Goal: Task Accomplishment & Management: Use online tool/utility

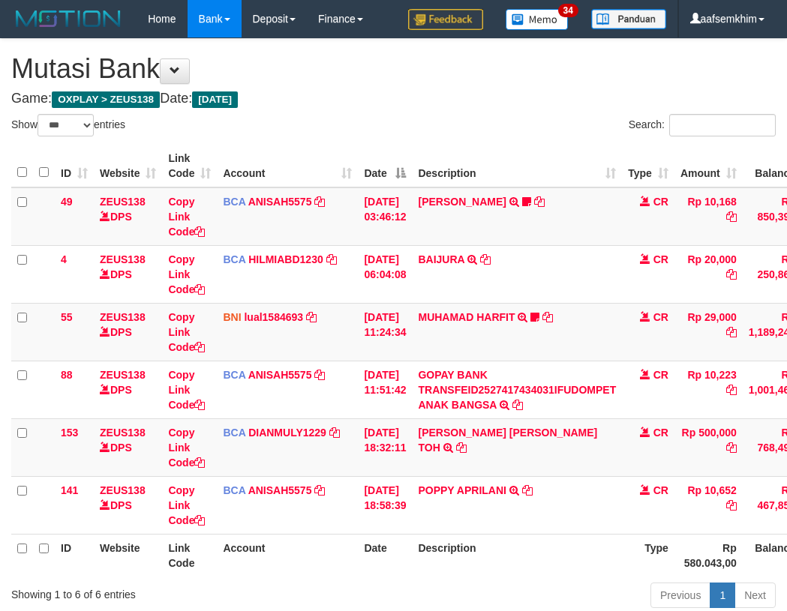
select select "***"
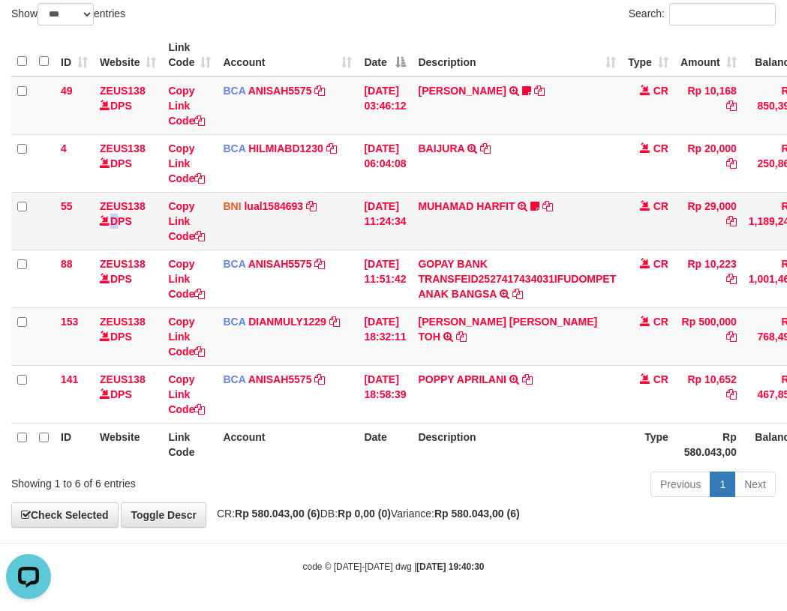
drag, startPoint x: 104, startPoint y: 225, endPoint x: 116, endPoint y: 224, distance: 12.1
click at [116, 224] on td "ZEUS138 DPS" at bounding box center [128, 221] width 68 height 58
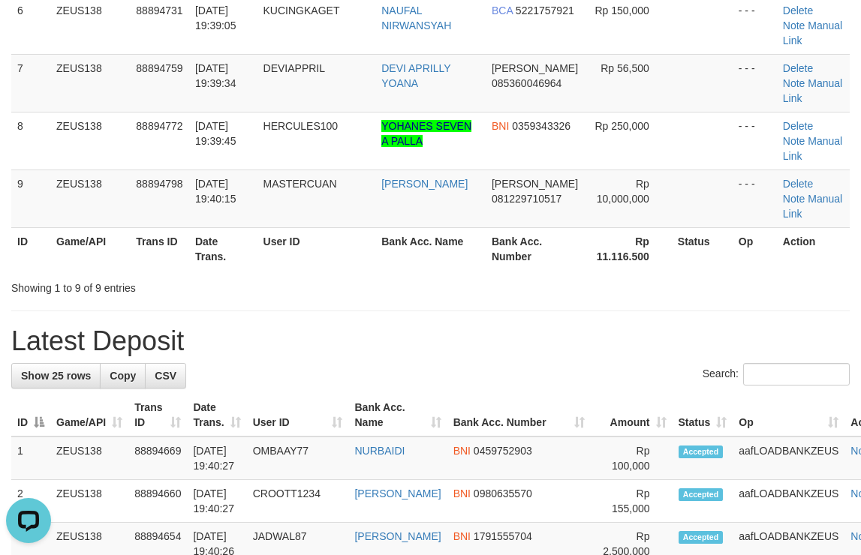
click at [681, 279] on div "Showing 1 to 9 of 9 entries" at bounding box center [430, 285] width 861 height 21
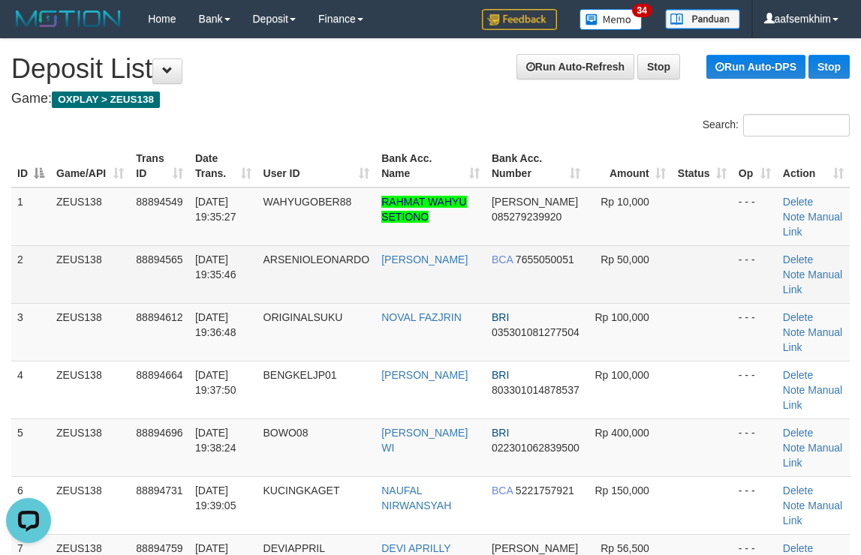
click at [649, 260] on td "Rp 50,000" at bounding box center [629, 274] width 86 height 58
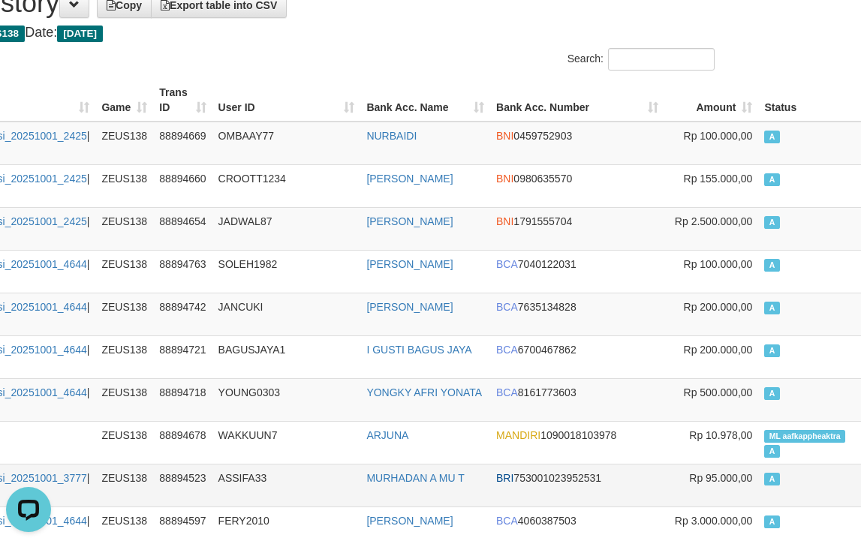
scroll to position [150, 135]
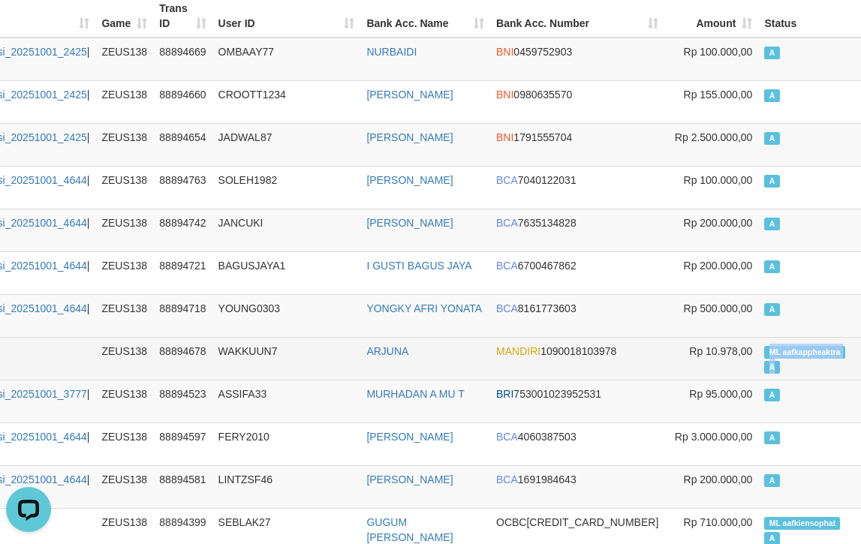
drag, startPoint x: 690, startPoint y: 359, endPoint x: 723, endPoint y: 372, distance: 35.7
click at [758, 372] on td "ML aafkappheaktra A" at bounding box center [810, 358] width 104 height 43
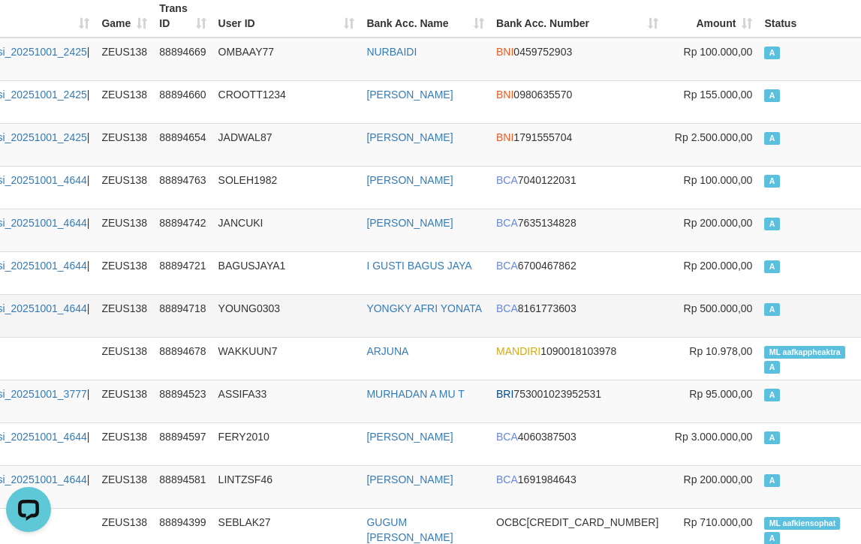
click at [758, 317] on td "A" at bounding box center [810, 315] width 104 height 43
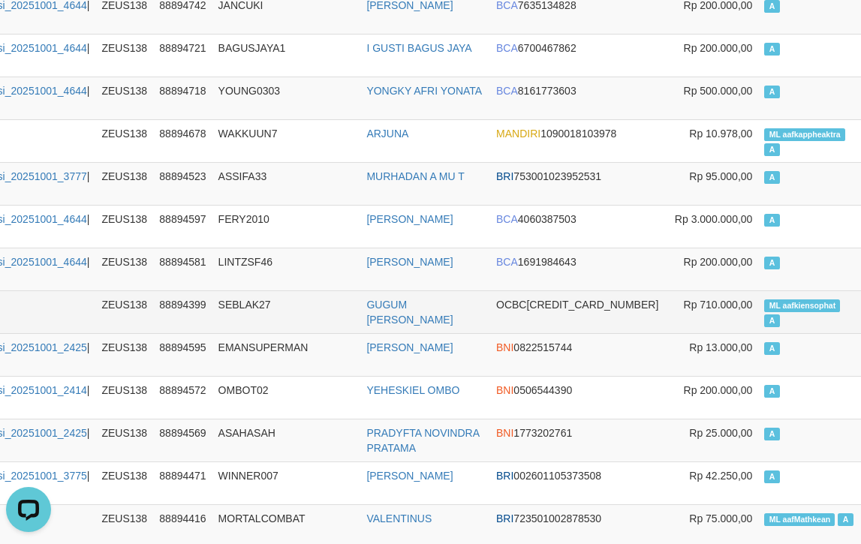
scroll to position [375, 135]
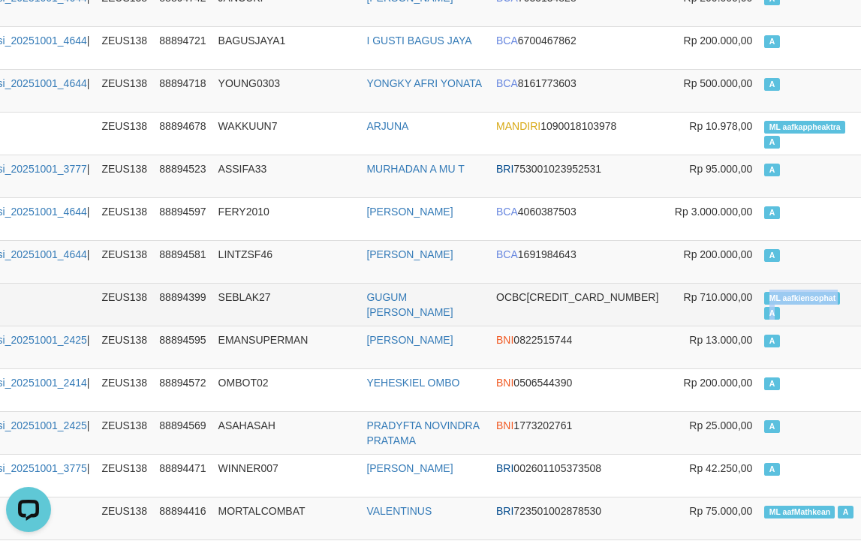
drag, startPoint x: 693, startPoint y: 299, endPoint x: 730, endPoint y: 310, distance: 38.2
click at [758, 310] on td "ML aafkiensophat A" at bounding box center [810, 304] width 104 height 43
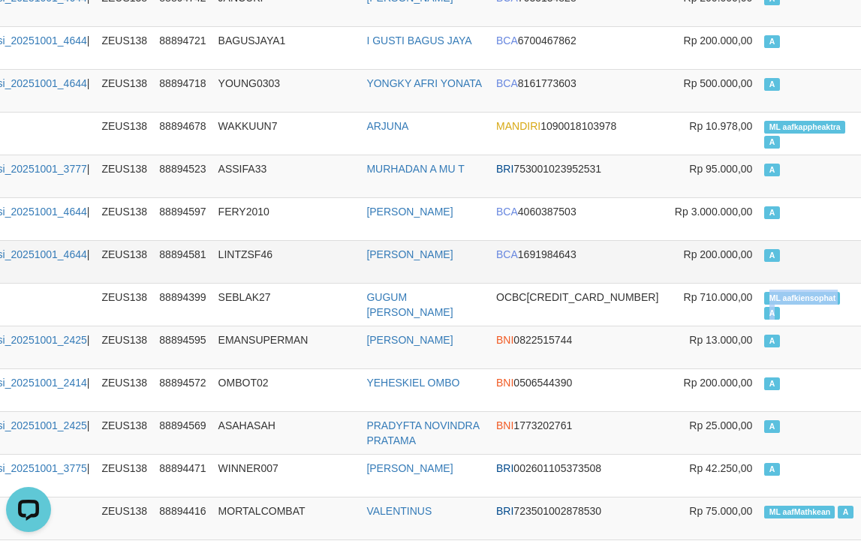
copy td "ML aafkiensophat A"
click at [758, 254] on td "A" at bounding box center [810, 261] width 104 height 43
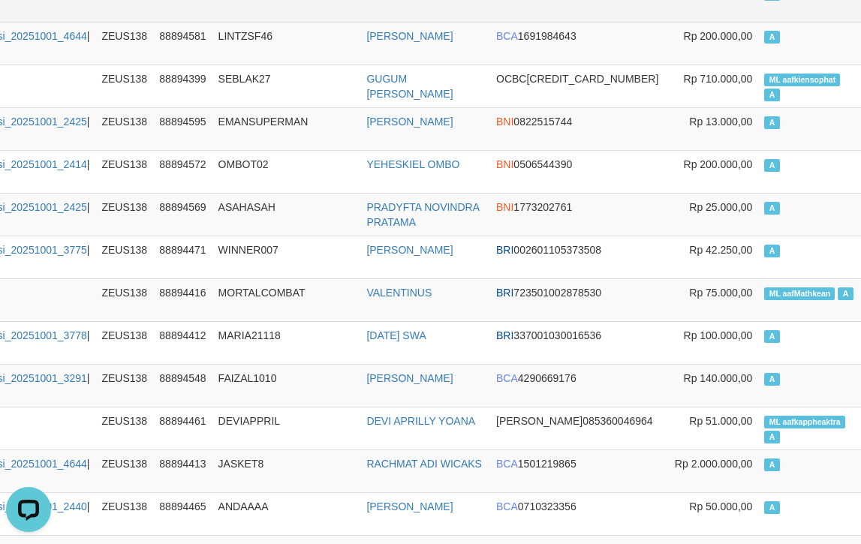
scroll to position [600, 135]
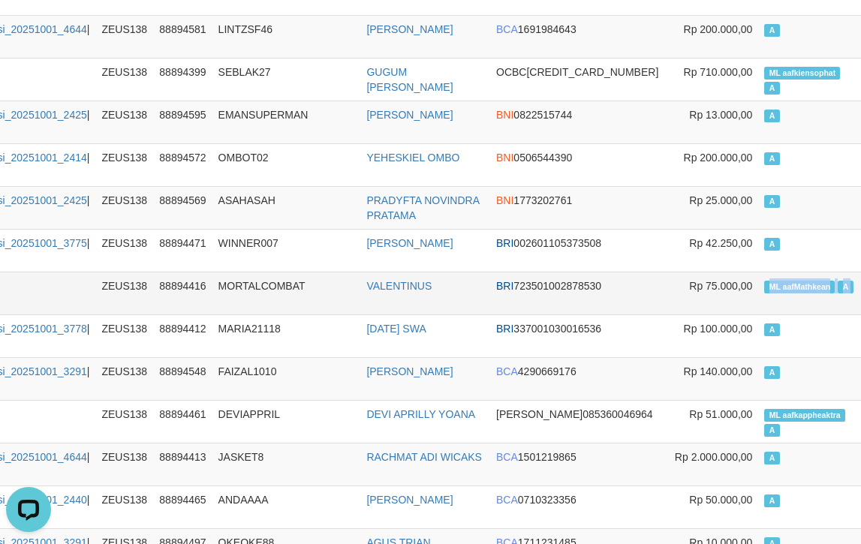
drag, startPoint x: 723, startPoint y: 296, endPoint x: 791, endPoint y: 293, distance: 67.6
click at [791, 293] on tr "8747 01/10/2025 19:36:46 #ml# ZEUS138 88894416 MORTALCOMBAT VALENTINUS BRI 7235…" at bounding box center [425, 293] width 1098 height 43
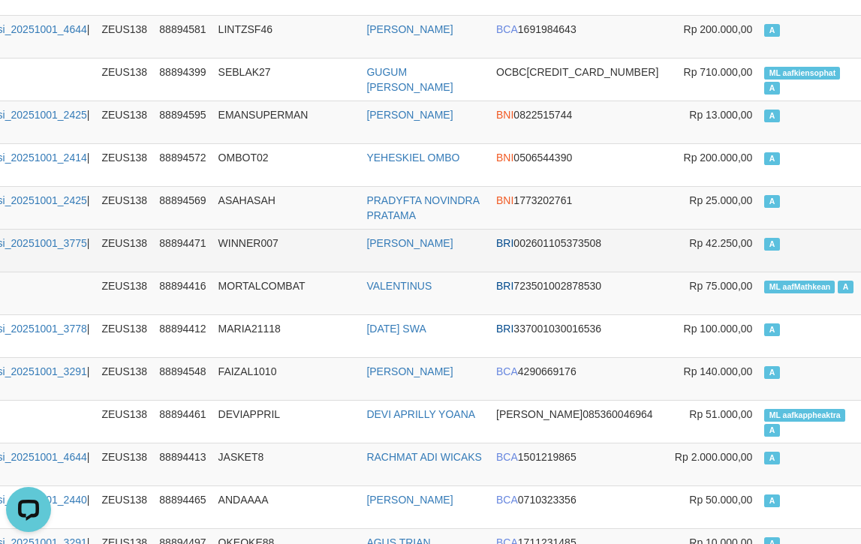
click at [764, 250] on td "A" at bounding box center [810, 250] width 104 height 43
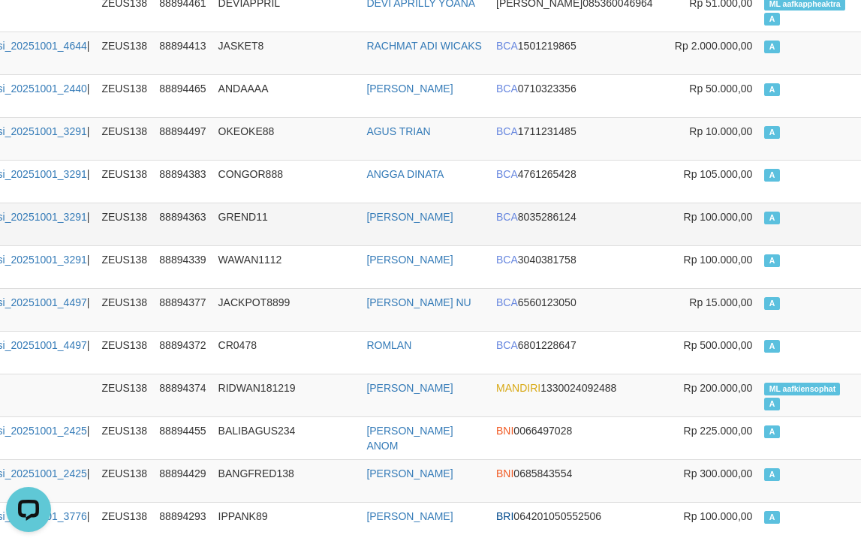
scroll to position [1050, 135]
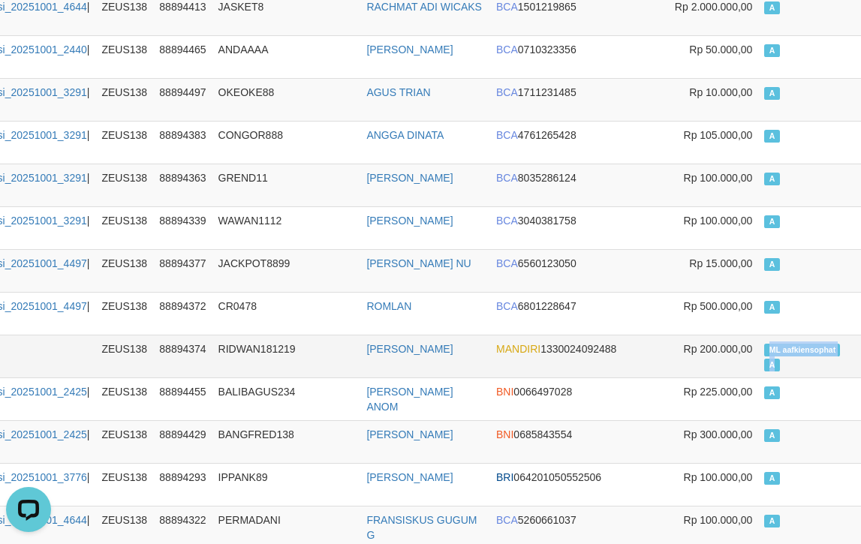
drag, startPoint x: 691, startPoint y: 347, endPoint x: 738, endPoint y: 362, distance: 49.6
click at [758, 362] on td "ML aafkiensophat A" at bounding box center [810, 356] width 104 height 43
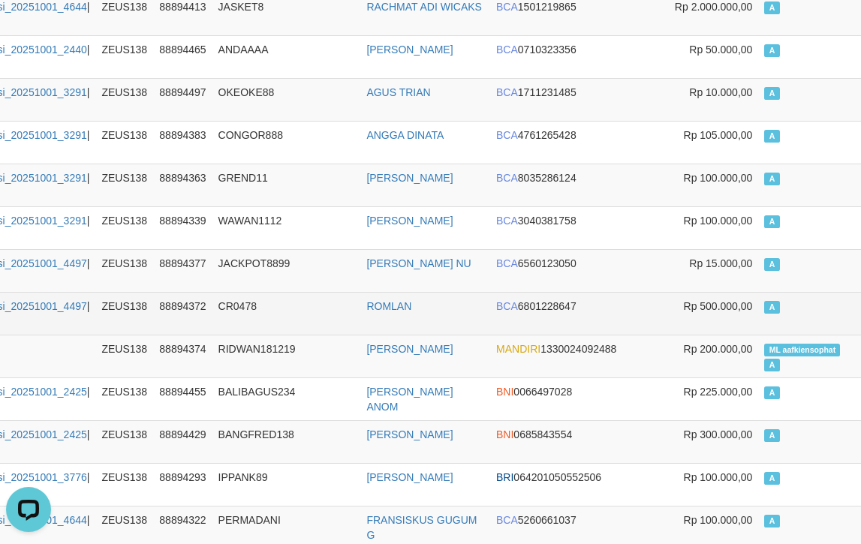
click at [758, 307] on td "A" at bounding box center [810, 313] width 104 height 43
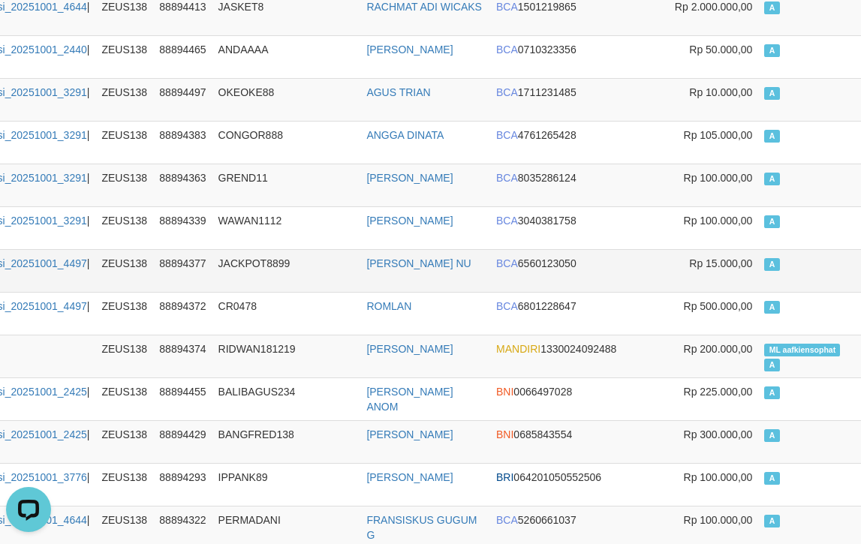
click at [758, 269] on td "A" at bounding box center [810, 270] width 104 height 43
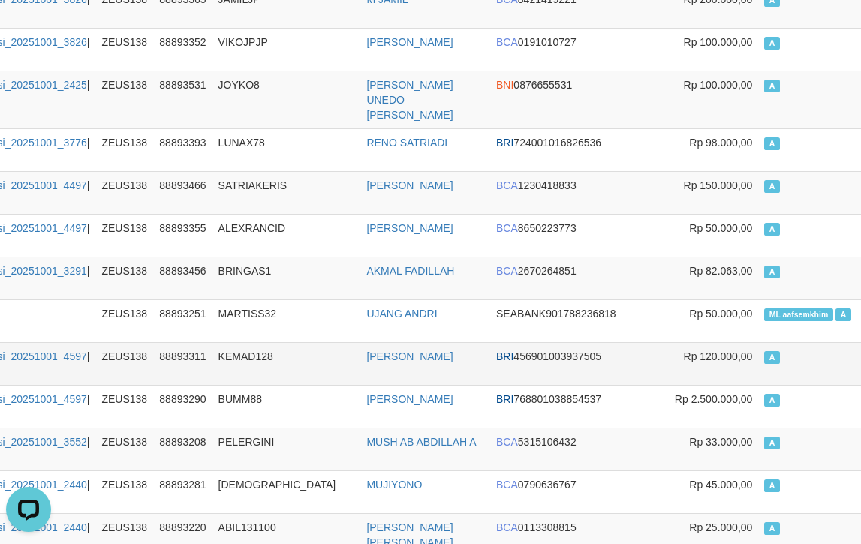
scroll to position [3526, 135]
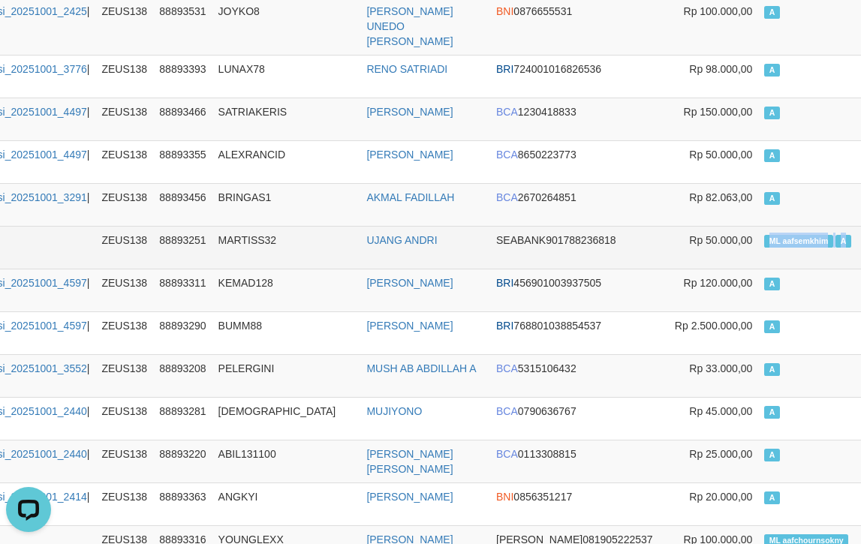
drag, startPoint x: 748, startPoint y: 239, endPoint x: 776, endPoint y: 241, distance: 28.5
click at [776, 241] on td "ML aafsemkhim A" at bounding box center [810, 247] width 104 height 43
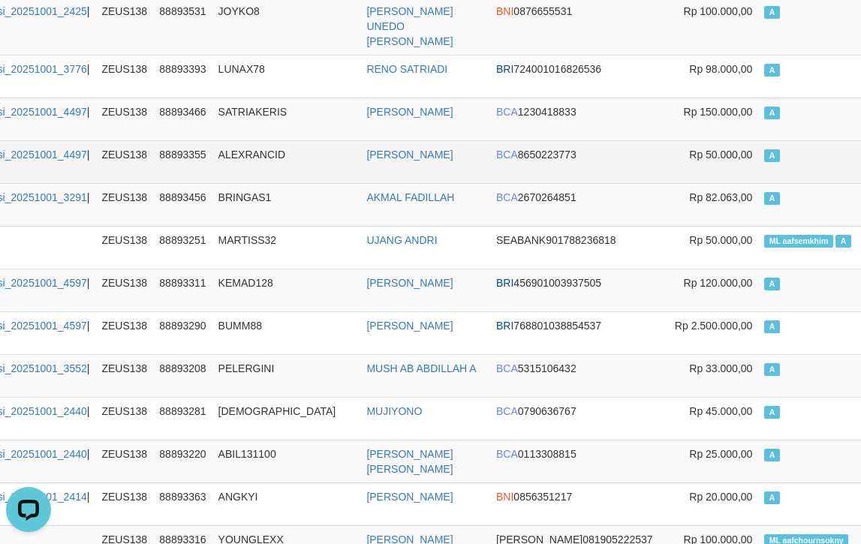
click at [758, 164] on td "A" at bounding box center [810, 161] width 104 height 43
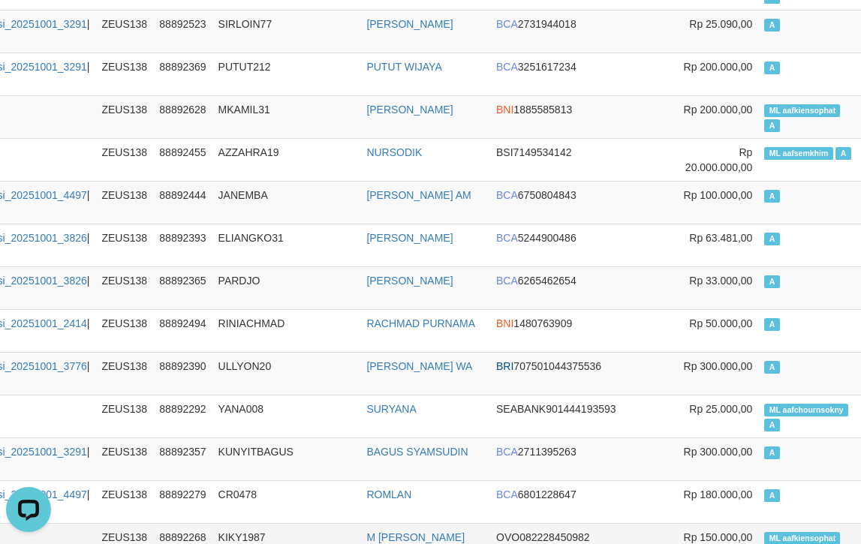
scroll to position [6399, 135]
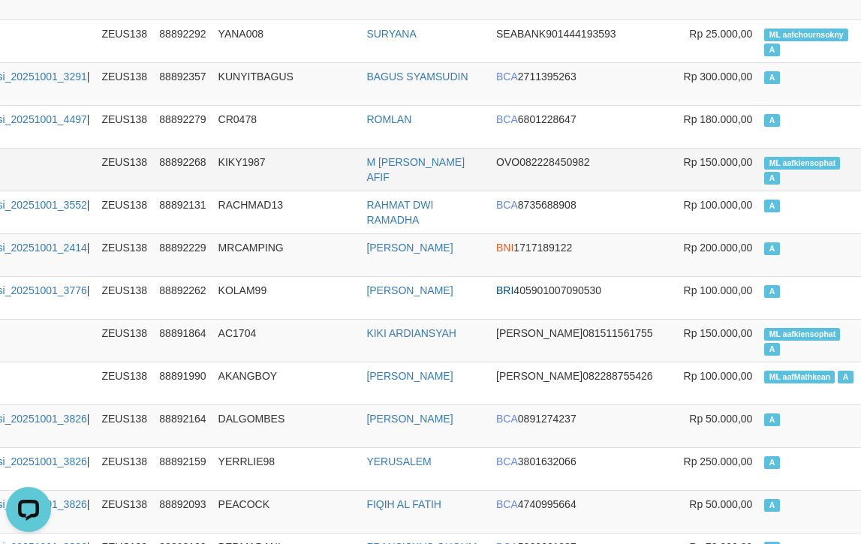
click at [316, 151] on td "KIKY1987" at bounding box center [286, 169] width 149 height 43
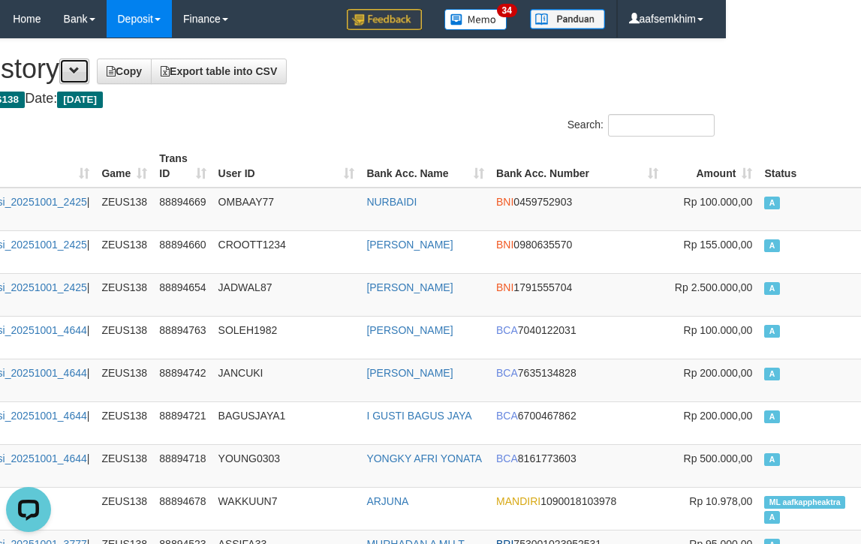
click at [80, 65] on span at bounding box center [74, 70] width 11 height 11
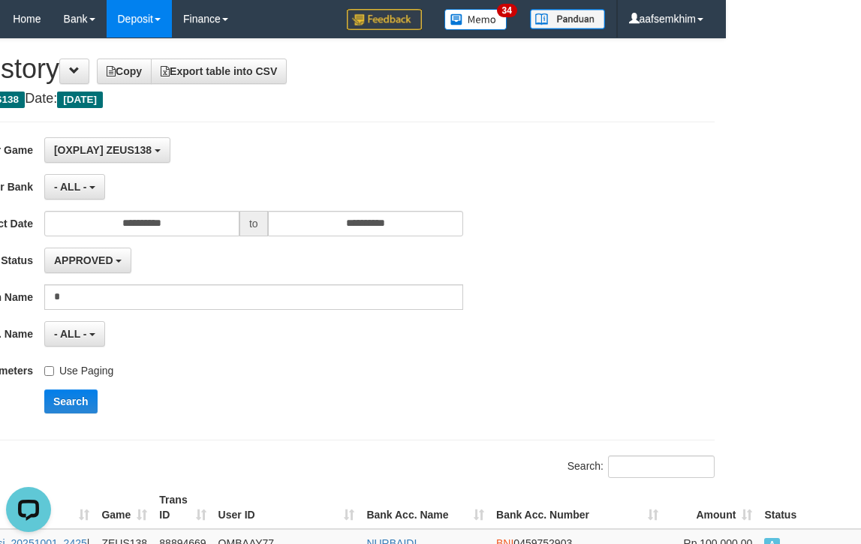
click at [77, 362] on label "Use Paging" at bounding box center [78, 368] width 69 height 20
click at [82, 387] on div "**********" at bounding box center [223, 280] width 717 height 287
drag, startPoint x: 86, startPoint y: 402, endPoint x: 297, endPoint y: 311, distance: 229.8
click at [86, 402] on button "Search" at bounding box center [70, 401] width 53 height 24
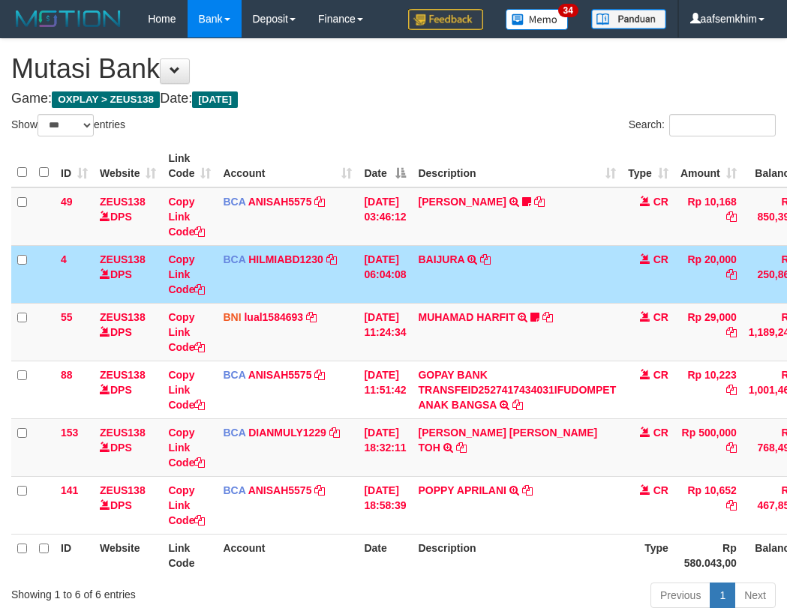
select select "***"
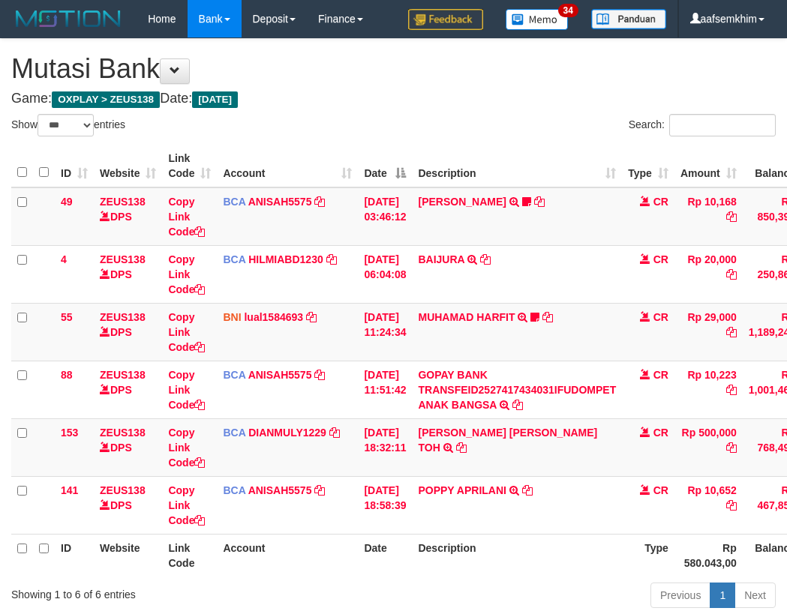
select select "***"
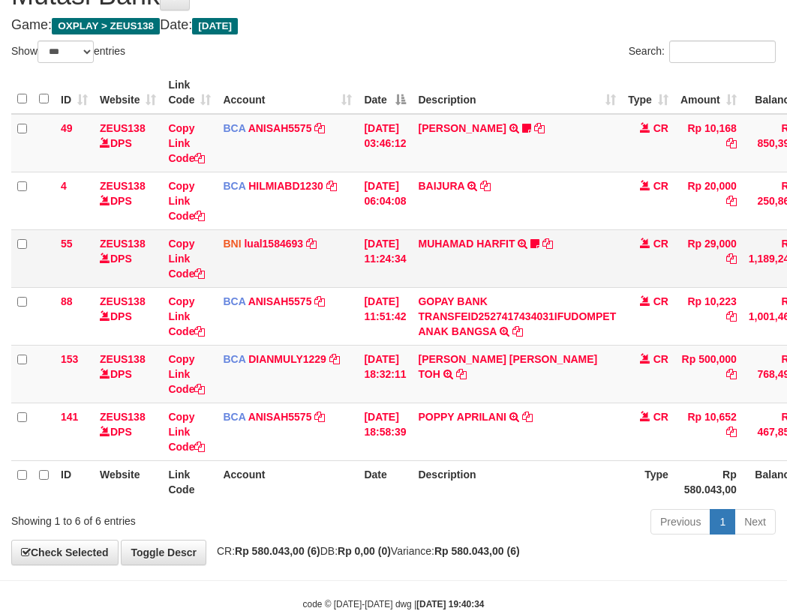
scroll to position [111, 0]
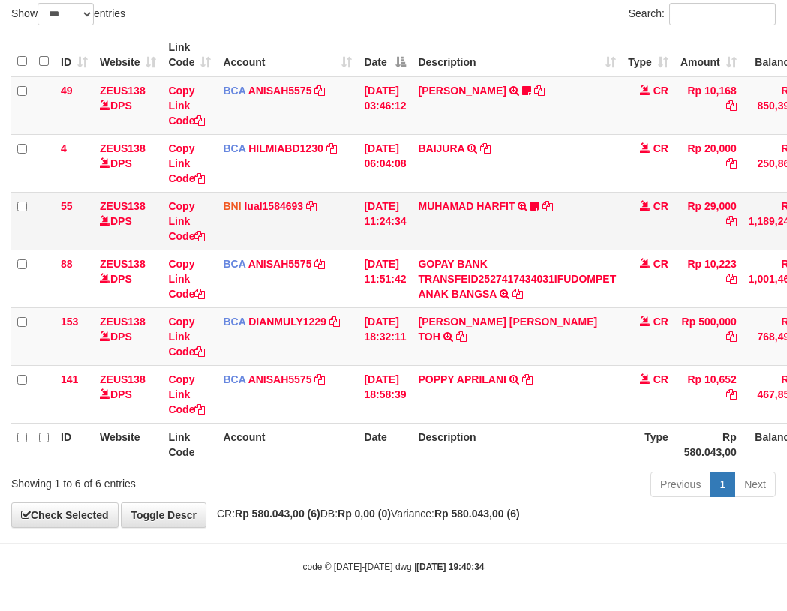
click at [323, 245] on td "BNI lual1584693 DPS LUCKY ALAMSYAH mutasi_20251001_2414 | 55 mutasi_20251001_24…" at bounding box center [287, 221] width 141 height 58
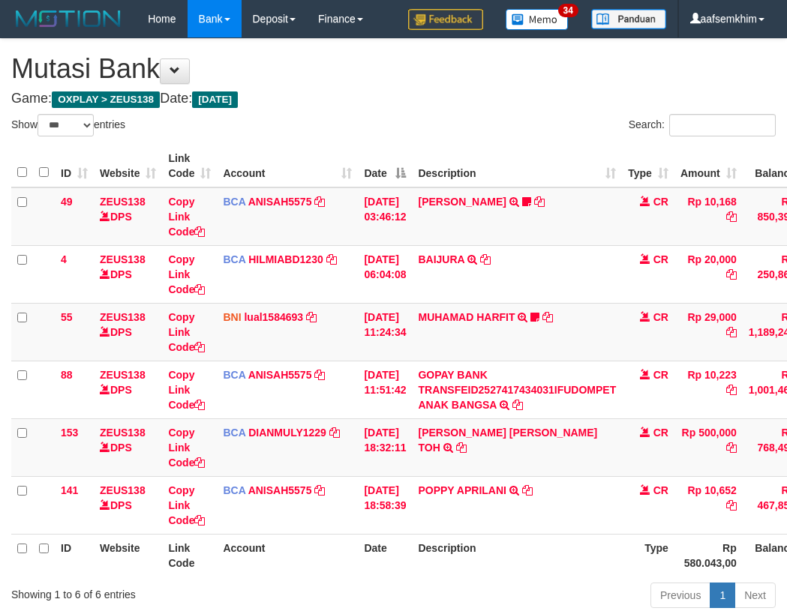
select select "***"
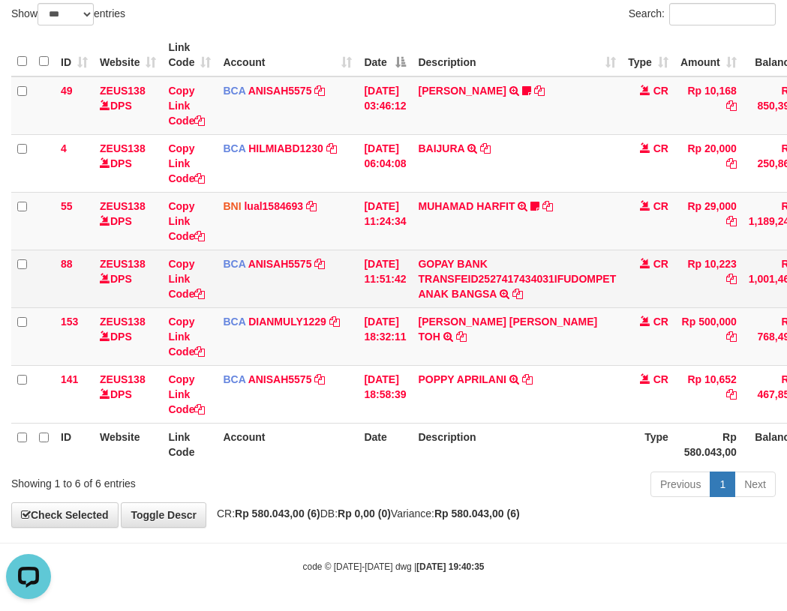
drag, startPoint x: 260, startPoint y: 293, endPoint x: 232, endPoint y: 282, distance: 30.4
click at [260, 293] on td "BCA ANISAH5575 DPS ANISAH mutasi_20251001_3827 | 88 mutasi_20251001_3827 | 88" at bounding box center [287, 279] width 141 height 58
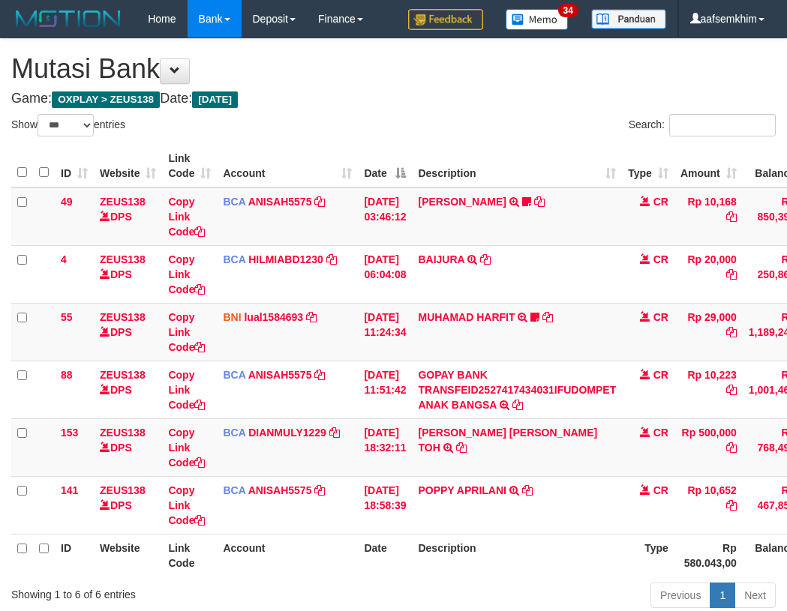
select select "***"
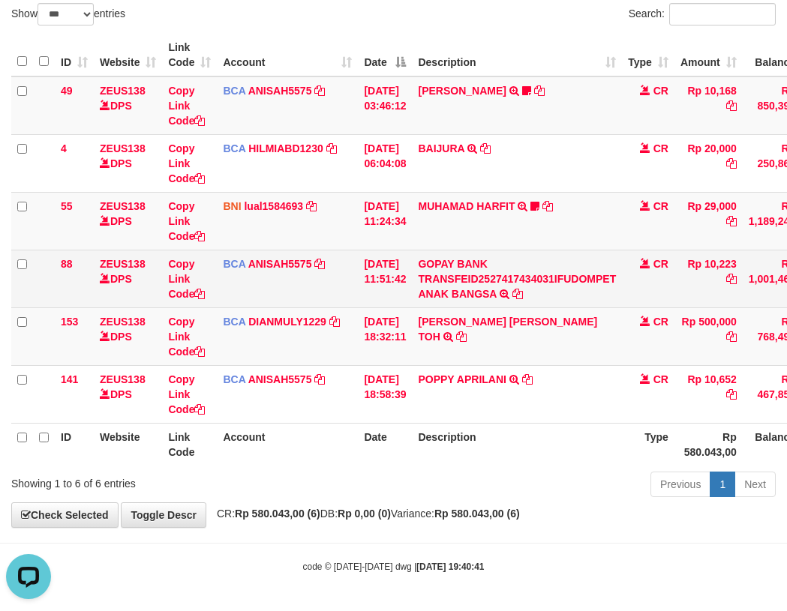
drag, startPoint x: 359, startPoint y: 275, endPoint x: 325, endPoint y: 269, distance: 35.2
click at [332, 270] on tr "88 ZEUS138 DPS Copy Link Code BCA ANISAH5575 DPS ANISAH mutasi_20251001_3827 | …" at bounding box center [458, 279] width 895 height 58
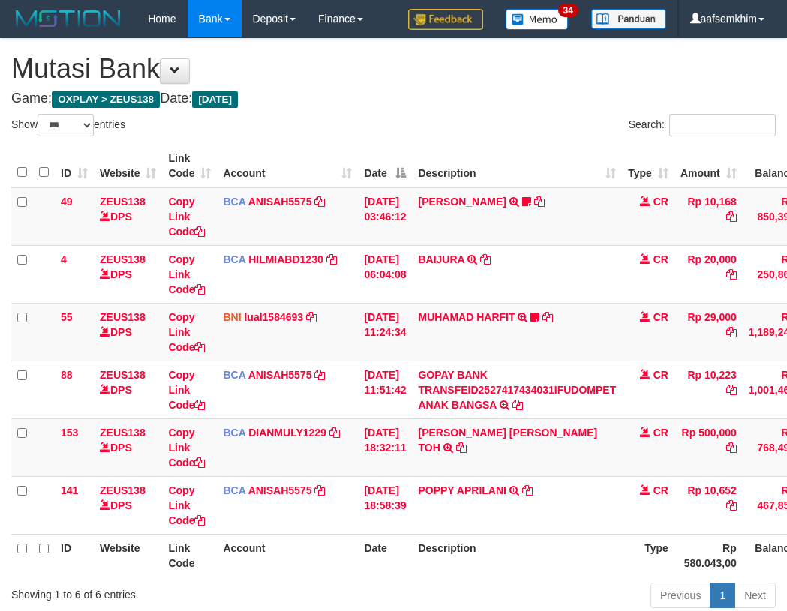
select select "***"
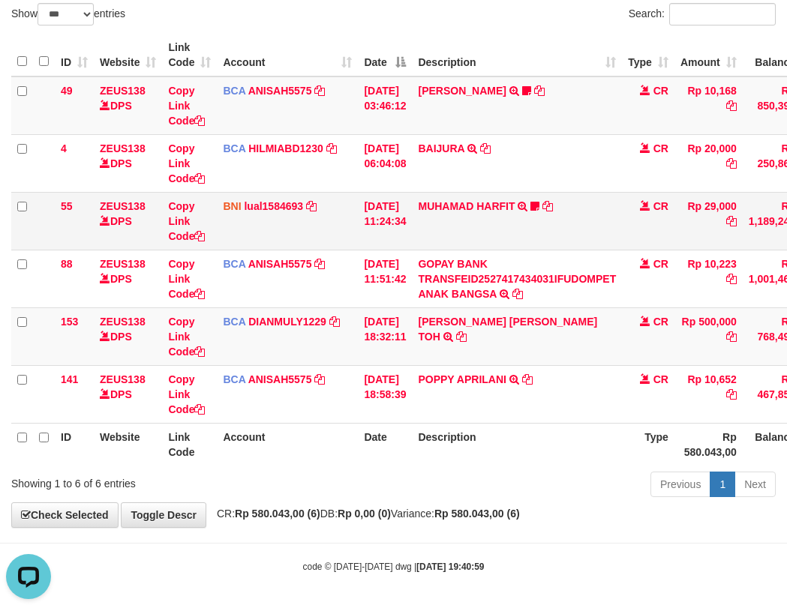
click at [218, 248] on td "BNI lual1584693 DPS LUCKY ALAMSYAH mutasi_20251001_2414 | 55 mutasi_20251001_24…" at bounding box center [287, 221] width 141 height 58
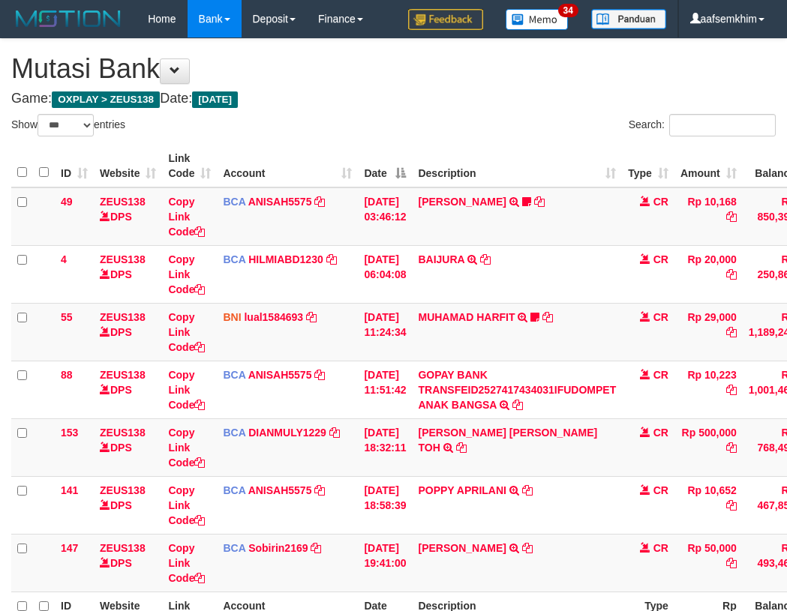
select select "***"
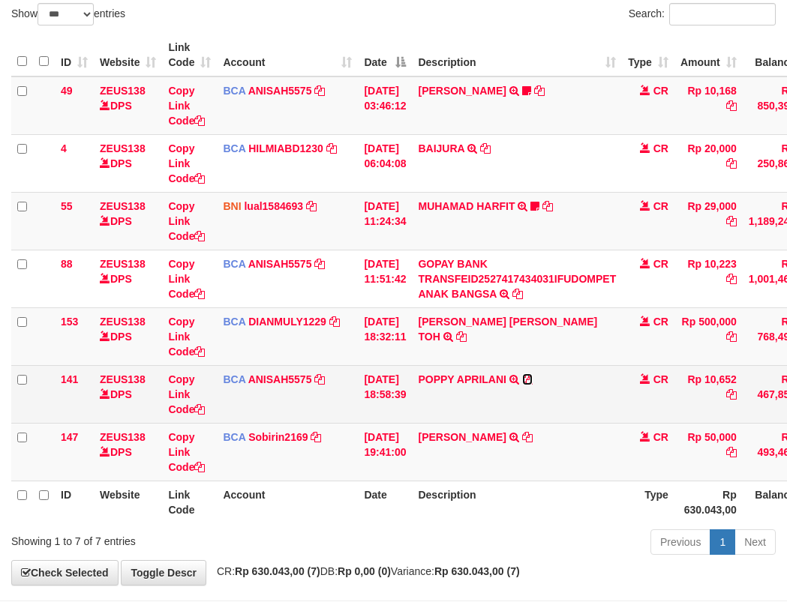
click at [533, 377] on icon at bounding box center [527, 379] width 11 height 11
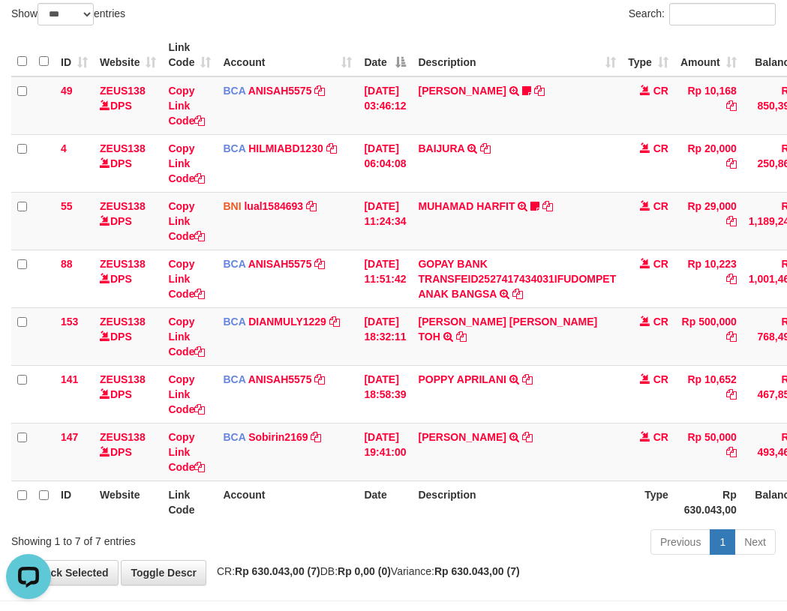
scroll to position [0, 0]
click at [521, 436] on td "ARI SUSENO TRSF E-BANKING CR 0110/FTSCY/WS95031 50000.00ARI SUSENO" at bounding box center [517, 452] width 210 height 58
click at [522, 437] on icon at bounding box center [527, 437] width 11 height 11
click at [428, 245] on td "MUHAMAD HARFIT TRANSFER DARI SDR MUHAMAD HARFIT Sano27" at bounding box center [517, 221] width 210 height 58
click at [327, 246] on td "BNI lual1584693 DPS LUCKY ALAMSYAH mutasi_20251001_2414 | 55 mutasi_20251001_24…" at bounding box center [287, 221] width 141 height 58
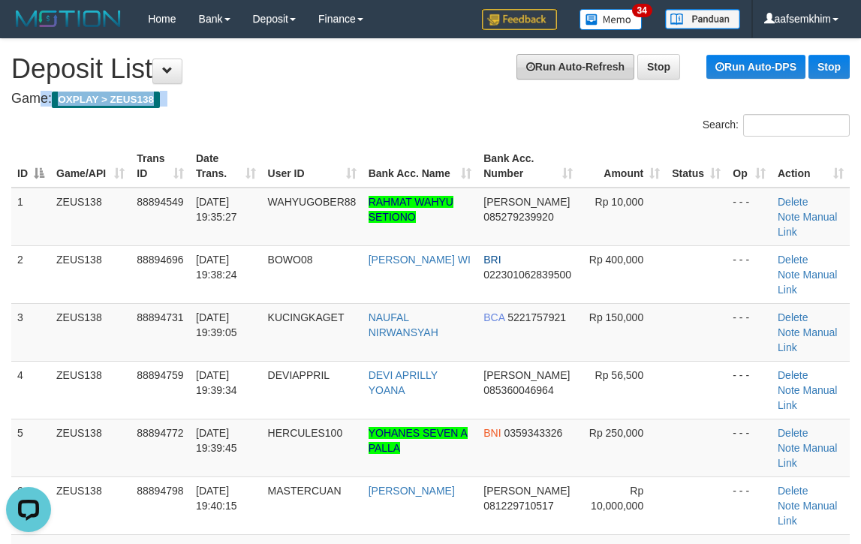
drag, startPoint x: 415, startPoint y: 80, endPoint x: 530, endPoint y: 63, distance: 116.0
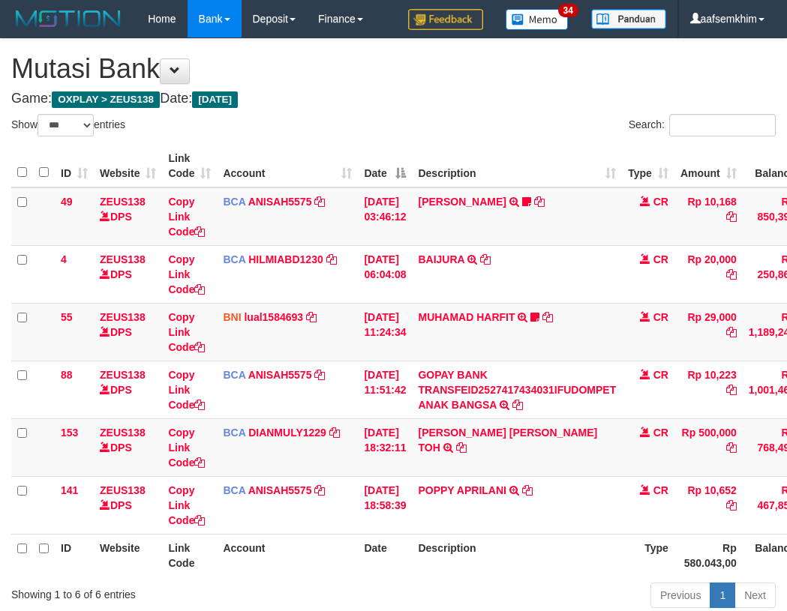
select select "***"
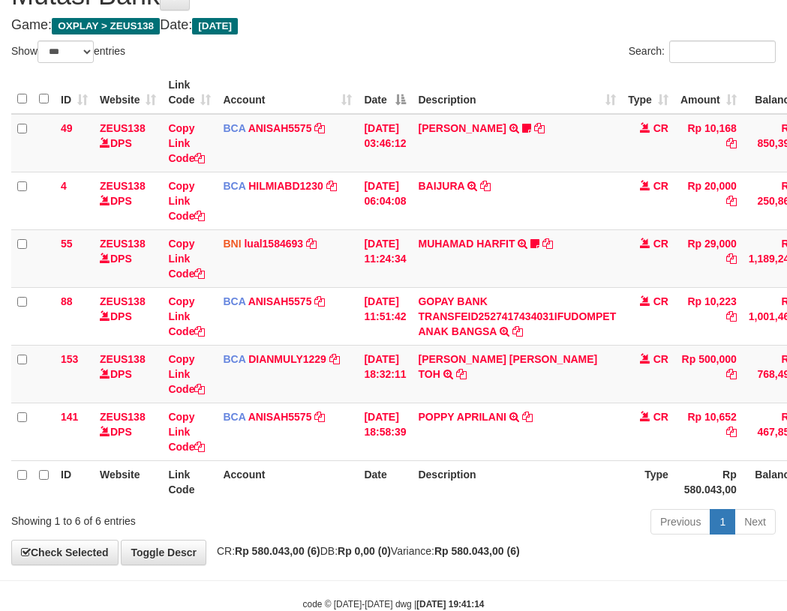
scroll to position [111, 0]
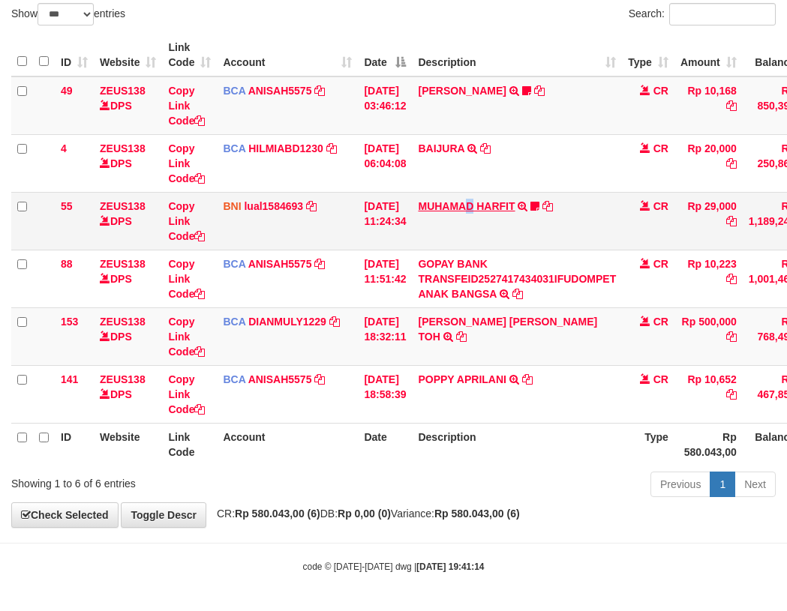
drag, startPoint x: 494, startPoint y: 212, endPoint x: 445, endPoint y: 204, distance: 50.2
click at [465, 209] on td "MUHAMAD HARFIT TRANSFER DARI SDR MUHAMAD HARFIT Sano27" at bounding box center [517, 221] width 210 height 58
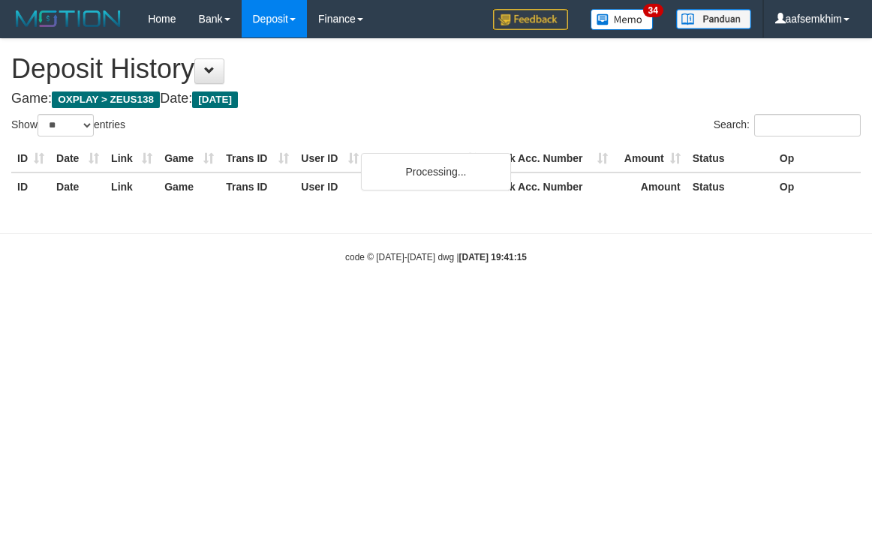
select select "**"
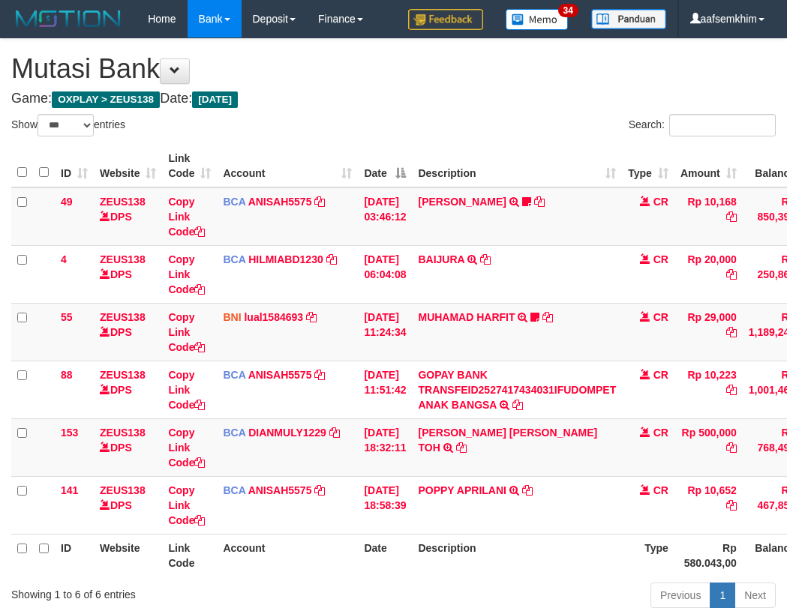
select select "***"
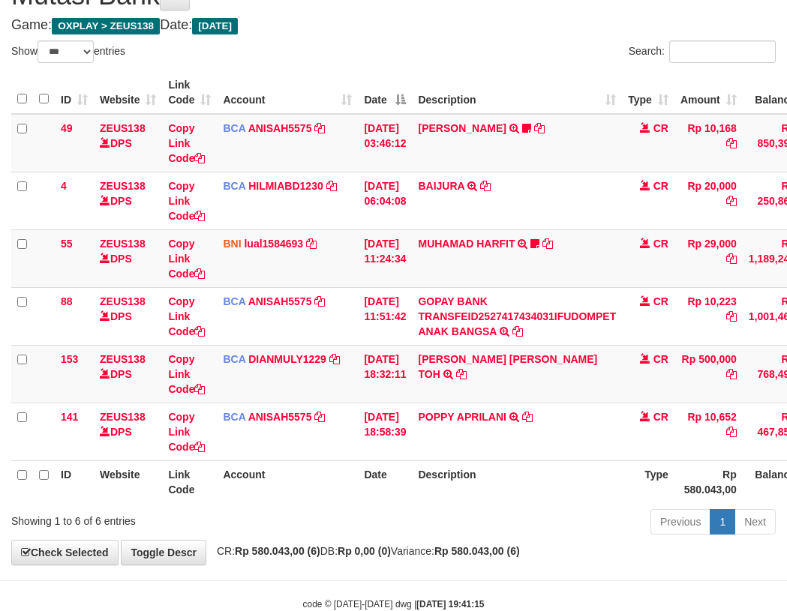
scroll to position [111, 0]
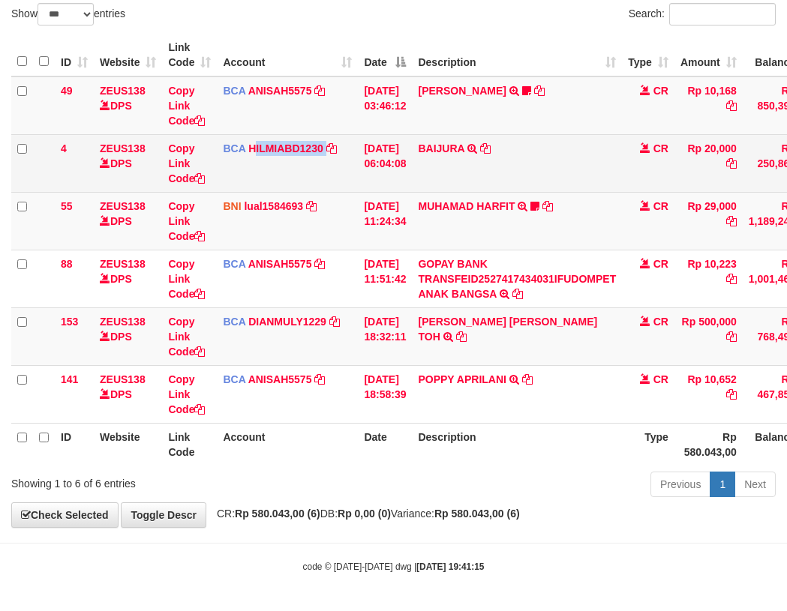
drag, startPoint x: 338, startPoint y: 190, endPoint x: 248, endPoint y: 180, distance: 90.6
click at [304, 185] on td "BCA HILMIABD1230 DPS HILMI ABDILLAH mutasi_20251001_4766 | 4 mutasi_20251001_47…" at bounding box center [287, 163] width 141 height 58
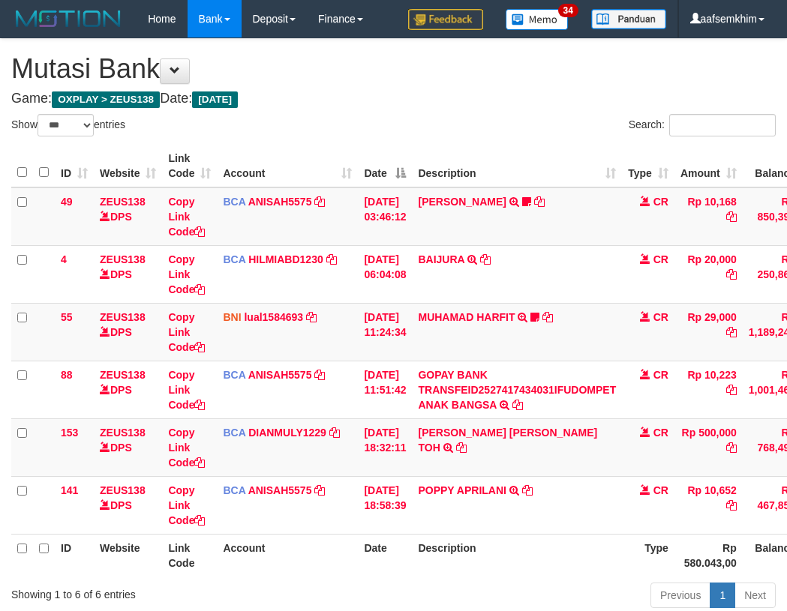
select select "***"
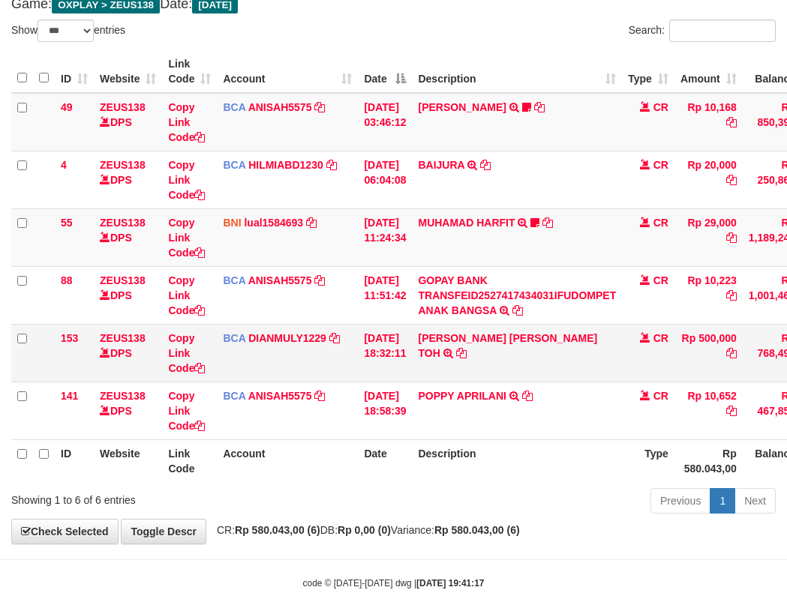
scroll to position [111, 0]
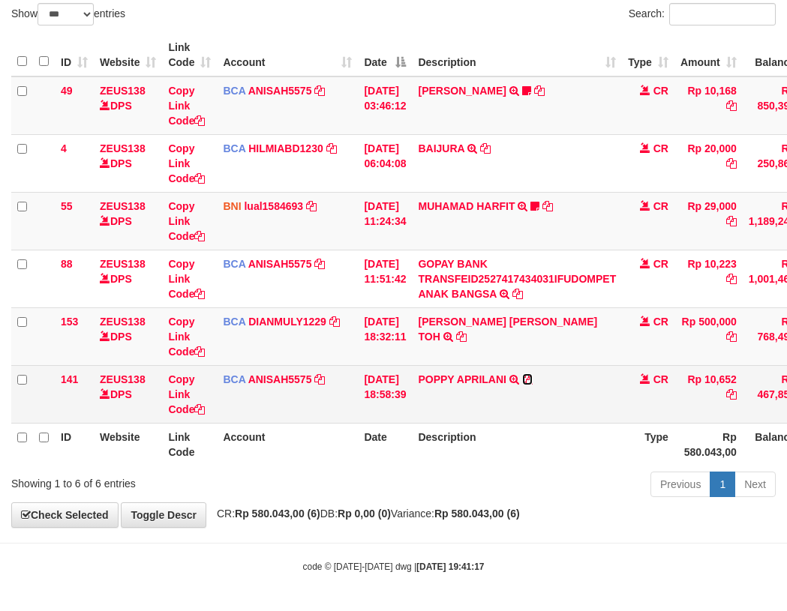
click at [533, 379] on icon at bounding box center [527, 379] width 11 height 11
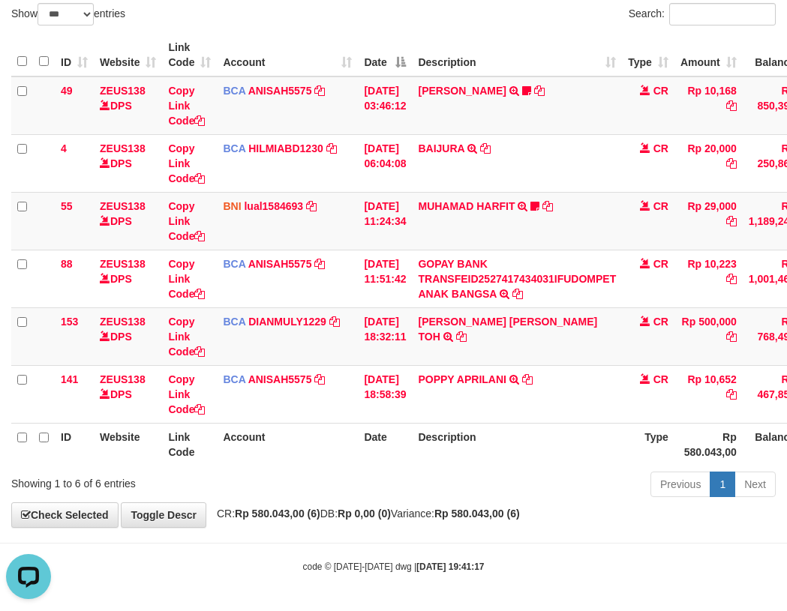
scroll to position [0, 0]
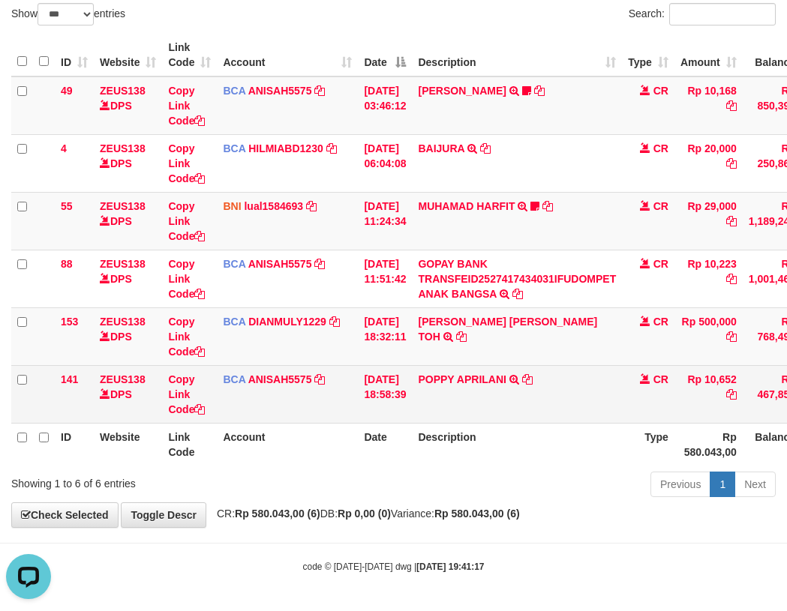
click at [438, 391] on td "POPPY APRILANI TRSF E-BANKING CR 0110/FTSCY/WS95271 10652.00POPPY APRILANI" at bounding box center [517, 394] width 210 height 58
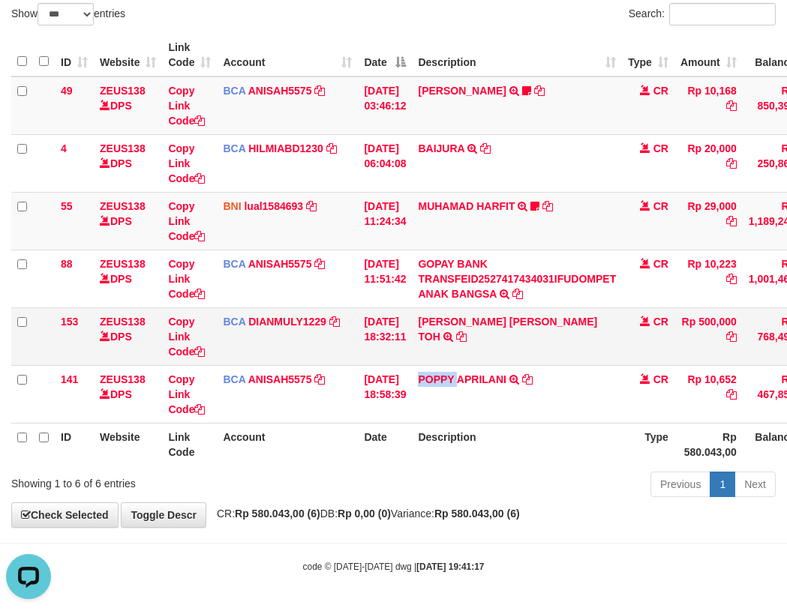
drag, startPoint x: 438, startPoint y: 391, endPoint x: 231, endPoint y: 359, distance: 209.6
click at [434, 391] on td "POPPY APRILANI TRSF E-BANKING CR 0110/FTSCY/WS95271 10652.00POPPY APRILANI" at bounding box center [517, 394] width 210 height 58
copy link "POPPY"
click at [478, 338] on td "CARINA OCTAVIA TOH TRSF E-BANKING CR 0110/FTSCY/WS95031 500000.00CARINA OCTAVIA…" at bounding box center [517, 337] width 210 height 58
click at [456, 341] on td "CARINA OCTAVIA TOH TRSF E-BANKING CR 0110/FTSCY/WS95031 500000.00CARINA OCTAVIA…" at bounding box center [517, 337] width 210 height 58
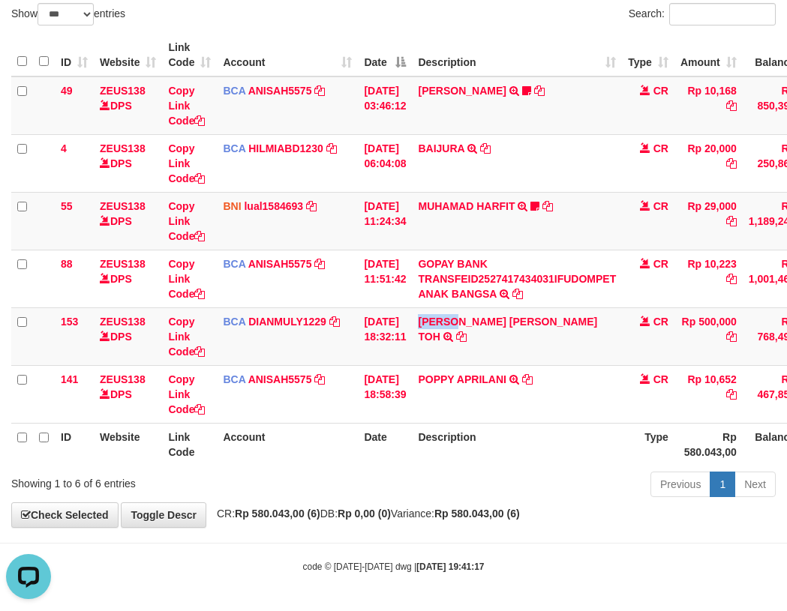
drag, startPoint x: 456, startPoint y: 341, endPoint x: 6, endPoint y: 311, distance: 451.1
click at [449, 341] on td "CARINA OCTAVIA TOH TRSF E-BANKING CR 0110/FTSCY/WS95031 500000.00CARINA OCTAVIA…" at bounding box center [517, 337] width 210 height 58
copy link "CARINA"
click at [464, 205] on link "MUHAMAD HARFIT" at bounding box center [466, 206] width 97 height 12
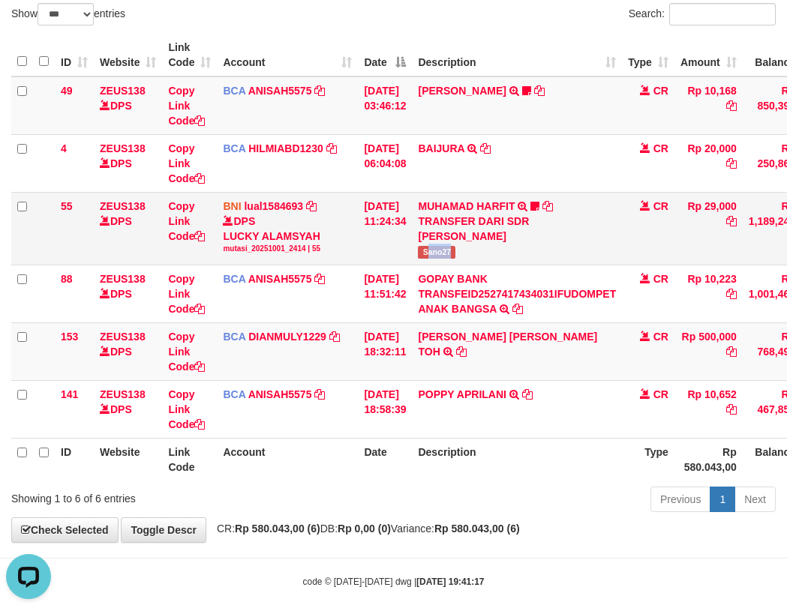
drag, startPoint x: 494, startPoint y: 251, endPoint x: 483, endPoint y: 254, distance: 11.6
click at [494, 252] on td "MUHAMAD HARFIT TRANSFER DARI SDR MUHAMAD HARFIT Sano27" at bounding box center [517, 228] width 210 height 73
copy span "ano27"
drag, startPoint x: 334, startPoint y: 287, endPoint x: 188, endPoint y: 256, distance: 149.6
click at [326, 285] on td "BCA ANISAH5575 DPS ANISAH mutasi_20251001_3827 | 88 mutasi_20251001_3827 | 88" at bounding box center [287, 294] width 141 height 58
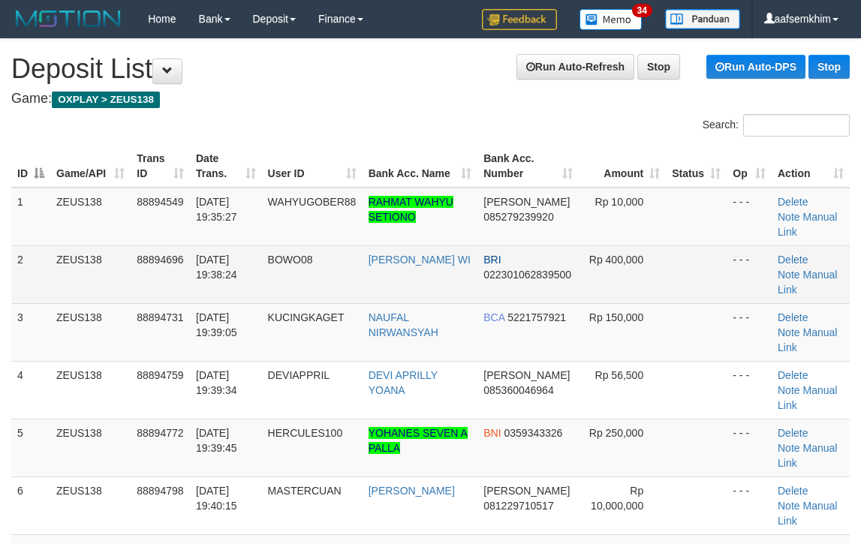
click at [641, 245] on td "Rp 400,000" at bounding box center [621, 274] width 87 height 58
click at [710, 270] on tbody "1 ZEUS138 88894549 [DATE] 19:35:27 WAHYUGOBER88 RAHMAT WAHYU [PERSON_NAME] 0852…" at bounding box center [430, 477] width 838 height 578
drag, startPoint x: 550, startPoint y: 254, endPoint x: 693, endPoint y: 248, distance: 143.4
click at [633, 253] on tr "2 ZEUS138 88894696 [DATE] 19:38:24 BOWO08 [PERSON_NAME] BRI 022301062839500 Rp …" at bounding box center [430, 274] width 838 height 58
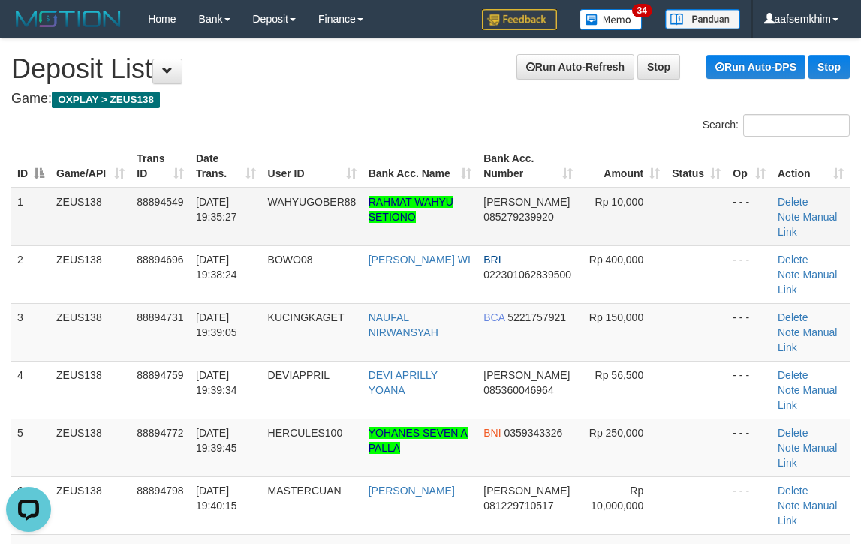
click at [644, 224] on td "Rp 10,000" at bounding box center [621, 217] width 87 height 59
drag, startPoint x: 625, startPoint y: 220, endPoint x: 870, endPoint y: 200, distance: 246.1
click at [788, 200] on tr "1 ZEUS138 88894549 [DATE] 19:35:27 WAHYUGOBER88 RAHMAT WAHYU [PERSON_NAME] 0852…" at bounding box center [430, 217] width 838 height 59
drag, startPoint x: 508, startPoint y: 86, endPoint x: 871, endPoint y: 153, distance: 369.3
click at [606, 98] on h4 "Game: OXPLAY > ZEUS138" at bounding box center [430, 99] width 838 height 15
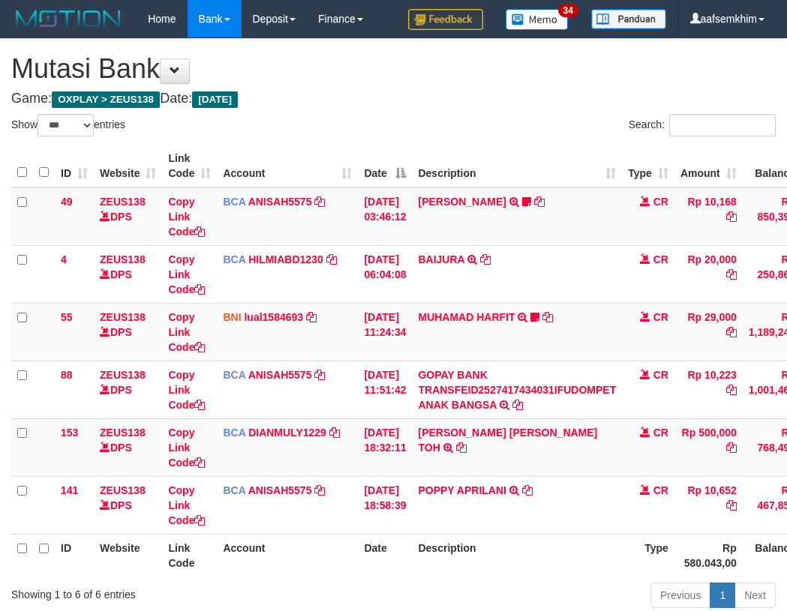
select select "***"
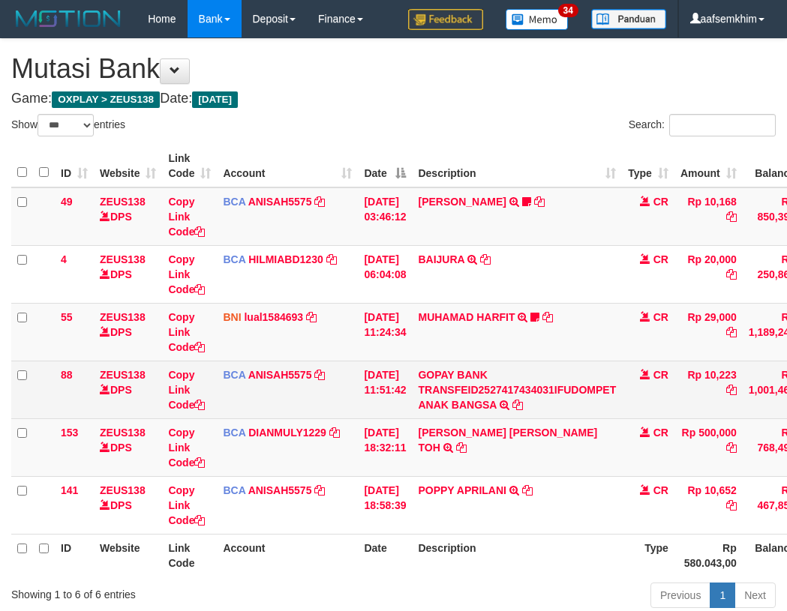
scroll to position [74, 0]
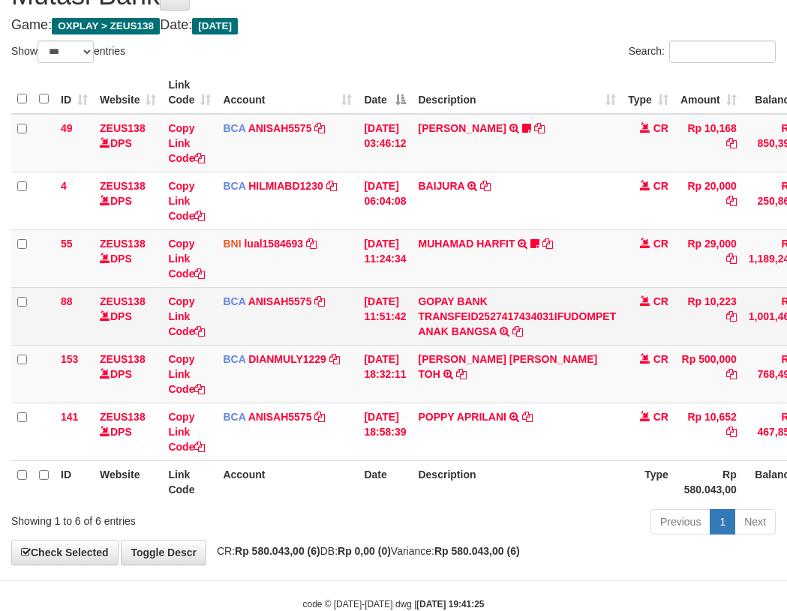
click at [602, 299] on td "GOPAY BANK TRANSFEID2527417434031IFUDOMPET ANAK BANGSA TRSF E-BANKING CR 0110/F…" at bounding box center [517, 316] width 210 height 58
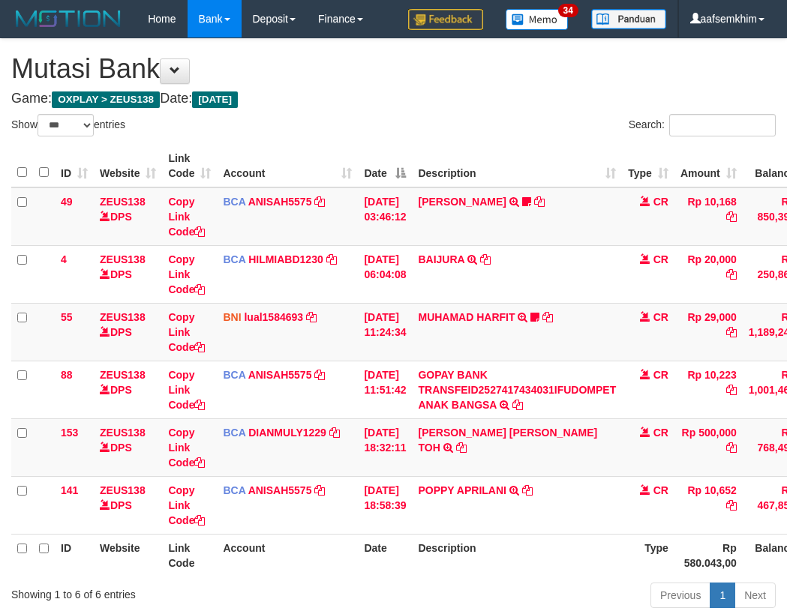
select select "***"
click at [500, 303] on td "MUHAMAD HARFIT TRANSFER DARI SDR MUHAMAD HARFIT Sano27" at bounding box center [517, 332] width 210 height 58
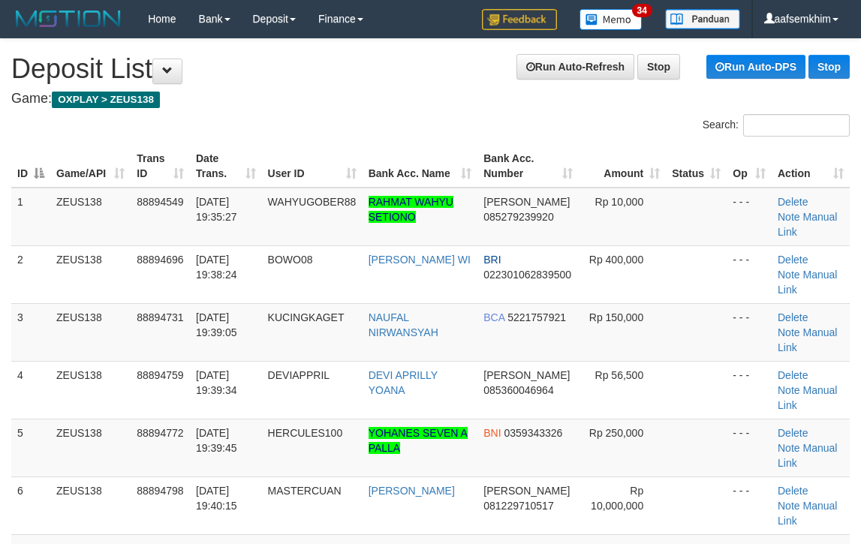
drag, startPoint x: 539, startPoint y: 146, endPoint x: 670, endPoint y: 143, distance: 130.6
click at [562, 141] on div "ID Game/API Trans ID Date Trans. User ID Bank Acc. Name Bank Acc. Number Amount…" at bounding box center [430, 476] width 861 height 672
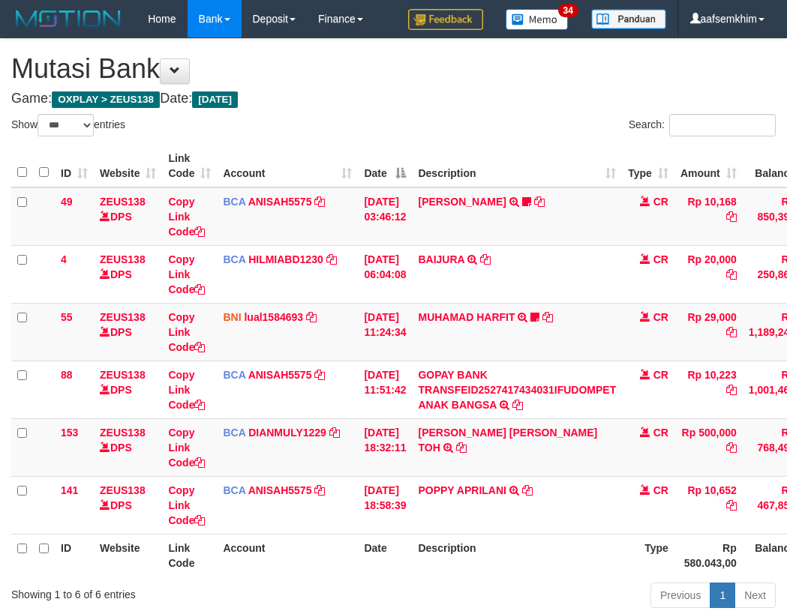
select select "***"
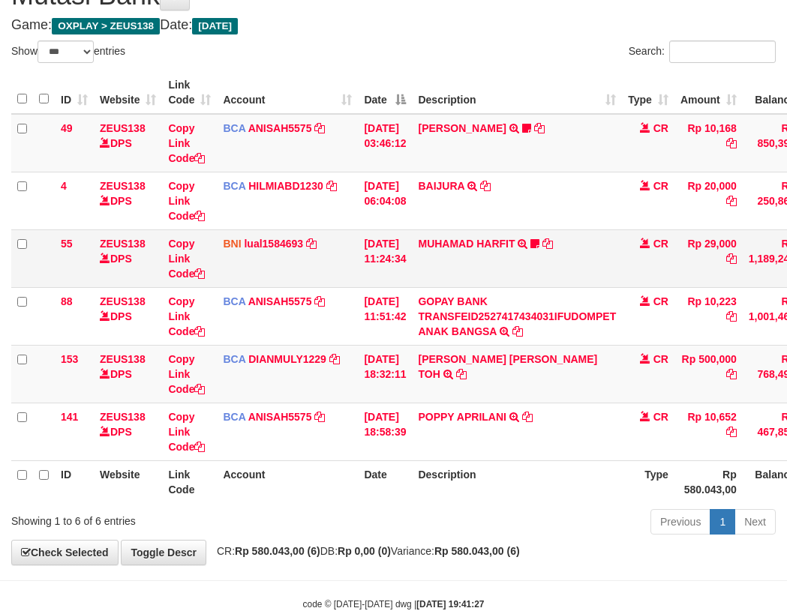
scroll to position [111, 0]
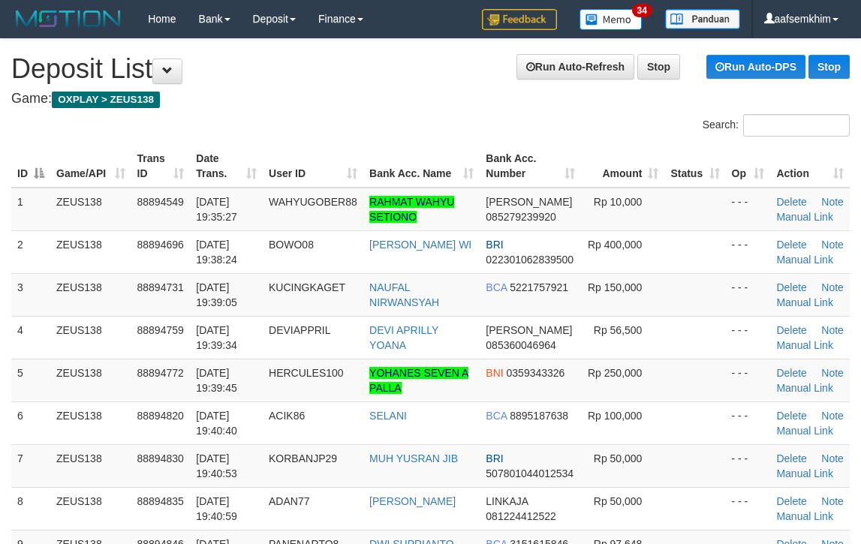
click at [450, 136] on div "Search:" at bounding box center [646, 127] width 408 height 26
click at [473, 126] on div "Search:" at bounding box center [646, 127] width 408 height 26
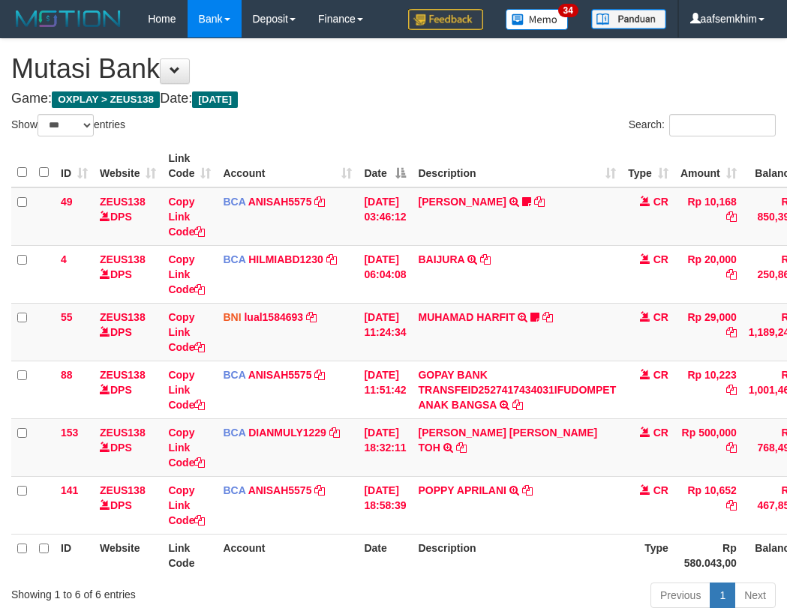
select select "***"
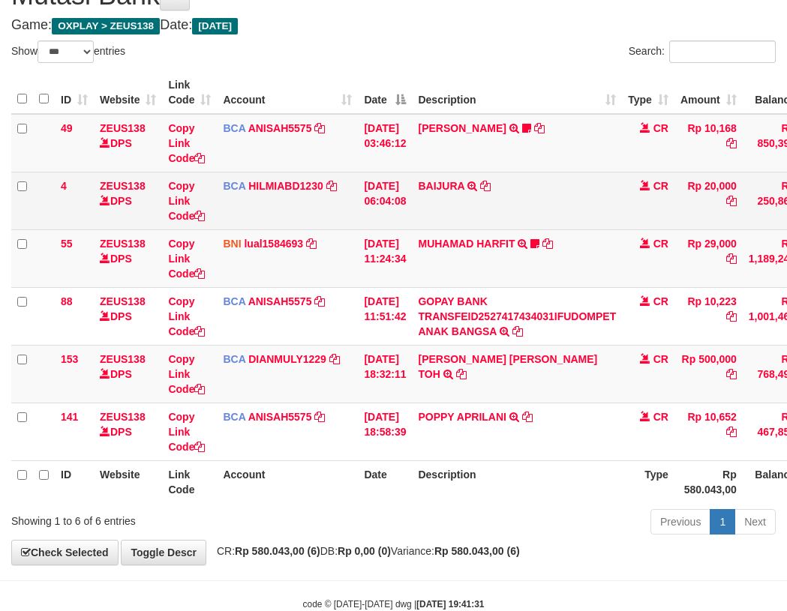
click at [378, 225] on td "[DATE] 06:04:08" at bounding box center [385, 201] width 54 height 58
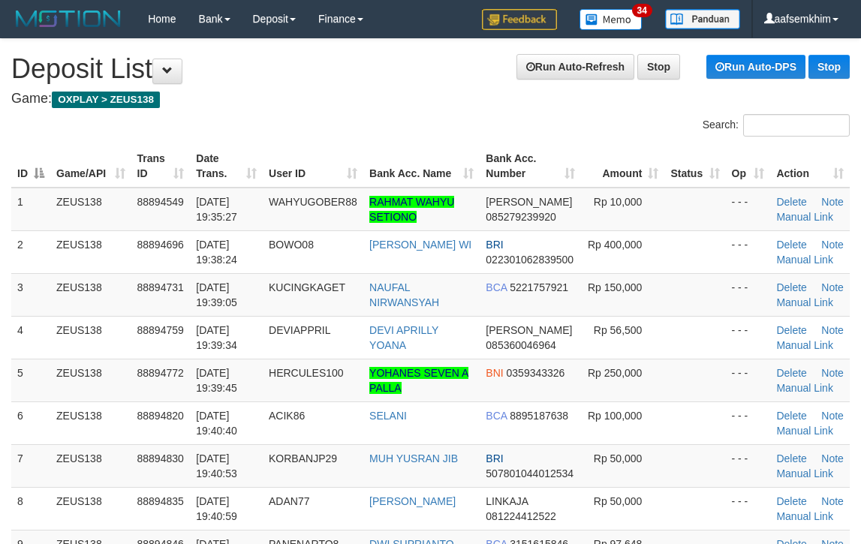
click at [517, 192] on td "DANA 085279239920" at bounding box center [529, 210] width 101 height 44
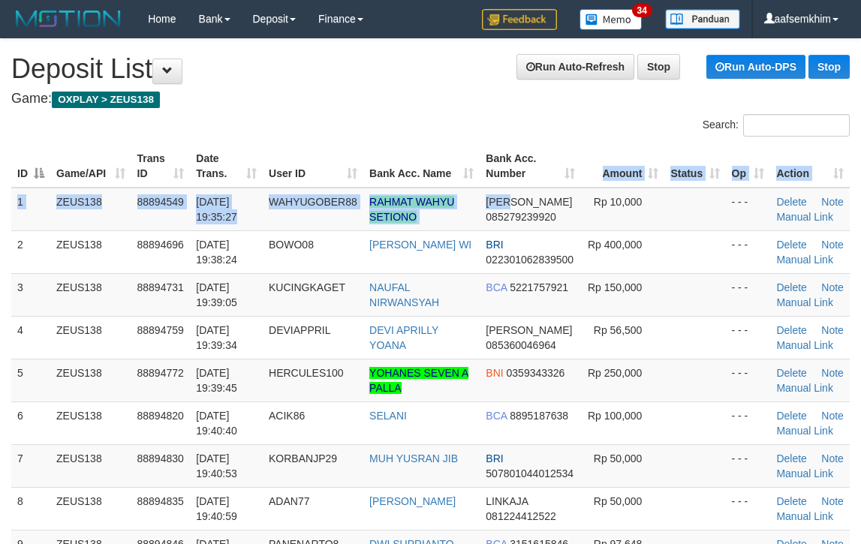
drag, startPoint x: 517, startPoint y: 192, endPoint x: 548, endPoint y: 185, distance: 31.7
click at [548, 185] on table "ID Game/API Trans ID Date Trans. User ID Bank Acc. Name Bank Acc. Number Amount…" at bounding box center [430, 380] width 838 height 470
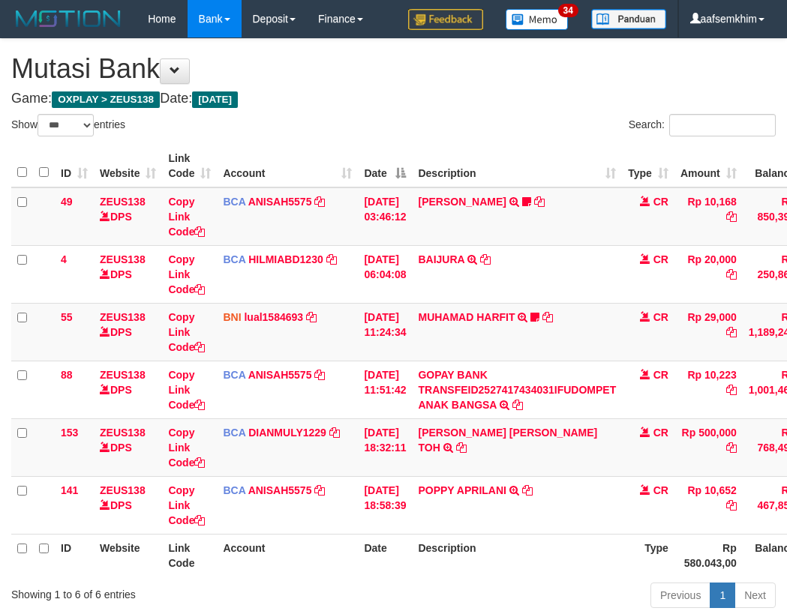
select select "***"
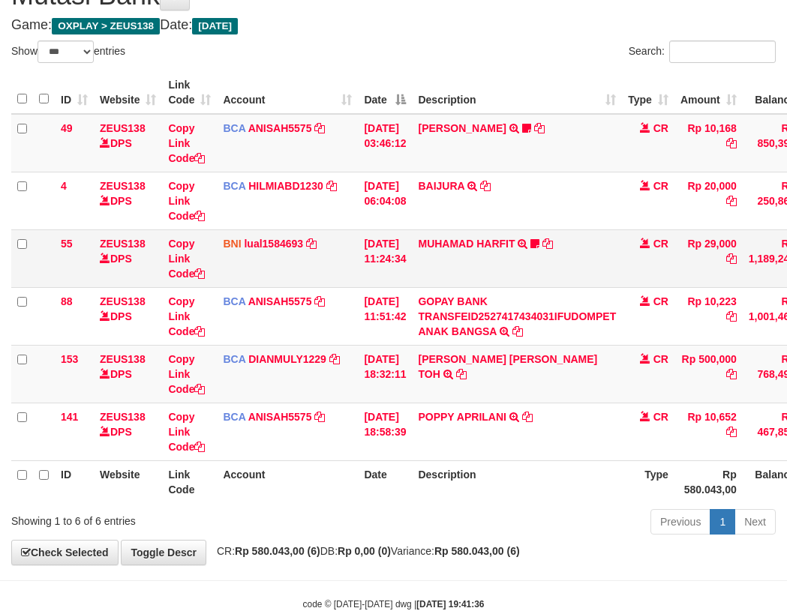
scroll to position [111, 0]
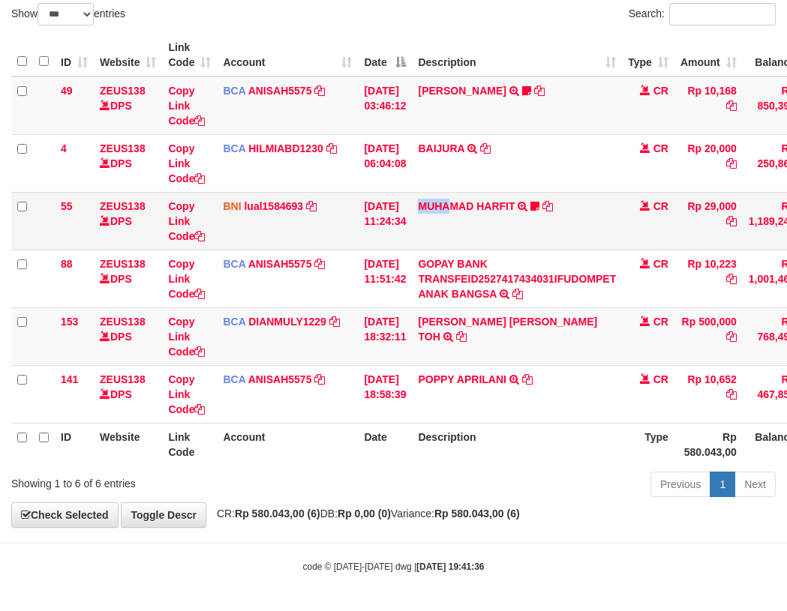
drag, startPoint x: 431, startPoint y: 238, endPoint x: 460, endPoint y: 239, distance: 28.5
click at [460, 239] on td "MUHAMAD HARFIT TRANSFER DARI SDR MUHAMAD HARFIT Sano27" at bounding box center [517, 221] width 210 height 58
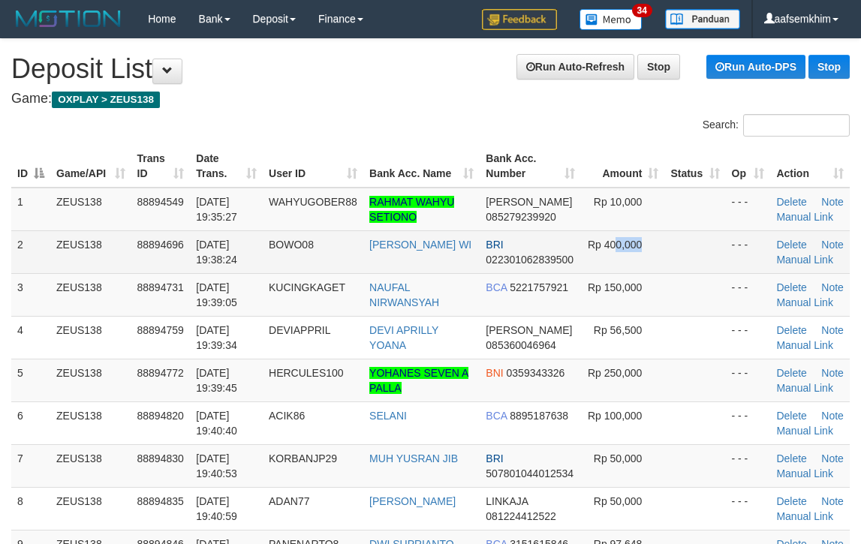
drag, startPoint x: 611, startPoint y: 245, endPoint x: 868, endPoint y: 231, distance: 257.7
click at [814, 233] on tr "2 ZEUS138 88894696 [DATE] 19:38:24 BOWO08 [PERSON_NAME] BRI 022301062839500 Rp …" at bounding box center [430, 251] width 838 height 43
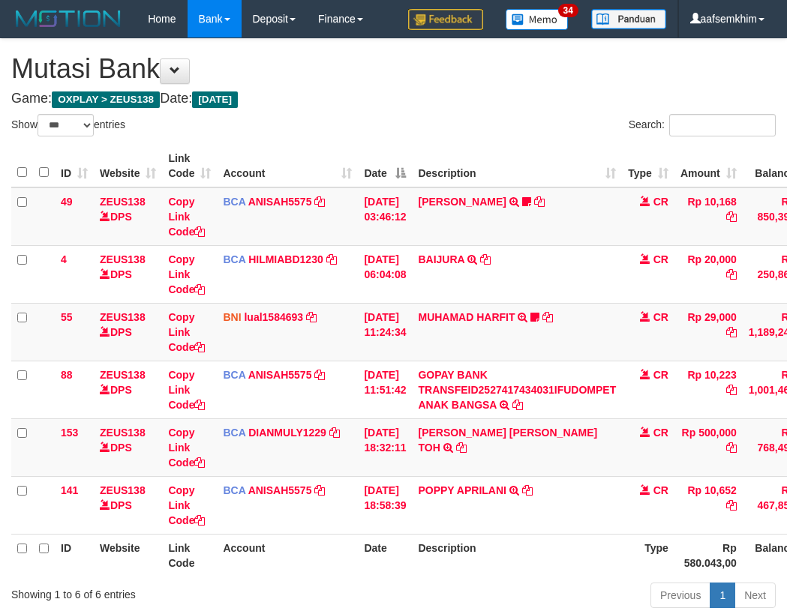
select select "***"
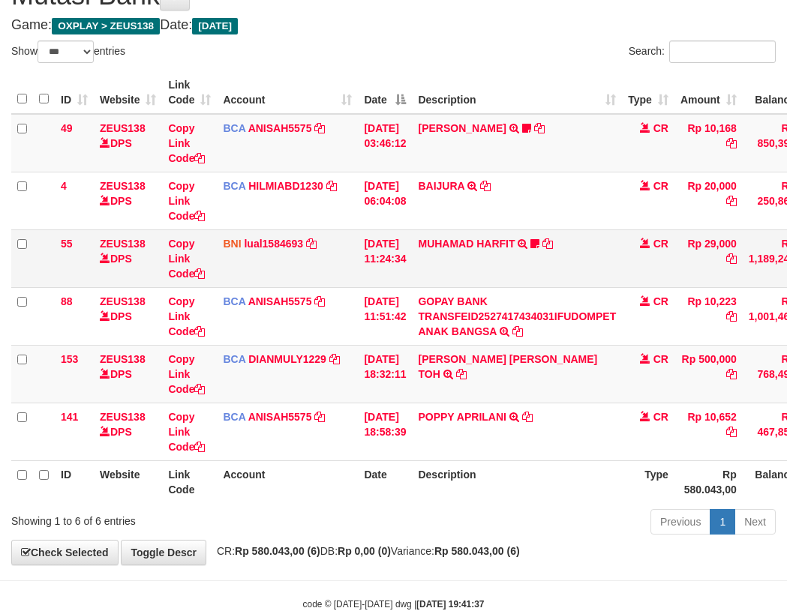
drag, startPoint x: 411, startPoint y: 270, endPoint x: 436, endPoint y: 270, distance: 24.8
click at [432, 269] on tr "55 ZEUS138 DPS Copy Link Code BNI lual1584693 DPS LUCKY ALAMSYAH mutasi_2025100…" at bounding box center [458, 259] width 895 height 58
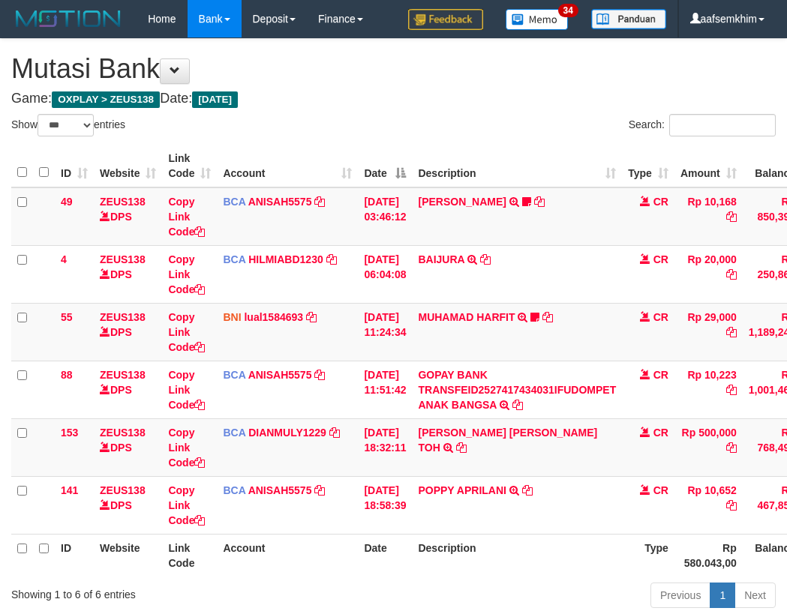
select select "***"
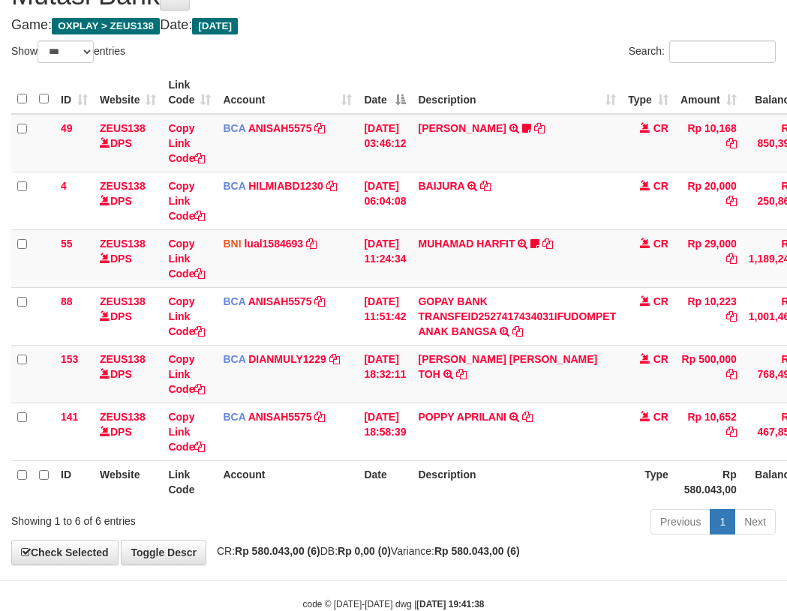
scroll to position [111, 0]
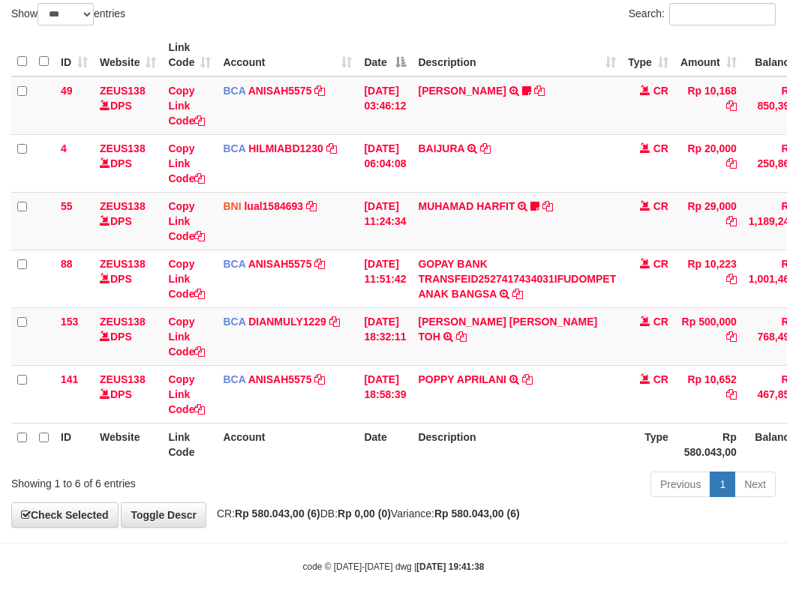
click at [439, 428] on th "Description" at bounding box center [517, 444] width 210 height 43
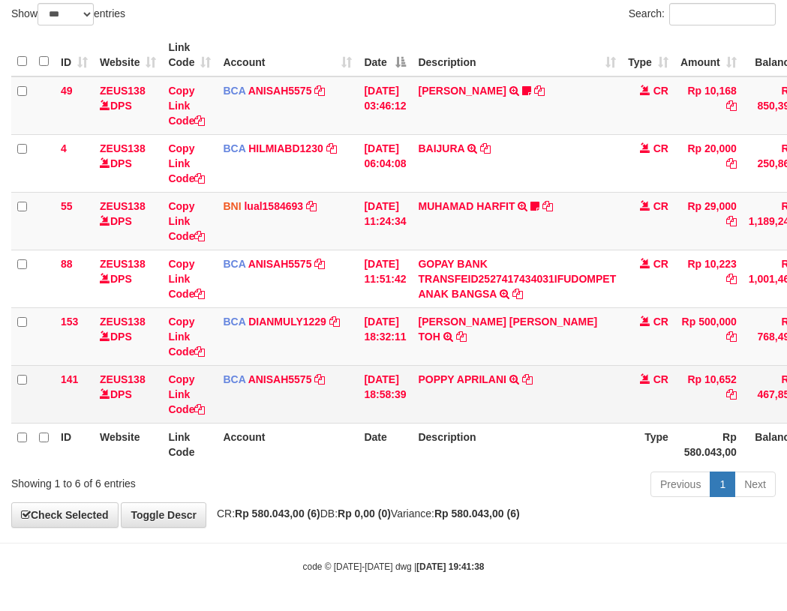
click at [439, 391] on td "POPPY APRILANI TRSF E-BANKING CR 0110/FTSCY/WS95271 10652.00POPPY APRILANI" at bounding box center [517, 394] width 210 height 58
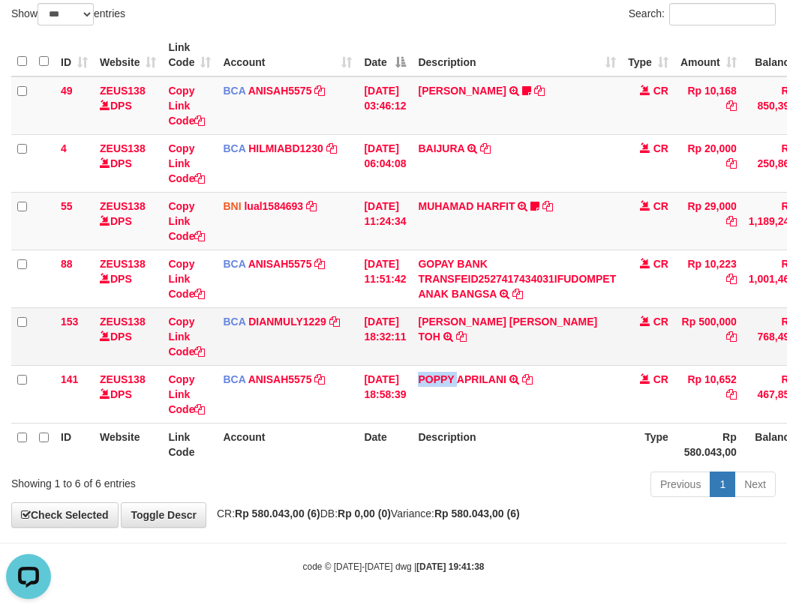
copy link "POPPY"
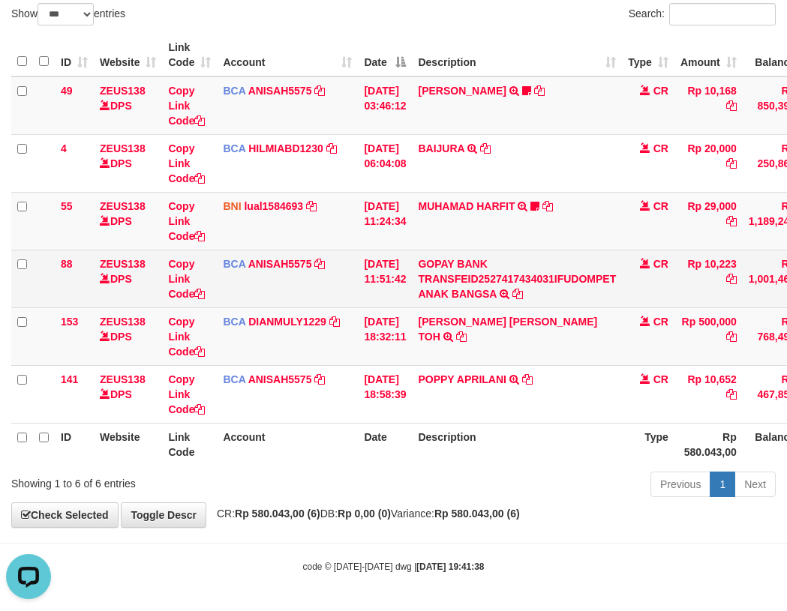
click at [345, 287] on td "BCA ANISAH5575 DPS ANISAH mutasi_20251001_3827 | 88 mutasi_20251001_3827 | 88" at bounding box center [287, 279] width 141 height 58
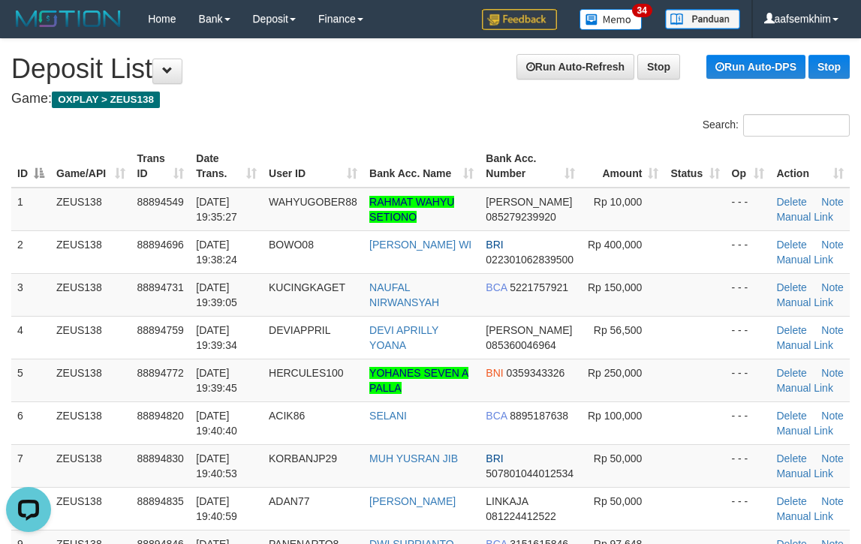
click at [552, 137] on div "Search:" at bounding box center [646, 127] width 408 height 26
drag, startPoint x: 556, startPoint y: 136, endPoint x: 869, endPoint y: 185, distance: 316.7
click at [597, 137] on div "Search:" at bounding box center [646, 127] width 408 height 26
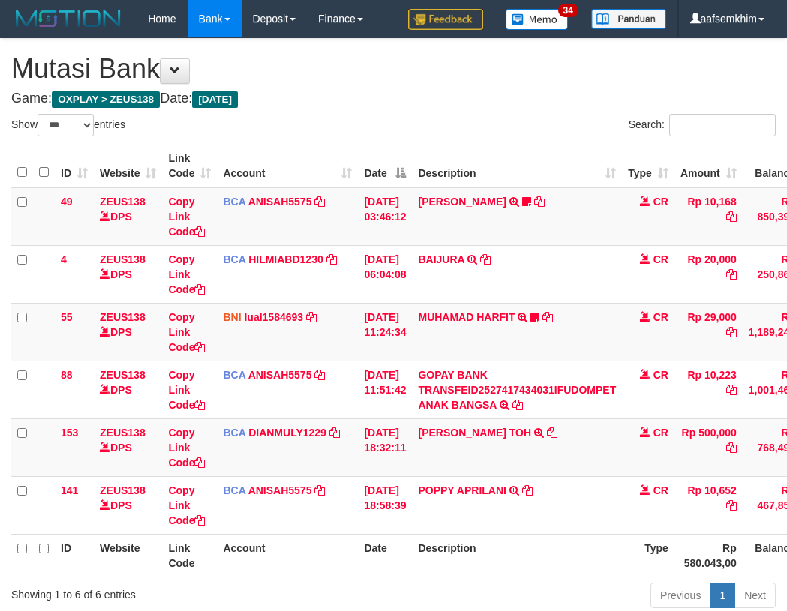
select select "***"
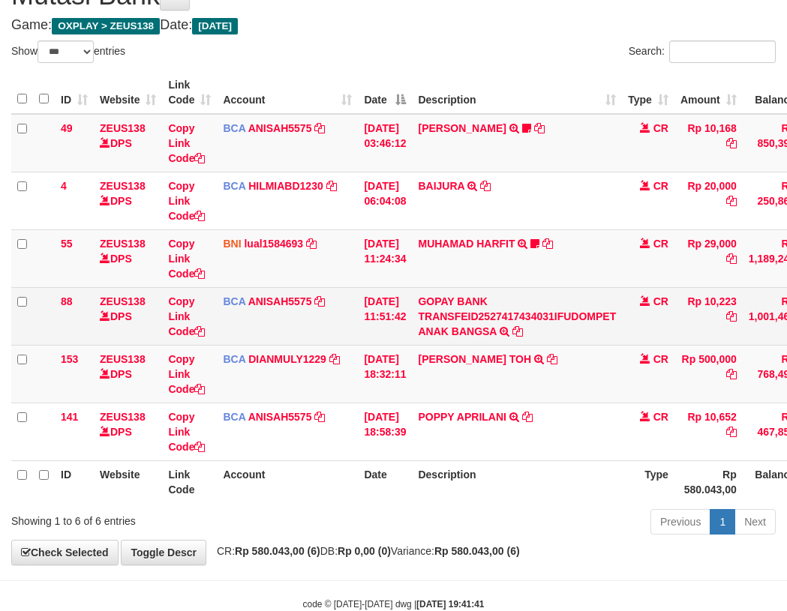
scroll to position [111, 0]
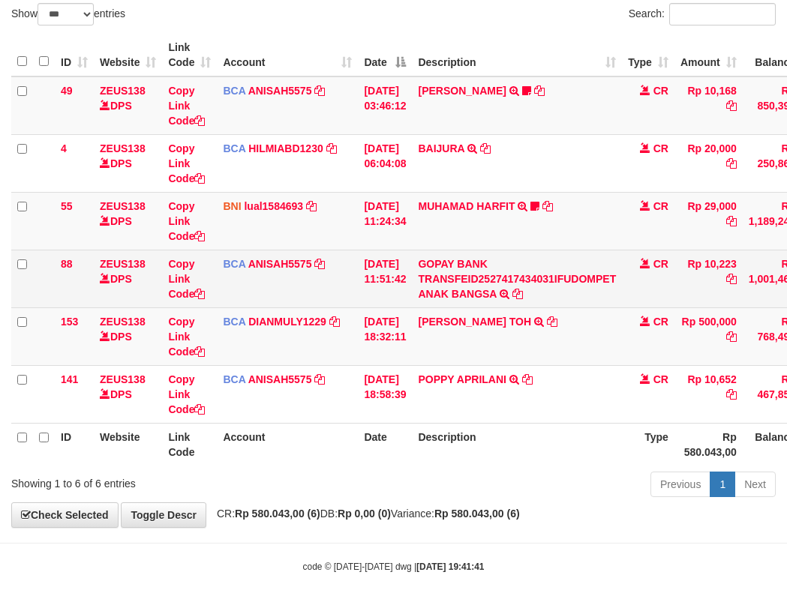
click at [510, 251] on td "GOPAY BANK TRANSFEID2527417434031IFUDOMPET ANAK BANGSA TRSF E-BANKING CR 0110/F…" at bounding box center [517, 279] width 210 height 58
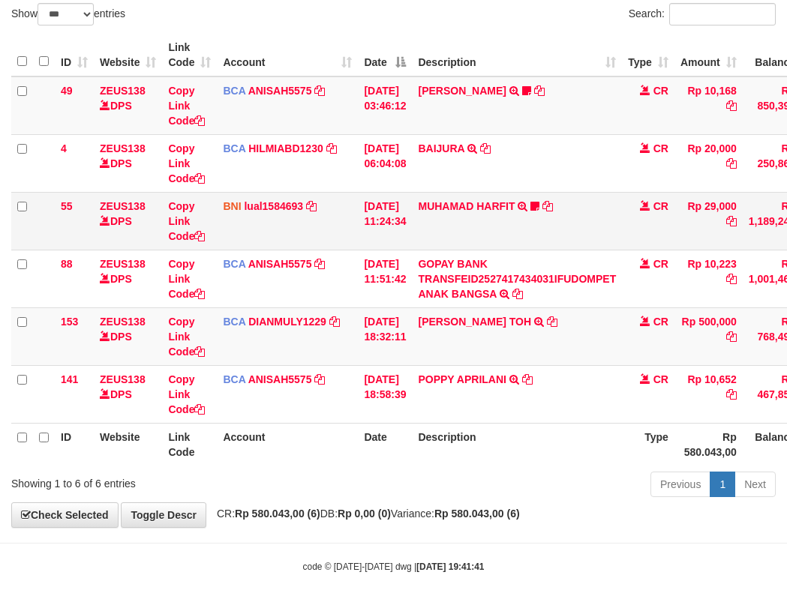
click at [509, 243] on td "MUHAMAD HARFIT TRANSFER DARI SDR MUHAMAD HARFIT Sano27" at bounding box center [517, 221] width 210 height 58
click at [491, 203] on link "MUHAMAD HARFIT" at bounding box center [466, 206] width 97 height 12
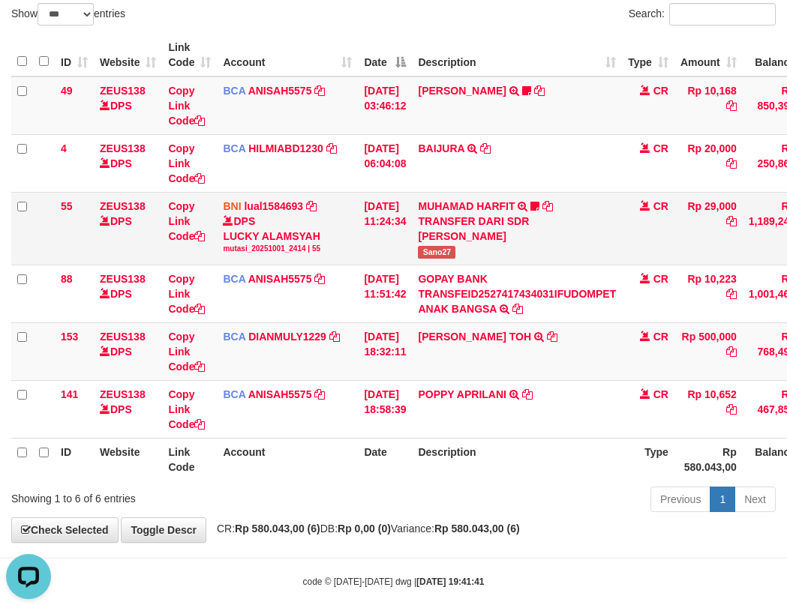
drag, startPoint x: 420, startPoint y: 256, endPoint x: 501, endPoint y: 258, distance: 81.1
click at [503, 257] on tr "55 ZEUS138 DPS Copy Link Code BNI lual1584693 DPS LUCKY ALAMSYAH mutasi_2025100…" at bounding box center [458, 228] width 895 height 73
click at [452, 255] on span "Sano27" at bounding box center [437, 252] width 38 height 13
click at [263, 215] on div "DPS LUCKY ALAMSYAH mutasi_20251001_2414 | 55" at bounding box center [287, 234] width 129 height 41
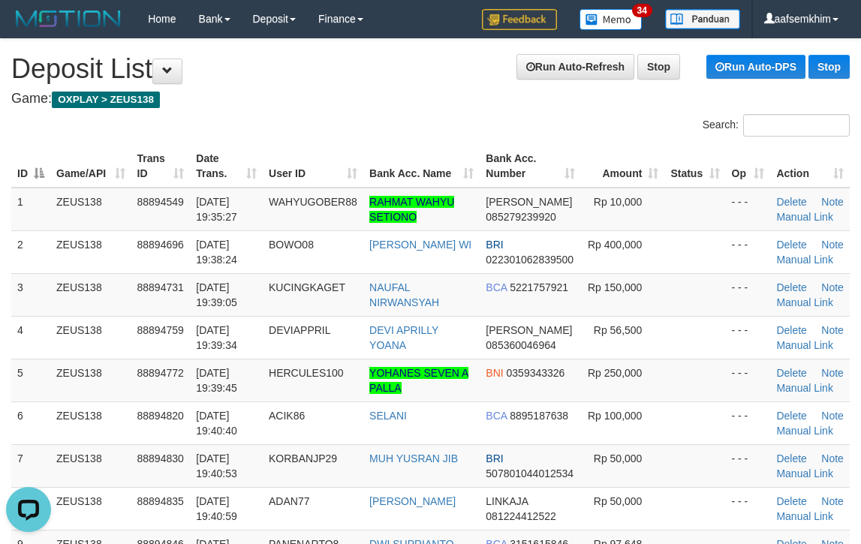
drag, startPoint x: 451, startPoint y: 131, endPoint x: 869, endPoint y: 170, distance: 419.6
click at [597, 137] on div "Search:" at bounding box center [646, 127] width 408 height 26
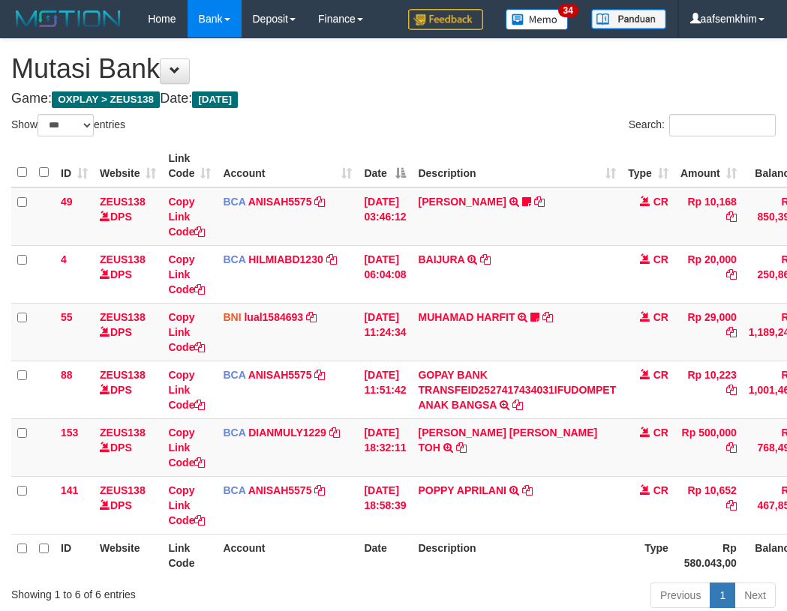
select select "***"
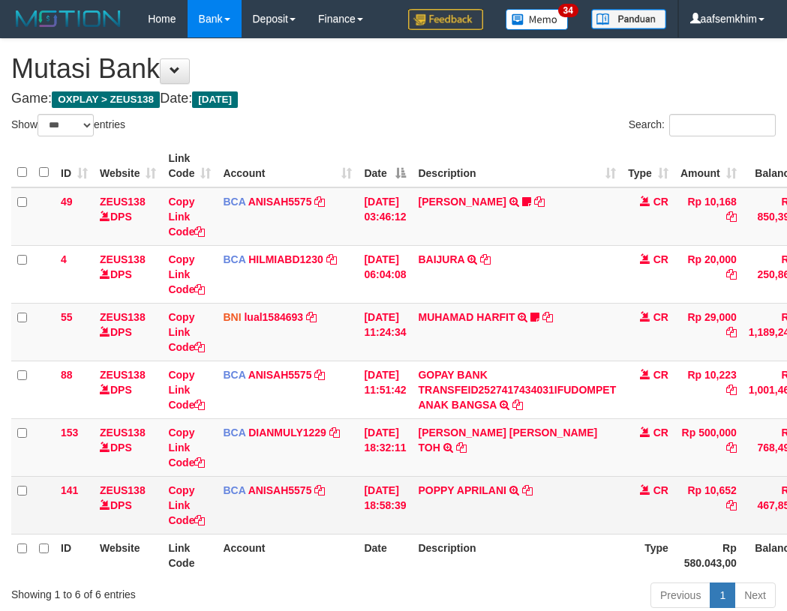
scroll to position [111, 0]
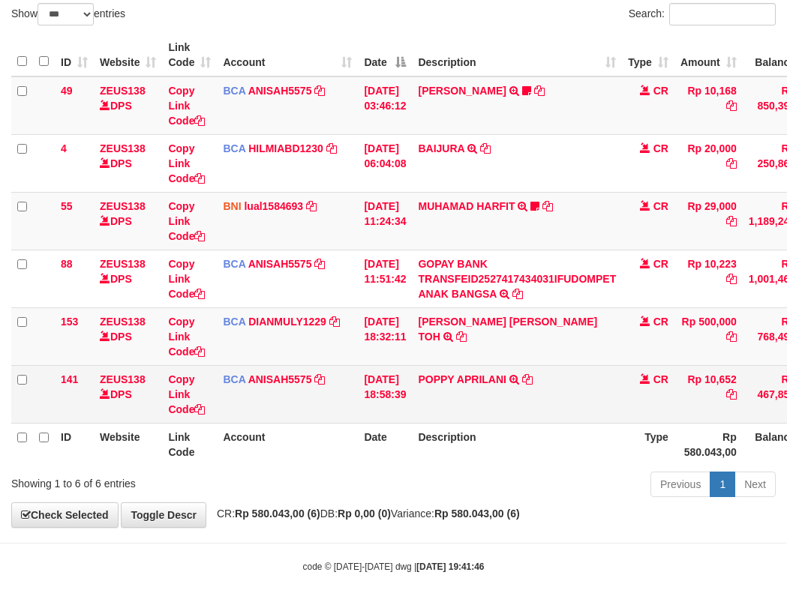
click at [461, 393] on td "POPPY APRILANI TRSF E-BANKING CR 0110/FTSCY/WS95271 10652.00POPPY APRILANI" at bounding box center [517, 394] width 210 height 58
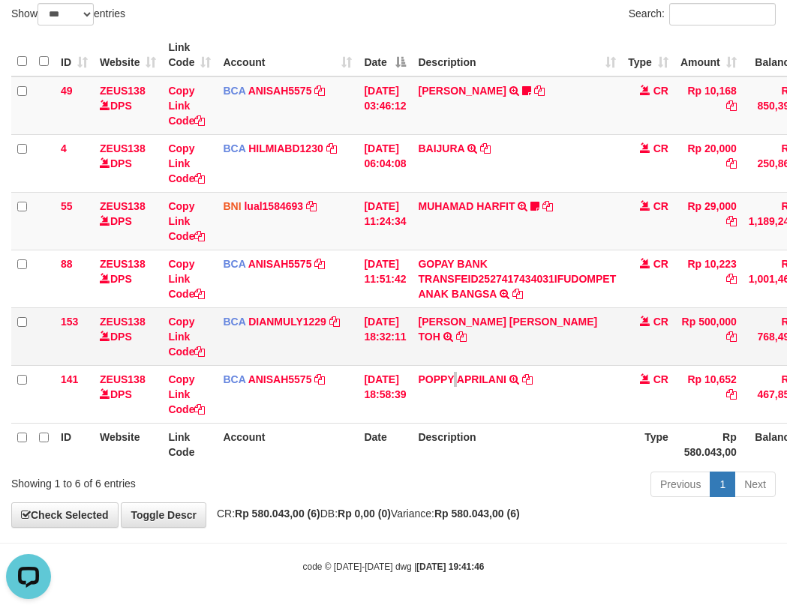
scroll to position [0, 0]
click at [508, 311] on td "CARINA OCTAVIA TOH TRSF E-BANKING CR 0110/FTSCY/WS95031 500000.00CARINA OCTAVIA…" at bounding box center [517, 337] width 210 height 58
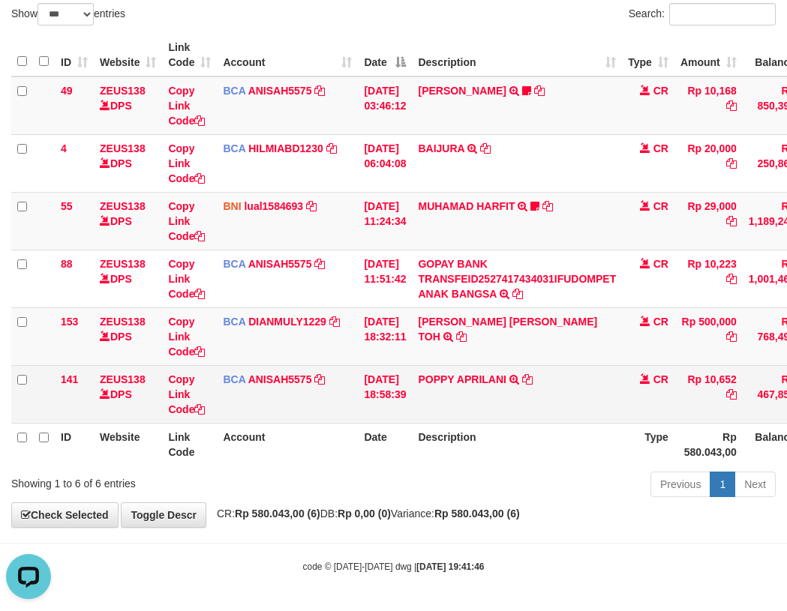
click at [449, 397] on td "POPPY APRILANI TRSF E-BANKING CR 0110/FTSCY/WS95271 10652.00POPPY APRILANI" at bounding box center [517, 394] width 210 height 58
click at [455, 398] on td "POPPY APRILANI TRSF E-BANKING CR 0110/FTSCY/WS95271 10652.00POPPY APRILANI" at bounding box center [517, 394] width 210 height 58
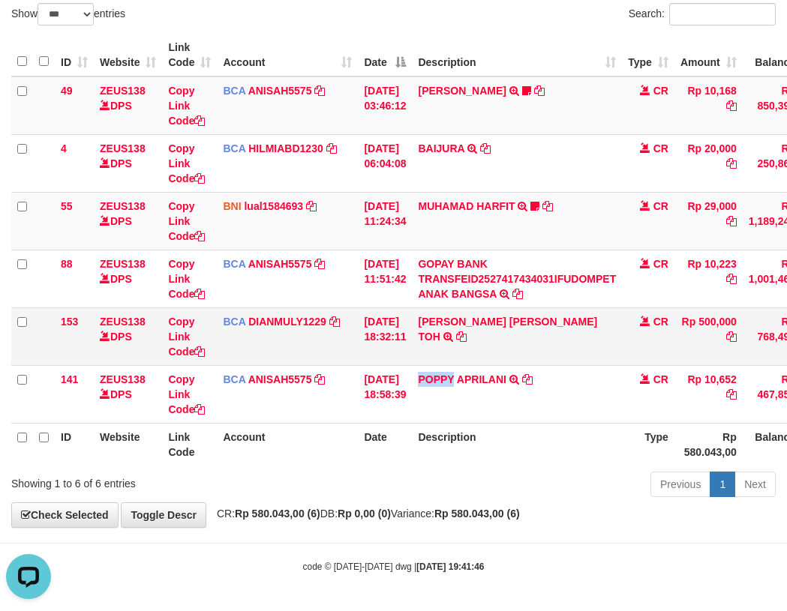
copy link "POPPY"
click at [450, 323] on link "CARINA OCTAVIA TOH" at bounding box center [507, 329] width 179 height 27
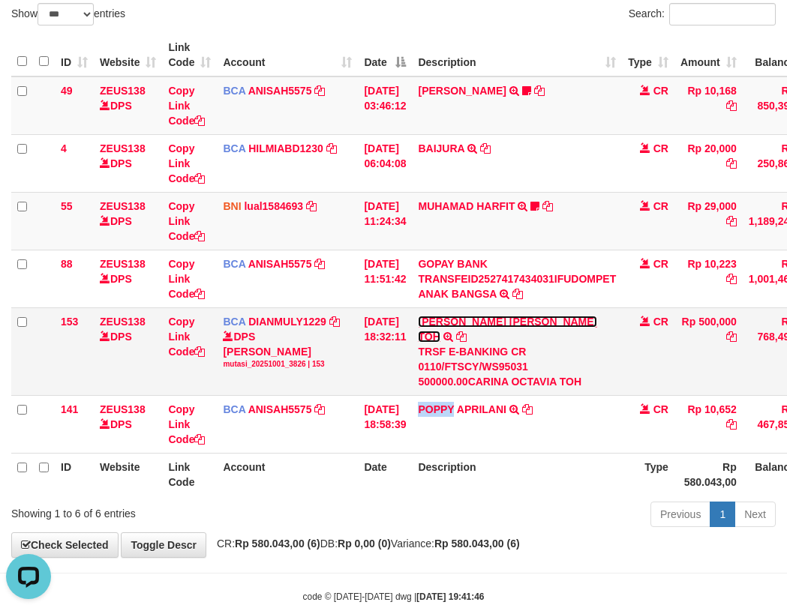
click at [446, 316] on link "CARINA OCTAVIA TOH" at bounding box center [507, 329] width 179 height 27
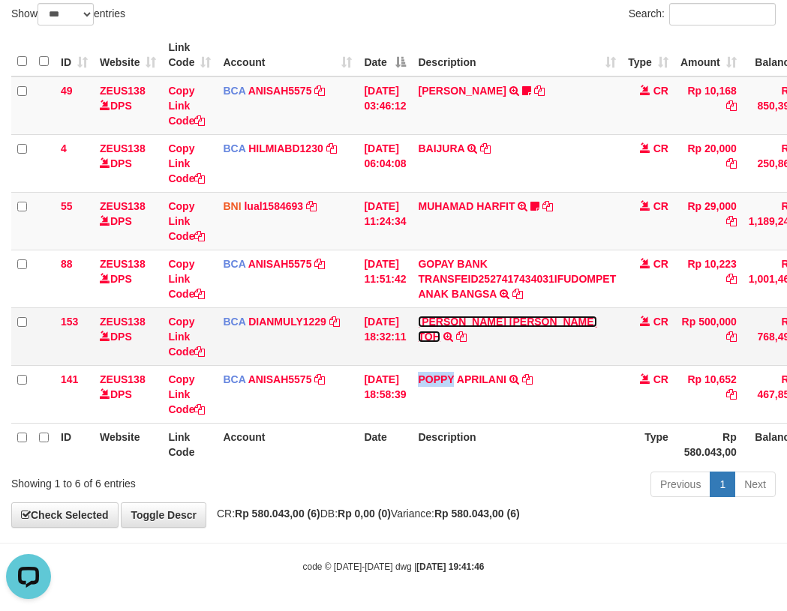
click at [446, 316] on link "CARINA OCTAVIA TOH" at bounding box center [507, 329] width 179 height 27
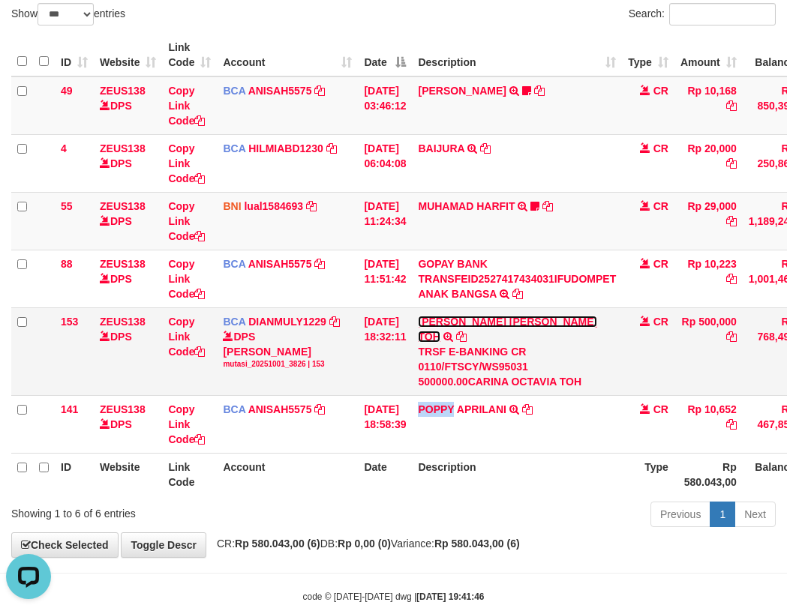
click at [446, 316] on link "CARINA OCTAVIA TOH" at bounding box center [507, 329] width 179 height 27
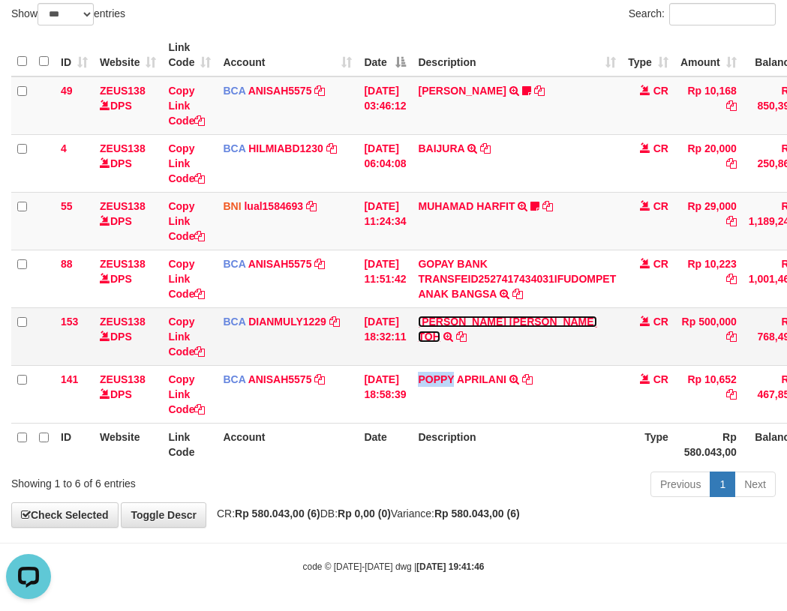
copy link "POPPY"
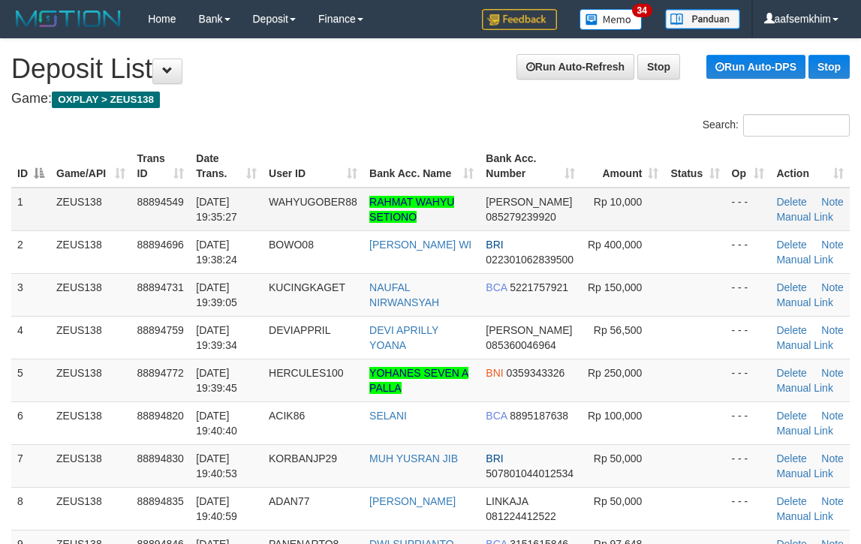
drag, startPoint x: 541, startPoint y: 185, endPoint x: 560, endPoint y: 189, distance: 19.9
click at [560, 189] on table "ID Game/API Trans ID Date Trans. User ID Bank Acc. Name Bank Acc. Number Amount…" at bounding box center [430, 380] width 838 height 470
click at [484, 176] on th "Bank Acc. Number" at bounding box center [529, 166] width 101 height 43
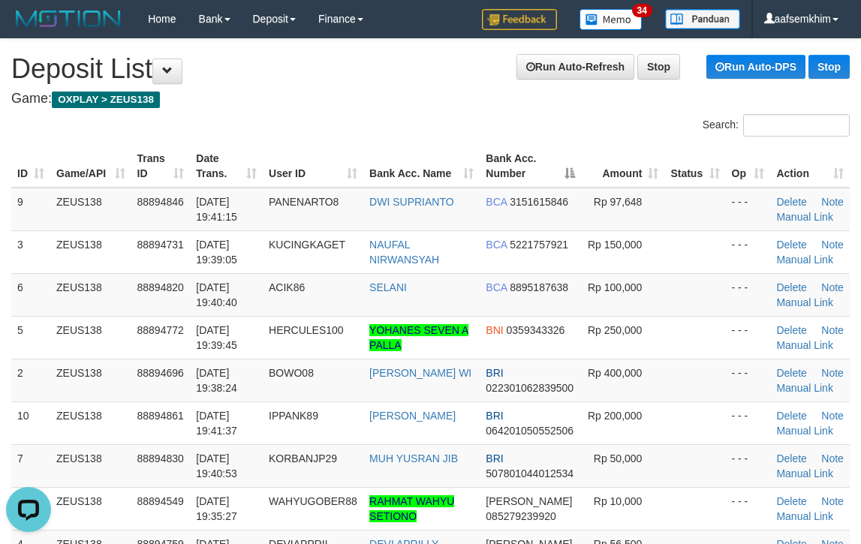
drag, startPoint x: 497, startPoint y: 167, endPoint x: 866, endPoint y: 203, distance: 370.8
click at [575, 171] on th "Bank Acc. Number" at bounding box center [529, 166] width 101 height 43
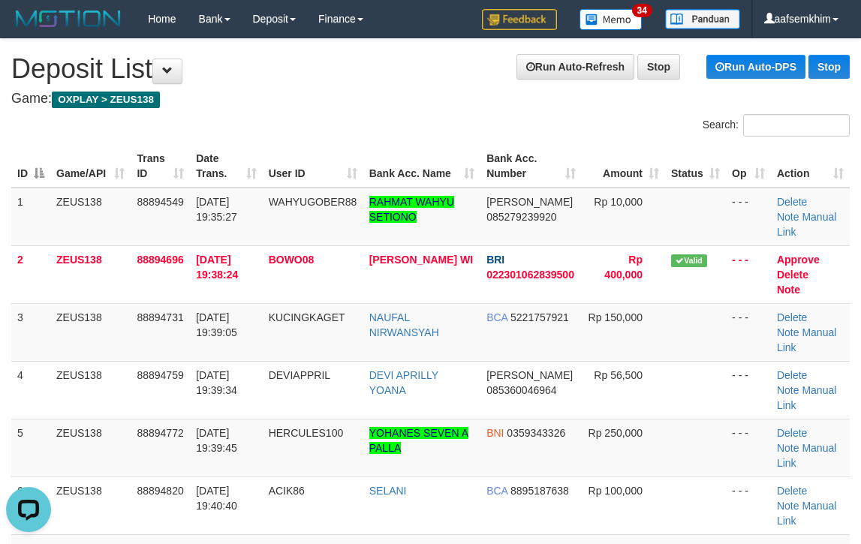
click at [556, 154] on th "Bank Acc. Number" at bounding box center [530, 166] width 101 height 43
drag, startPoint x: 638, startPoint y: 307, endPoint x: 647, endPoint y: 308, distance: 9.0
click at [647, 308] on td "Rp 150,000" at bounding box center [622, 332] width 83 height 58
drag, startPoint x: 599, startPoint y: 310, endPoint x: 609, endPoint y: 312, distance: 10.0
click at [609, 312] on td "Rp 150,000" at bounding box center [622, 332] width 83 height 58
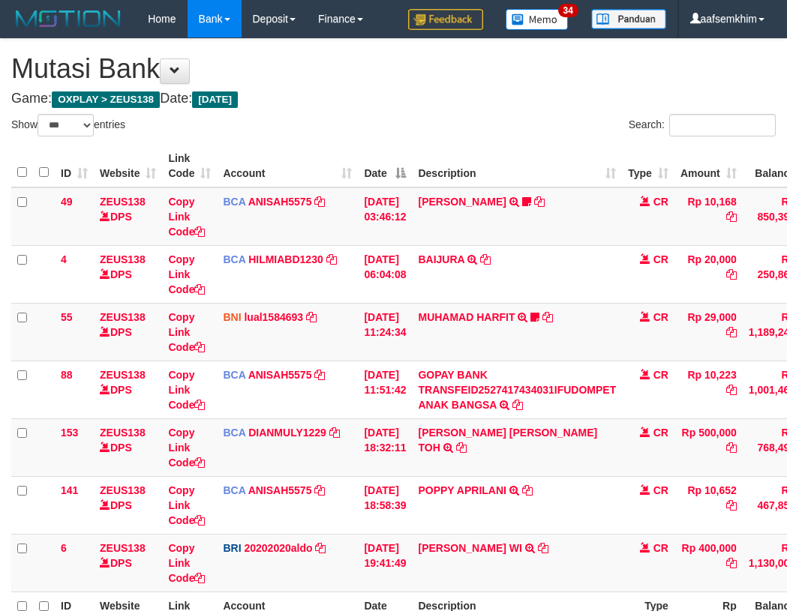
select select "***"
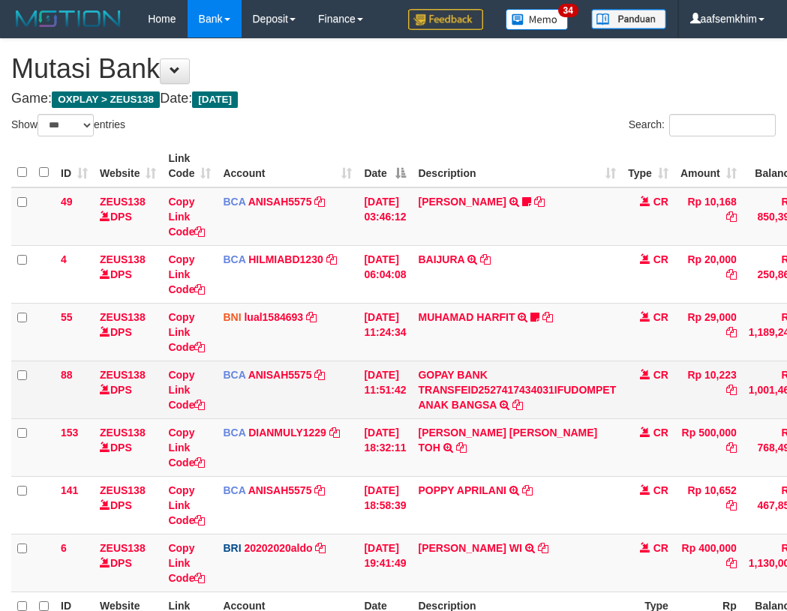
scroll to position [111, 0]
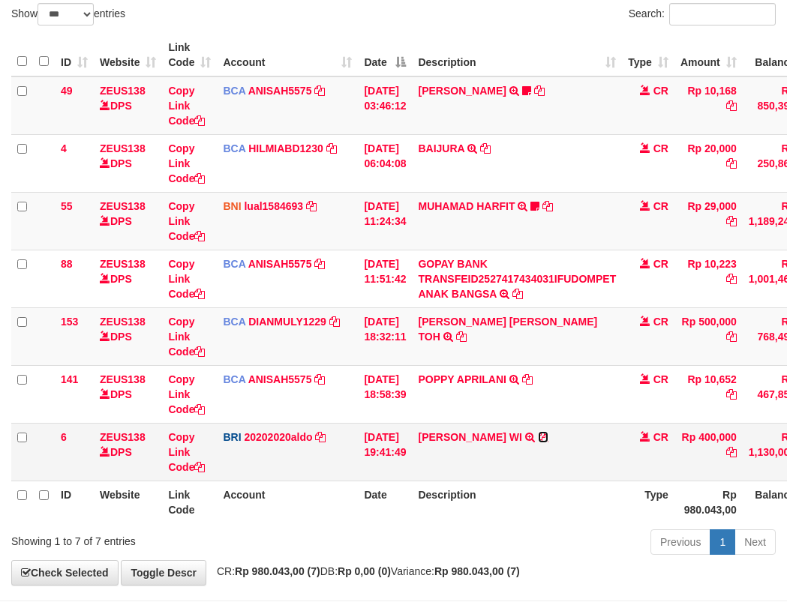
click at [538, 437] on icon at bounding box center [543, 437] width 11 height 11
drag, startPoint x: 364, startPoint y: 342, endPoint x: 297, endPoint y: 327, distance: 68.4
click at [361, 336] on td "[DATE] 18:32:11" at bounding box center [385, 337] width 54 height 58
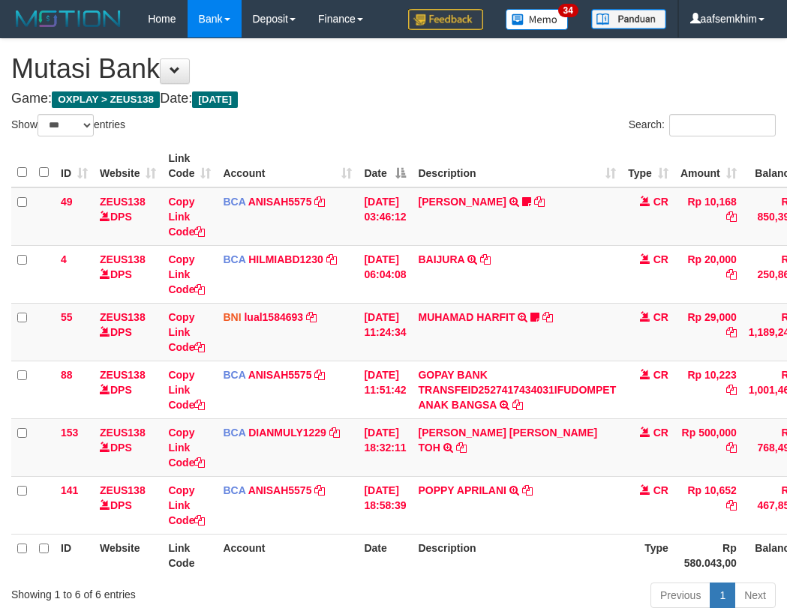
select select "***"
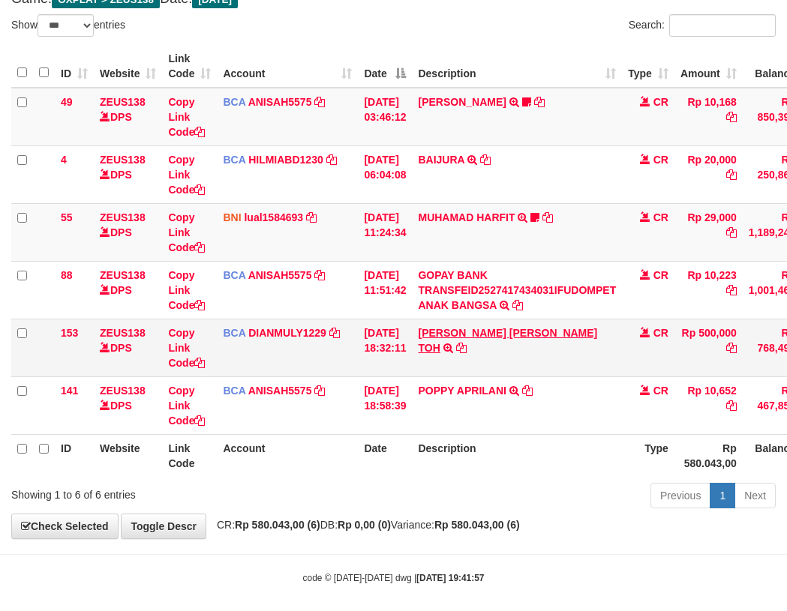
scroll to position [111, 0]
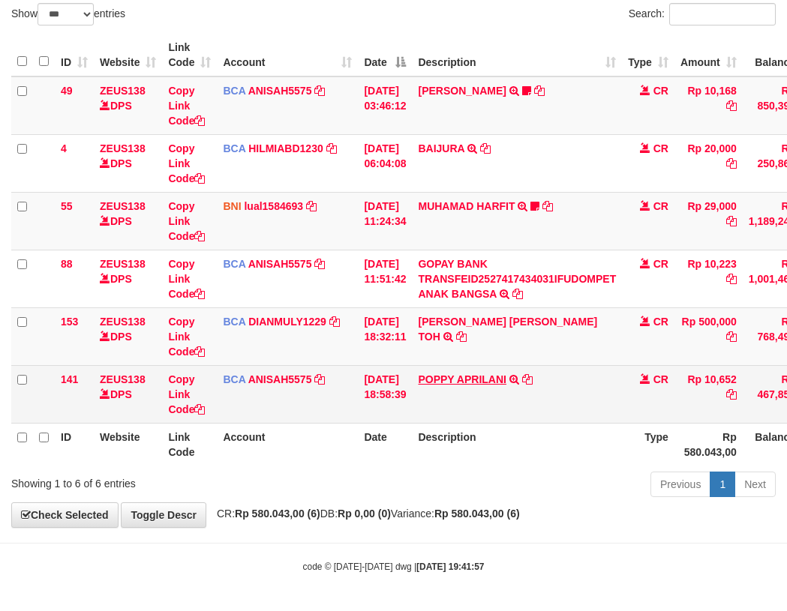
drag, startPoint x: 494, startPoint y: 382, endPoint x: 478, endPoint y: 377, distance: 17.1
click at [495, 381] on td "POPPY APRILANI TRSF E-BANKING CR 0110/FTSCY/WS95271 10652.00POPPY APRILANI" at bounding box center [517, 394] width 210 height 58
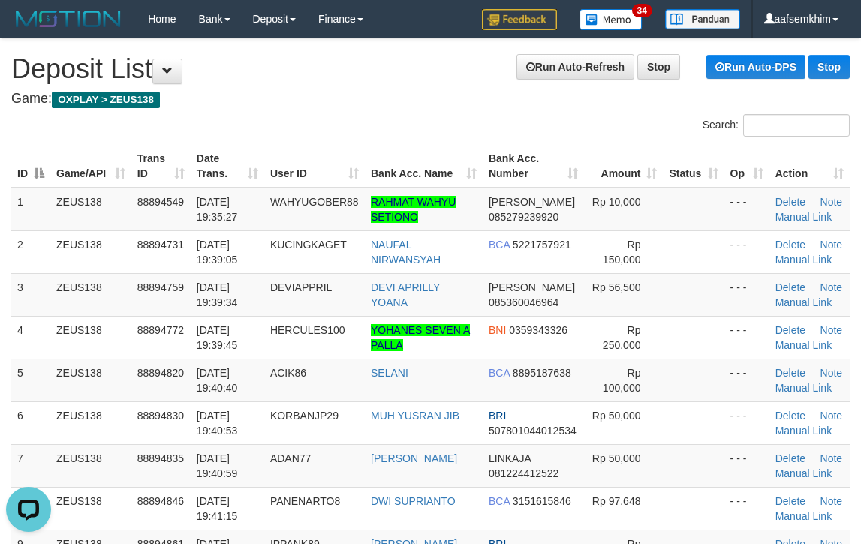
click at [617, 142] on div "ID Game/API Trans ID Date Trans. User ID Bank Acc. Name Bank Acc. Number Amount…" at bounding box center [430, 379] width 861 height 479
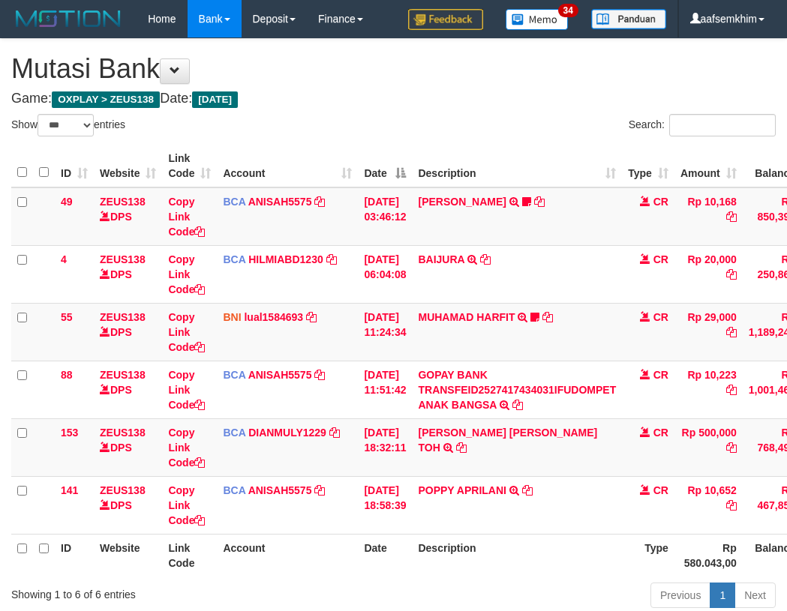
select select "***"
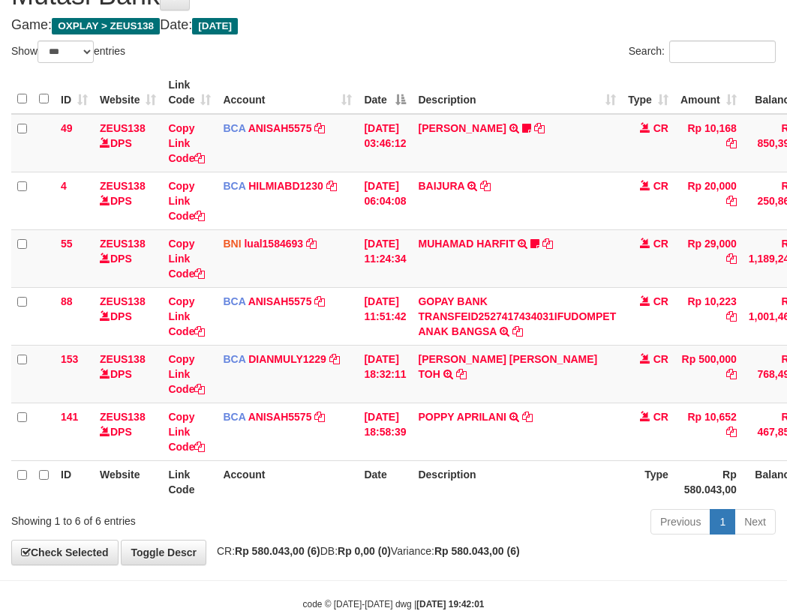
click at [359, 262] on td "[DATE] 11:24:34" at bounding box center [385, 259] width 54 height 58
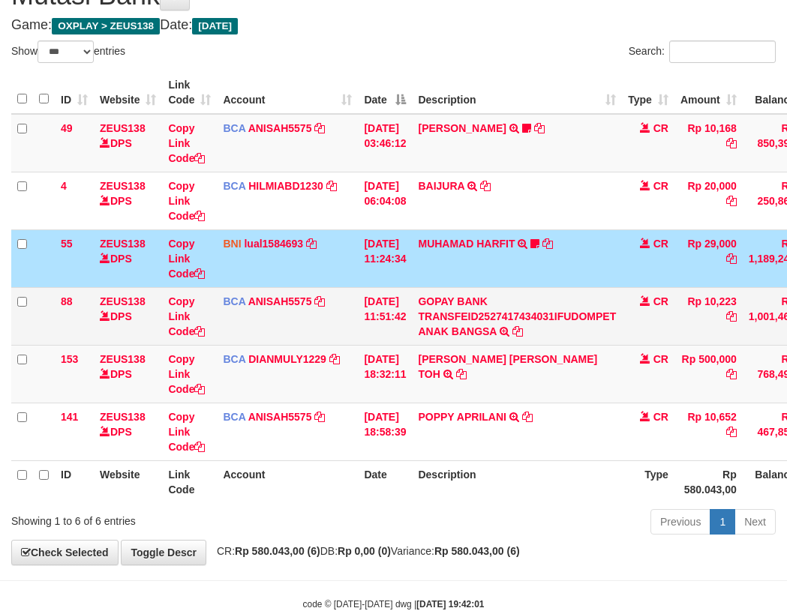
scroll to position [111, 0]
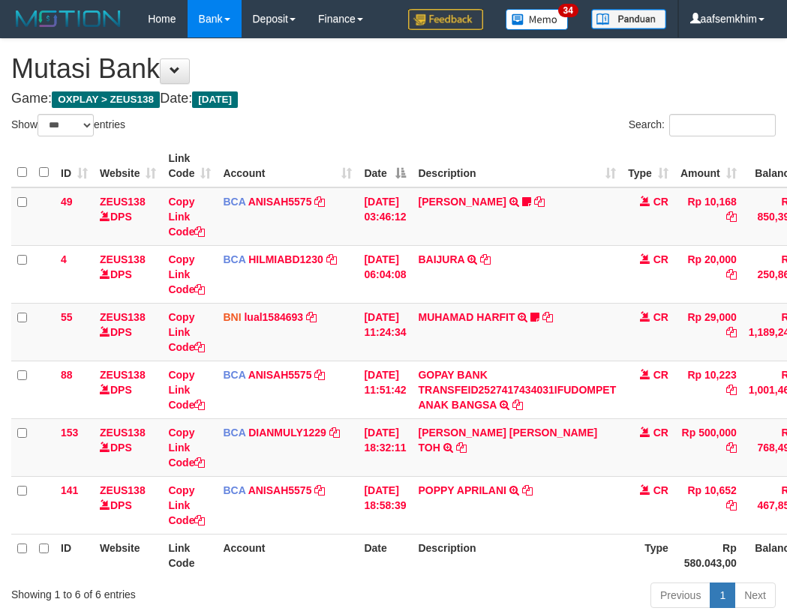
select select "***"
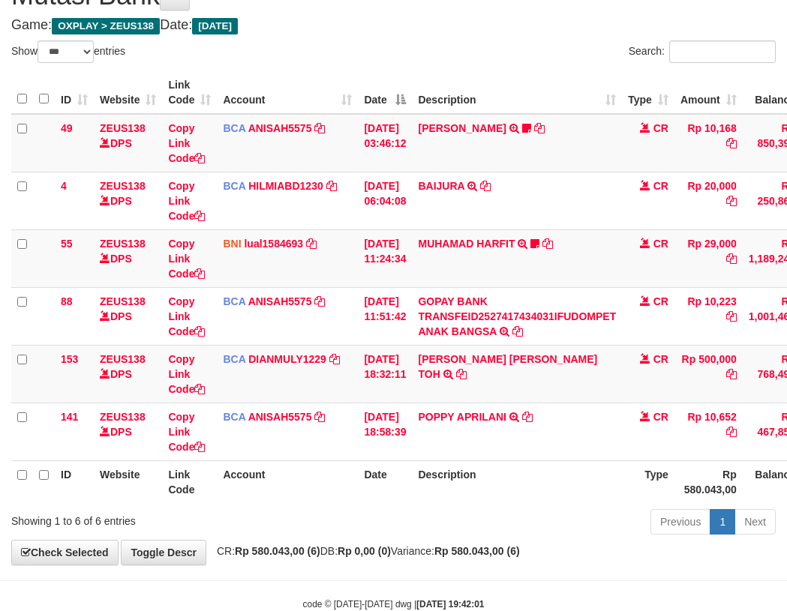
scroll to position [111, 0]
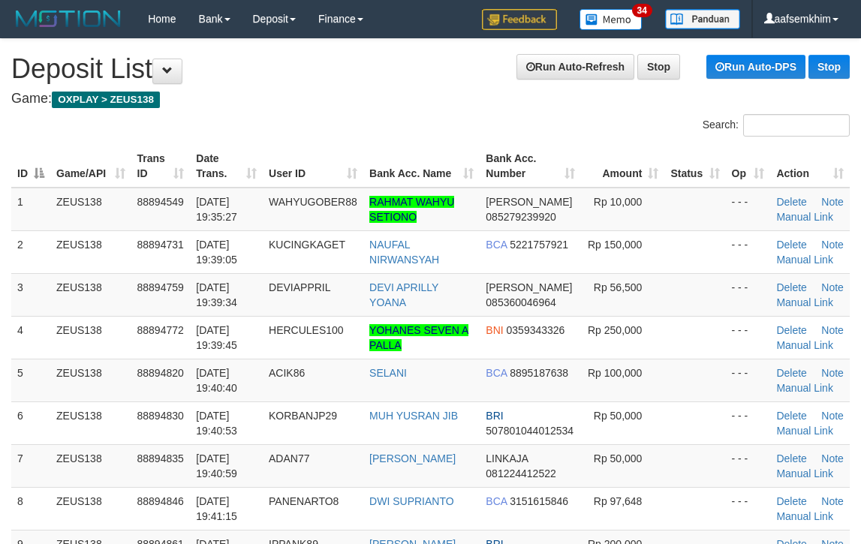
drag, startPoint x: 599, startPoint y: 165, endPoint x: 619, endPoint y: 164, distance: 20.3
click at [611, 165] on th "Amount" at bounding box center [622, 166] width 83 height 43
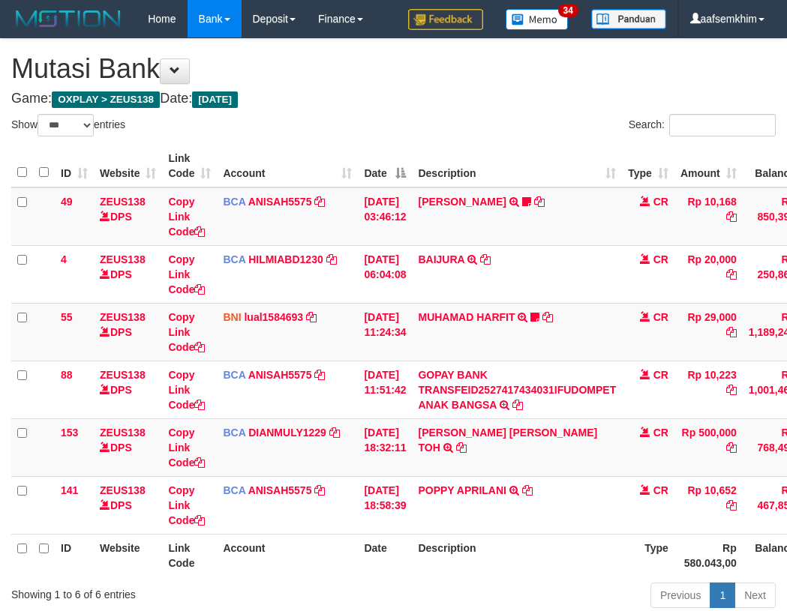
select select "***"
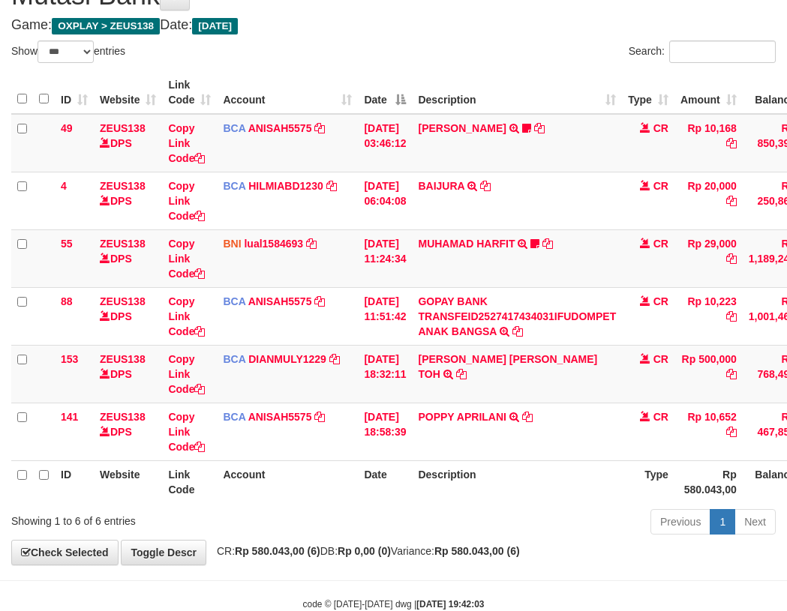
scroll to position [111, 0]
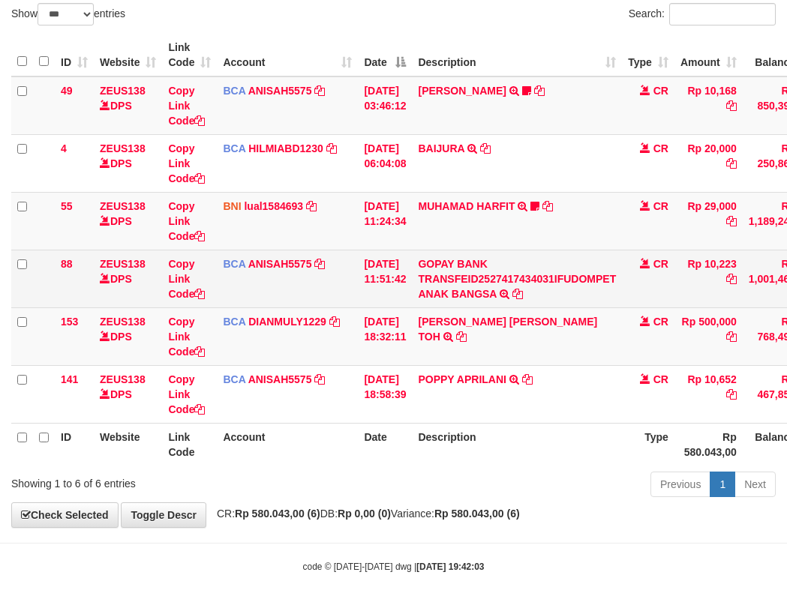
drag, startPoint x: 348, startPoint y: 271, endPoint x: 355, endPoint y: 266, distance: 8.1
click at [355, 269] on td "BCA ANISAH5575 DPS ANISAH mutasi_20251001_3827 | 88 mutasi_20251001_3827 | 88" at bounding box center [287, 279] width 141 height 58
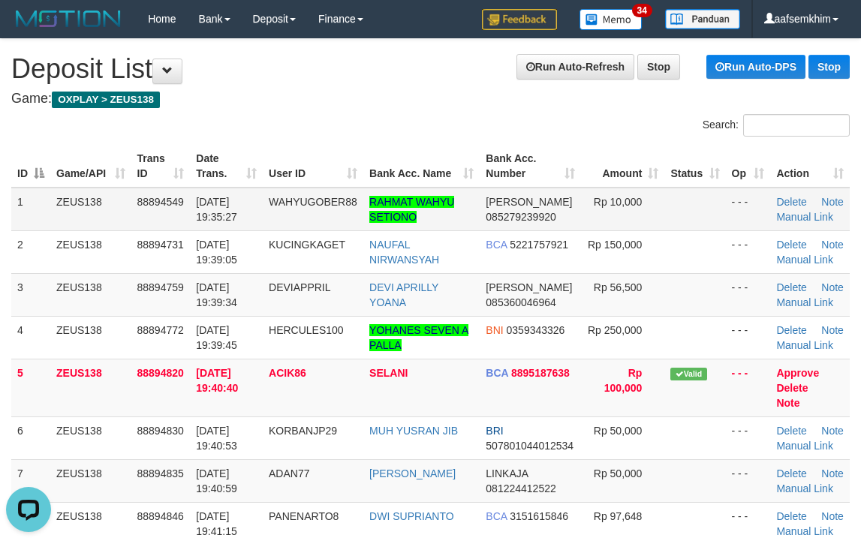
click at [650, 226] on td "Rp 10,000" at bounding box center [622, 210] width 83 height 44
drag, startPoint x: 673, startPoint y: 226, endPoint x: 871, endPoint y: 230, distance: 198.1
click at [698, 223] on td at bounding box center [694, 210] width 61 height 44
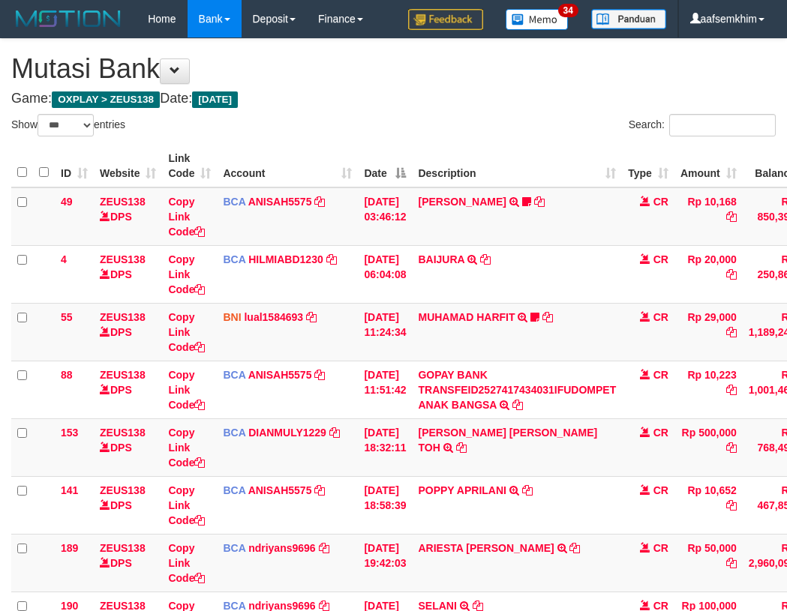
select select "***"
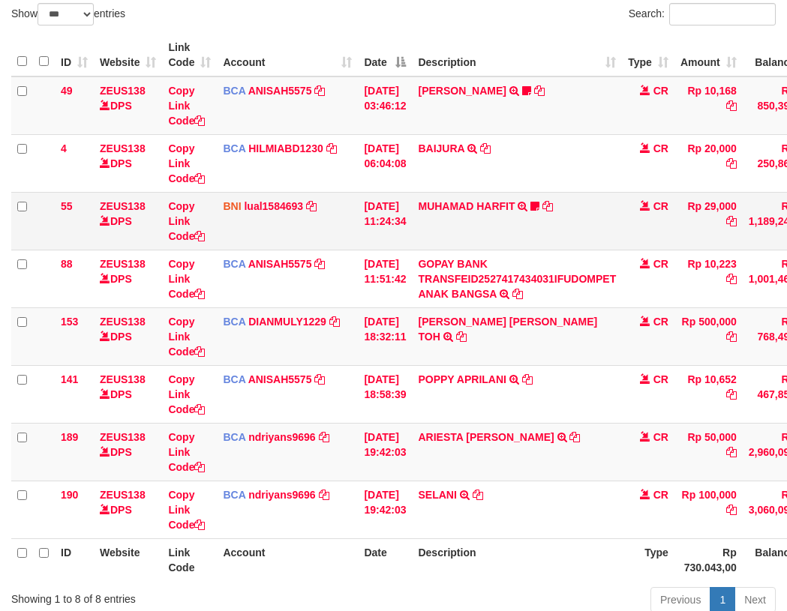
click at [330, 235] on td "BNI lual1584693 DPS LUCKY ALAMSYAH mutasi_20251001_2414 | 55 mutasi_20251001_24…" at bounding box center [287, 221] width 141 height 58
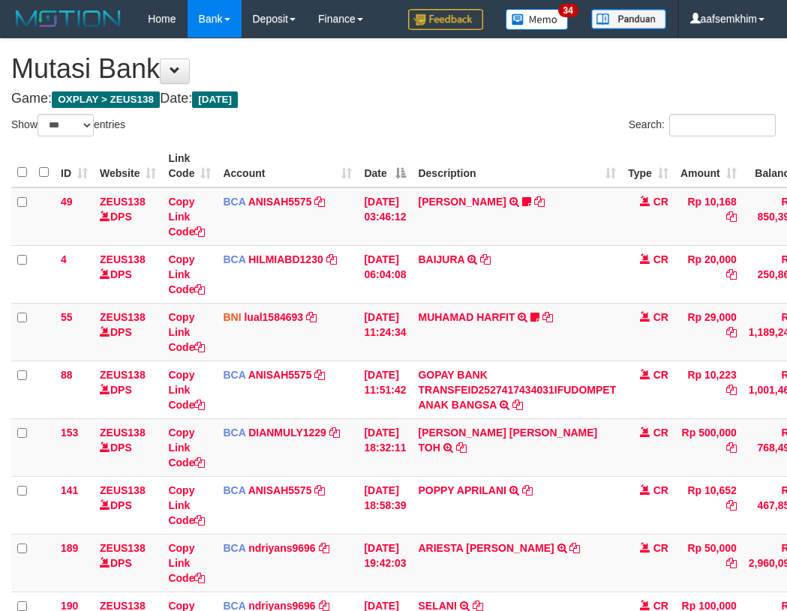
select select "***"
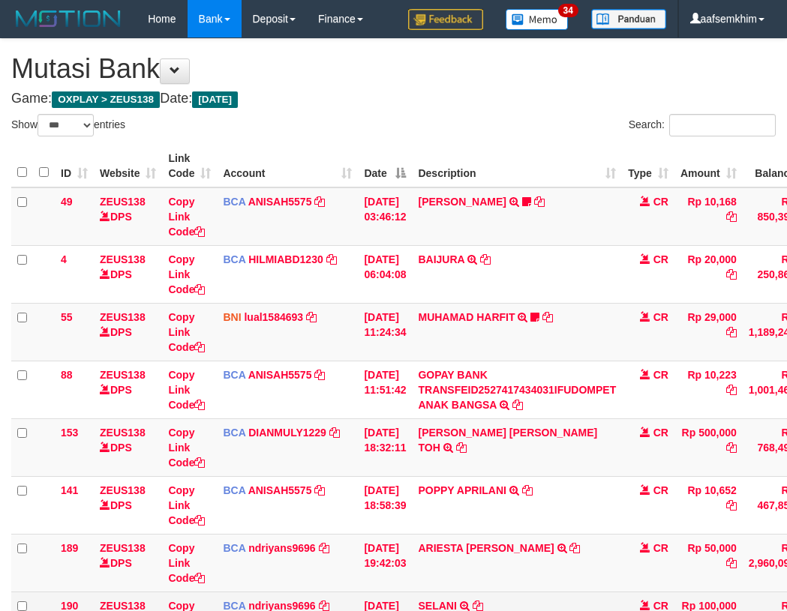
scroll to position [227, 0]
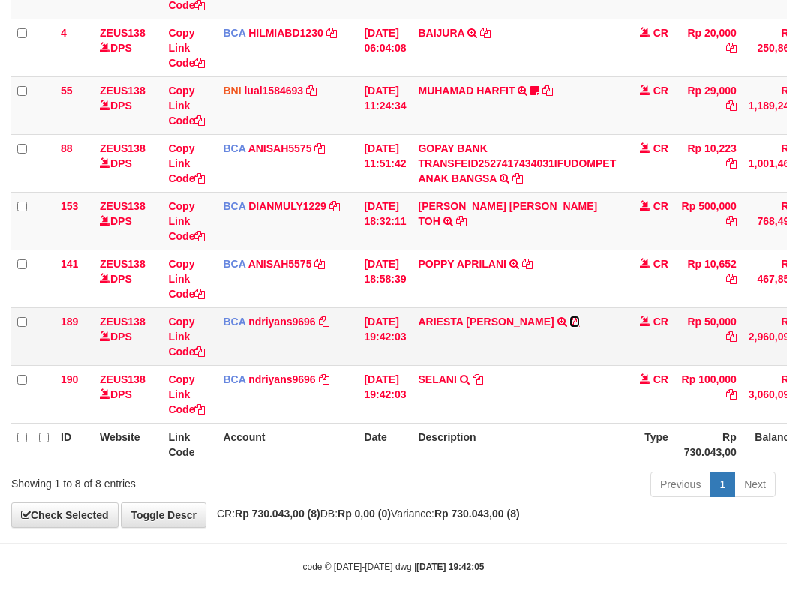
click at [569, 321] on icon at bounding box center [574, 322] width 11 height 11
click at [461, 334] on td "ARIESTA HERU PRAKO TRSF E-BANKING CR 10/01 ZP6P1 ARIESTA HERU PRAKO" at bounding box center [517, 337] width 210 height 58
drag, startPoint x: 461, startPoint y: 334, endPoint x: 324, endPoint y: 316, distance: 138.5
click at [461, 334] on td "ARIESTA HERU PRAKO TRSF E-BANKING CR 10/01 ZP6P1 ARIESTA HERU PRAKO" at bounding box center [517, 337] width 210 height 58
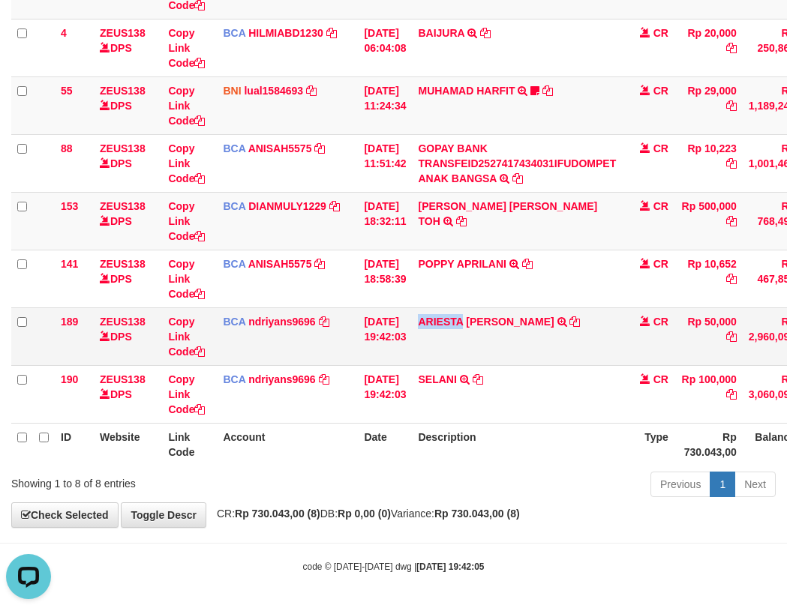
copy link "ARIESTA"
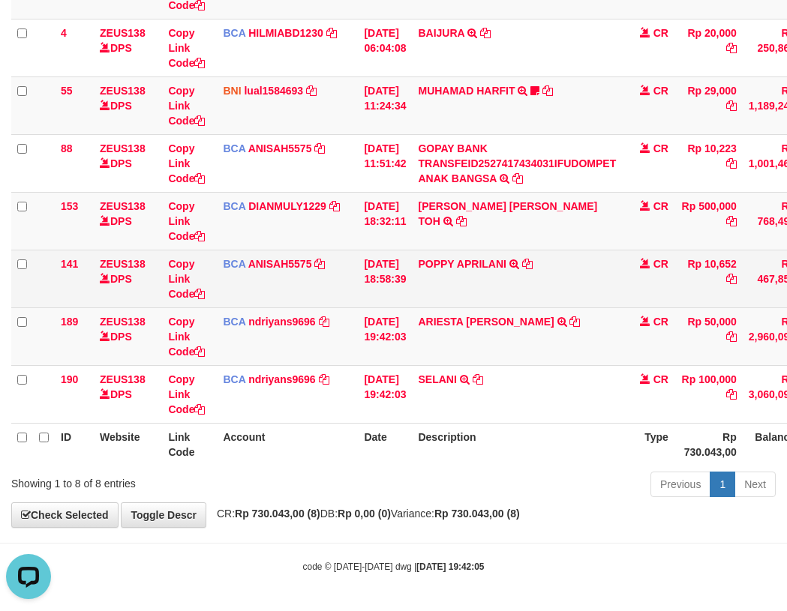
click at [348, 299] on td "BCA ANISAH5575 DPS ANISAH mutasi_20251001_3827 | 141 mutasi_20251001_3827 | 141" at bounding box center [287, 279] width 141 height 58
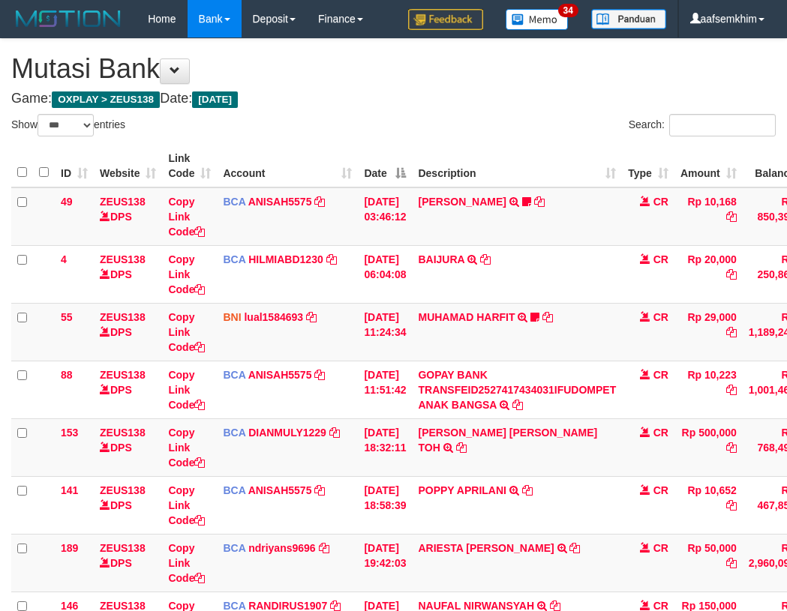
select select "***"
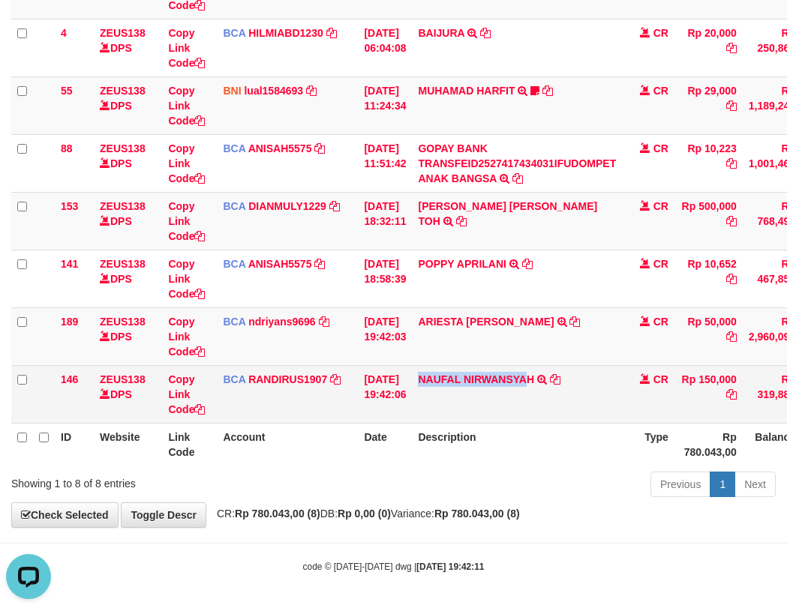
drag, startPoint x: 536, startPoint y: 397, endPoint x: 521, endPoint y: 394, distance: 16.0
click at [539, 396] on td "NAUFAL NIRWANSYAH TRSF E-BANKING CR 0110/FTSCY/WS95031 150000.00NAUFAL NIRWANSY…" at bounding box center [517, 394] width 210 height 58
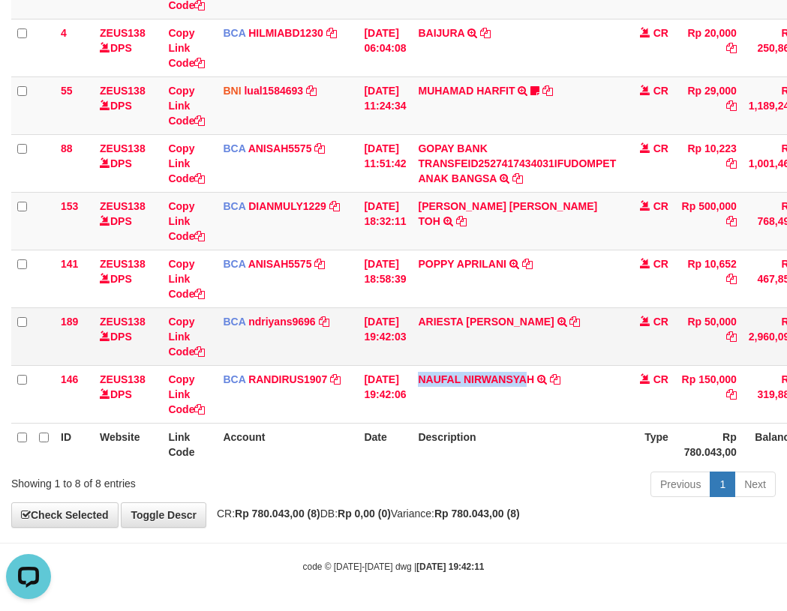
drag, startPoint x: 437, startPoint y: 346, endPoint x: 295, endPoint y: 340, distance: 142.7
click at [480, 343] on tr "189 ZEUS138 DPS Copy Link Code BCA ndriyans9696 DPS ANDRIYANSYAH mutasi_2025100…" at bounding box center [458, 337] width 895 height 58
click at [493, 332] on td "ARIESTA HERU PRAKO TRSF E-BANKING CR 10/01 ZP6P1 ARIESTA HERU PRAKO" at bounding box center [517, 337] width 210 height 58
copy link "HERU"
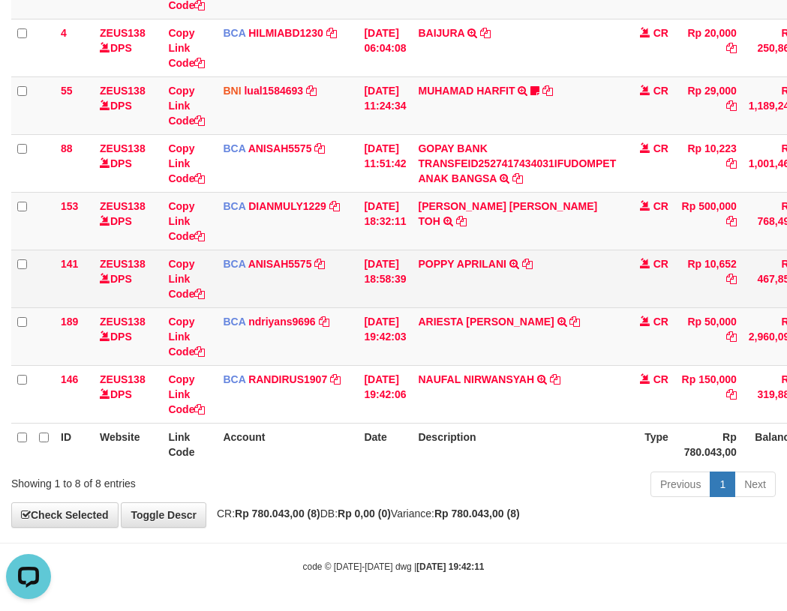
click at [434, 287] on td "POPPY APRILANI TRSF E-BANKING CR 0110/FTSCY/WS95271 10652.00POPPY APRILANI" at bounding box center [517, 279] width 210 height 58
drag, startPoint x: 434, startPoint y: 287, endPoint x: 170, endPoint y: 285, distance: 263.3
click at [433, 287] on td "POPPY APRILANI TRSF E-BANKING CR 0110/FTSCY/WS95271 10652.00POPPY APRILANI" at bounding box center [517, 279] width 210 height 58
copy link "POPPY"
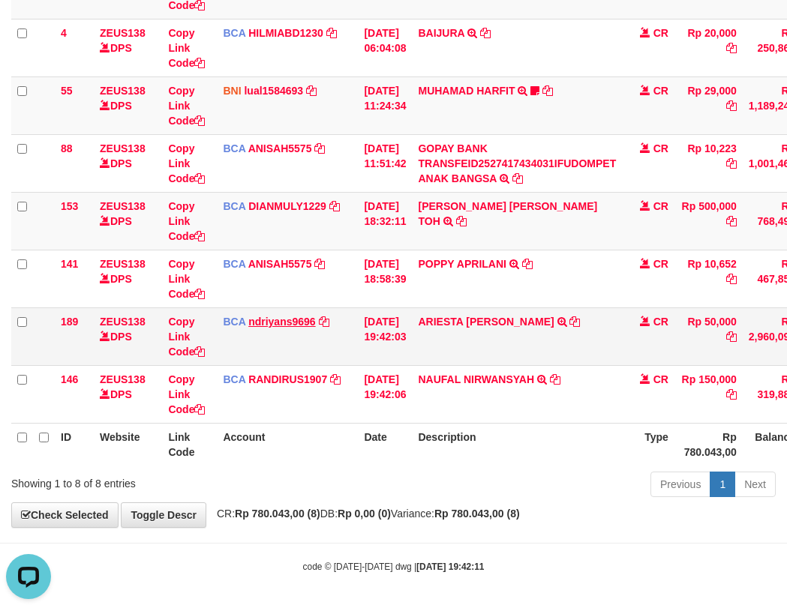
drag, startPoint x: 310, startPoint y: 314, endPoint x: 213, endPoint y: 321, distance: 97.0
click at [295, 317] on td "BCA ndriyans9696 DPS ANDRIYANSYAH mutasi_20251001_3291 | 189 mutasi_20251001_32…" at bounding box center [287, 337] width 141 height 58
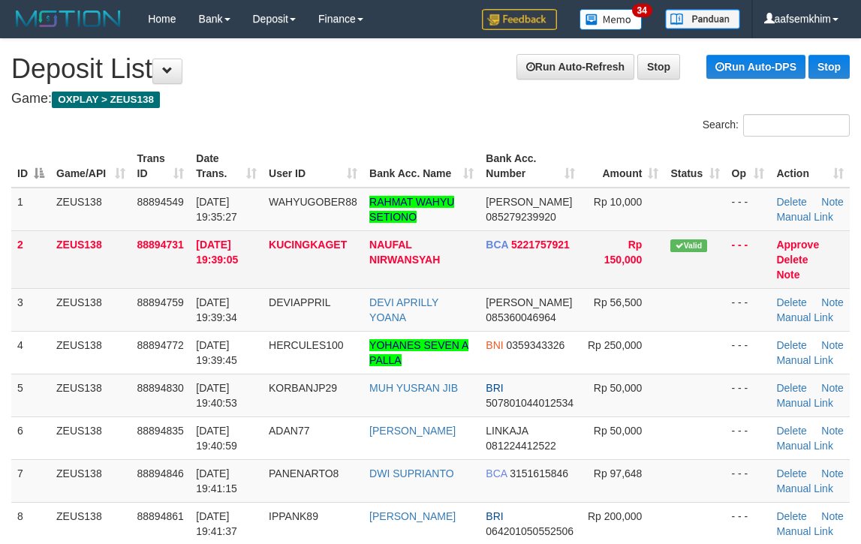
drag, startPoint x: 710, startPoint y: 278, endPoint x: 748, endPoint y: 278, distance: 37.5
click at [721, 278] on tr "2 ZEUS138 88894731 [DATE] 19:39:05 KUCINGKAGET NAUFAL NIRWANSYAH BCA 5221757921…" at bounding box center [430, 259] width 838 height 58
click at [710, 242] on tr "2 ZEUS138 88894731 [DATE] 19:39:05 KUCINGKAGET NAUFAL NIRWANSYAH BCA 5221757921…" at bounding box center [430, 259] width 838 height 58
drag, startPoint x: 629, startPoint y: 268, endPoint x: 608, endPoint y: 270, distance: 21.1
click at [608, 270] on td "Rp 150,000" at bounding box center [622, 259] width 83 height 58
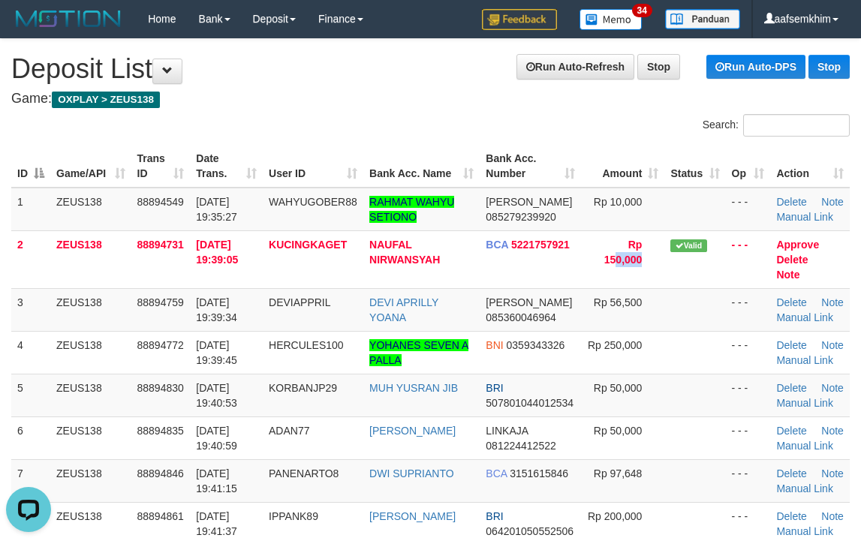
drag, startPoint x: 647, startPoint y: 268, endPoint x: 870, endPoint y: 258, distance: 223.8
click at [705, 266] on tr "2 ZEUS138 88894731 01/10/2025 19:39:05 KUCINGKAGET NAUFAL NIRWANSYAH BCA 522175…" at bounding box center [430, 259] width 838 height 58
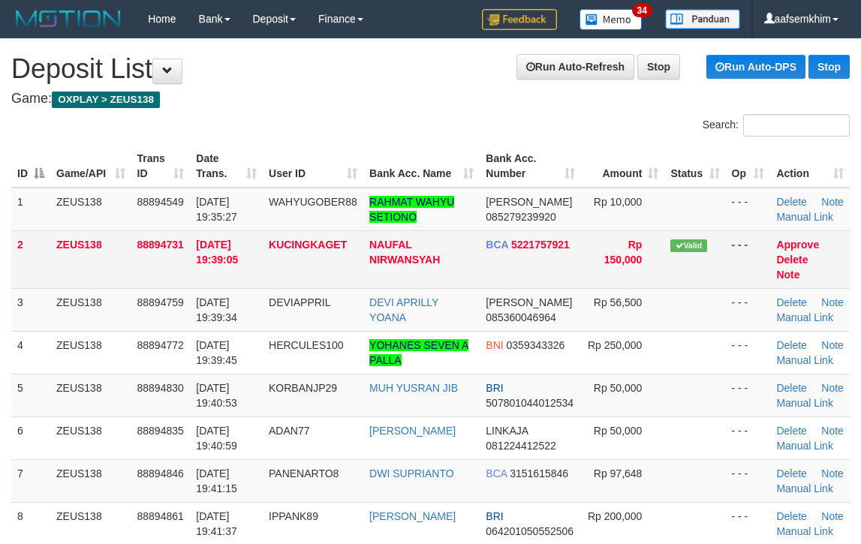
click at [747, 244] on td "- - -" at bounding box center [747, 259] width 45 height 58
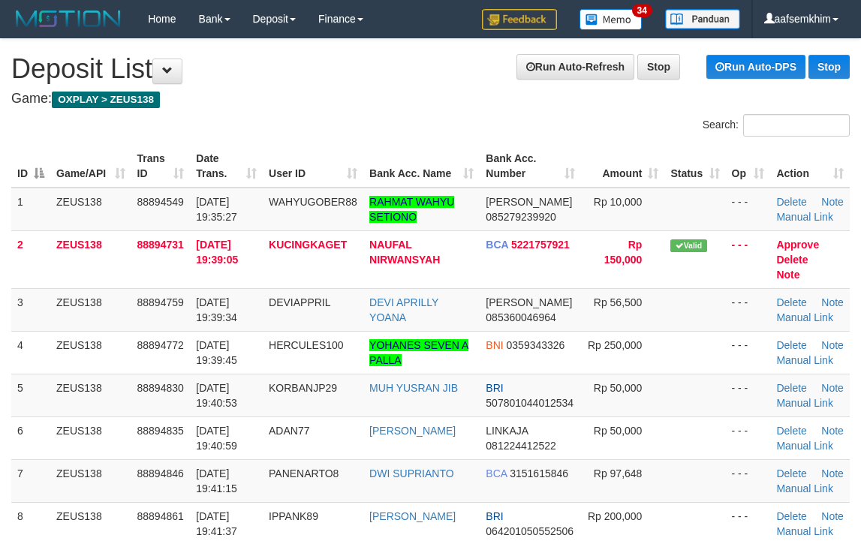
drag, startPoint x: 773, startPoint y: 251, endPoint x: 862, endPoint y: 261, distance: 89.1
click at [851, 260] on div "ID Game/API Trans ID Date Trans. User ID Bank Acc. Name Bank Acc. Number Amount…" at bounding box center [430, 387] width 861 height 494
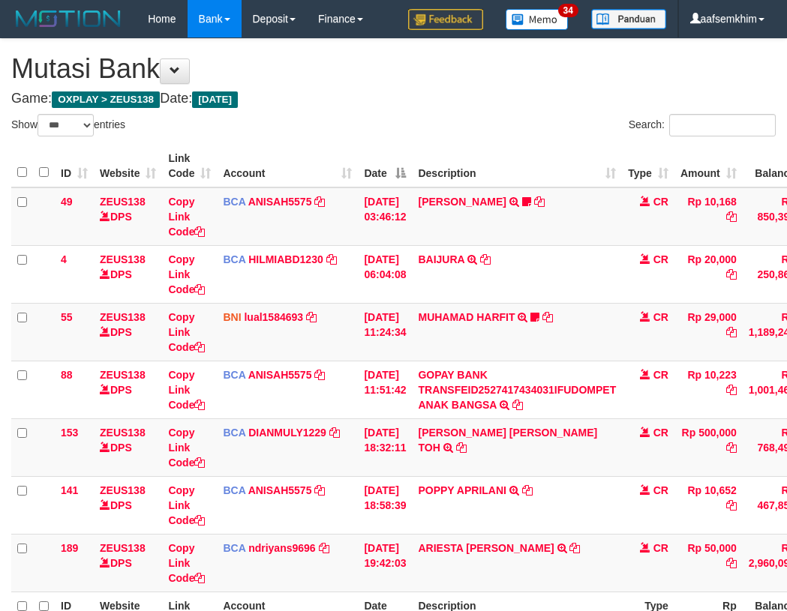
select select "***"
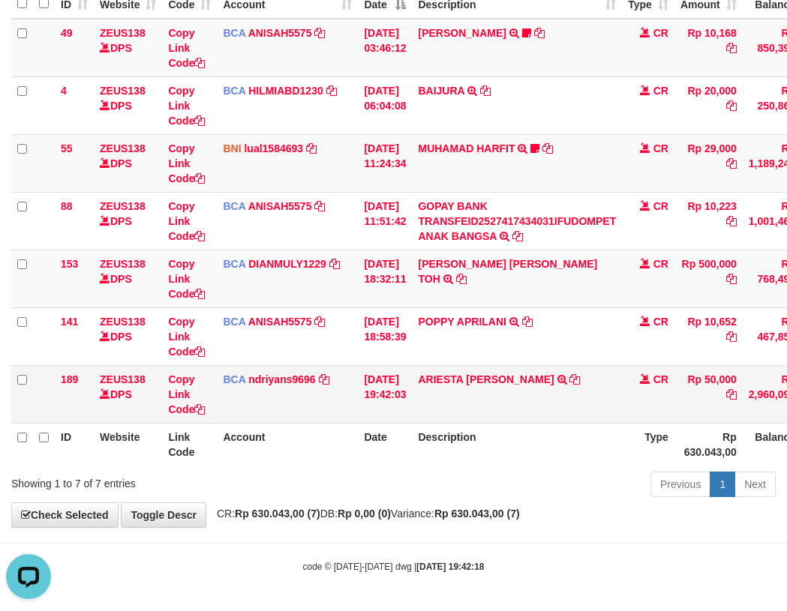
drag, startPoint x: 467, startPoint y: 404, endPoint x: 493, endPoint y: 400, distance: 25.9
click at [493, 400] on tr "189 ZEUS138 DPS Copy Link Code BCA ndriyans9696 DPS ANDRIYANSYAH mutasi_2025100…" at bounding box center [458, 394] width 895 height 58
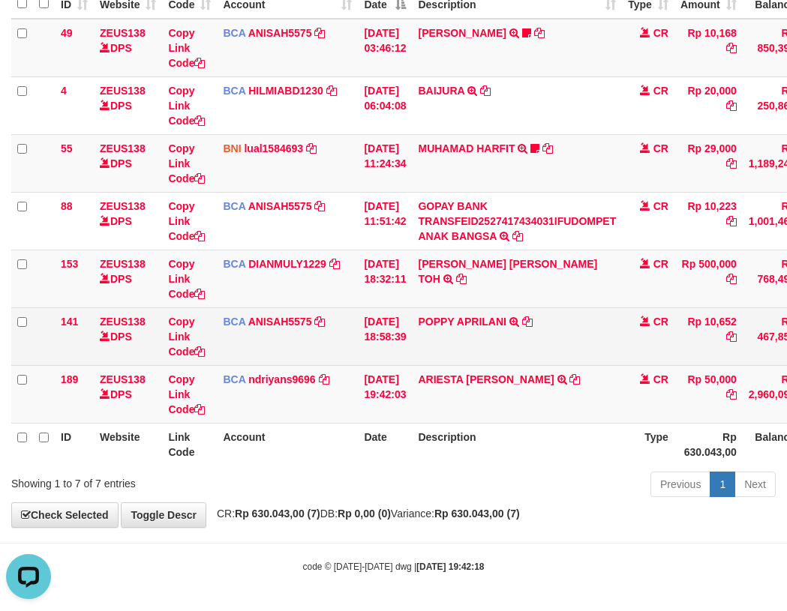
click at [440, 347] on td "POPPY APRILANI TRSF E-BANKING CR 0110/FTSCY/WS95271 10652.00POPPY APRILANI" at bounding box center [517, 337] width 210 height 58
copy link "POPPY"
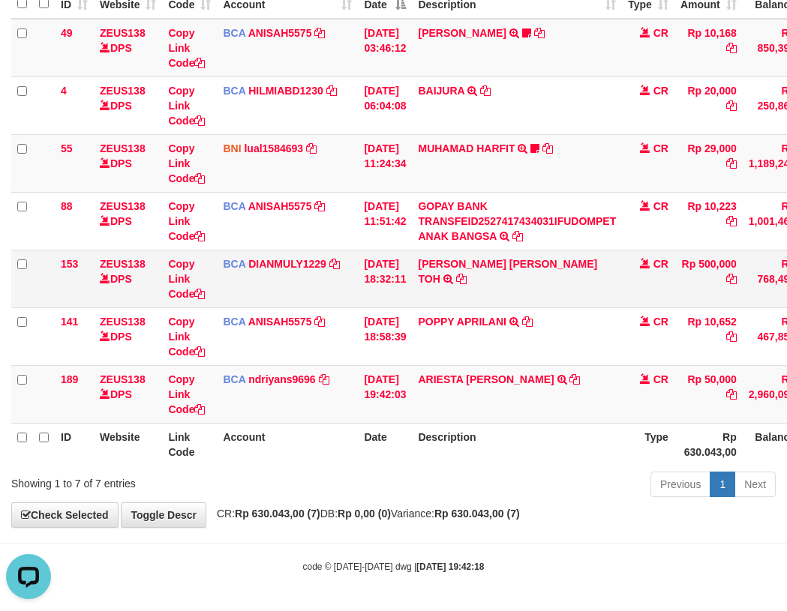
click at [434, 274] on td "CARINA OCTAVIA TOH TRSF E-BANKING CR 0110/FTSCY/WS95031 500000.00CARINA OCTAVIA…" at bounding box center [517, 279] width 210 height 58
click at [496, 144] on link "MUHAMAD HARFIT" at bounding box center [466, 149] width 97 height 12
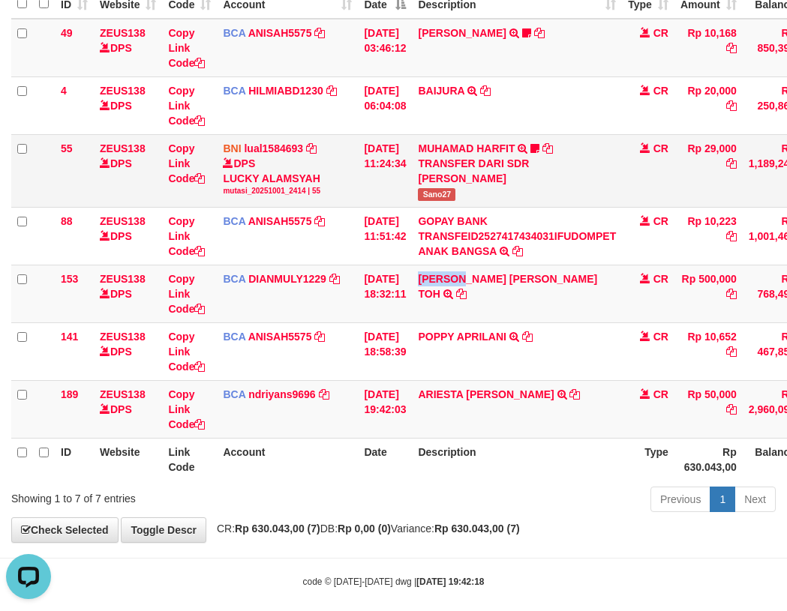
drag, startPoint x: 449, startPoint y: 188, endPoint x: 474, endPoint y: 184, distance: 25.2
click at [474, 184] on td "MUHAMAD HARFIT TRANSFER DARI SDR MUHAMAD HARFIT Sano27" at bounding box center [517, 170] width 210 height 73
click at [454, 193] on span "Sano27" at bounding box center [437, 194] width 38 height 13
drag, startPoint x: 235, startPoint y: 151, endPoint x: 239, endPoint y: 162, distance: 12.1
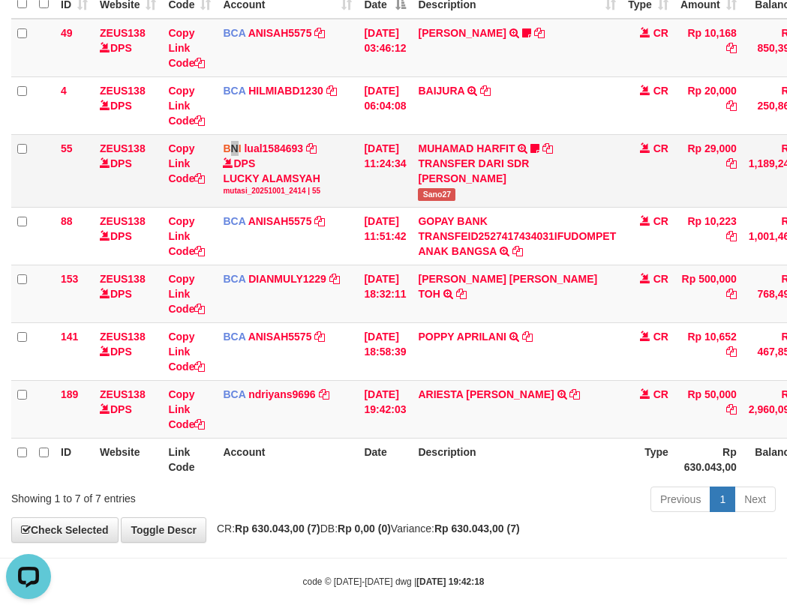
click at [238, 158] on td "BNI lual1584693 DPS LUCKY ALAMSYAH mutasi_20251001_2414 | 55 mutasi_20251001_24…" at bounding box center [287, 170] width 141 height 73
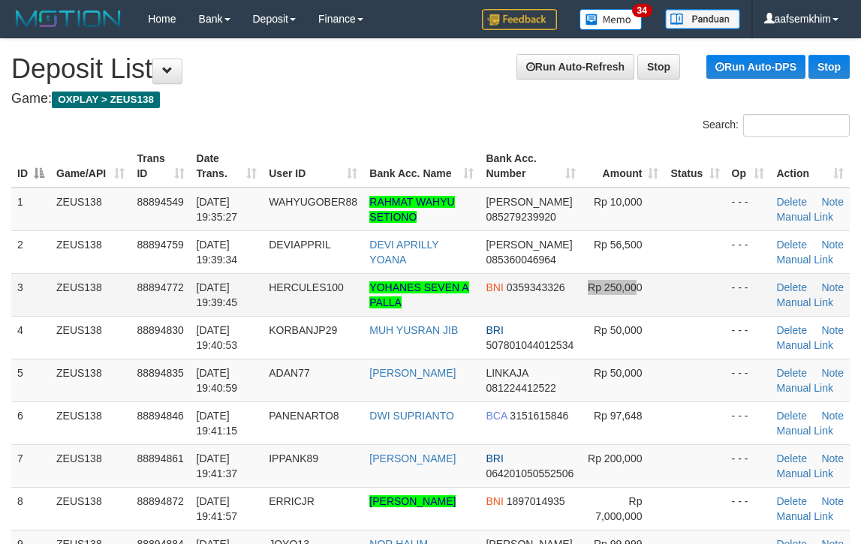
click at [587, 283] on span "Rp 250,000" at bounding box center [614, 287] width 54 height 12
drag, startPoint x: 578, startPoint y: 311, endPoint x: 866, endPoint y: 277, distance: 289.3
click at [581, 308] on td "Rp 250,000" at bounding box center [622, 294] width 83 height 43
drag, startPoint x: 675, startPoint y: 240, endPoint x: 867, endPoint y: 221, distance: 193.0
click at [674, 239] on td at bounding box center [694, 251] width 61 height 43
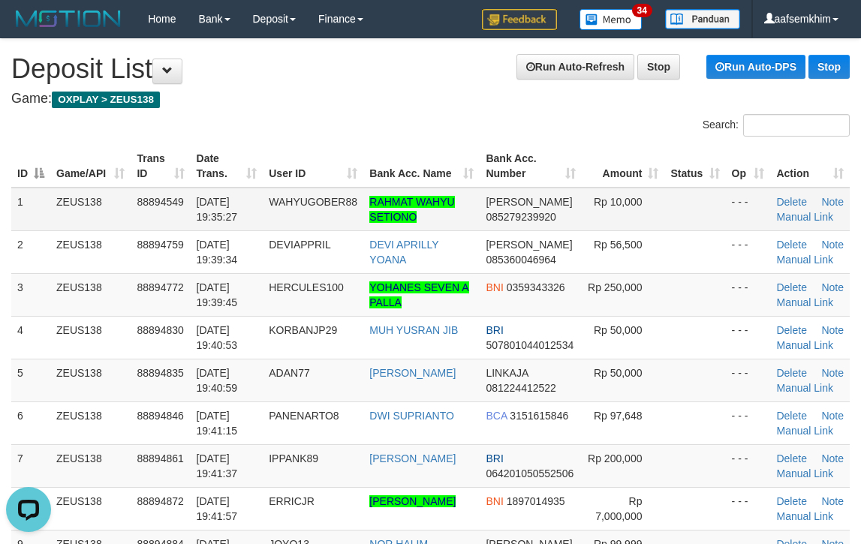
click at [613, 219] on td "Rp 10,000" at bounding box center [622, 210] width 83 height 44
drag, startPoint x: 646, startPoint y: 211, endPoint x: 698, endPoint y: 211, distance: 52.5
click at [683, 212] on tr "1 ZEUS138 88894549 01/10/2025 19:35:27 WAHYUGOBER88 RAHMAT WAHYU SETIONO DANA 0…" at bounding box center [430, 210] width 838 height 44
click at [593, 222] on td "Rp 10,000" at bounding box center [622, 210] width 83 height 44
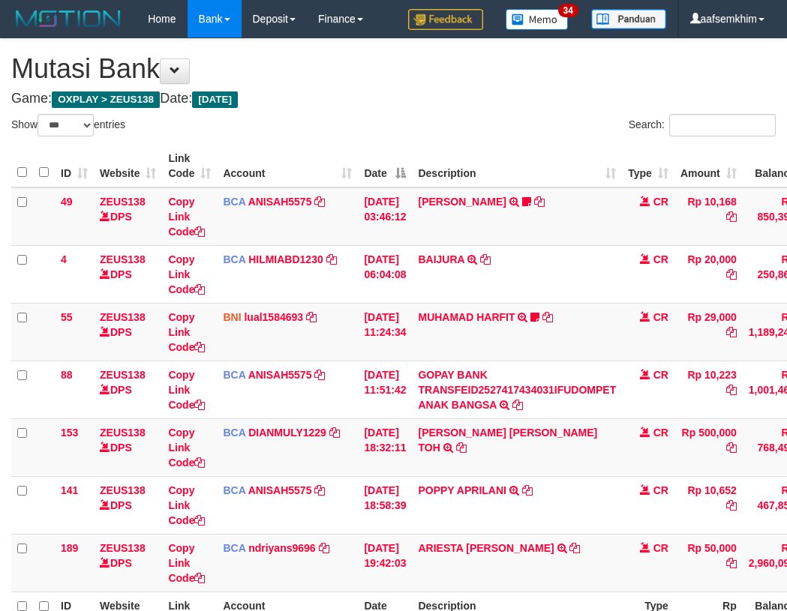
select select "***"
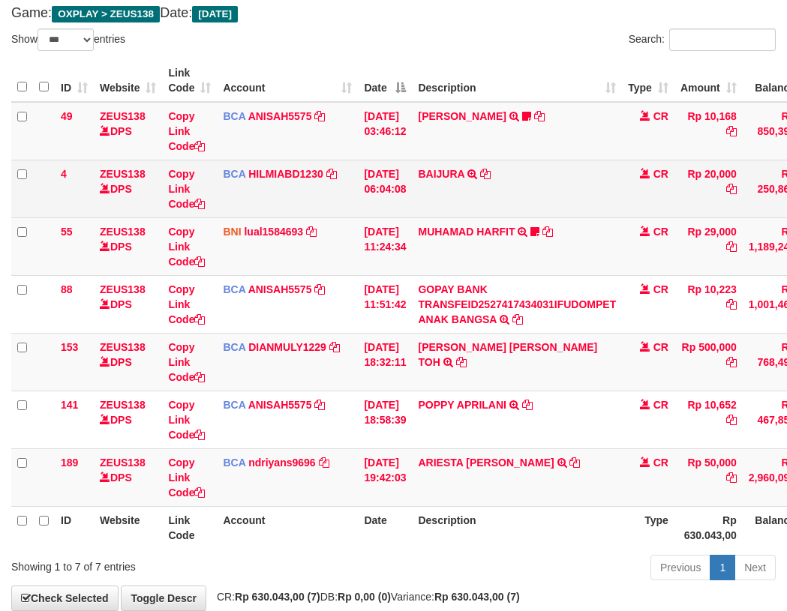
scroll to position [169, 0]
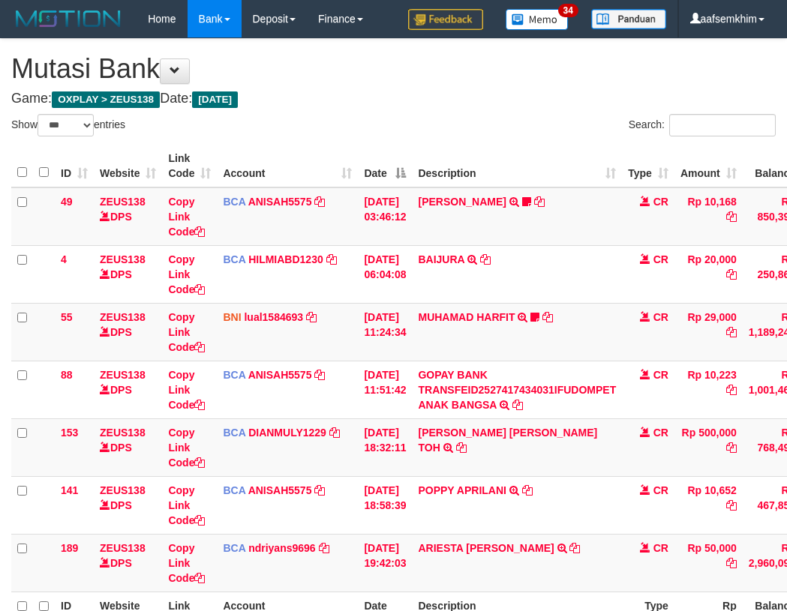
select select "***"
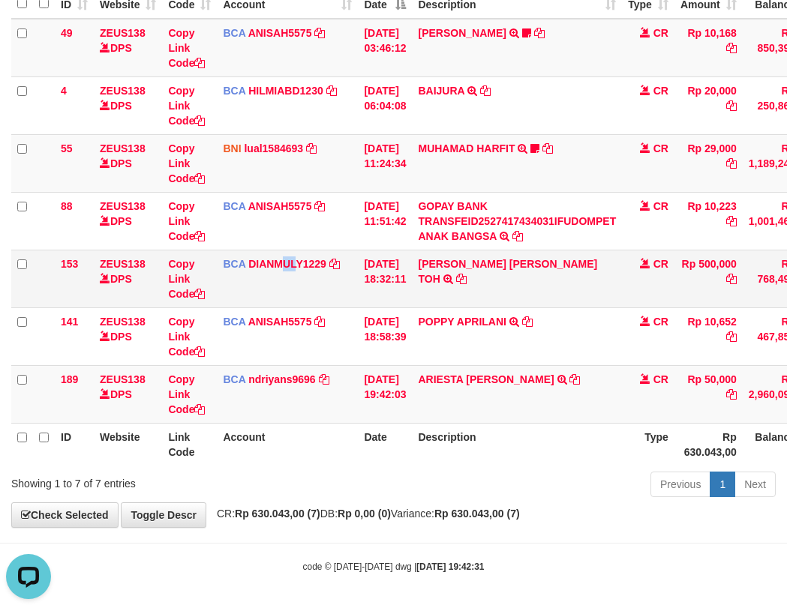
click at [296, 302] on td "BCA DIANMULY1229 DPS DIAN MULYADI mutasi_20251001_3826 | 153 mutasi_20251001_38…" at bounding box center [287, 279] width 141 height 58
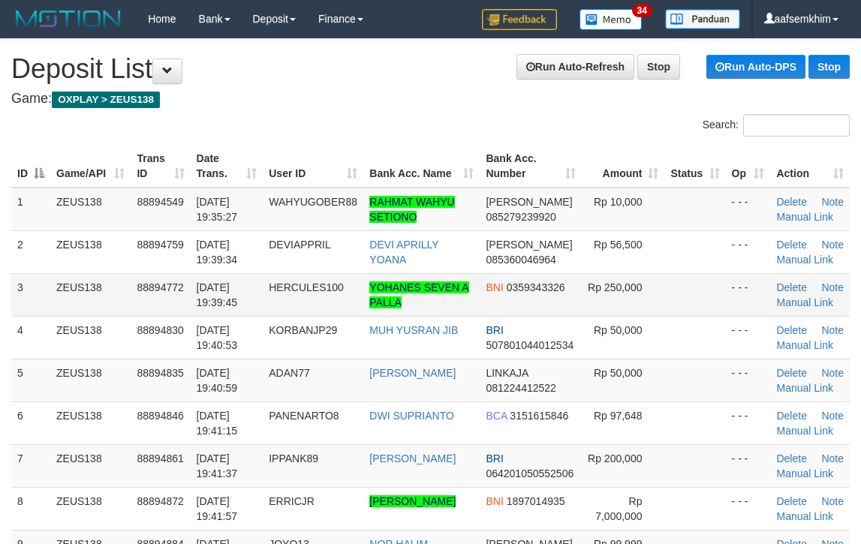
click at [725, 301] on td "- - -" at bounding box center [747, 294] width 45 height 43
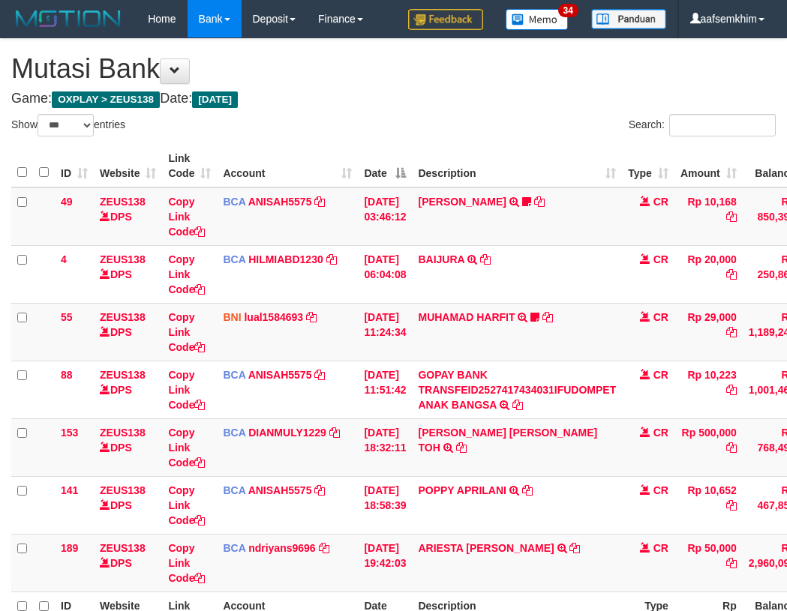
select select "***"
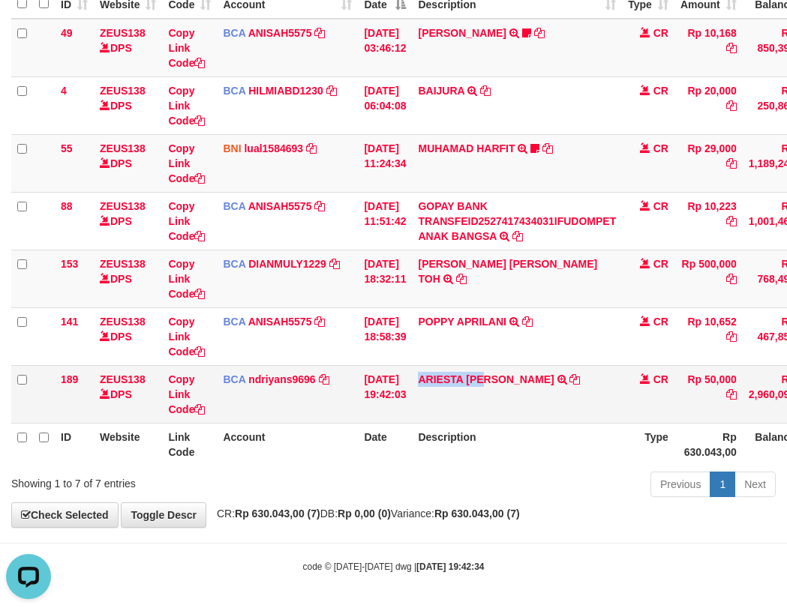
drag, startPoint x: 466, startPoint y: 401, endPoint x: 500, endPoint y: 399, distance: 33.8
click at [500, 399] on td "ARIESTA HERU PRAKO TRSF E-BANKING CR 10/01 ZP6P1 ARIESTA HERU PRAKO" at bounding box center [517, 394] width 210 height 58
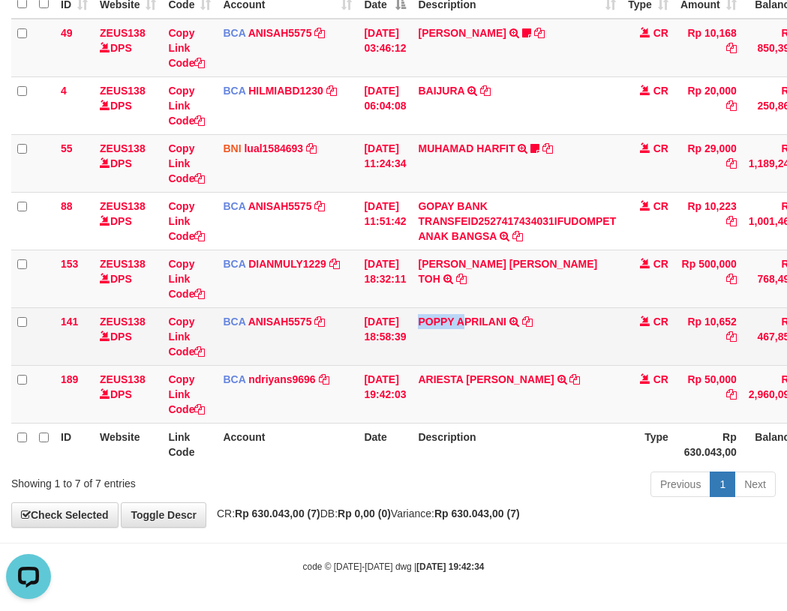
drag, startPoint x: 427, startPoint y: 343, endPoint x: 473, endPoint y: 341, distance: 45.8
click at [473, 341] on td "POPPY APRILANI TRSF E-BANKING CR 0110/FTSCY/WS95271 10652.00POPPY APRILANI" at bounding box center [517, 337] width 210 height 58
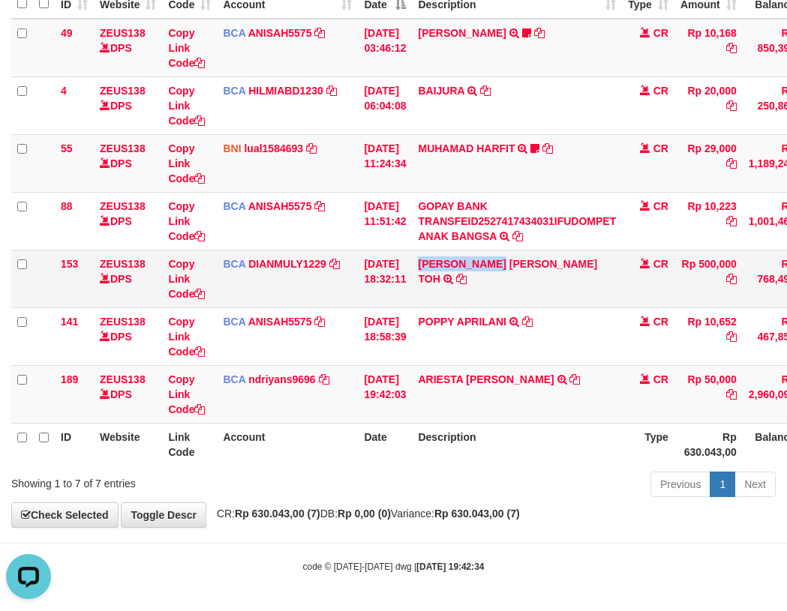
drag, startPoint x: 431, startPoint y: 280, endPoint x: 404, endPoint y: 275, distance: 28.1
click at [510, 281] on td "CARINA OCTAVIA TOH TRSF E-BANKING CR 0110/FTSCY/WS95031 500000.00CARINA OCTAVIA…" at bounding box center [517, 279] width 210 height 58
copy link "CARINA OCTAVI"
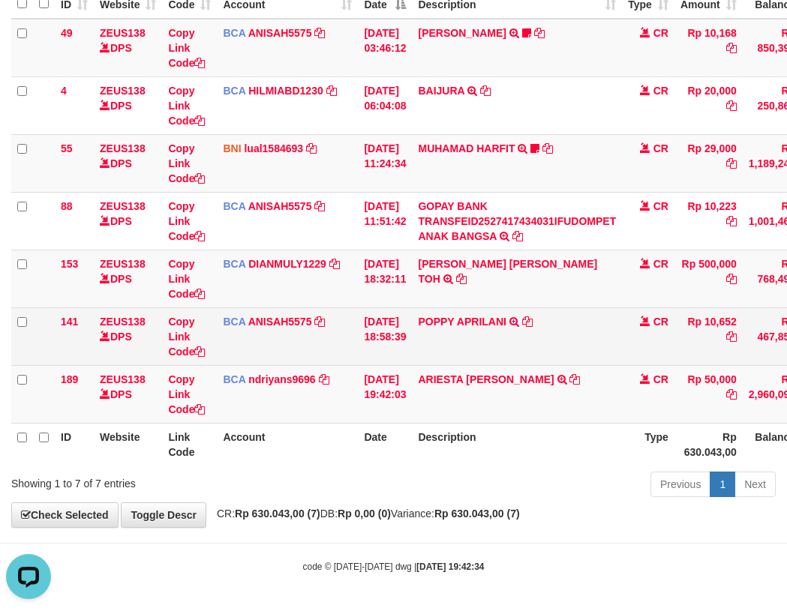
click at [368, 327] on td "01/10/2025 18:58:39" at bounding box center [385, 337] width 54 height 58
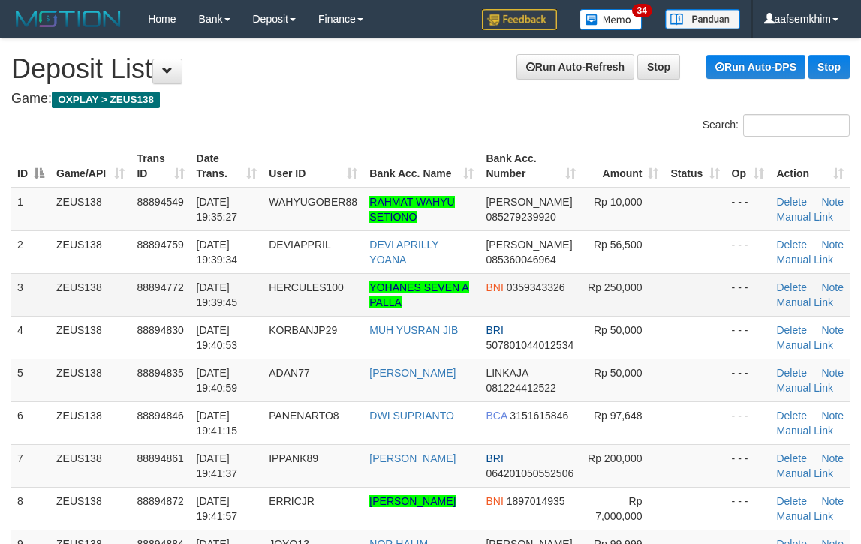
click at [756, 286] on td "- - -" at bounding box center [747, 294] width 45 height 43
click at [633, 181] on th "Amount" at bounding box center [622, 166] width 83 height 43
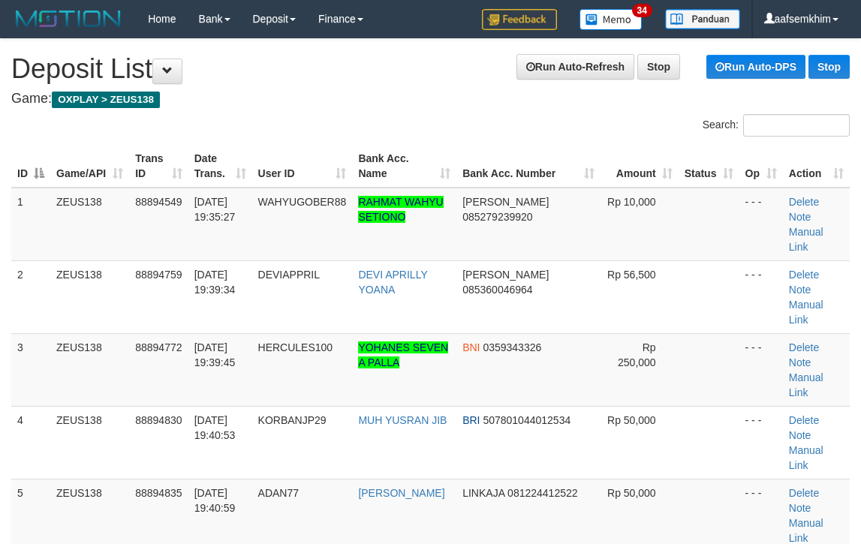
drag, startPoint x: 662, startPoint y: 209, endPoint x: 871, endPoint y: 229, distance: 209.5
click at [684, 208] on td at bounding box center [708, 225] width 61 height 74
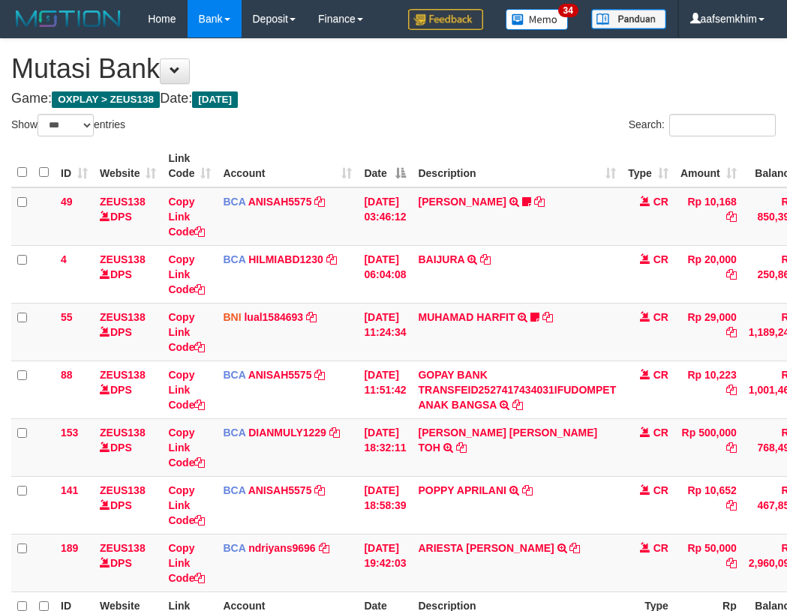
select select "***"
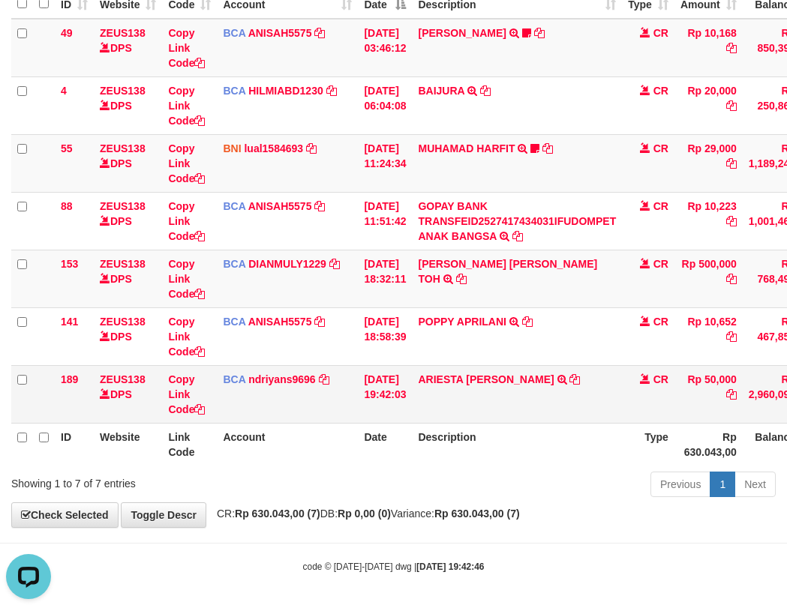
click at [412, 377] on td "[DATE] 19:42:03" at bounding box center [385, 394] width 54 height 58
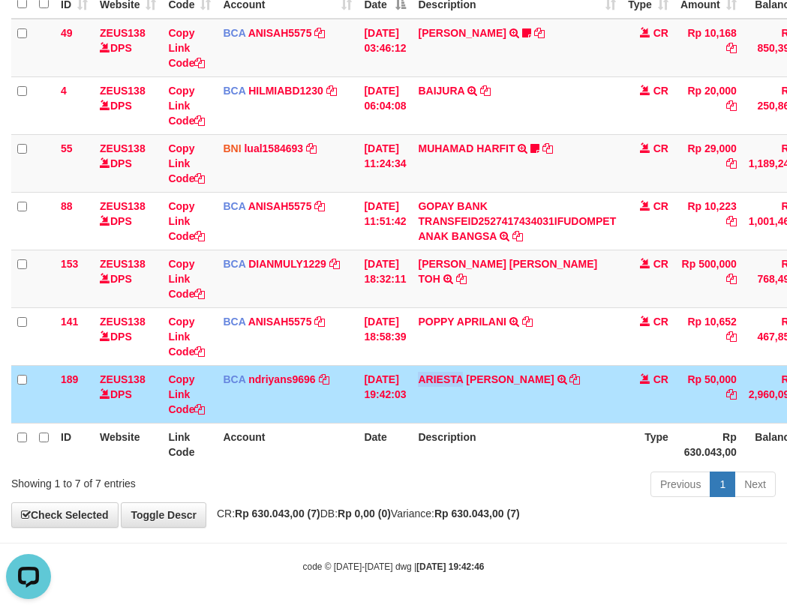
drag, startPoint x: 425, startPoint y: 416, endPoint x: 475, endPoint y: 411, distance: 50.5
click at [475, 411] on td "ARIESTA [PERSON_NAME] TRSF E-BANKING CR 10/01 ZP6P1 ARIESTA [PERSON_NAME]" at bounding box center [517, 394] width 210 height 58
copy link "ARIESTA"
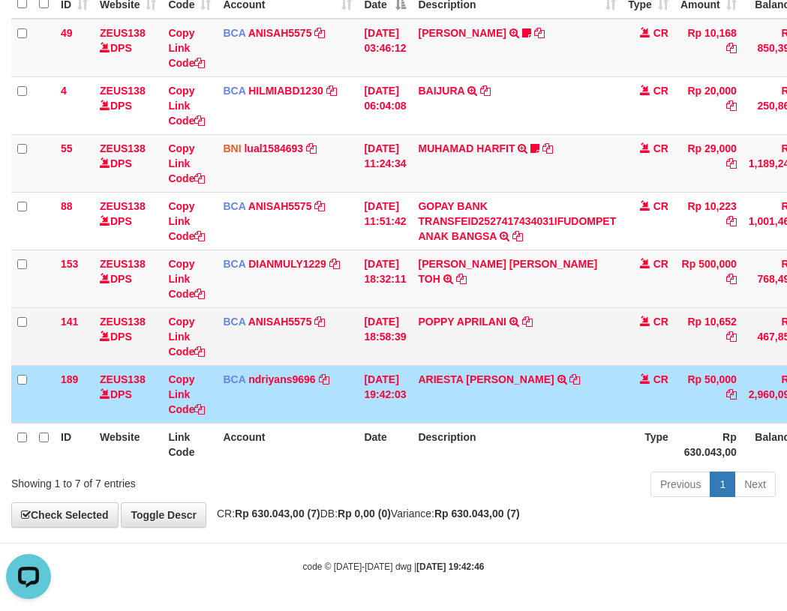
click at [459, 338] on td "POPPY APRILANI TRSF E-BANKING CR 0110/FTSCY/WS95271 10652.00POPPY APRILANI" at bounding box center [517, 337] width 210 height 58
copy link "POPPY"
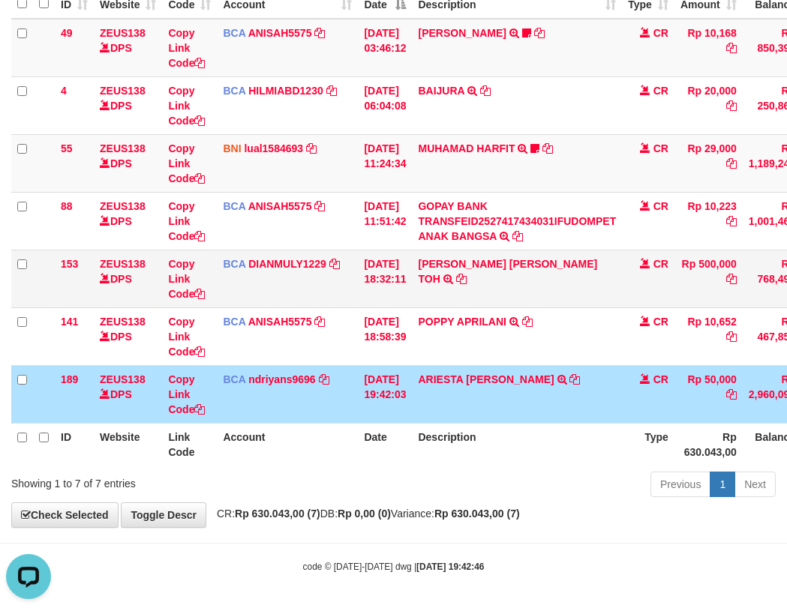
click at [448, 281] on td "CARINA OCTAVIA TOH TRSF E-BANKING CR 0110/FTSCY/WS95031 500000.00CARINA OCTAVIA…" at bounding box center [517, 279] width 210 height 58
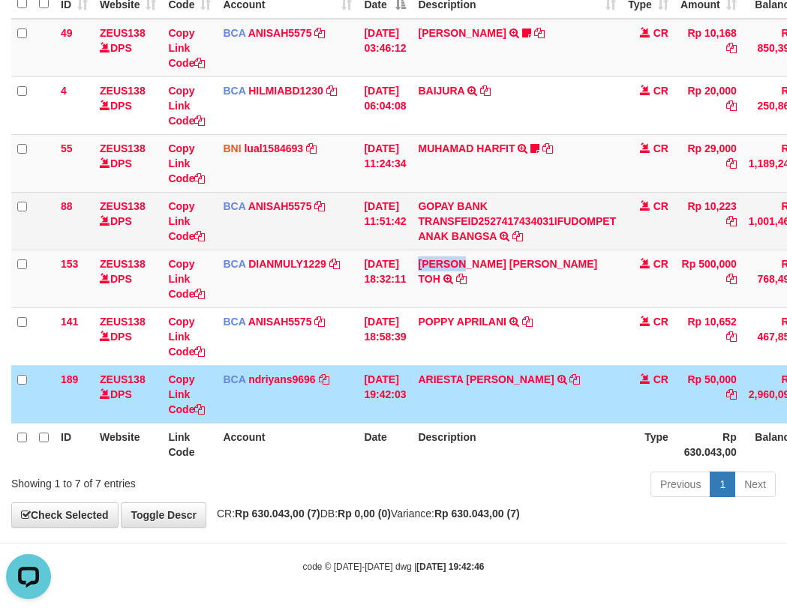
copy link "CARINA"
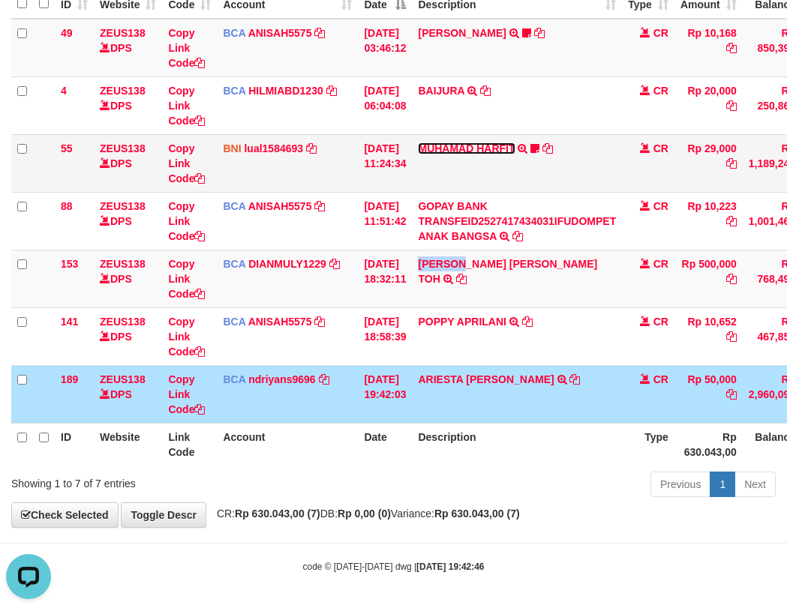
click at [506, 154] on link "MUHAMAD HARFIT" at bounding box center [466, 149] width 97 height 12
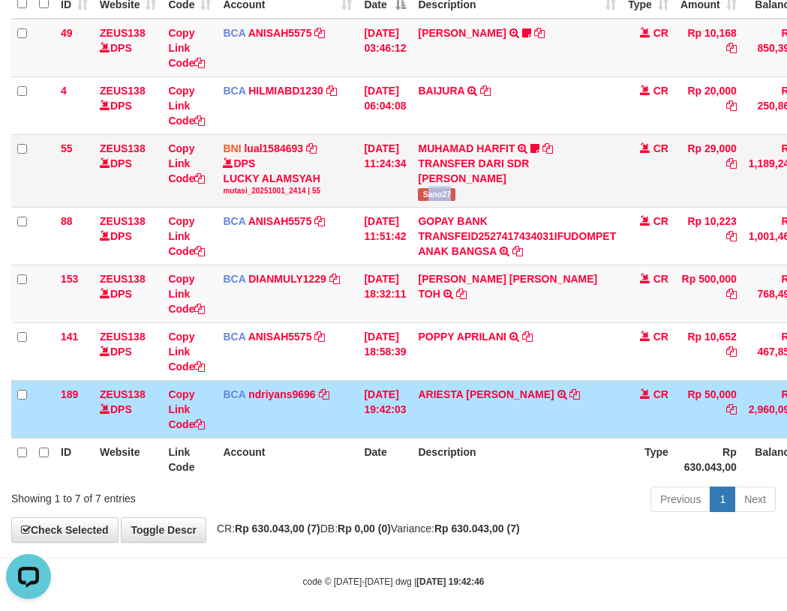
copy span "ano27"
drag, startPoint x: 453, startPoint y: 200, endPoint x: 493, endPoint y: 202, distance: 39.8
click at [493, 202] on td "MUHAMAD HARFIT TRANSFER DARI SDR MUHAMAD HARFIT Sano27" at bounding box center [517, 170] width 210 height 73
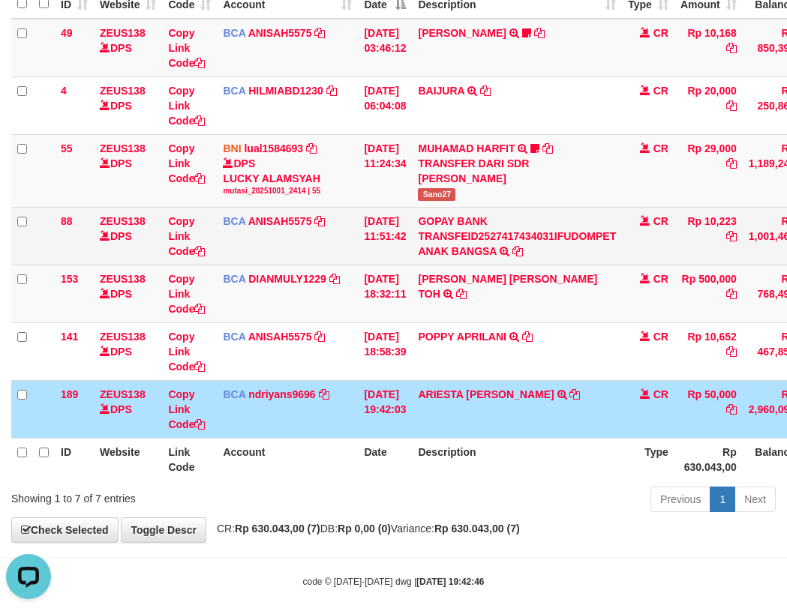
drag, startPoint x: 72, startPoint y: 221, endPoint x: 86, endPoint y: 221, distance: 14.3
click at [86, 221] on td "88" at bounding box center [74, 236] width 39 height 58
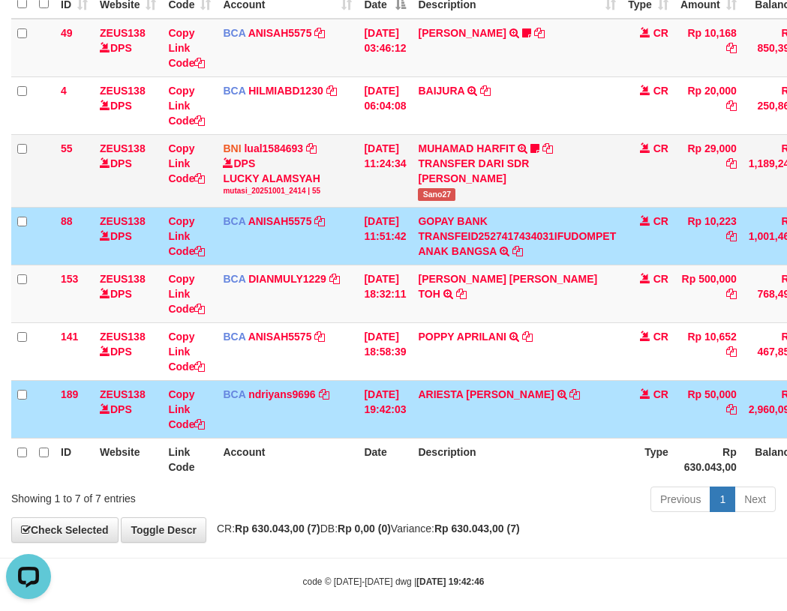
drag, startPoint x: 17, startPoint y: 203, endPoint x: 27, endPoint y: 203, distance: 9.8
click at [27, 203] on td at bounding box center [22, 170] width 22 height 73
drag, startPoint x: 214, startPoint y: 263, endPoint x: 163, endPoint y: 228, distance: 62.0
click at [172, 230] on td "Copy Link Code" at bounding box center [189, 236] width 55 height 58
click at [125, 215] on link "ZEUS138" at bounding box center [123, 221] width 46 height 12
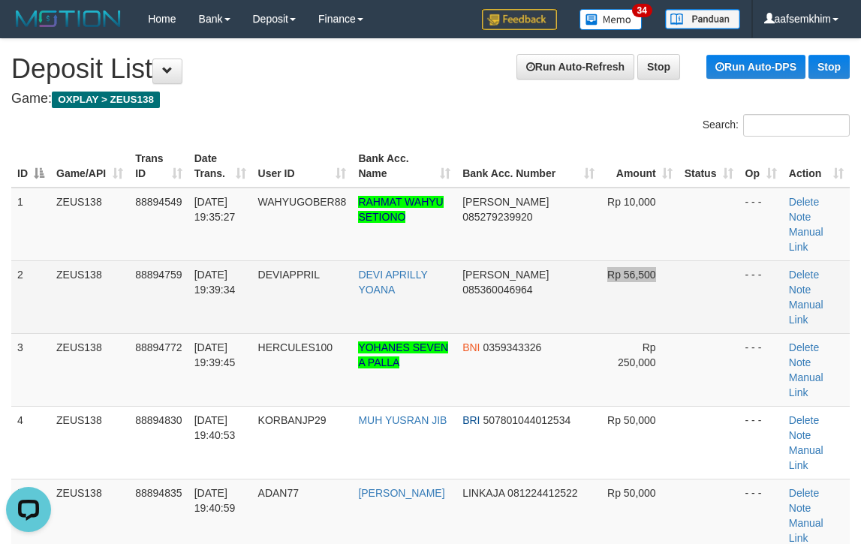
click at [592, 260] on tr "2 ZEUS138 88894759 01/10/2025 19:39:34 DEVIAPPRIL DEVI APRILLY YOANA DANA 08536…" at bounding box center [430, 296] width 838 height 73
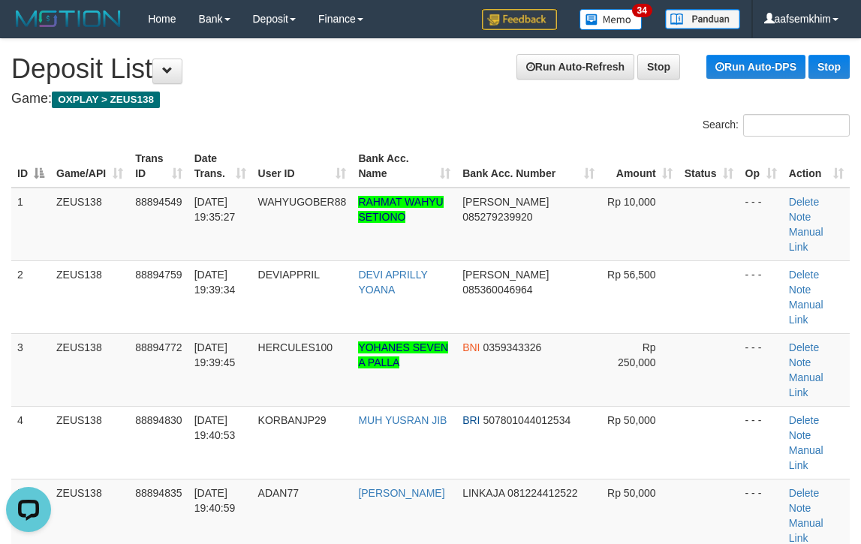
click at [692, 202] on td at bounding box center [708, 225] width 61 height 74
drag, startPoint x: 667, startPoint y: 199, endPoint x: 867, endPoint y: 195, distance: 200.3
click at [689, 200] on td at bounding box center [708, 225] width 61 height 74
click at [634, 173] on th "Amount" at bounding box center [639, 166] width 77 height 43
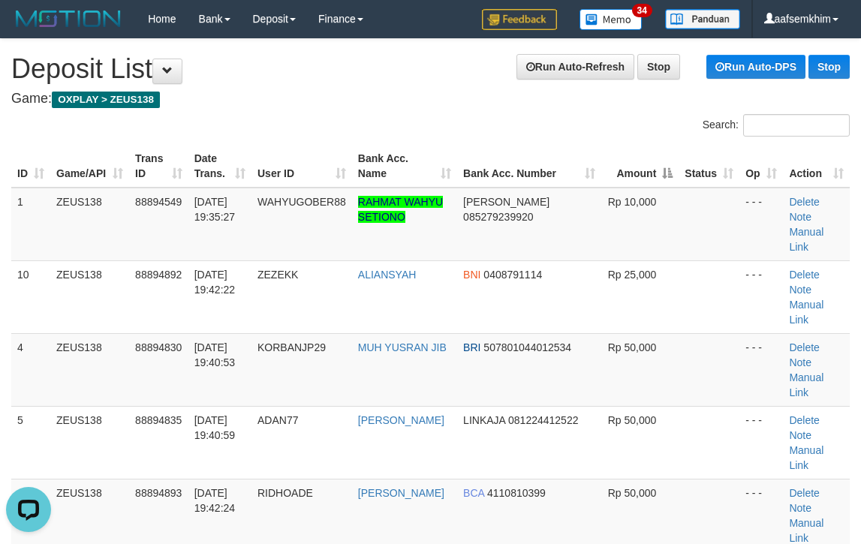
click at [669, 176] on tr "ID Game/API Trans ID Date Trans. User ID Bank Acc. Name Bank Acc. Number Amount…" at bounding box center [430, 166] width 838 height 43
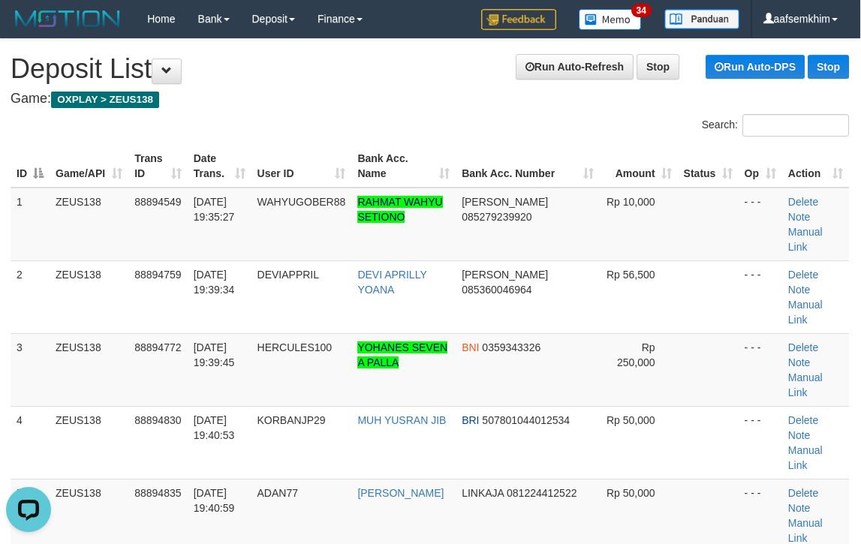
drag, startPoint x: 569, startPoint y: 179, endPoint x: 867, endPoint y: 182, distance: 298.6
click at [612, 172] on th "Amount" at bounding box center [638, 166] width 78 height 43
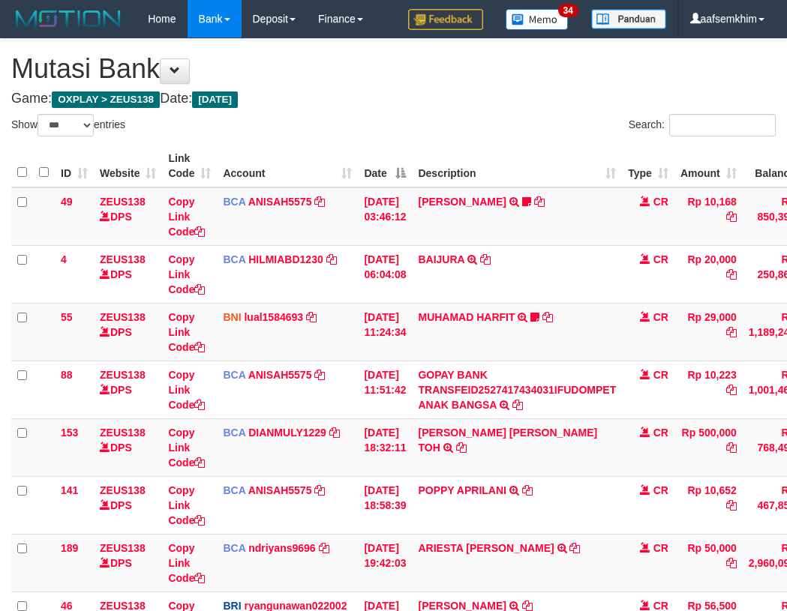
select select "***"
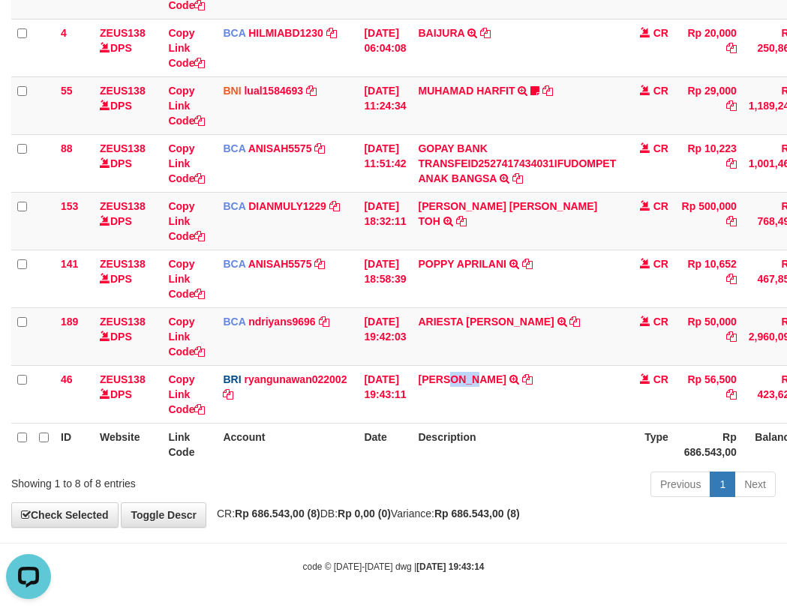
drag, startPoint x: 465, startPoint y: 388, endPoint x: 0, endPoint y: 293, distance: 474.8
click at [481, 391] on td "DANA DEVIAPRILLY TRANSFER NBMB DANA DEVIAPRILLY TO RYAN GUNAWAN" at bounding box center [517, 394] width 210 height 58
copy link "DEV"
click at [248, 358] on td "BCA ndriyans9696 DPS ANDRIYANSYAH mutasi_20251001_3291 | 189 mutasi_20251001_32…" at bounding box center [287, 337] width 141 height 58
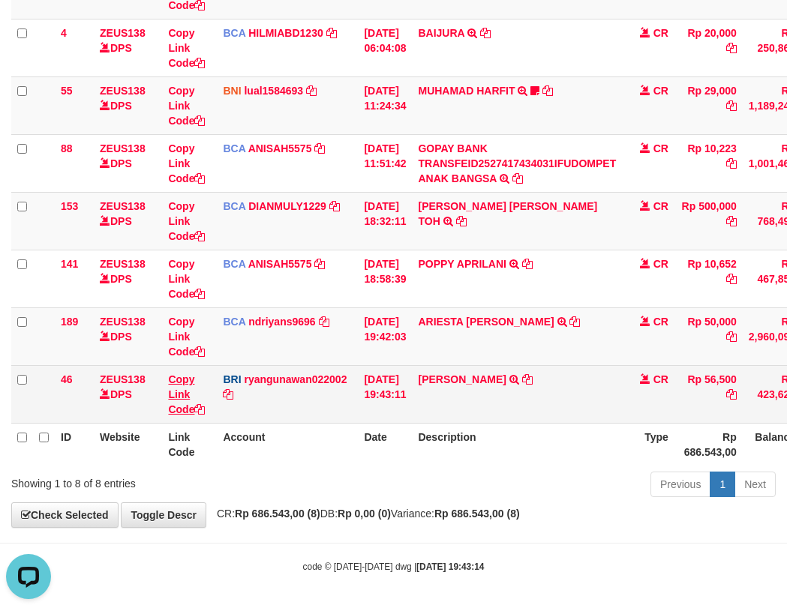
click at [171, 381] on link "Copy Link Code" at bounding box center [186, 395] width 37 height 42
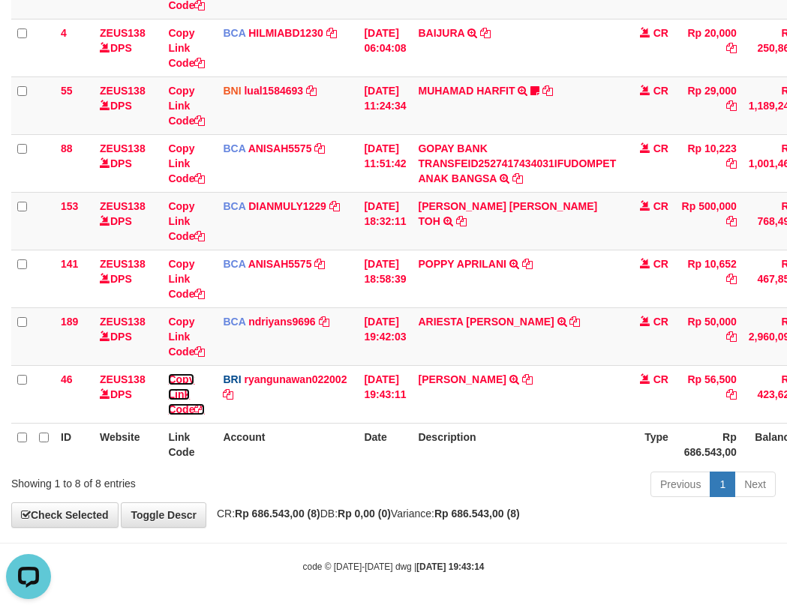
drag, startPoint x: 171, startPoint y: 381, endPoint x: 3, endPoint y: 335, distance: 174.4
click at [169, 381] on link "Copy Link Code" at bounding box center [186, 395] width 37 height 42
drag, startPoint x: 418, startPoint y: 245, endPoint x: 282, endPoint y: 237, distance: 136.0
click at [408, 245] on td "01/10/2025 18:32:11" at bounding box center [385, 221] width 54 height 58
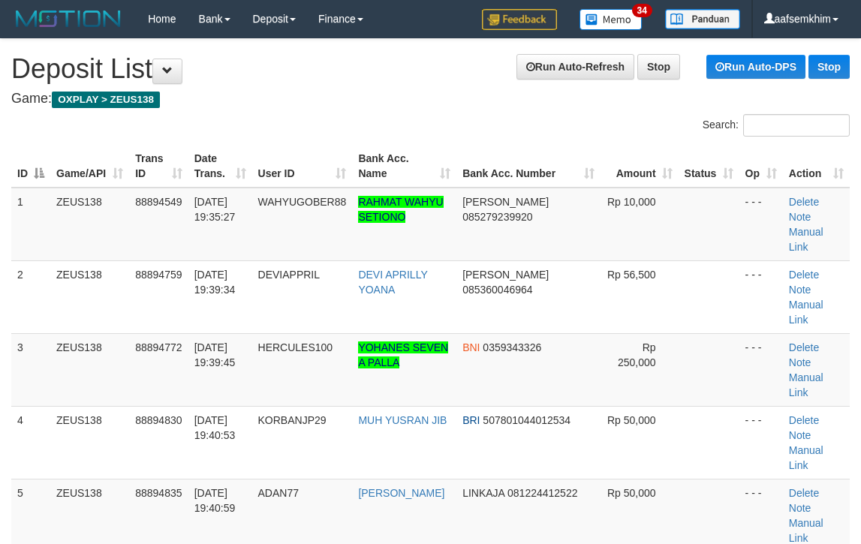
scroll to position [0, 1]
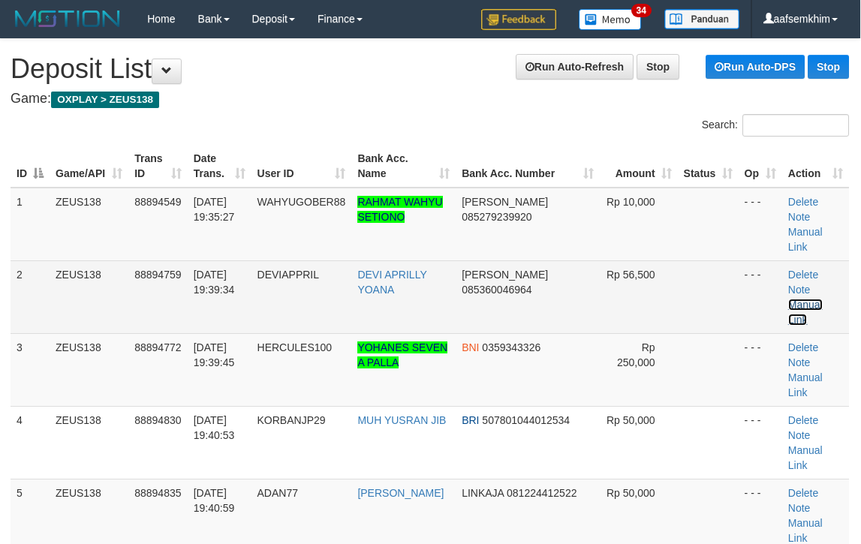
drag, startPoint x: 785, startPoint y: 256, endPoint x: 869, endPoint y: 264, distance: 84.4
click at [788, 299] on link "Manual Link" at bounding box center [805, 312] width 35 height 27
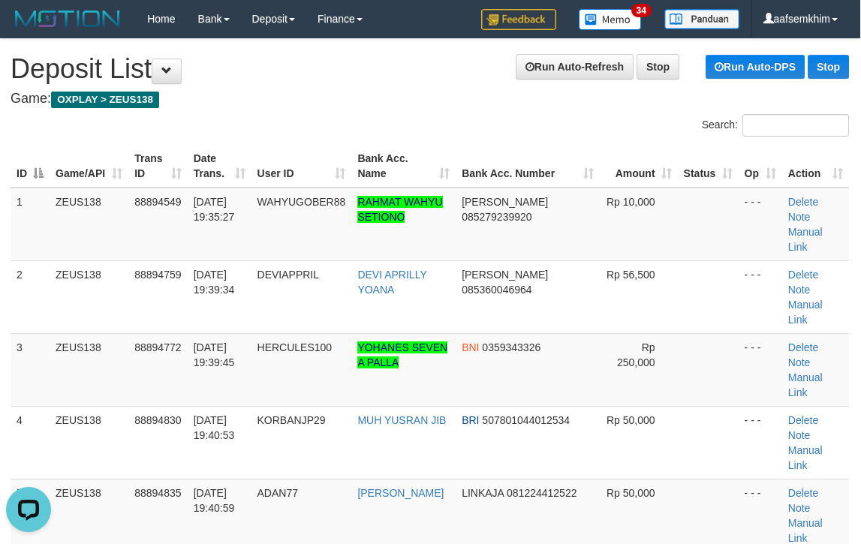
scroll to position [0, 0]
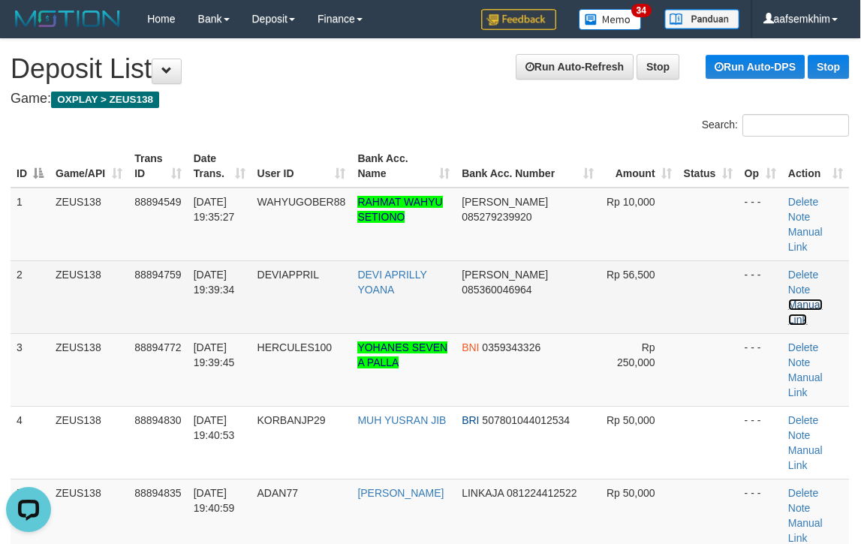
click at [794, 299] on link "Manual Link" at bounding box center [805, 312] width 35 height 27
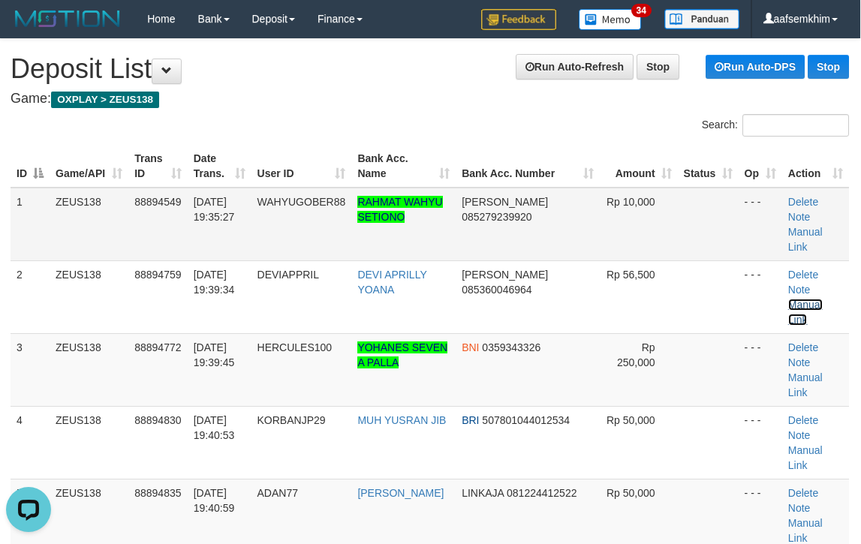
click at [788, 299] on link "Manual Link" at bounding box center [805, 312] width 35 height 27
click at [434, 123] on div "Search:" at bounding box center [645, 127] width 431 height 26
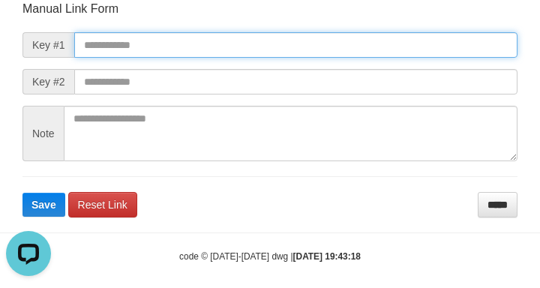
paste input "**********"
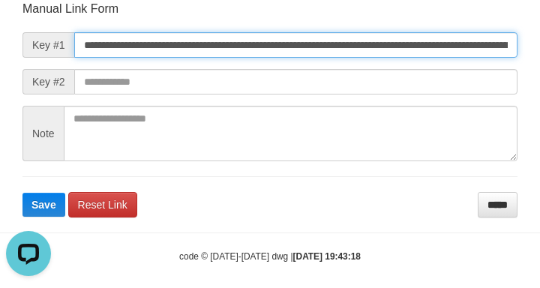
click at [478, 56] on input "**********" at bounding box center [295, 45] width 443 height 26
type input "**********"
click at [23, 193] on button "Save" at bounding box center [44, 205] width 43 height 24
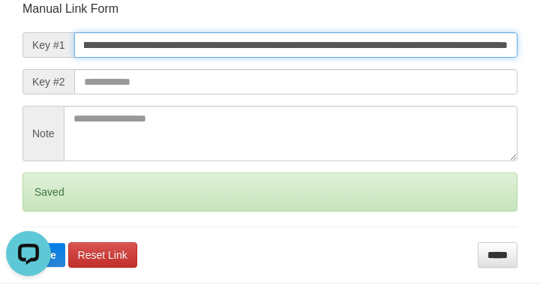
click at [23, 243] on button "Save" at bounding box center [44, 255] width 43 height 24
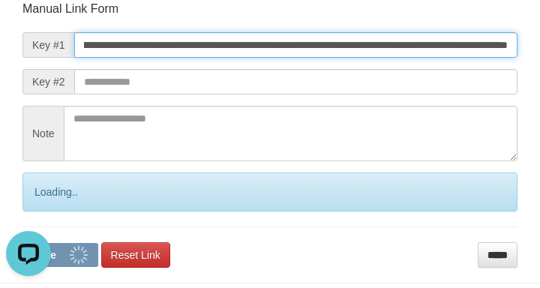
click at [23, 243] on button "Save" at bounding box center [61, 255] width 76 height 24
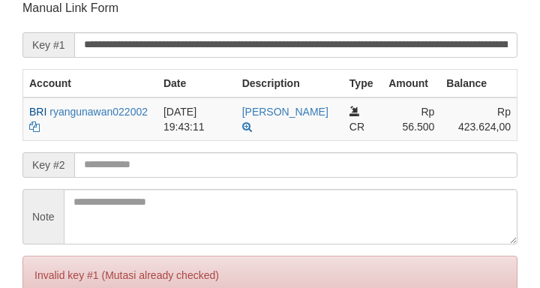
click at [482, 44] on input "**********" at bounding box center [295, 45] width 443 height 26
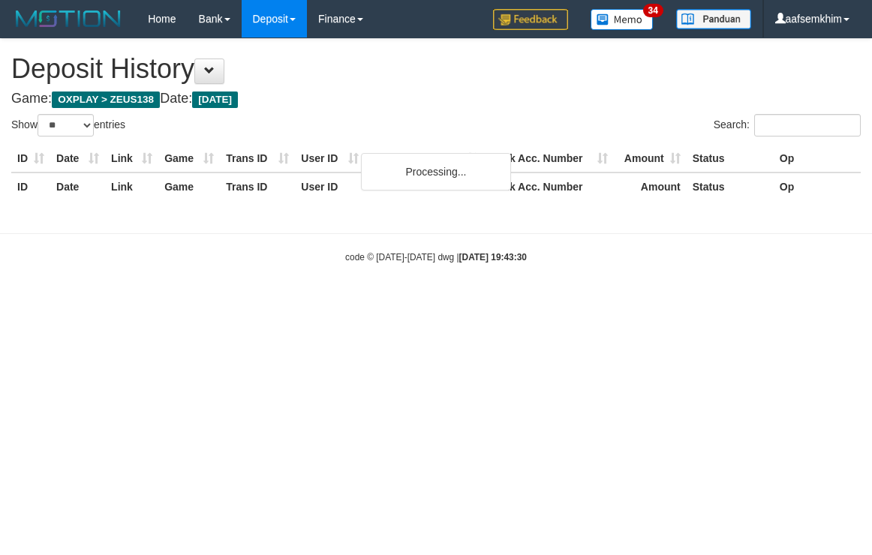
select select "**"
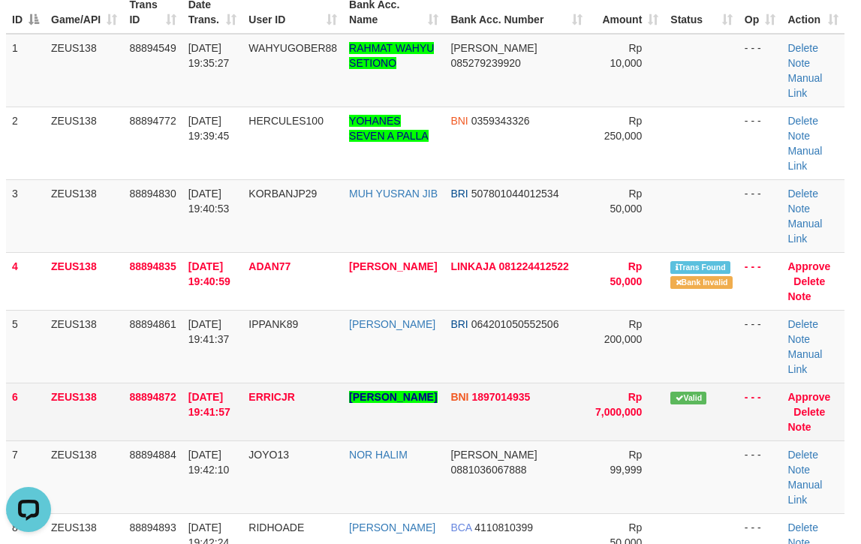
scroll to position [161, 5]
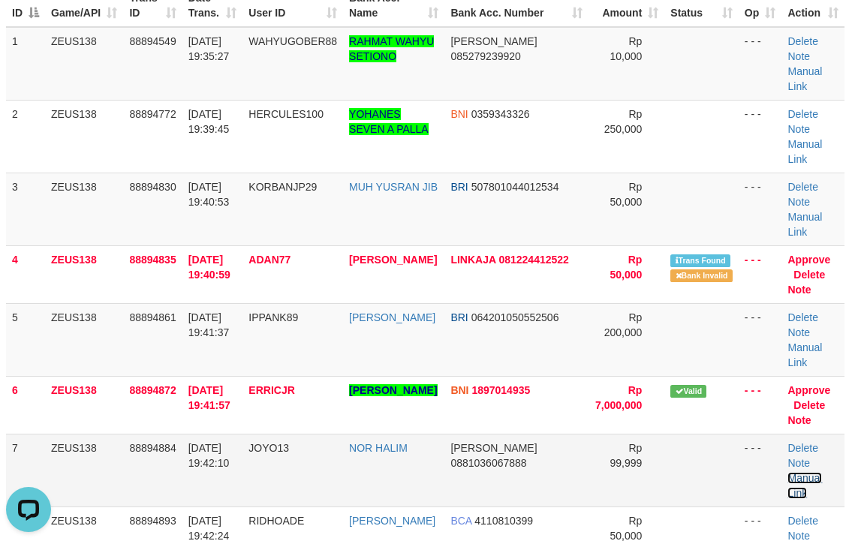
click at [813, 472] on link "Manual Link" at bounding box center [804, 485] width 35 height 27
click at [588, 303] on td "Rp 200,000" at bounding box center [626, 339] width 76 height 73
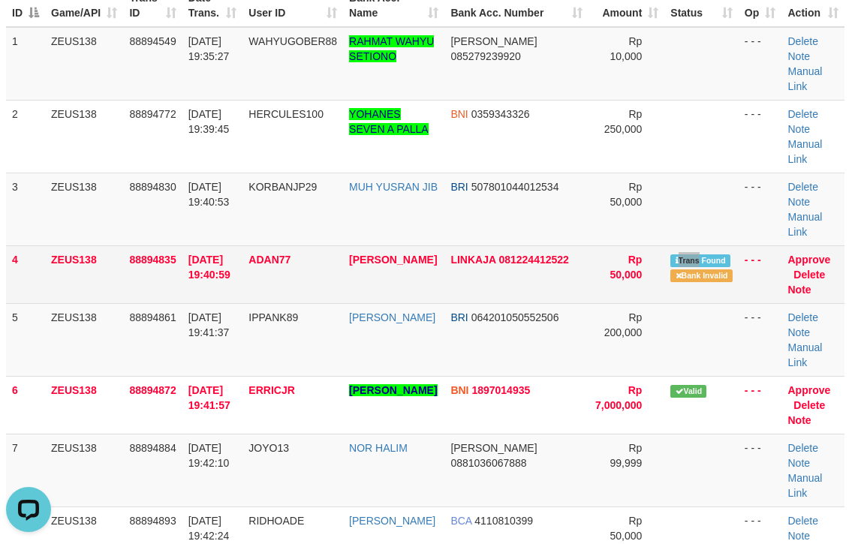
drag, startPoint x: 635, startPoint y: 218, endPoint x: 653, endPoint y: 216, distance: 18.1
click at [637, 245] on tr "4 ZEUS138 88894835 01/10/2025 19:40:59 ADAN77 ADE DADAN RAMDANI LINKAJA 0812244…" at bounding box center [425, 274] width 838 height 58
click at [673, 245] on td "Trans Found Bank Invalid" at bounding box center [701, 274] width 74 height 58
click at [807, 254] on link "Approve" at bounding box center [808, 260] width 43 height 12
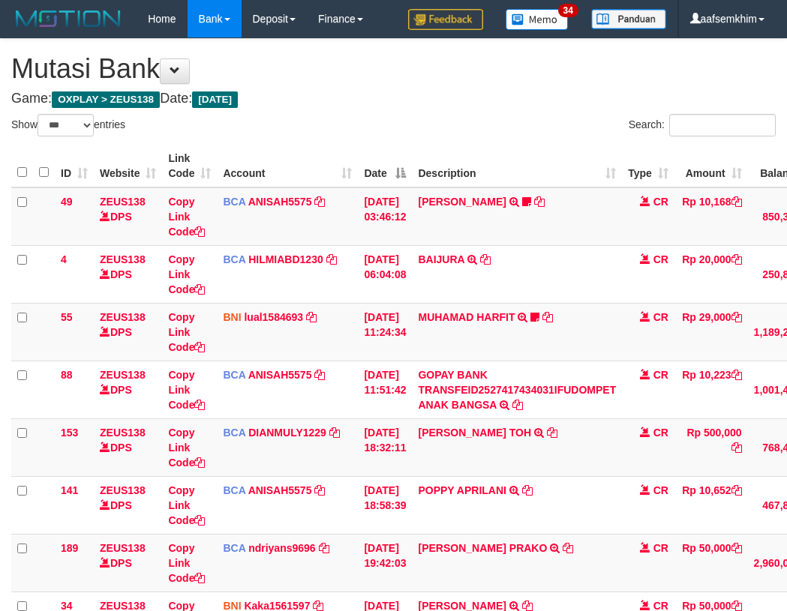
select select "***"
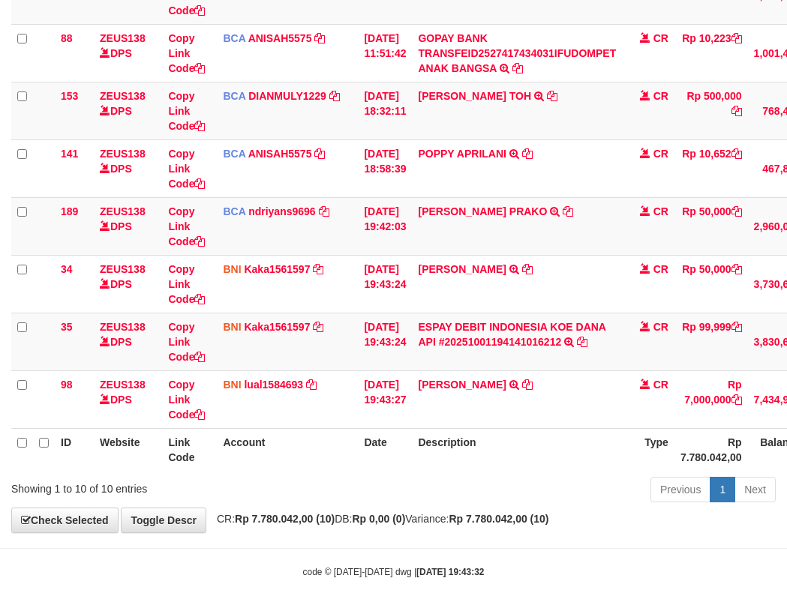
scroll to position [342, 0]
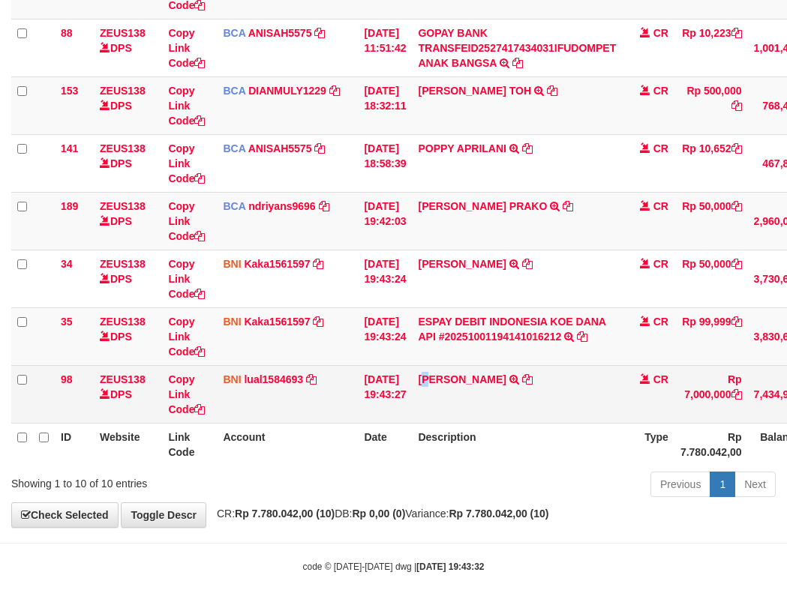
click at [483, 398] on td "ADITYA ERRIC WIBOWO TRANSFER DARI SDR ADITYA ERRIC WIBOWO" at bounding box center [517, 394] width 210 height 58
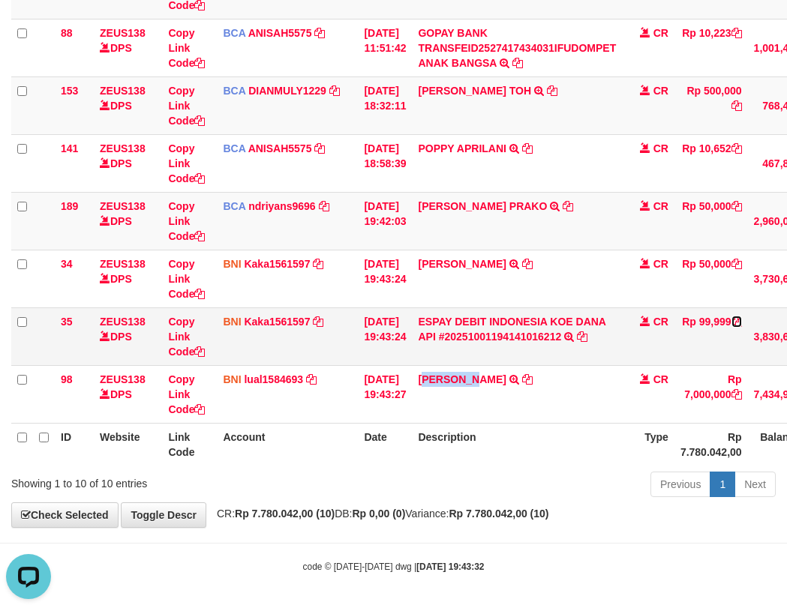
scroll to position [0, 0]
click at [742, 327] on icon at bounding box center [736, 322] width 11 height 11
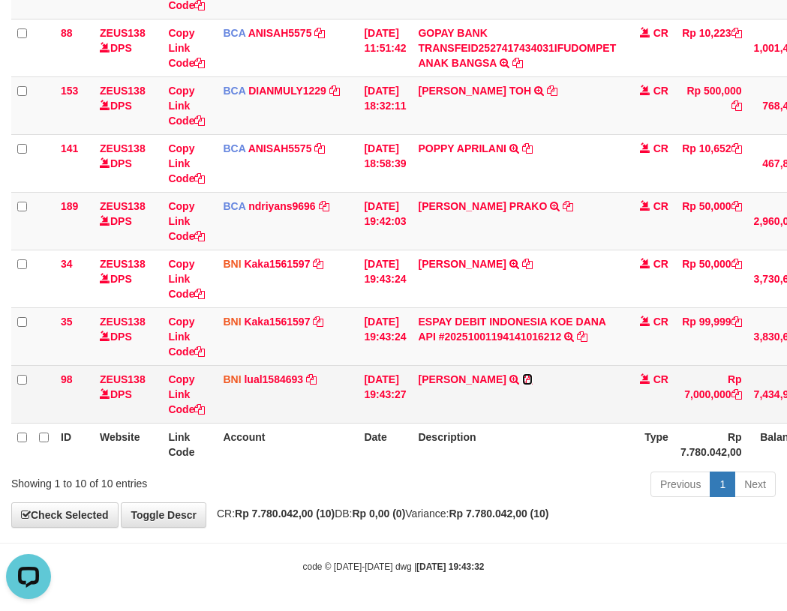
click at [533, 380] on icon at bounding box center [527, 379] width 11 height 11
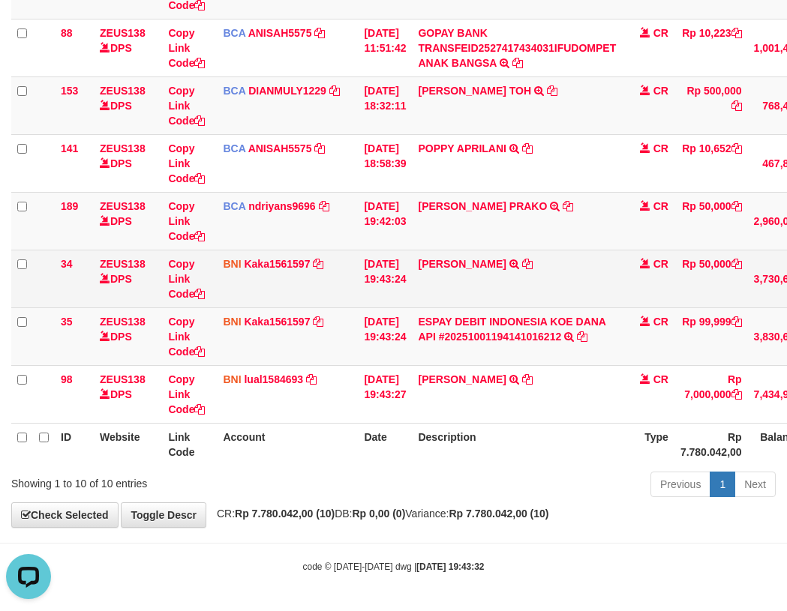
drag, startPoint x: 419, startPoint y: 284, endPoint x: 496, endPoint y: 281, distance: 76.6
click at [511, 280] on tr "34 ZEUS138 DPS Copy Link Code BNI Kaka1561597 DPS KARMILA mutasi_20251001_2425 …" at bounding box center [461, 279] width 900 height 58
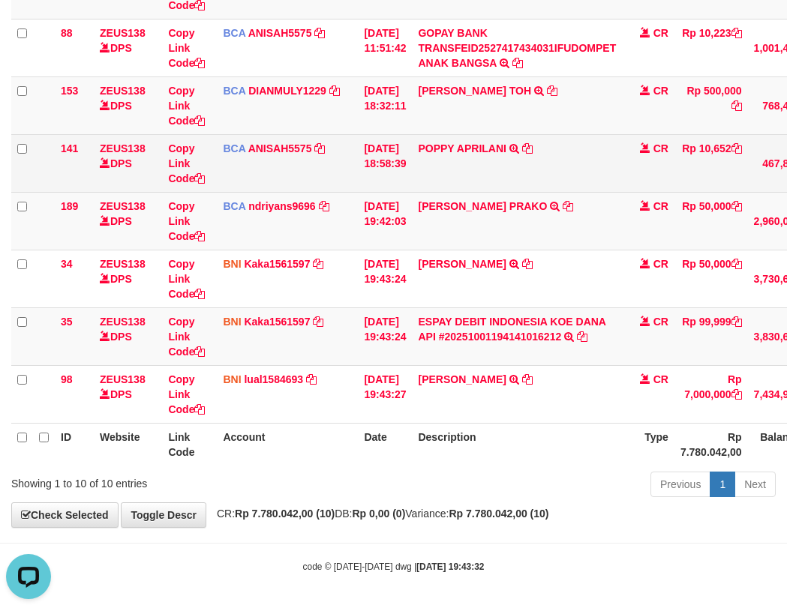
click at [374, 170] on td "[DATE] 18:58:39" at bounding box center [385, 163] width 54 height 58
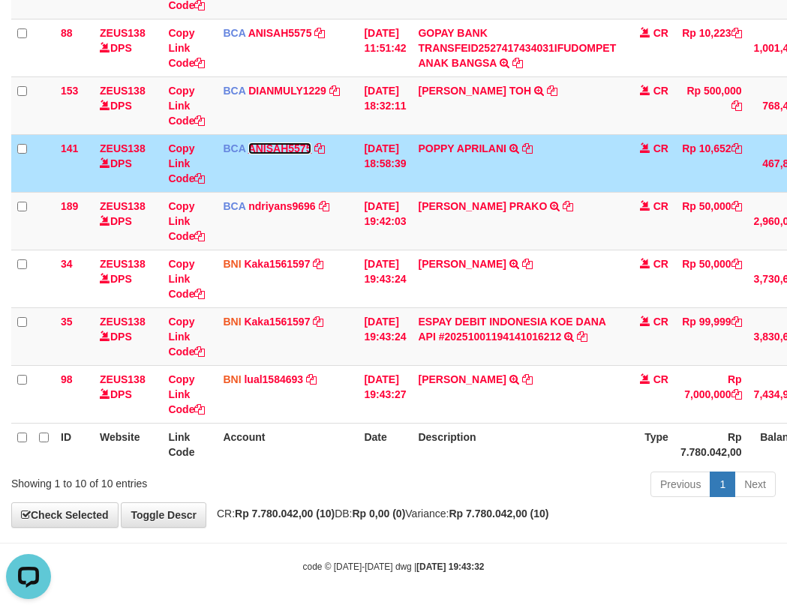
drag, startPoint x: 291, startPoint y: 151, endPoint x: 13, endPoint y: 155, distance: 278.4
click at [290, 151] on link "ANISAH5575" at bounding box center [280, 149] width 64 height 12
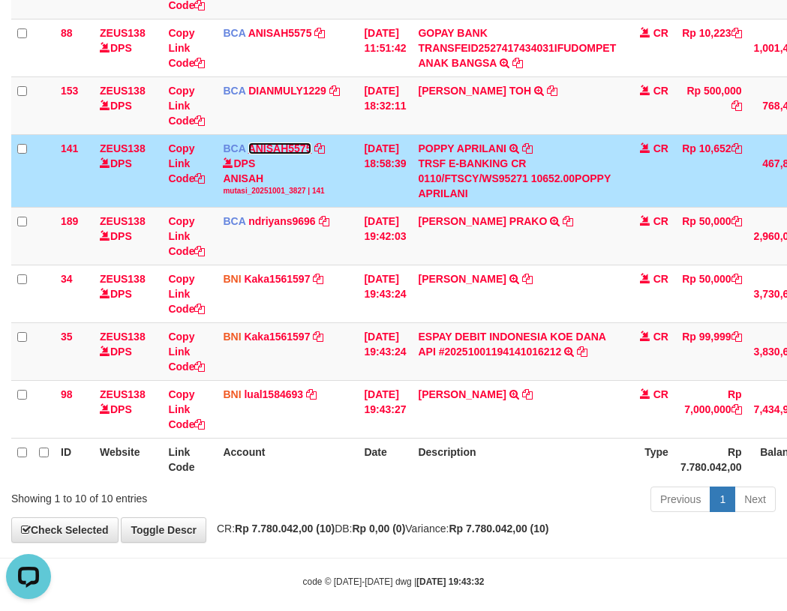
scroll to position [357, 0]
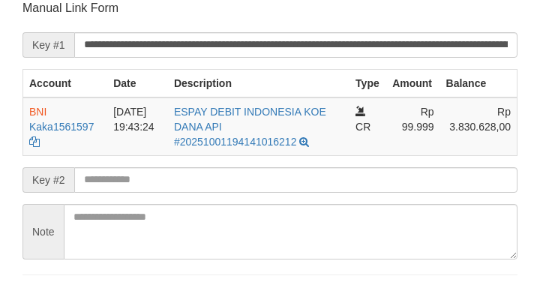
click at [412, 51] on input "**********" at bounding box center [295, 45] width 443 height 26
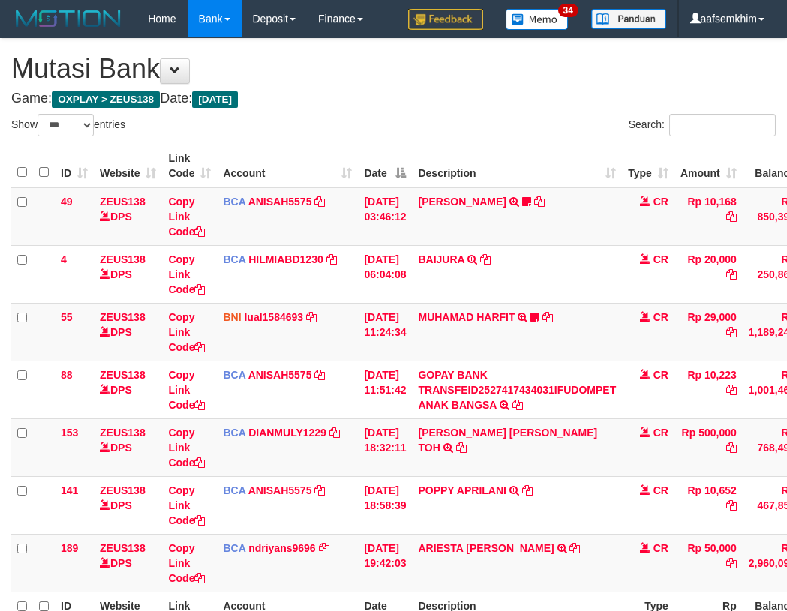
select select "***"
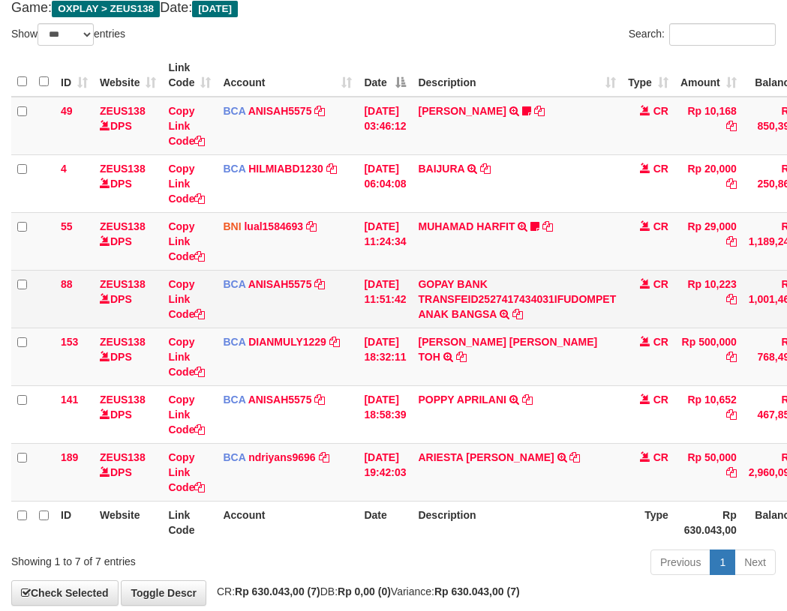
scroll to position [169, 0]
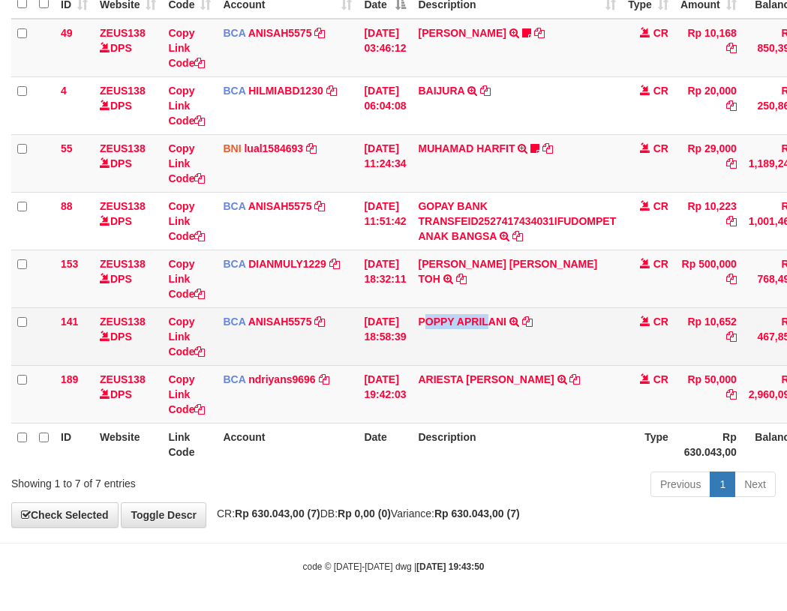
drag, startPoint x: 438, startPoint y: 342, endPoint x: 5, endPoint y: 281, distance: 438.0
click at [501, 336] on td "POPPY APRILANI TRSF E-BANKING CR 0110/FTSCY/WS95271 10652.00POPPY APRILANI" at bounding box center [517, 337] width 210 height 58
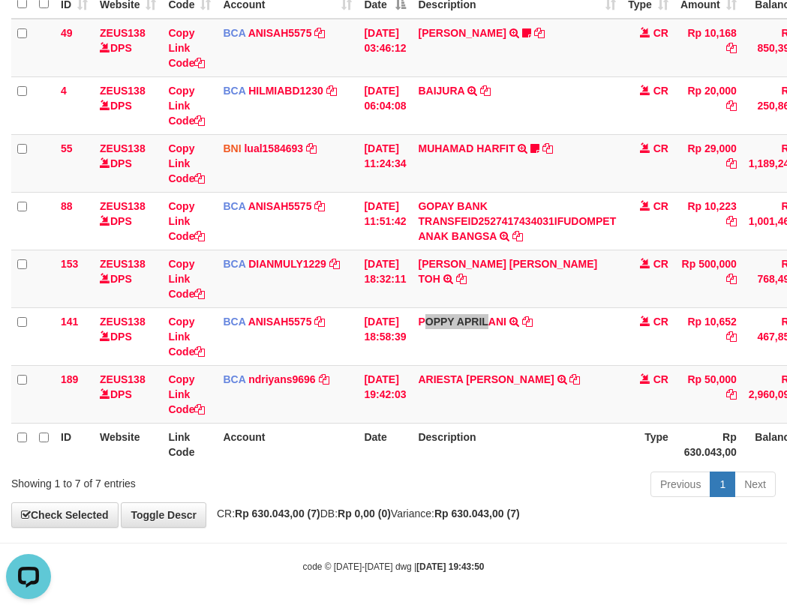
scroll to position [0, 0]
drag, startPoint x: 474, startPoint y: 389, endPoint x: 187, endPoint y: 345, distance: 290.6
click at [480, 389] on td "ARIESTA [PERSON_NAME] TRSF E-BANKING CR 10/01 ZP6P1 ARIESTA [PERSON_NAME]" at bounding box center [517, 394] width 210 height 58
drag, startPoint x: 410, startPoint y: 284, endPoint x: 236, endPoint y: 252, distance: 177.6
click at [468, 281] on tr "153 ZEUS138 DPS Copy Link Code BCA DIANMULY1229 DPS [PERSON_NAME] mutasi_202510…" at bounding box center [458, 279] width 895 height 58
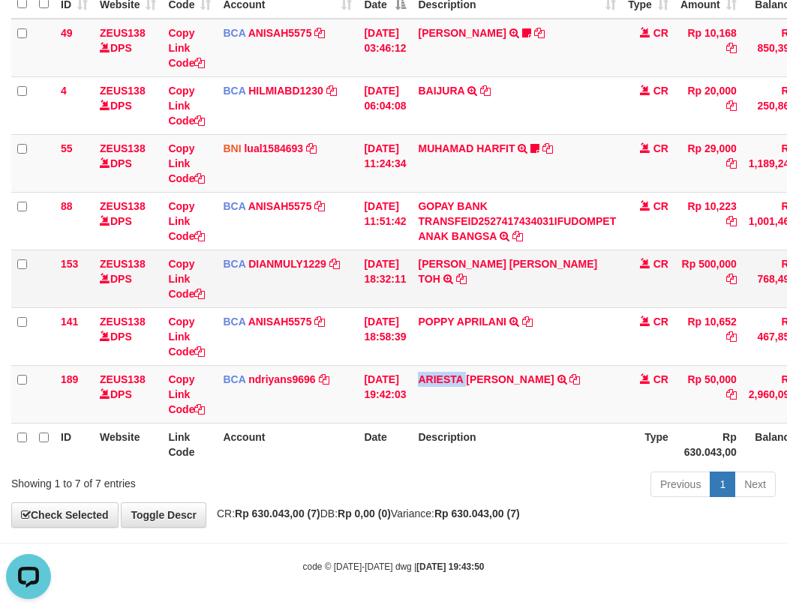
click at [441, 292] on td "CARINA OCTAVIA TOH TRSF E-BANKING CR 0110/FTSCY/WS95031 500000.00CARINA OCTAVIA…" at bounding box center [517, 279] width 210 height 58
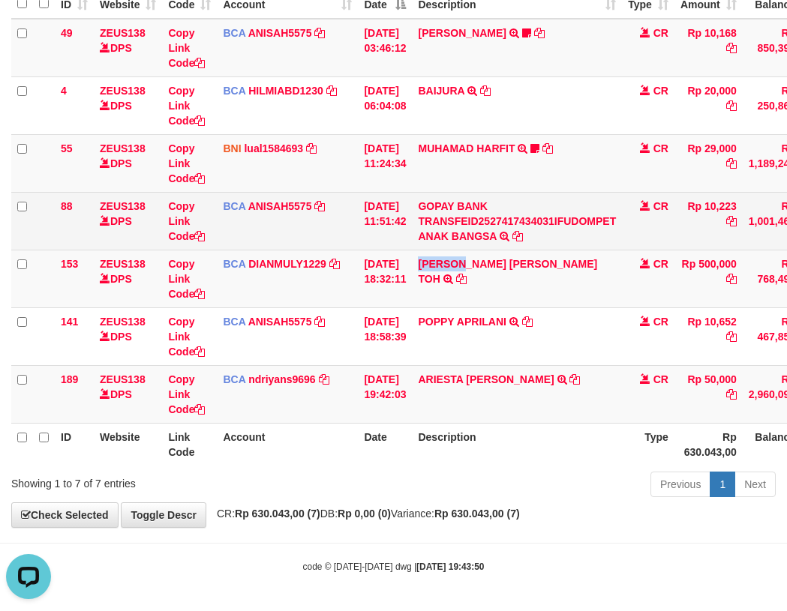
drag, startPoint x: 442, startPoint y: 292, endPoint x: 135, endPoint y: 240, distance: 311.2
click at [441, 292] on td "CARINA OCTAVIA TOH TRSF E-BANKING CR 0110/FTSCY/WS95031 500000.00CARINA OCTAVIA…" at bounding box center [517, 279] width 210 height 58
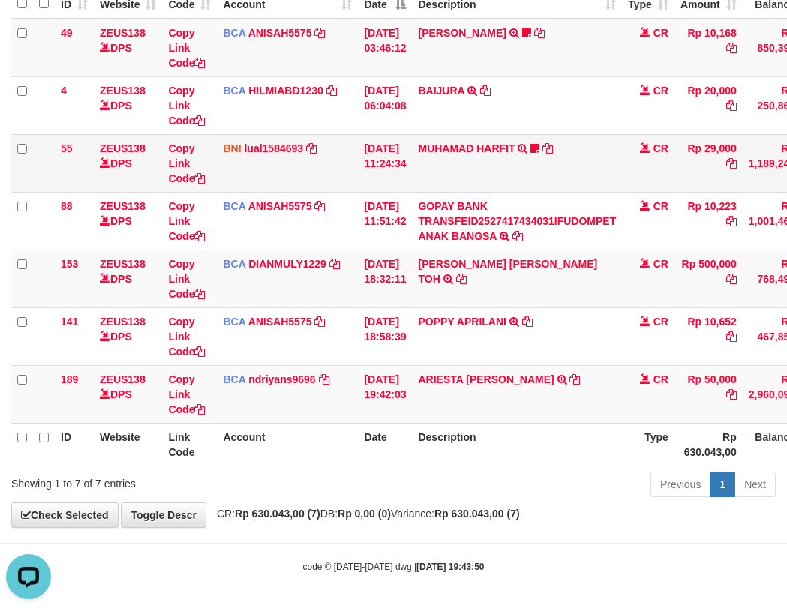
click at [470, 141] on td "MUHAMAD HARFIT TRANSFER DARI SDR MUHAMAD HARFIT Sano27" at bounding box center [517, 163] width 210 height 58
click at [472, 144] on link "MUHAMAD HARFIT" at bounding box center [466, 149] width 97 height 12
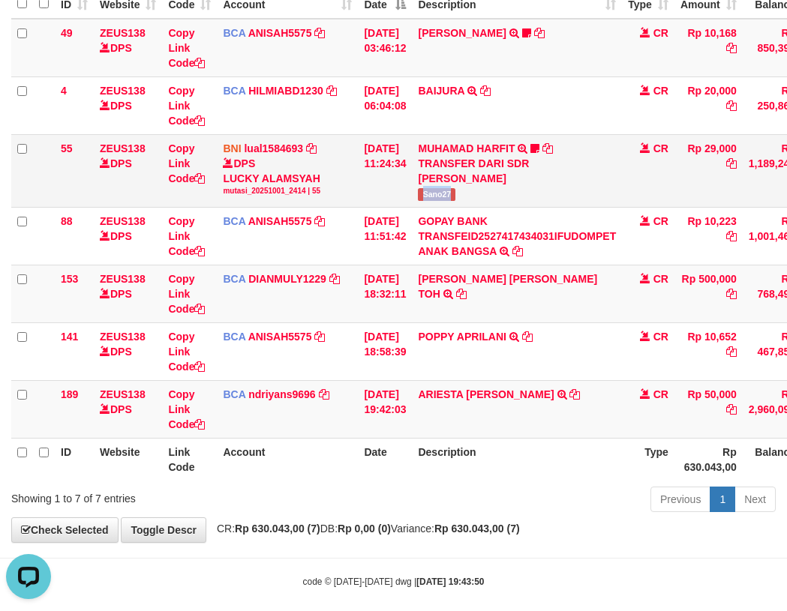
drag, startPoint x: 435, startPoint y: 201, endPoint x: 449, endPoint y: 204, distance: 14.6
click at [519, 200] on td "MUHAMAD HARFIT TRANSFER DARI SDR MUHAMAD HARFIT Sano27" at bounding box center [517, 170] width 210 height 73
drag, startPoint x: 311, startPoint y: 155, endPoint x: 241, endPoint y: 155, distance: 70.5
click at [308, 153] on td "BNI lual1584693 DPS LUCKY ALAMSYAH mutasi_20251001_2414 | 55 mutasi_20251001_24…" at bounding box center [287, 170] width 141 height 73
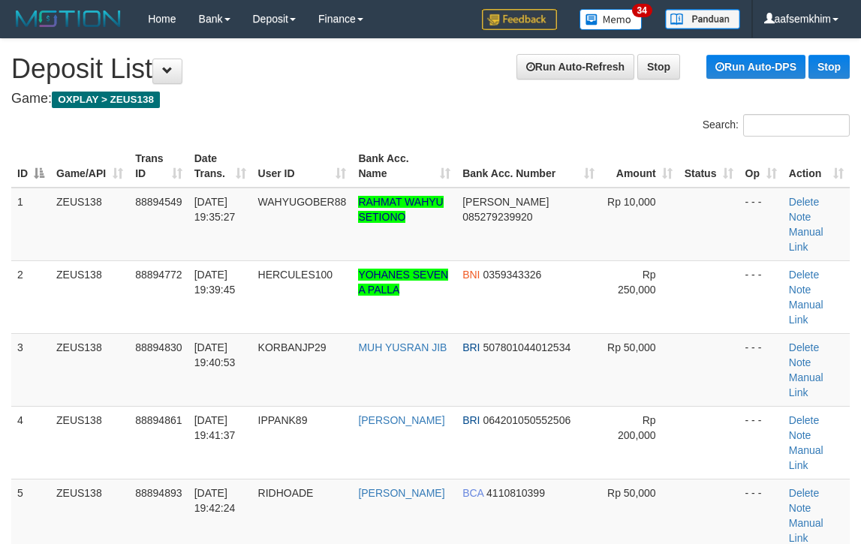
scroll to position [138, 0]
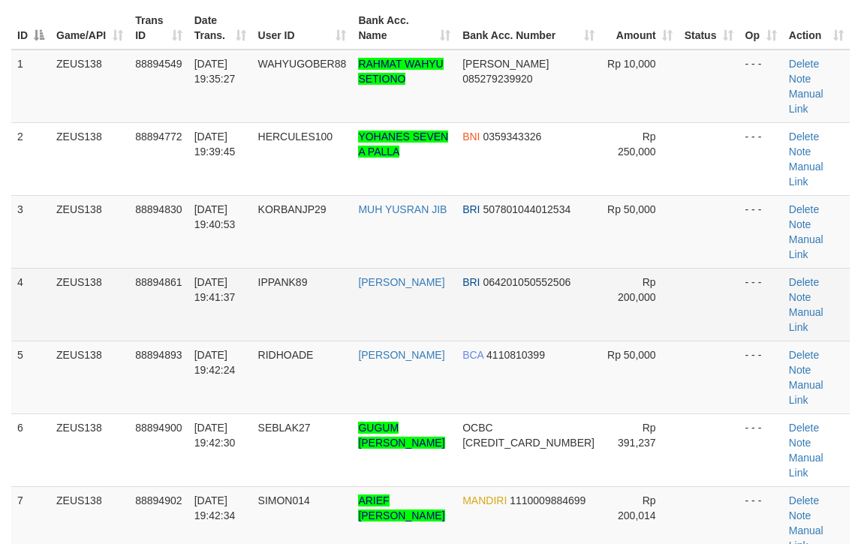
click at [717, 268] on td at bounding box center [708, 304] width 61 height 73
click at [735, 268] on tr "4 ZEUS138 88894861 01/10/2025 19:41:37 IPPANK89 IRFAN ARFAH BRI 064201050552506…" at bounding box center [430, 304] width 838 height 73
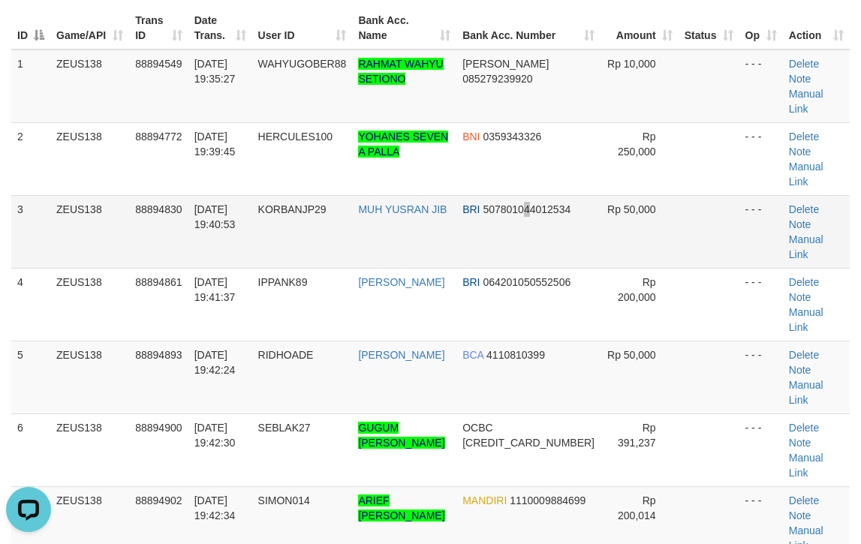
drag, startPoint x: 557, startPoint y: 163, endPoint x: 869, endPoint y: 146, distance: 312.6
click at [560, 203] on span "507801044012534" at bounding box center [526, 209] width 88 height 12
drag, startPoint x: 719, startPoint y: 169, endPoint x: 747, endPoint y: 166, distance: 28.7
click at [735, 195] on tr "3 ZEUS138 88894830 01/10/2025 19:40:53 KORBANJP29 MUH YUSRAN JIB BRI 5078010440…" at bounding box center [430, 231] width 838 height 73
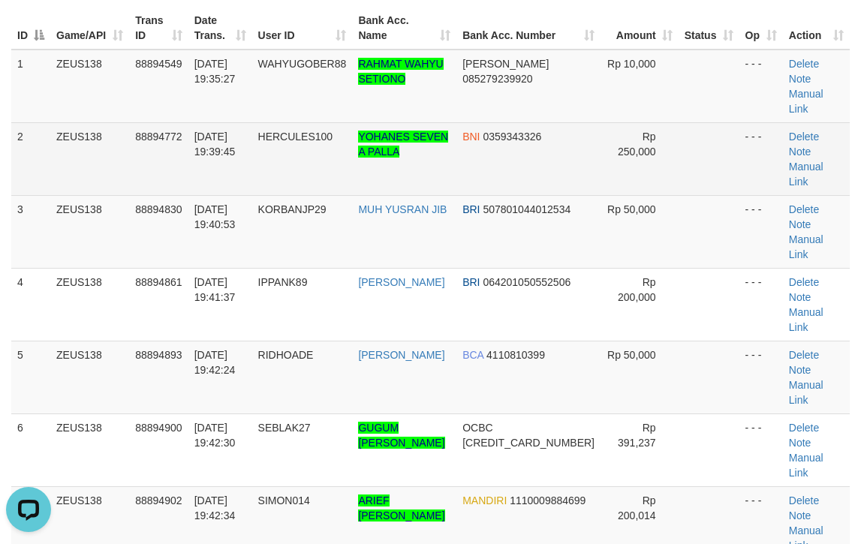
click at [678, 134] on td at bounding box center [708, 158] width 61 height 73
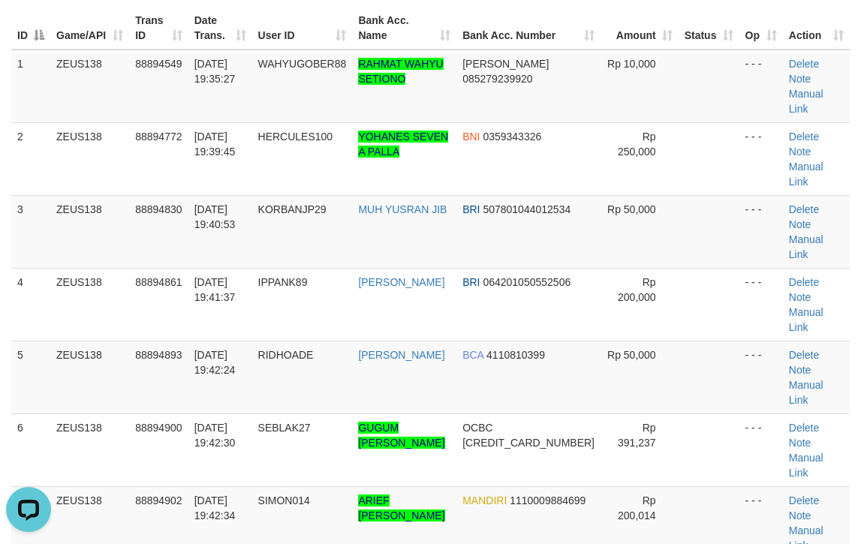
drag, startPoint x: 641, startPoint y: 129, endPoint x: 870, endPoint y: 114, distance: 230.1
click at [850, 114] on div "ID Game/API Trans ID Date Trans. User ID Bank Acc. Name Bank Acc. Number Amount…" at bounding box center [430, 413] width 861 height 822
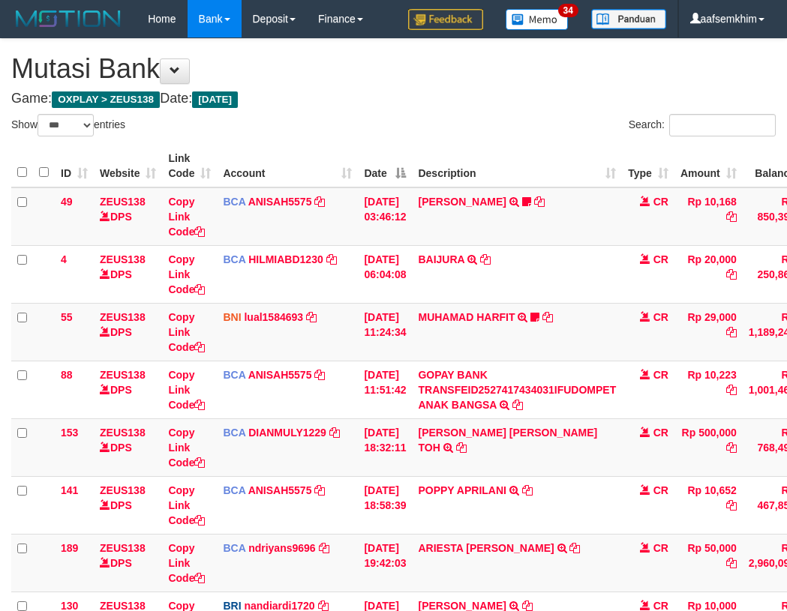
select select "***"
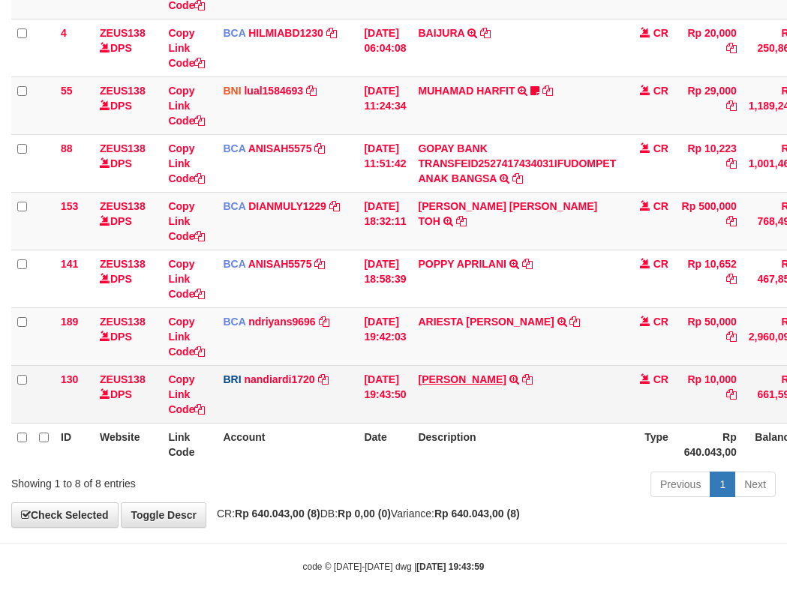
scroll to position [227, 0]
drag, startPoint x: 467, startPoint y: 398, endPoint x: 491, endPoint y: 399, distance: 24.1
click at [491, 399] on td "DANA RAHMATWAHYUS TRANSFER NBMB DANA RAHMATWAHYUS TO NANDI ARDIANSYAH" at bounding box center [517, 394] width 210 height 58
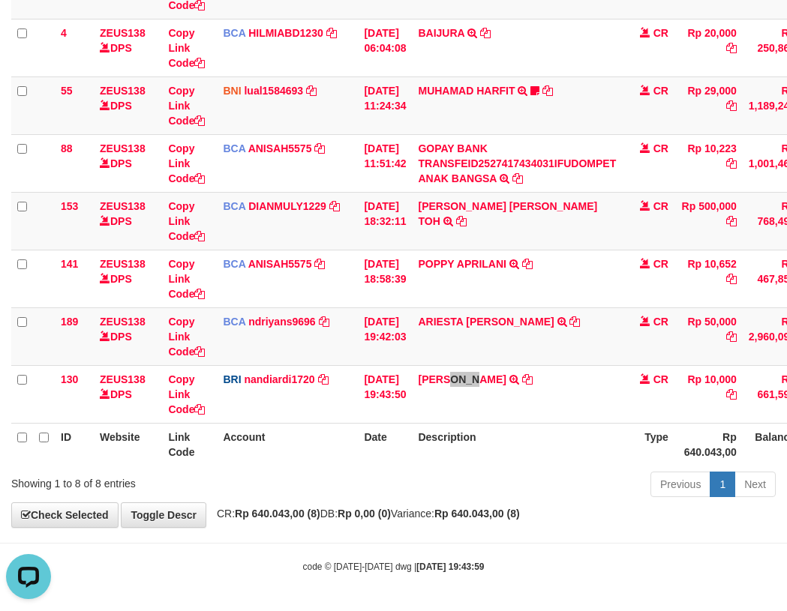
scroll to position [0, 0]
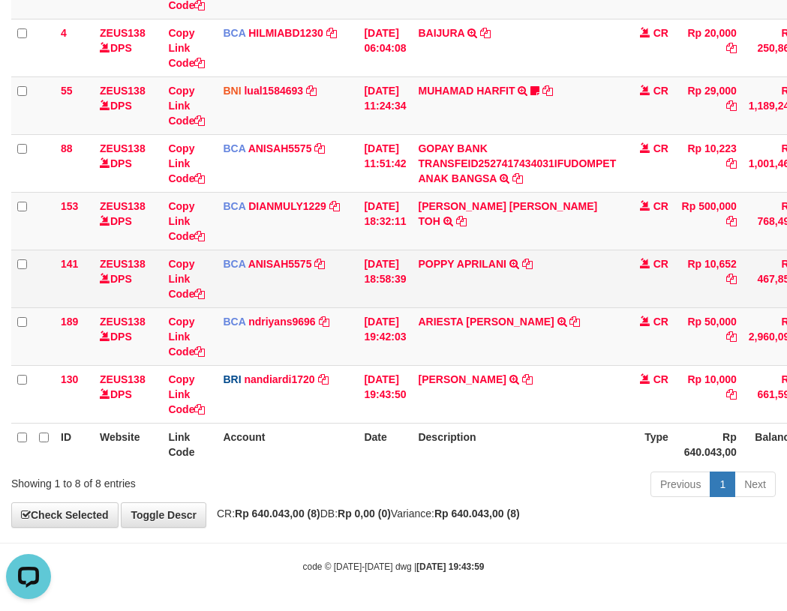
click at [412, 296] on td "01/10/2025 18:58:39" at bounding box center [385, 279] width 54 height 58
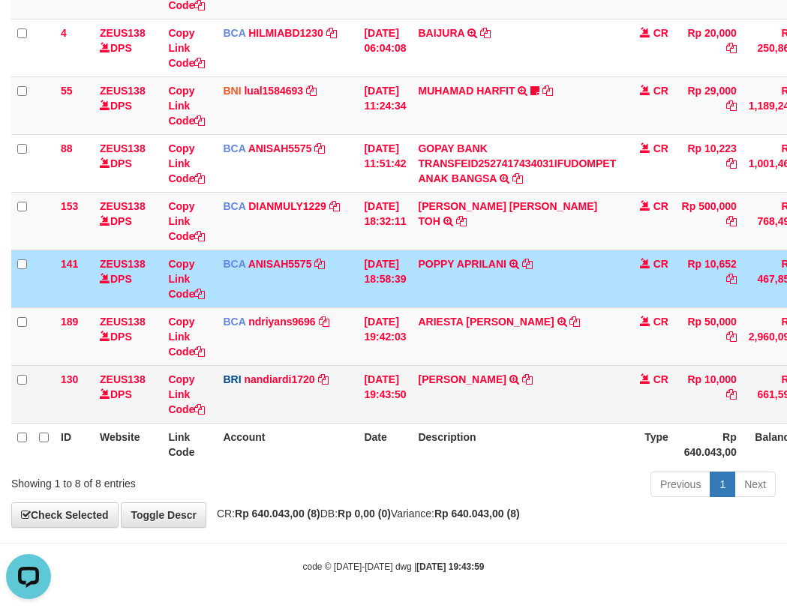
drag, startPoint x: 197, startPoint y: 377, endPoint x: 3, endPoint y: 346, distance: 196.7
click at [197, 377] on td "Copy Link Code" at bounding box center [189, 394] width 55 height 58
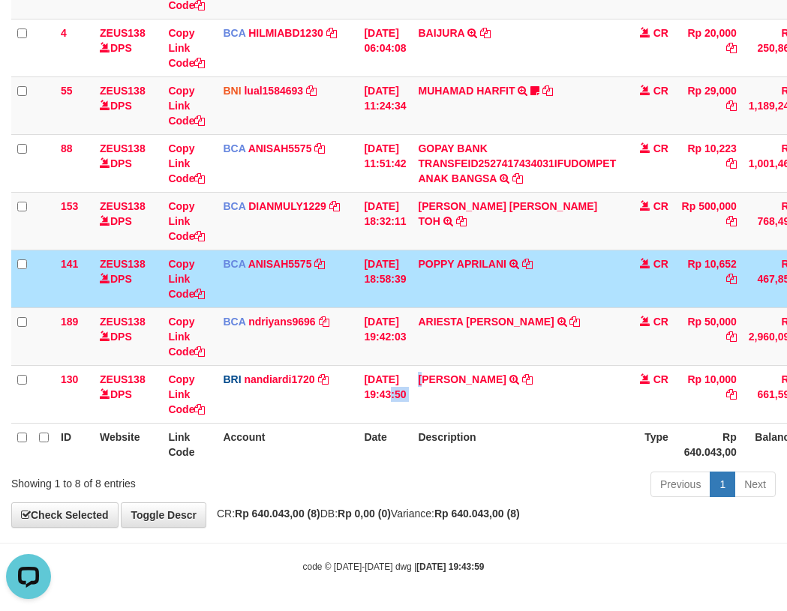
drag, startPoint x: 434, startPoint y: 381, endPoint x: 0, endPoint y: 287, distance: 443.7
click at [425, 382] on tr "130 ZEUS138 DPS Copy Link Code BRI nandiardi1720 DPS NANDI ARDIANSYAH mutasi_20…" at bounding box center [458, 394] width 895 height 58
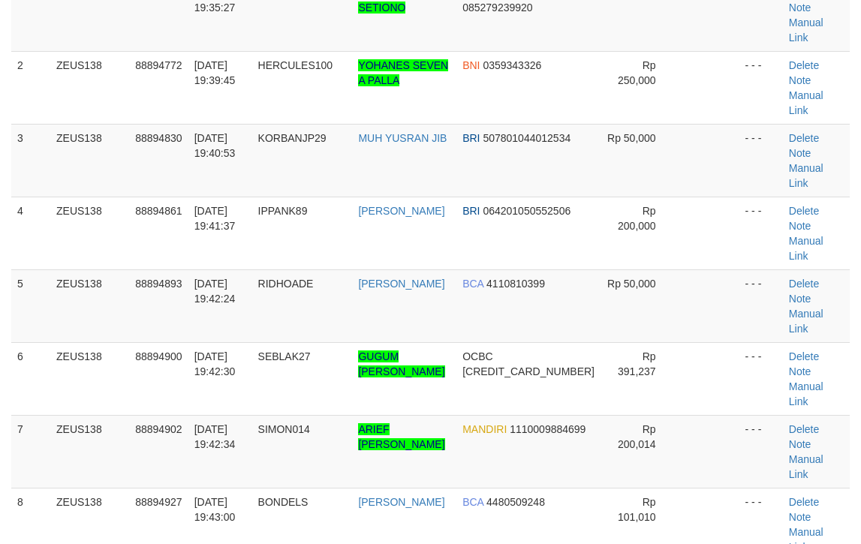
scroll to position [138, 0]
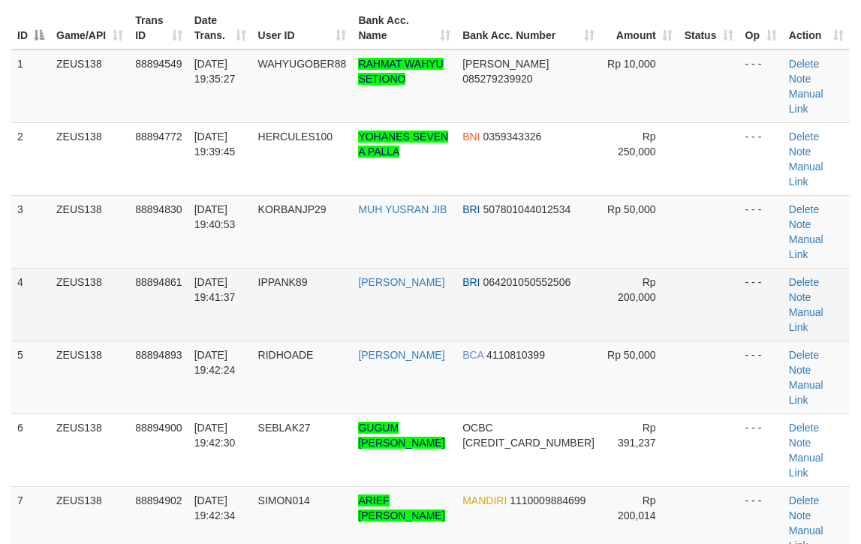
click at [692, 268] on td at bounding box center [708, 304] width 61 height 73
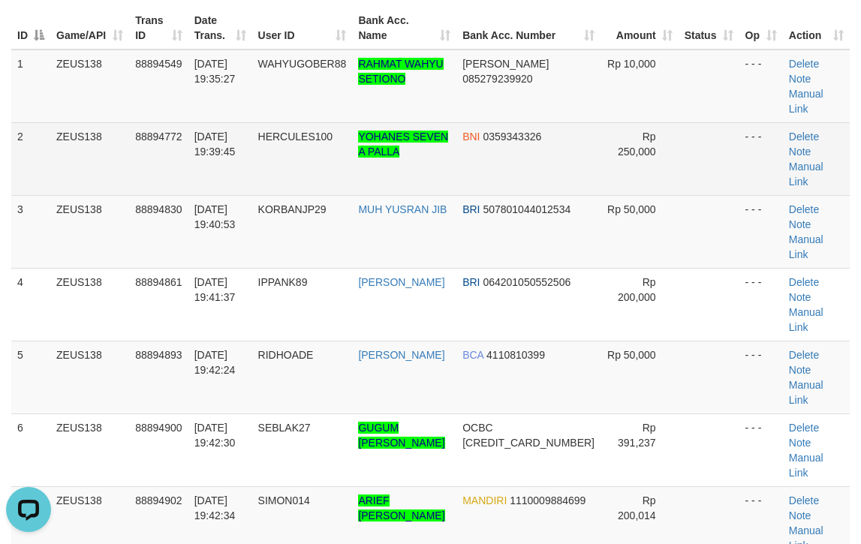
scroll to position [0, 0]
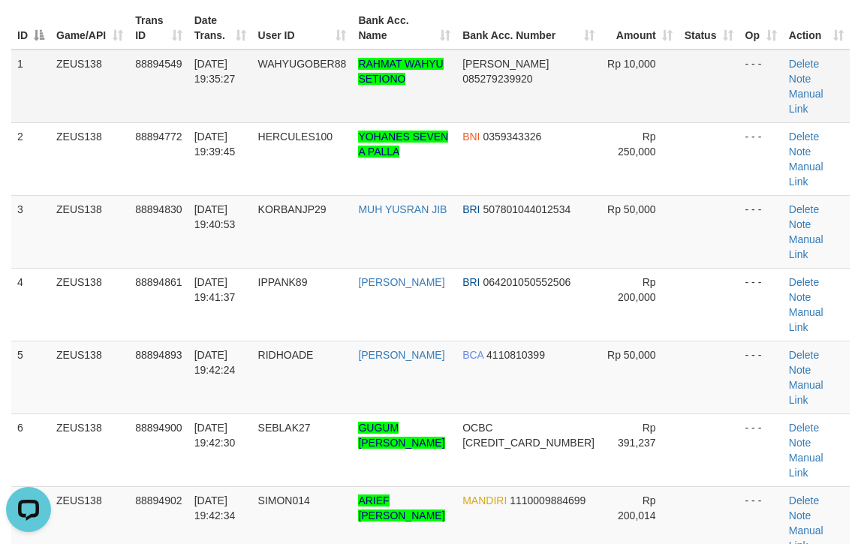
click at [802, 70] on td "Delete Note Manual Link" at bounding box center [815, 87] width 67 height 74
click at [800, 88] on link "Manual Link" at bounding box center [805, 101] width 35 height 27
click at [793, 88] on link "Manual Link" at bounding box center [805, 101] width 35 height 27
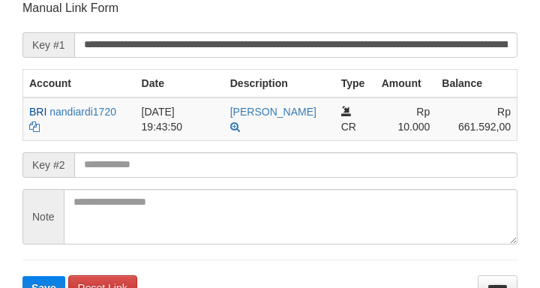
scroll to position [339, 0]
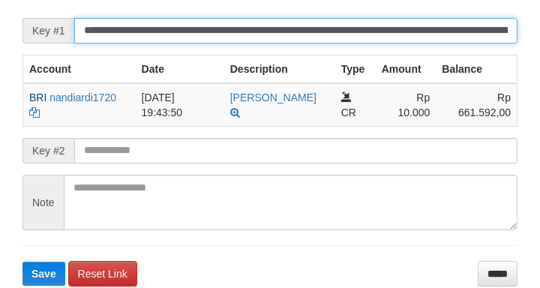
click at [23, 262] on button "Save" at bounding box center [44, 274] width 43 height 24
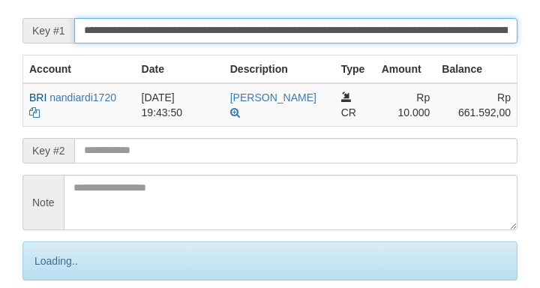
click at [446, 30] on input "**********" at bounding box center [295, 31] width 443 height 26
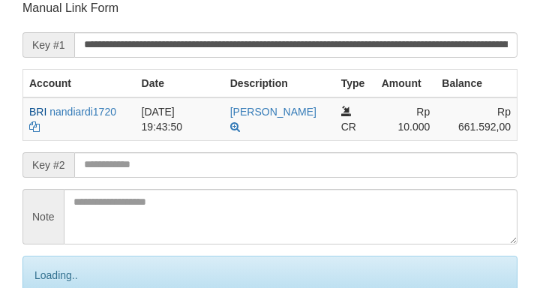
click at [356, 52] on input "**********" at bounding box center [295, 45] width 443 height 26
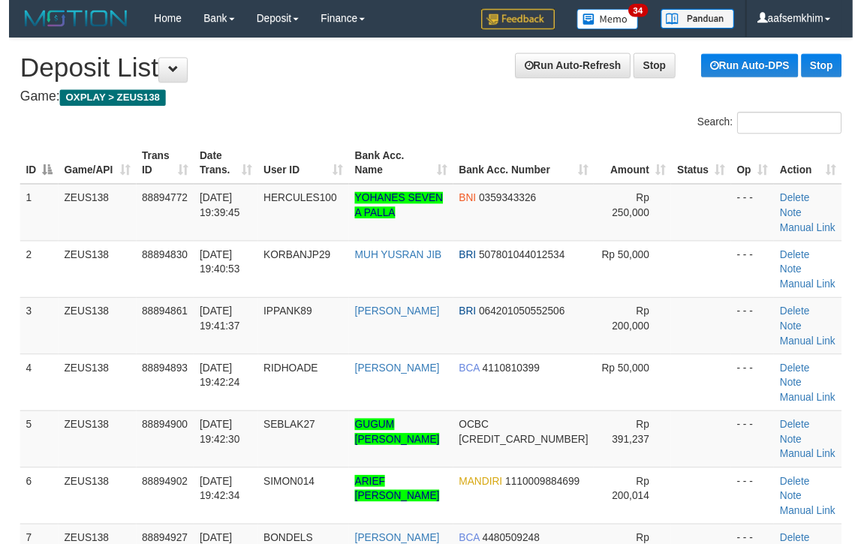
scroll to position [138, 0]
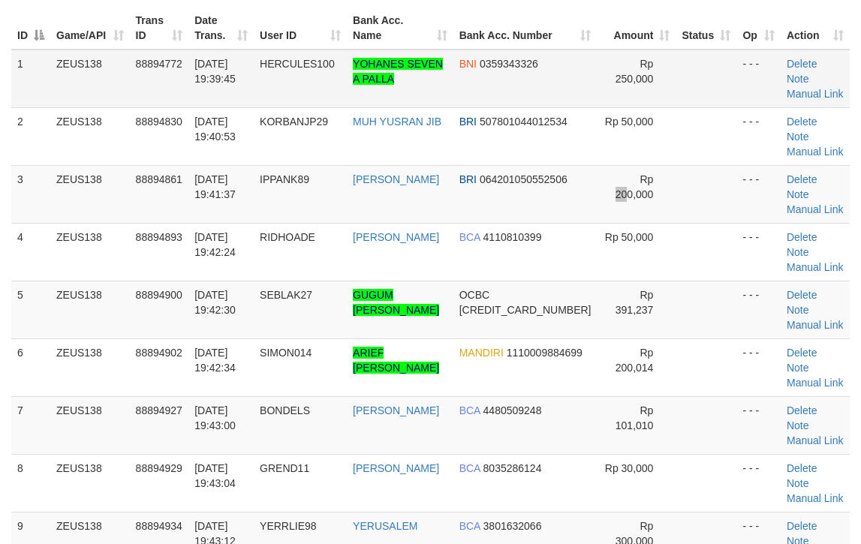
drag, startPoint x: 596, startPoint y: 157, endPoint x: 476, endPoint y: 69, distance: 148.1
click at [596, 165] on td "Rp 200,000" at bounding box center [635, 194] width 79 height 58
drag, startPoint x: 273, startPoint y: 13, endPoint x: 386, endPoint y: 32, distance: 115.0
click at [362, 29] on tr "ID Game/API Trans ID Date Trans. User ID Bank Acc. Name Bank Acc. Number Amount…" at bounding box center [430, 28] width 838 height 43
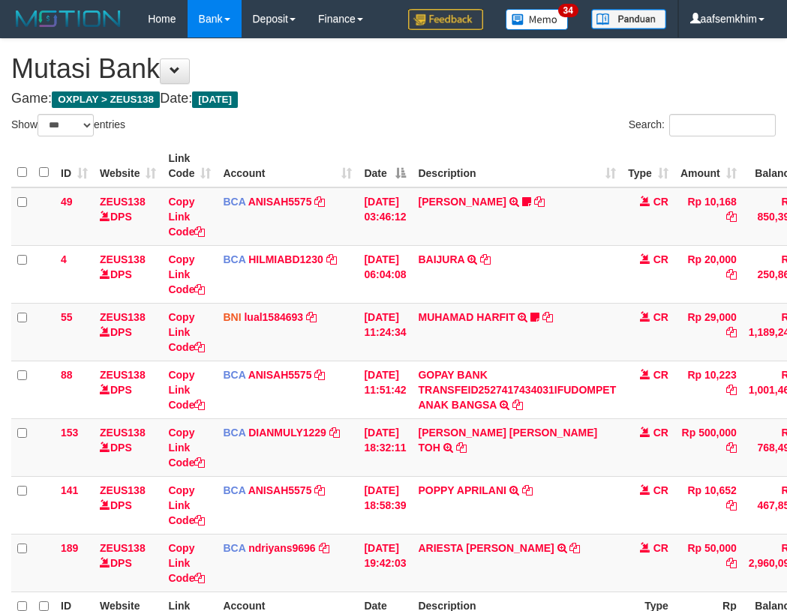
select select "***"
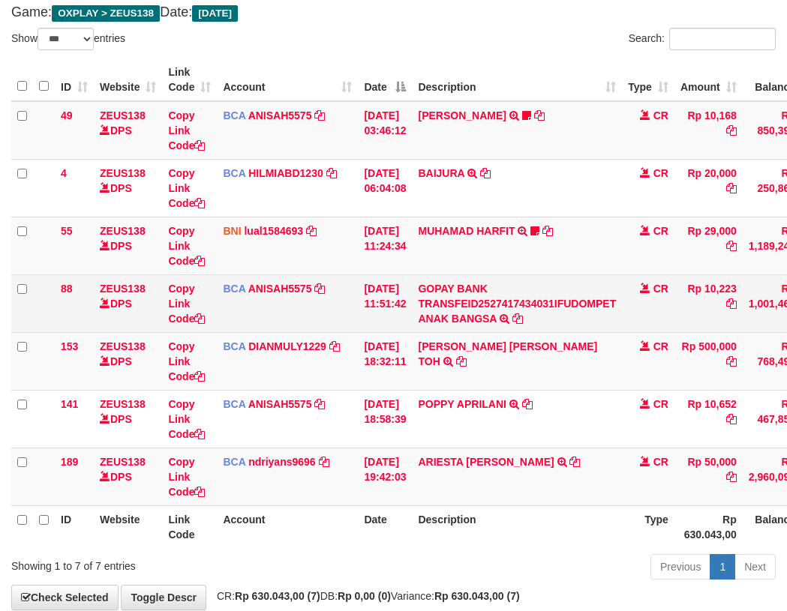
scroll to position [169, 0]
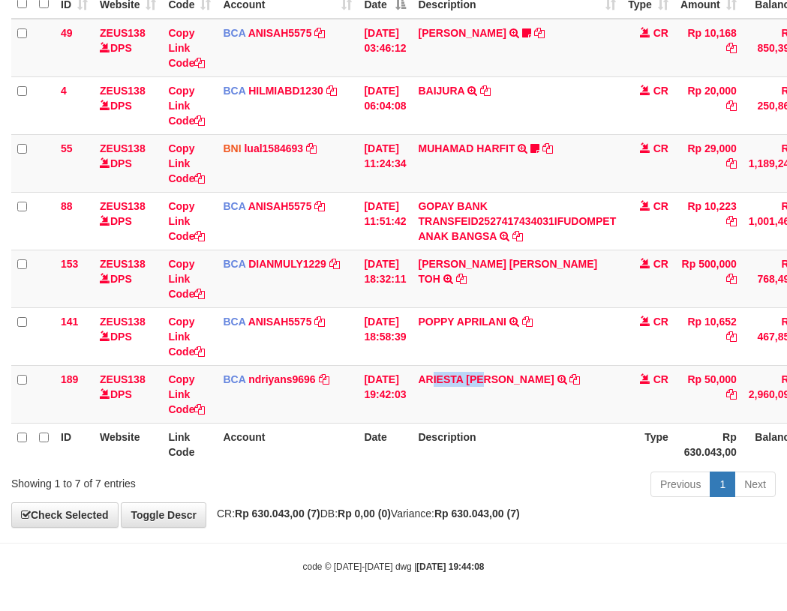
drag, startPoint x: 458, startPoint y: 402, endPoint x: 3, endPoint y: 243, distance: 481.7
click at [496, 395] on td "ARIESTA [PERSON_NAME] TRSF E-BANKING CR 10/01 ZP6P1 ARIESTA [PERSON_NAME]" at bounding box center [517, 394] width 210 height 58
copy link "IESTA HER"
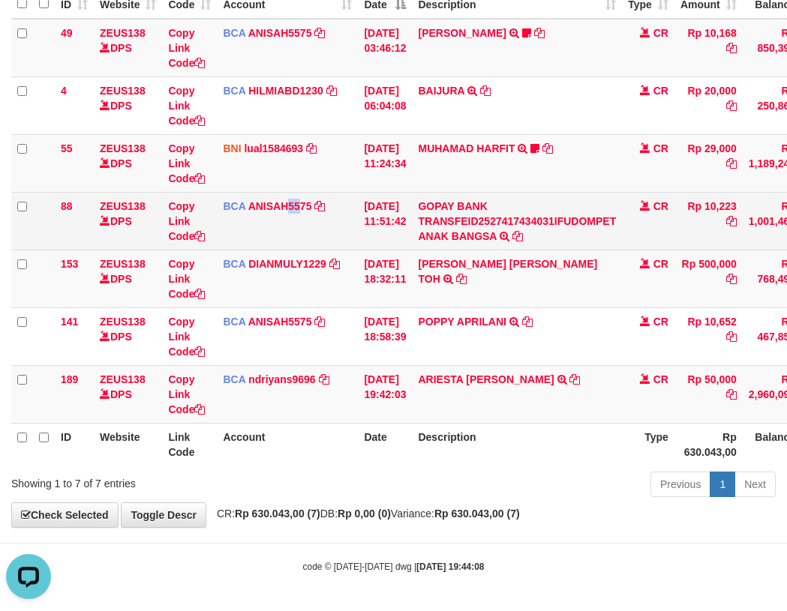
drag, startPoint x: 285, startPoint y: 221, endPoint x: 298, endPoint y: 222, distance: 12.8
click at [299, 222] on td "BCA ANISAH5575 DPS ANISAH mutasi_20251001_3827 | 88 mutasi_20251001_3827 | 88" at bounding box center [287, 221] width 141 height 58
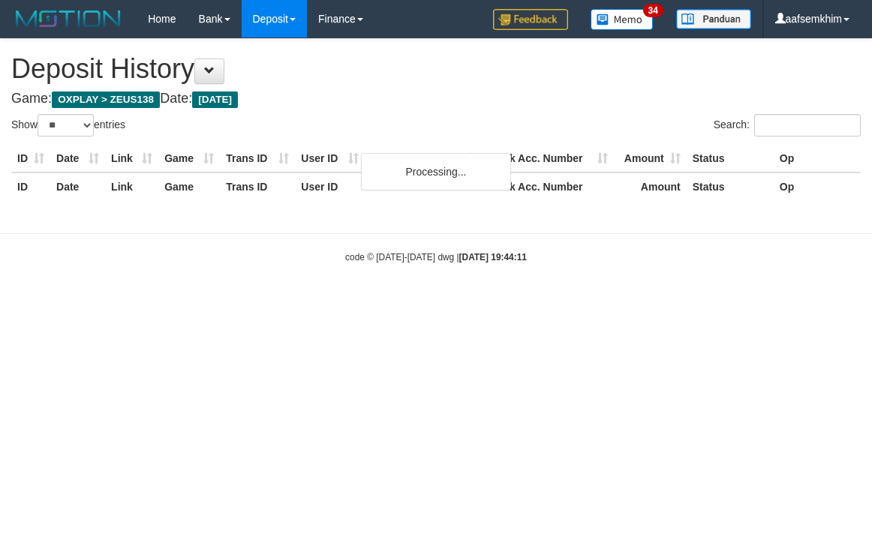
select select "**"
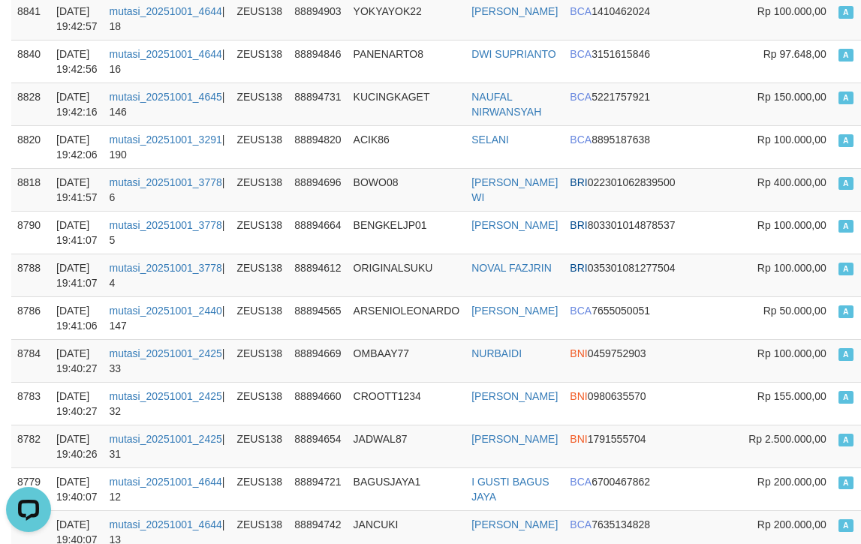
scroll to position [450, 0]
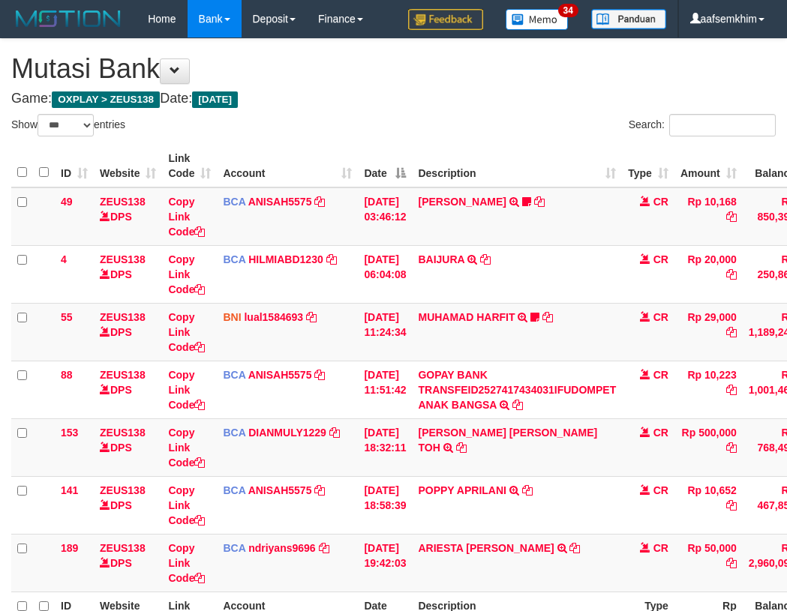
select select "***"
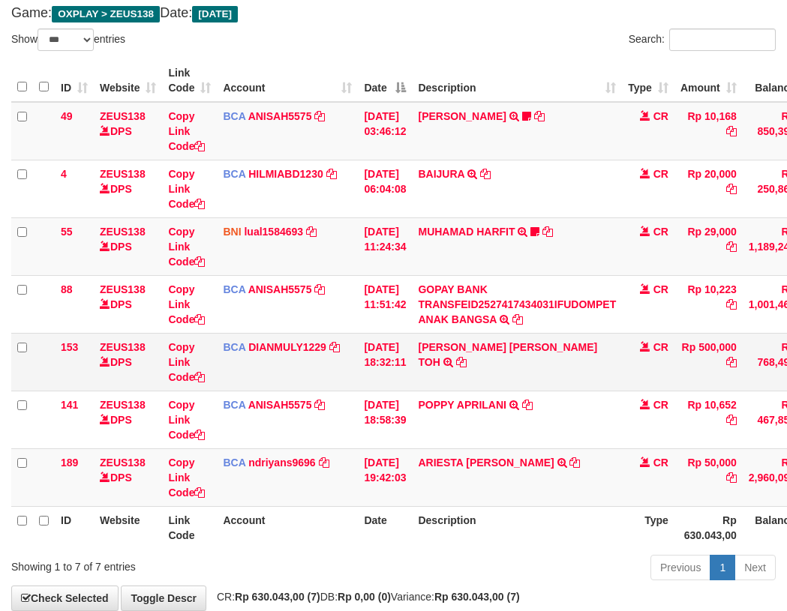
scroll to position [169, 0]
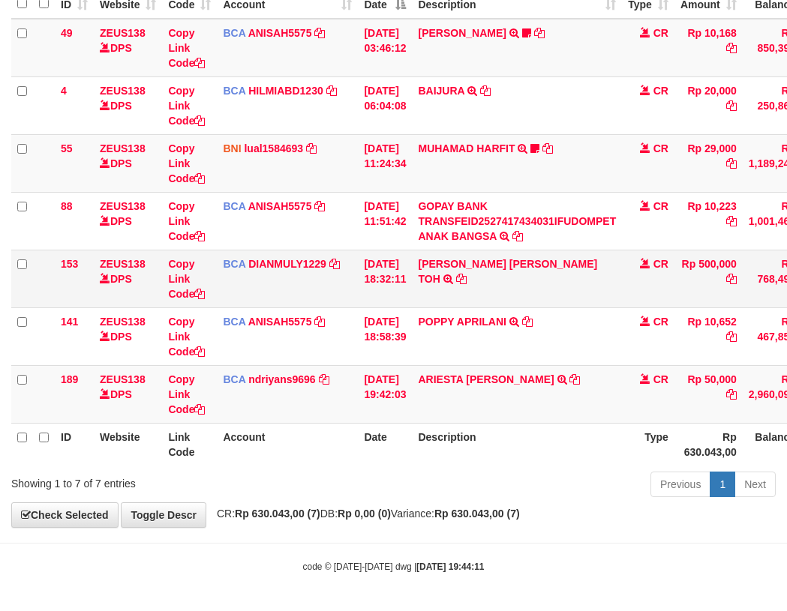
click at [341, 269] on td "BCA DIANMULY1229 DPS DIAN MULYADI mutasi_20251001_3826 | 153 mutasi_20251001_38…" at bounding box center [287, 279] width 141 height 58
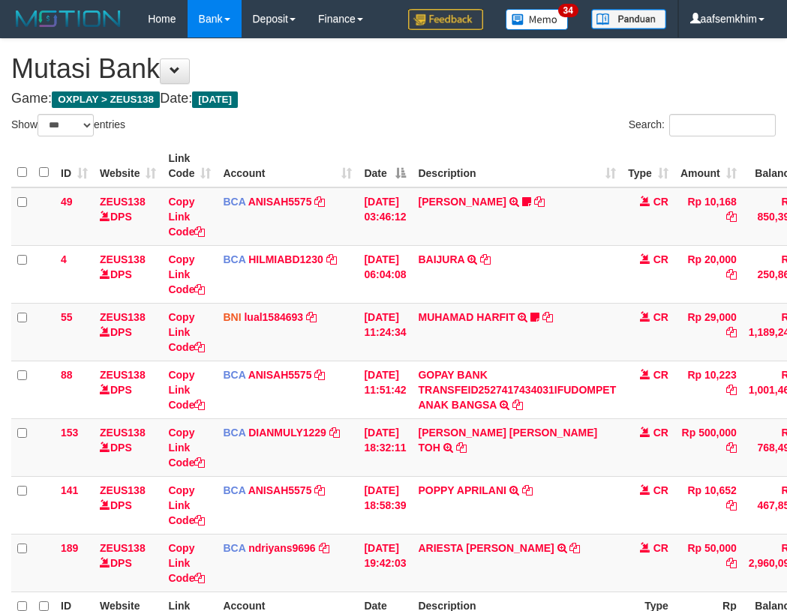
select select "***"
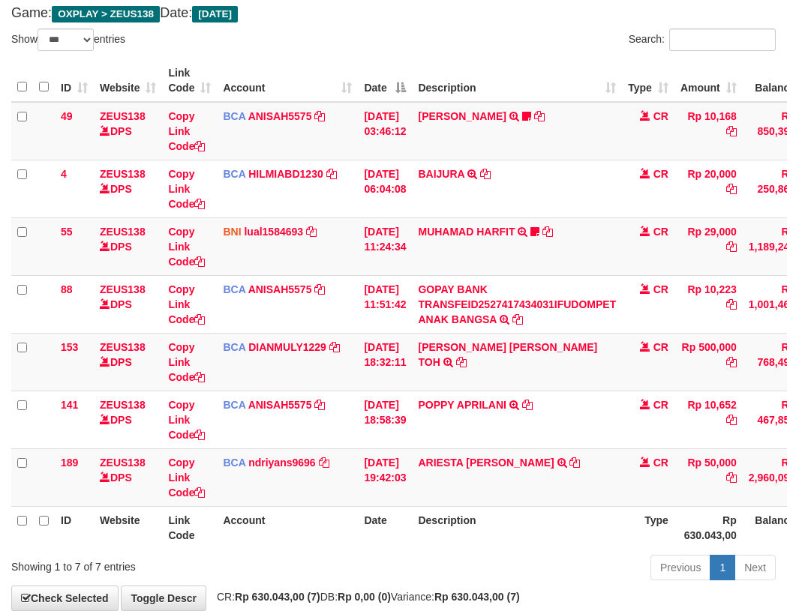
scroll to position [169, 0]
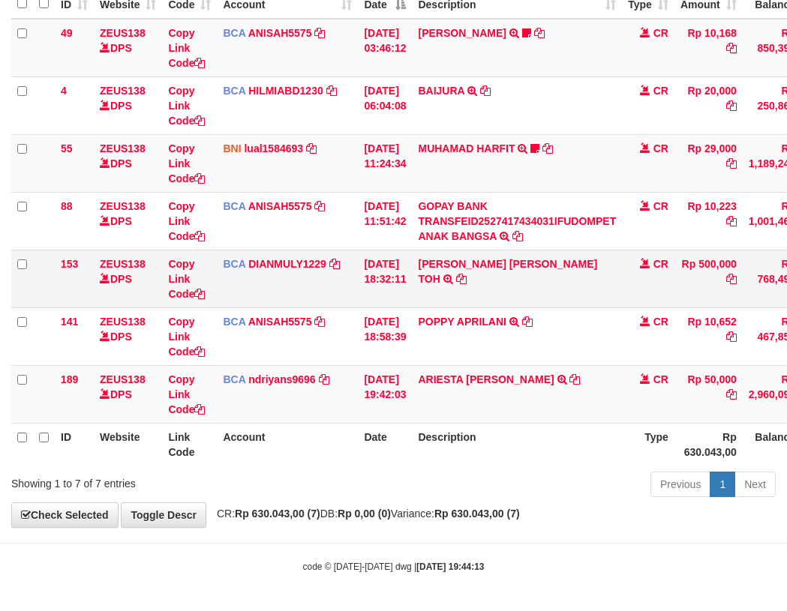
drag, startPoint x: 350, startPoint y: 246, endPoint x: 488, endPoint y: 283, distance: 143.6
click at [404, 249] on tr "88 ZEUS138 DPS Copy Link Code BCA ANISAH5575 DPS ANISAH mutasi_20251001_3827 | …" at bounding box center [458, 221] width 895 height 58
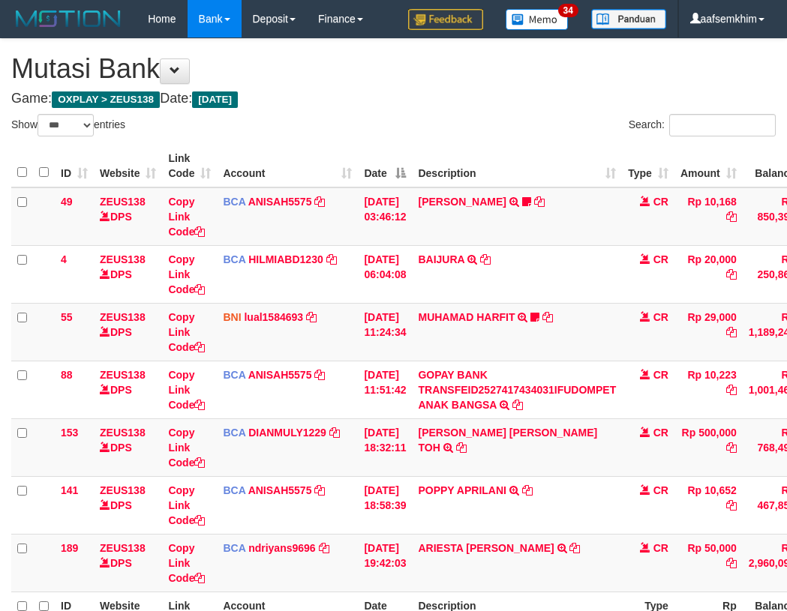
select select "***"
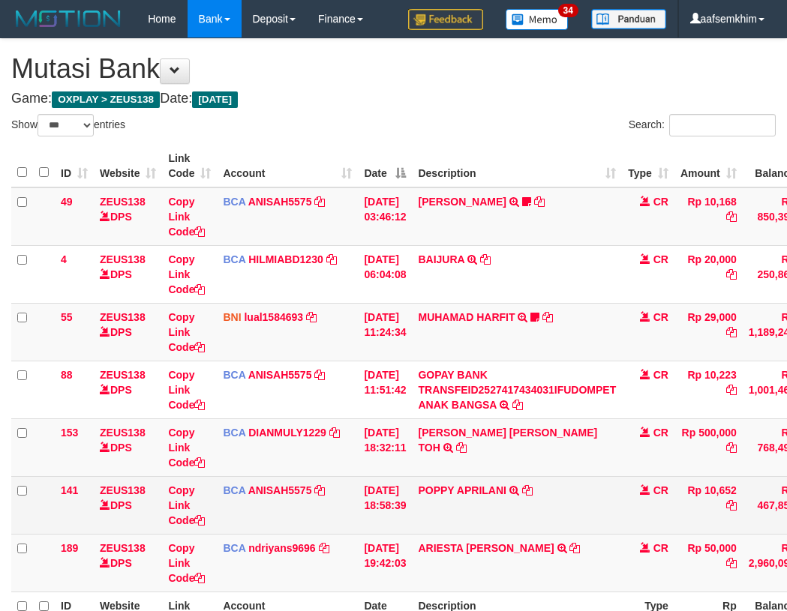
scroll to position [169, 0]
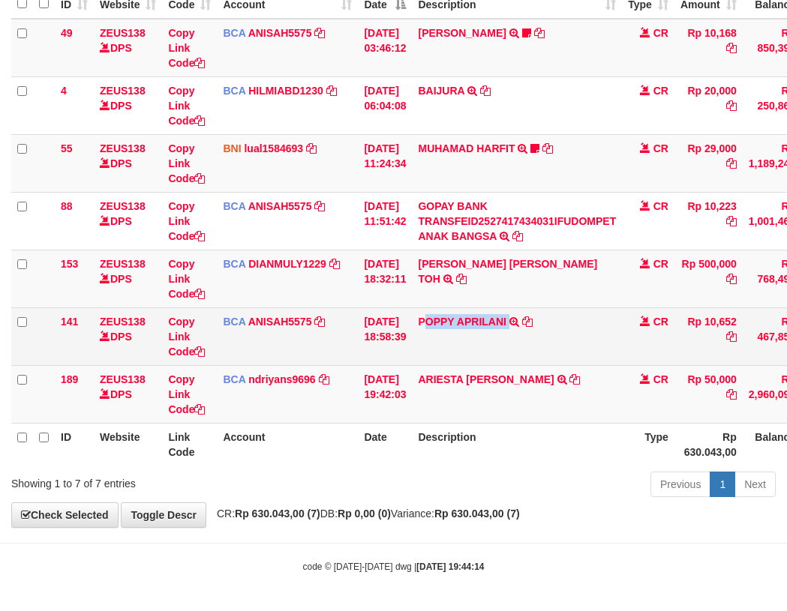
drag, startPoint x: 433, startPoint y: 344, endPoint x: 526, endPoint y: 335, distance: 93.4
click at [526, 335] on td "POPPY APRILANI TRSF E-BANKING CR 0110/FTSCY/WS95271 10652.00POPPY APRILANI" at bounding box center [517, 337] width 210 height 58
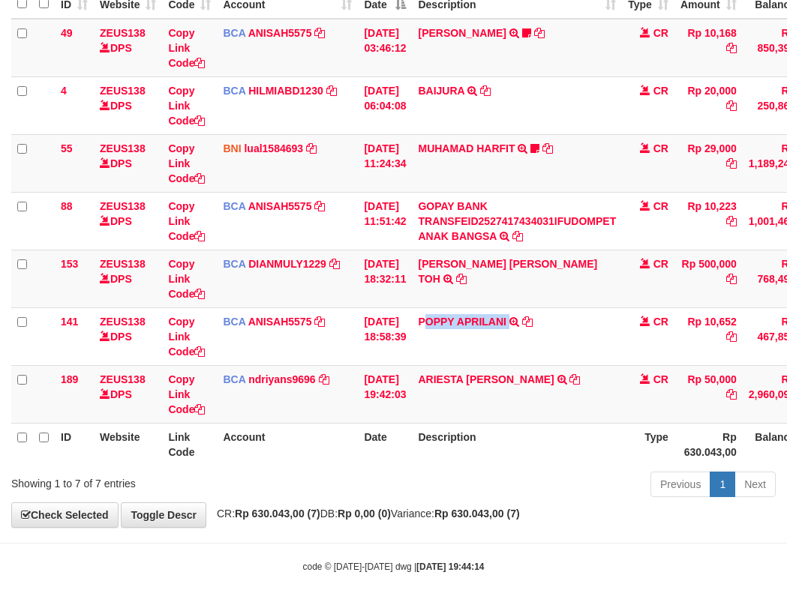
copy td "OPPY APRILANI"
click at [491, 149] on link "MUHAMAD HARFIT" at bounding box center [466, 149] width 97 height 12
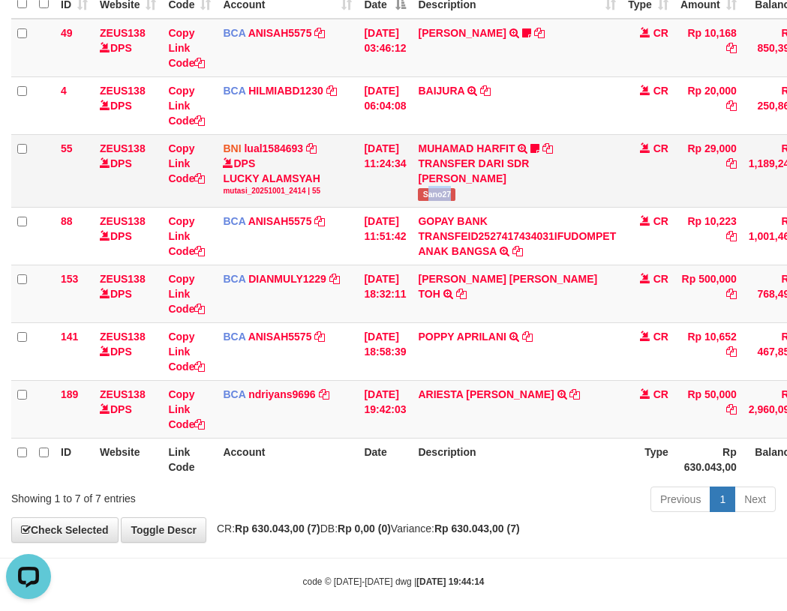
drag, startPoint x: 445, startPoint y: 195, endPoint x: 466, endPoint y: 192, distance: 21.2
click at [488, 188] on td "MUHAMAD HARFIT TRANSFER DARI SDR MUHAMAD HARFIT Sano27" at bounding box center [517, 170] width 210 height 73
copy span "ano27"
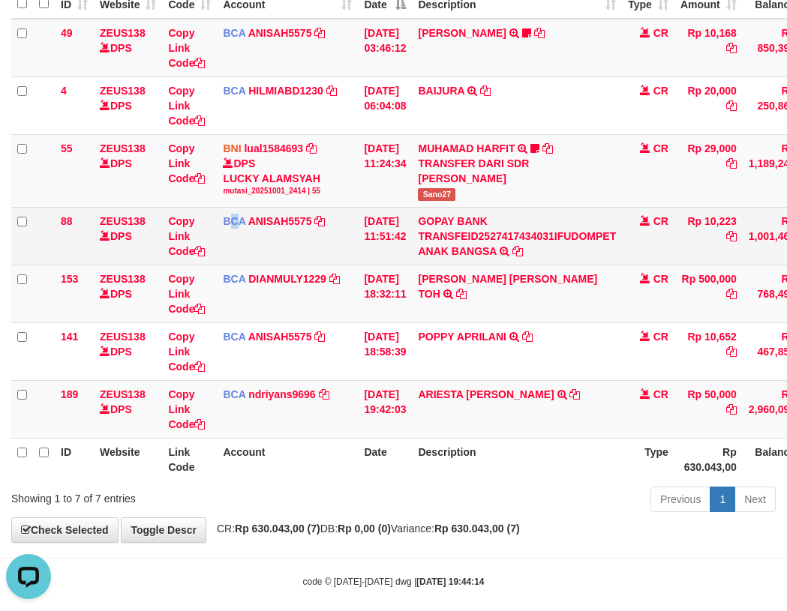
drag, startPoint x: 232, startPoint y: 220, endPoint x: 200, endPoint y: 217, distance: 31.7
click at [221, 218] on td "BCA ANISAH5575 DPS ANISAH mutasi_20251001_3827 | 88 mutasi_20251001_3827 | 88" at bounding box center [287, 236] width 141 height 58
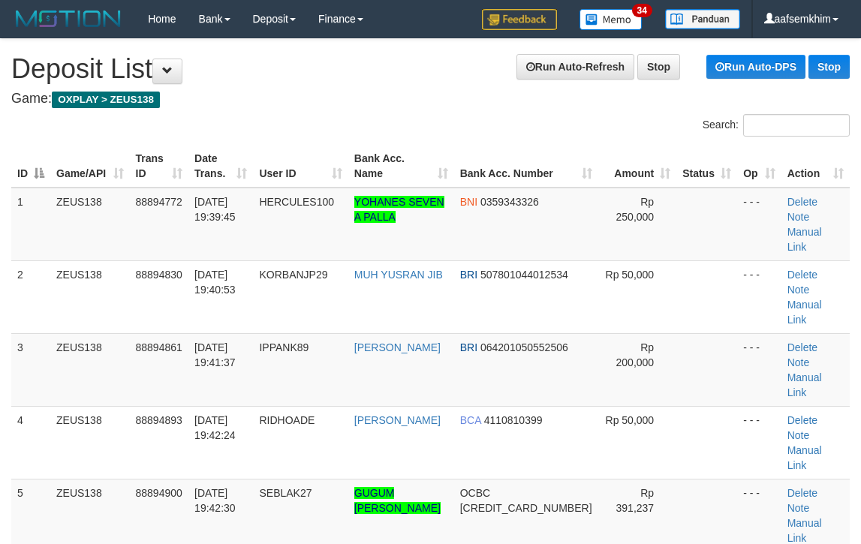
scroll to position [138, 0]
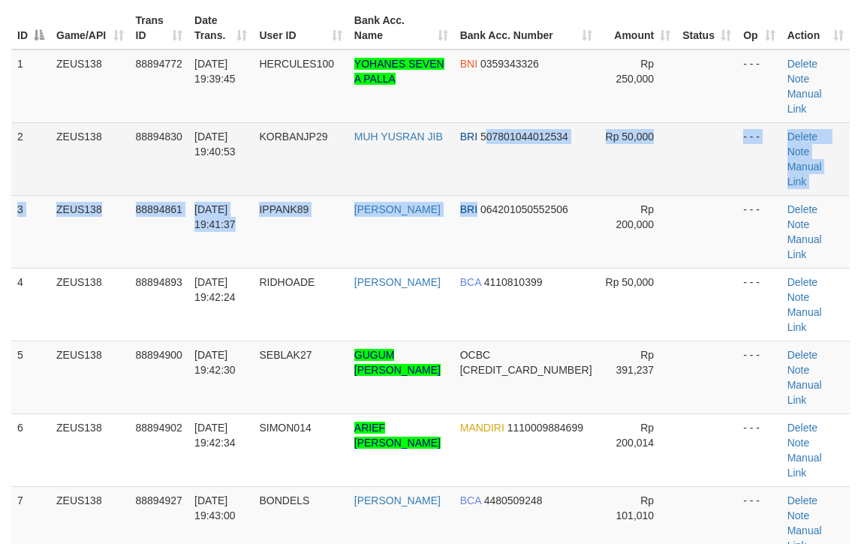
drag, startPoint x: 525, startPoint y: 127, endPoint x: 794, endPoint y: 105, distance: 269.5
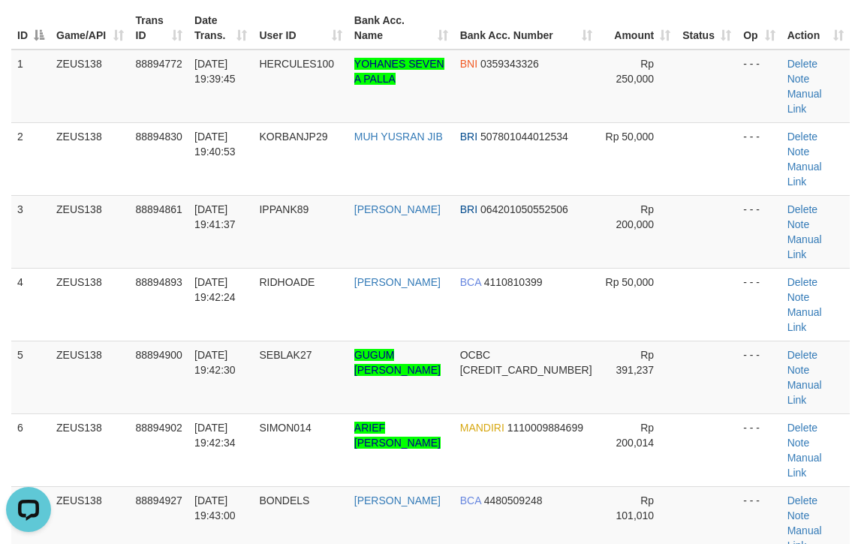
scroll to position [0, 0]
drag, startPoint x: 576, startPoint y: 143, endPoint x: 606, endPoint y: 140, distance: 30.2
click at [598, 195] on td "Rp 200,000" at bounding box center [637, 231] width 79 height 73
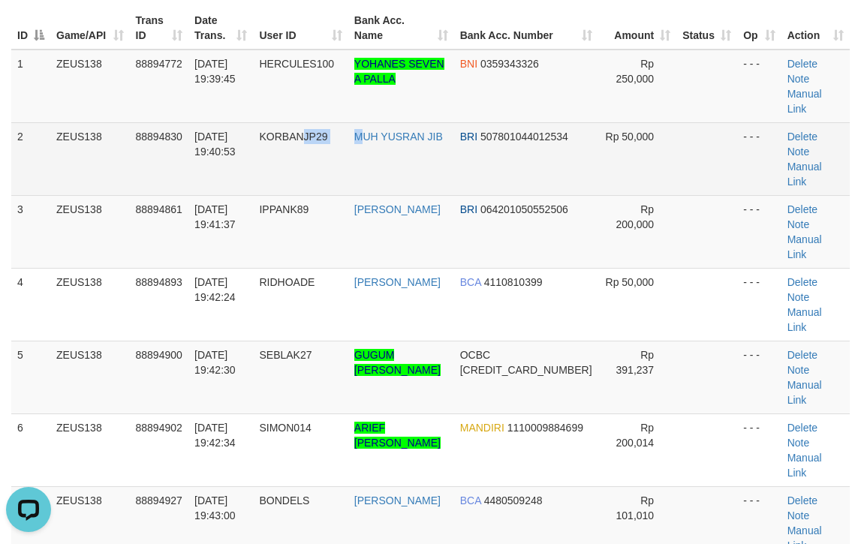
drag, startPoint x: 291, startPoint y: 127, endPoint x: 494, endPoint y: 114, distance: 203.7
click at [326, 122] on tr "2 ZEUS138 88894830 01/10/2025 19:40:53 KORBANJP29 MUH YUSRAN JIB BRI 5078010440…" at bounding box center [430, 158] width 838 height 73
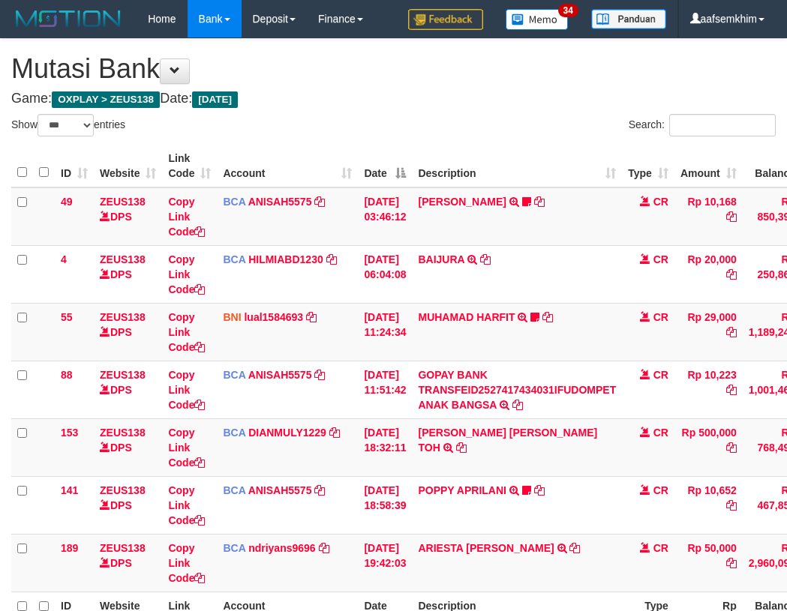
select select "***"
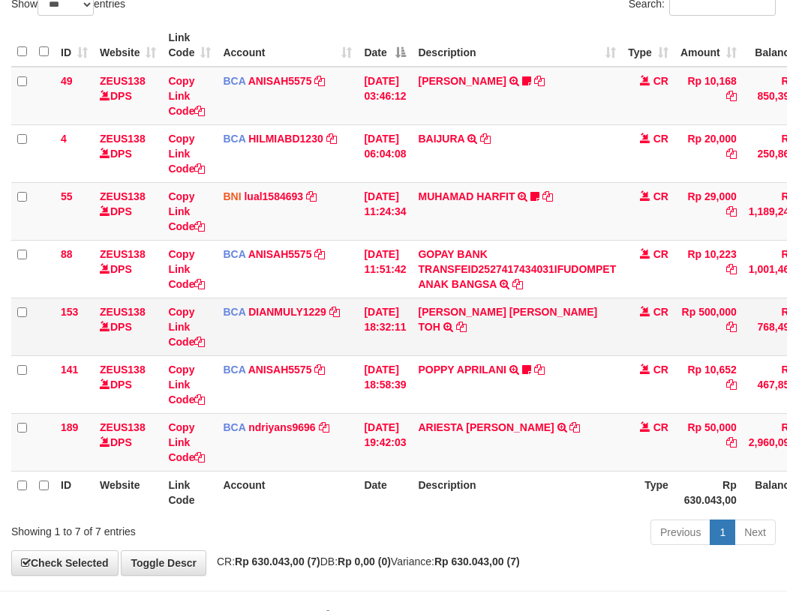
scroll to position [169, 0]
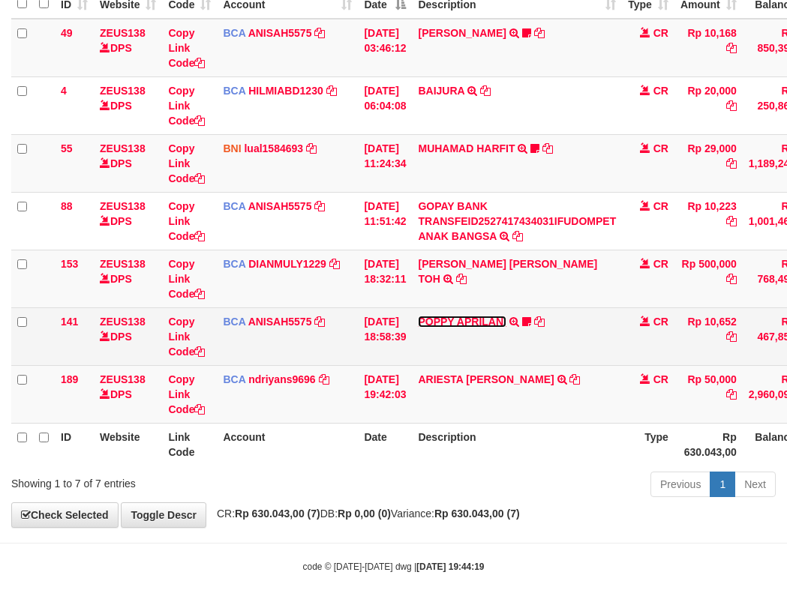
click at [449, 323] on link "POPPY APRILANI" at bounding box center [462, 322] width 88 height 12
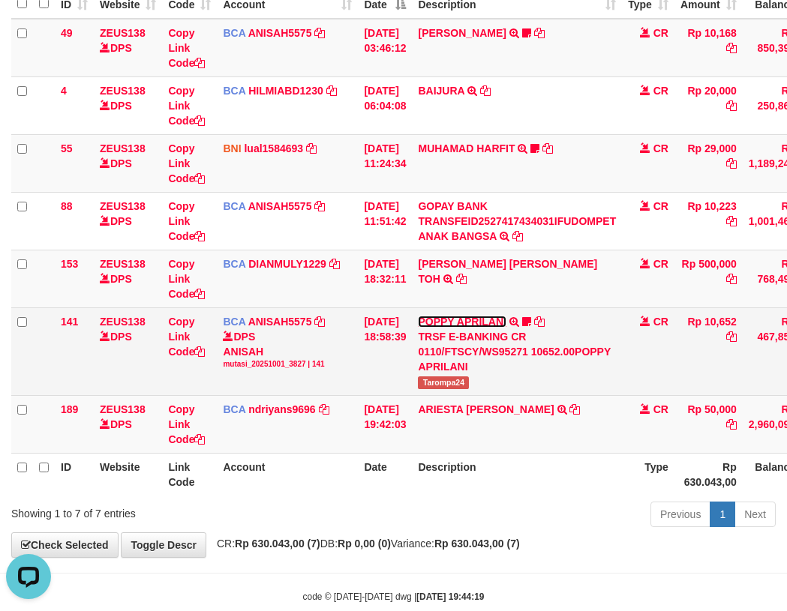
scroll to position [0, 0]
drag, startPoint x: 437, startPoint y: 377, endPoint x: 5, endPoint y: 307, distance: 437.8
click at [501, 381] on td "POPPY APRILANI TRSF E-BANKING CR 0110/FTSCY/WS95271 10652.00POPPY APRILANI Taro…" at bounding box center [517, 352] width 210 height 88
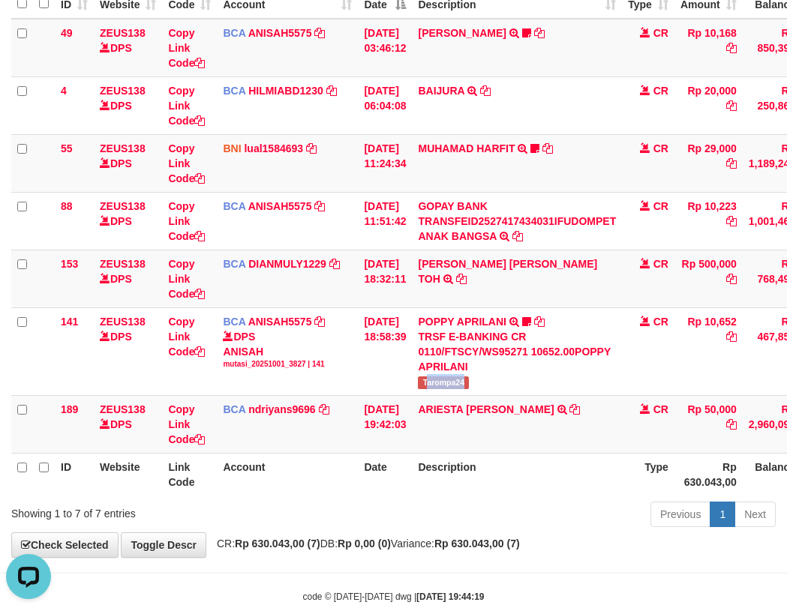
copy span "arompa24"
drag, startPoint x: 419, startPoint y: 284, endPoint x: 510, endPoint y: 285, distance: 91.5
click at [510, 285] on tr "153 ZEUS138 DPS Copy Link Code BCA DIANMULY1229 DPS DIAN MULYADI mutasi_2025100…" at bounding box center [458, 279] width 895 height 58
copy tr "CARINA OCTAVI"
drag, startPoint x: 445, startPoint y: 431, endPoint x: 470, endPoint y: 424, distance: 25.7
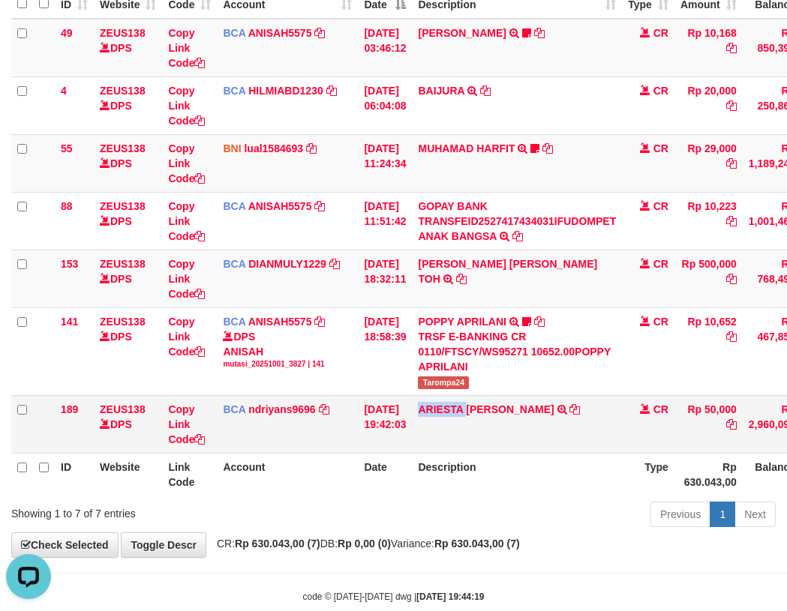
click at [476, 426] on td "ARIESTA HERU PRAKO TRSF E-BANKING CR 10/01 ZP6P1 ARIESTA HERU PRAKO" at bounding box center [517, 424] width 210 height 58
copy link "ARIESTA"
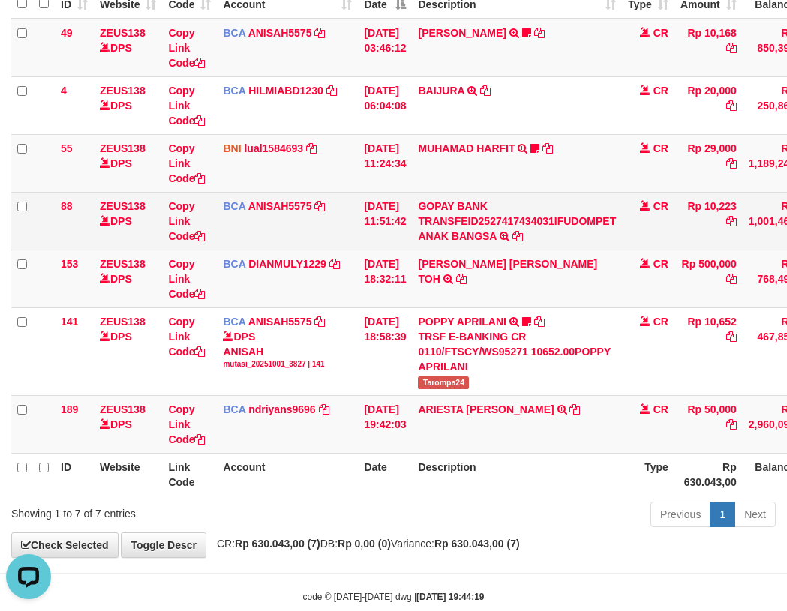
click at [294, 236] on td "BCA ANISAH5575 DPS ANISAH mutasi_20251001_3827 | 88 mutasi_20251001_3827 | 88" at bounding box center [287, 221] width 141 height 58
drag, startPoint x: 278, startPoint y: 206, endPoint x: 1, endPoint y: 186, distance: 277.5
click at [277, 206] on link "ANISAH5575" at bounding box center [280, 206] width 64 height 12
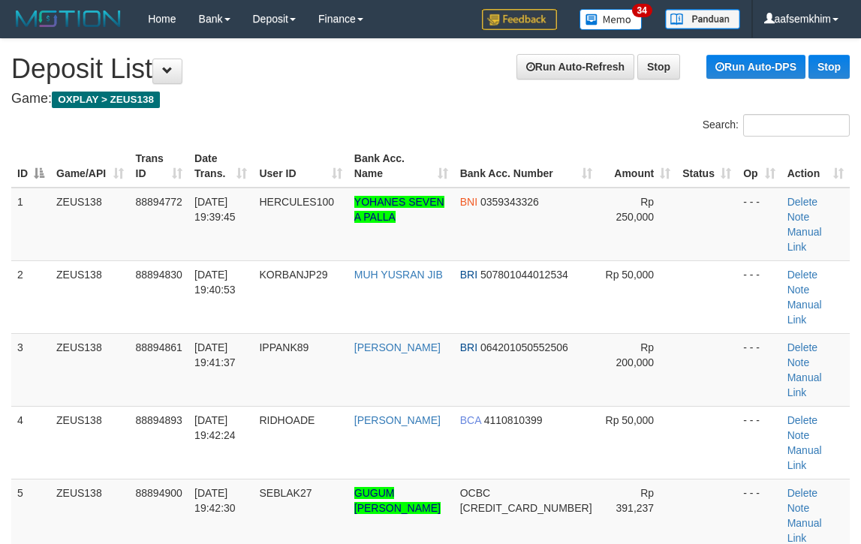
scroll to position [138, 0]
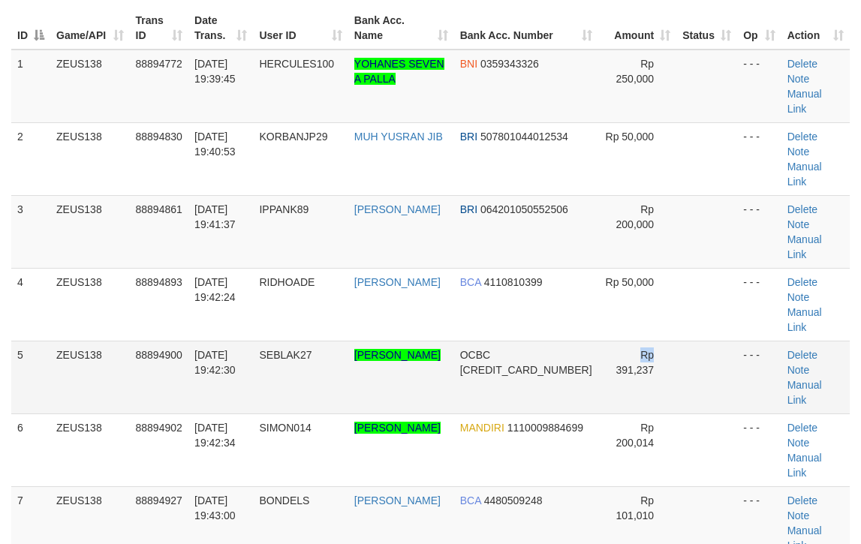
drag, startPoint x: 610, startPoint y: 221, endPoint x: 717, endPoint y: 218, distance: 107.3
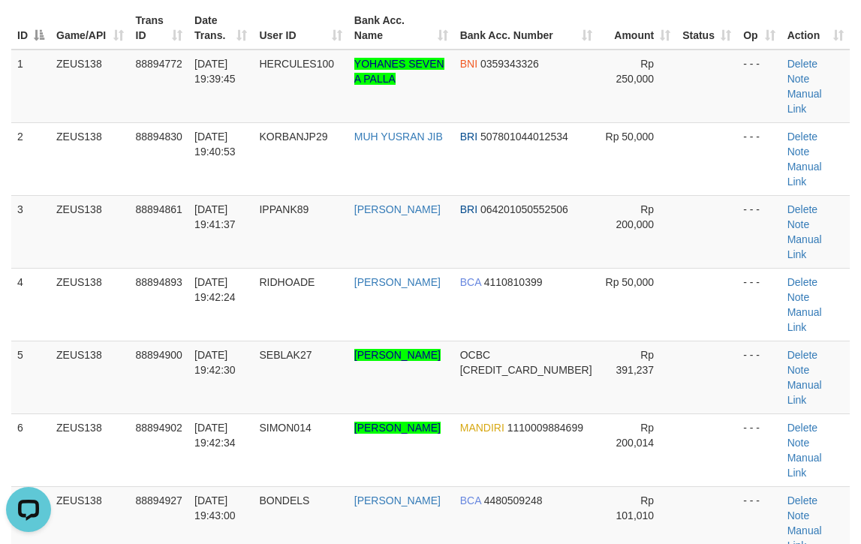
scroll to position [0, 0]
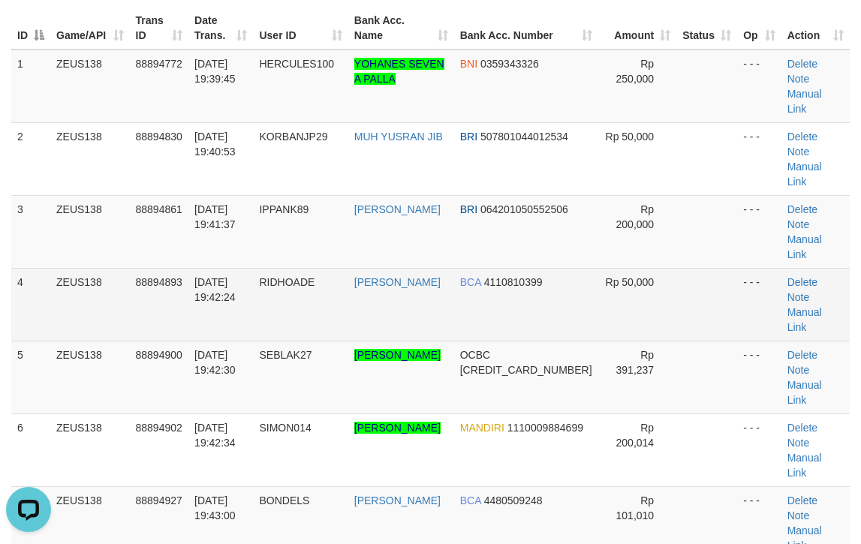
drag, startPoint x: 576, startPoint y: 186, endPoint x: 866, endPoint y: 208, distance: 290.4
click at [603, 268] on tr "4 ZEUS138 88894893 [DATE] 19:42:24 [GEOGRAPHIC_DATA] [PERSON_NAME] BCA 41108103…" at bounding box center [430, 304] width 838 height 73
drag, startPoint x: 509, startPoint y: 192, endPoint x: 635, endPoint y: 180, distance: 125.9
click at [573, 268] on td "BCA 4110810399" at bounding box center [526, 304] width 144 height 73
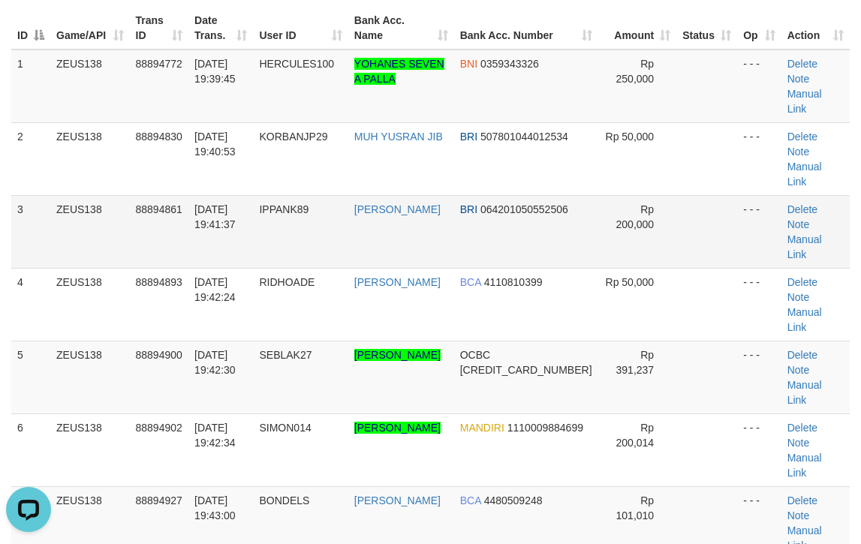
drag, startPoint x: 632, startPoint y: 149, endPoint x: 650, endPoint y: 138, distance: 20.8
click at [647, 195] on td "Rp 200,000" at bounding box center [637, 231] width 79 height 73
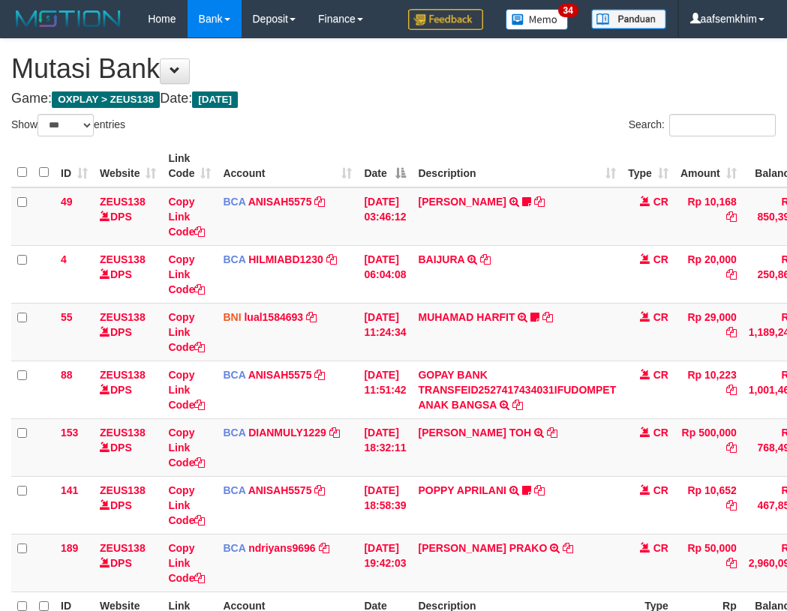
select select "***"
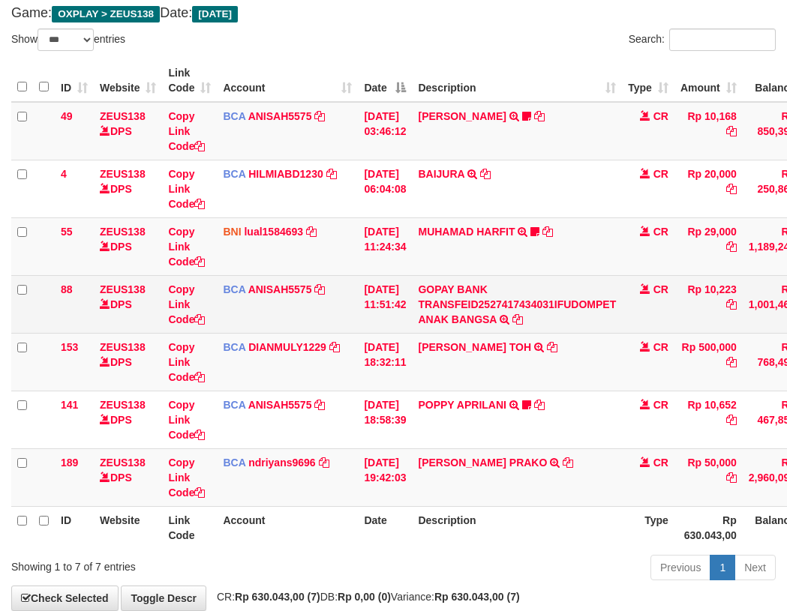
click at [613, 290] on td "GOPAY BANK TRANSFEID2527417434031IFUDOMPET ANAK BANGSA TRSF E-BANKING CR 0110/F…" at bounding box center [517, 304] width 210 height 58
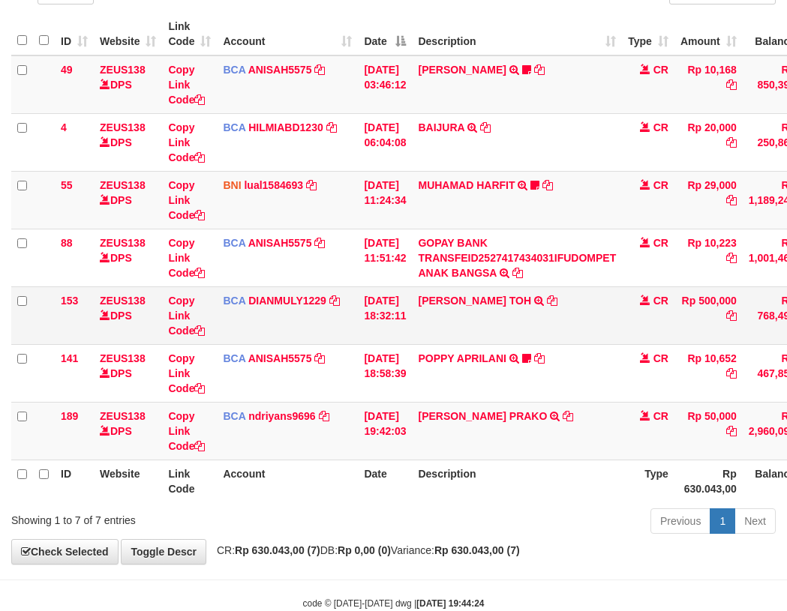
scroll to position [169, 0]
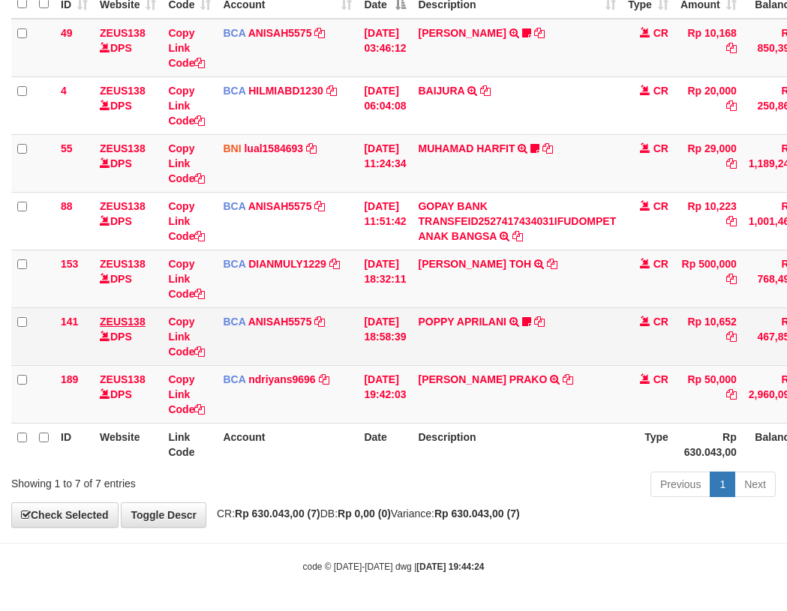
drag, startPoint x: 524, startPoint y: 390, endPoint x: 135, endPoint y: 324, distance: 394.2
click at [506, 390] on tr "189 ZEUS138 DPS Copy Link Code BCA ndriyans9696 DPS ANDRIYANSYAH mutasi_2025100…" at bounding box center [458, 394] width 895 height 58
copy tr "ARIESTA HERU"
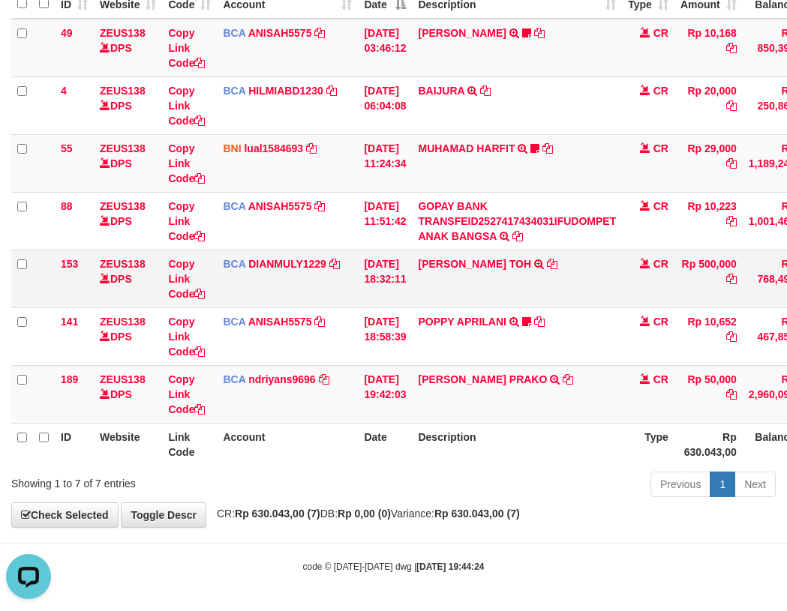
click at [365, 307] on td "[DATE] 18:32:11" at bounding box center [385, 279] width 54 height 58
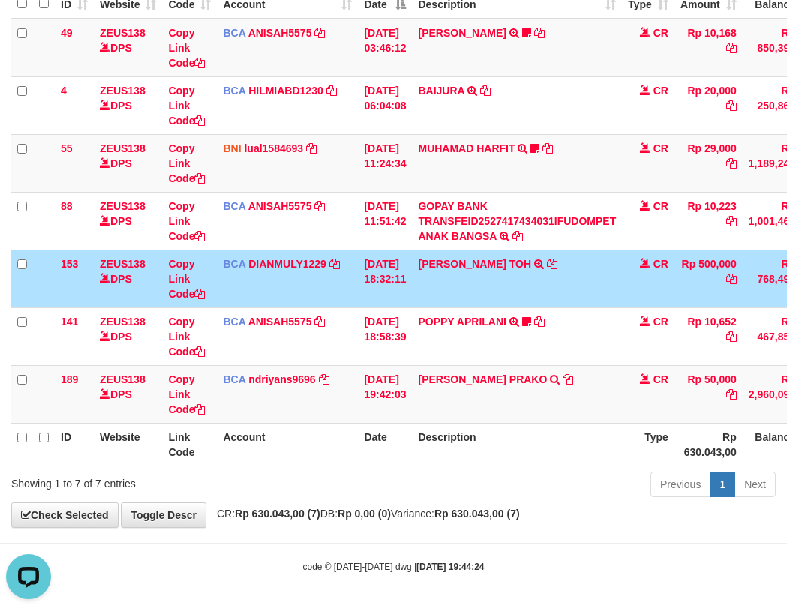
drag, startPoint x: 317, startPoint y: 296, endPoint x: 235, endPoint y: 283, distance: 82.8
click at [317, 296] on td "BCA DIANMULY1229 DPS DIAN MULYADI mutasi_20251001_3826 | 153 mutasi_20251001_38…" at bounding box center [287, 279] width 141 height 58
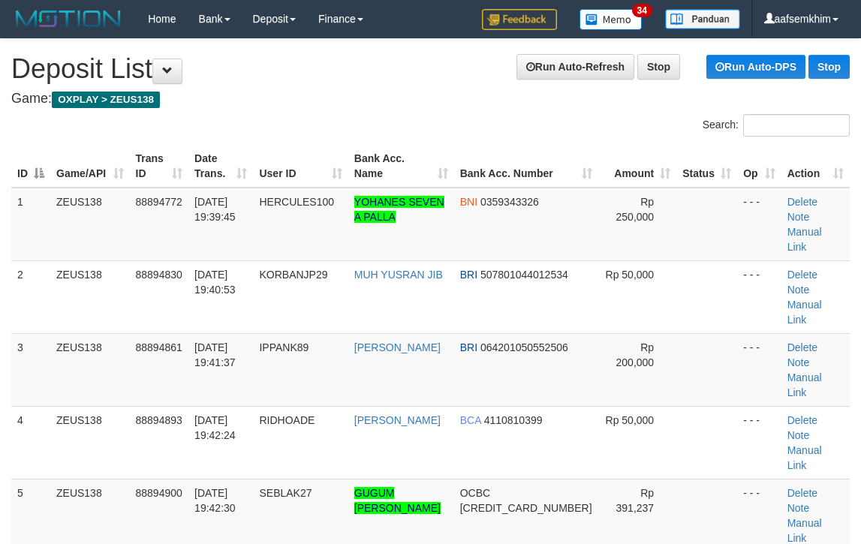
scroll to position [138, 0]
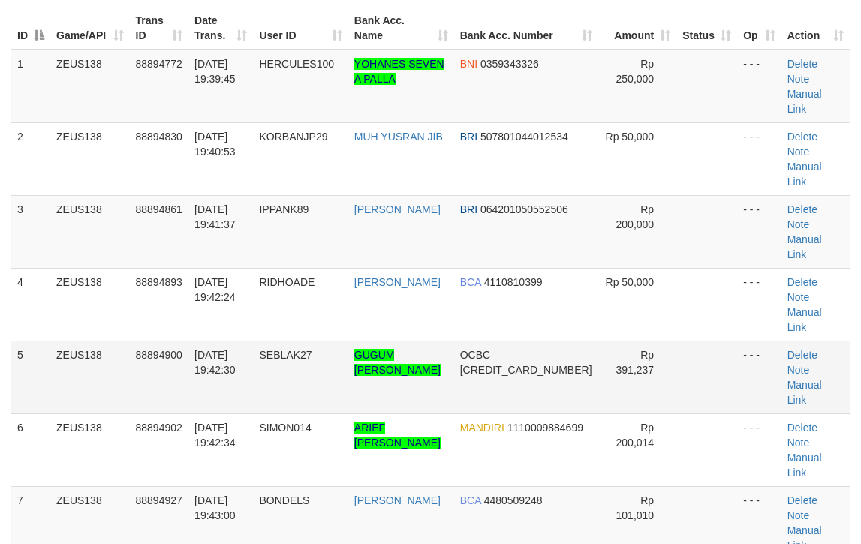
click at [616, 349] on span "Rp 391,237" at bounding box center [635, 362] width 38 height 27
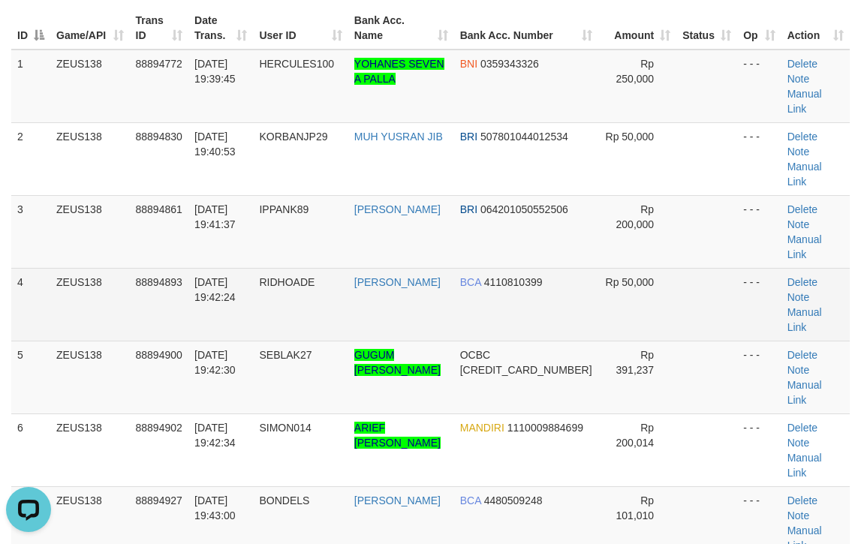
click at [608, 268] on td "Rp 50,000" at bounding box center [637, 304] width 79 height 73
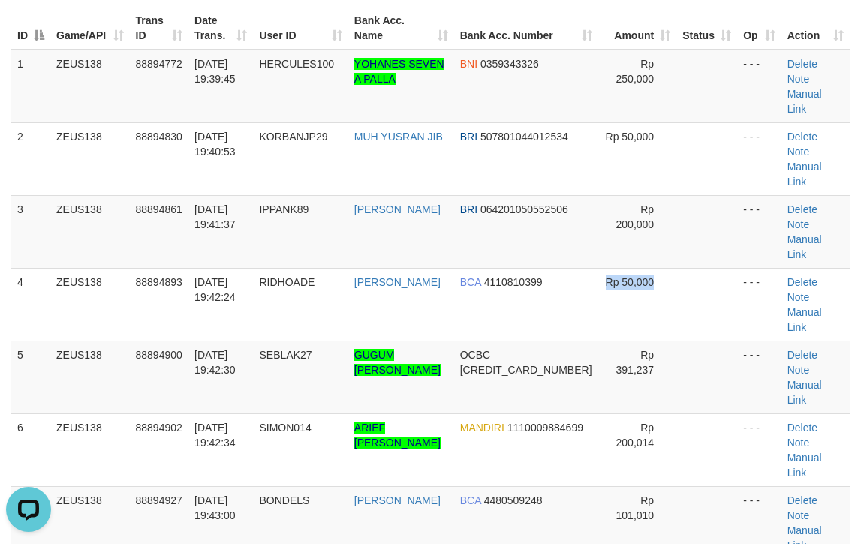
drag, startPoint x: 581, startPoint y: 187, endPoint x: 868, endPoint y: 225, distance: 289.1
click at [764, 268] on tr "4 ZEUS138 88894893 01/10/2025 19:42:24 RIDHOADE ADE RIDHO PRATAMA BCA 411081039…" at bounding box center [430, 304] width 838 height 73
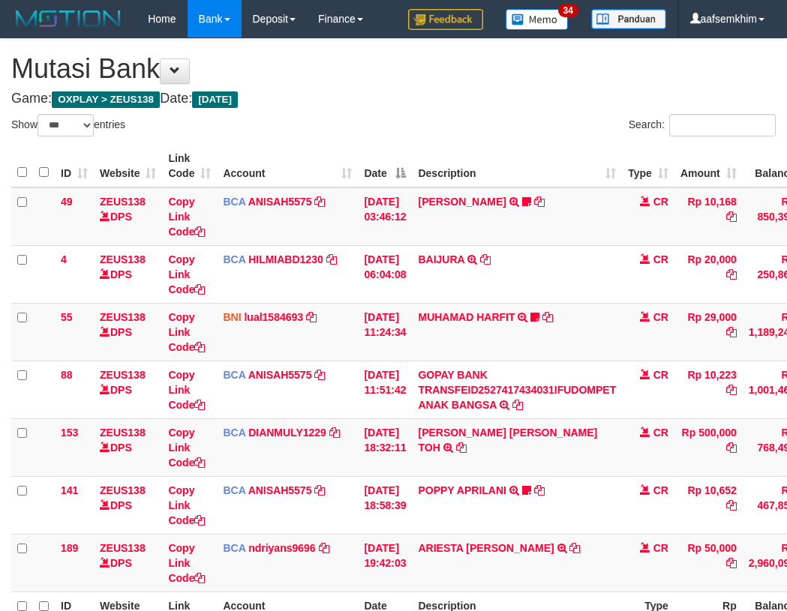
select select "***"
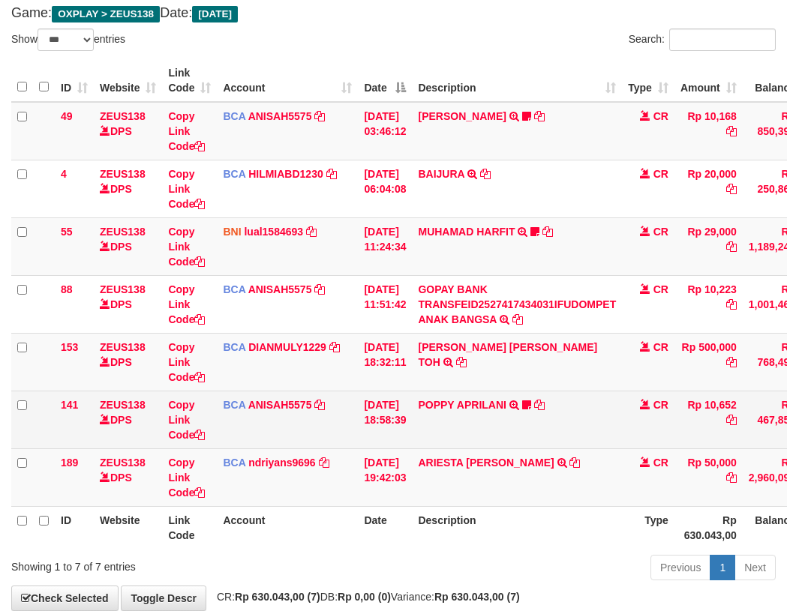
drag, startPoint x: 404, startPoint y: 343, endPoint x: 409, endPoint y: 336, distance: 8.6
click at [408, 338] on td "[DATE] 18:32:11" at bounding box center [385, 362] width 54 height 58
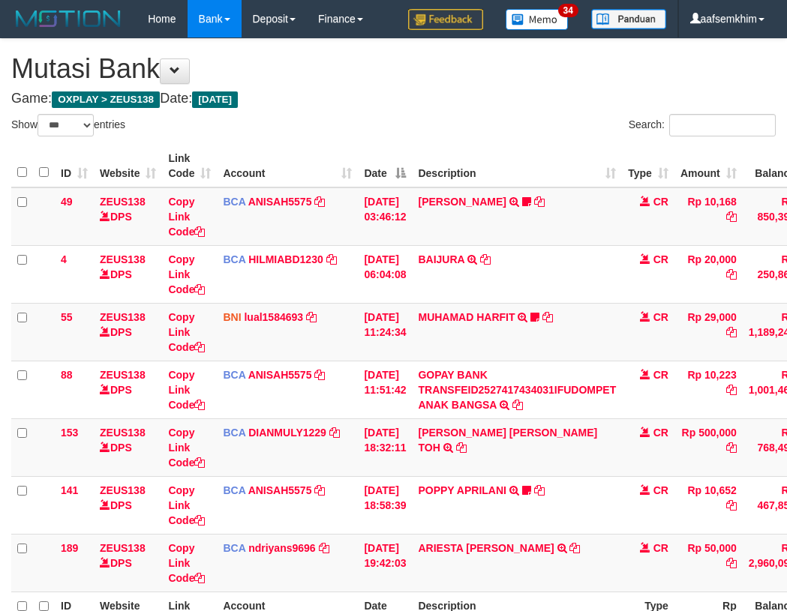
select select "***"
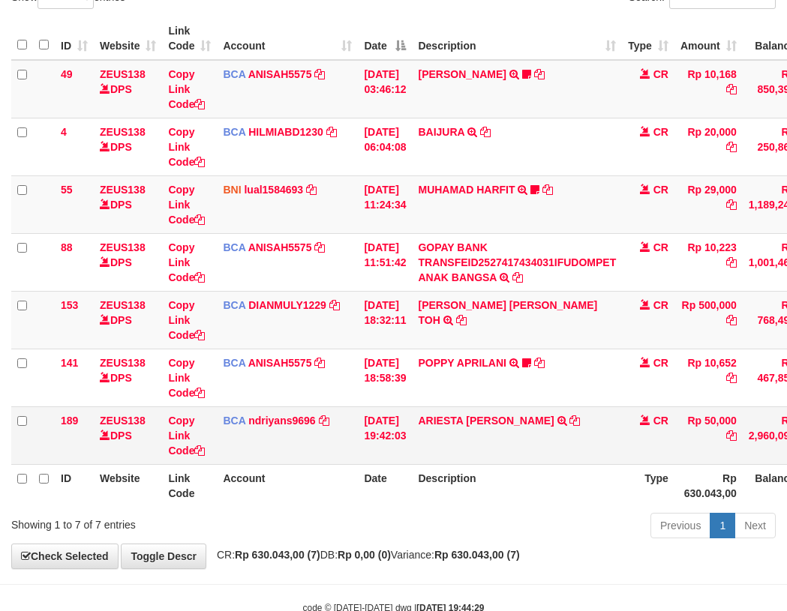
scroll to position [169, 0]
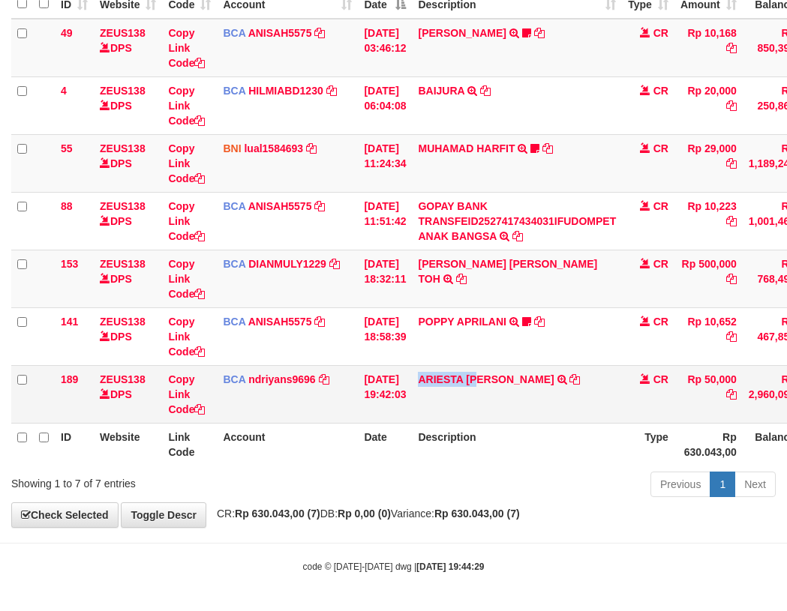
drag, startPoint x: 473, startPoint y: 394, endPoint x: 494, endPoint y: 394, distance: 21.0
click at [494, 394] on td "ARIESTA [PERSON_NAME] TRSF E-BANKING CR 10/01 ZP6P1 ARIESTA [PERSON_NAME]" at bounding box center [517, 394] width 210 height 58
click at [338, 257] on td "BCA DIANMULY1229 DPS [PERSON_NAME] mutasi_20251001_3826 | 153 mutasi_20251001_3…" at bounding box center [287, 279] width 141 height 58
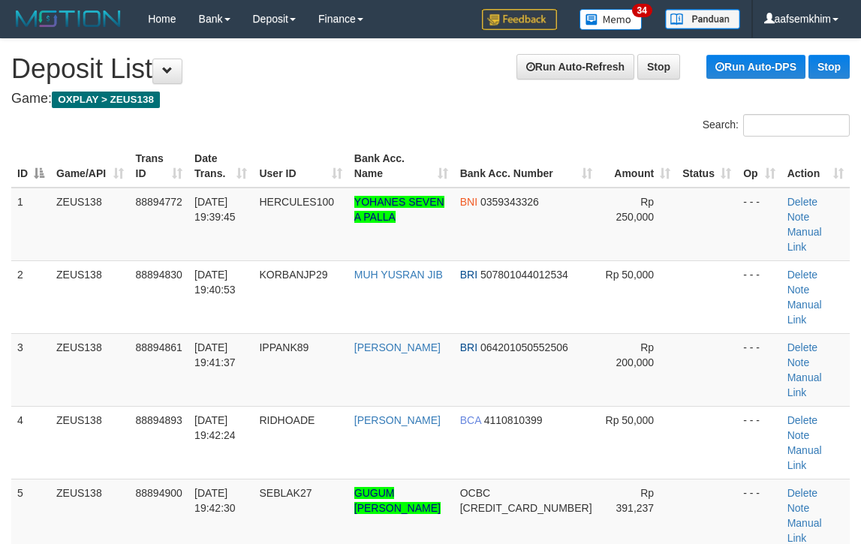
scroll to position [138, 0]
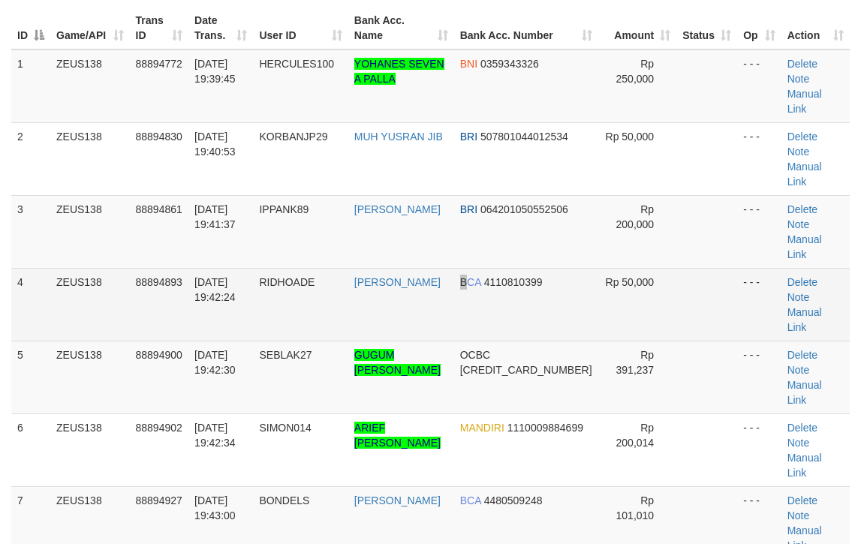
click at [476, 268] on td "BCA 4110810399" at bounding box center [526, 304] width 144 height 73
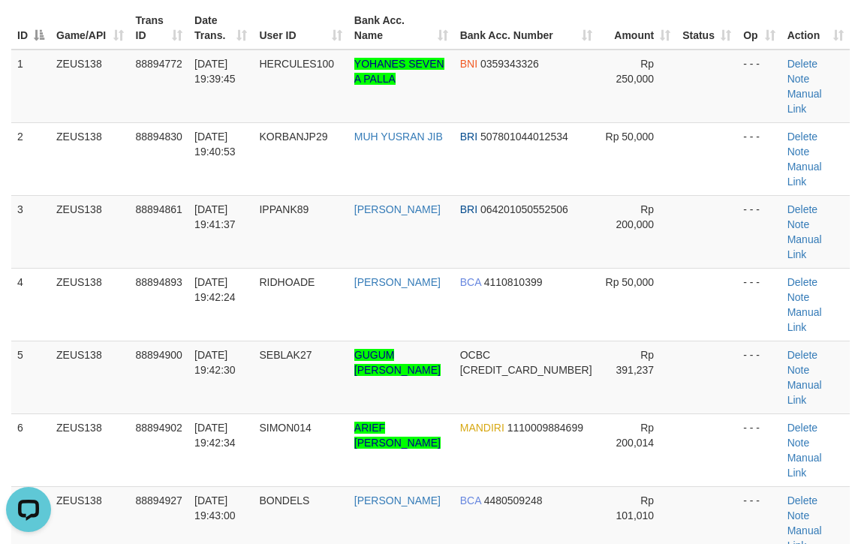
scroll to position [0, 0]
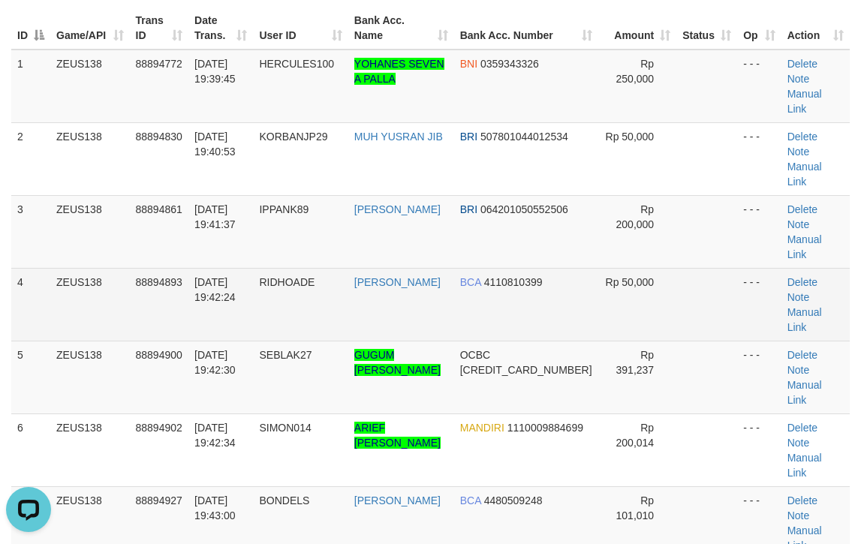
click at [781, 268] on td "Delete Note Manual Link" at bounding box center [815, 304] width 68 height 73
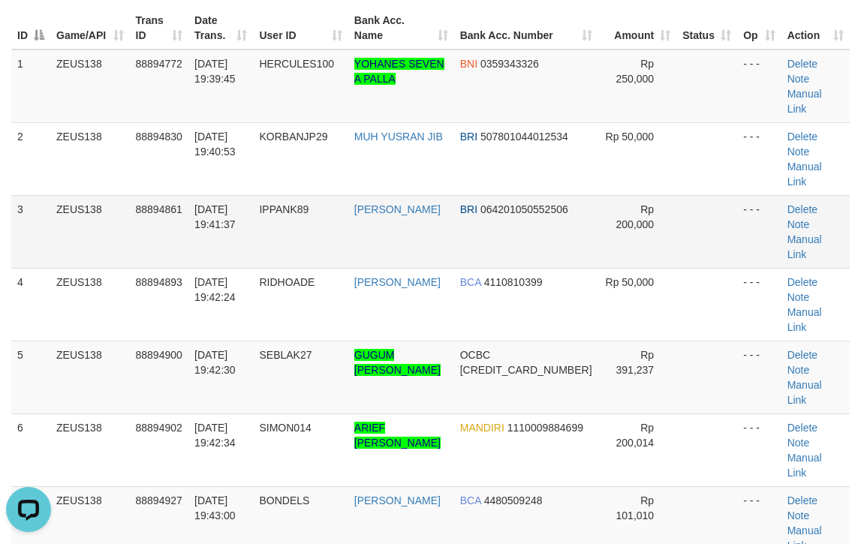
click at [755, 195] on td "- - -" at bounding box center [759, 231] width 44 height 73
drag, startPoint x: 728, startPoint y: 143, endPoint x: 870, endPoint y: 164, distance: 143.3
click at [770, 195] on tr "3 ZEUS138 88894861 01/10/2025 19:41:37 IPPANK89 IRFAN ARFAH BRI 064201050552506…" at bounding box center [430, 231] width 838 height 73
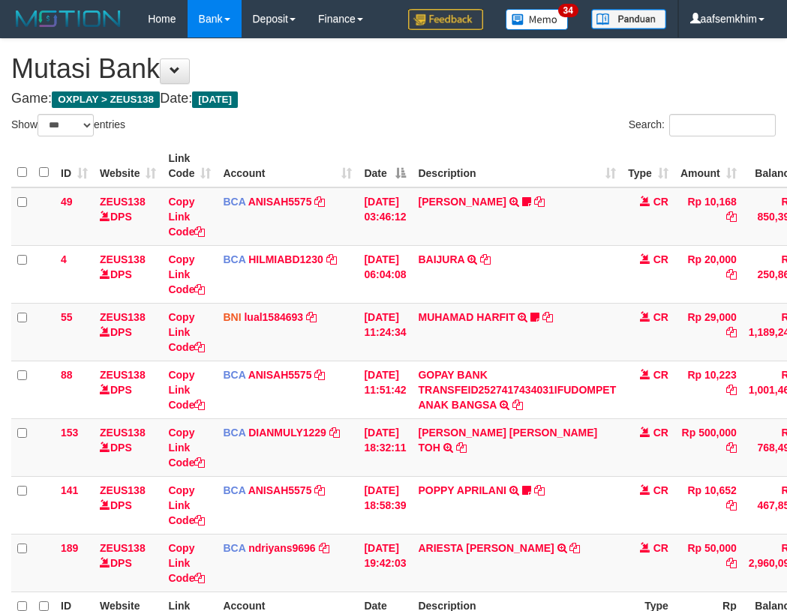
select select "***"
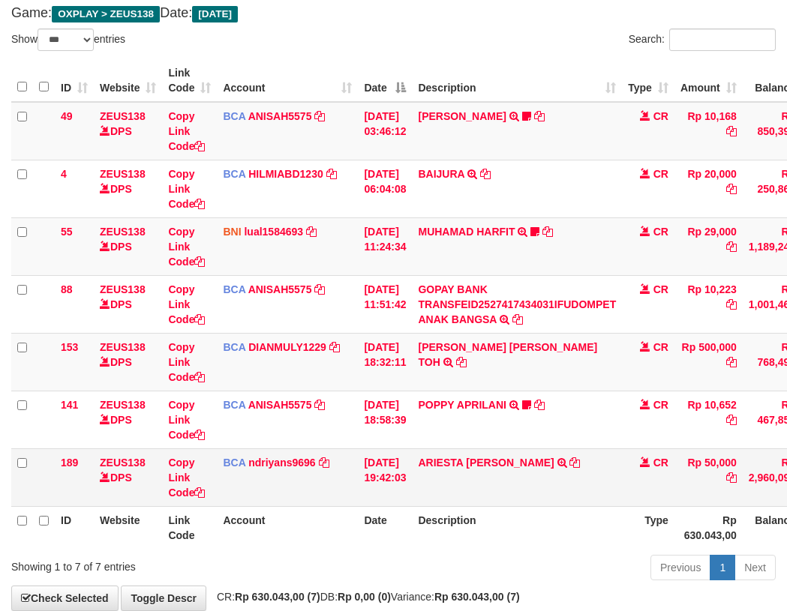
scroll to position [169, 0]
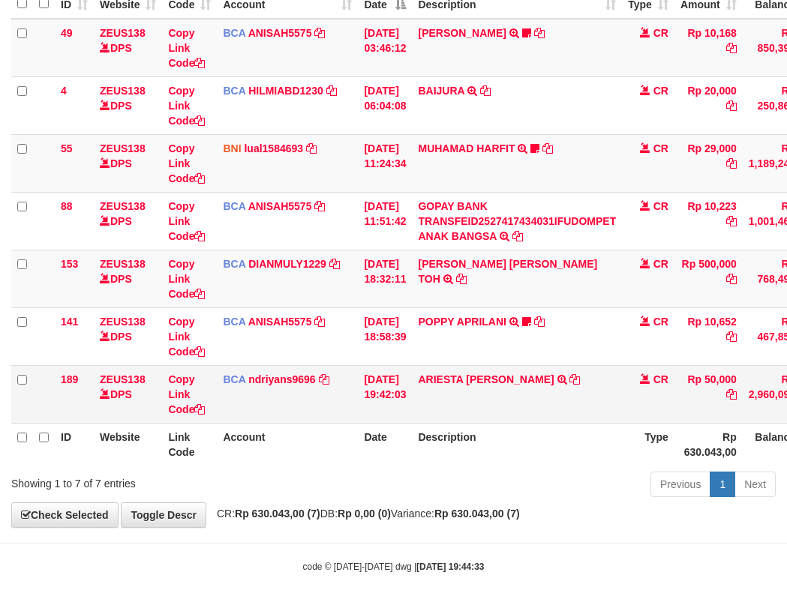
click at [476, 405] on td "ARIESTA [PERSON_NAME] TRSF E-BANKING CR 10/01 ZP6P1 ARIESTA [PERSON_NAME]" at bounding box center [517, 394] width 210 height 58
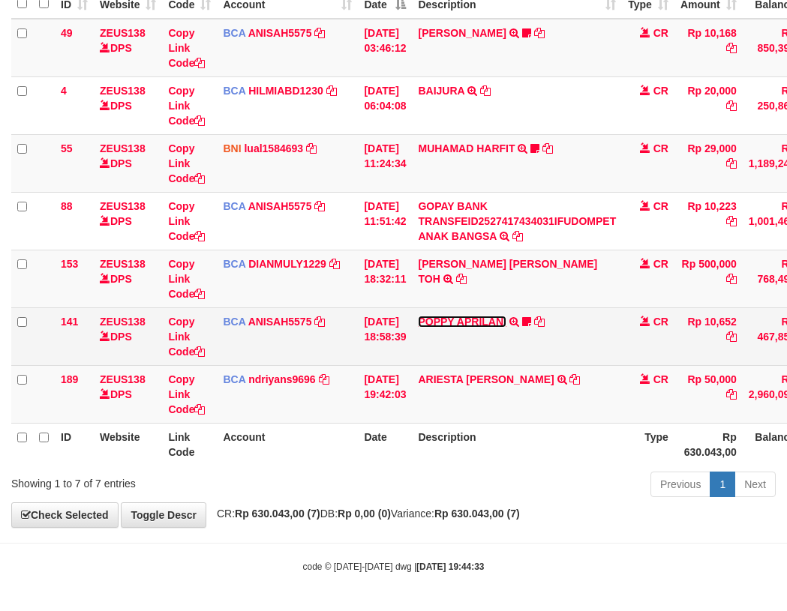
click at [481, 324] on link "POPPY APRILANI" at bounding box center [462, 322] width 88 height 12
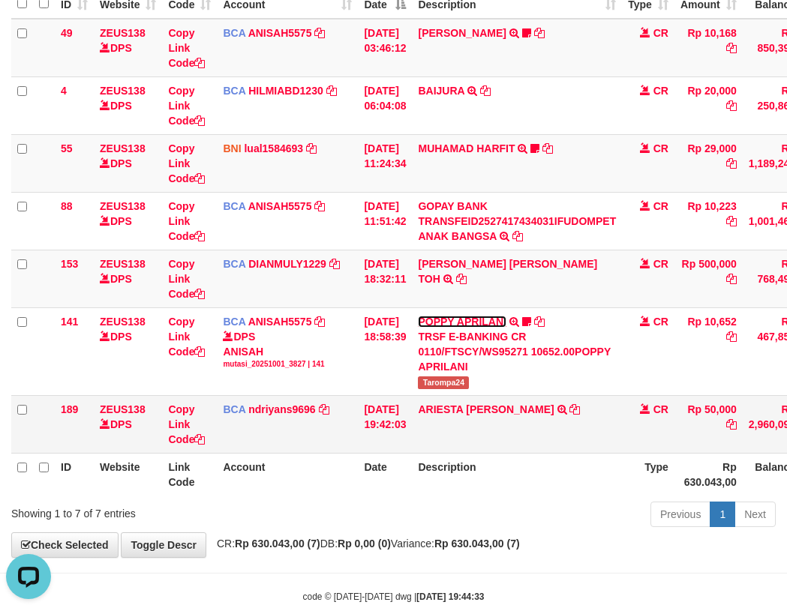
scroll to position [0, 0]
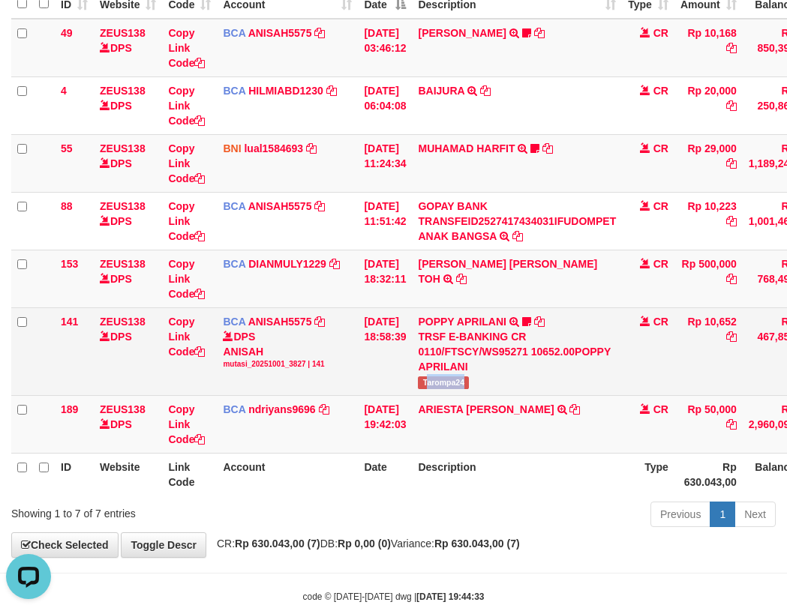
drag, startPoint x: 458, startPoint y: 380, endPoint x: 489, endPoint y: 377, distance: 30.8
click at [489, 377] on td "POPPY APRILANI TRSF E-BANKING CR 0110/FTSCY/WS95271 10652.00POPPY APRILANI Taro…" at bounding box center [517, 352] width 210 height 88
copy span "arompa24"
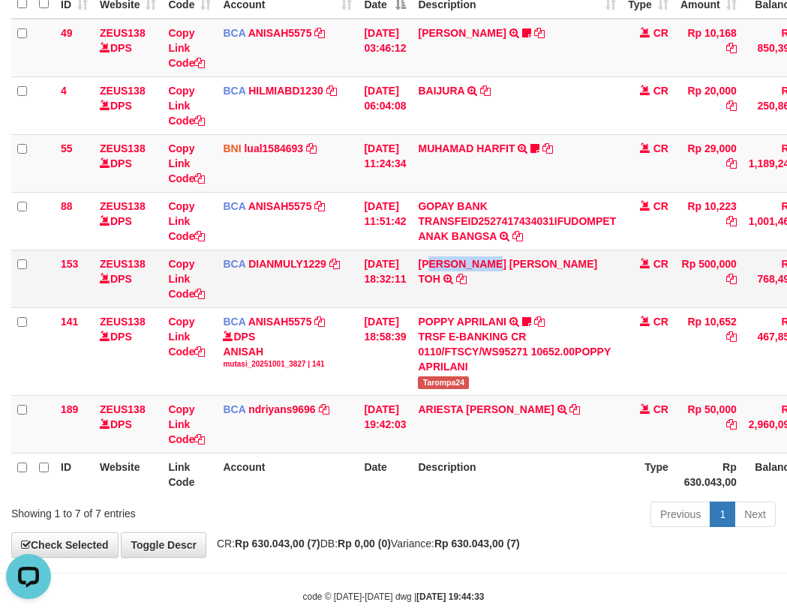
drag, startPoint x: 458, startPoint y: 298, endPoint x: 506, endPoint y: 296, distance: 48.8
click at [506, 296] on td "CARINA OCTAVIA TOH TRSF E-BANKING CR 0110/FTSCY/WS95031 500000.00CARINA OCTAVIA…" at bounding box center [517, 279] width 210 height 58
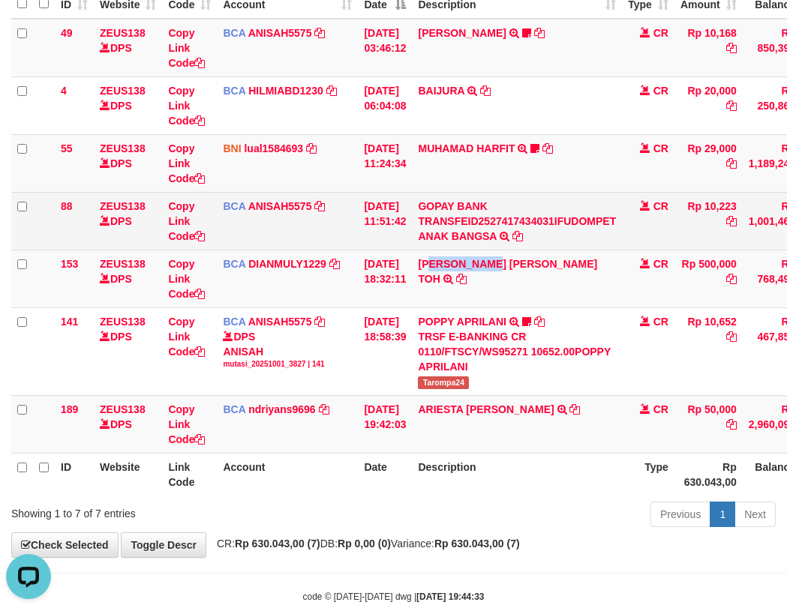
copy link "RINA OCTAV"
drag, startPoint x: 284, startPoint y: 245, endPoint x: 145, endPoint y: 217, distance: 142.3
click at [268, 239] on td "BCA ANISAH5575 DPS ANISAH mutasi_20251001_3827 | 88 mutasi_20251001_3827 | 88" at bounding box center [287, 221] width 141 height 58
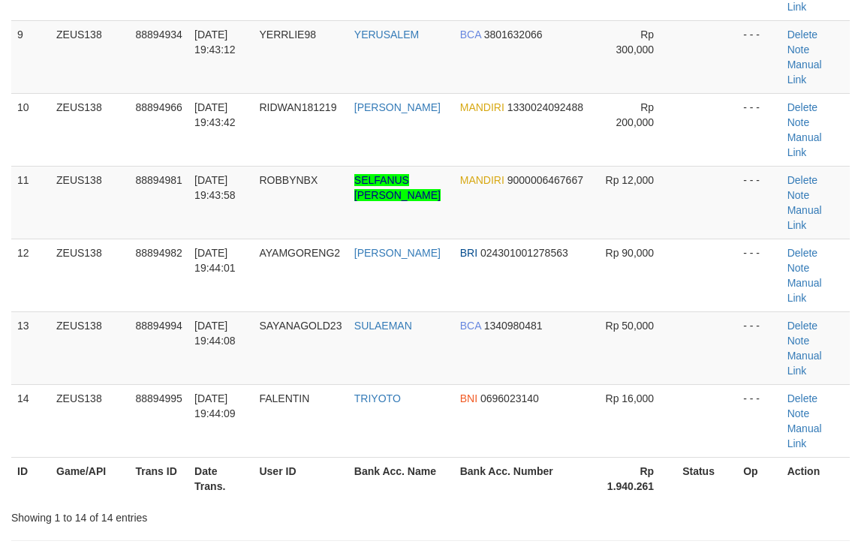
scroll to position [678, 0]
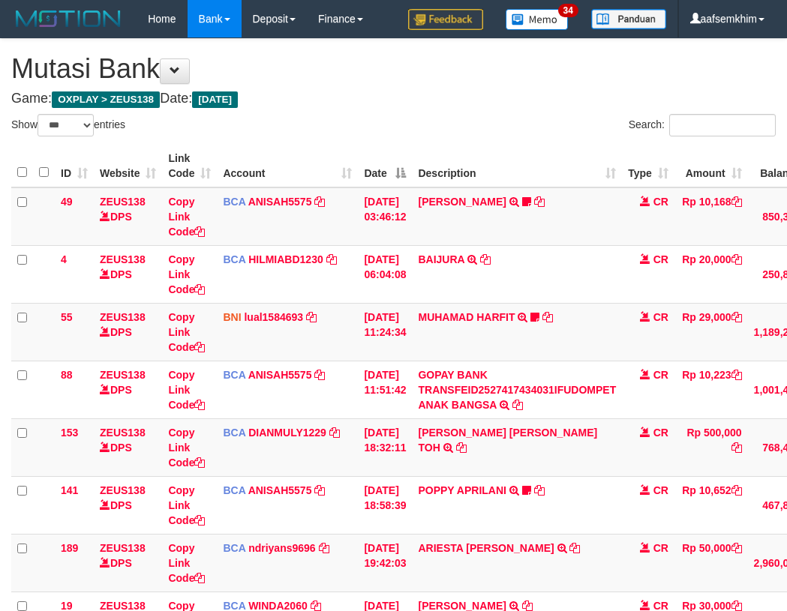
select select "***"
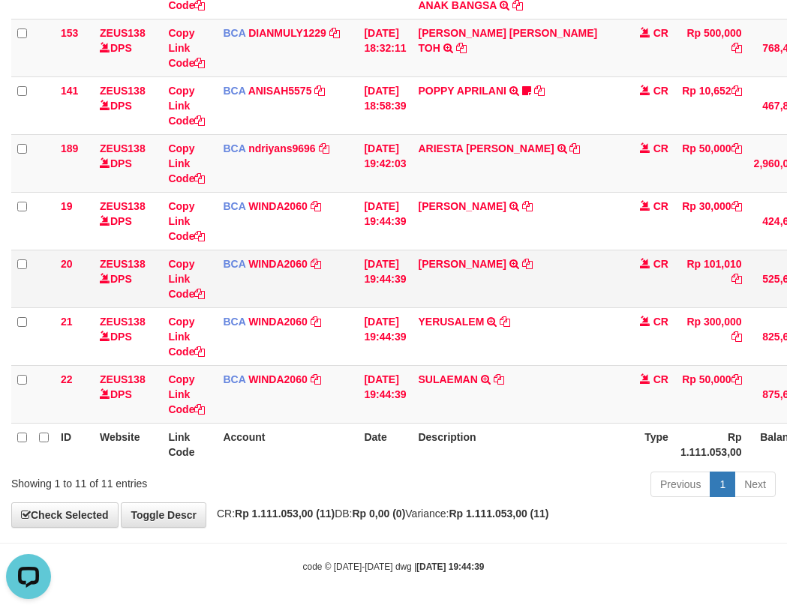
drag, startPoint x: 416, startPoint y: 338, endPoint x: 158, endPoint y: 303, distance: 261.1
click at [511, 333] on tr "21 ZEUS138 DPS Copy Link Code BCA WINDA2060 DPS WINDA mutasi_20251001_4644 | 21…" at bounding box center [461, 337] width 900 height 58
drag, startPoint x: 424, startPoint y: 291, endPoint x: 105, endPoint y: 255, distance: 320.9
click at [530, 272] on td "MUHAMAD FADHIL HUT TRSF E-BANKING CR 0110/FTSCY/WS95031 101010.00MUHAMAD FADHIL…" at bounding box center [517, 279] width 210 height 58
click at [399, 265] on td "01/10/2025 19:44:39" at bounding box center [385, 279] width 54 height 58
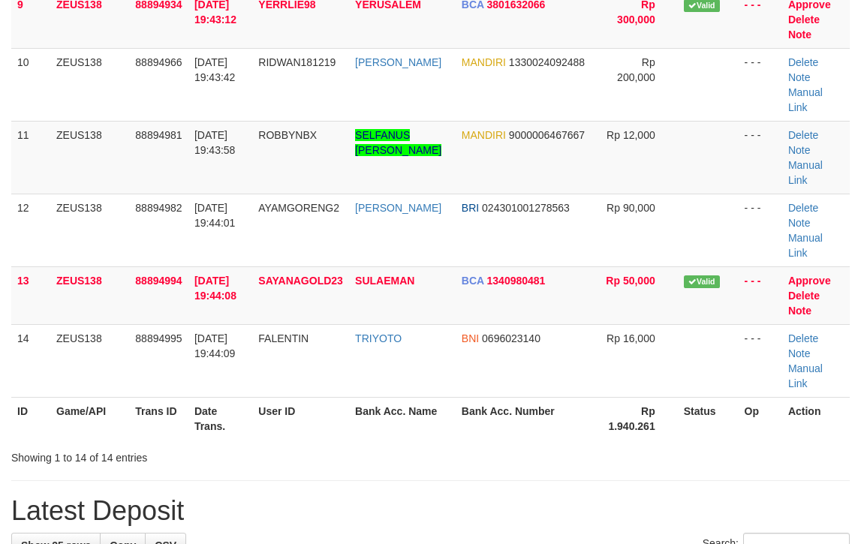
scroll to position [678, 0]
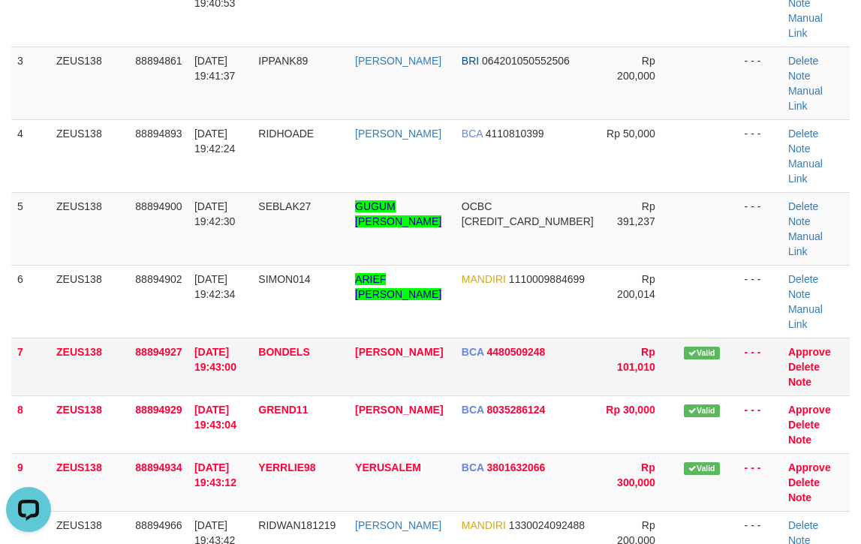
click at [677, 338] on td "Valid" at bounding box center [707, 367] width 61 height 58
click at [818, 338] on tr "7 ZEUS138 88894927 [DATE] 19:43:00 BONDELS [PERSON_NAME] BCA 4480509248 Rp 101,…" at bounding box center [430, 367] width 838 height 58
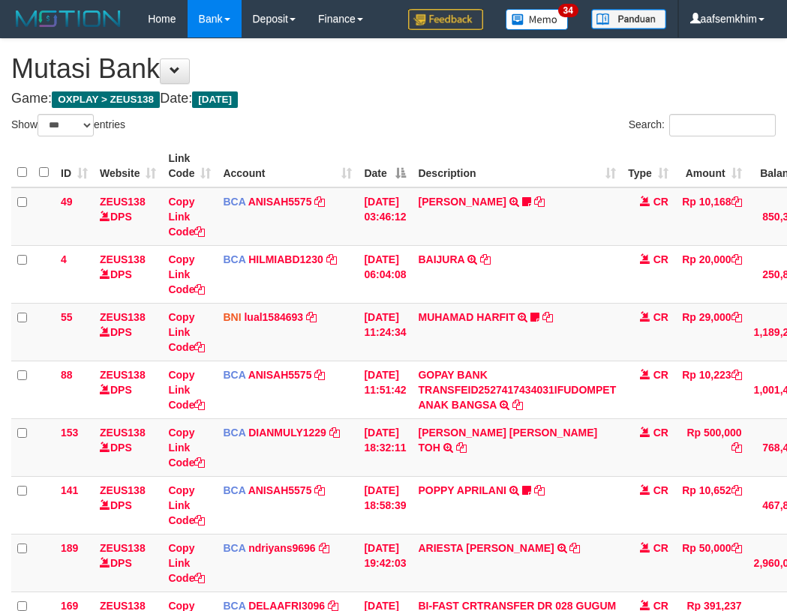
select select "***"
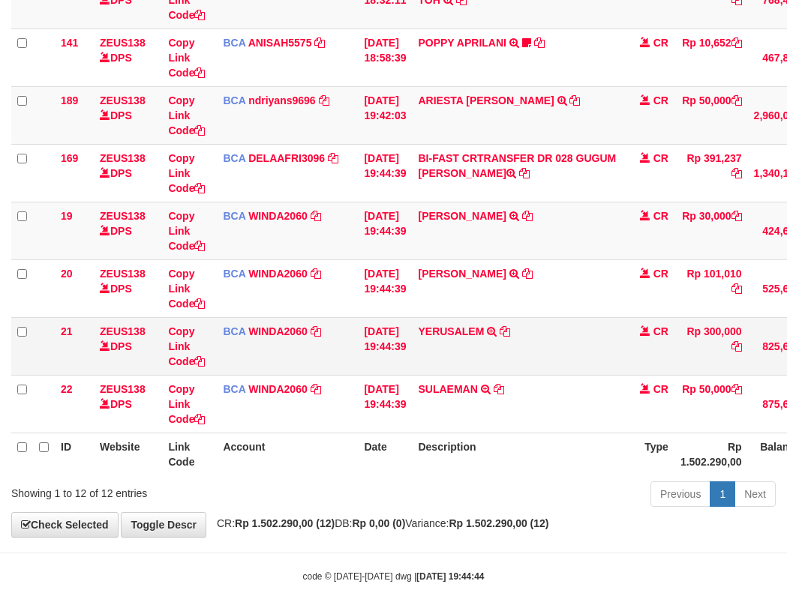
scroll to position [458, 0]
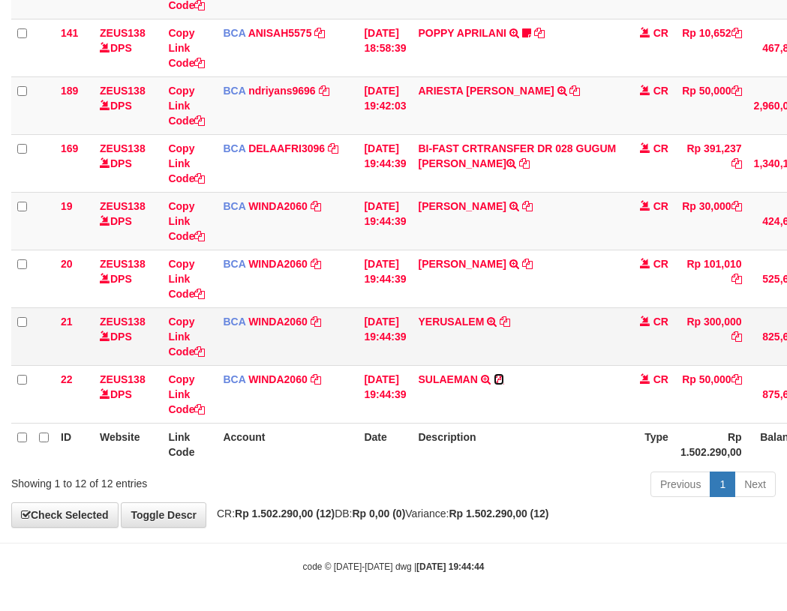
drag, startPoint x: 509, startPoint y: 378, endPoint x: 311, endPoint y: 332, distance: 204.0
click at [504, 378] on icon at bounding box center [499, 379] width 11 height 11
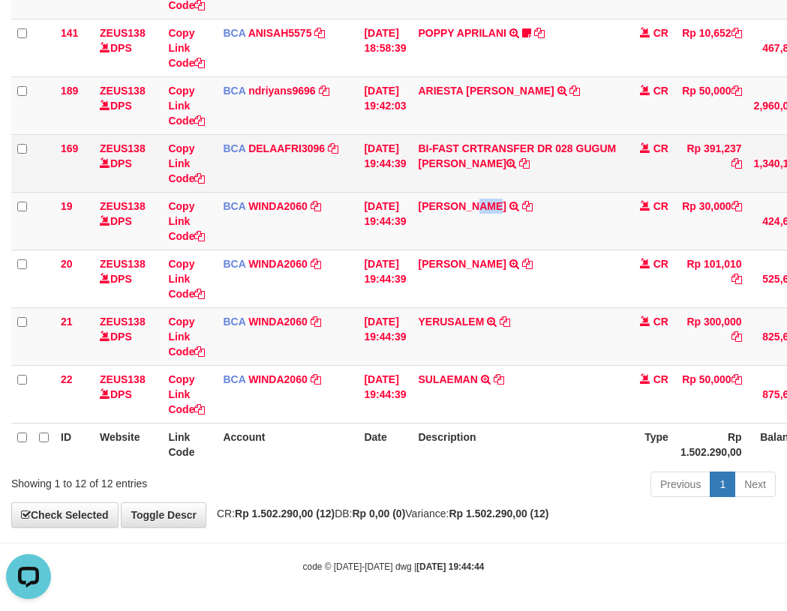
drag, startPoint x: 502, startPoint y: 230, endPoint x: 164, endPoint y: 154, distance: 346.2
click at [483, 228] on td "GALIH NUR PRABOWO TRSF E-BANKING CR 0110/FTSCY/WS95031 30000.00GALIH NUR PRABOWO" at bounding box center [517, 221] width 210 height 58
click at [598, 162] on td "BI-FAST CRTRANSFER DR 028 GUGUM SURYA TAUFIK" at bounding box center [517, 163] width 210 height 58
copy td "GUGUM SURYA TAUFIK"
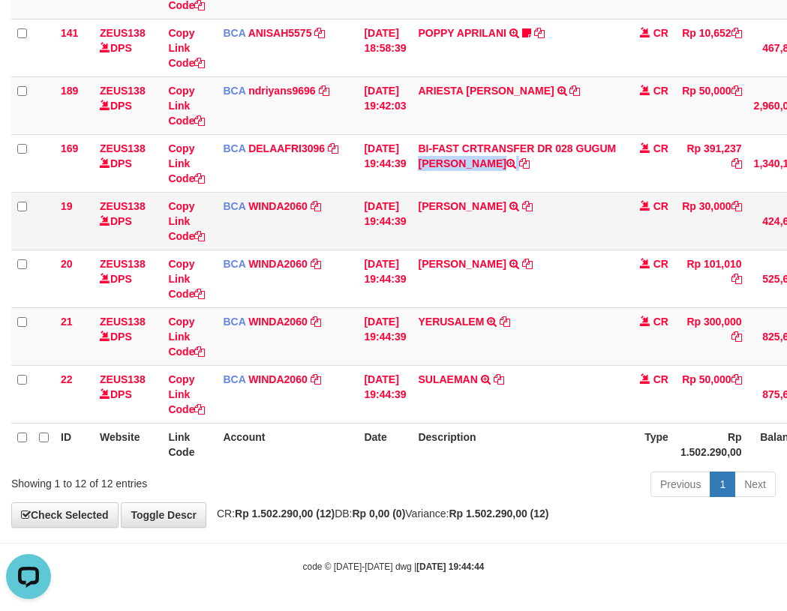
drag, startPoint x: 399, startPoint y: 232, endPoint x: 332, endPoint y: 223, distance: 67.4
click at [365, 227] on tr "19 ZEUS138 DPS Copy Link Code BCA WINDA2060 DPS WINDA mutasi_20251001_4644 | 19…" at bounding box center [461, 221] width 900 height 58
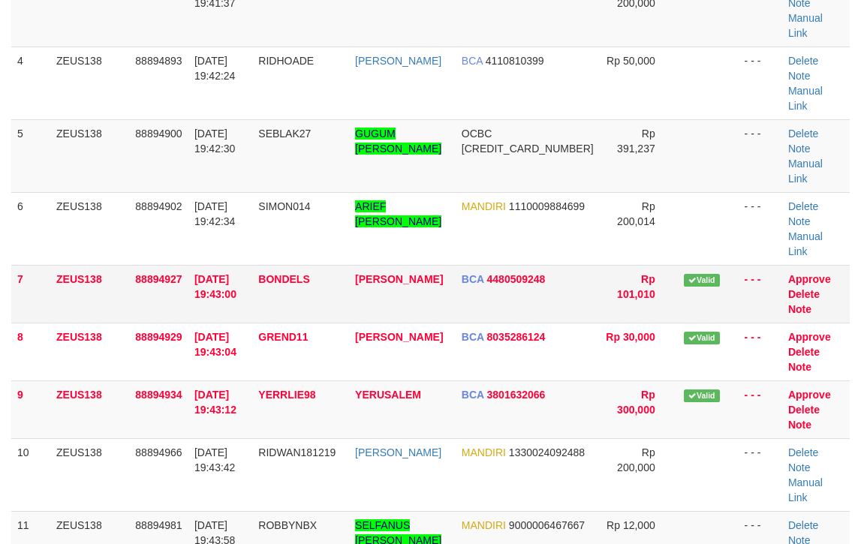
scroll to position [287, 0]
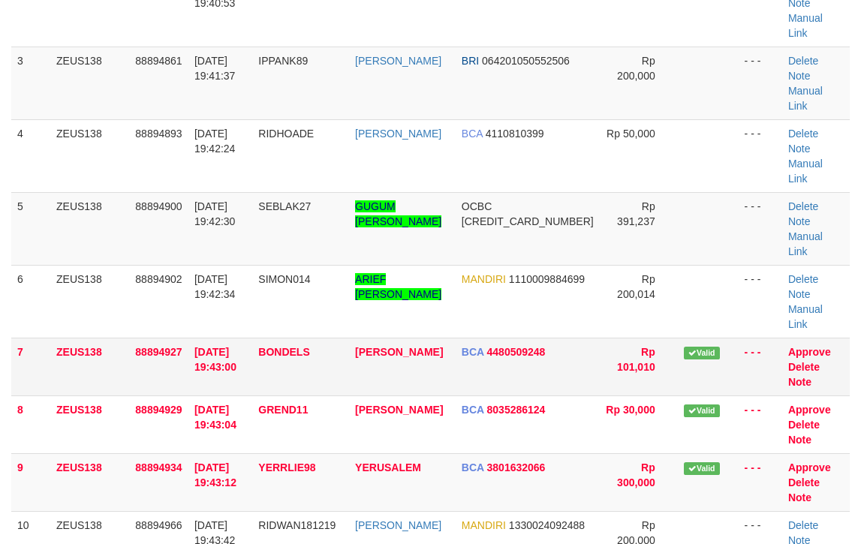
drag, startPoint x: 536, startPoint y: 185, endPoint x: 595, endPoint y: 173, distance: 60.5
click at [565, 338] on td "BCA 4480509248" at bounding box center [527, 367] width 144 height 58
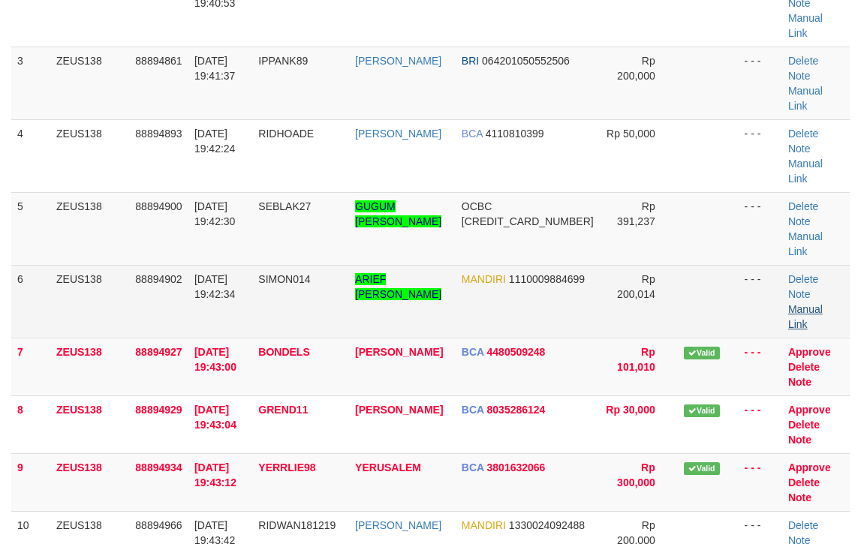
scroll to position [0, 0]
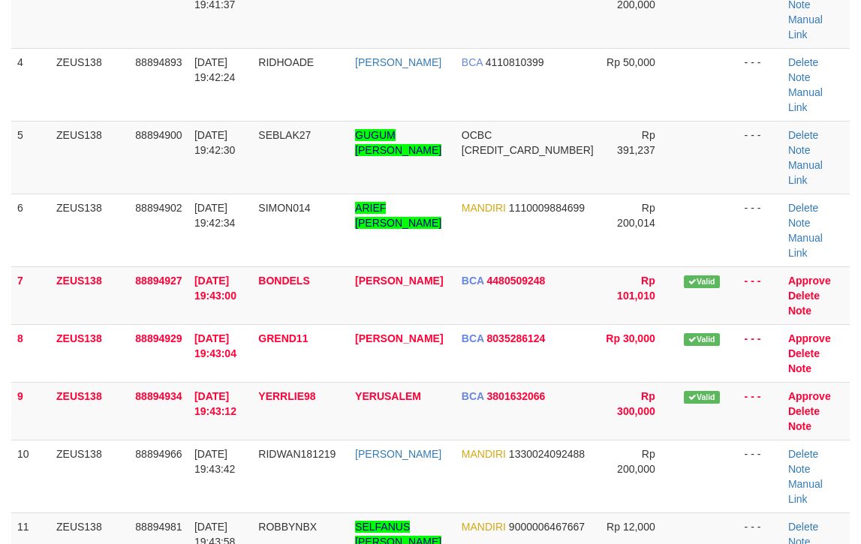
scroll to position [287, 0]
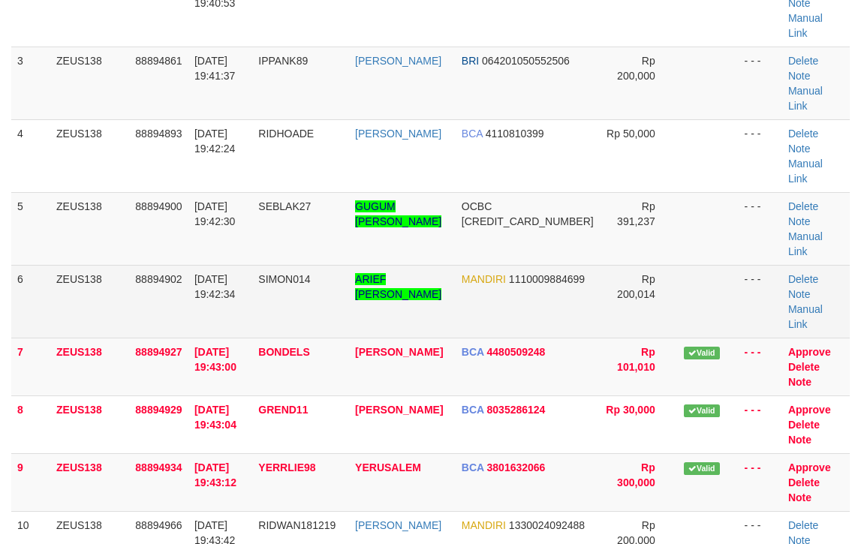
drag, startPoint x: 537, startPoint y: 136, endPoint x: 588, endPoint y: 140, distance: 51.2
click at [547, 137] on tbody "1 ZEUS138 88894772 01/10/2025 19:39:45 HERCULES100 YOHANES SEVEN A PALLA BNI 03…" at bounding box center [430, 381] width 838 height 960
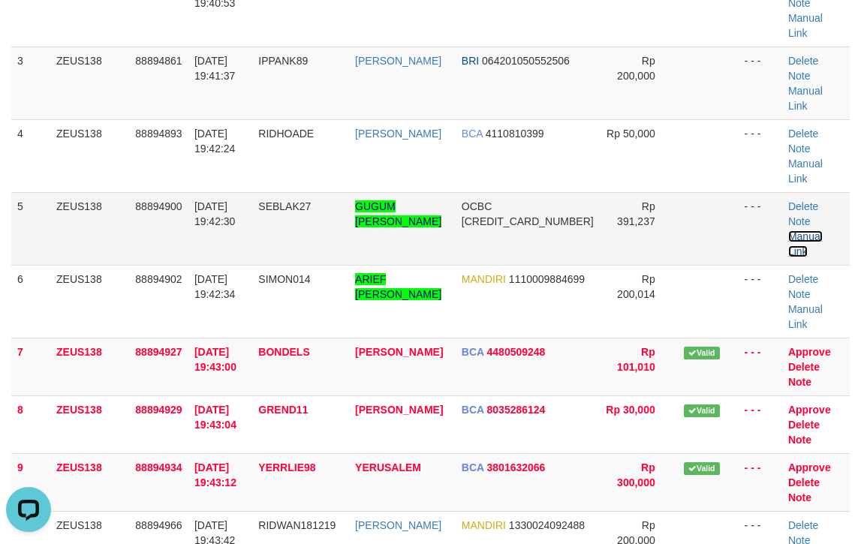
click at [788, 230] on link "Manual Link" at bounding box center [805, 243] width 35 height 27
drag, startPoint x: 602, startPoint y: 105, endPoint x: 870, endPoint y: 100, distance: 267.9
click at [618, 192] on tr "5 ZEUS138 88894900 01/10/2025 19:42:30 SEBLAK27 GUGUM SURYA TAUFIK GEMILANG OCB…" at bounding box center [430, 228] width 838 height 73
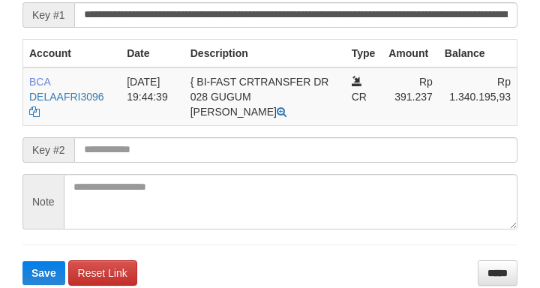
click at [396, 17] on form "**********" at bounding box center [270, 127] width 495 height 315
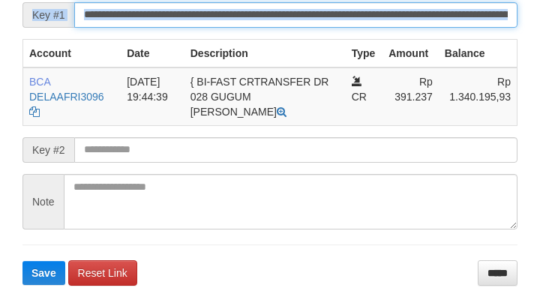
drag, startPoint x: 408, startPoint y: 36, endPoint x: 416, endPoint y: 43, distance: 10.7
click at [410, 28] on input "**********" at bounding box center [295, 15] width 443 height 26
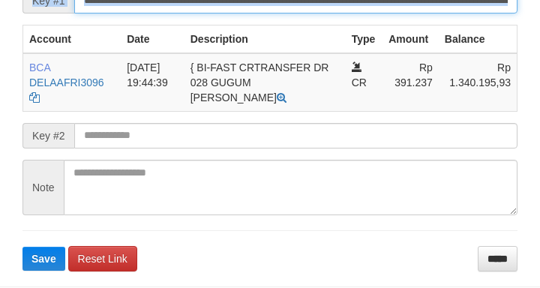
click at [23, 247] on button "Save" at bounding box center [44, 259] width 43 height 24
click at [416, 14] on input "**********" at bounding box center [295, 1] width 443 height 26
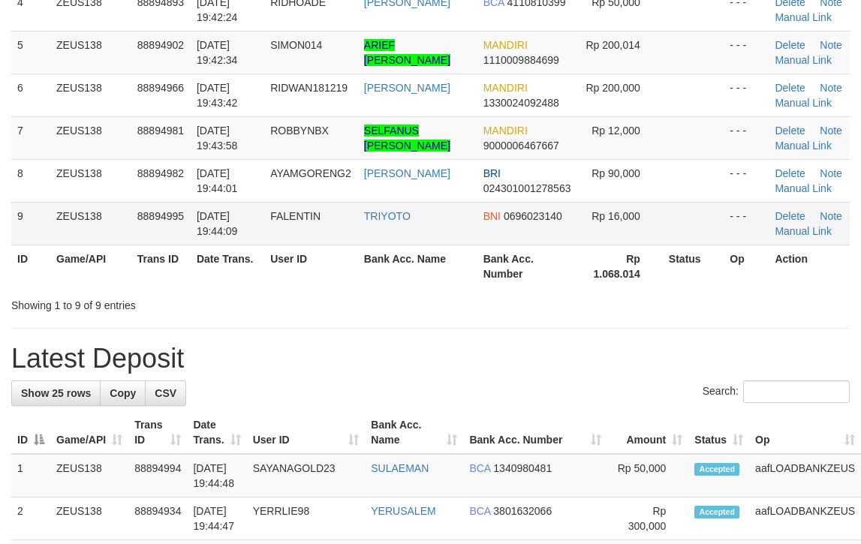
drag, startPoint x: 565, startPoint y: 214, endPoint x: 704, endPoint y: 135, distance: 159.6
click at [565, 213] on tr "9 ZEUS138 88894995 [DATE] 19:44:09 [GEOGRAPHIC_DATA] TRIYOTO BNI 0696023140 Rp …" at bounding box center [430, 223] width 838 height 43
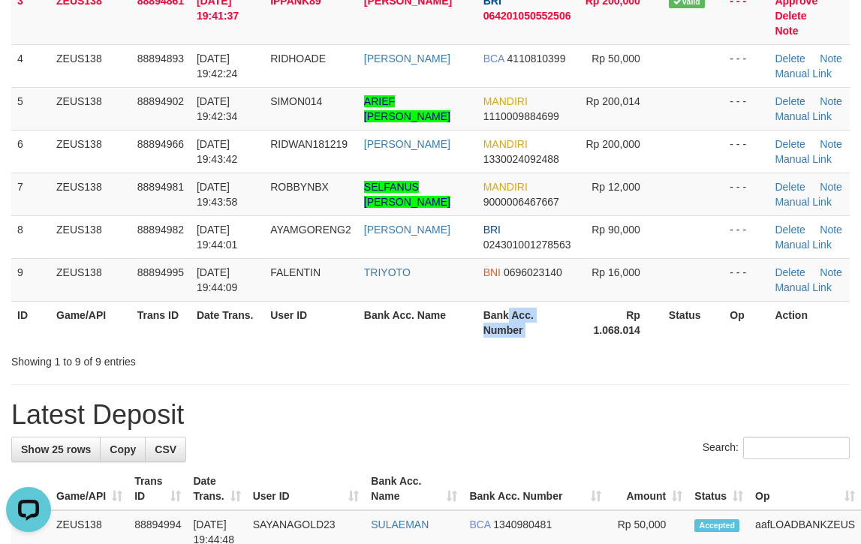
drag, startPoint x: 500, startPoint y: 301, endPoint x: 870, endPoint y: 237, distance: 374.6
click at [538, 301] on tr "ID Game/API Trans ID Date Trans. User ID Bank Acc. Name Bank Acc. Number Rp 1.0…" at bounding box center [430, 322] width 838 height 43
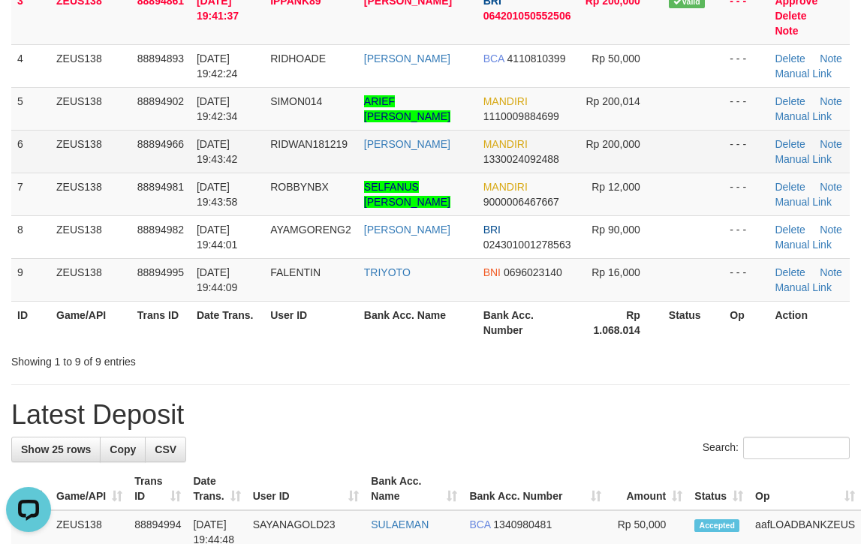
click at [650, 143] on tbody "1 ZEUS138 88894772 01/10/2025 19:39:45 HERCULES100 YOHANES SEVEN A PALLA BNI 03…" at bounding box center [430, 101] width 838 height 401
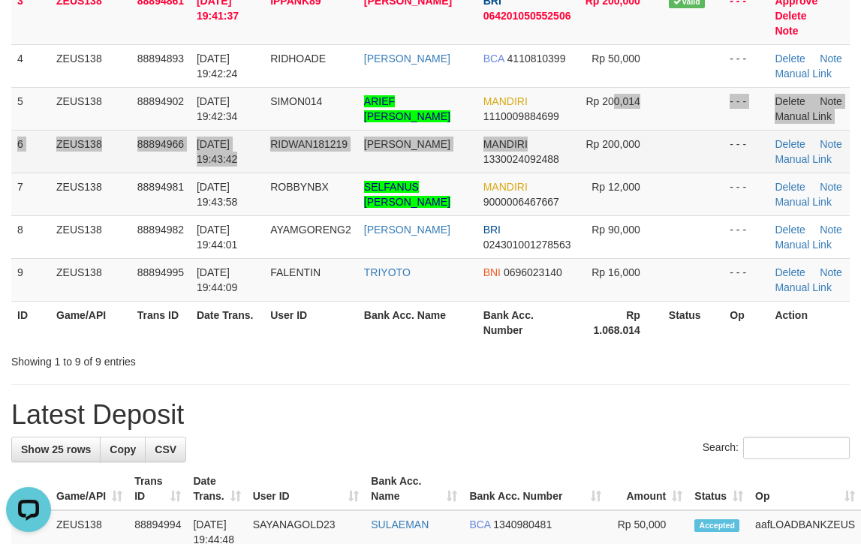
click at [566, 121] on tbody "1 ZEUS138 88894772 01/10/2025 19:39:45 HERCULES100 YOHANES SEVEN A PALLA BNI 03…" at bounding box center [430, 101] width 838 height 401
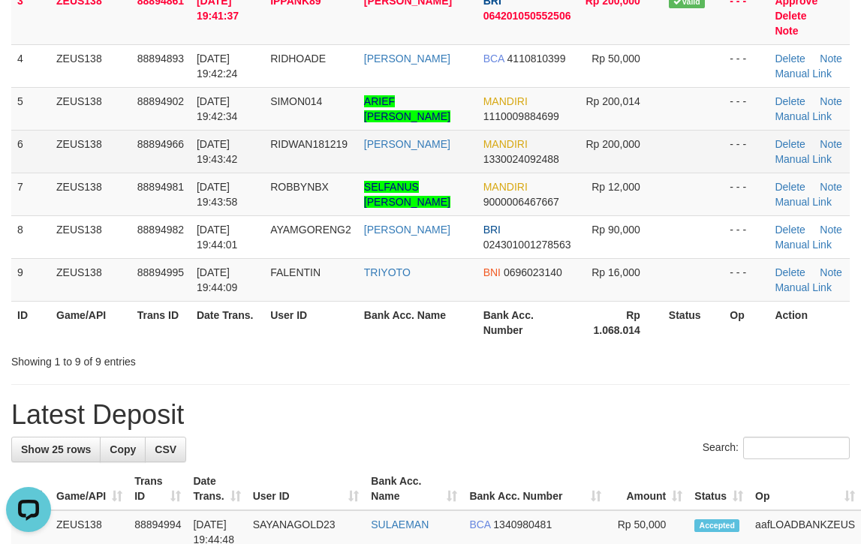
drag, startPoint x: 535, startPoint y: 128, endPoint x: 556, endPoint y: 115, distance: 24.6
click at [552, 130] on td "MANDIRI 1330024092488" at bounding box center [527, 151] width 101 height 43
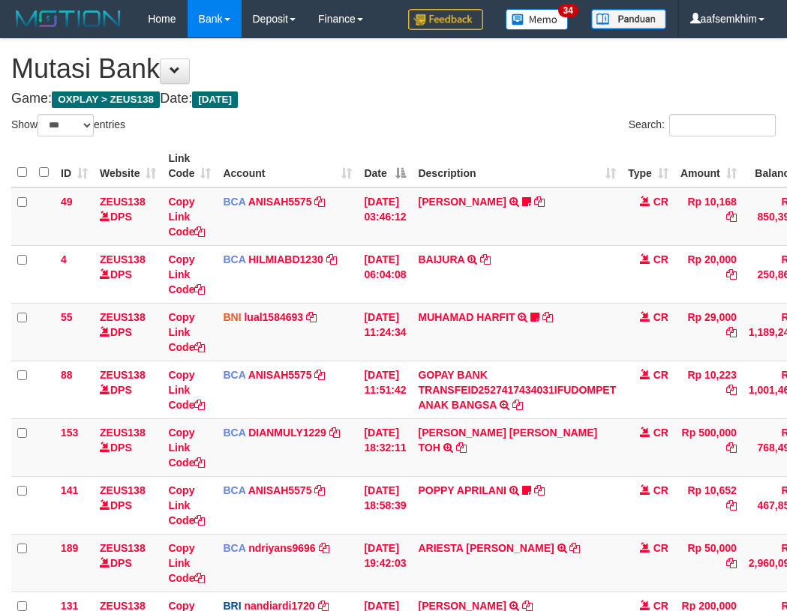
select select "***"
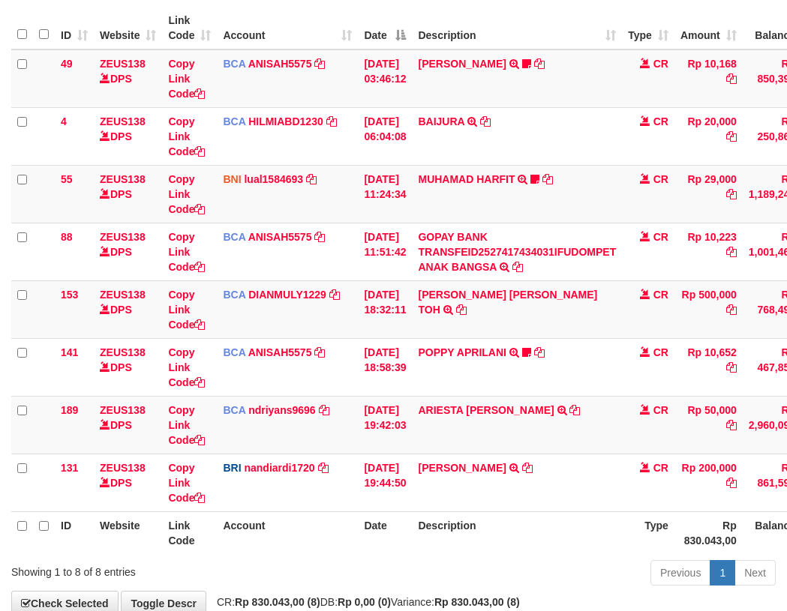
scroll to position [169, 0]
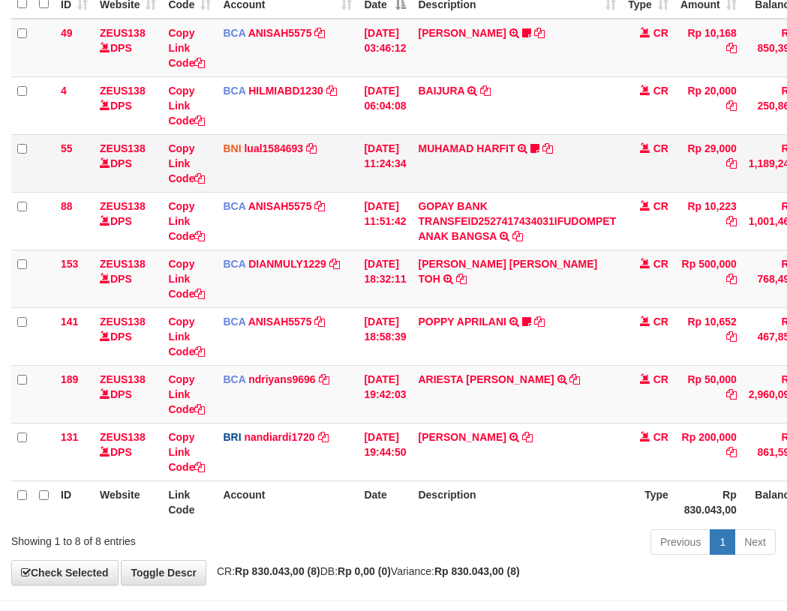
click at [460, 162] on td "MUHAMAD HARFIT TRANSFER DARI SDR MUHAMAD HARFIT Sano27" at bounding box center [517, 163] width 210 height 58
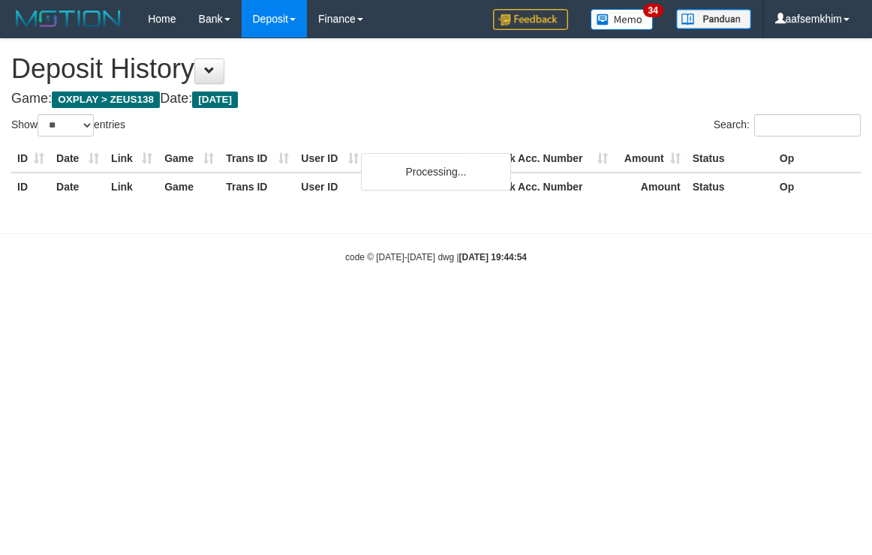
select select "**"
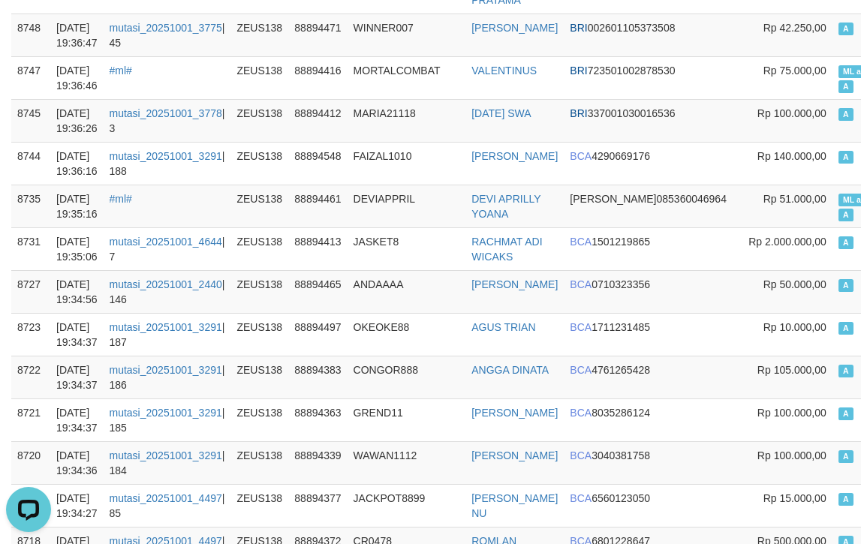
scroll to position [1726, 0]
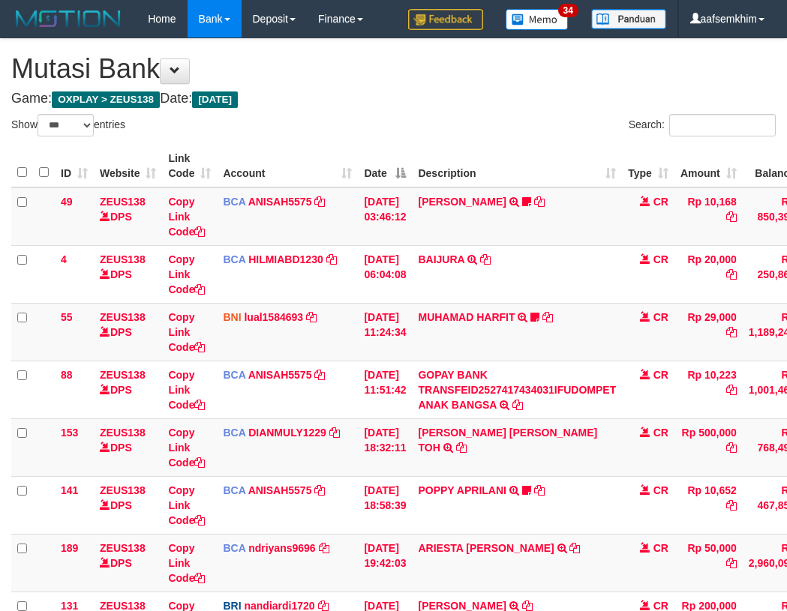
select select "***"
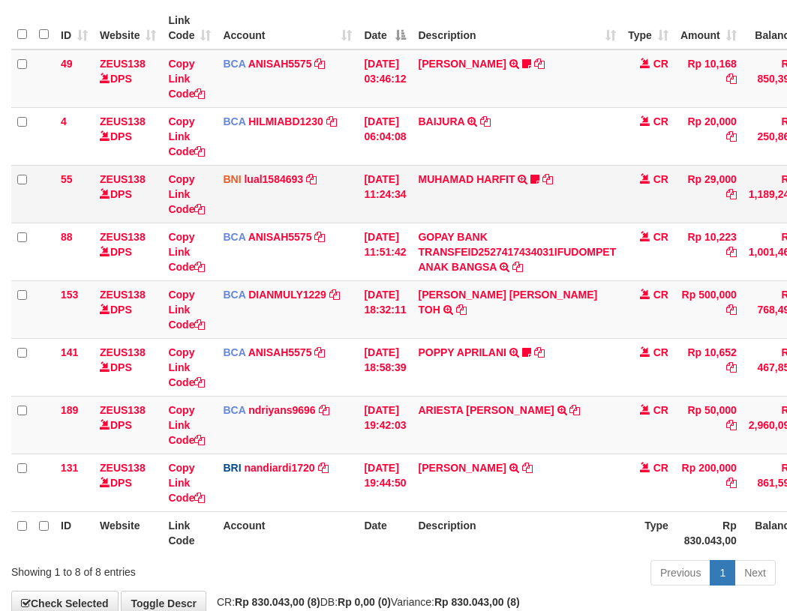
click at [252, 161] on tbody "49 ZEUS138 DPS Copy Link Code BCA ANISAH5575 DPS ANISAH mutasi_20251001_3827 | …" at bounding box center [458, 281] width 895 height 463
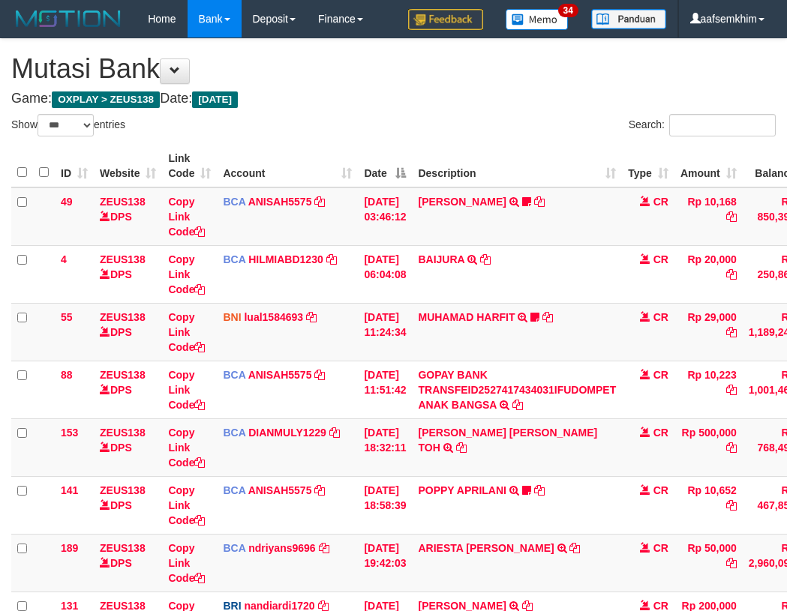
select select "***"
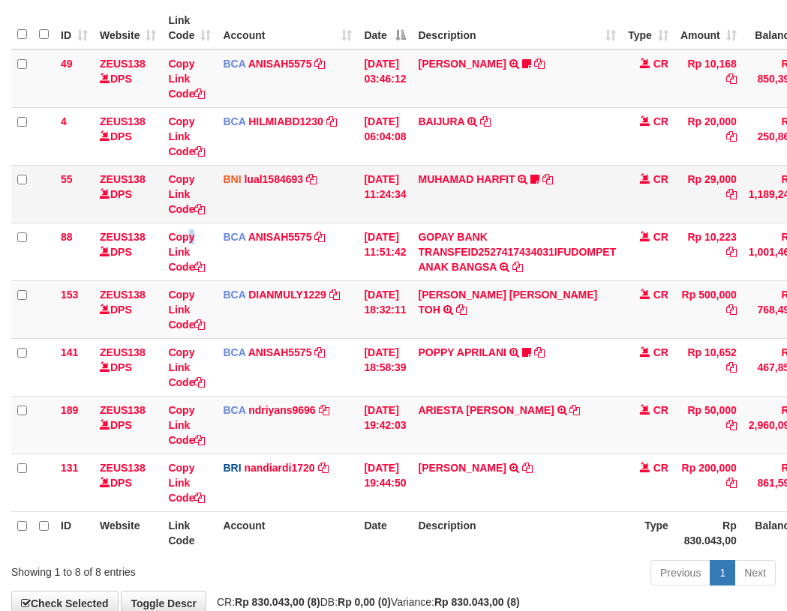
click at [195, 223] on td "Copy Link Code" at bounding box center [189, 252] width 55 height 58
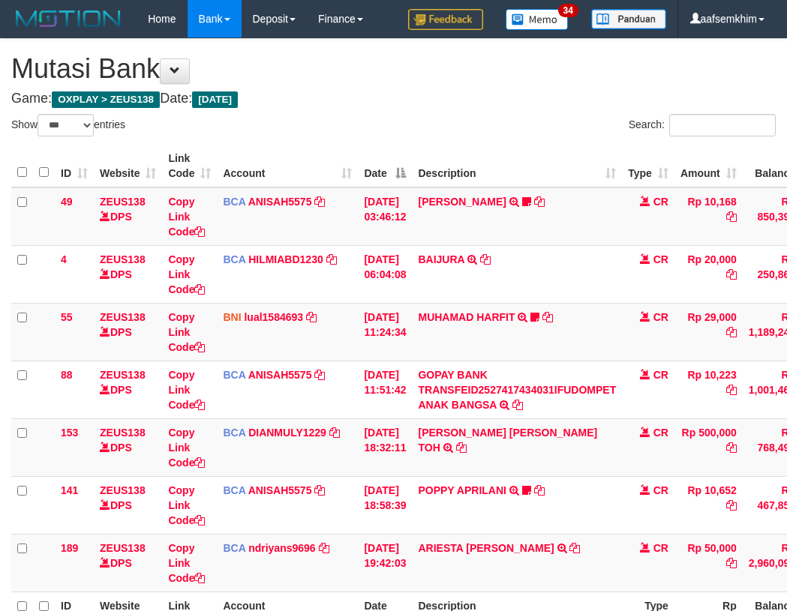
select select "***"
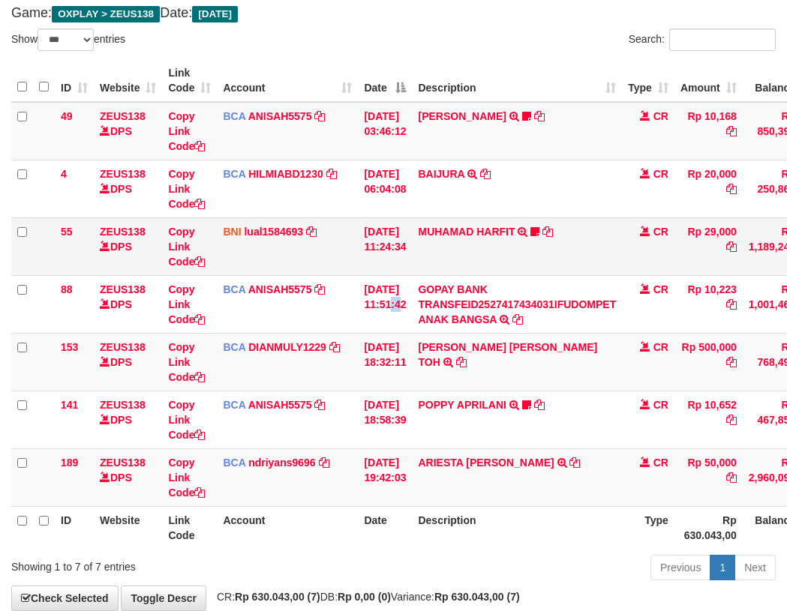
scroll to position [169, 0]
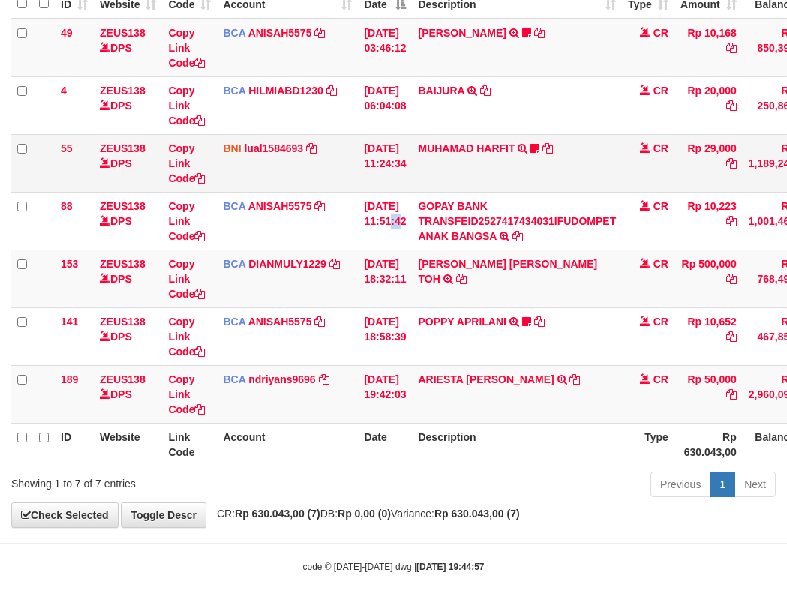
drag, startPoint x: 395, startPoint y: 282, endPoint x: 81, endPoint y: 171, distance: 333.4
click at [392, 267] on tbody "49 ZEUS138 DPS Copy Link Code BCA ANISAH5575 DPS ANISAH mutasi_20251001_3827 | …" at bounding box center [458, 221] width 895 height 405
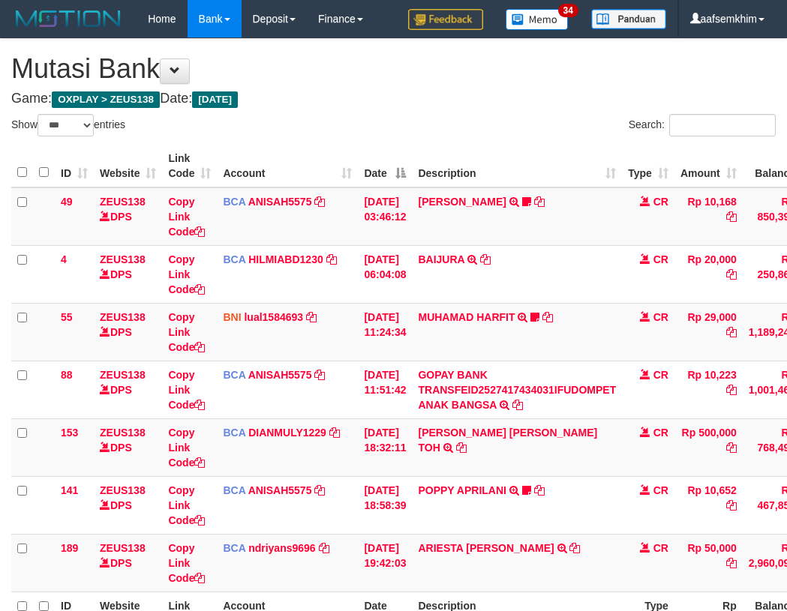
select select "***"
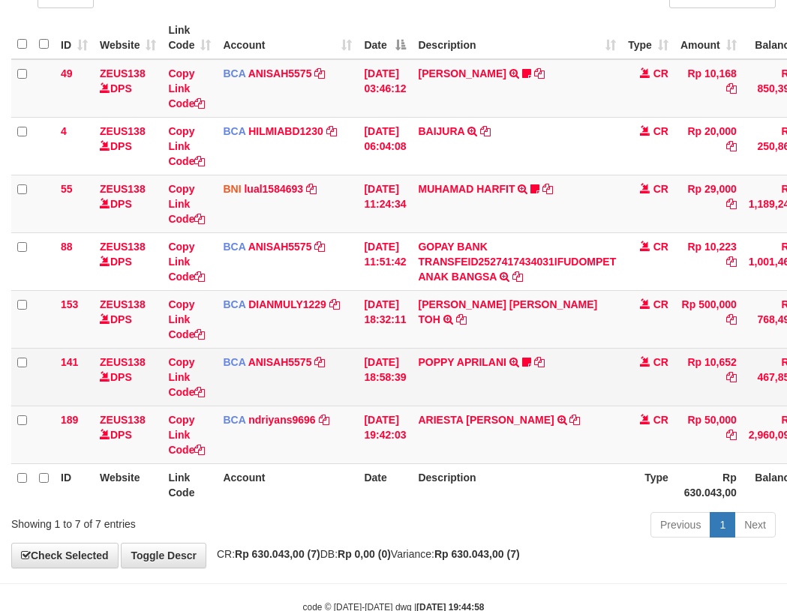
scroll to position [169, 0]
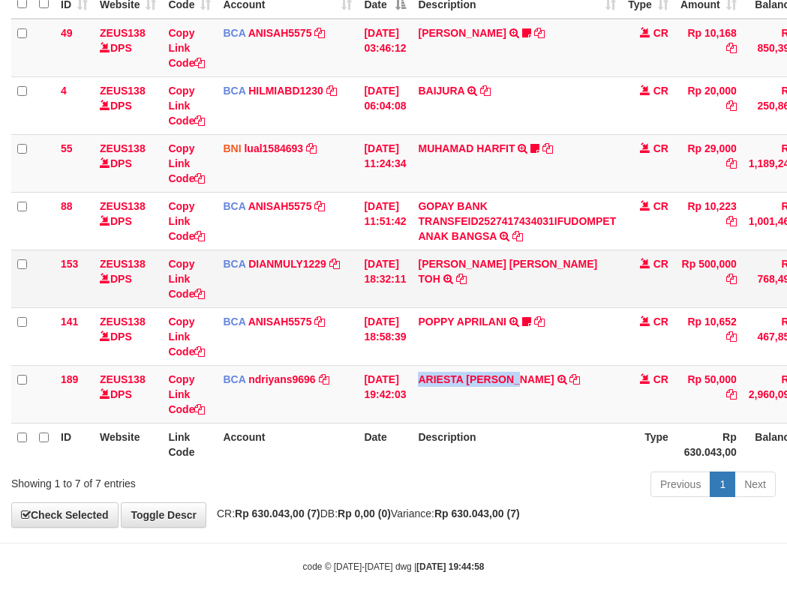
drag, startPoint x: 428, startPoint y: 403, endPoint x: 67, endPoint y: 253, distance: 390.8
click at [525, 389] on td "ARIESTA HERU PRAKO TRSF E-BANKING CR 10/01 ZP6P1 ARIESTA HERU PRAKO" at bounding box center [517, 394] width 210 height 58
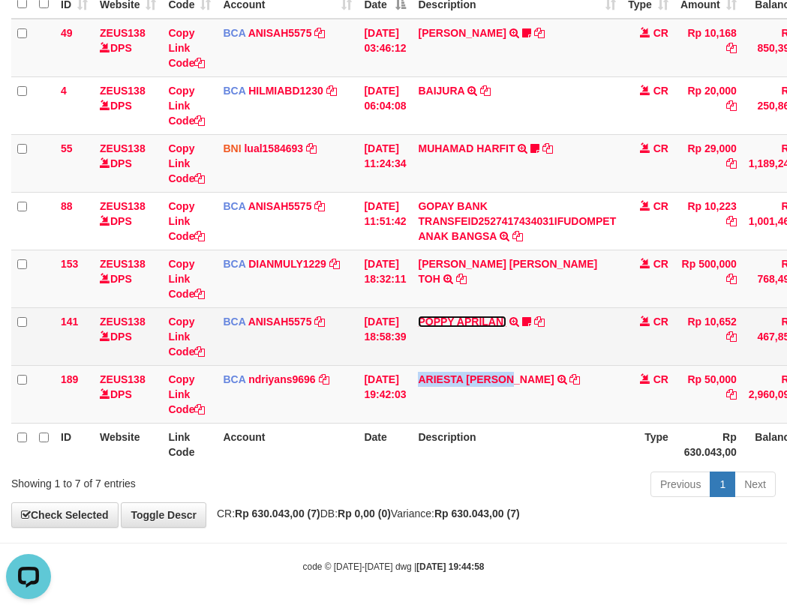
click at [482, 316] on link "POPPY APRILANI" at bounding box center [462, 322] width 88 height 12
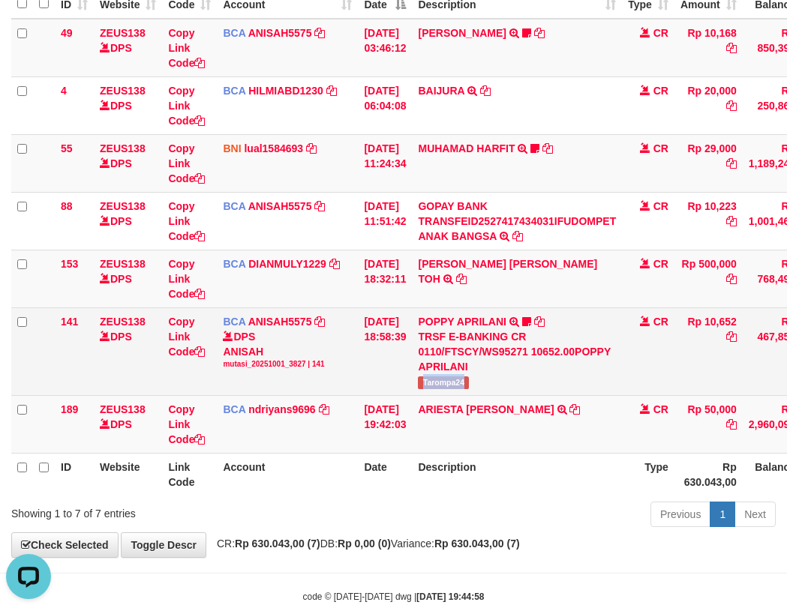
drag, startPoint x: 455, startPoint y: 386, endPoint x: 487, endPoint y: 386, distance: 32.3
click at [496, 386] on td "POPPY APRILANI TRSF E-BANKING CR 0110/FTSCY/WS95271 10652.00POPPY APRILANI Taro…" at bounding box center [517, 352] width 210 height 88
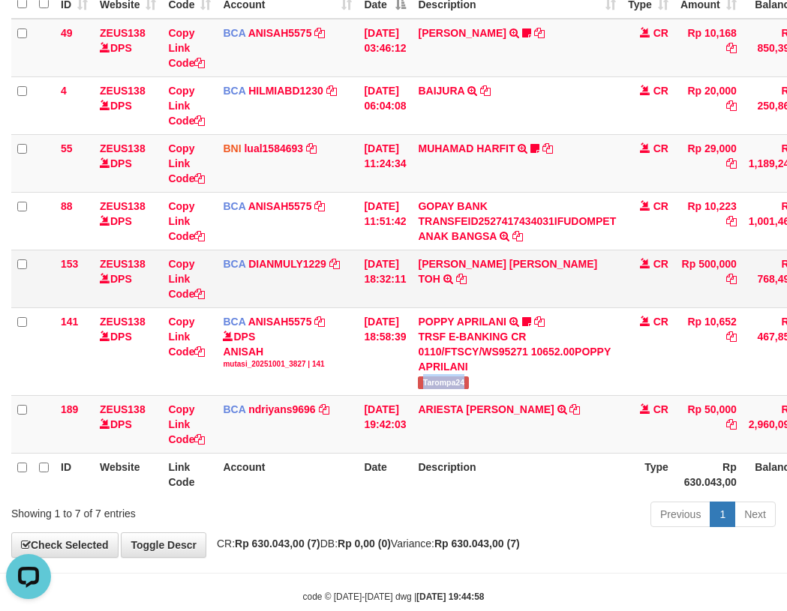
drag, startPoint x: 466, startPoint y: 283, endPoint x: 455, endPoint y: 284, distance: 10.6
click at [468, 283] on tr "153 ZEUS138 DPS Copy Link Code BCA DIANMULY1229 DPS DIAN MULYADI mutasi_2025100…" at bounding box center [458, 279] width 895 height 58
click at [513, 148] on link "MUHAMAD HARFIT" at bounding box center [466, 149] width 97 height 12
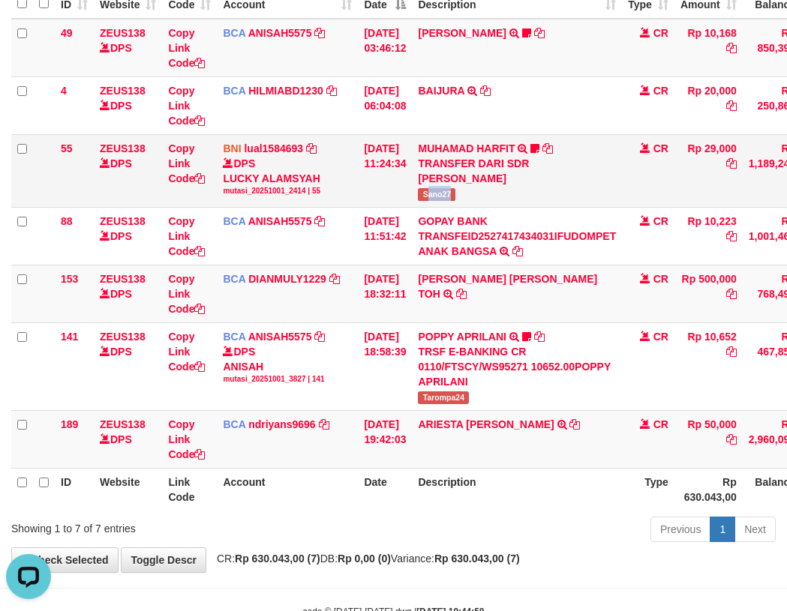
drag, startPoint x: 446, startPoint y: 192, endPoint x: 479, endPoint y: 188, distance: 34.0
click at [479, 188] on td "MUHAMAD HARFIT TRANSFER DARI SDR MUHAMAD HARFIT Sano27" at bounding box center [517, 170] width 210 height 73
drag, startPoint x: 313, startPoint y: 165, endPoint x: 298, endPoint y: 168, distance: 15.3
click at [316, 166] on div "DPS LUCKY ALAMSYAH mutasi_20251001_2414 | 55" at bounding box center [287, 176] width 129 height 41
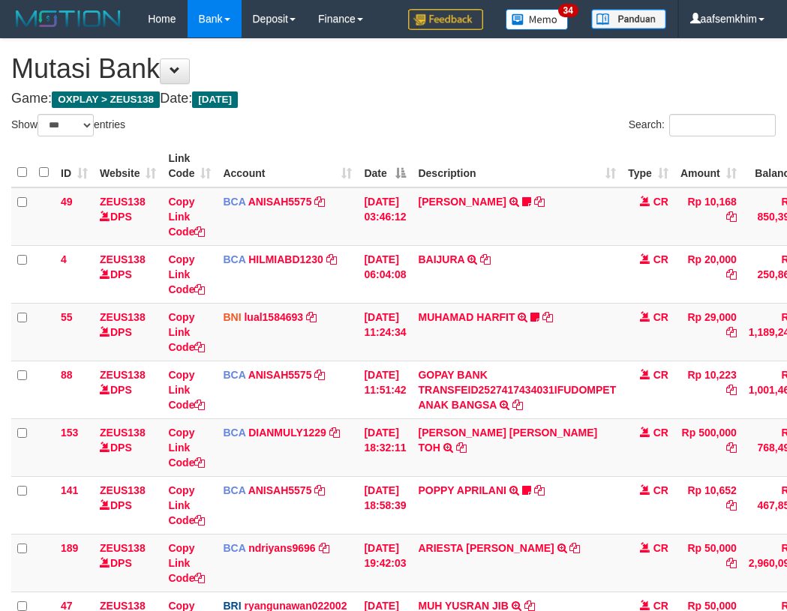
select select "***"
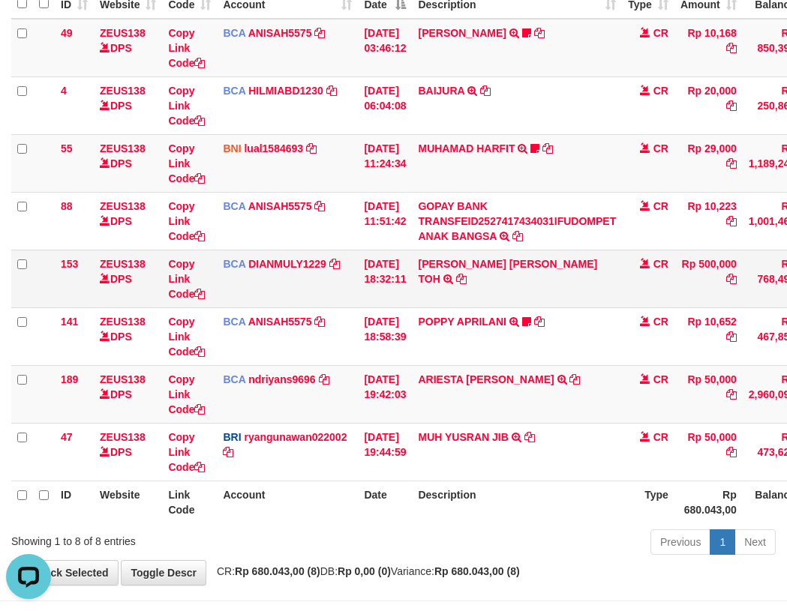
drag, startPoint x: 398, startPoint y: 244, endPoint x: 509, endPoint y: 272, distance: 115.2
click at [407, 246] on td "[DATE] 11:51:42" at bounding box center [385, 221] width 54 height 58
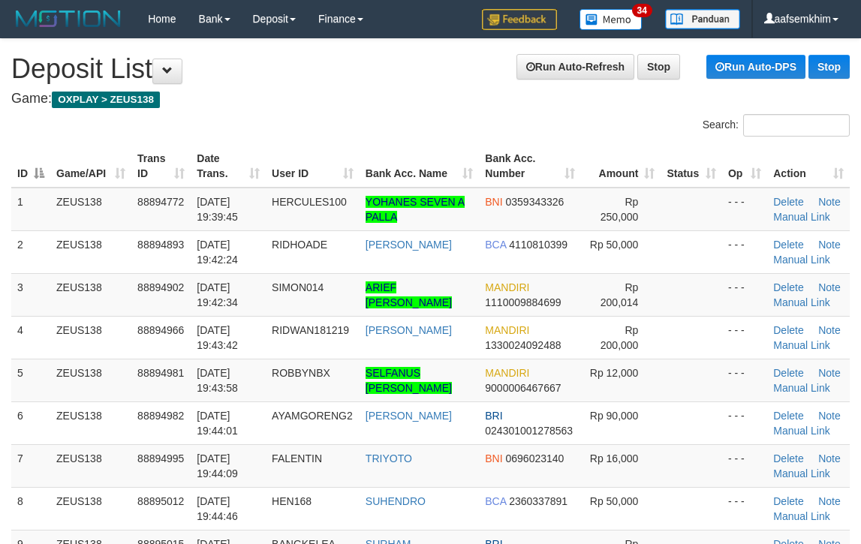
scroll to position [343, 0]
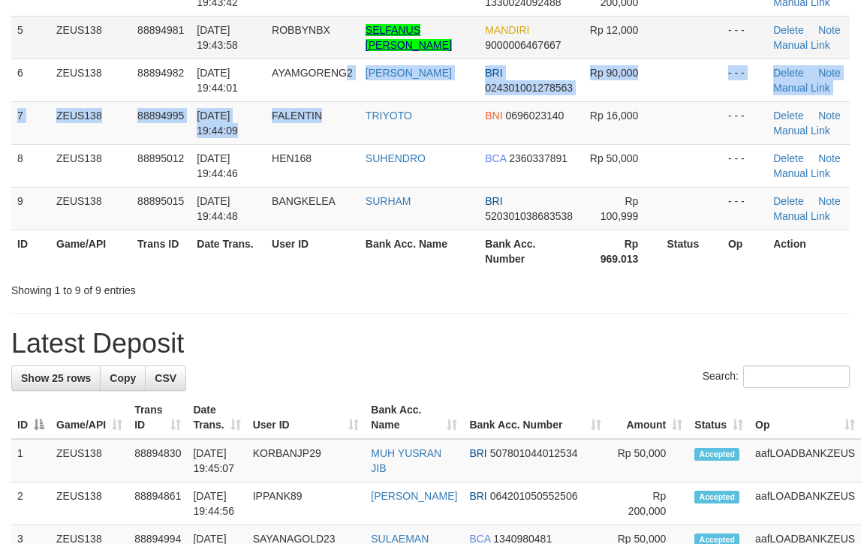
scroll to position [287, 0]
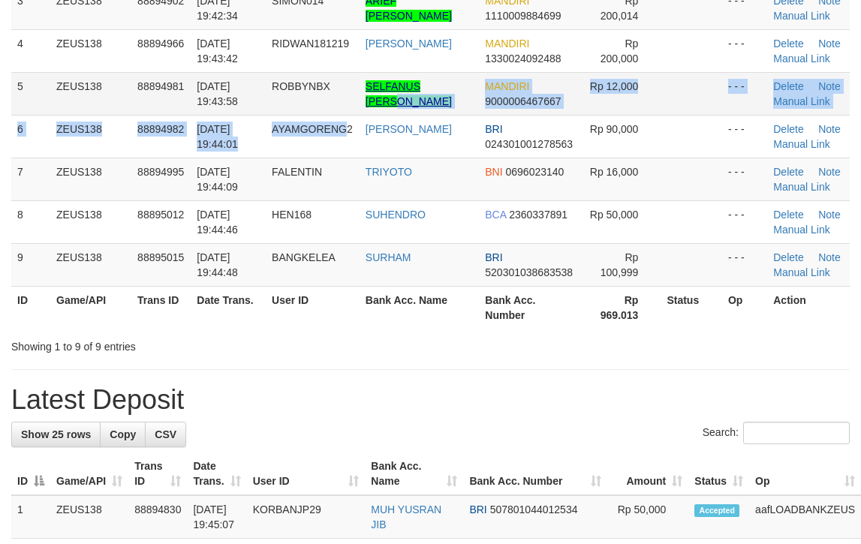
drag, startPoint x: 353, startPoint y: 99, endPoint x: 762, endPoint y: 134, distance: 411.1
click at [450, 101] on tbody "1 ZEUS138 88894772 01/10/2025 19:39:45 HERCULES100 YOHANES SEVEN A PALLA BNI 03…" at bounding box center [430, 94] width 838 height 386
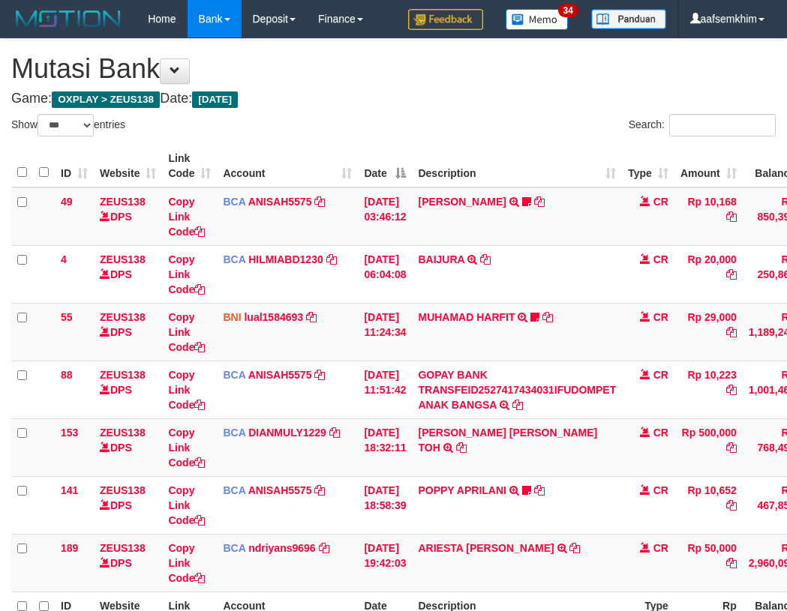
select select "***"
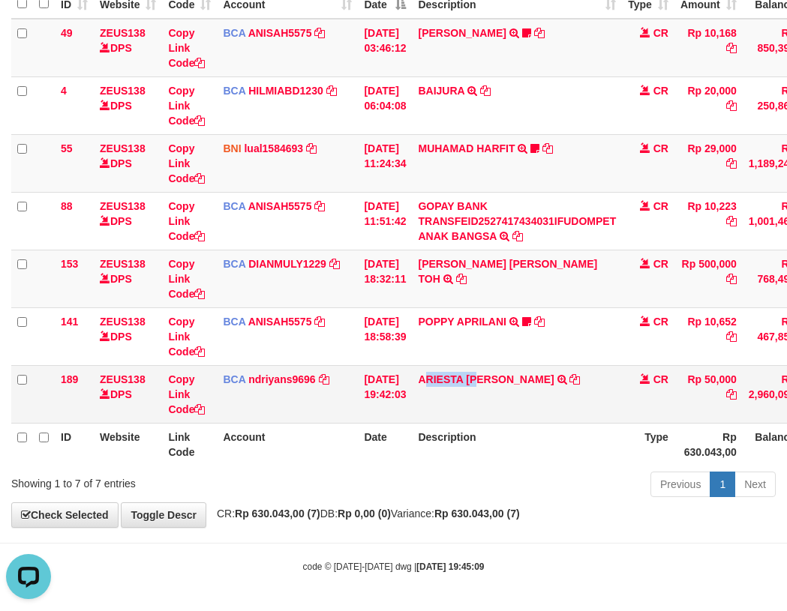
drag, startPoint x: 456, startPoint y: 395, endPoint x: 380, endPoint y: 372, distance: 80.0
click at [482, 392] on td "ARIESTA HERU PRAKO TRSF E-BANKING CR 10/01 ZP6P1 ARIESTA HERU PRAKO" at bounding box center [517, 394] width 210 height 58
drag, startPoint x: 527, startPoint y: 427, endPoint x: 271, endPoint y: 387, distance: 259.6
click at [373, 405] on tr "189 ZEUS138 DPS Copy Link Code BCA ndriyans9696 DPS ANDRIYANSYAH mutasi_2025100…" at bounding box center [458, 394] width 895 height 58
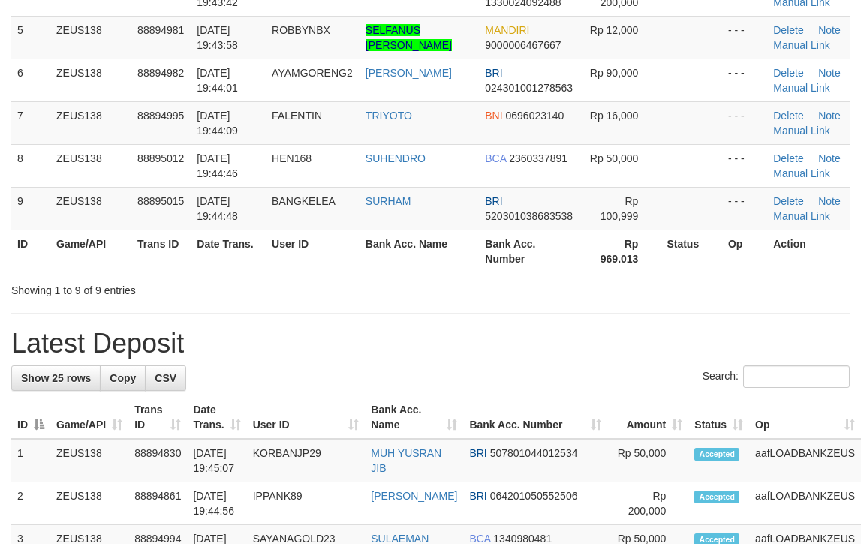
scroll to position [287, 0]
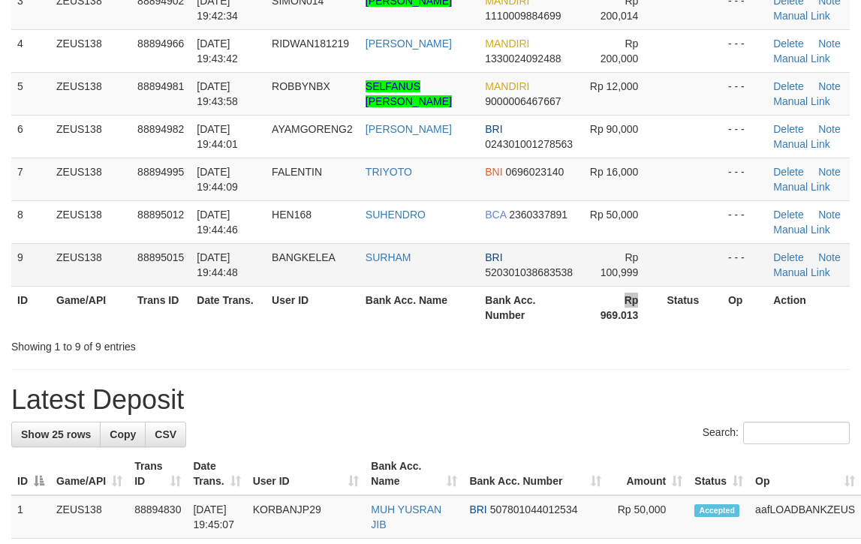
drag, startPoint x: 603, startPoint y: 289, endPoint x: 542, endPoint y: 275, distance: 62.4
click at [597, 287] on th "Rp 969.013" at bounding box center [621, 307] width 80 height 43
drag, startPoint x: 452, startPoint y: 236, endPoint x: 867, endPoint y: 247, distance: 415.8
click at [741, 237] on tr "8 ZEUS138 88895012 01/10/2025 19:44:46 HEN168 SUHENDRO BCA 2360337891 Rp 50,000…" at bounding box center [430, 221] width 838 height 43
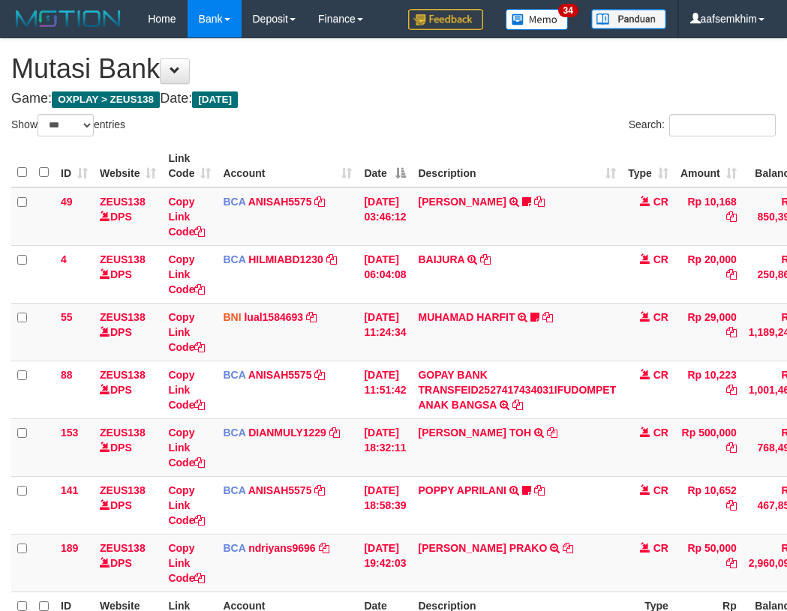
select select "***"
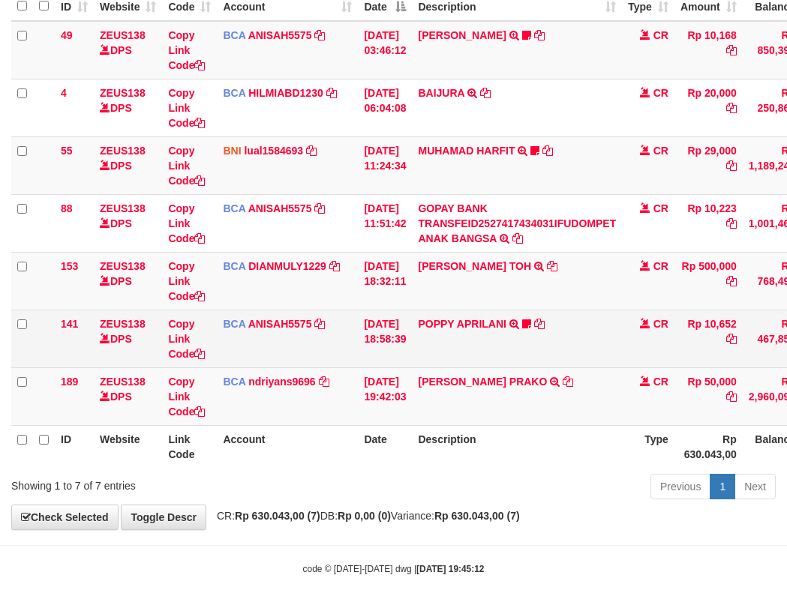
scroll to position [169, 0]
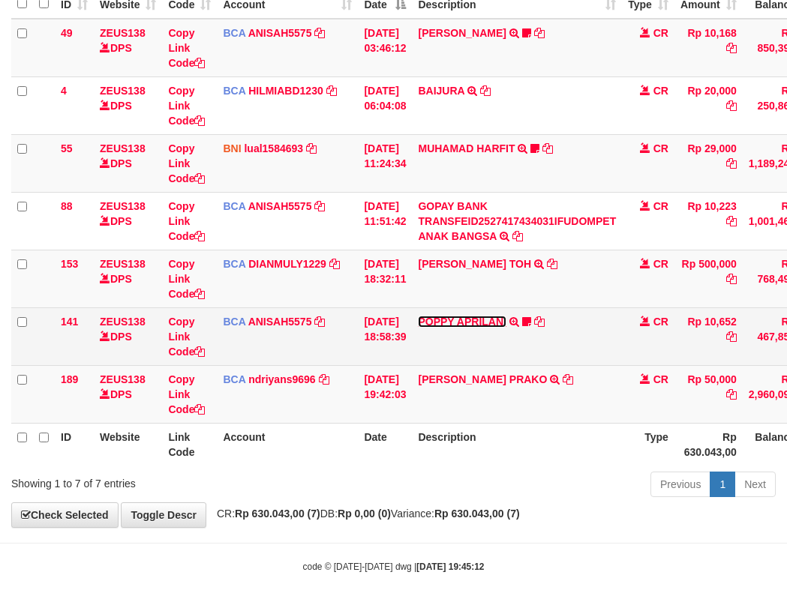
click at [492, 327] on link "POPPY APRILANI" at bounding box center [462, 322] width 88 height 12
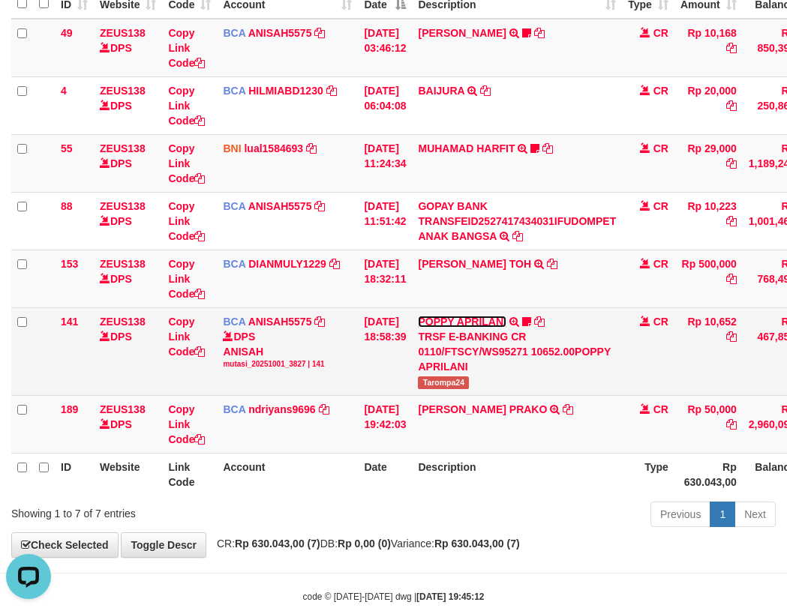
scroll to position [0, 0]
click at [505, 390] on tr "141 ZEUS138 DPS Copy Link Code BCA ANISAH5575 DPS ANISAH mutasi_20251001_3827 |…" at bounding box center [458, 352] width 895 height 88
click at [457, 387] on span "Tarompa24" at bounding box center [443, 383] width 51 height 13
drag, startPoint x: 457, startPoint y: 387, endPoint x: 381, endPoint y: 374, distance: 77.0
click at [401, 377] on tr "141 ZEUS138 DPS Copy Link Code BCA ANISAH5575 DPS ANISAH mutasi_20251001_3827 |…" at bounding box center [458, 352] width 895 height 88
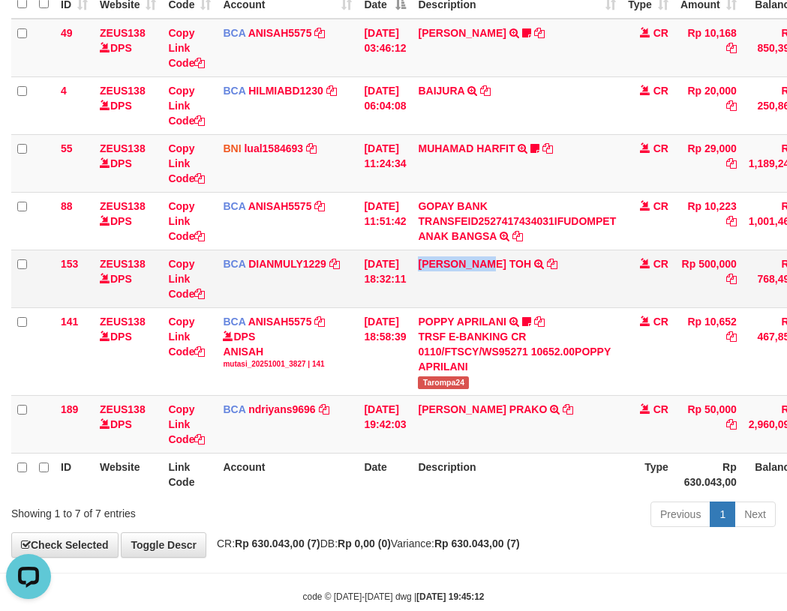
drag, startPoint x: 488, startPoint y: 276, endPoint x: 500, endPoint y: 275, distance: 11.4
click at [500, 275] on td "CARINA OCTAVIA TOH TRSF E-BANKING CR 0110/FTSCY/WS95031 500000.00CARINA OCTAVIA…" at bounding box center [517, 279] width 210 height 58
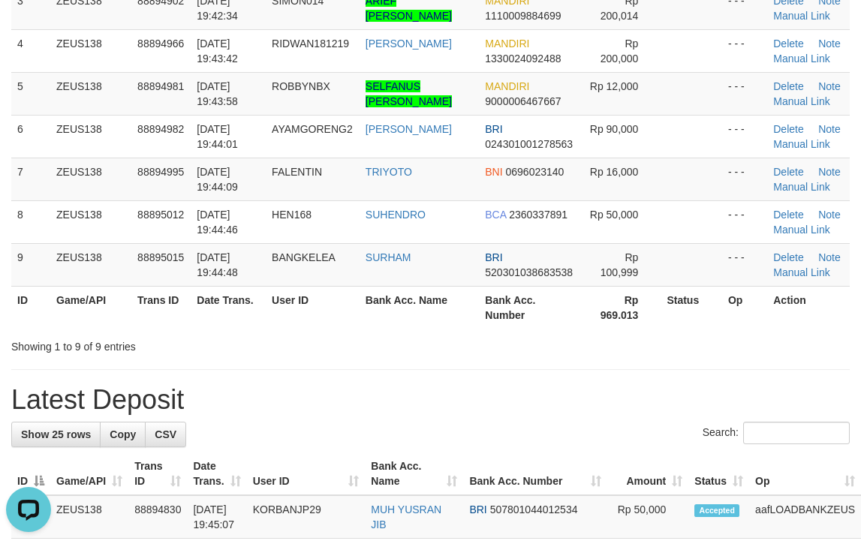
click at [581, 302] on th "Rp 969.013" at bounding box center [621, 307] width 80 height 43
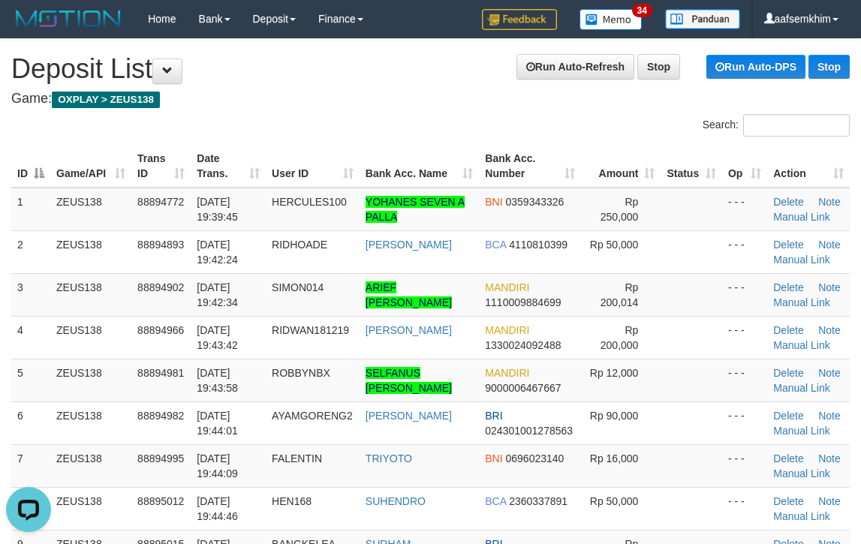
drag, startPoint x: 582, startPoint y: 146, endPoint x: 748, endPoint y: 149, distance: 165.8
click at [619, 146] on th "Amount" at bounding box center [621, 166] width 80 height 43
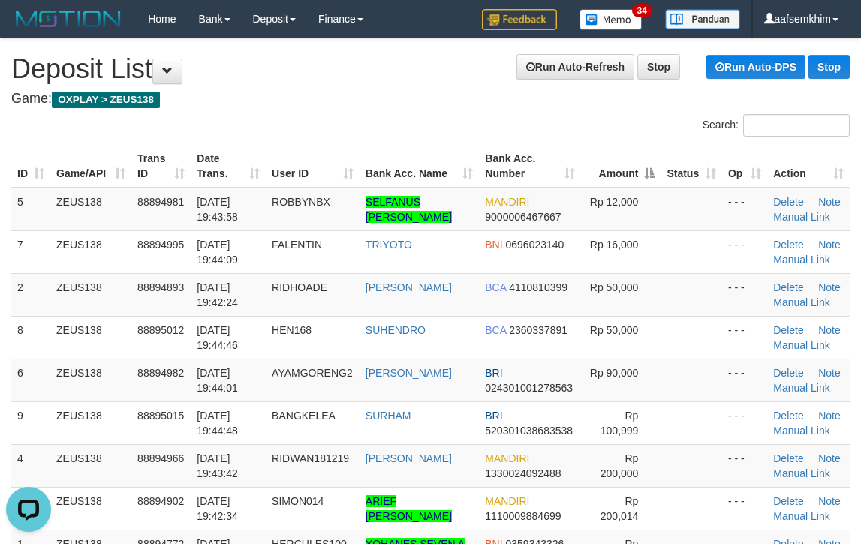
drag, startPoint x: 502, startPoint y: 161, endPoint x: 533, endPoint y: 153, distance: 31.7
click at [527, 154] on th "Bank Acc. Number" at bounding box center [530, 166] width 102 height 43
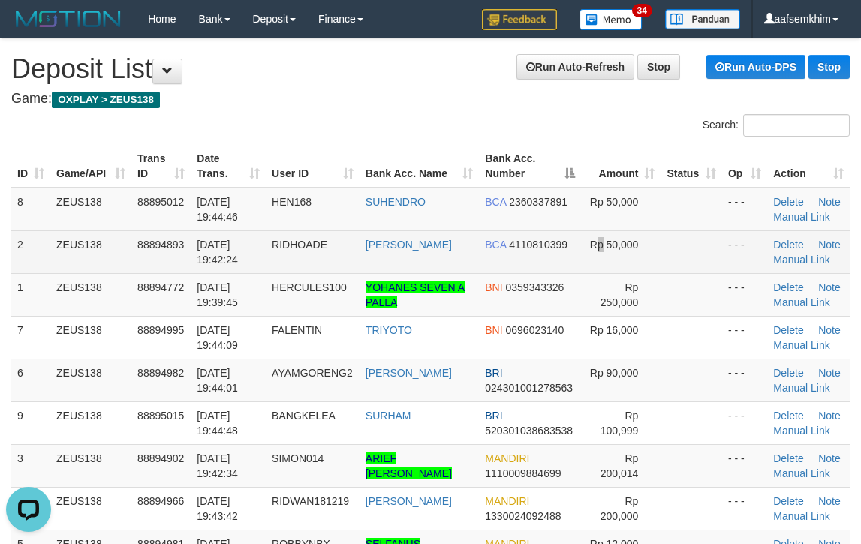
click at [594, 248] on span "Rp 50,000" at bounding box center [614, 245] width 49 height 12
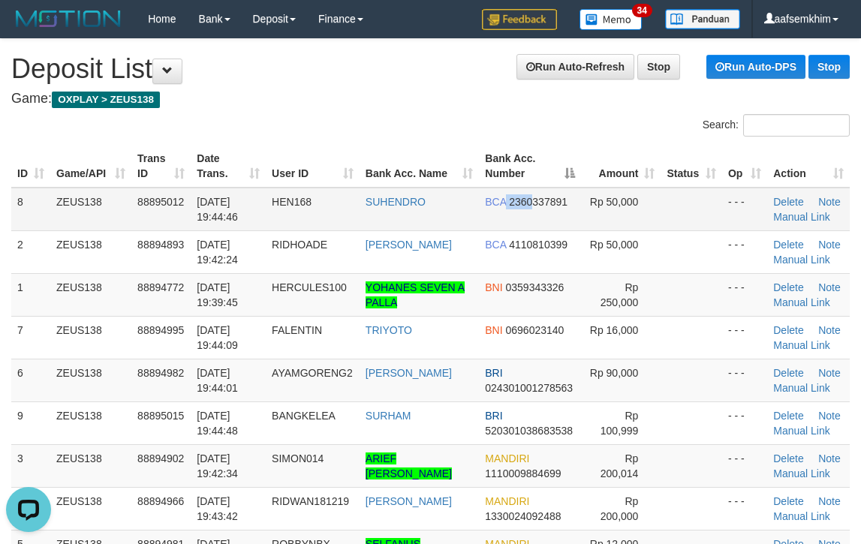
drag, startPoint x: 500, startPoint y: 195, endPoint x: 689, endPoint y: 205, distance: 189.3
click at [567, 197] on td "BCA 2360337891" at bounding box center [530, 210] width 102 height 44
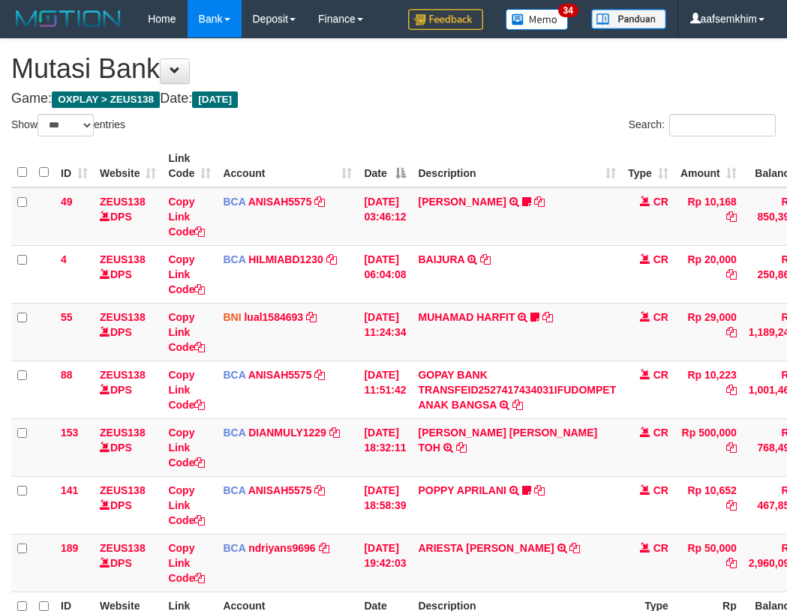
select select "***"
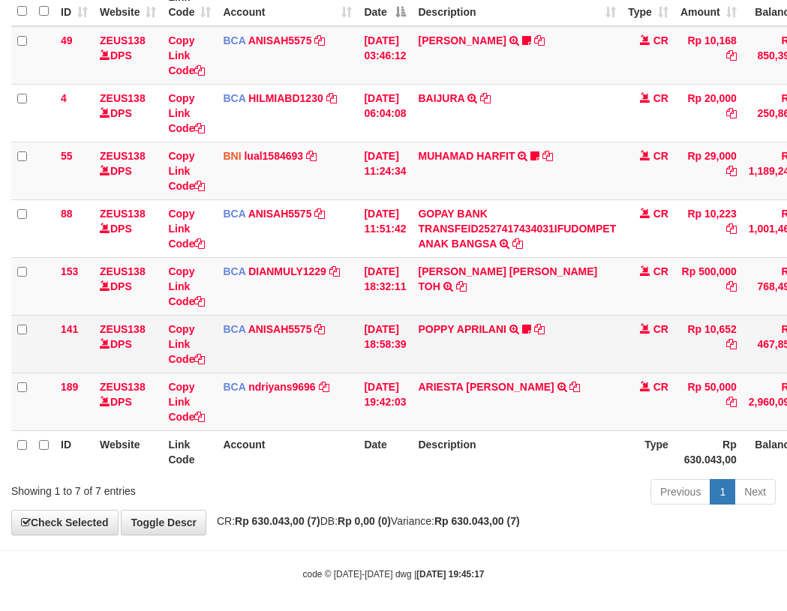
scroll to position [169, 0]
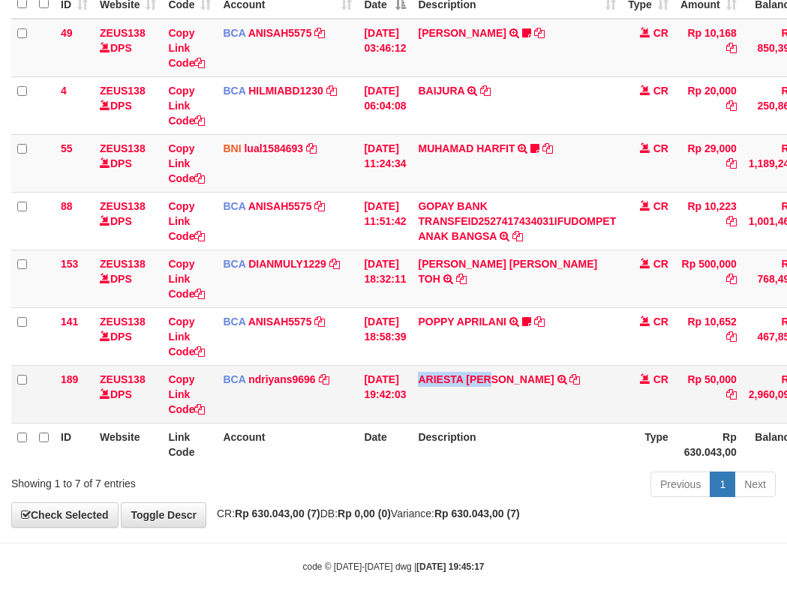
drag, startPoint x: 428, startPoint y: 398, endPoint x: 506, endPoint y: 396, distance: 78.8
click at [506, 396] on td "ARIESTA HERU PRAKO TRSF E-BANKING CR 10/01 ZP6P1 ARIESTA HERU PRAKO" at bounding box center [517, 394] width 210 height 58
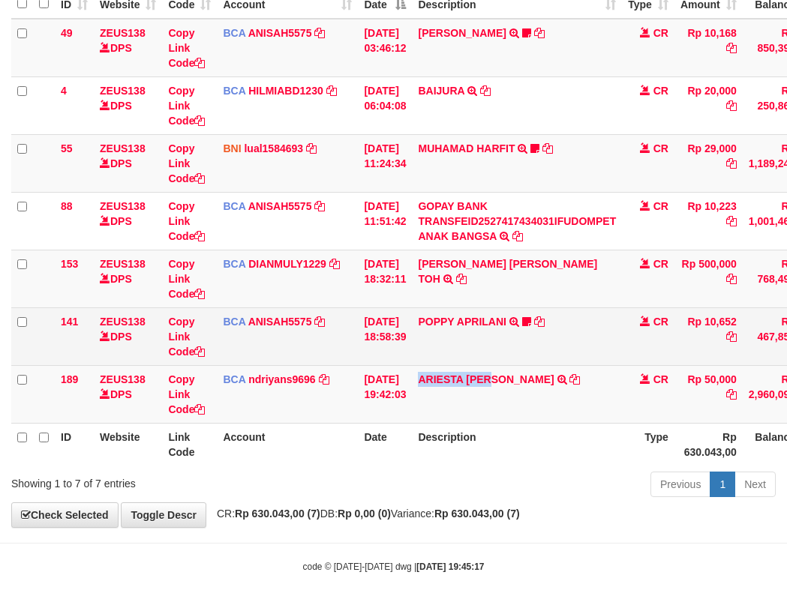
copy link "ARIESTA HERU"
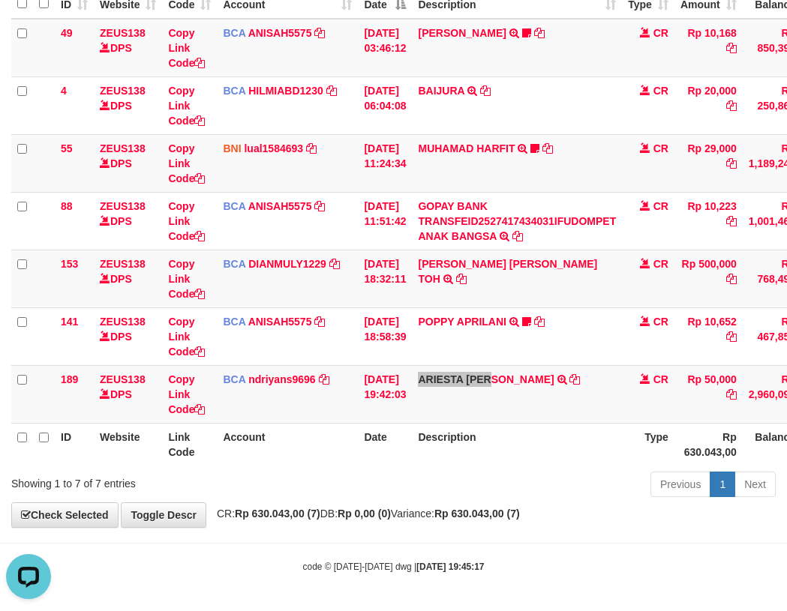
scroll to position [0, 0]
drag, startPoint x: 287, startPoint y: 289, endPoint x: 267, endPoint y: 282, distance: 20.6
click at [281, 284] on td "BCA DIANMULY1229 DPS DIAN MULYADI mutasi_20251001_3826 | 153 mutasi_20251001_38…" at bounding box center [287, 279] width 141 height 58
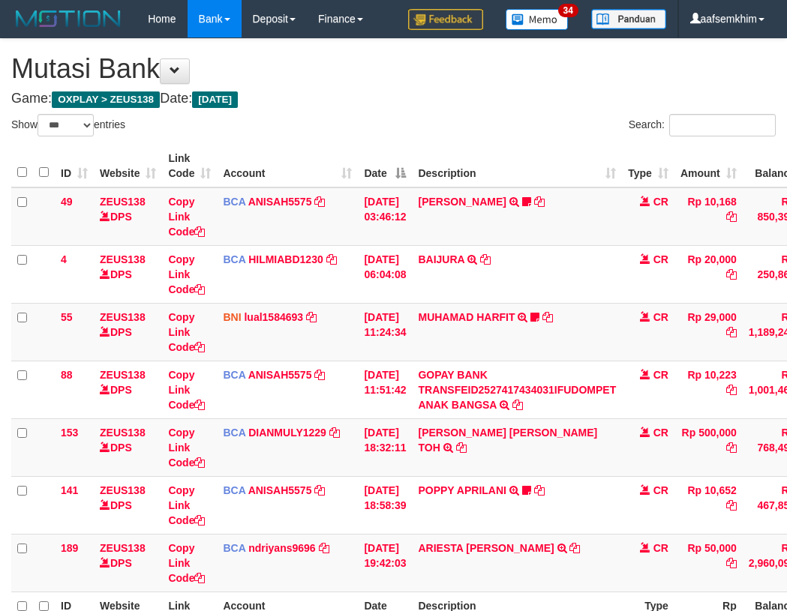
select select "***"
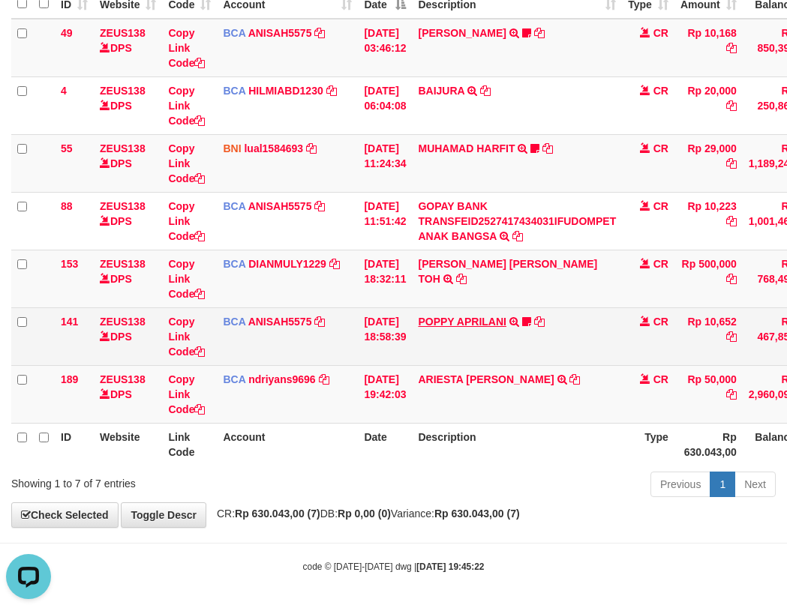
drag, startPoint x: 425, startPoint y: 317, endPoint x: 458, endPoint y: 317, distance: 32.3
click at [434, 317] on td "POPPY APRILANI TRSF E-BANKING CR 0110/FTSCY/WS95271 10652.00POPPY APRILANI Taro…" at bounding box center [517, 337] width 210 height 58
click at [477, 317] on link "POPPY APRILANI" at bounding box center [462, 322] width 88 height 12
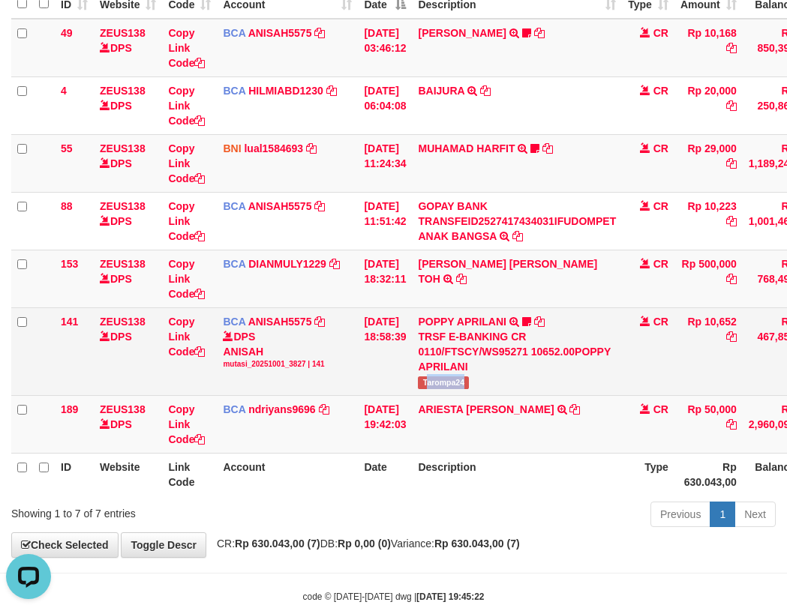
drag, startPoint x: 438, startPoint y: 395, endPoint x: 449, endPoint y: 377, distance: 20.6
click at [502, 390] on td "POPPY APRILANI TRSF E-BANKING CR 0110/FTSCY/WS95271 10652.00POPPY APRILANI Taro…" at bounding box center [517, 352] width 210 height 88
copy span "arompa24"
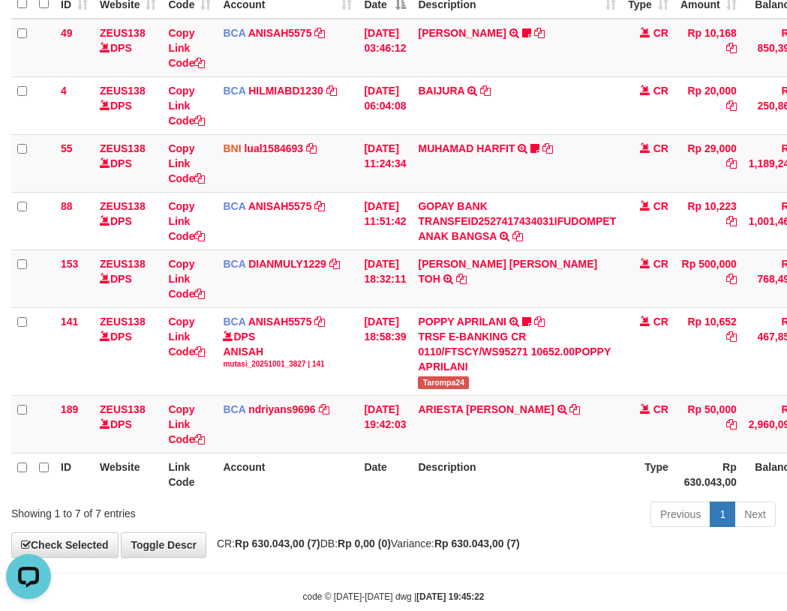
drag, startPoint x: 200, startPoint y: 255, endPoint x: 3, endPoint y: 213, distance: 201.7
click at [199, 255] on td "Copy Link Code" at bounding box center [189, 279] width 55 height 58
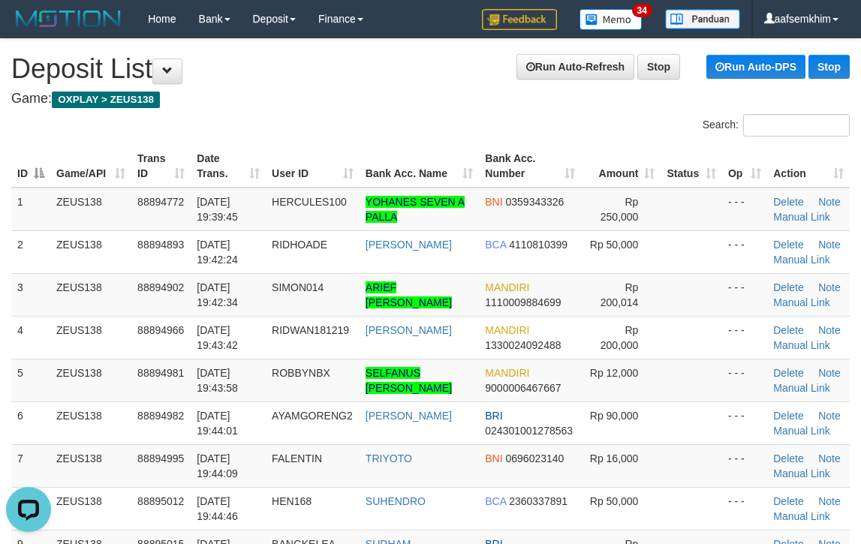
drag, startPoint x: 504, startPoint y: 120, endPoint x: 627, endPoint y: 135, distance: 123.9
click at [573, 128] on div "Search:" at bounding box center [646, 127] width 408 height 26
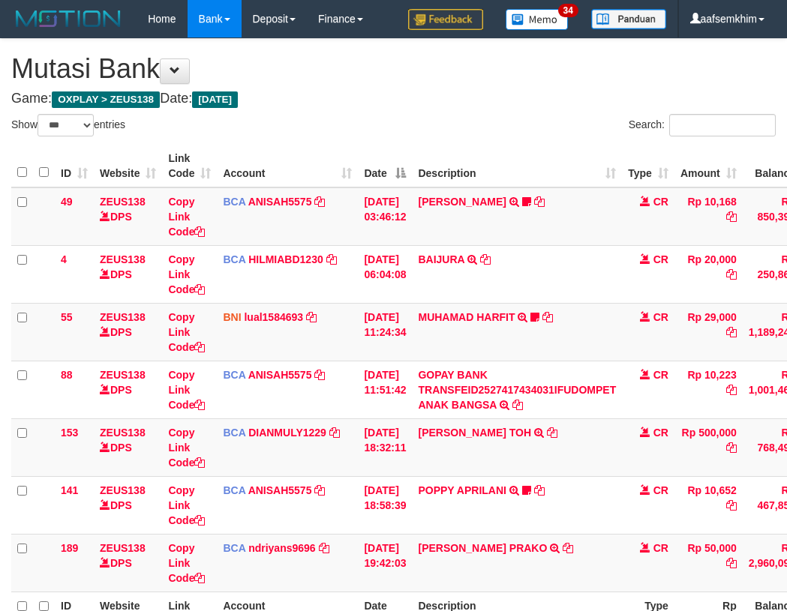
select select "***"
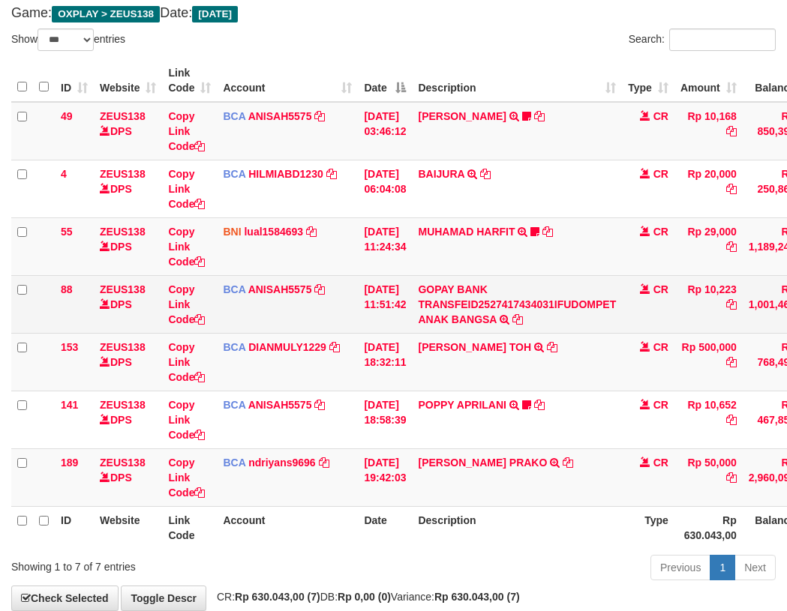
drag, startPoint x: 416, startPoint y: 285, endPoint x: 441, endPoint y: 279, distance: 25.5
click at [427, 284] on tr "88 ZEUS138 DPS Copy Link Code BCA ANISAH5575 DPS [PERSON_NAME] mutasi_20251001_…" at bounding box center [458, 304] width 895 height 58
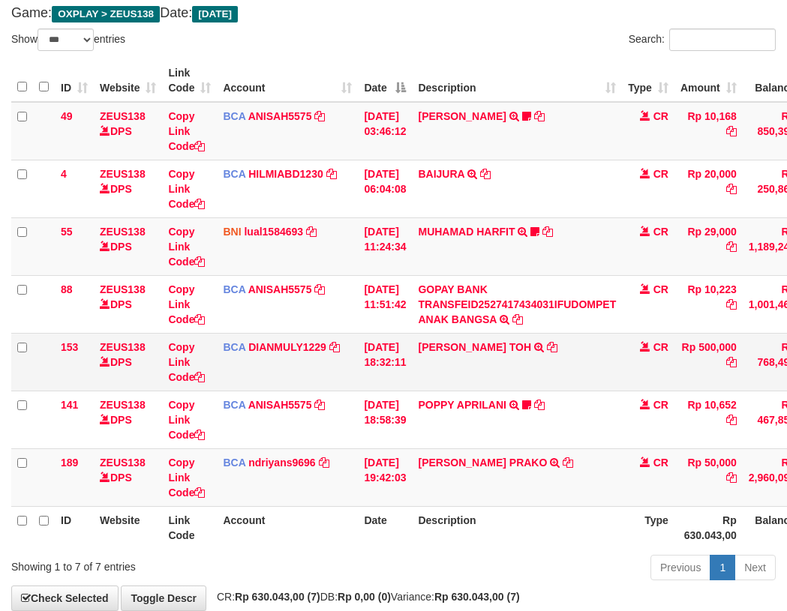
scroll to position [169, 0]
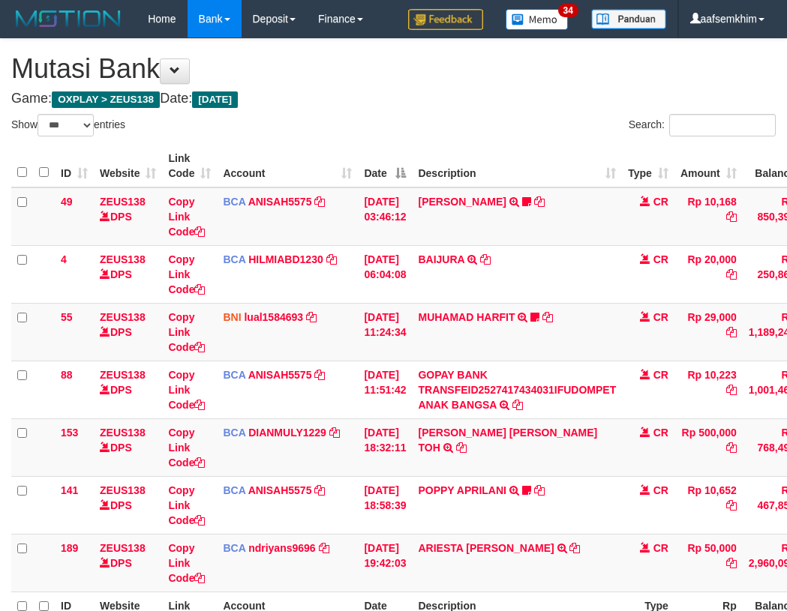
select select "***"
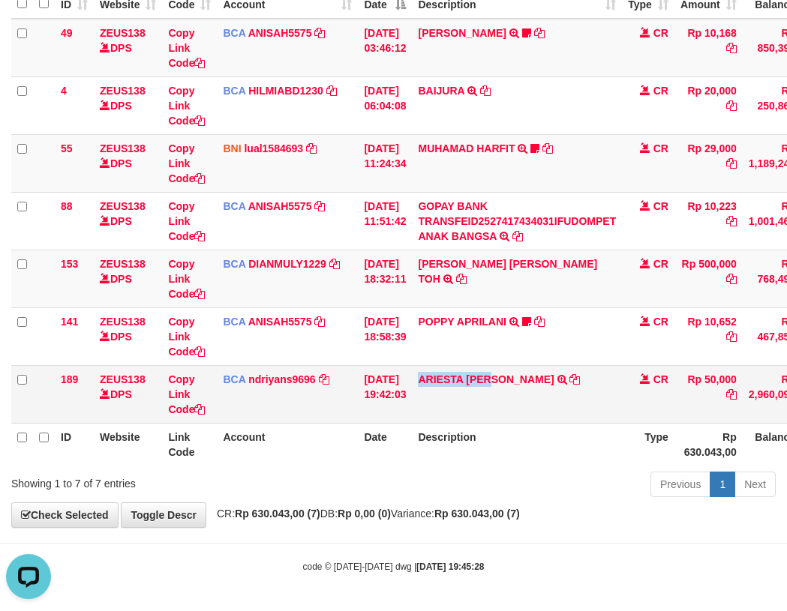
copy link "ARIESTA HERU"
drag, startPoint x: 431, startPoint y: 406, endPoint x: 422, endPoint y: 368, distance: 38.6
click at [506, 401] on td "ARIESTA [PERSON_NAME] TRSF E-BANKING CR 10/01 ZP6P1 ARIESTA [PERSON_NAME]" at bounding box center [517, 394] width 210 height 58
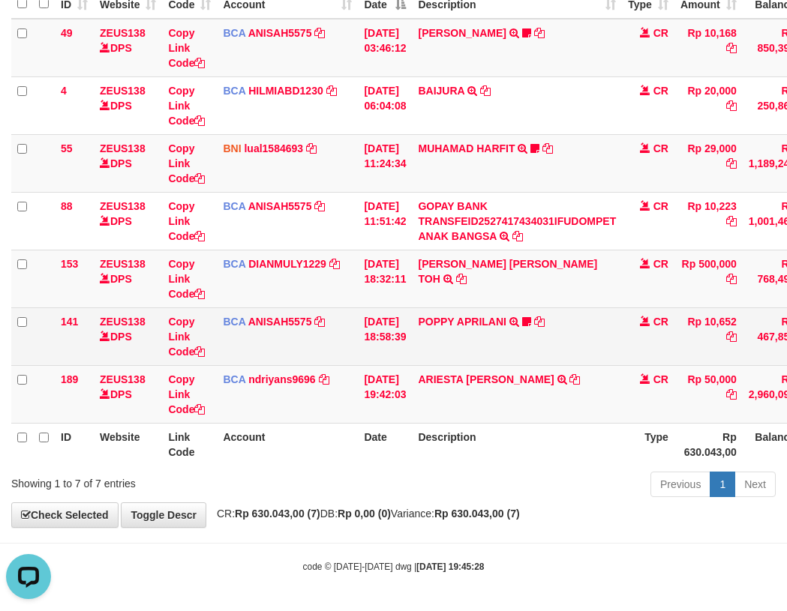
drag, startPoint x: 608, startPoint y: 326, endPoint x: 593, endPoint y: 323, distance: 16.2
click at [601, 324] on td "POPPY APRILANI TRSF E-BANKING CR 0110/FTSCY/WS95271 10652.00POPPY APRILANI Taro…" at bounding box center [517, 337] width 210 height 58
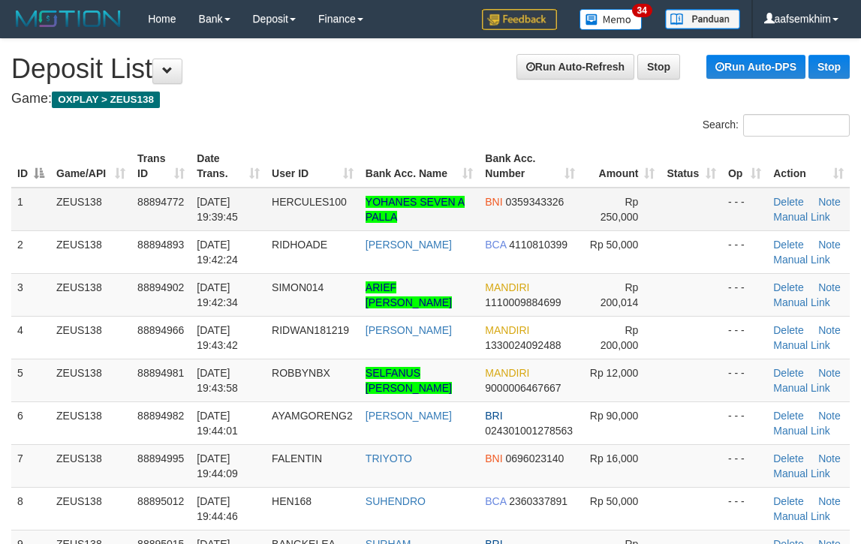
click at [809, 227] on td "Delete Note Manual Link" at bounding box center [808, 210] width 83 height 44
drag, startPoint x: 717, startPoint y: 179, endPoint x: 794, endPoint y: 175, distance: 77.4
click at [773, 175] on tr "ID Game/API Trans ID Date Trans. User ID Bank Acc. Name Bank Acc. Number Amount…" at bounding box center [430, 166] width 838 height 43
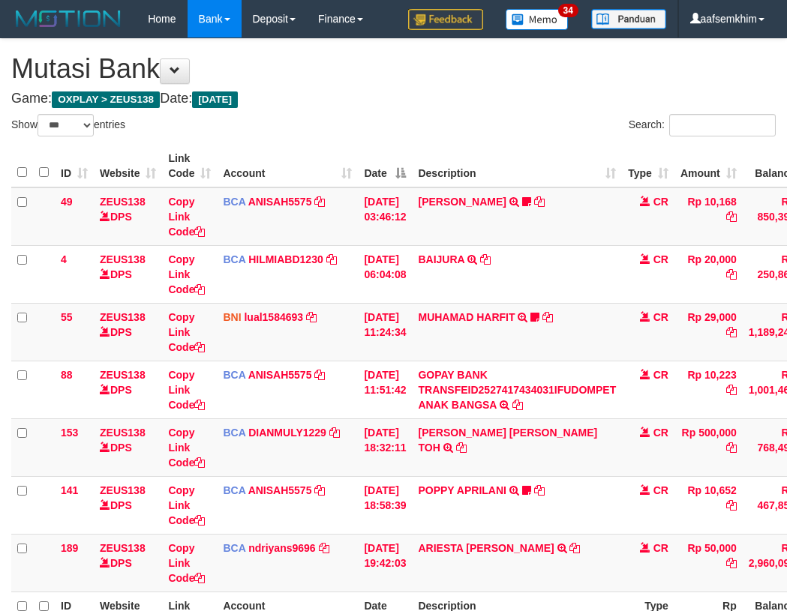
select select "***"
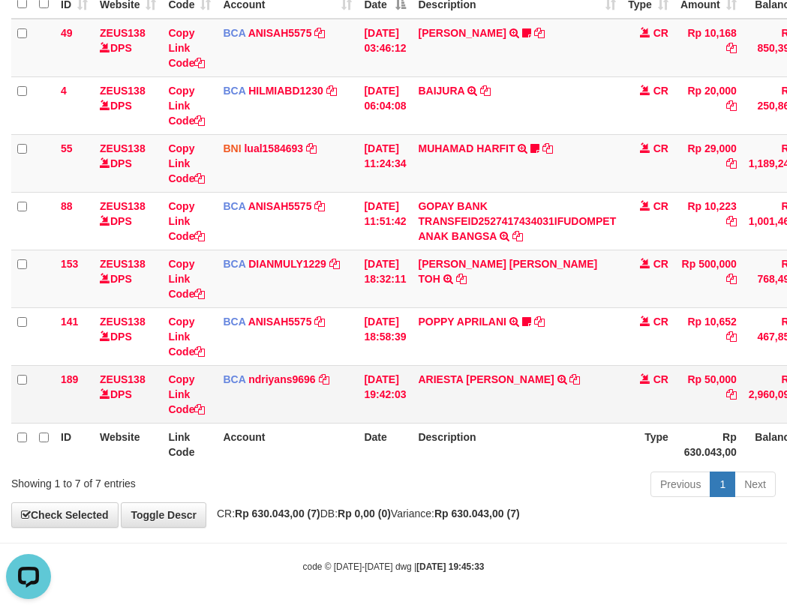
drag, startPoint x: 499, startPoint y: 400, endPoint x: 310, endPoint y: 342, distance: 197.7
click at [500, 398] on tr "189 ZEUS138 DPS Copy Link Code BCA ndriyans9696 DPS ANDRIYANSYAH mutasi_2025100…" at bounding box center [458, 394] width 895 height 58
drag, startPoint x: 122, startPoint y: 232, endPoint x: 2, endPoint y: 217, distance: 120.2
click at [80, 227] on tr "88 ZEUS138 DPS Copy Link Code BCA ANISAH5575 DPS ANISAH mutasi_20251001_3827 | …" at bounding box center [458, 221] width 895 height 58
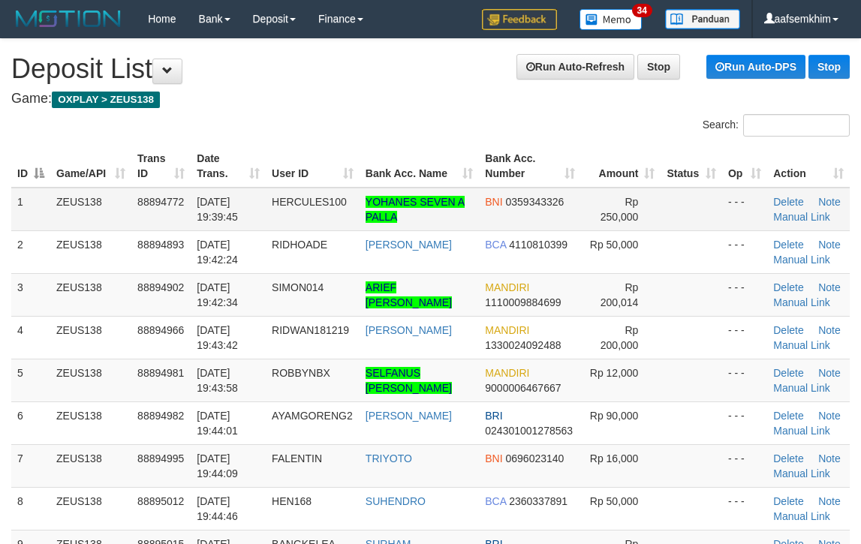
click at [707, 197] on tr "1 ZEUS138 88894772 [DATE] 19:39:45 HERCULES100 YOHANES SEVEN A PALLA BNI 035934…" at bounding box center [430, 210] width 838 height 44
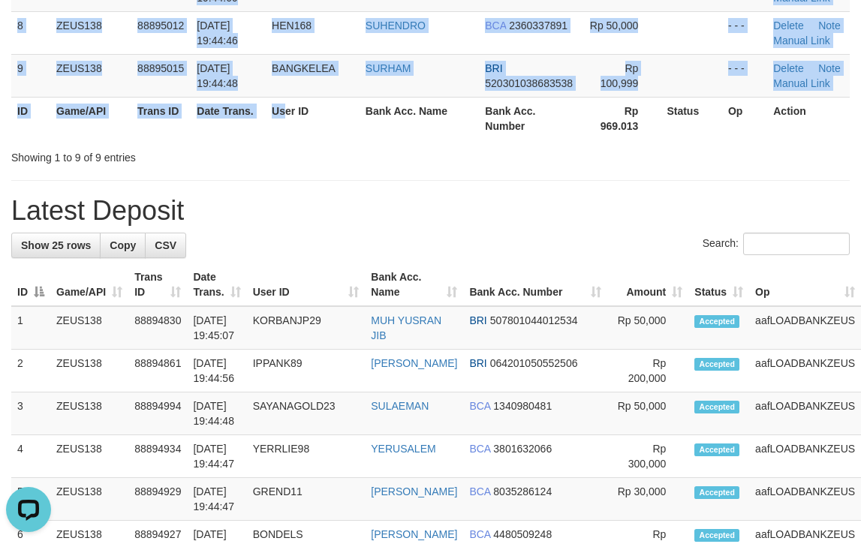
drag, startPoint x: 288, startPoint y: 139, endPoint x: 404, endPoint y: 142, distance: 116.3
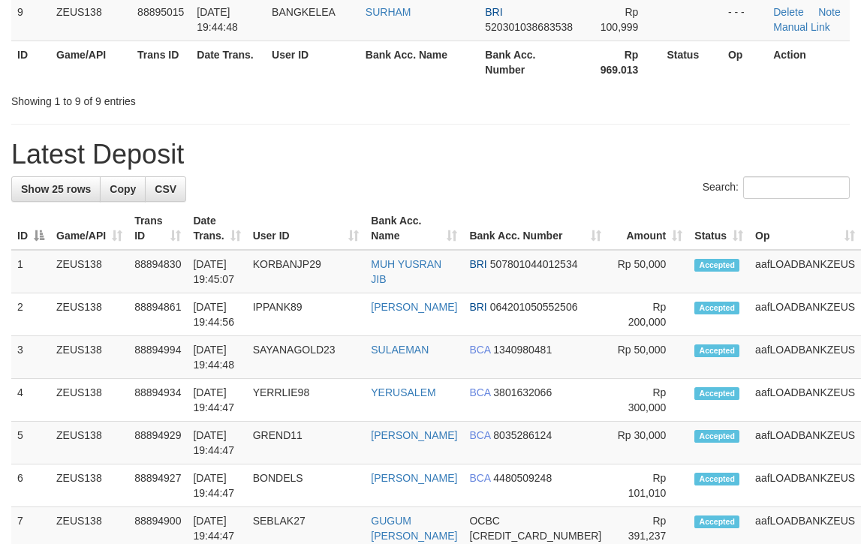
drag, startPoint x: 545, startPoint y: 160, endPoint x: 566, endPoint y: 155, distance: 20.9
click at [557, 156] on h1 "Latest Deposit" at bounding box center [430, 155] width 838 height 30
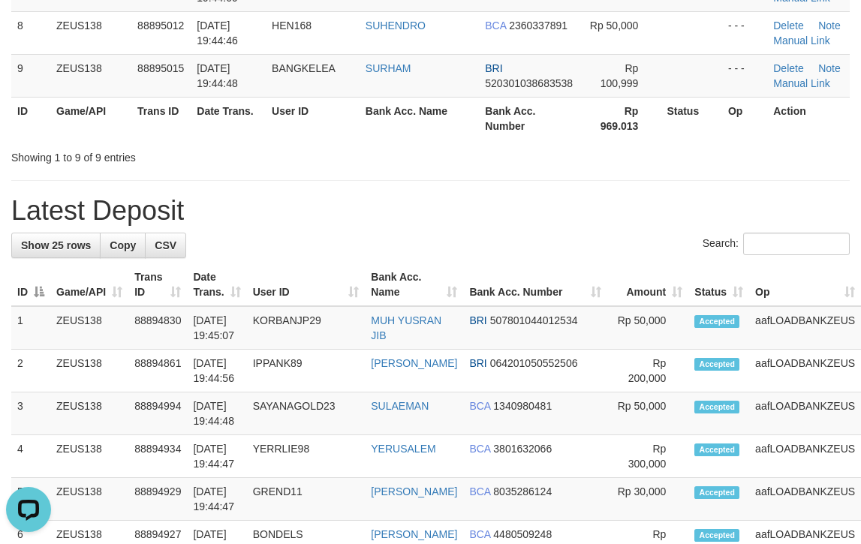
click at [579, 181] on div "**********" at bounding box center [430, 519] width 861 height 1912
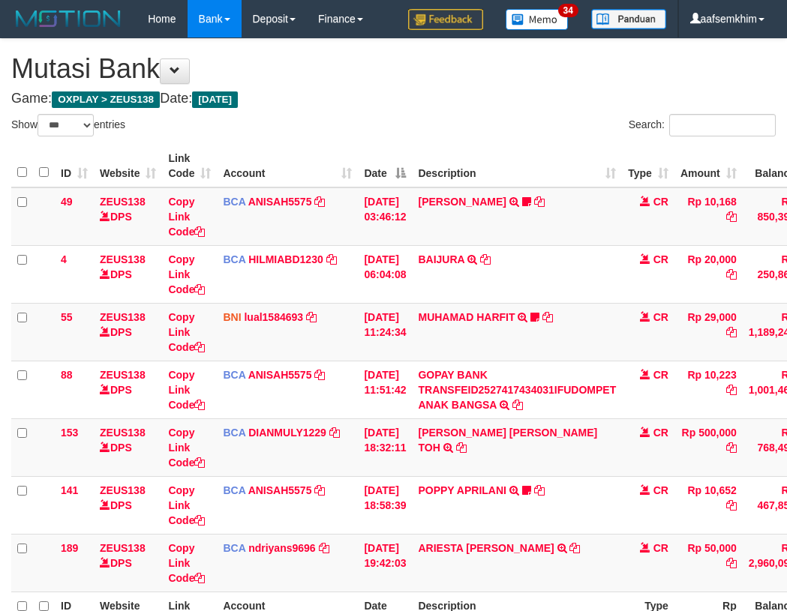
select select "***"
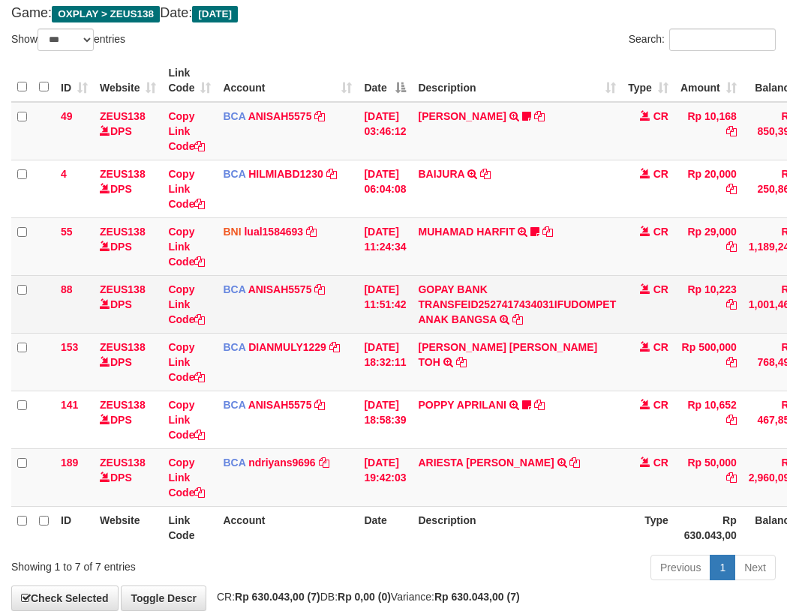
scroll to position [169, 0]
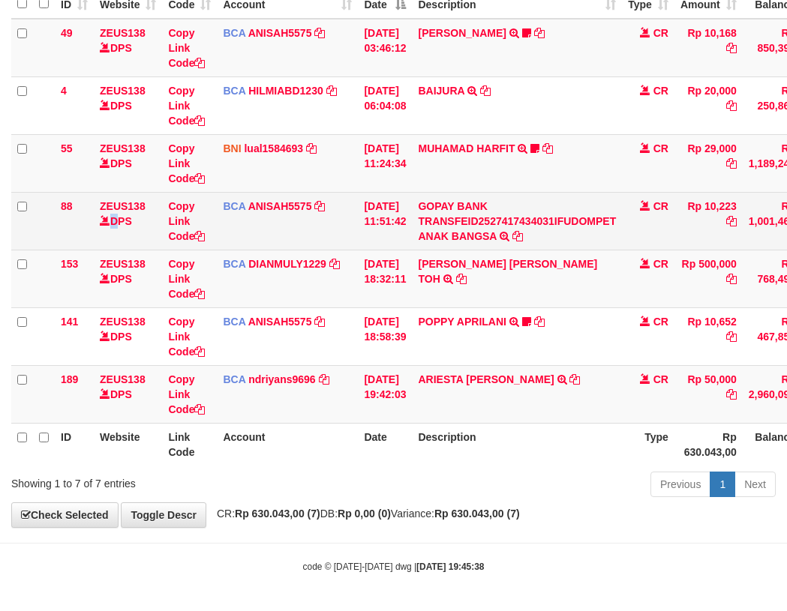
drag, startPoint x: 100, startPoint y: 230, endPoint x: 116, endPoint y: 230, distance: 16.5
click at [115, 230] on td "ZEUS138 DPS" at bounding box center [128, 221] width 68 height 58
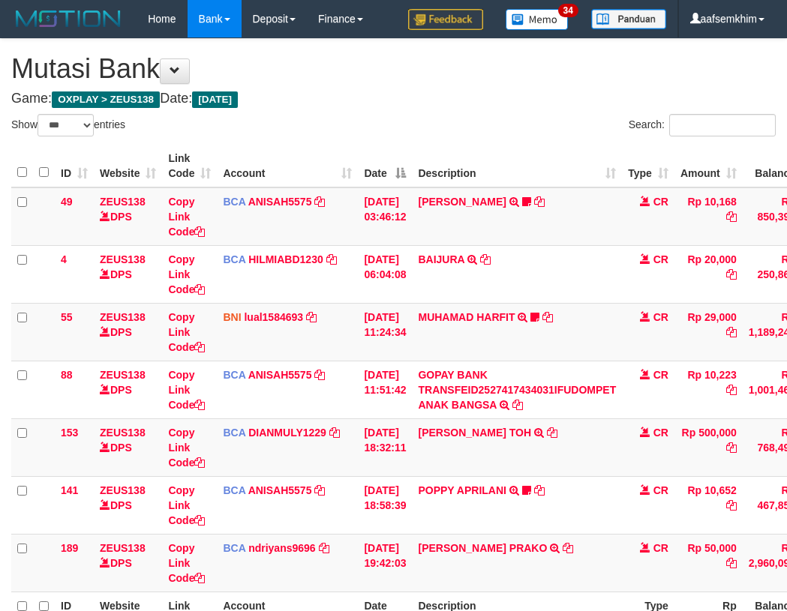
select select "***"
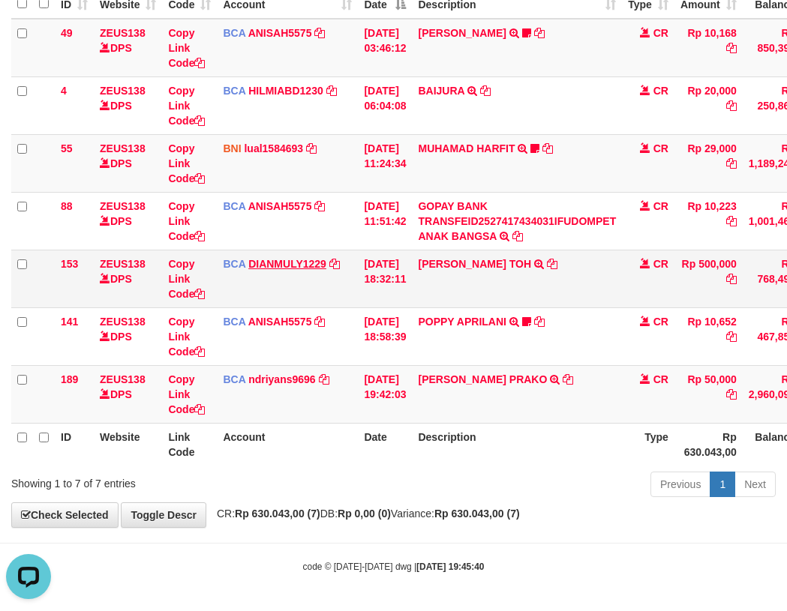
drag, startPoint x: 363, startPoint y: 269, endPoint x: 318, endPoint y: 263, distance: 45.4
click at [340, 265] on tr "153 ZEUS138 DPS Copy Link Code BCA DIANMULY1229 DPS DIAN MULYADI mutasi_2025100…" at bounding box center [458, 279] width 895 height 58
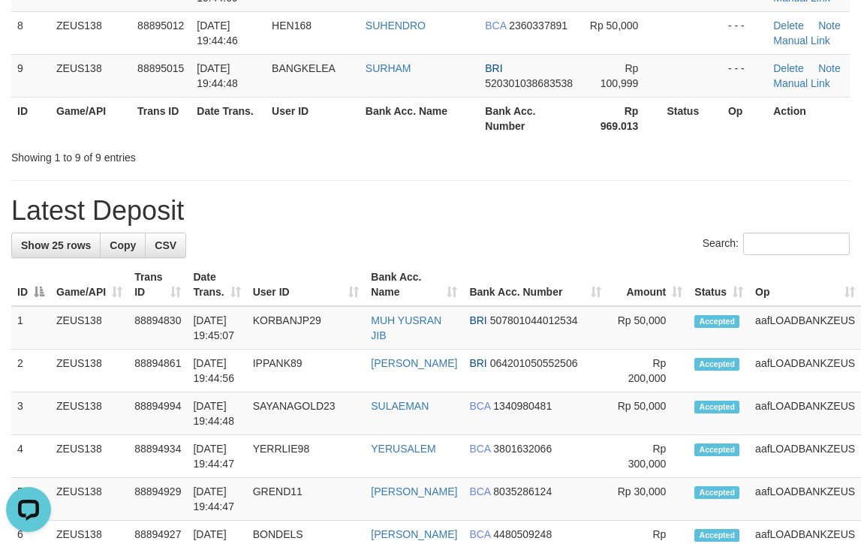
drag, startPoint x: 487, startPoint y: 182, endPoint x: 520, endPoint y: 178, distance: 33.2
click at [500, 180] on div "**********" at bounding box center [430, 519] width 861 height 1912
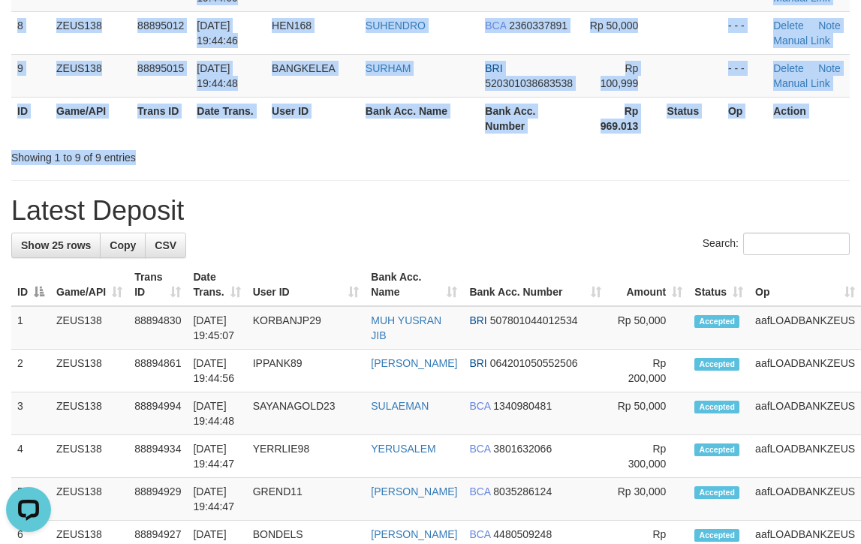
drag, startPoint x: 644, startPoint y: 141, endPoint x: 867, endPoint y: 170, distance: 224.7
click at [770, 152] on div "Showing 1 to 9 of 9 entries" at bounding box center [430, 154] width 861 height 21
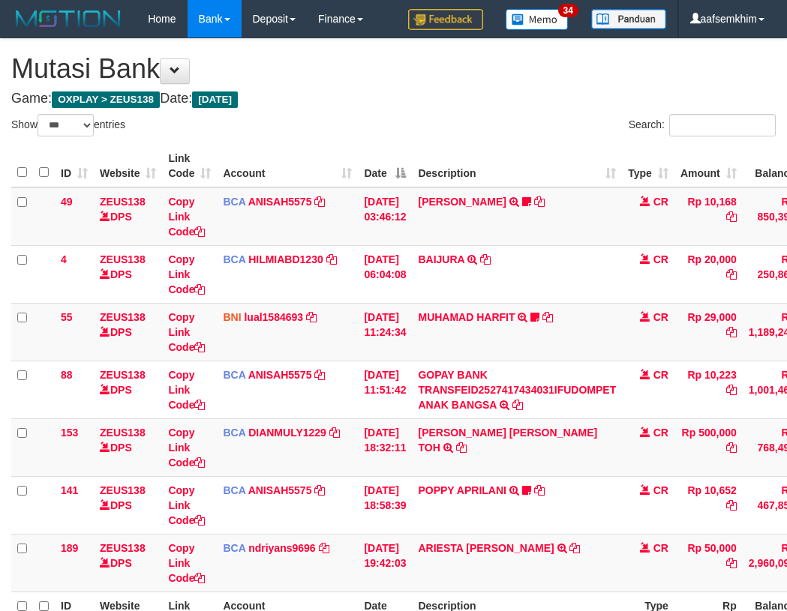
select select "***"
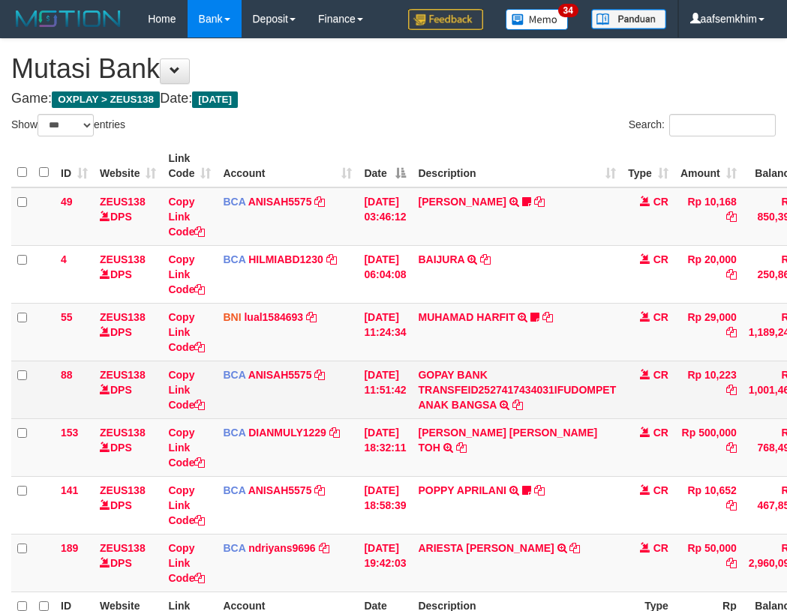
scroll to position [86, 0]
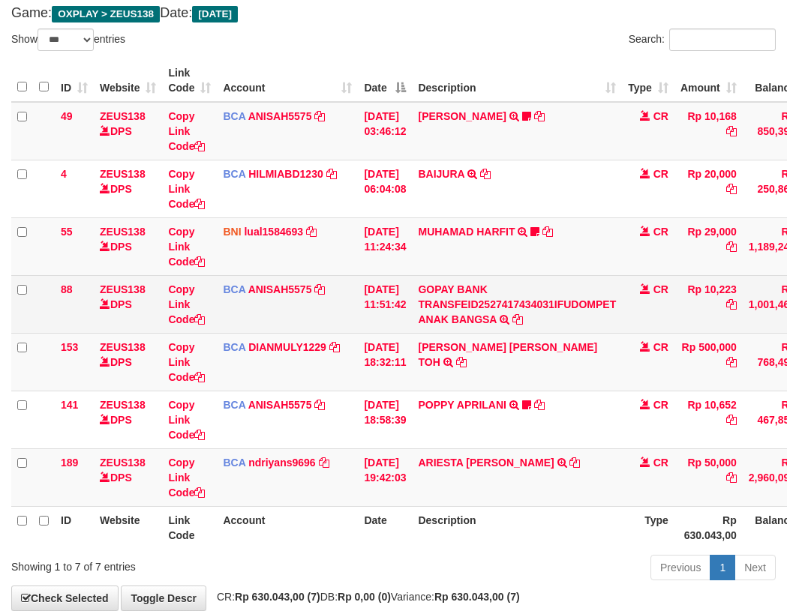
click at [422, 280] on tr "88 ZEUS138 DPS Copy Link Code BCA ANISAH5575 DPS ANISAH mutasi_20251001_3827 | …" at bounding box center [458, 304] width 895 height 58
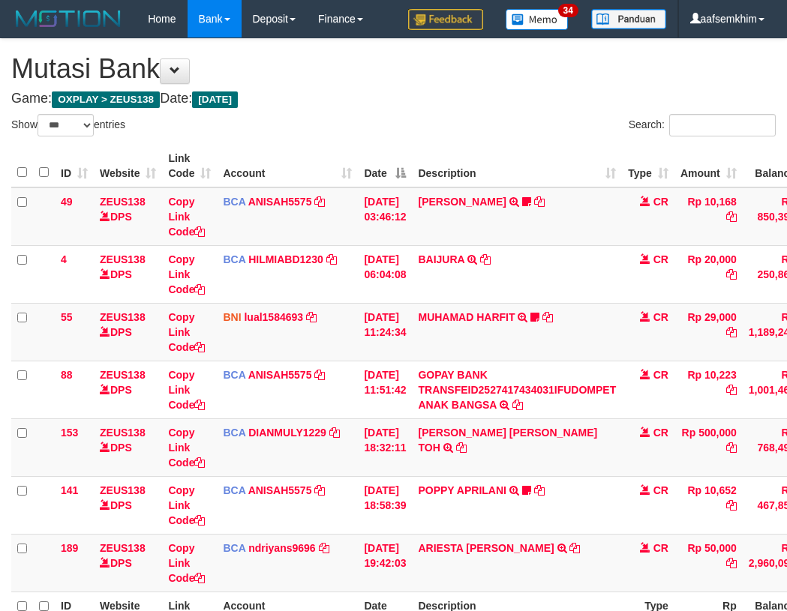
select select "***"
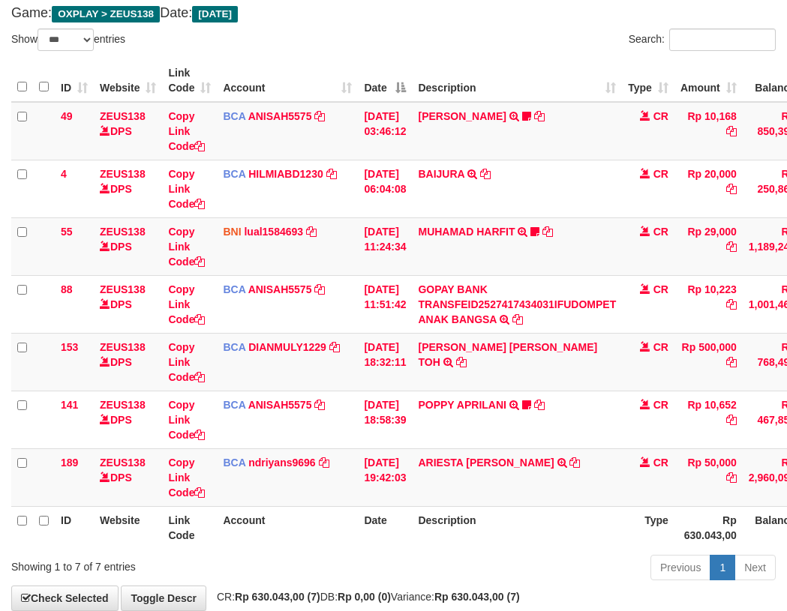
scroll to position [169, 0]
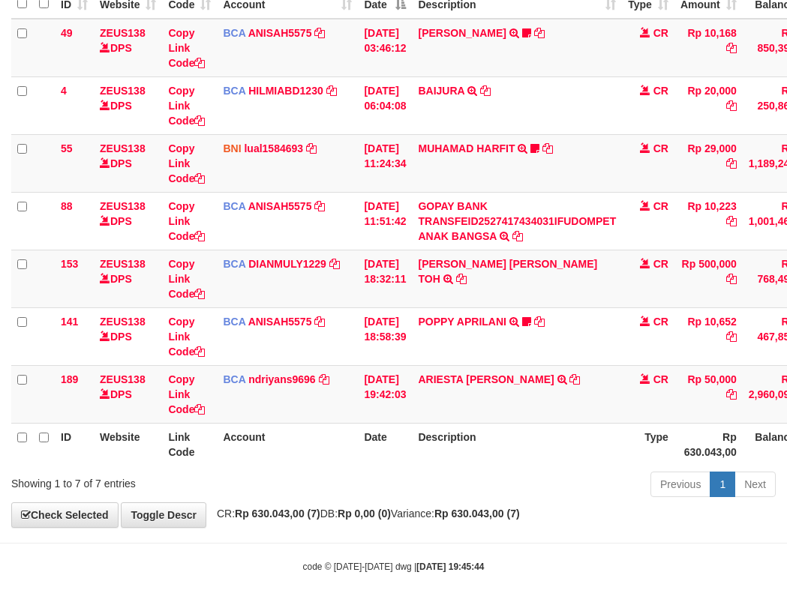
drag, startPoint x: 473, startPoint y: 482, endPoint x: 486, endPoint y: 462, distance: 24.3
click at [495, 467] on div "Show ** ** ** *** entries Search: ID Website Link Code Account Date Description…" at bounding box center [393, 223] width 764 height 557
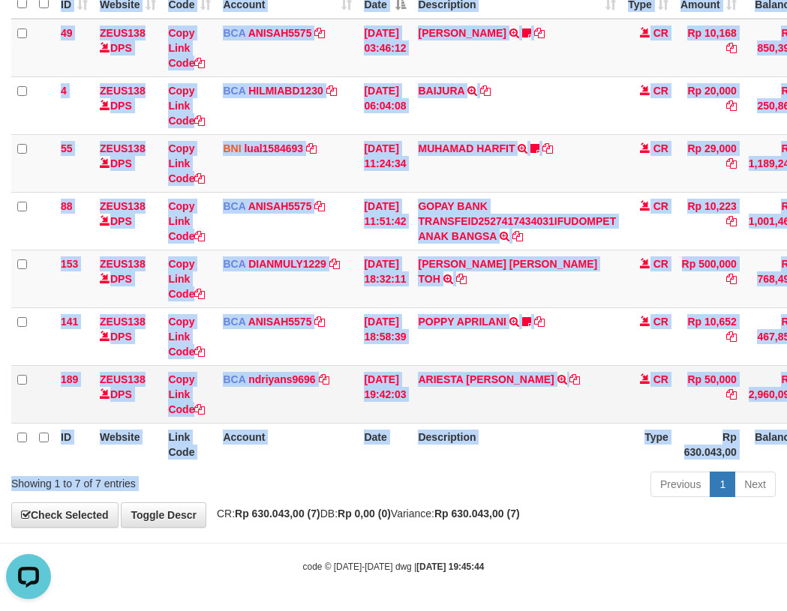
scroll to position [0, 0]
drag, startPoint x: 409, startPoint y: 419, endPoint x: 505, endPoint y: 408, distance: 96.6
click at [505, 408] on tr "189 ZEUS138 DPS Copy Link Code BCA ndriyans9696 DPS ANDRIYANSYAH mutasi_2025100…" at bounding box center [458, 394] width 895 height 58
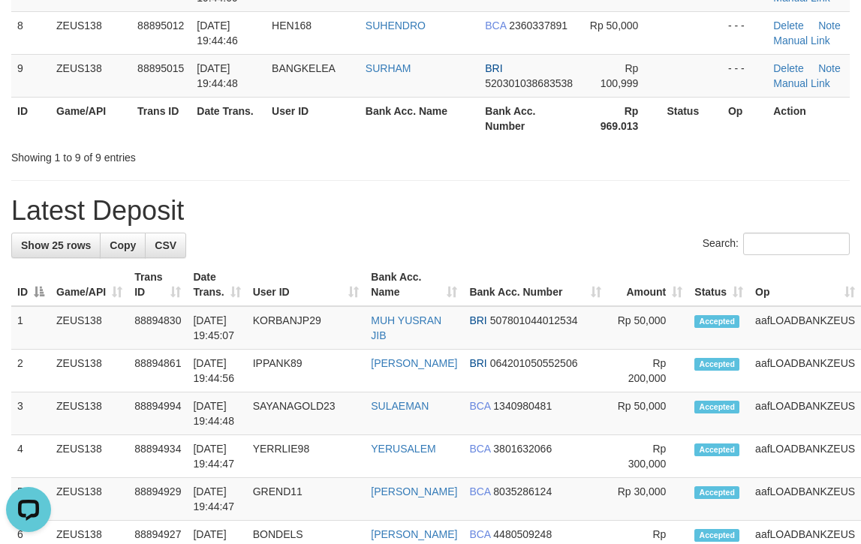
drag, startPoint x: 523, startPoint y: 257, endPoint x: 594, endPoint y: 243, distance: 72.5
click at [537, 255] on div "Search:" at bounding box center [430, 246] width 838 height 26
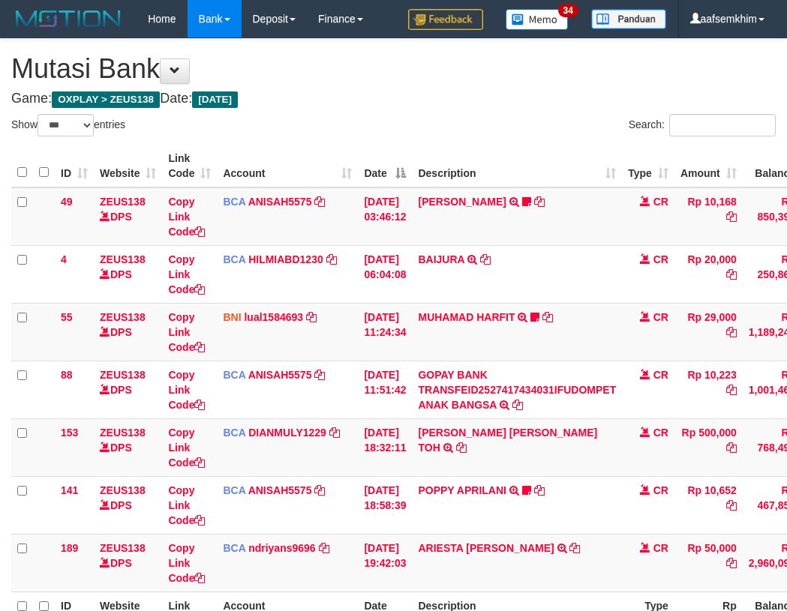
select select "***"
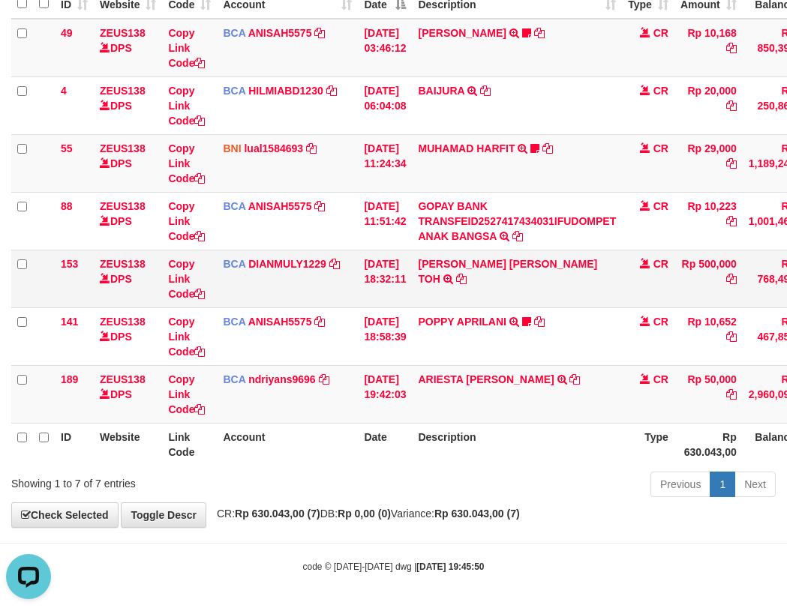
drag, startPoint x: 375, startPoint y: 286, endPoint x: 316, endPoint y: 272, distance: 60.8
click at [368, 284] on td "[DATE] 18:32:11" at bounding box center [385, 279] width 54 height 58
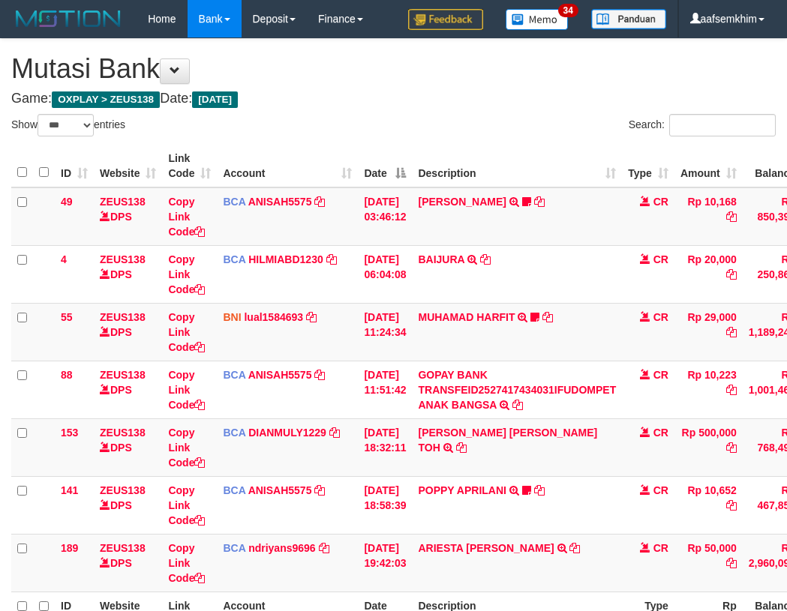
select select "***"
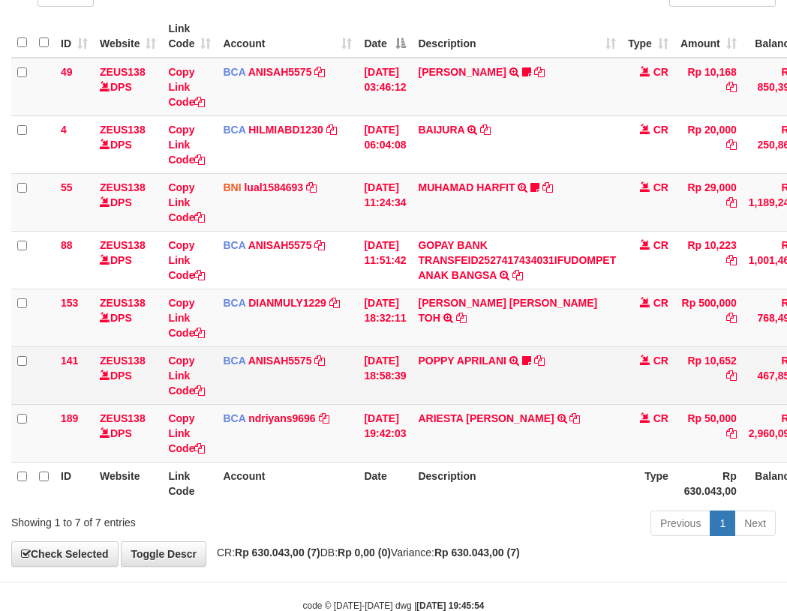
scroll to position [169, 0]
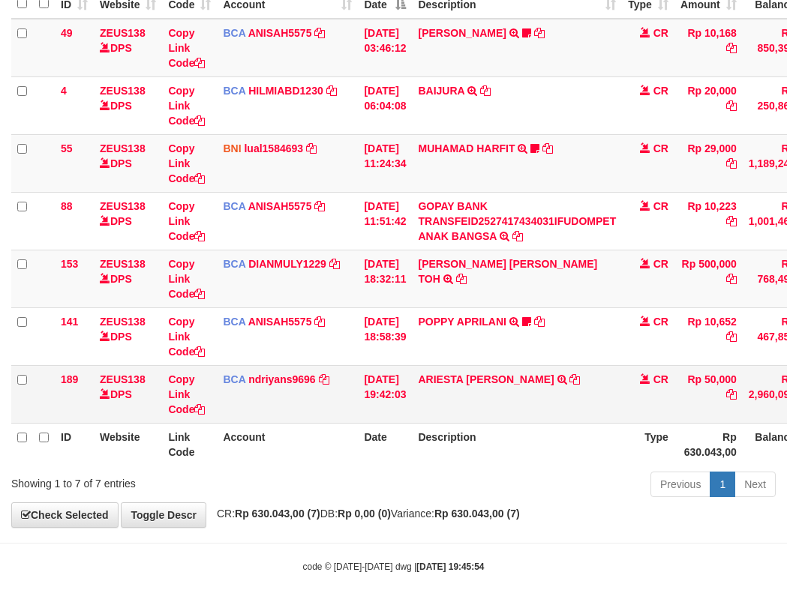
click at [433, 409] on td "ARIESTA HERU PRAKO TRSF E-BANKING CR 10/01 ZP6P1 ARIESTA HERU PRAKO" at bounding box center [517, 394] width 210 height 58
drag, startPoint x: 433, startPoint y: 409, endPoint x: 0, endPoint y: 326, distance: 440.8
click at [432, 409] on td "ARIESTA HERU PRAKO TRSF E-BANKING CR 10/01 ZP6P1 ARIESTA HERU PRAKO" at bounding box center [517, 394] width 210 height 58
copy link "ARIESTA"
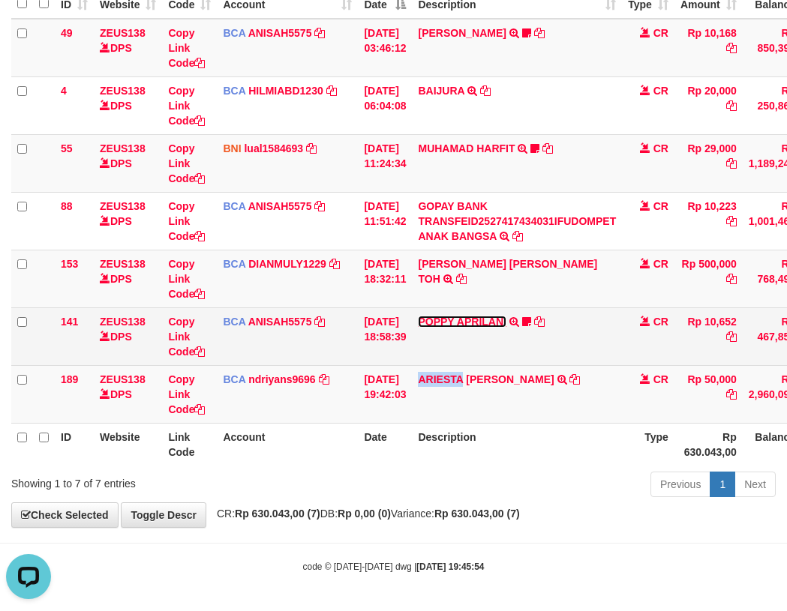
click at [476, 320] on link "POPPY APRILANI" at bounding box center [462, 322] width 88 height 12
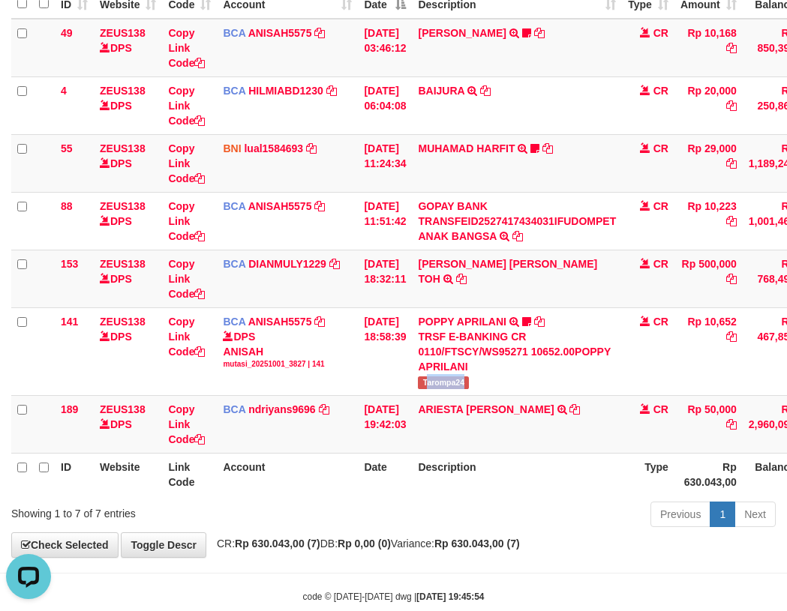
drag, startPoint x: 437, startPoint y: 386, endPoint x: 5, endPoint y: 329, distance: 436.5
click at [469, 382] on span "Tarompa24" at bounding box center [443, 383] width 51 height 13
copy span "arompa24"
drag, startPoint x: 286, startPoint y: 287, endPoint x: 274, endPoint y: 284, distance: 12.4
click at [294, 287] on td "BCA DIANMULY1229 DPS DIAN MULYADI mutasi_20251001_3826 | 153 mutasi_20251001_38…" at bounding box center [287, 279] width 141 height 58
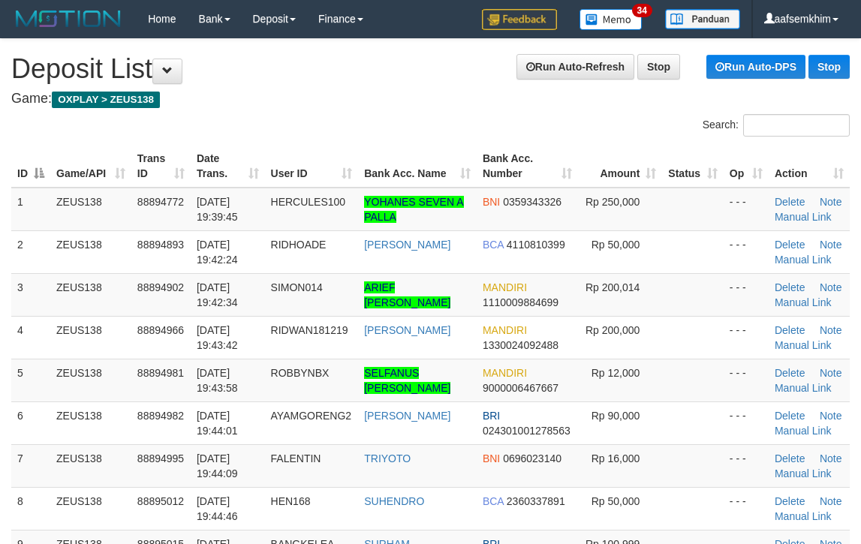
scroll to position [532, 0]
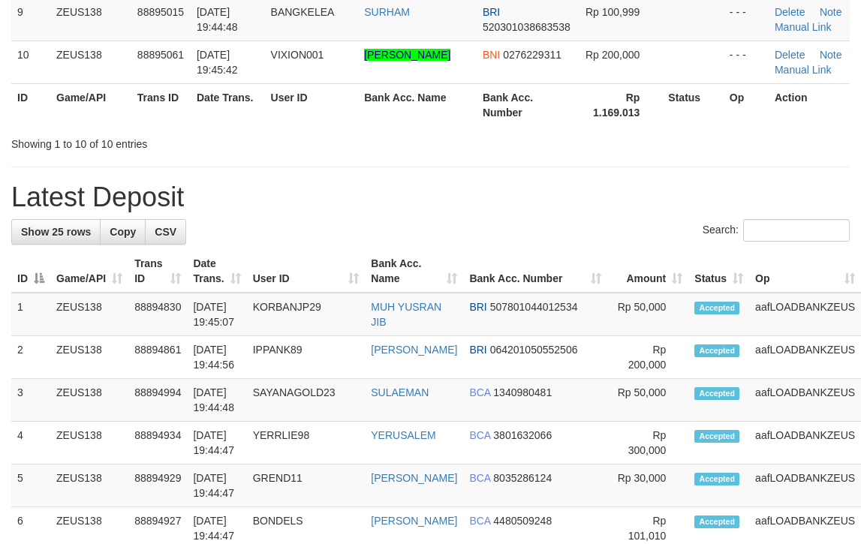
scroll to position [476, 0]
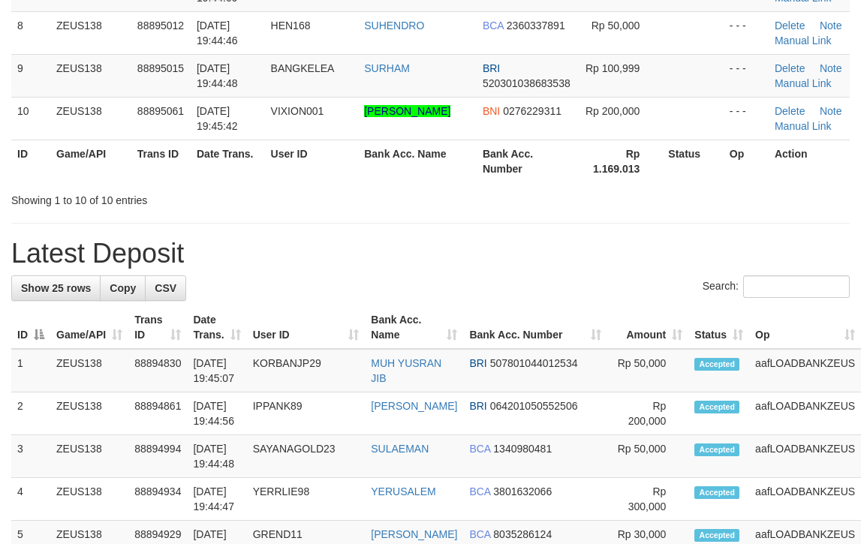
drag, startPoint x: 464, startPoint y: 230, endPoint x: 472, endPoint y: 231, distance: 8.3
click at [470, 231] on div "**********" at bounding box center [430, 540] width 861 height 1955
click at [617, 274] on div "**********" at bounding box center [430, 540] width 861 height 1955
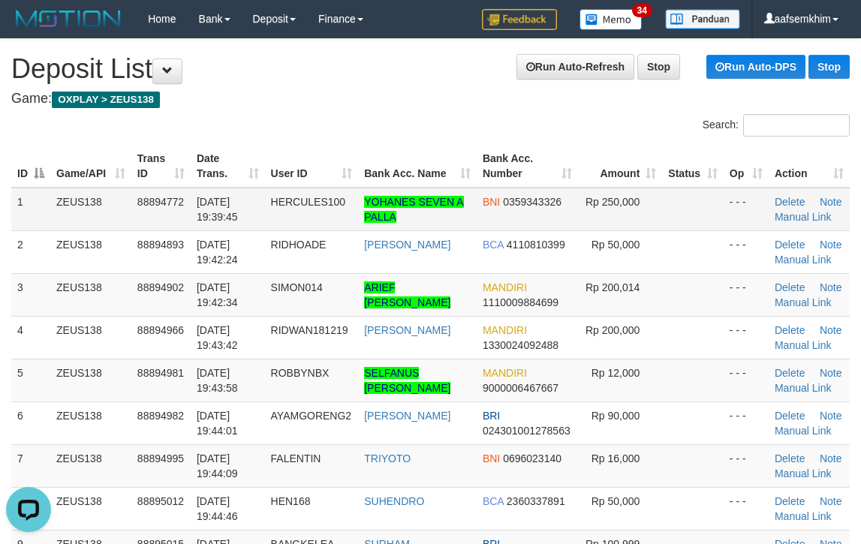
drag, startPoint x: 551, startPoint y: 182, endPoint x: 812, endPoint y: 200, distance: 261.7
click at [646, 184] on tr "ID Game/API Trans ID Date Trans. User ID Bank Acc. Name Bank Acc. Number Amount…" at bounding box center [430, 166] width 838 height 43
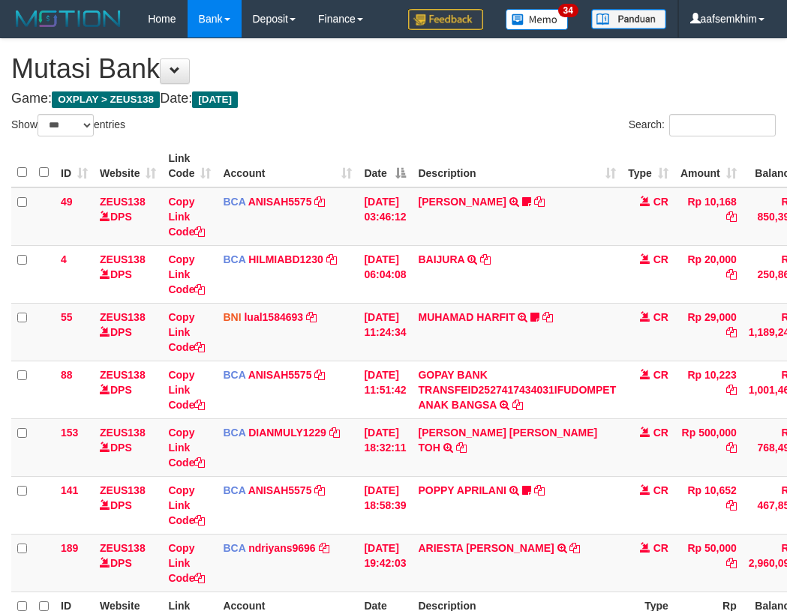
select select "***"
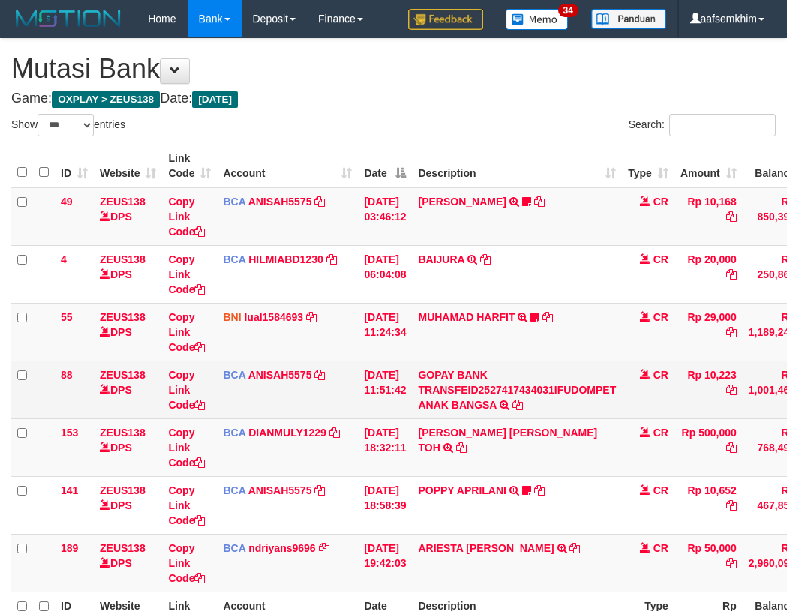
scroll to position [86, 0]
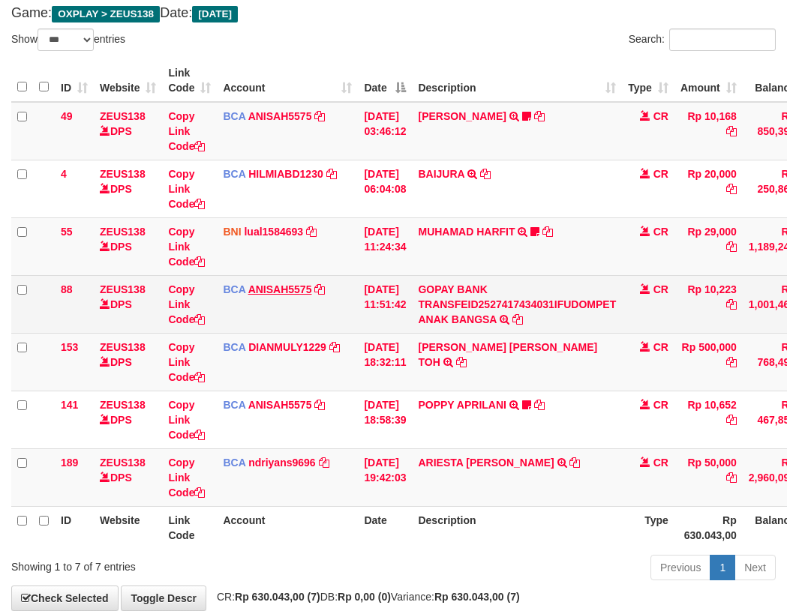
drag, startPoint x: 341, startPoint y: 296, endPoint x: 254, endPoint y: 284, distance: 88.0
click at [313, 292] on td "BCA ANISAH5575 DPS ANISAH mutasi_20251001_3827 | 88 mutasi_20251001_3827 | 88" at bounding box center [287, 304] width 141 height 58
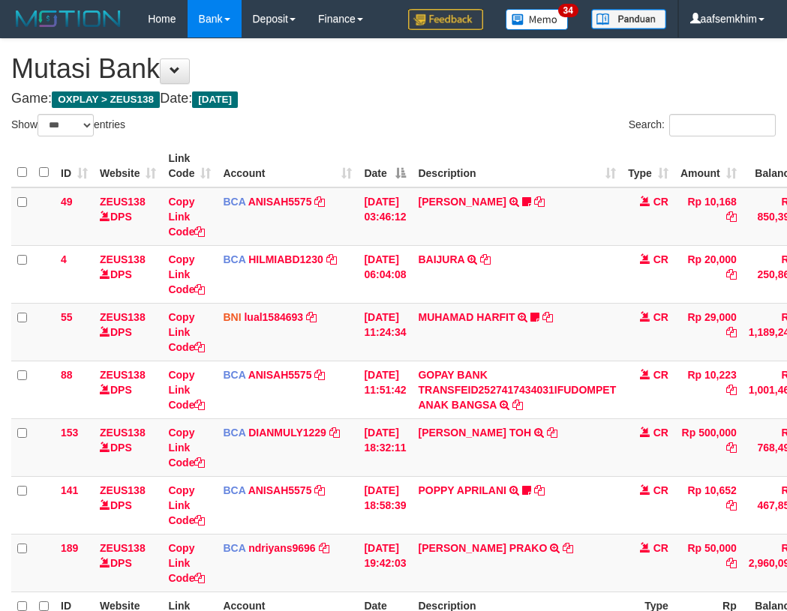
select select "***"
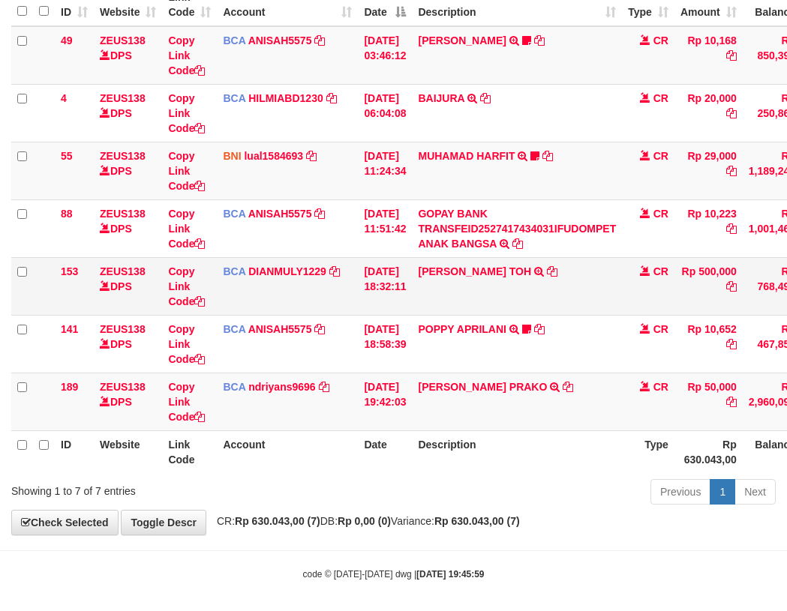
scroll to position [169, 0]
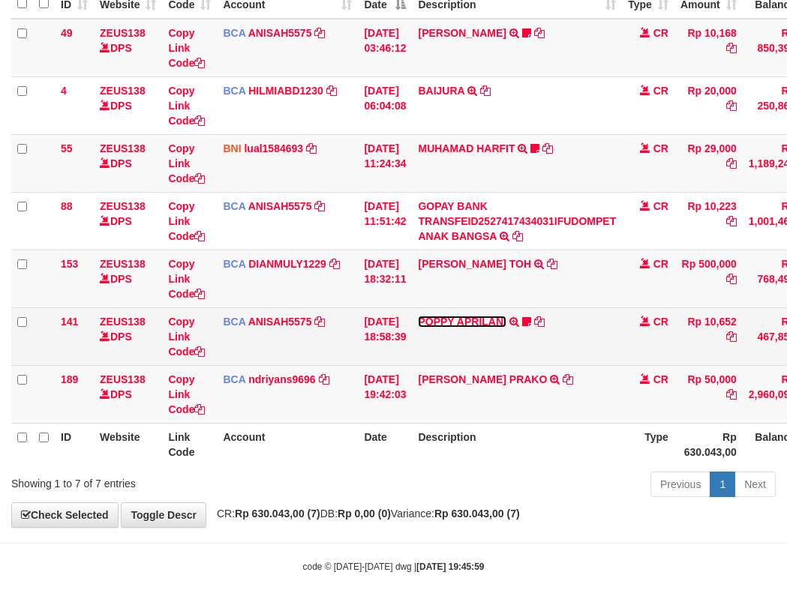
click at [488, 326] on link "POPPY APRILANI" at bounding box center [462, 322] width 88 height 12
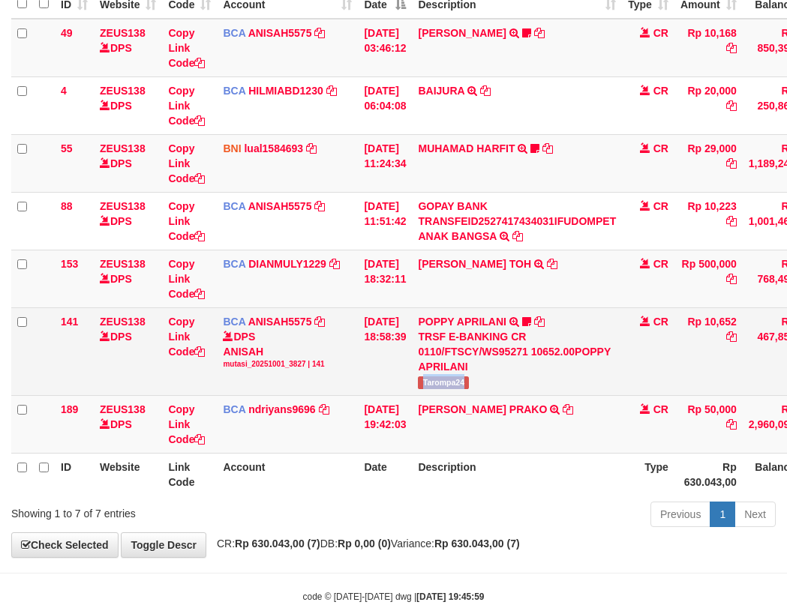
drag, startPoint x: 481, startPoint y: 383, endPoint x: 270, endPoint y: 353, distance: 212.9
click at [500, 383] on td "POPPY APRILANI TRSF E-BANKING CR 0110/FTSCY/WS95271 10652.00POPPY APRILANI Taro…" at bounding box center [517, 352] width 210 height 88
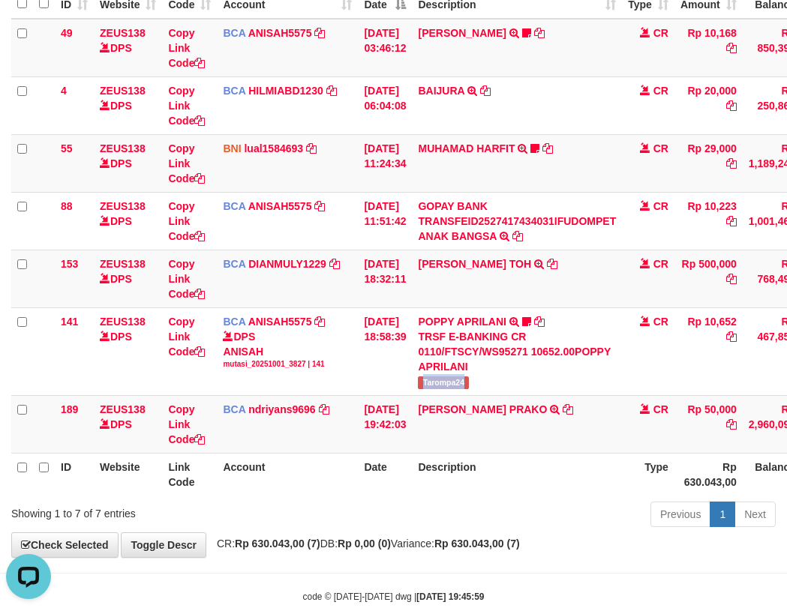
scroll to position [0, 0]
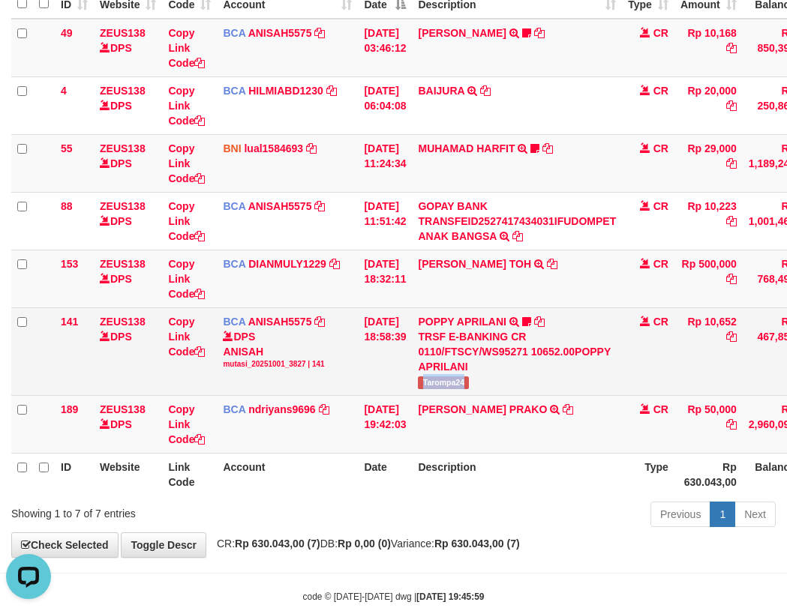
copy tr "ARIEST"
drag, startPoint x: 408, startPoint y: 419, endPoint x: 169, endPoint y: 361, distance: 246.4
click at [454, 420] on tr "189 ZEUS138 DPS Copy Link Code BCA ndriyans9696 DPS ANDRIYANSYAH mutasi_2025100…" at bounding box center [458, 424] width 895 height 58
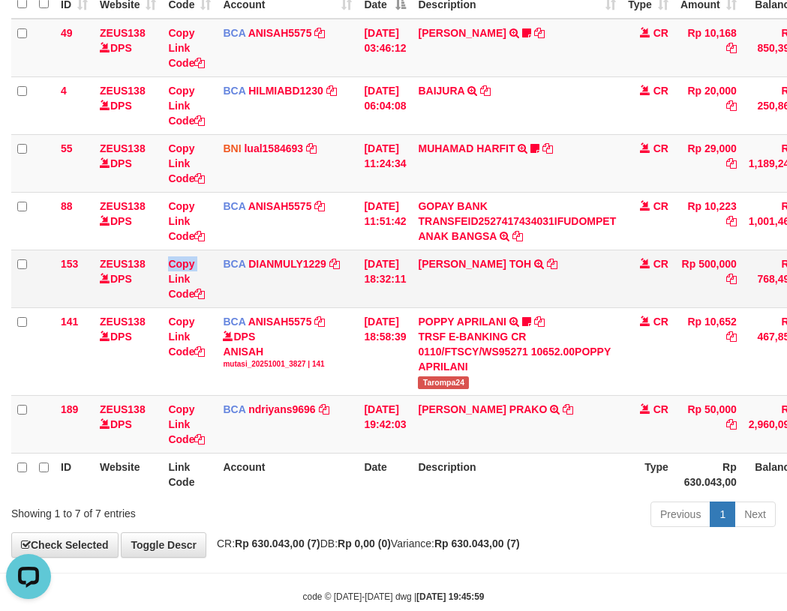
click at [164, 275] on tr "153 ZEUS138 DPS Copy Link Code BCA DIANMULY1229 DPS DIAN MULYADI mutasi_2025100…" at bounding box center [458, 279] width 895 height 58
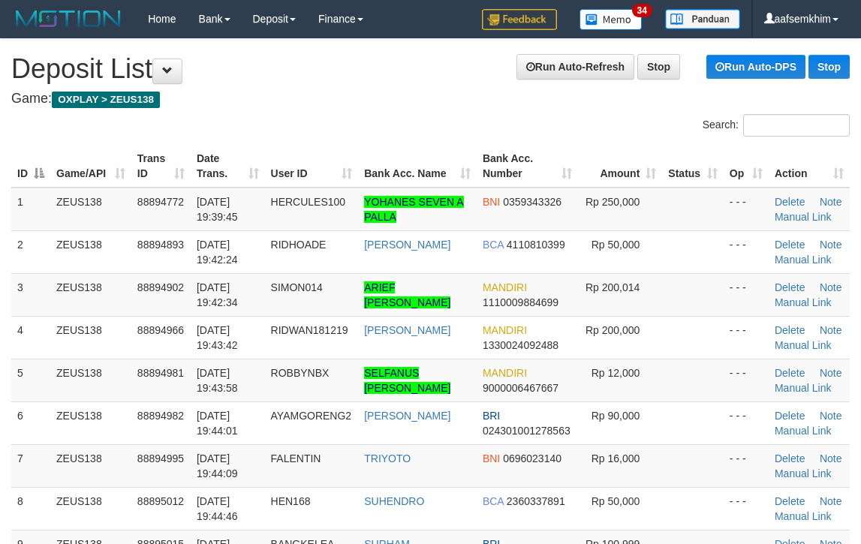
drag, startPoint x: 749, startPoint y: 298, endPoint x: 870, endPoint y: 299, distance: 120.0
click at [837, 298] on tr "3 ZEUS138 88894902 01/10/2025 19:42:34 SIMON014 ARIEF MUSTIKA SURYA MANDIRI 111…" at bounding box center [430, 294] width 838 height 43
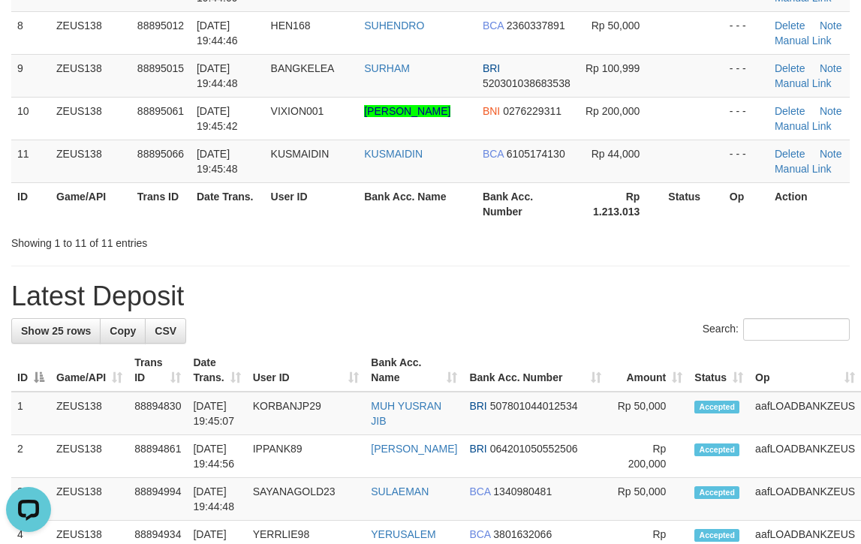
scroll to position [792, 0]
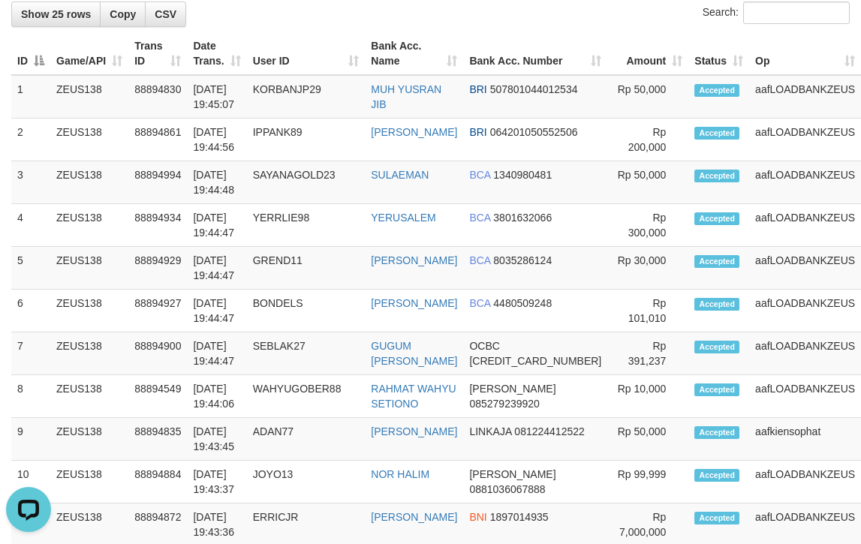
drag, startPoint x: 710, startPoint y: 175, endPoint x: 870, endPoint y: 201, distance: 161.2
click at [721, 175] on tr "3 ZEUS138 88894994 01/10/2025 19:44:48 SAYANAGOLD23 SULAEMAN BCA 1340980481 Rp …" at bounding box center [466, 182] width 911 height 43
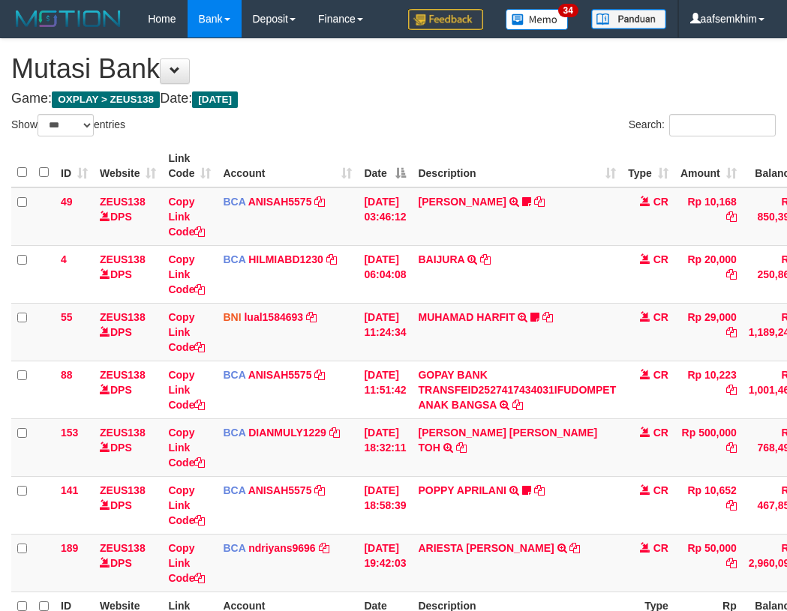
select select "***"
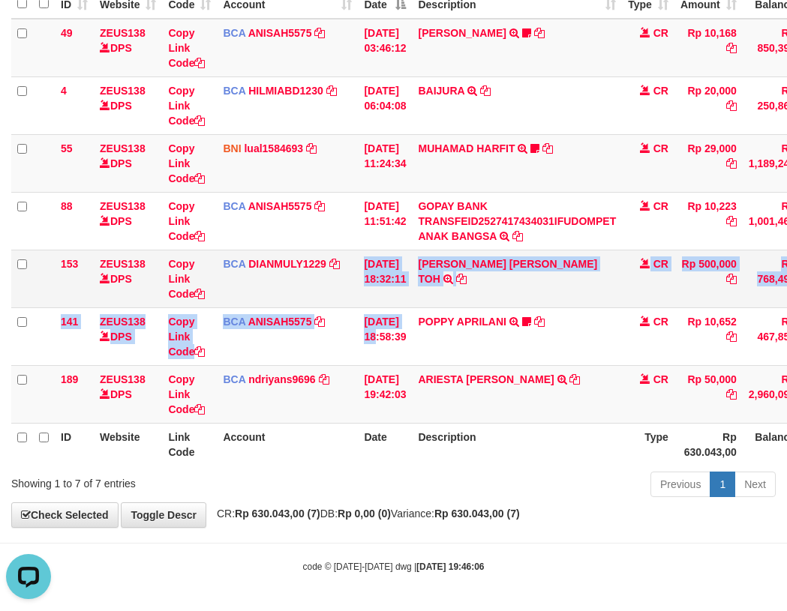
drag, startPoint x: 379, startPoint y: 313, endPoint x: 355, endPoint y: 300, distance: 27.2
click at [355, 300] on tbody "49 ZEUS138 DPS Copy Link Code BCA ANISAH5575 DPS ANISAH mutasi_20251001_3827 | …" at bounding box center [458, 221] width 895 height 405
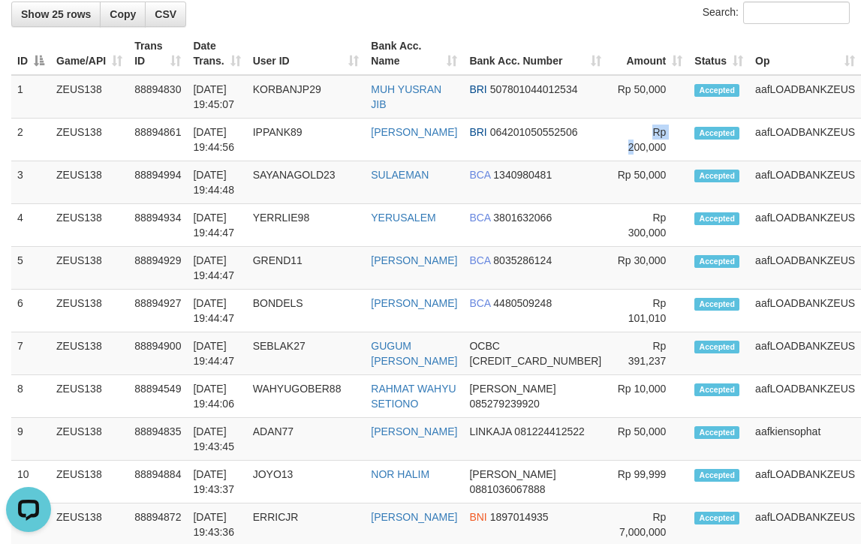
drag, startPoint x: 569, startPoint y: 140, endPoint x: 870, endPoint y: 185, distance: 304.2
click at [664, 149] on tr "2 ZEUS138 88894861 [DATE] 19:44:56 IPPANK89 [PERSON_NAME] BRI 064201050552506 R…" at bounding box center [466, 140] width 911 height 43
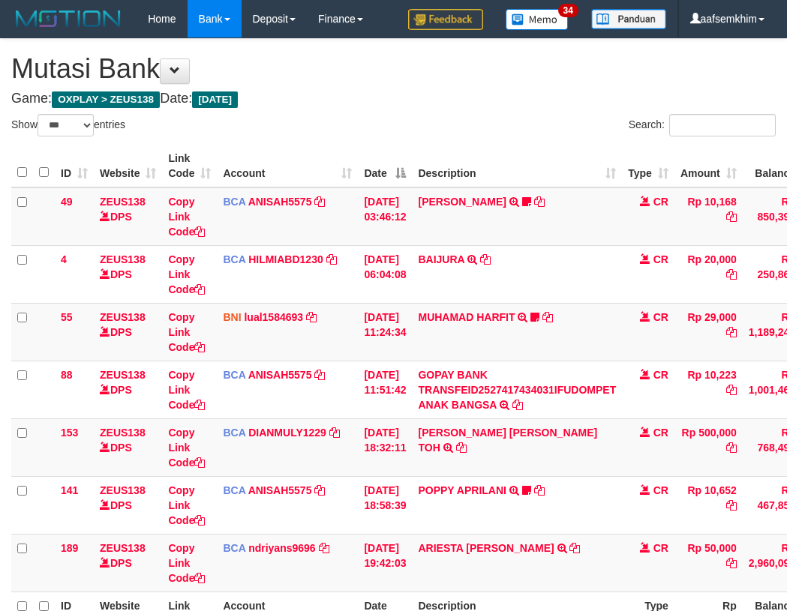
select select "***"
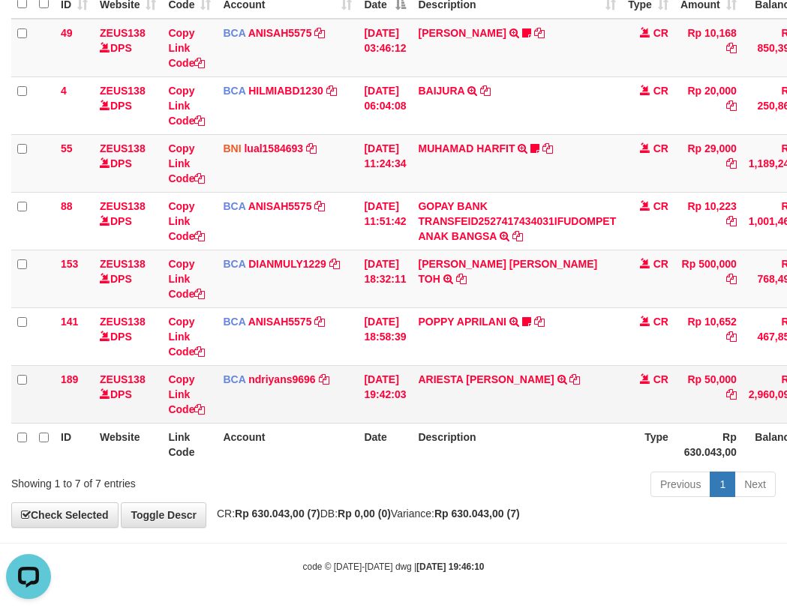
click at [459, 390] on td "ARIESTA HERU PRAKO TRSF E-BANKING CR 10/01 ZP6P1 ARIESTA HERU PRAKO" at bounding box center [517, 394] width 210 height 58
drag, startPoint x: 459, startPoint y: 390, endPoint x: 439, endPoint y: 387, distance: 20.5
click at [458, 390] on td "[PERSON_NAME] PRAKO TRSF E-BANKING CR 10/01 ZP6P1 [PERSON_NAME] PRAKO" at bounding box center [517, 394] width 210 height 58
copy link "ARIESTA"
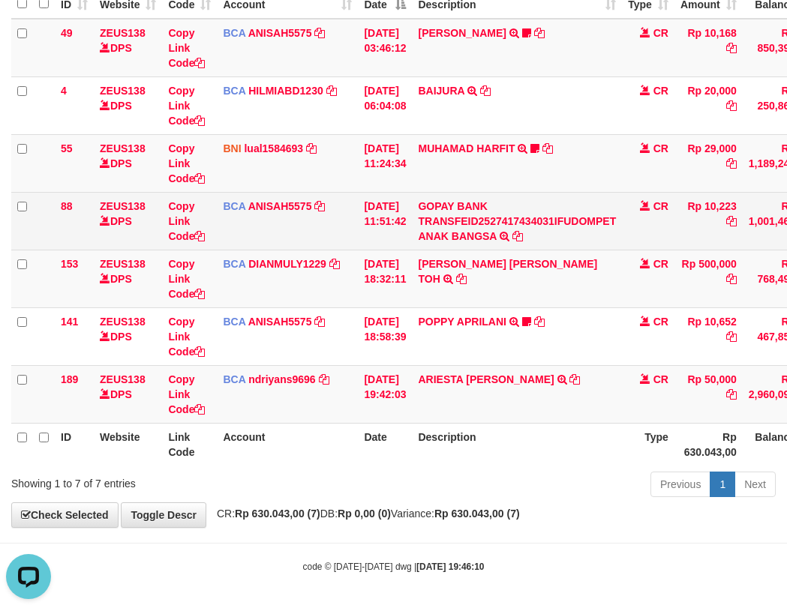
click at [214, 233] on td "Copy Link Code" at bounding box center [189, 221] width 55 height 58
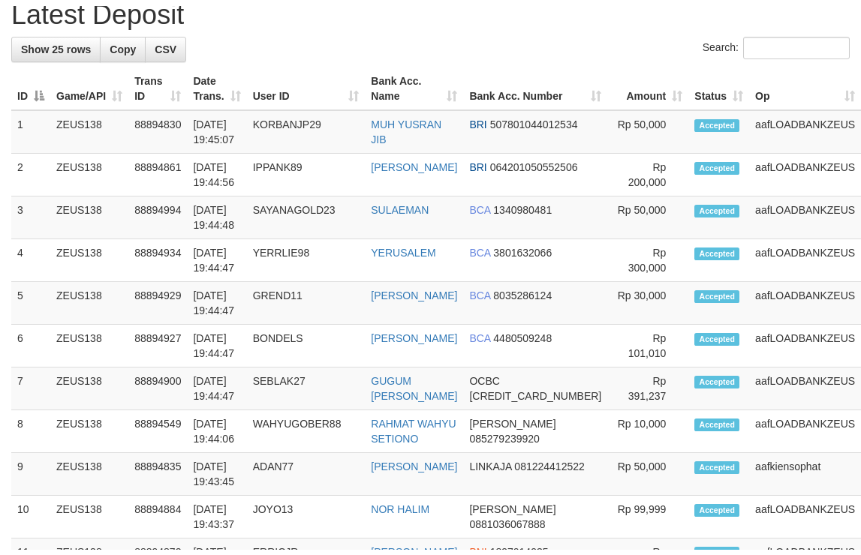
scroll to position [792, 0]
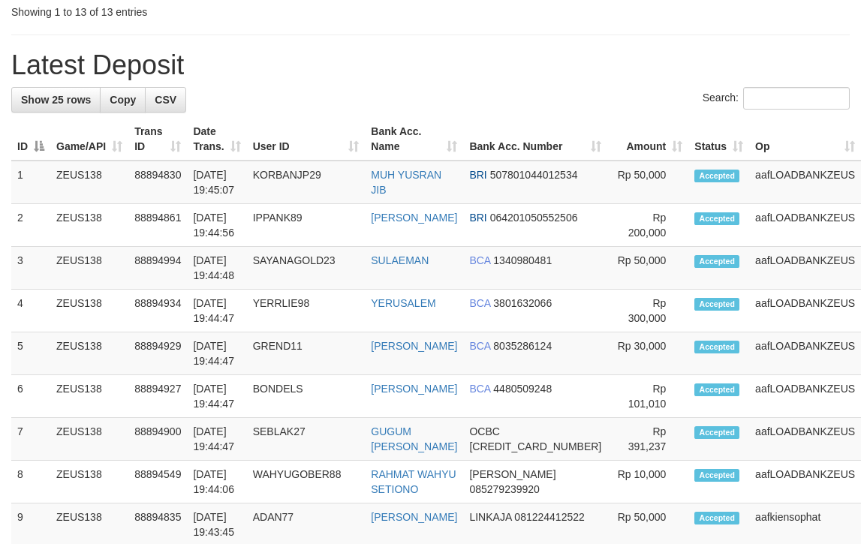
click at [500, 125] on th "Bank Acc. Number" at bounding box center [535, 139] width 144 height 43
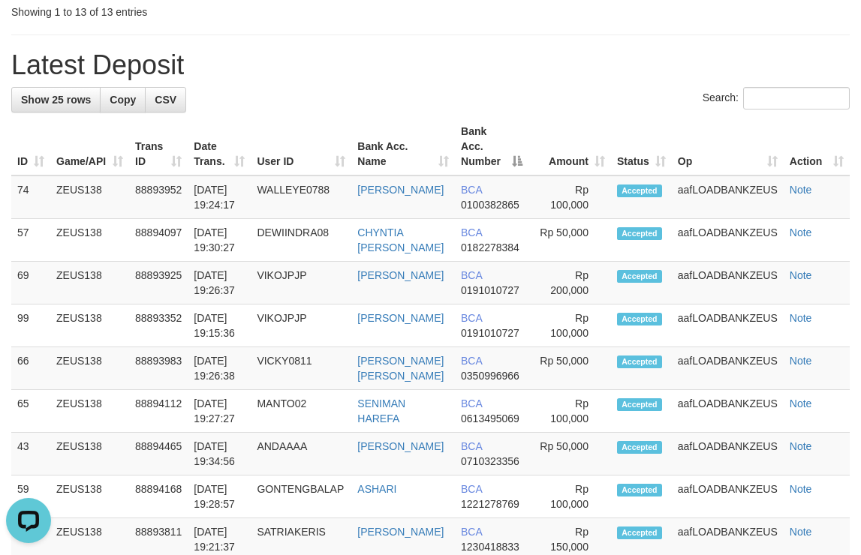
scroll to position [0, 0]
click at [497, 74] on h1 "Latest Deposit" at bounding box center [430, 65] width 838 height 30
drag, startPoint x: 347, startPoint y: 100, endPoint x: 483, endPoint y: 107, distance: 136.0
click at [459, 104] on div "Search:" at bounding box center [430, 100] width 838 height 26
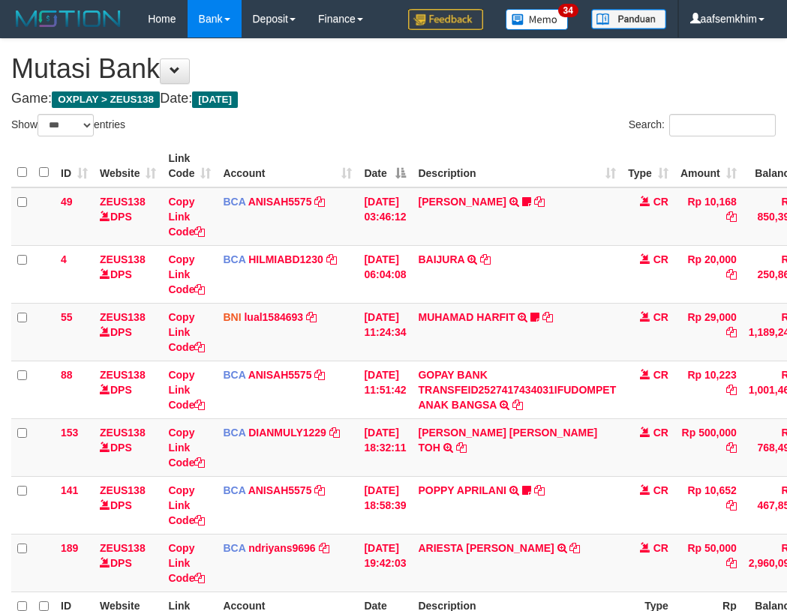
select select "***"
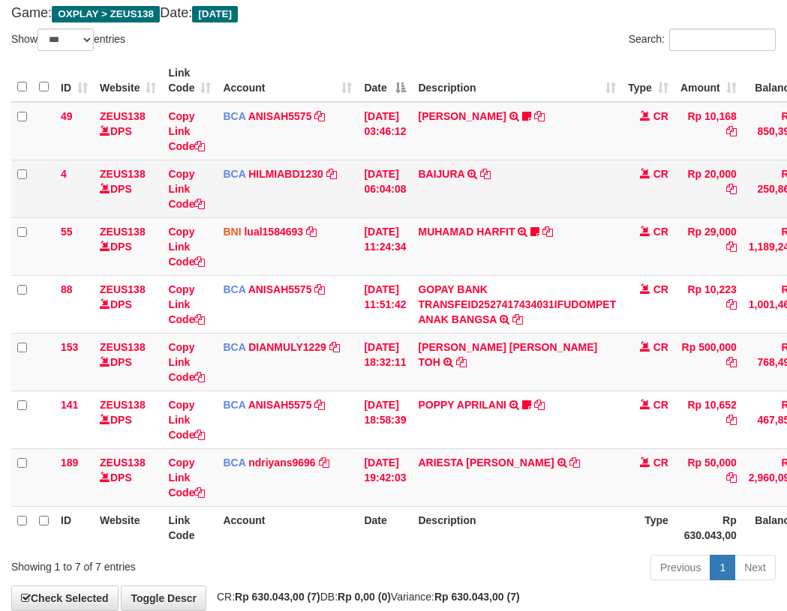
click at [47, 182] on td at bounding box center [44, 189] width 22 height 58
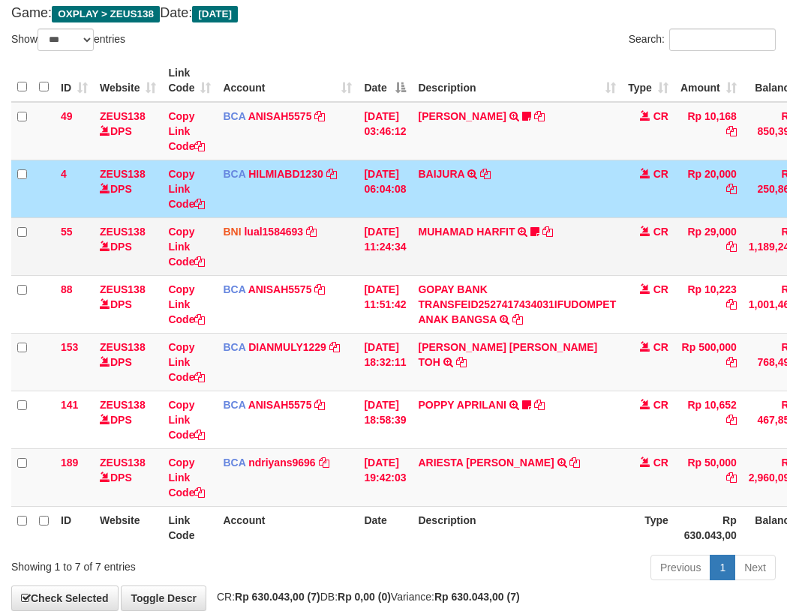
scroll to position [169, 0]
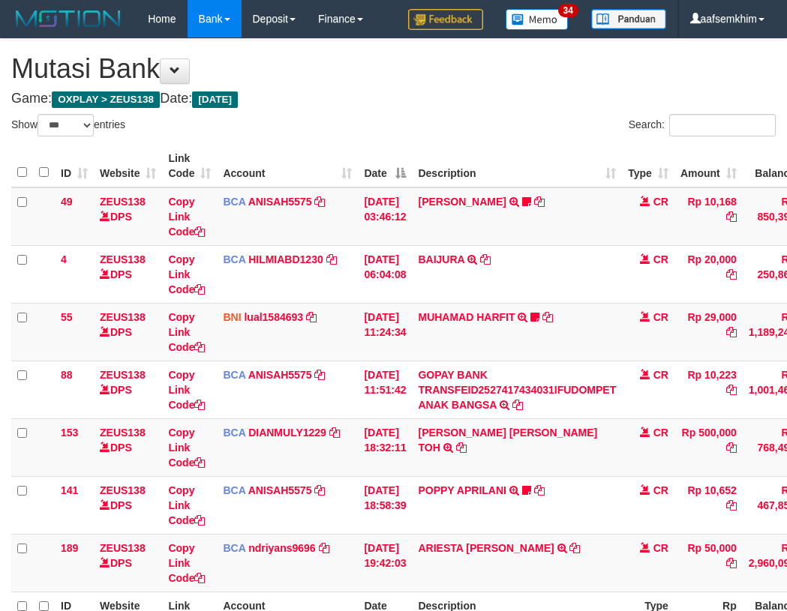
select select "***"
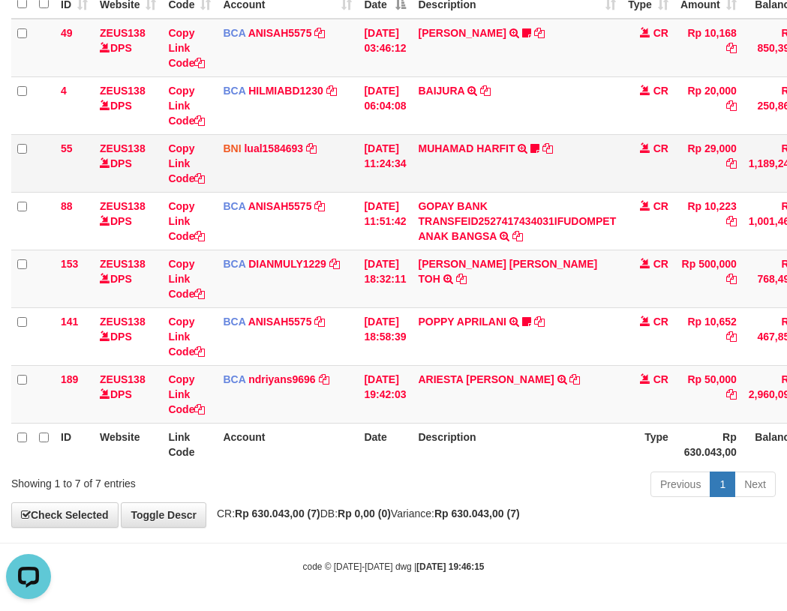
drag, startPoint x: 424, startPoint y: 233, endPoint x: 65, endPoint y: 179, distance: 363.4
click at [422, 233] on td "GOPAY BANK TRANSFEID2527417434031IFUDOMPET ANAK BANGSA TRSF E-BANKING CR 0110/F…" at bounding box center [517, 221] width 210 height 58
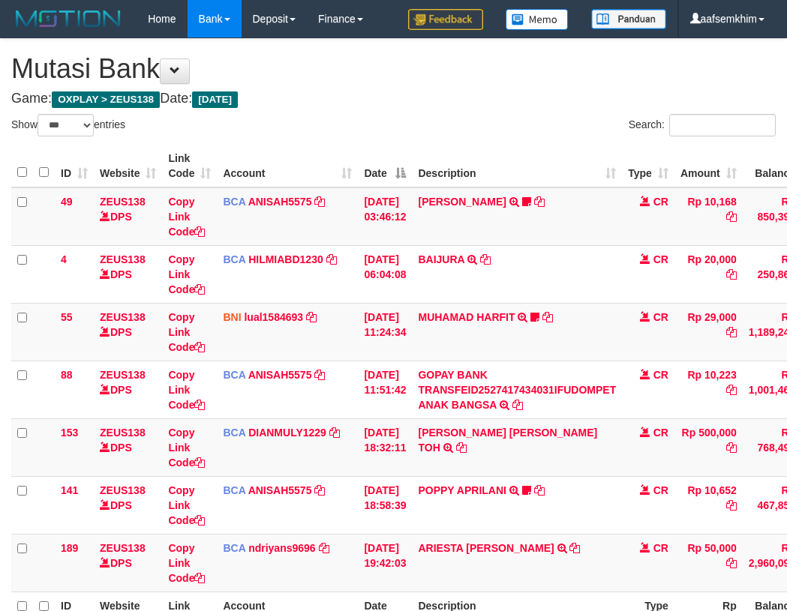
select select "***"
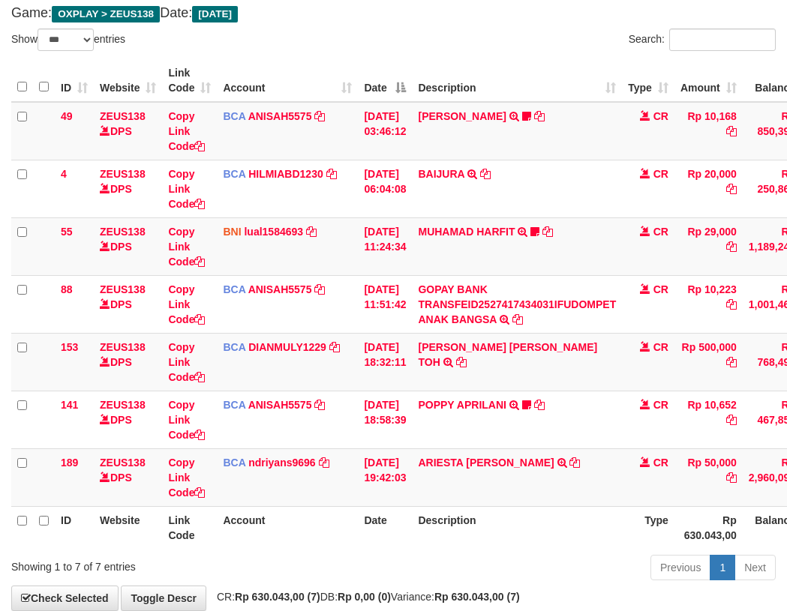
click at [299, 221] on td "BNI lual1584693 DPS LUCKY ALAMSYAH mutasi_20251001_2414 | 55 mutasi_20251001_24…" at bounding box center [287, 247] width 141 height 58
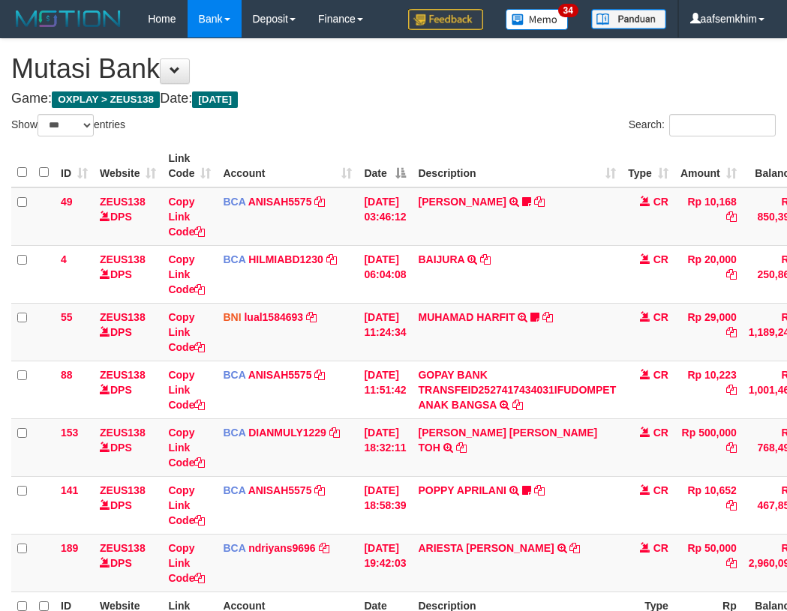
select select "***"
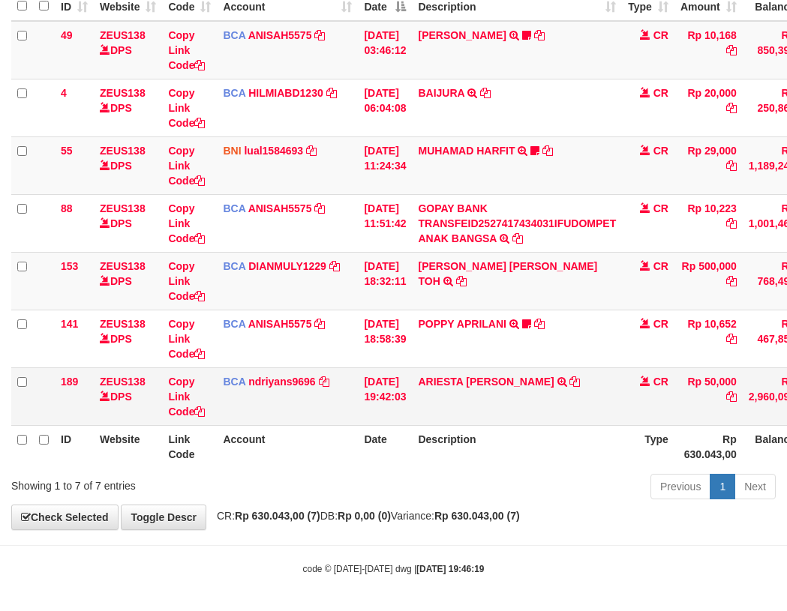
scroll to position [169, 0]
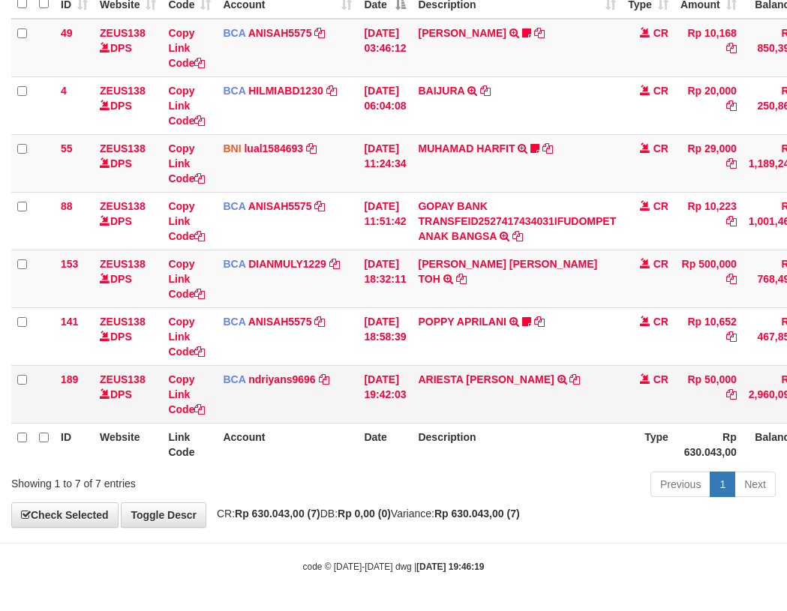
click at [455, 392] on td "ARIESTA [PERSON_NAME] TRSF E-BANKING CR 10/01 ZP6P1 ARIESTA [PERSON_NAME]" at bounding box center [517, 394] width 210 height 58
copy link "ARIESTA"
drag, startPoint x: 420, startPoint y: 180, endPoint x: 410, endPoint y: 179, distance: 9.8
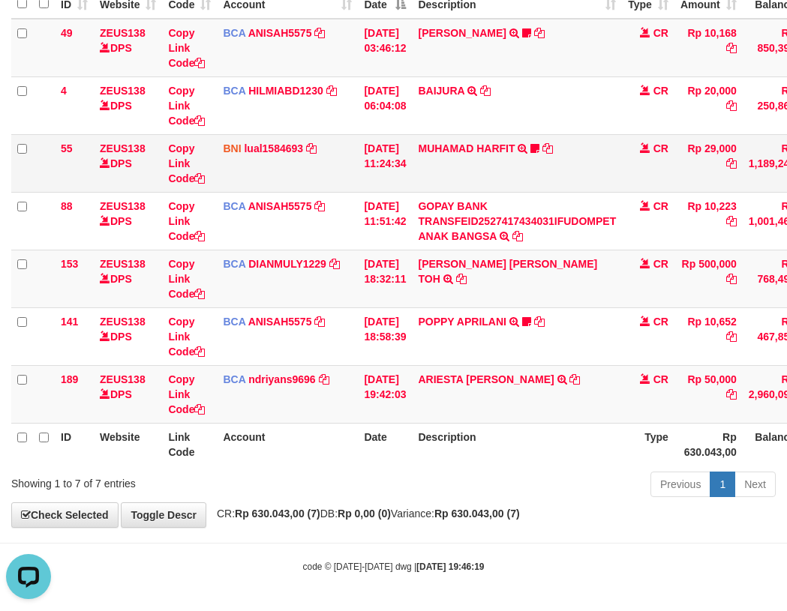
click at [412, 180] on td "01/10/2025 11:24:34" at bounding box center [385, 163] width 54 height 58
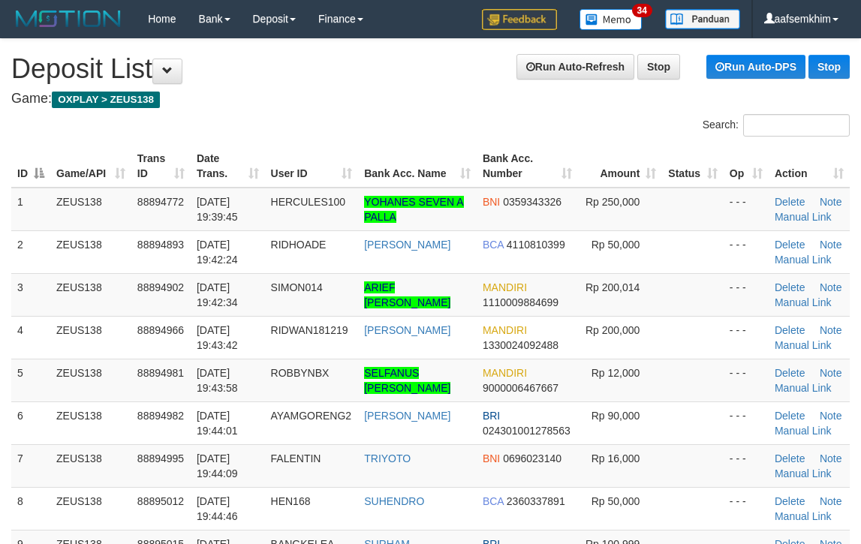
scroll to position [848, 0]
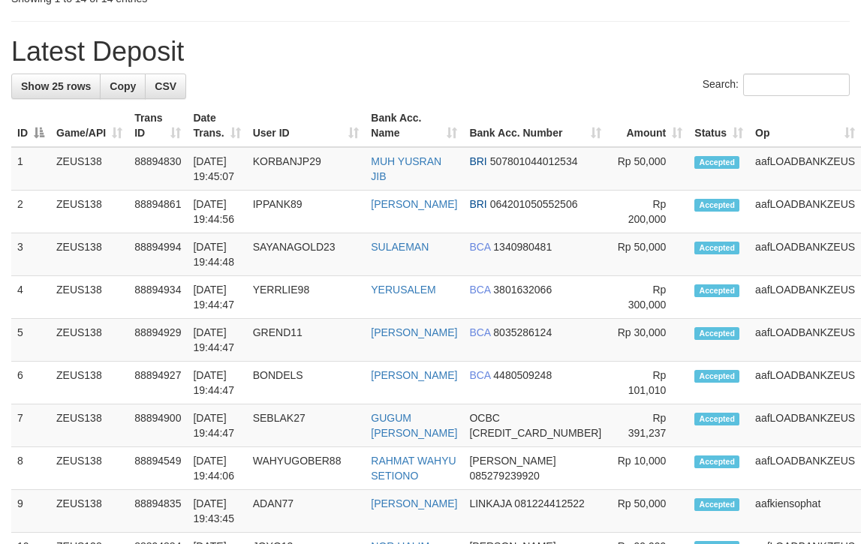
scroll to position [792, 0]
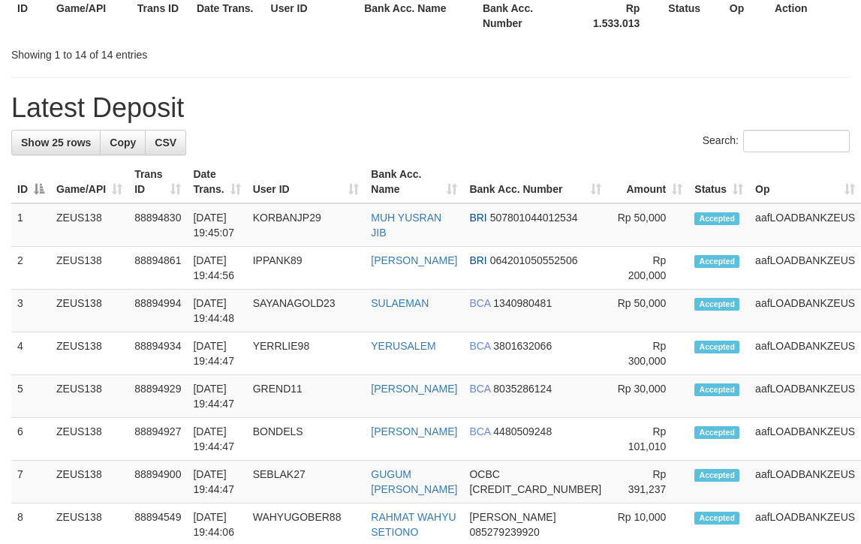
click at [491, 120] on h1 "Latest Deposit" at bounding box center [430, 108] width 838 height 30
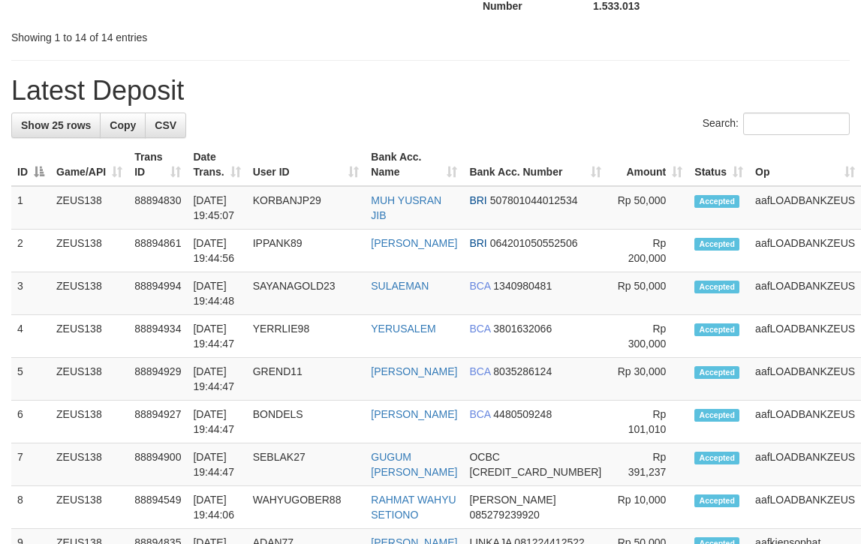
click at [803, 128] on input "Search:" at bounding box center [796, 124] width 107 height 23
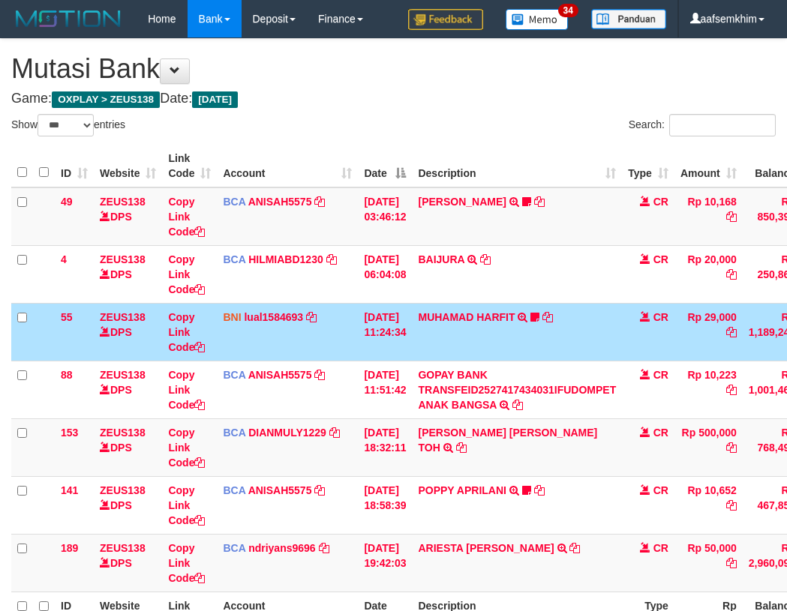
select select "***"
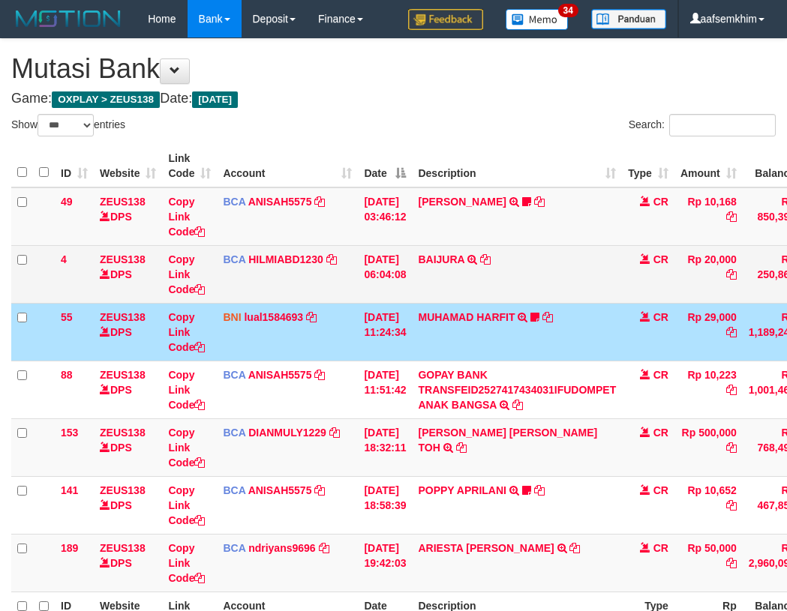
scroll to position [86, 0]
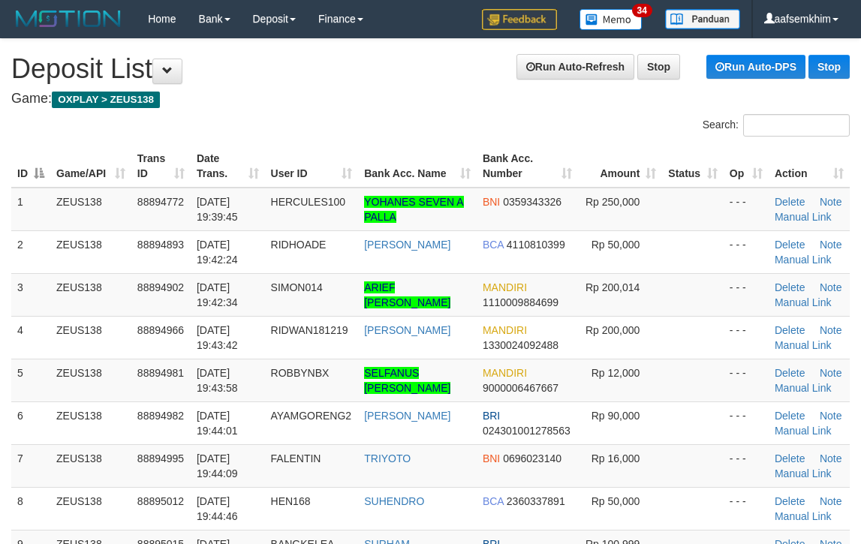
scroll to position [334, 0]
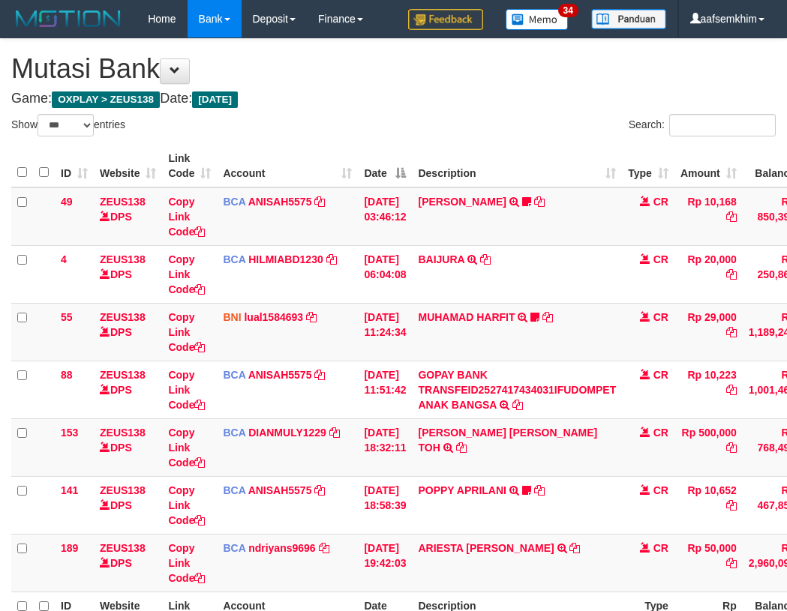
select select "***"
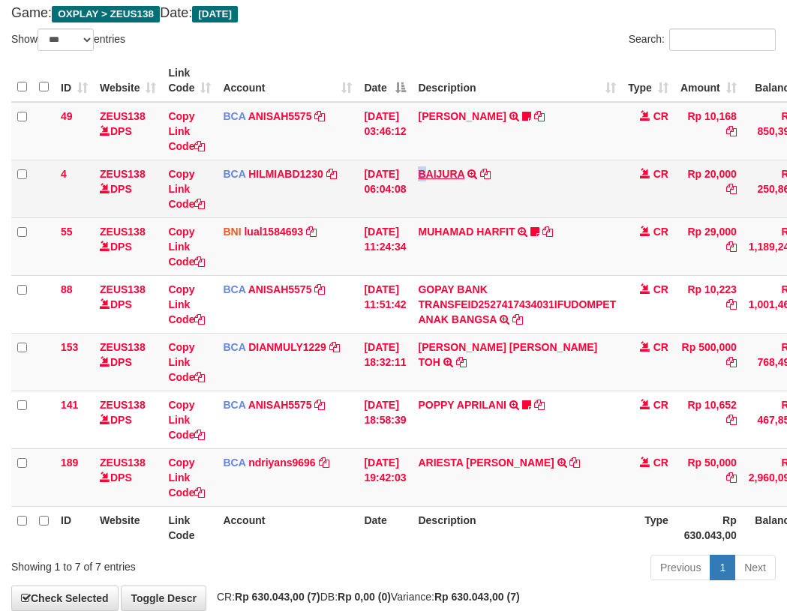
click at [436, 180] on td "BAIJURA TRSF E-BANKING CR 0110/FTSCY/WS95051 20000.002025100191215388 TRFDN-BAI…" at bounding box center [517, 189] width 210 height 58
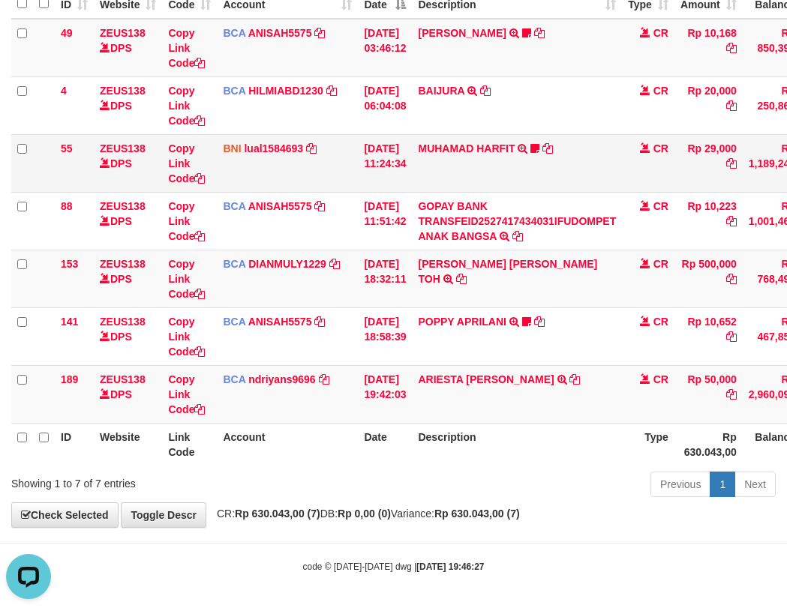
drag, startPoint x: 472, startPoint y: 182, endPoint x: 378, endPoint y: 171, distance: 94.5
click at [402, 173] on tr "55 ZEUS138 DPS Copy Link Code BNI lual1584693 DPS LUCKY ALAMSYAH mutasi_2025100…" at bounding box center [458, 163] width 895 height 58
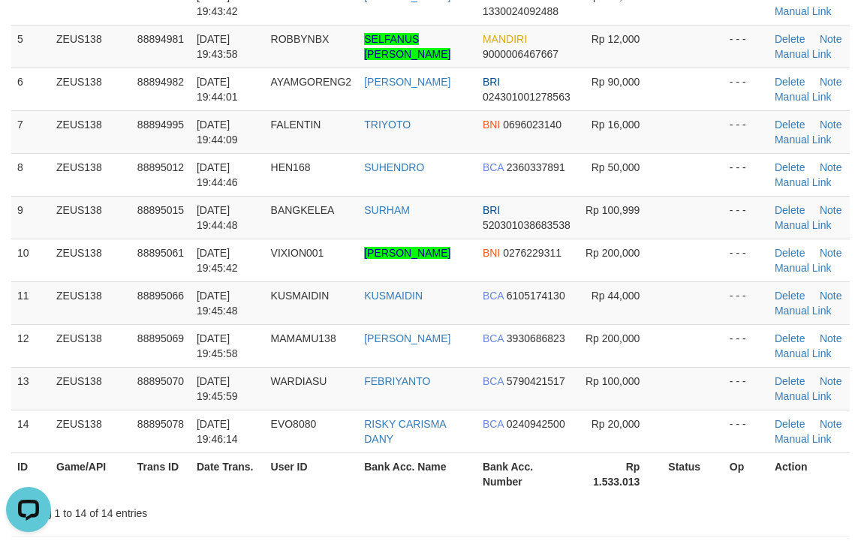
drag, startPoint x: 669, startPoint y: 146, endPoint x: 870, endPoint y: 134, distance: 200.6
click at [760, 131] on tr "7 ZEUS138 88894995 [DATE] 19:44:09 [GEOGRAPHIC_DATA] TRIYOTO BNI 0696023140 Rp …" at bounding box center [430, 131] width 838 height 43
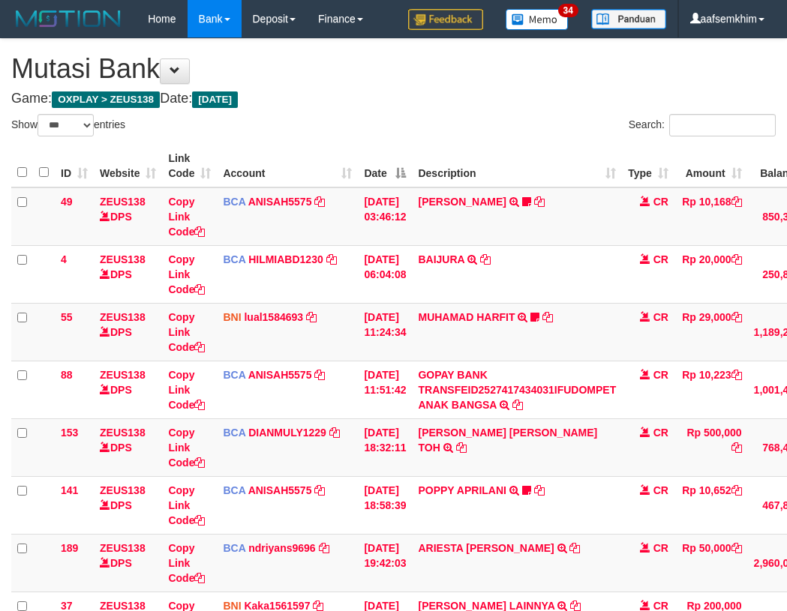
select select "***"
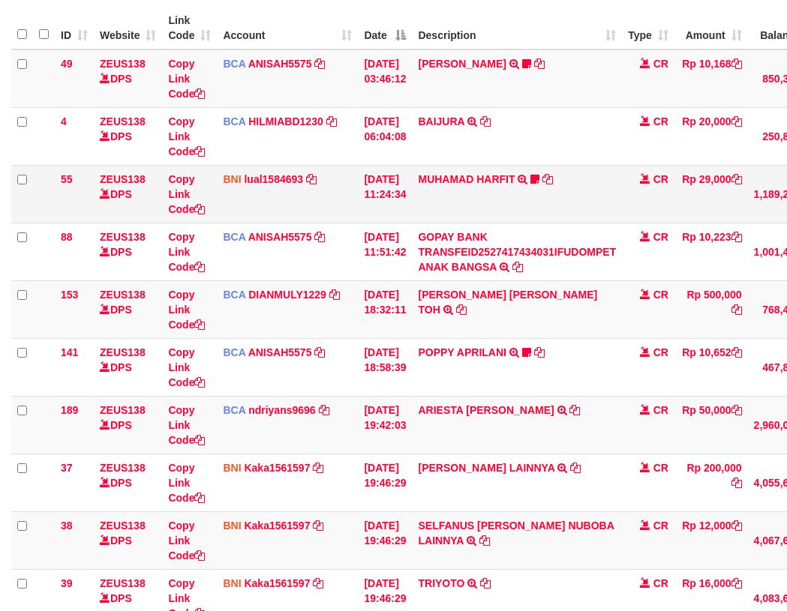
click at [405, 203] on td "[DATE] 11:24:34" at bounding box center [385, 194] width 54 height 58
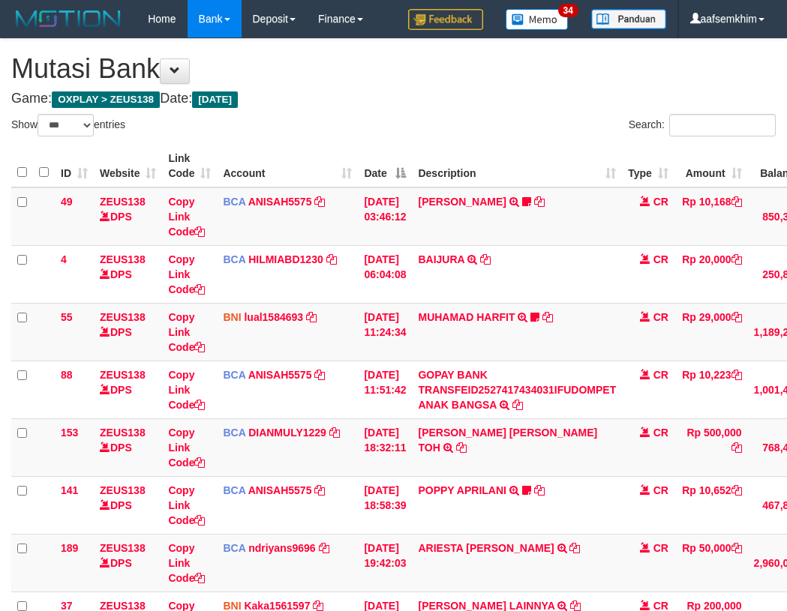
select select "***"
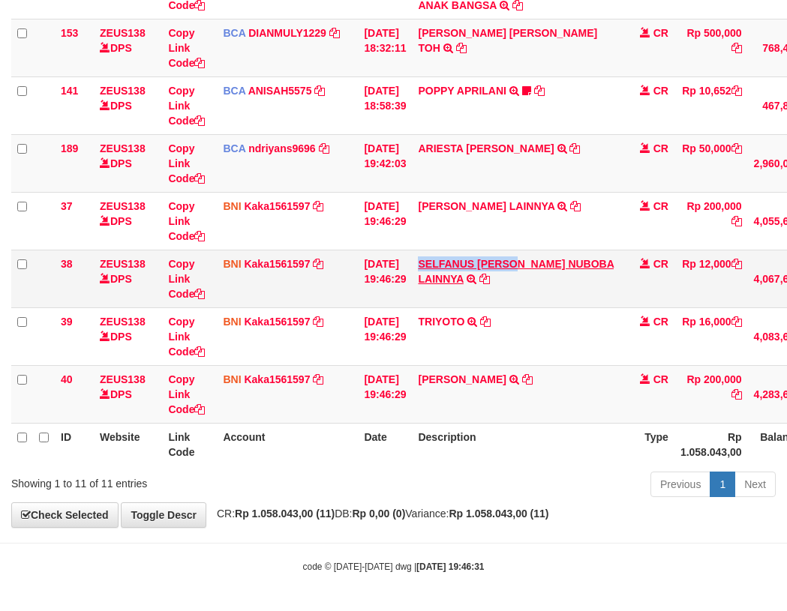
drag, startPoint x: 462, startPoint y: 254, endPoint x: 530, endPoint y: 257, distance: 67.6
click at [530, 257] on td "SELFANUS ROBY NUBOBA LAINNYA TRF/PAY/TOP-UP ECHANNEL SELFANUS ROBY NUBOBA LAINN…" at bounding box center [517, 279] width 210 height 58
copy link "SELFANUS ROBY N"
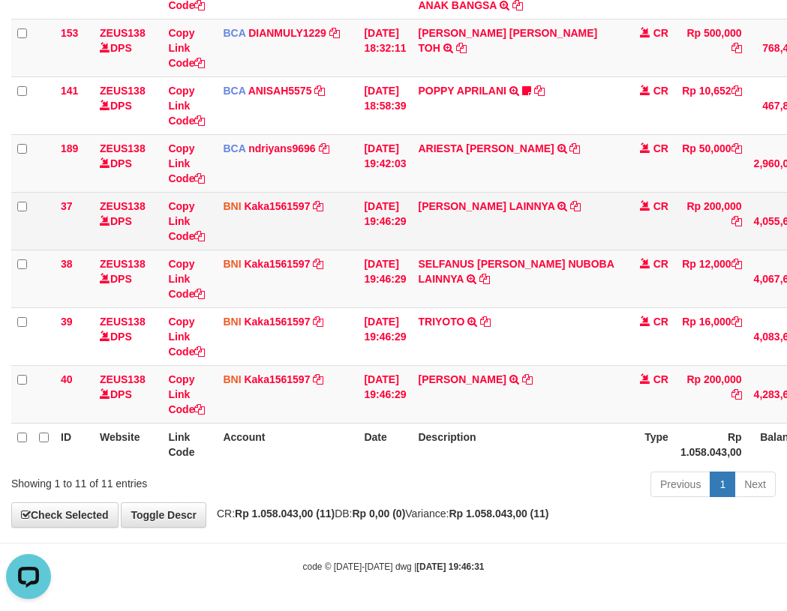
click at [319, 222] on td "BNI Kaka1561597 DPS KARMILA mutasi_20251001_2425 | 37 mutasi_20251001_2425 | 37" at bounding box center [287, 221] width 141 height 58
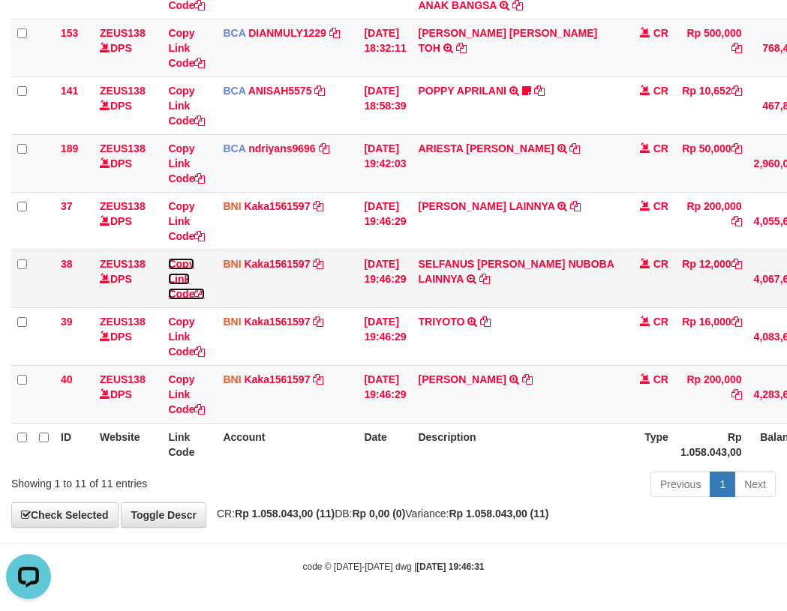
drag, startPoint x: 184, startPoint y: 265, endPoint x: 92, endPoint y: 260, distance: 92.4
click at [182, 265] on link "Copy Link Code" at bounding box center [186, 279] width 37 height 42
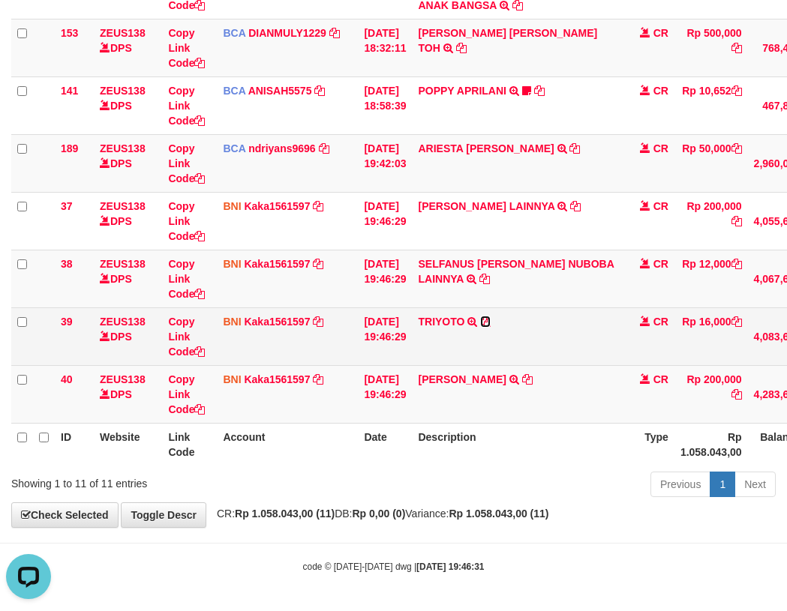
click at [491, 320] on icon at bounding box center [485, 322] width 11 height 11
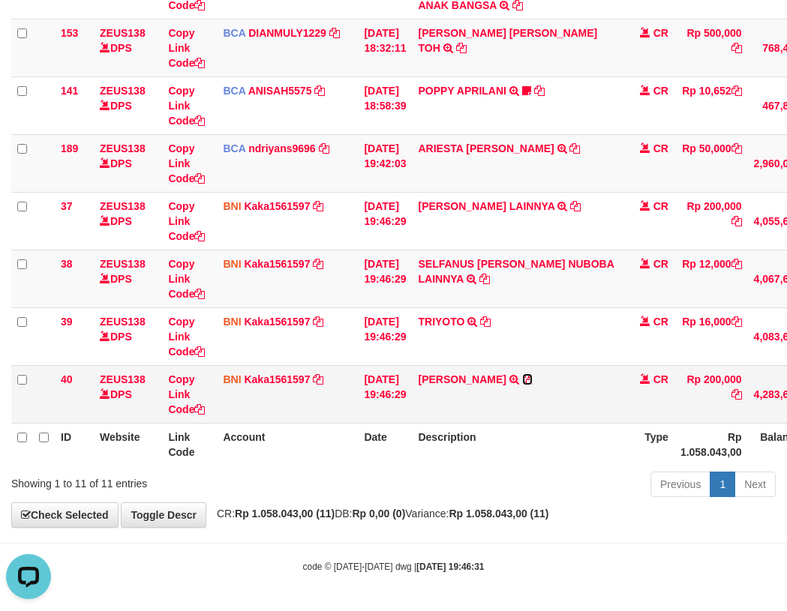
click at [533, 379] on icon at bounding box center [527, 379] width 11 height 11
drag, startPoint x: 231, startPoint y: 259, endPoint x: 189, endPoint y: 253, distance: 42.4
click at [213, 255] on tr "38 ZEUS138 DPS Copy Link Code BNI Kaka1561597 DPS KARMILA mutasi_20251001_2425 …" at bounding box center [461, 279] width 900 height 58
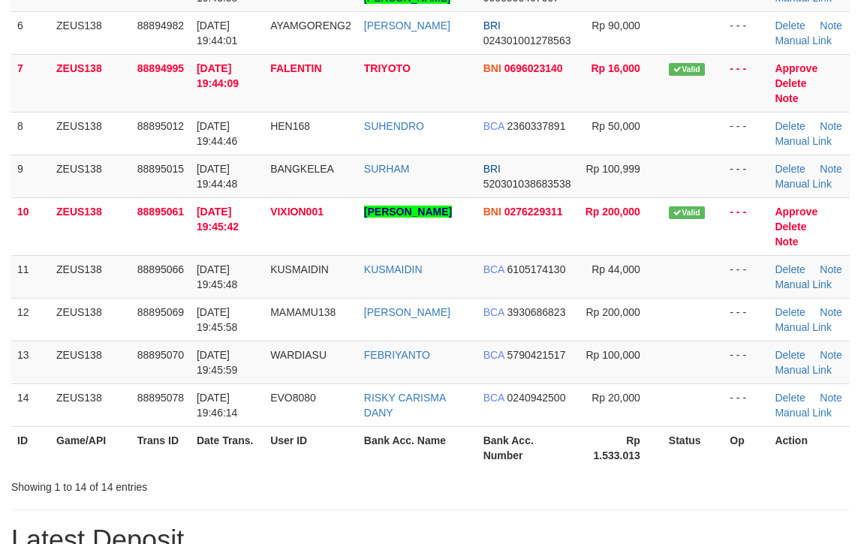
scroll to position [334, 0]
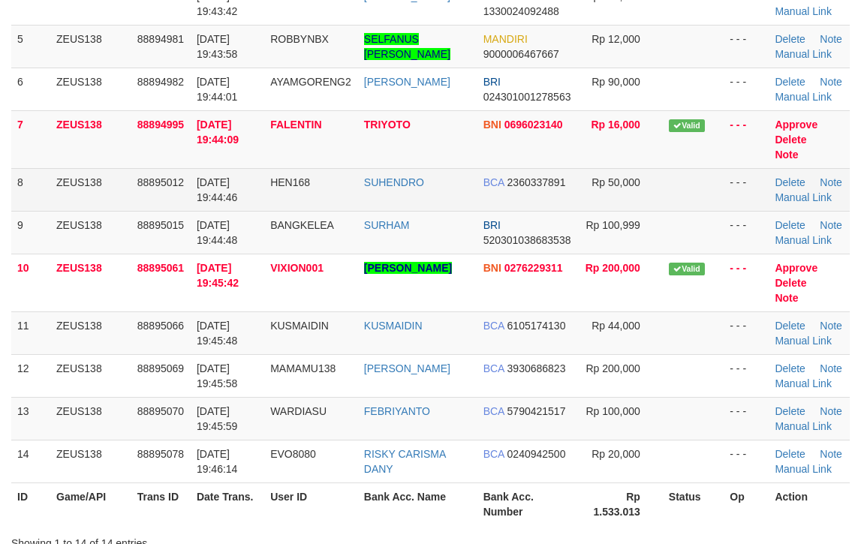
click at [595, 168] on td "Rp 50,000" at bounding box center [620, 189] width 84 height 43
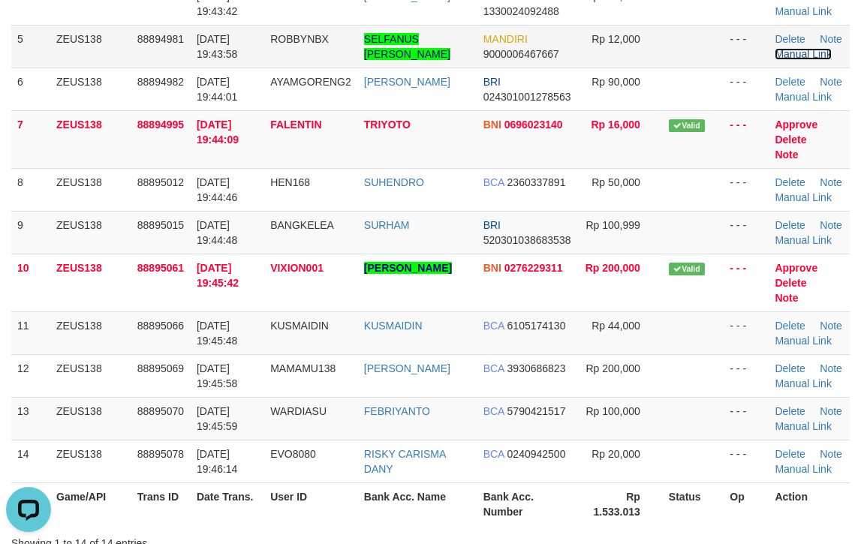
click at [794, 53] on link "Manual Link" at bounding box center [802, 54] width 57 height 12
click at [778, 53] on link "Manual Link" at bounding box center [802, 54] width 57 height 12
click at [774, 48] on link "Manual Link" at bounding box center [802, 54] width 57 height 12
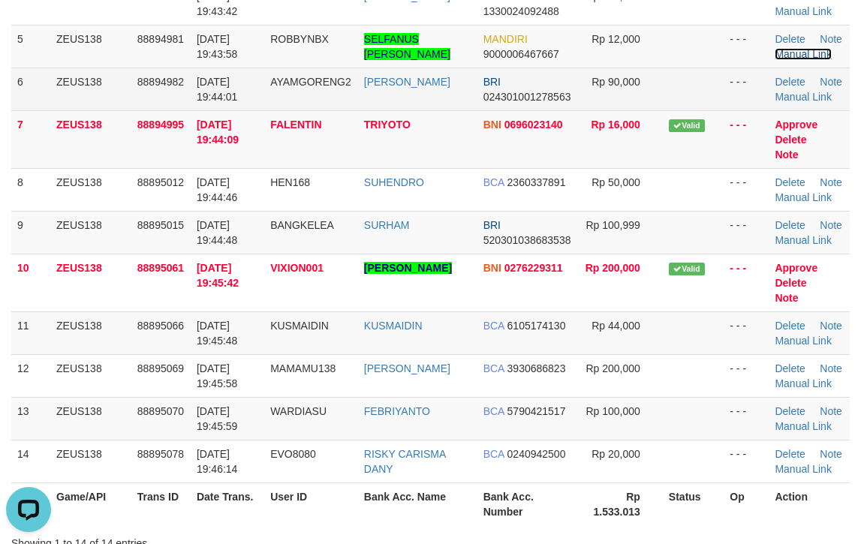
drag, startPoint x: 794, startPoint y: 56, endPoint x: 671, endPoint y: 107, distance: 133.2
click at [794, 56] on link "Manual Link" at bounding box center [802, 54] width 57 height 12
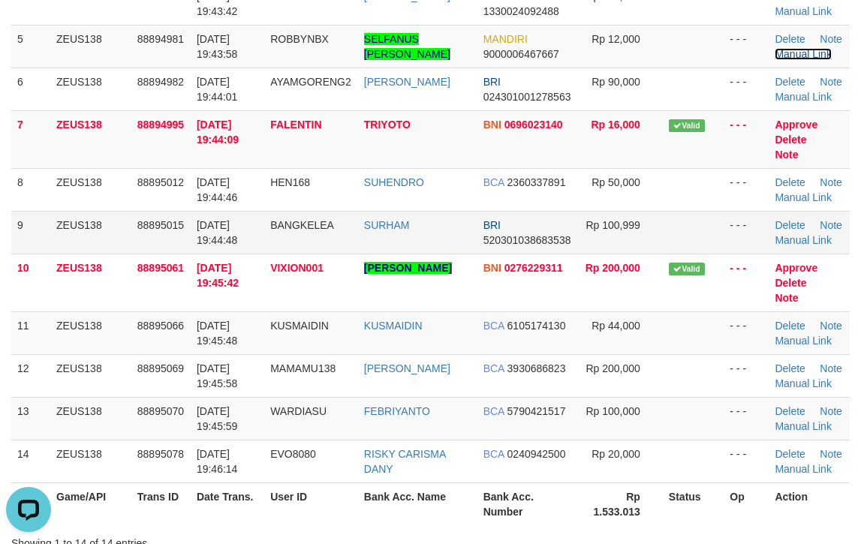
click at [774, 48] on link "Manual Link" at bounding box center [802, 54] width 57 height 12
click at [834, 260] on tr "10 ZEUS138 88895061 01/10/2025 19:45:42 VIXION001 MUHAMAD FAHRUL ROZI BNI 02762…" at bounding box center [430, 283] width 838 height 58
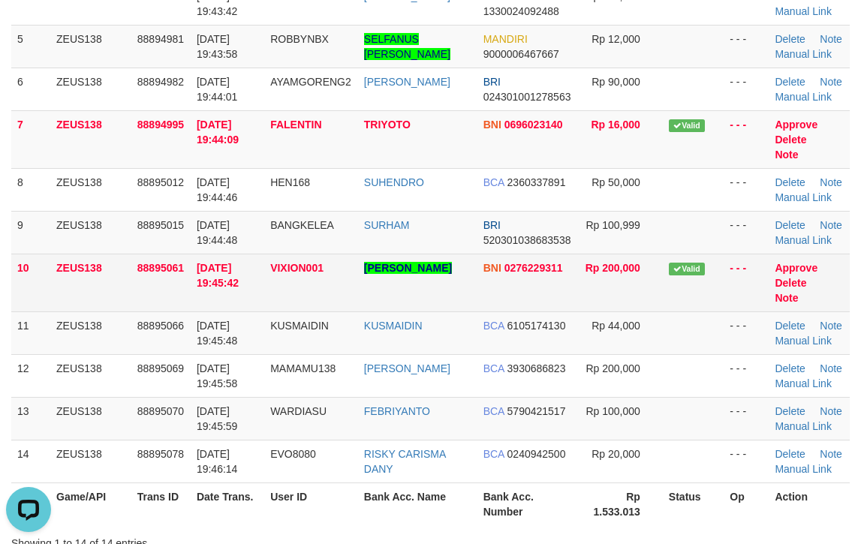
click at [698, 266] on td "Valid" at bounding box center [692, 283] width 61 height 58
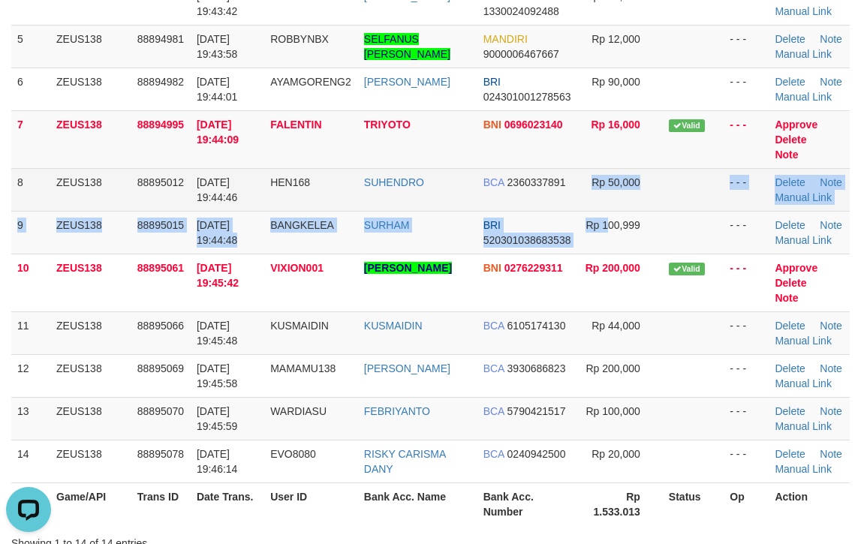
drag, startPoint x: 602, startPoint y: 198, endPoint x: 755, endPoint y: 189, distance: 153.3
click at [671, 186] on tbody "1 ZEUS138 88894772 01/10/2025 19:39:45 HERCULES100 YOHANES SEVEN A PALLA BNI 03…" at bounding box center [430, 168] width 838 height 629
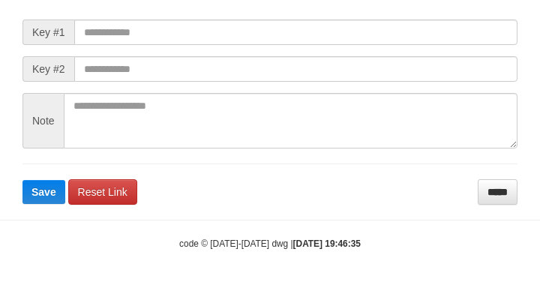
scroll to position [190, 0]
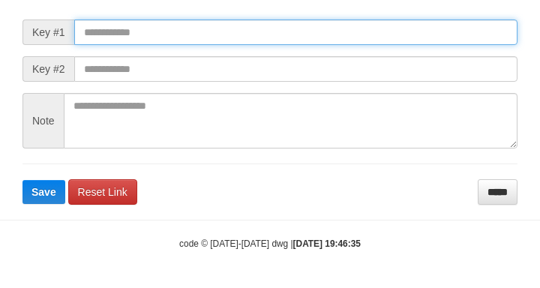
paste input "**********"
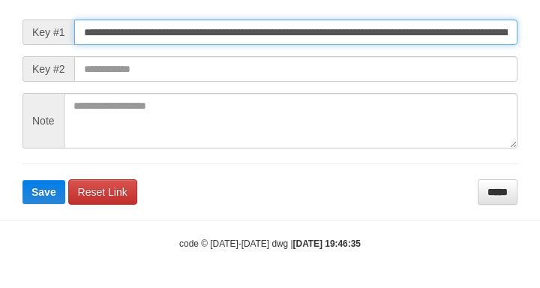
click at [455, 44] on input "**********" at bounding box center [295, 33] width 443 height 26
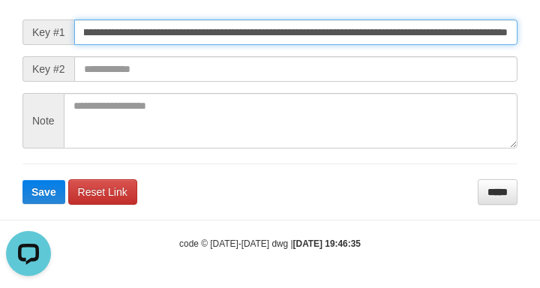
scroll to position [0, 0]
type input "**********"
click at [23, 180] on button "Save" at bounding box center [44, 192] width 43 height 24
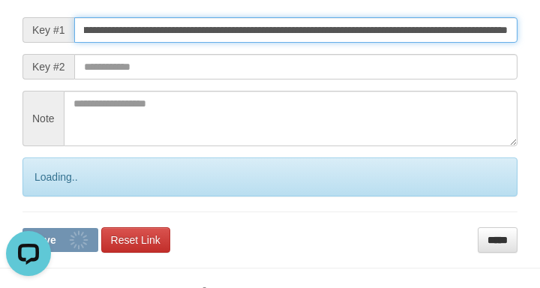
click at [23, 228] on button "Save" at bounding box center [61, 240] width 76 height 24
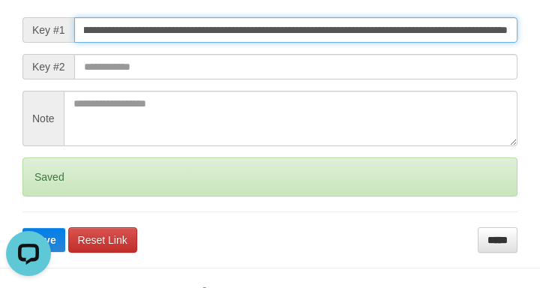
click at [23, 228] on button "Save" at bounding box center [44, 240] width 43 height 24
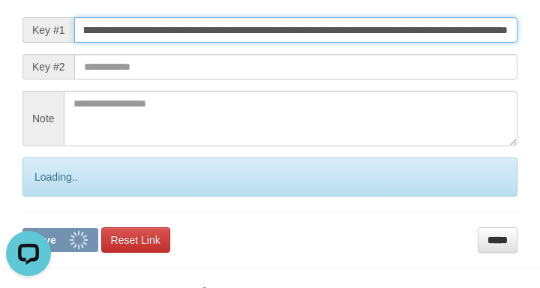
click at [23, 228] on button "Save" at bounding box center [61, 240] width 76 height 24
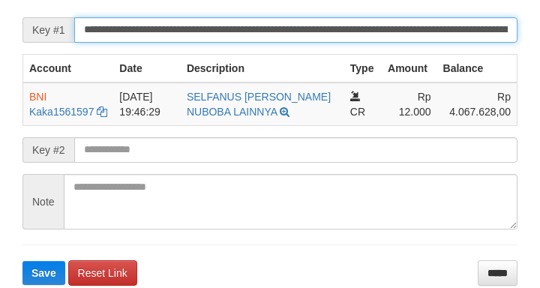
click at [23, 261] on button "Save" at bounding box center [44, 273] width 43 height 24
click at [391, 38] on input "**********" at bounding box center [295, 30] width 443 height 26
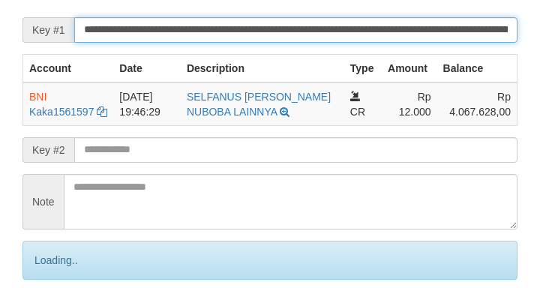
scroll to position [309, 0]
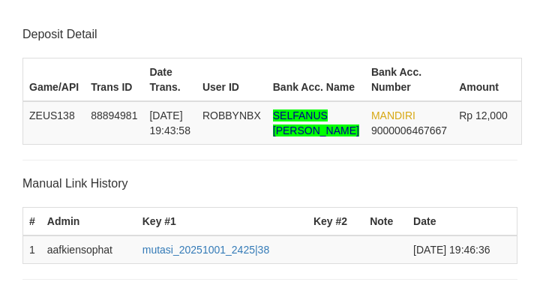
scroll to position [310, 0]
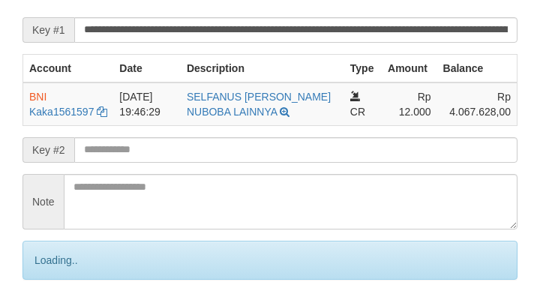
click at [385, 37] on input "**********" at bounding box center [295, 30] width 443 height 26
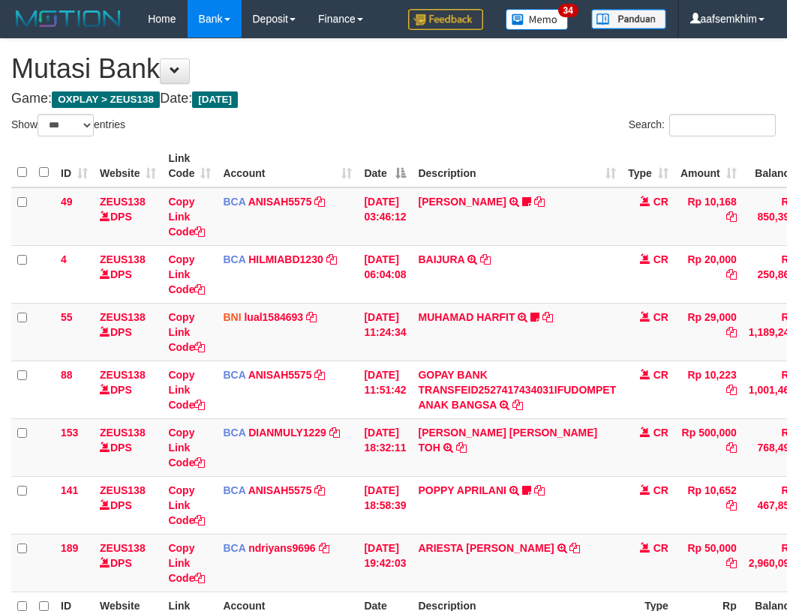
select select "***"
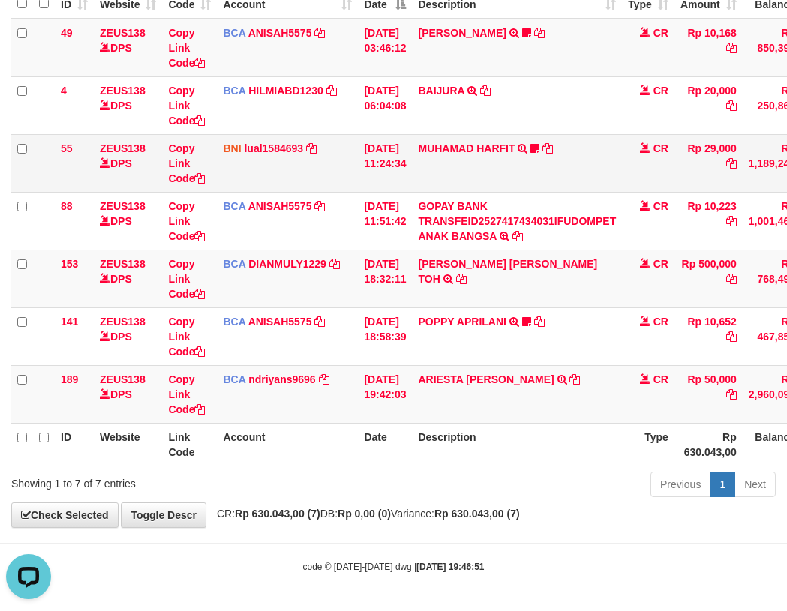
click at [352, 147] on td "BNI lual1584693 DPS LUCKY ALAMSYAH mutasi_20251001_2414 | 55 mutasi_20251001_24…" at bounding box center [287, 163] width 141 height 58
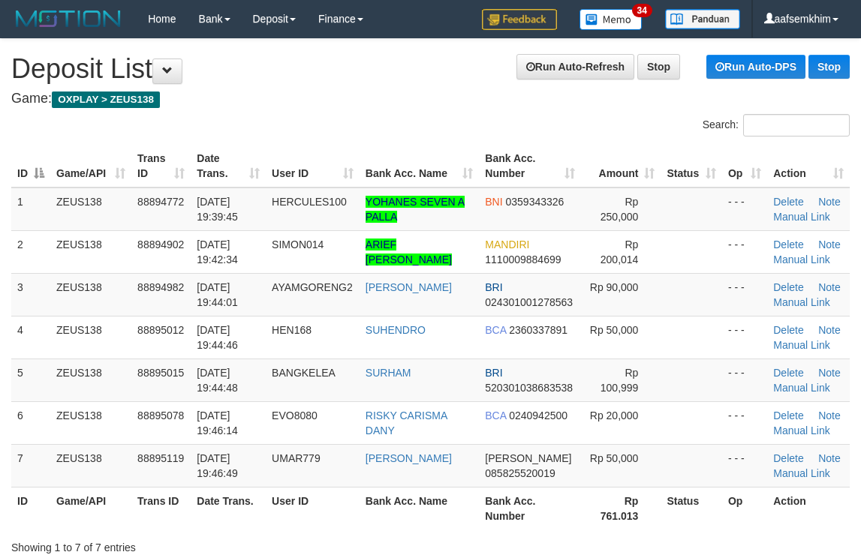
scroll to position [359, 0]
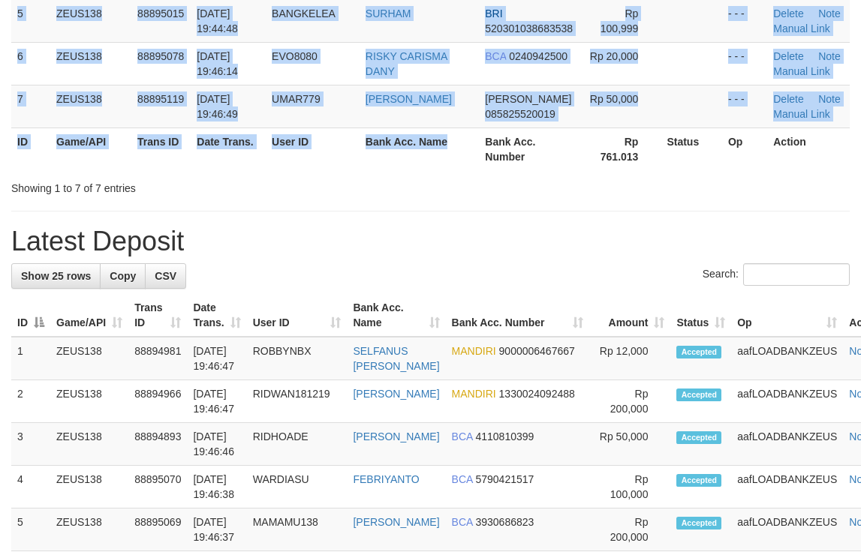
scroll to position [334, 0]
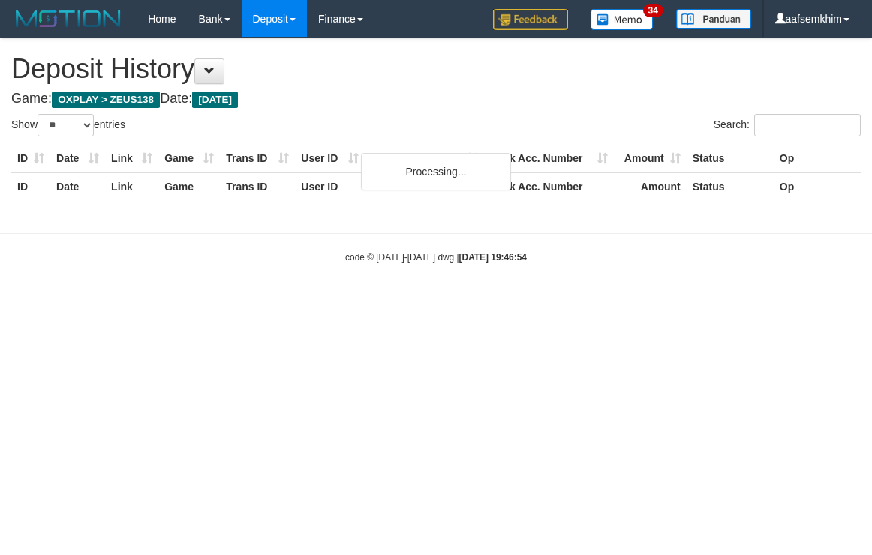
select select "**"
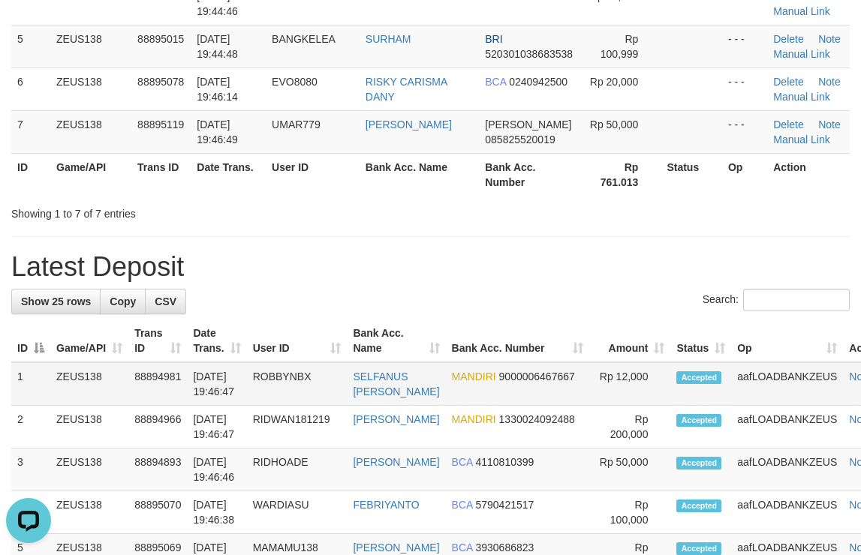
click at [589, 367] on td "Rp 12,000" at bounding box center [629, 384] width 81 height 44
click at [560, 253] on h1 "Latest Deposit" at bounding box center [430, 267] width 838 height 30
drag, startPoint x: 576, startPoint y: 176, endPoint x: 542, endPoint y: 205, distance: 44.7
click at [544, 203] on div "Search: ID Game/API Trans ID Date Trans. User ID Bank Acc. Name Bank Acc. Numbe…" at bounding box center [430, 0] width 838 height 441
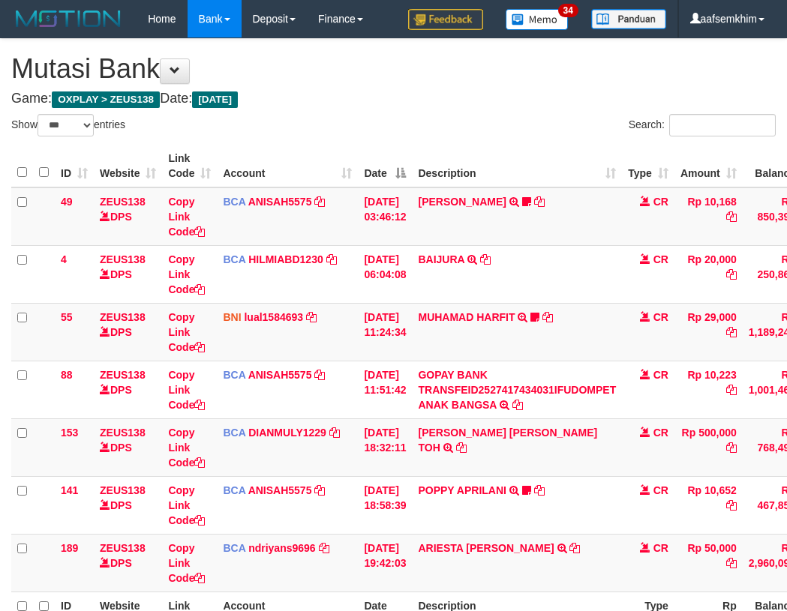
select select "***"
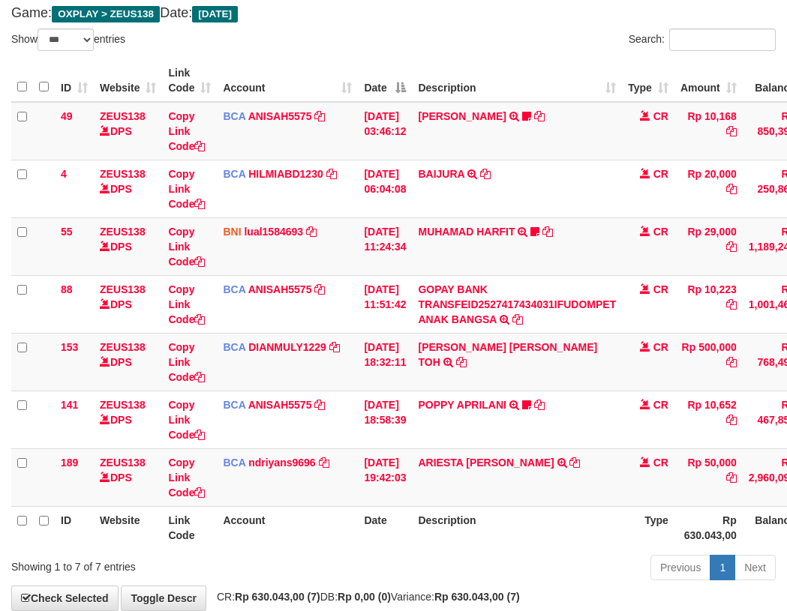
scroll to position [169, 0]
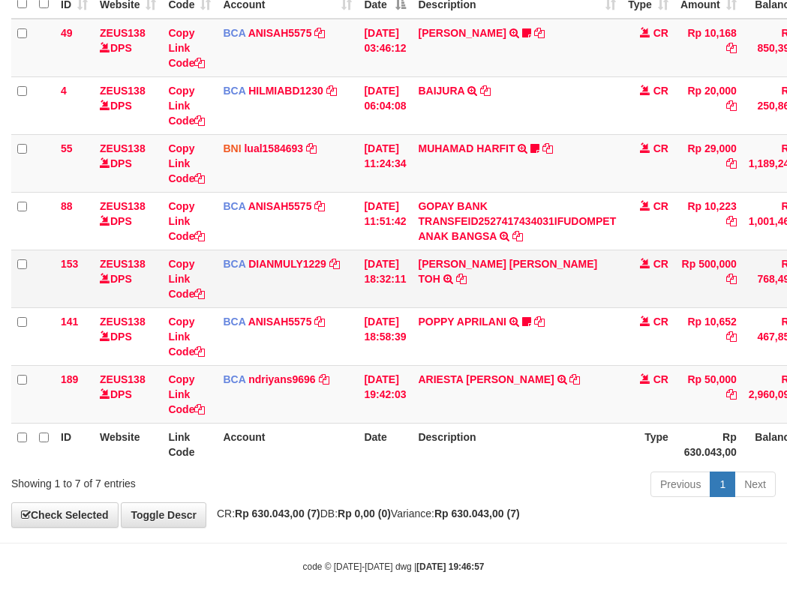
drag, startPoint x: 349, startPoint y: 219, endPoint x: 566, endPoint y: 260, distance: 220.7
click at [376, 214] on tr "88 ZEUS138 DPS Copy Link Code BCA ANISAH5575 DPS [PERSON_NAME] mutasi_20251001_…" at bounding box center [458, 221] width 895 height 58
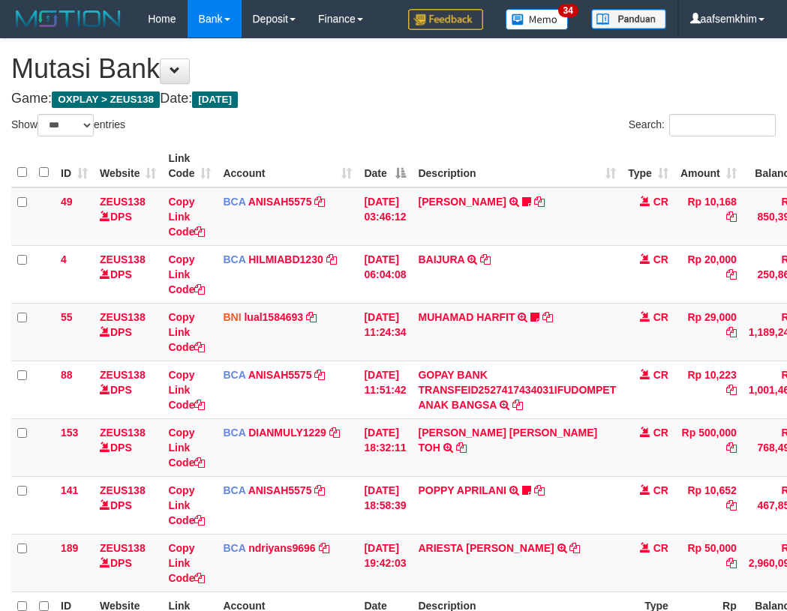
select select "***"
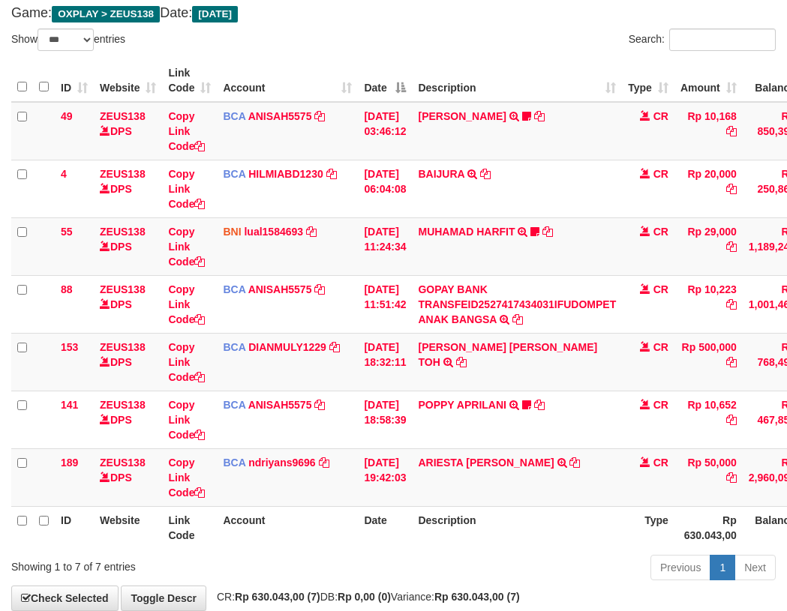
scroll to position [169, 0]
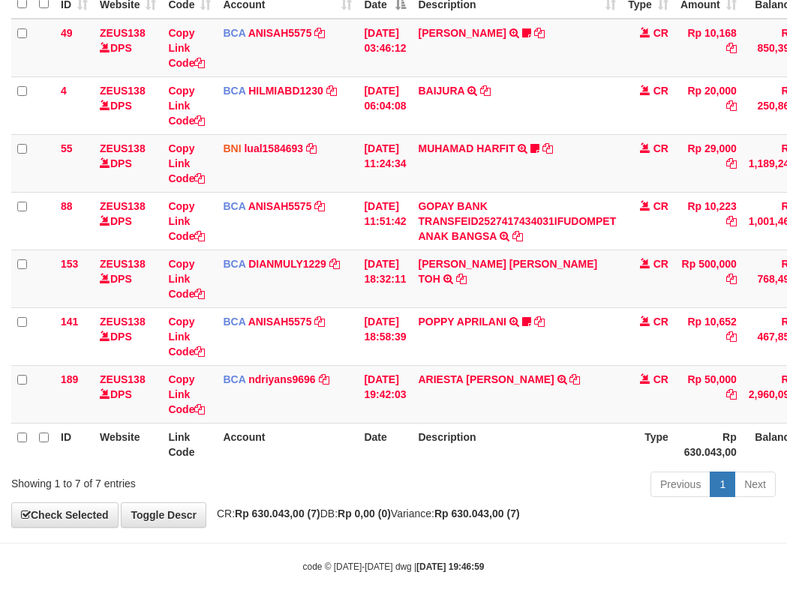
drag, startPoint x: 416, startPoint y: 477, endPoint x: 491, endPoint y: 426, distance: 91.3
click at [526, 461] on table "ID Website Link Code Account Date Description Type Amount Balance Status Action…" at bounding box center [458, 221] width 895 height 490
click at [456, 404] on td "ARIESTA [PERSON_NAME] TRSF E-BANKING CR 10/01 ZP6P1 ARIESTA [PERSON_NAME]" at bounding box center [517, 394] width 210 height 58
click at [446, 403] on td "ARIESTA HERU PRAKO TRSF E-BANKING CR 10/01 ZP6P1 ARIESTA HERU PRAKO" at bounding box center [517, 394] width 210 height 58
drag, startPoint x: 446, startPoint y: 403, endPoint x: 347, endPoint y: 398, distance: 99.9
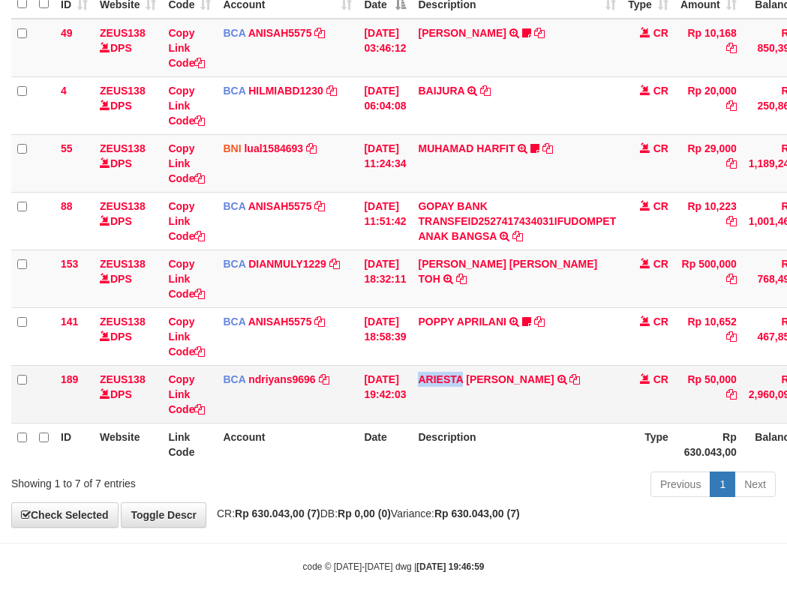
click at [447, 403] on td "ARIESTA HERU PRAKO TRSF E-BANKING CR 10/01 ZP6P1 ARIESTA HERU PRAKO" at bounding box center [517, 394] width 210 height 58
copy link "ARIESTA"
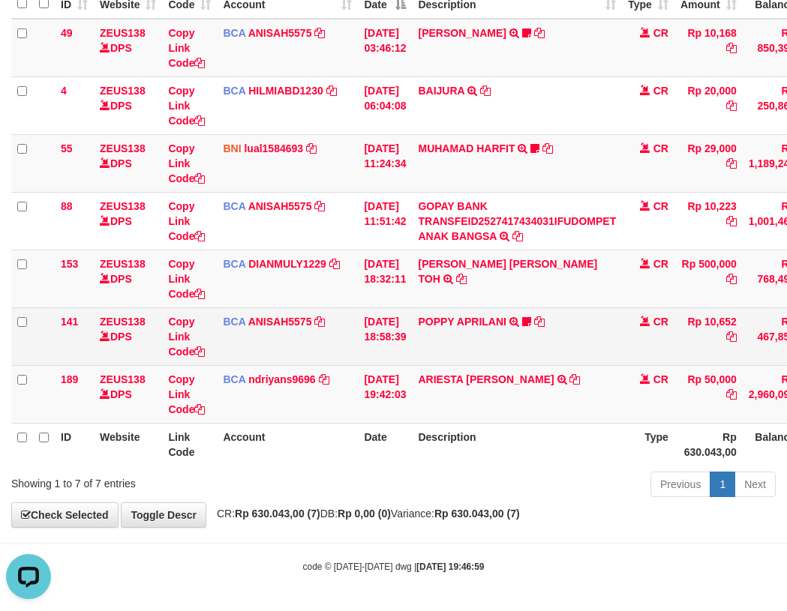
click at [473, 312] on td "POPPY APRILANI TRSF E-BANKING CR 0110/FTSCY/WS95271 10652.00POPPY APRILANI Taro…" at bounding box center [517, 337] width 210 height 58
click at [464, 317] on link "POPPY APRILANI" at bounding box center [462, 322] width 88 height 12
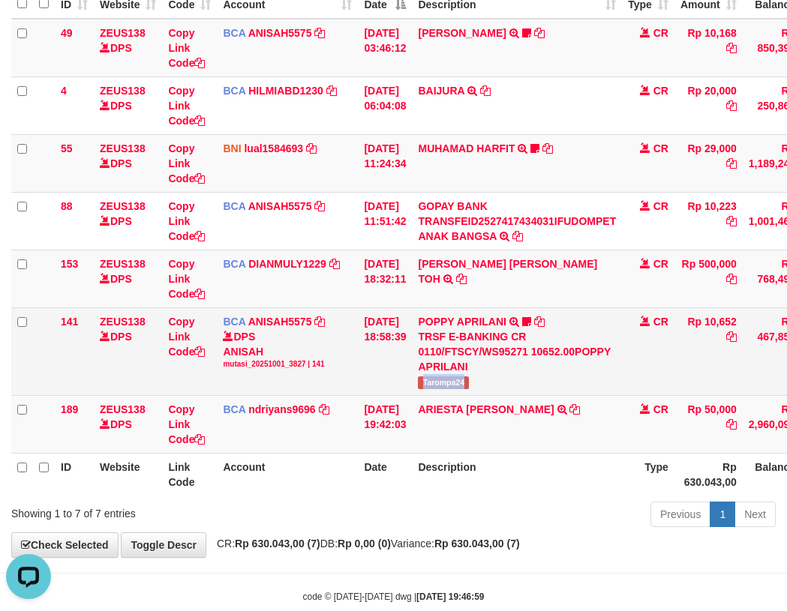
drag, startPoint x: 477, startPoint y: 387, endPoint x: 463, endPoint y: 388, distance: 14.3
click at [493, 387] on td "POPPY APRILANI TRSF E-BANKING CR 0110/FTSCY/WS95271 10652.00POPPY APRILANI Taro…" at bounding box center [517, 352] width 210 height 88
copy span "Tarompa24"
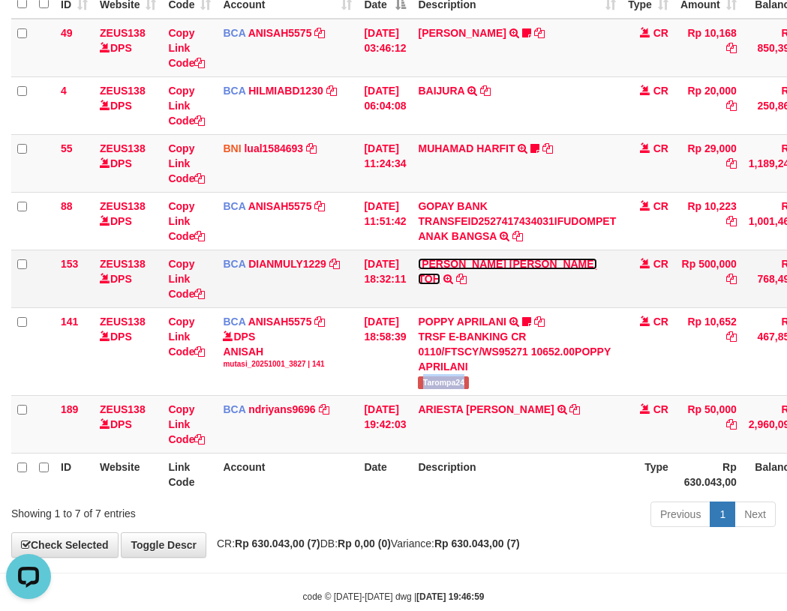
click at [477, 261] on link "[PERSON_NAME] [PERSON_NAME] TOH" at bounding box center [507, 271] width 179 height 27
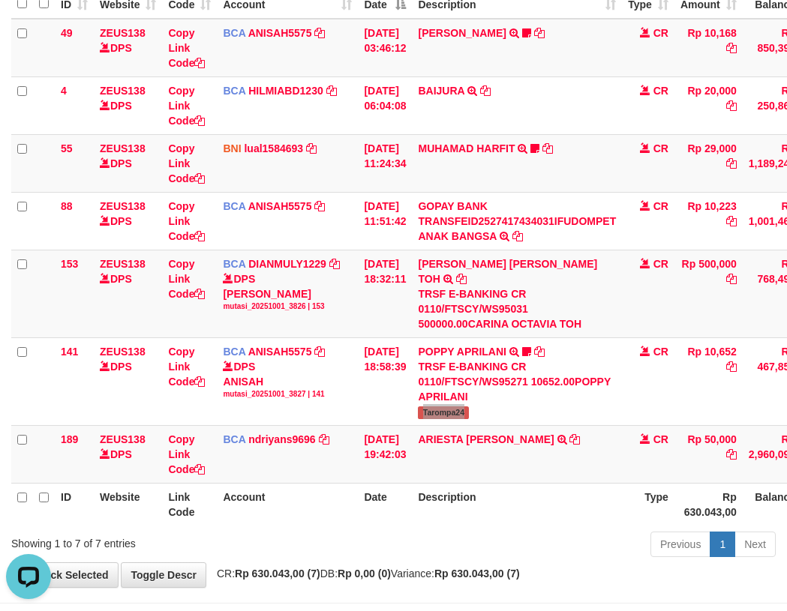
drag, startPoint x: 368, startPoint y: 131, endPoint x: 5, endPoint y: 178, distance: 366.9
click at [339, 139] on tbody "49 ZEUS138 DPS Copy Link Code BCA ANISAH5575 DPS ANISAH mutasi_20251001_3827 | …" at bounding box center [458, 251] width 895 height 465
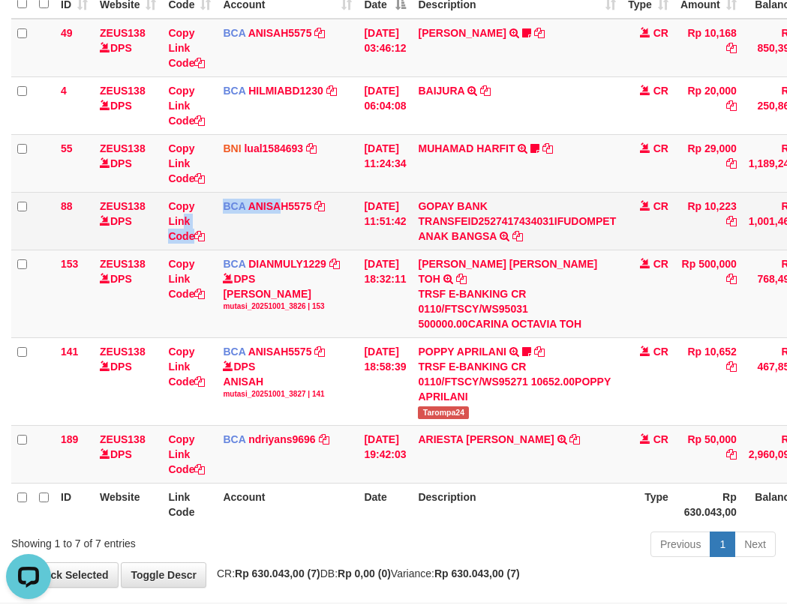
click at [280, 217] on tr "88 ZEUS138 DPS Copy Link Code BCA ANISAH5575 DPS ANISAH mutasi_20251001_3827 | …" at bounding box center [458, 221] width 895 height 58
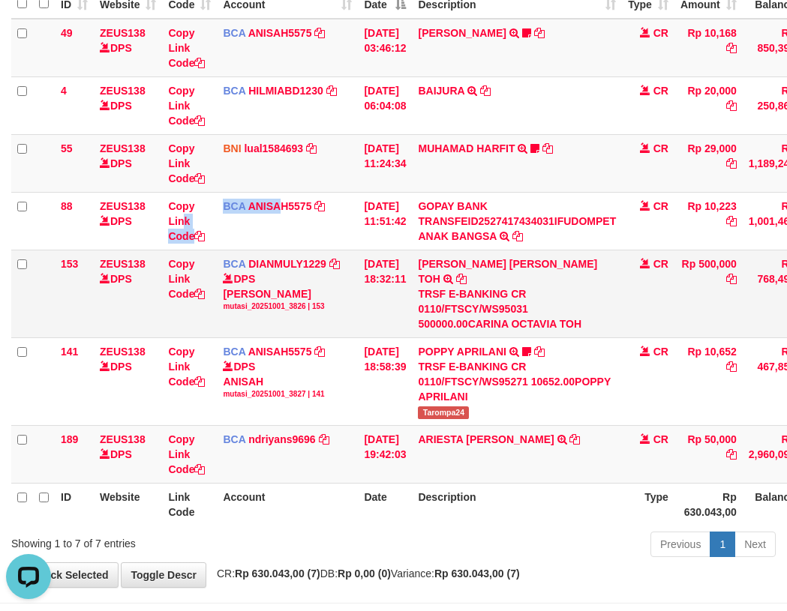
scroll to position [175, 0]
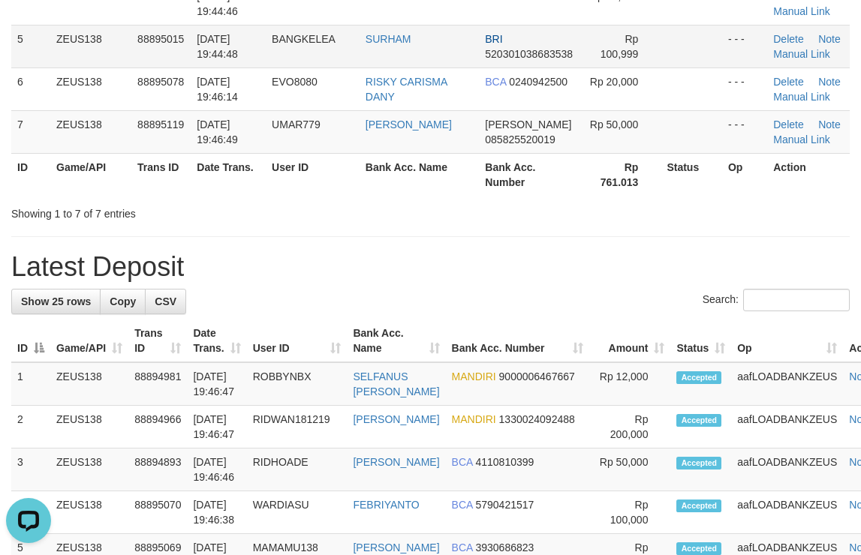
click at [442, 57] on td "SURHAM" at bounding box center [418, 46] width 119 height 43
drag, startPoint x: 406, startPoint y: 165, endPoint x: 870, endPoint y: 170, distance: 464.4
click at [465, 152] on table "ID Game/API Trans ID Date Trans. User ID Bank Acc. Name Bank Acc. Number Amount…" at bounding box center [430, 3] width 838 height 385
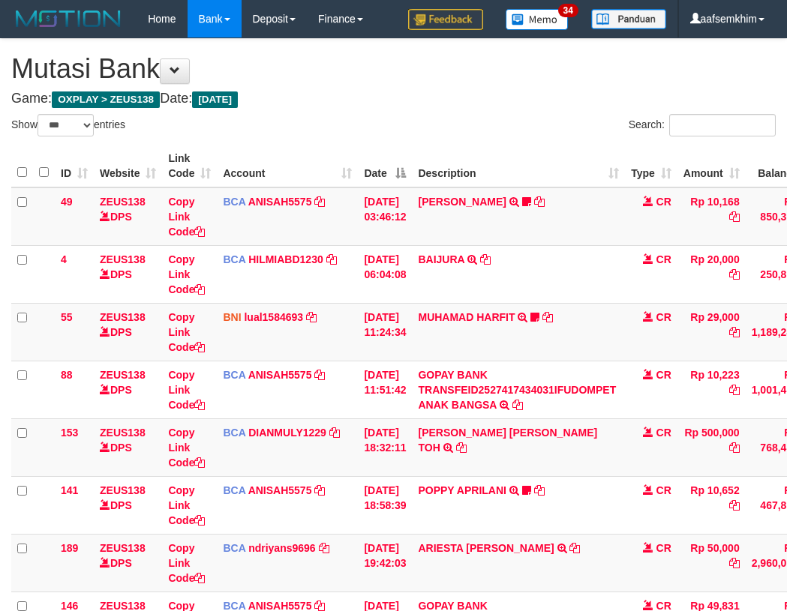
select select "***"
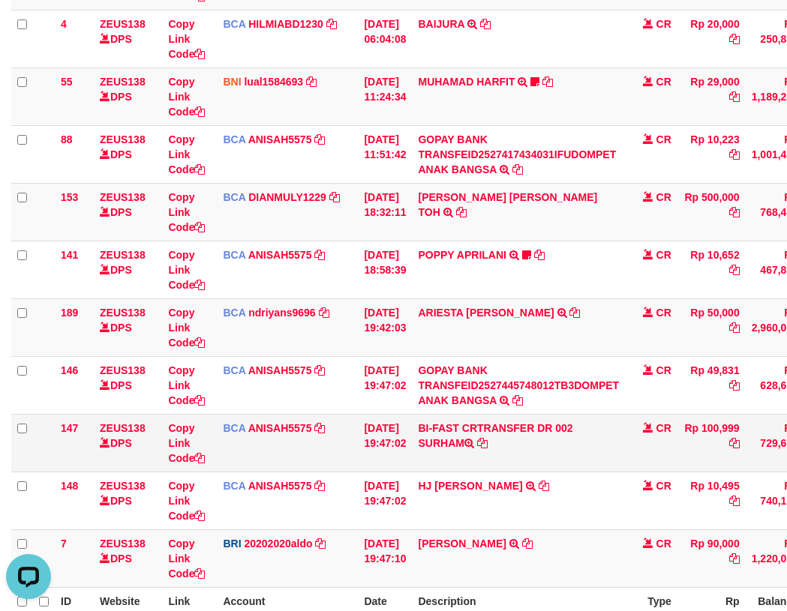
drag, startPoint x: 442, startPoint y: 455, endPoint x: 2, endPoint y: 363, distance: 449.8
click at [509, 449] on td "BI-FAST CRTRANSFER DR 002 SURHAM" at bounding box center [518, 443] width 213 height 58
drag, startPoint x: 407, startPoint y: 331, endPoint x: 5, endPoint y: 267, distance: 407.9
click at [396, 331] on td "[DATE] 19:42:03" at bounding box center [385, 328] width 54 height 58
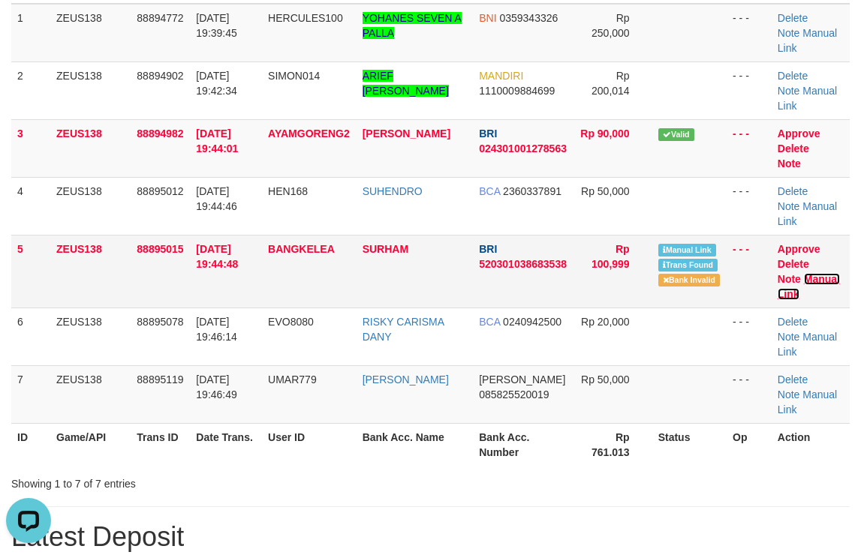
click at [799, 273] on link "Manual Link" at bounding box center [808, 286] width 62 height 27
click at [777, 273] on link "Manual Link" at bounding box center [808, 286] width 62 height 27
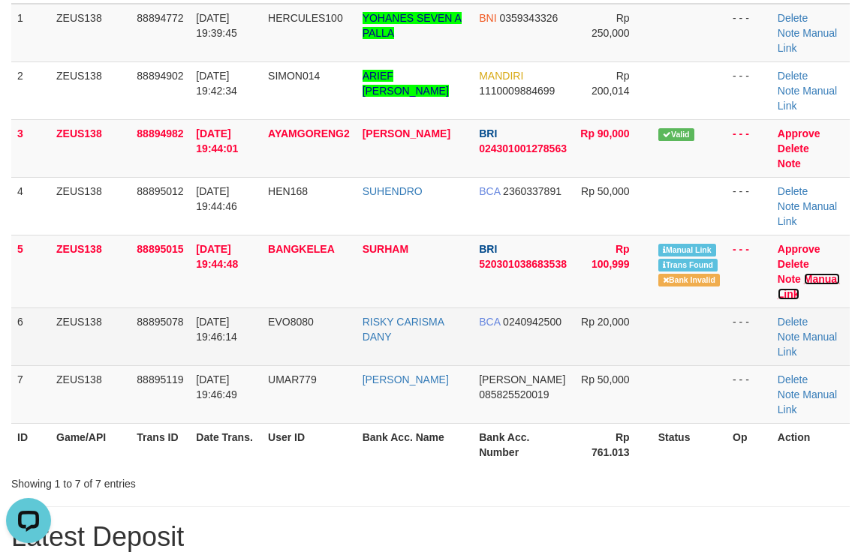
click at [777, 273] on link "Manual Link" at bounding box center [808, 286] width 62 height 27
drag, startPoint x: 623, startPoint y: 257, endPoint x: 707, endPoint y: 236, distance: 87.3
click at [674, 308] on tr "6 ZEUS138 88895078 01/10/2025 19:46:14 EVO8080 RISKY CARISMA DANY BCA 024094250…" at bounding box center [430, 337] width 838 height 58
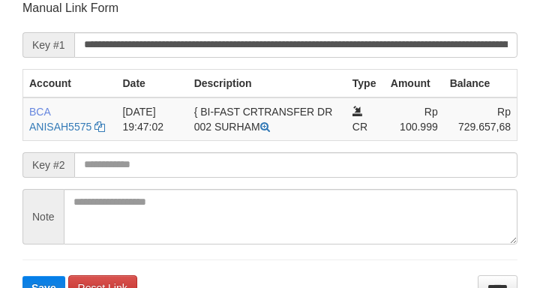
click at [375, 46] on input "**********" at bounding box center [295, 45] width 443 height 26
click at [23, 276] on button "Save" at bounding box center [44, 288] width 43 height 24
click at [380, 42] on input "**********" at bounding box center [295, 45] width 443 height 26
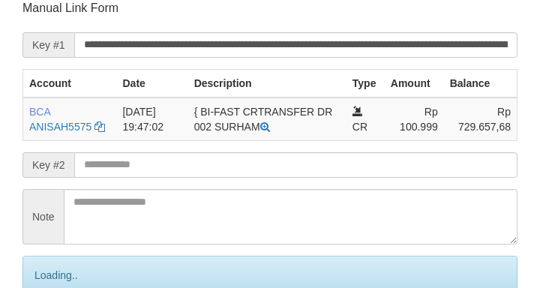
click at [381, 49] on input "**********" at bounding box center [295, 45] width 443 height 26
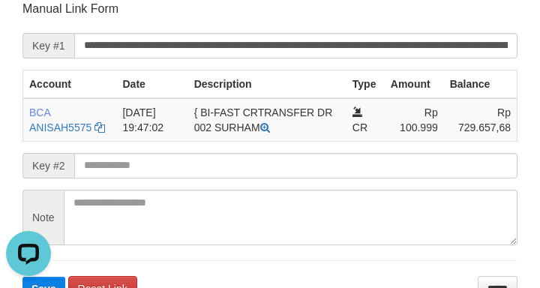
click at [38, 23] on form "**********" at bounding box center [270, 151] width 495 height 300
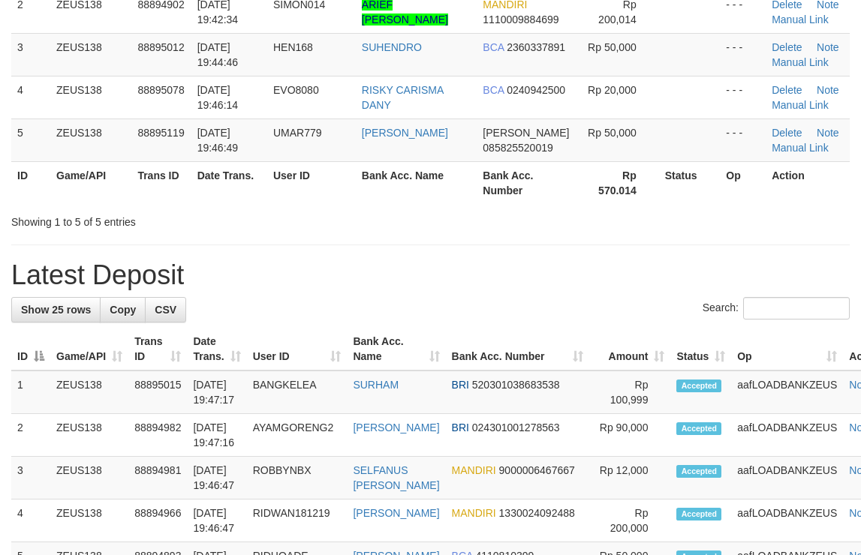
scroll to position [184, 0]
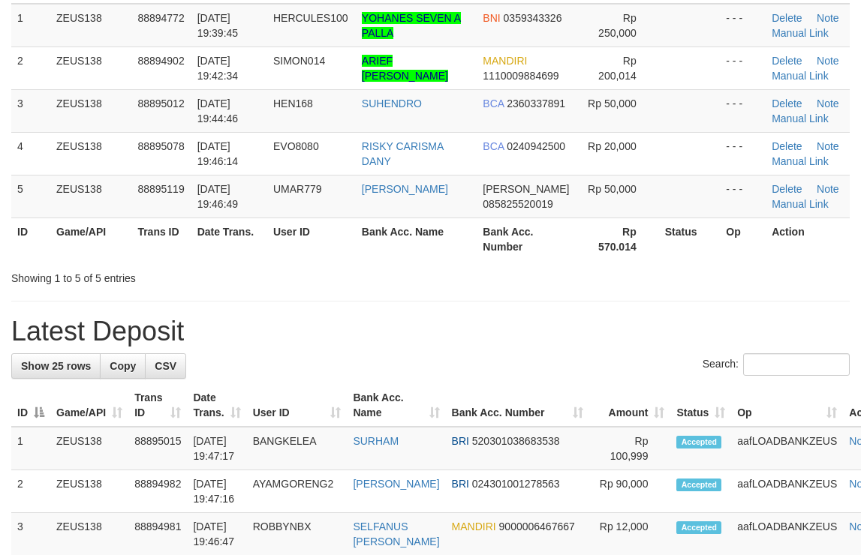
click at [638, 246] on tr "ID Game/API Trans ID Date Trans. User ID Bank Acc. Name Bank Acc. Number Rp 570…" at bounding box center [430, 239] width 838 height 43
click at [710, 326] on h1 "Latest Deposit" at bounding box center [430, 332] width 838 height 30
drag, startPoint x: 644, startPoint y: 197, endPoint x: 862, endPoint y: 222, distance: 219.0
click at [674, 198] on tr "5 ZEUS138 88895119 [DATE] 19:46:49 UMAR779 [PERSON_NAME] 085825520019 Rp 50,000…" at bounding box center [430, 196] width 838 height 43
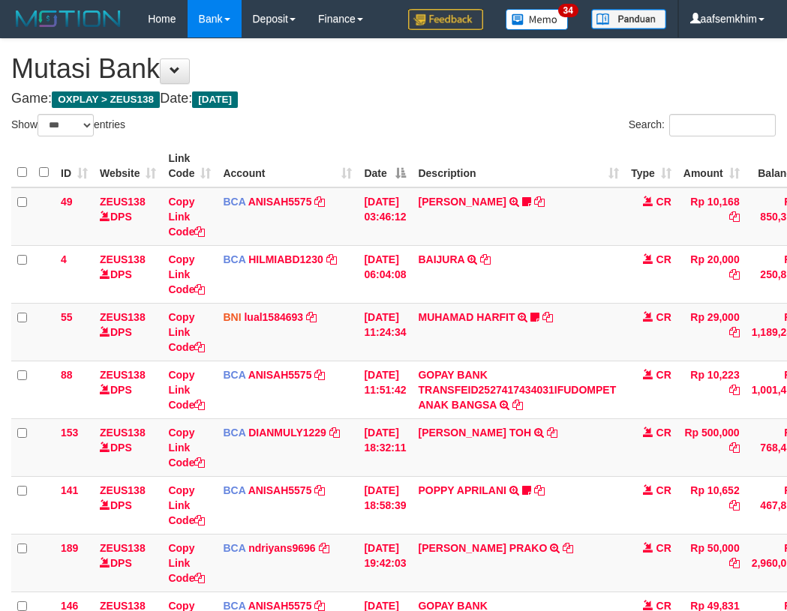
select select "***"
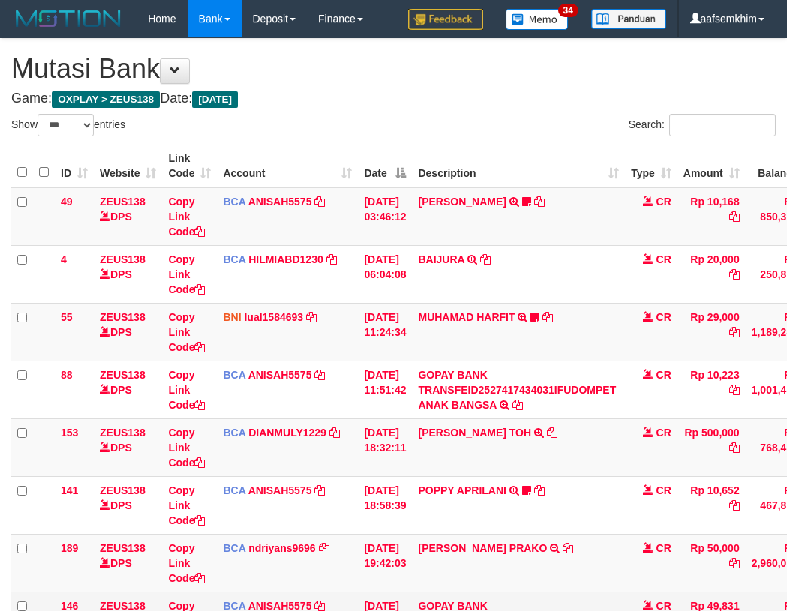
scroll to position [284, 0]
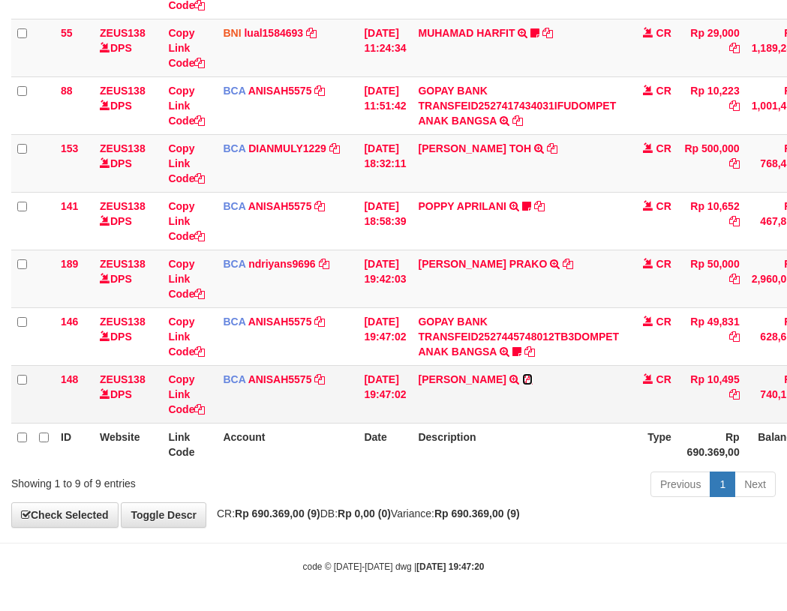
click at [533, 383] on icon at bounding box center [527, 379] width 11 height 11
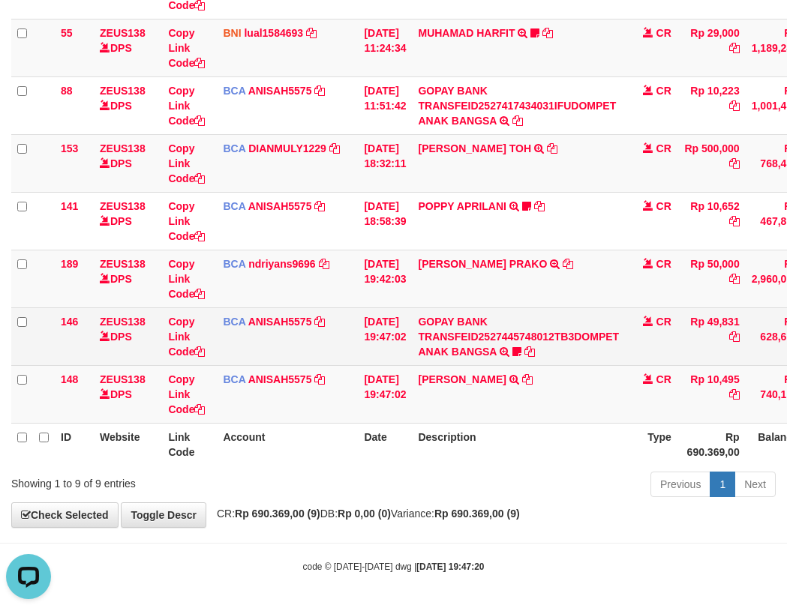
scroll to position [0, 0]
click at [521, 349] on icon at bounding box center [516, 352] width 9 height 11
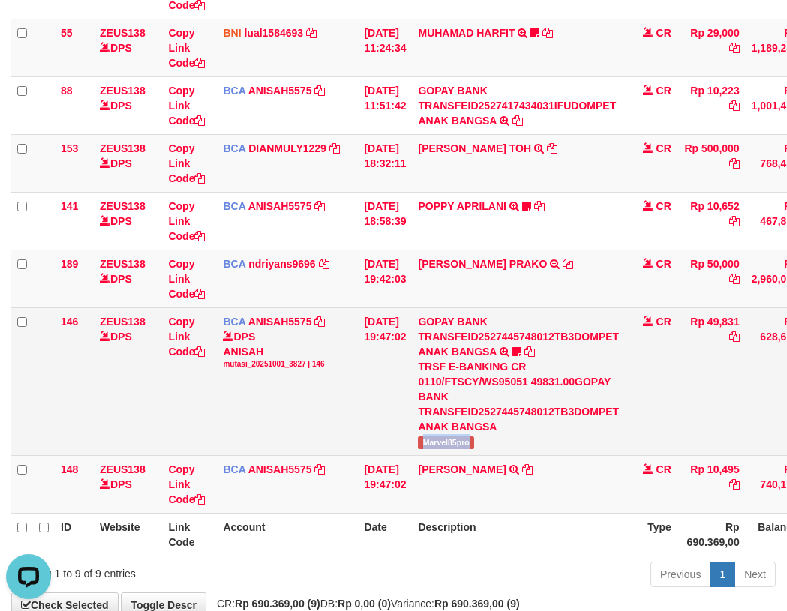
drag, startPoint x: 433, startPoint y: 444, endPoint x: 234, endPoint y: 399, distance: 203.8
click at [488, 445] on td "GOPAY BANK TRANSFEID2527445748012TB3DOMPET ANAK BANGSA TRSF E-BANKING CR 0110/F…" at bounding box center [518, 382] width 213 height 148
copy span "Marvel85pro"
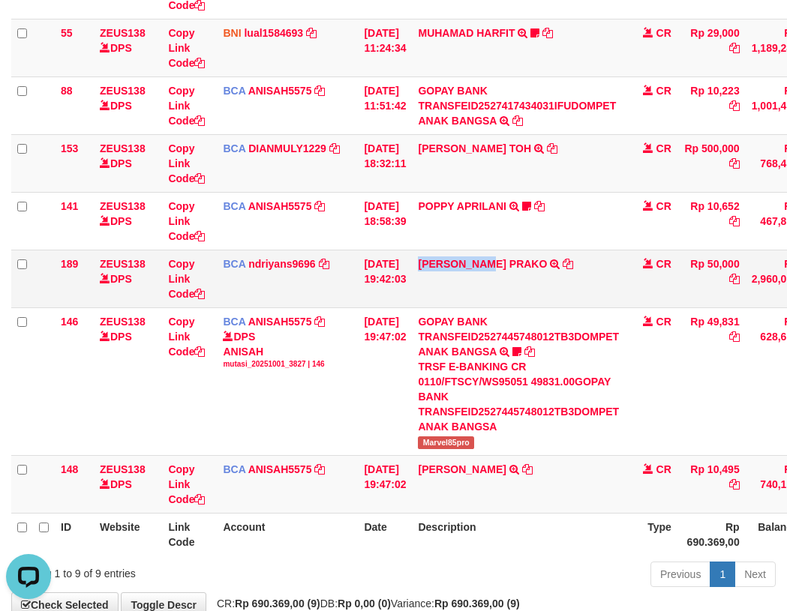
drag, startPoint x: 431, startPoint y: 287, endPoint x: 500, endPoint y: 286, distance: 69.0
click at [500, 286] on td "ARIESTA HERU PRAKO TRSF E-BANKING CR 10/01 ZP6P1 ARIESTA HERU PRAKO" at bounding box center [518, 279] width 213 height 58
copy link "ARIESTA HER"
click at [474, 481] on td "HJ YUMI MUTIAH TRSF E-BANKING CR 0110/FTSCY/WS95031 10495.00HJ YUMI MUTIAH" at bounding box center [518, 484] width 213 height 58
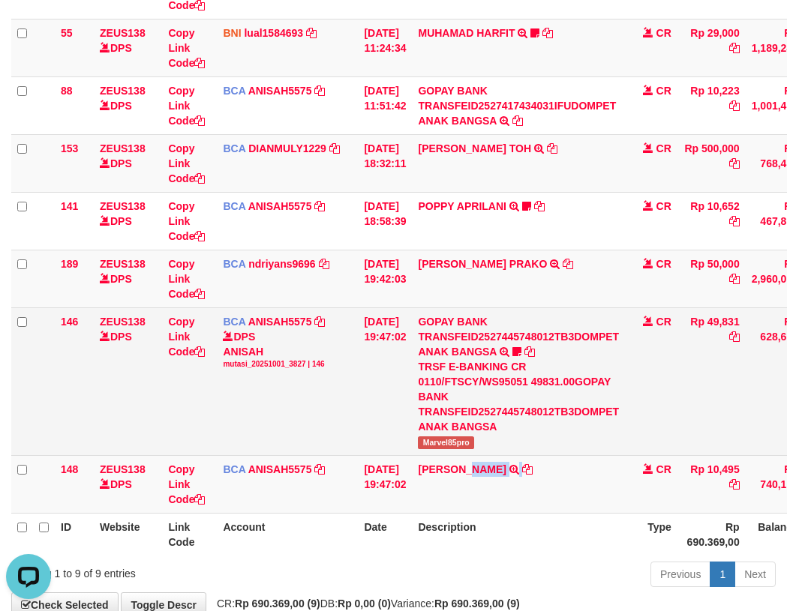
copy td "MUTIAH"
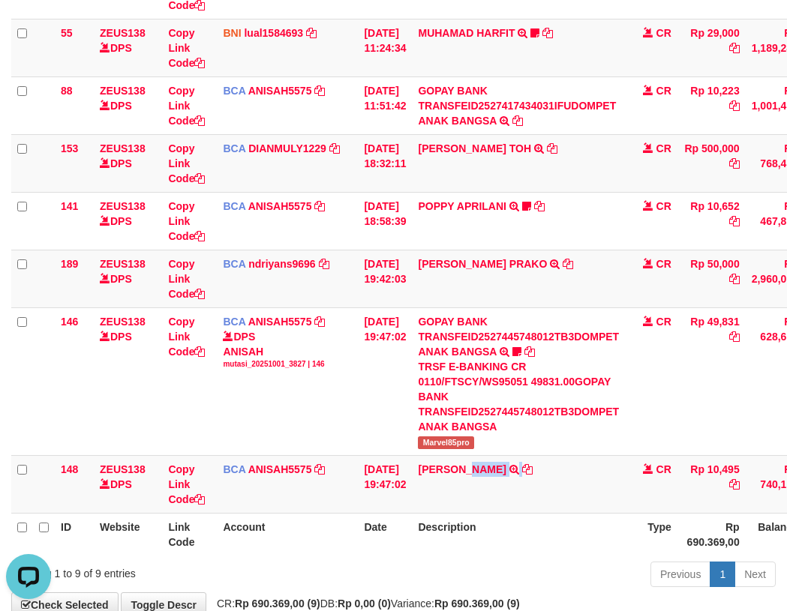
drag, startPoint x: 462, startPoint y: 377, endPoint x: 3, endPoint y: 273, distance: 470.8
click at [436, 372] on tr "146 ZEUS138 DPS Copy Link Code BCA ANISAH5575 DPS ANISAH mutasi_20251001_3827 |…" at bounding box center [460, 382] width 898 height 148
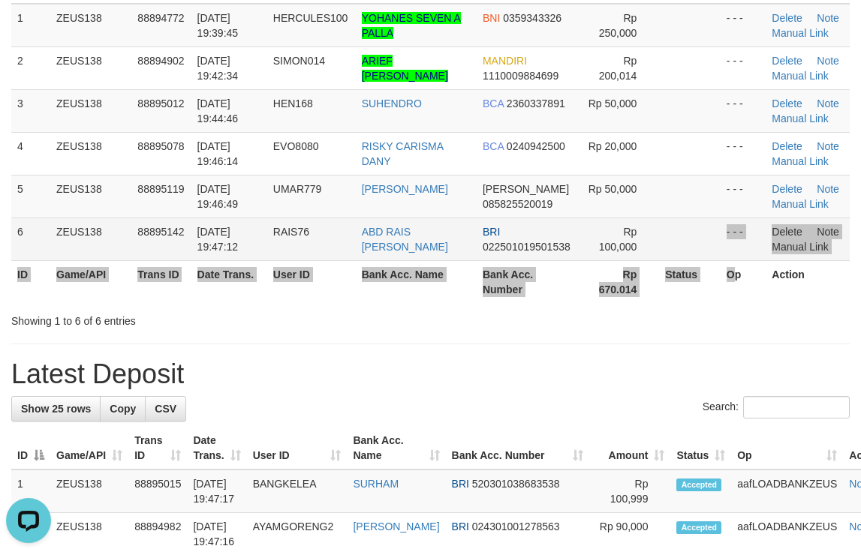
drag, startPoint x: 692, startPoint y: 251, endPoint x: 671, endPoint y: 248, distance: 21.2
click at [671, 248] on table "ID Game/API Trans ID Date Trans. User ID Bank Acc. Name Bank Acc. Number Amount…" at bounding box center [430, 132] width 838 height 342
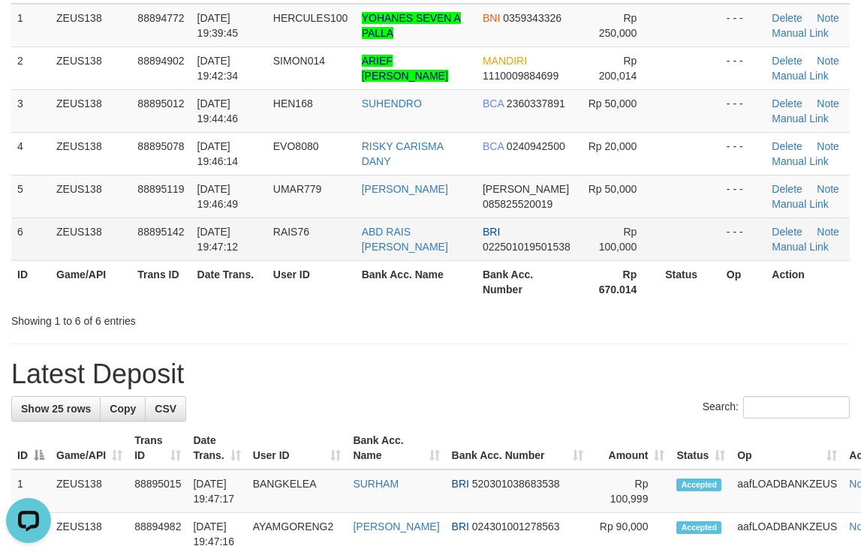
click at [653, 247] on td "Rp 100,000" at bounding box center [618, 239] width 81 height 43
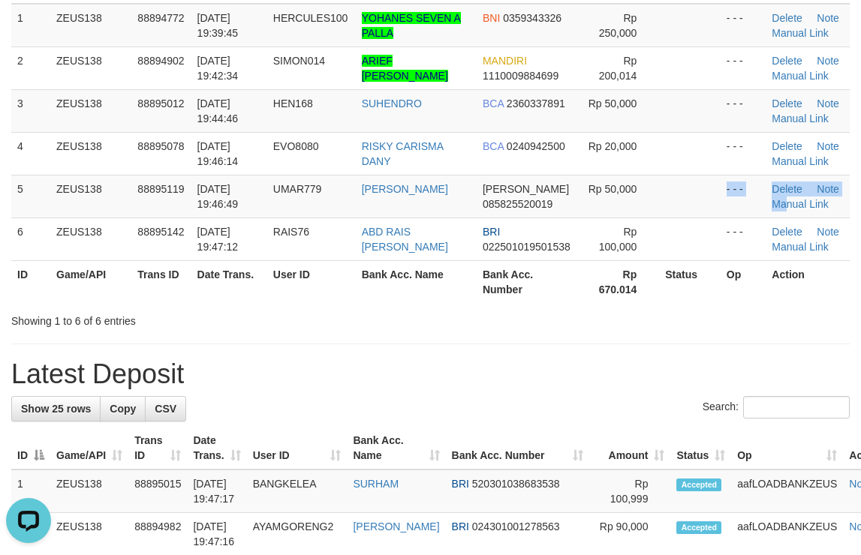
drag, startPoint x: 701, startPoint y: 213, endPoint x: 867, endPoint y: 243, distance: 169.2
click at [730, 215] on tr "5 ZEUS138 88895119 01/10/2025 19:46:49 UMAR779 UMAR DANA 085825520019 Rp 50,000…" at bounding box center [430, 196] width 838 height 43
drag, startPoint x: 605, startPoint y: 246, endPoint x: 758, endPoint y: 265, distance: 154.2
click at [627, 248] on td "Rp 100,000" at bounding box center [618, 239] width 81 height 43
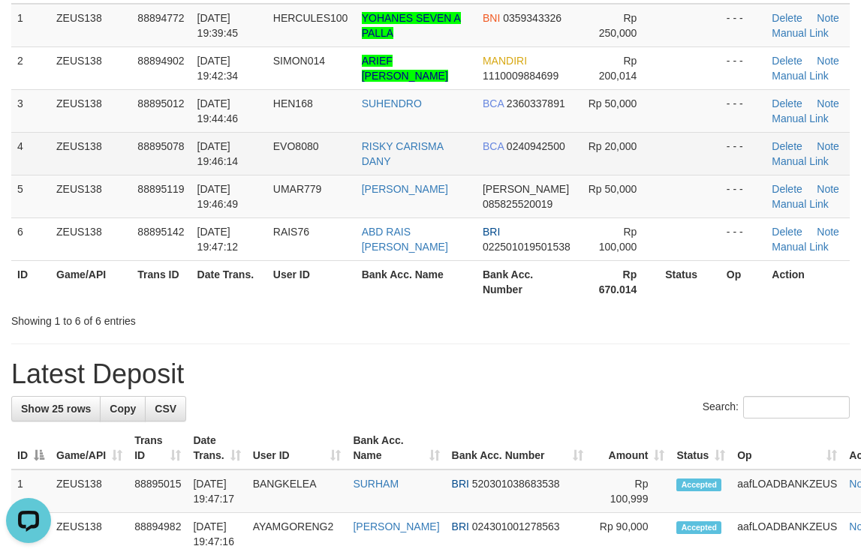
drag, startPoint x: 413, startPoint y: 155, endPoint x: 736, endPoint y: 162, distance: 322.7
click at [498, 149] on tr "4 ZEUS138 88895078 01/10/2025 19:46:14 EVO8080 RISKY CARISMA DANY BCA 024094250…" at bounding box center [430, 153] width 838 height 43
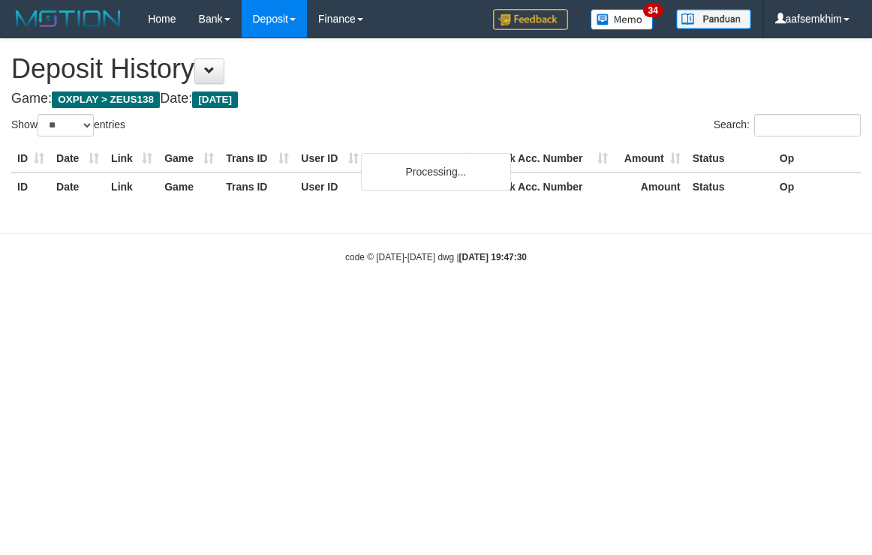
select select "**"
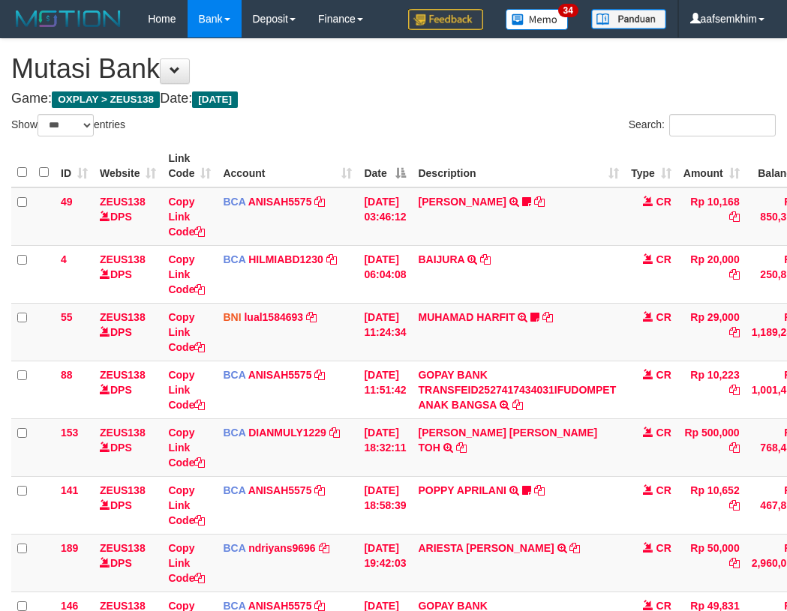
select select "***"
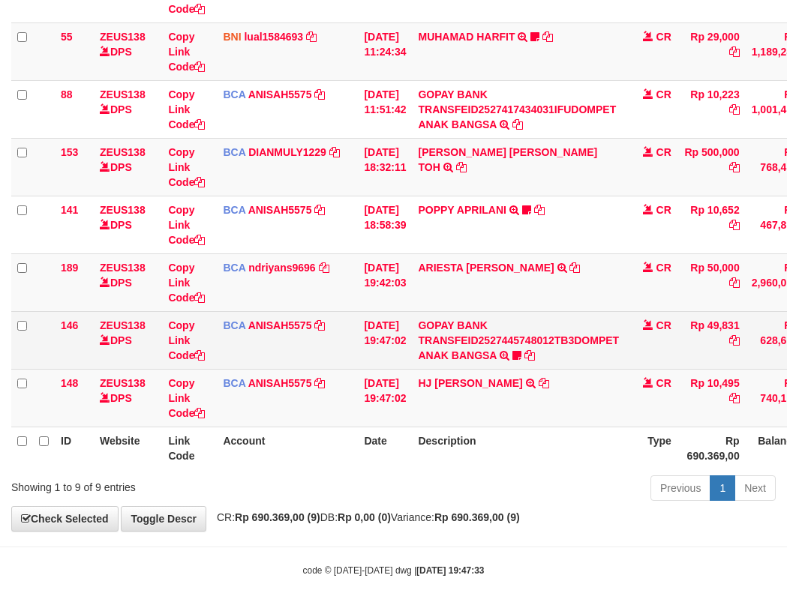
scroll to position [284, 0]
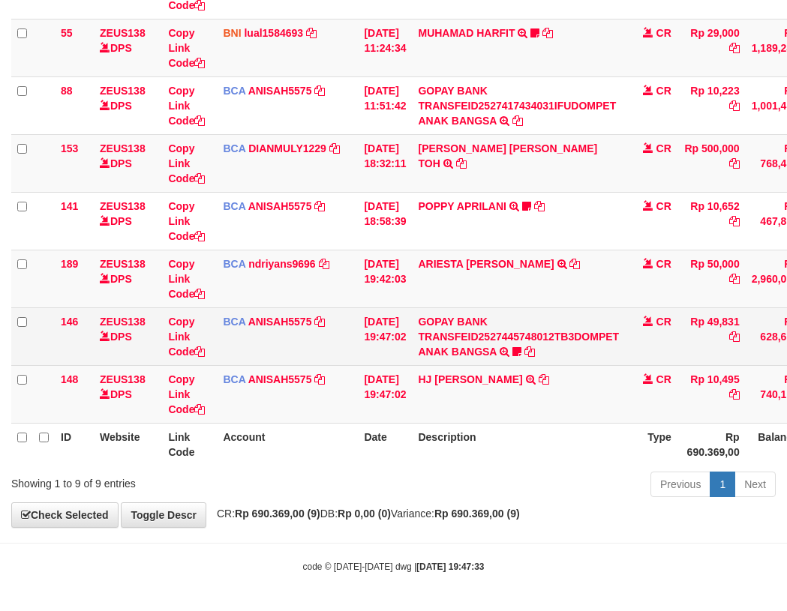
click at [734, 316] on td "Rp 49,831" at bounding box center [711, 337] width 68 height 58
drag, startPoint x: 734, startPoint y: 316, endPoint x: 712, endPoint y: 326, distance: 24.5
click at [734, 317] on td "Rp 49,831" at bounding box center [711, 337] width 68 height 58
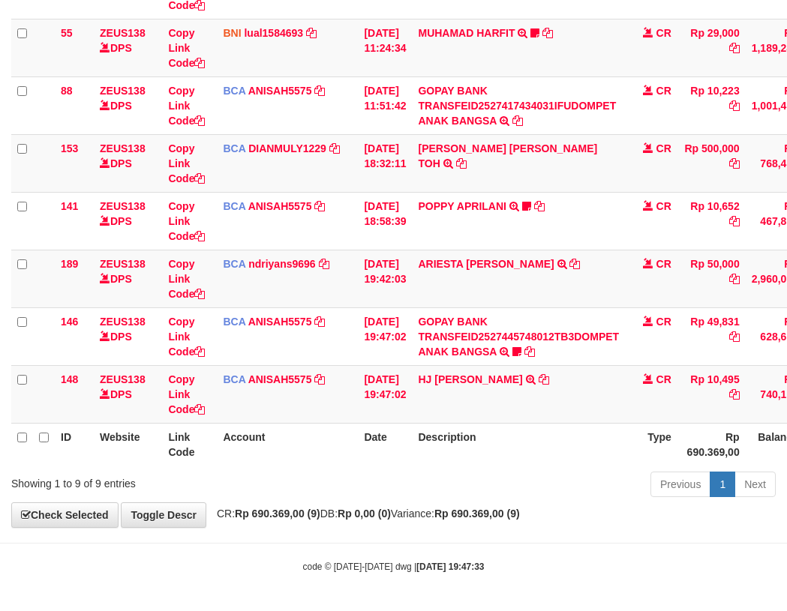
copy td "49,831"
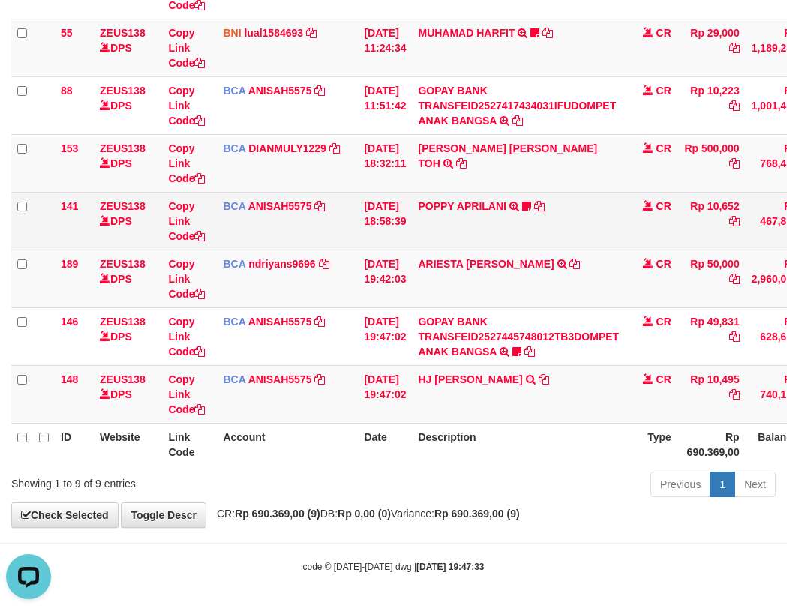
drag, startPoint x: 566, startPoint y: 375, endPoint x: 61, endPoint y: 229, distance: 526.4
click at [555, 371] on td "HJ YUMI MUTIAH TRSF E-BANKING CR 0110/FTSCY/WS95031 10495.00HJ YUMI MUTIAH" at bounding box center [518, 394] width 213 height 58
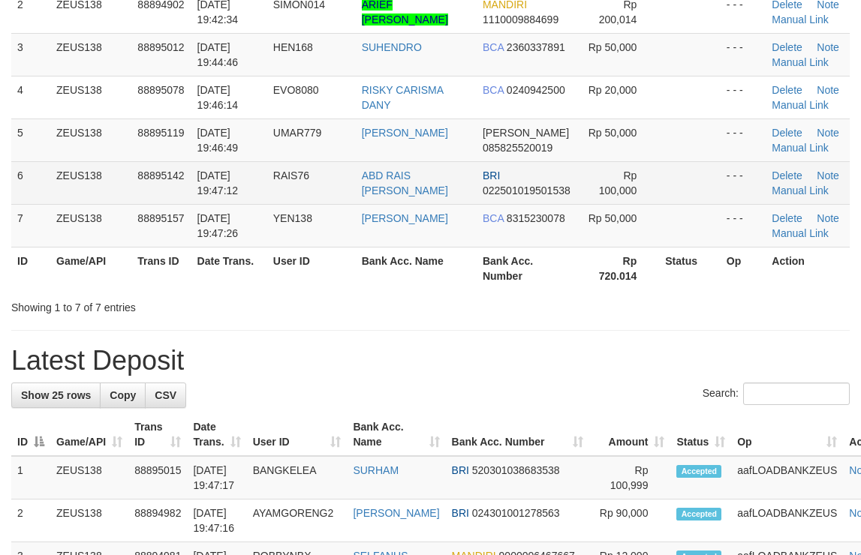
scroll to position [184, 0]
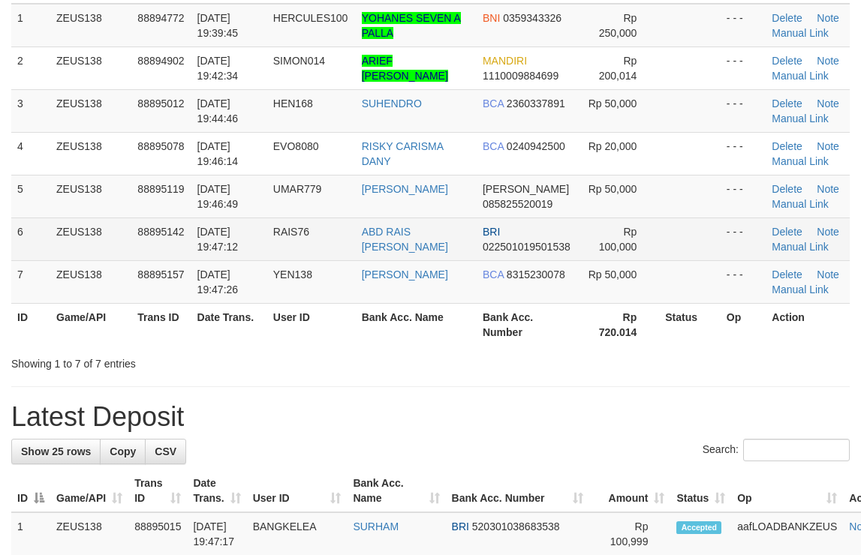
click at [654, 245] on tr "6 ZEUS138 88895142 01/10/2025 19:47:12 RAIS76 ABD RAIS DG NG BRI 02250101950153…" at bounding box center [430, 239] width 838 height 43
drag, startPoint x: 550, startPoint y: 255, endPoint x: 870, endPoint y: 248, distance: 319.7
click at [614, 254] on tr "6 ZEUS138 88895142 01/10/2025 19:47:12 RAIS76 ABD RAIS DG NG BRI 02250101950153…" at bounding box center [430, 239] width 838 height 43
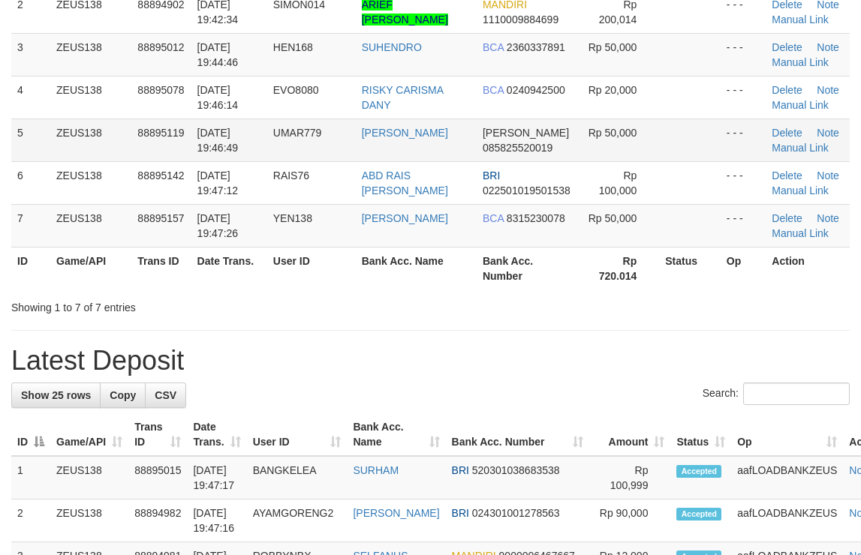
scroll to position [183, 0]
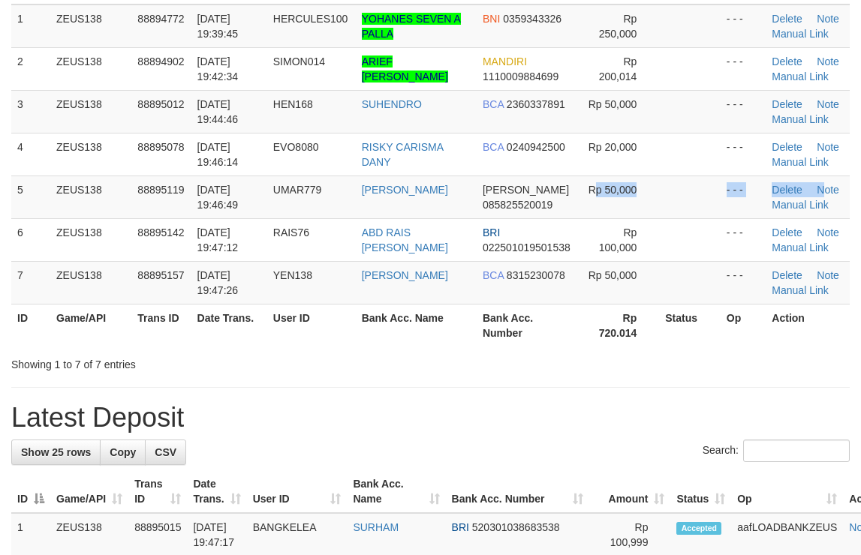
drag, startPoint x: 719, startPoint y: 184, endPoint x: 870, endPoint y: 193, distance: 151.1
click at [839, 192] on tr "5 ZEUS138 88895119 01/10/2025 19:46:49 UMAR779 UMAR DANA 085825520019 Rp 50,000…" at bounding box center [430, 197] width 838 height 43
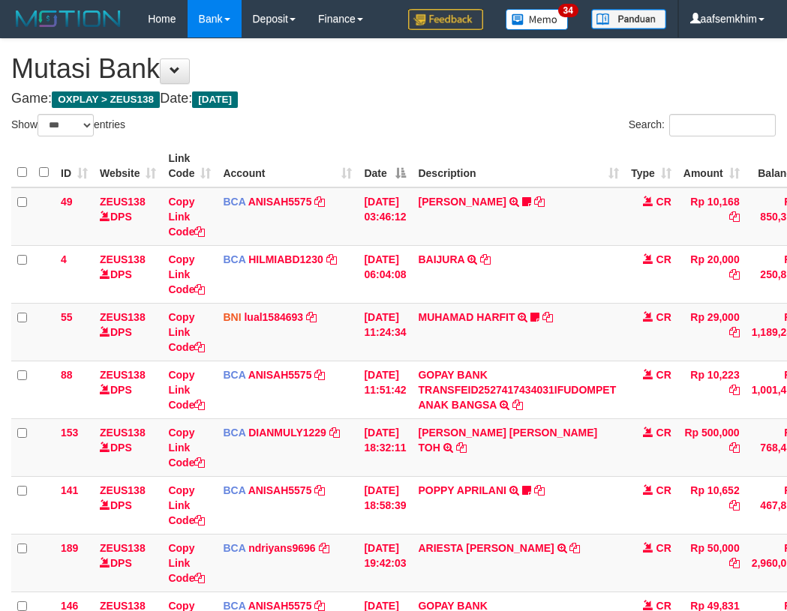
select select "***"
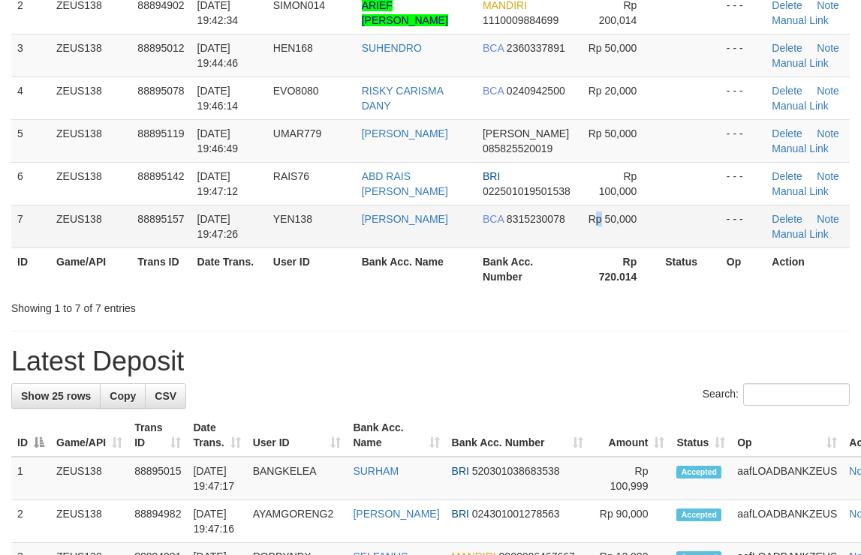
click at [598, 211] on td "Rp 50,000" at bounding box center [618, 226] width 81 height 43
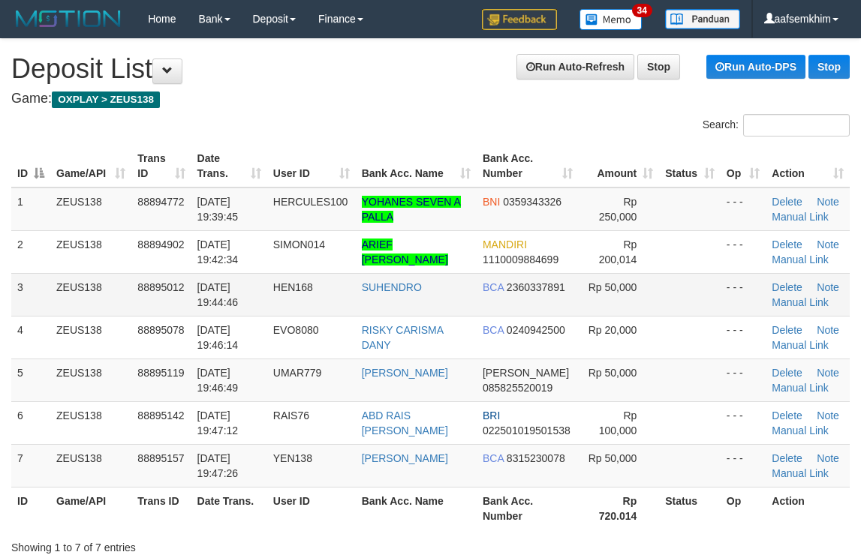
click at [578, 284] on td "Rp 50,000" at bounding box center [618, 294] width 81 height 43
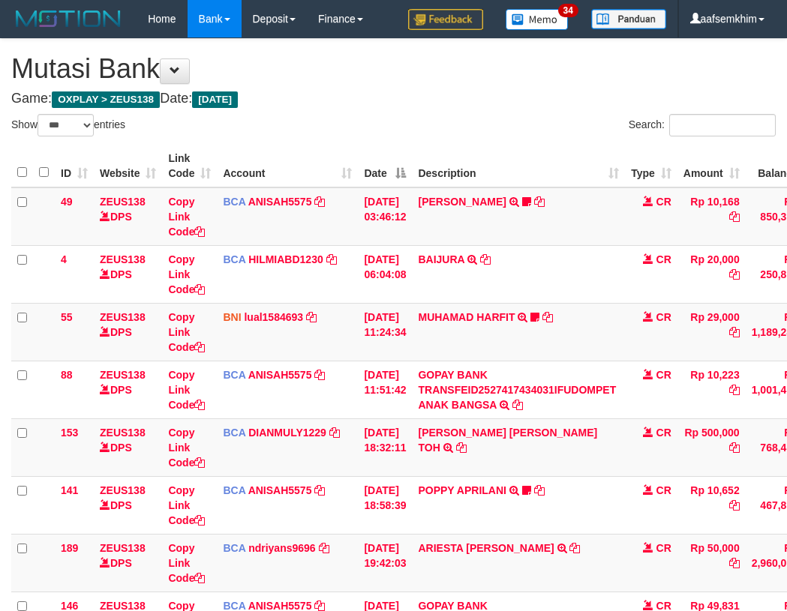
select select "***"
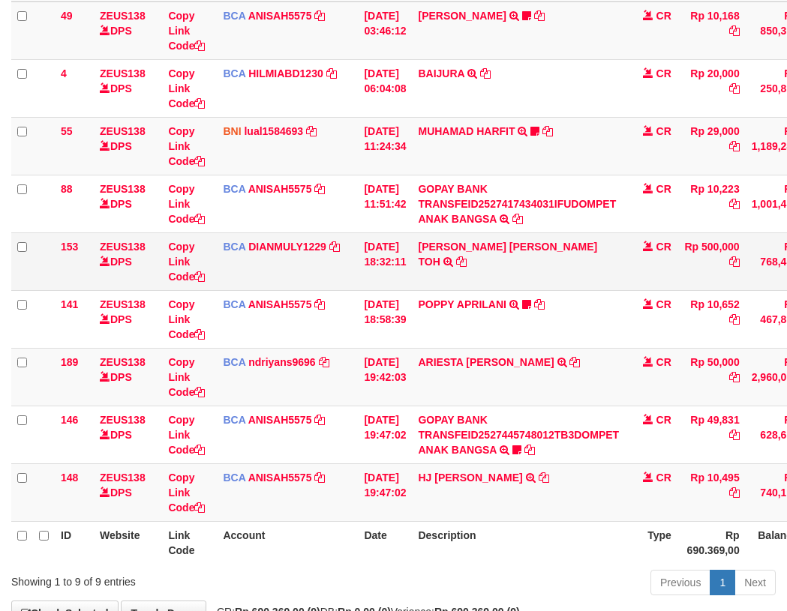
click at [300, 270] on td "BCA DIANMULY1229 DPS [PERSON_NAME] mutasi_20251001_3826 | 153 mutasi_20251001_3…" at bounding box center [287, 262] width 141 height 58
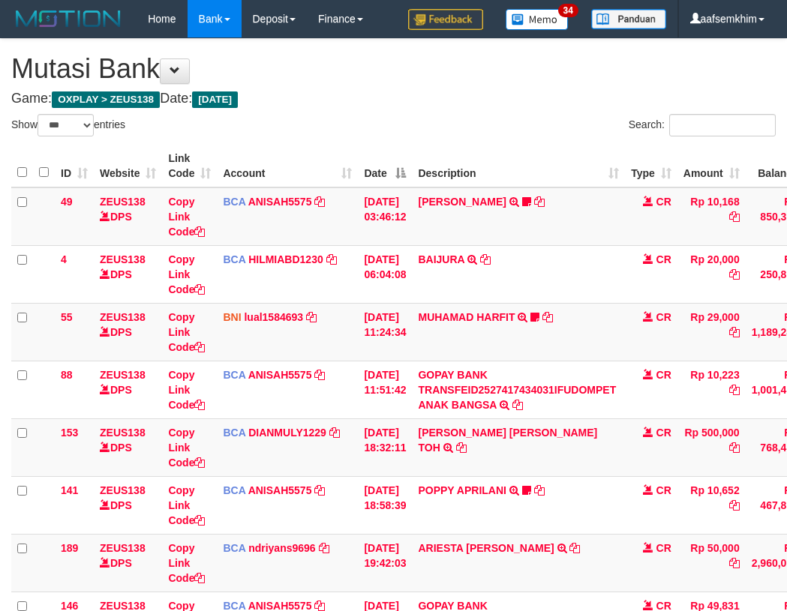
select select "***"
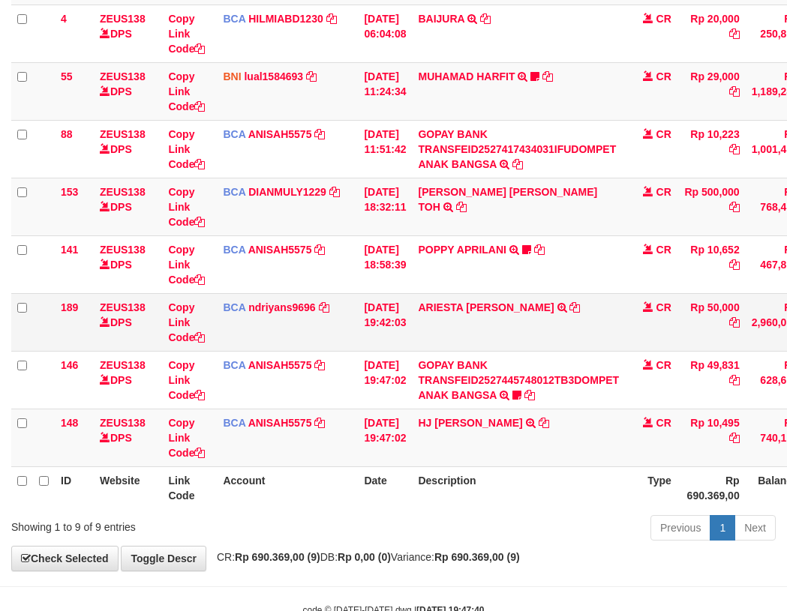
scroll to position [284, 0]
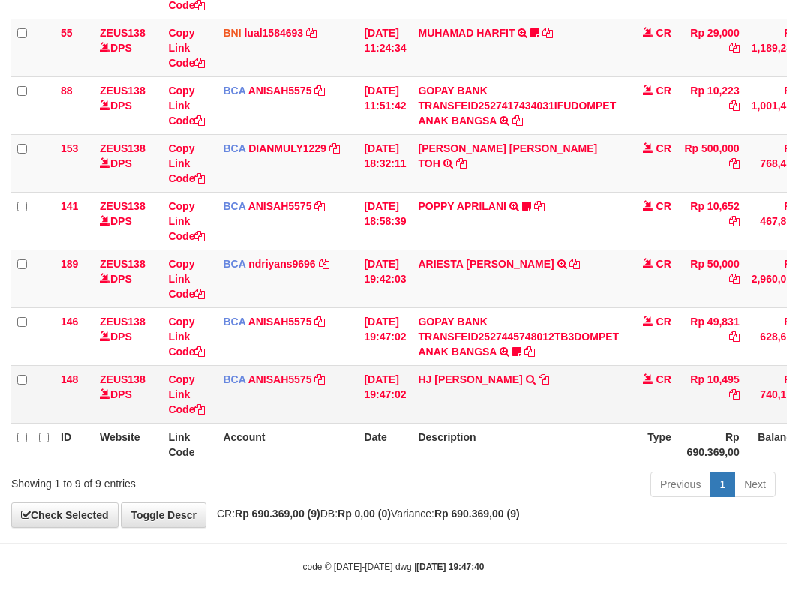
click at [460, 393] on td "HJ YUMI MUTIAH TRSF E-BANKING CR 0110/FTSCY/WS95031 10495.00HJ YUMI MUTIAH" at bounding box center [518, 394] width 213 height 58
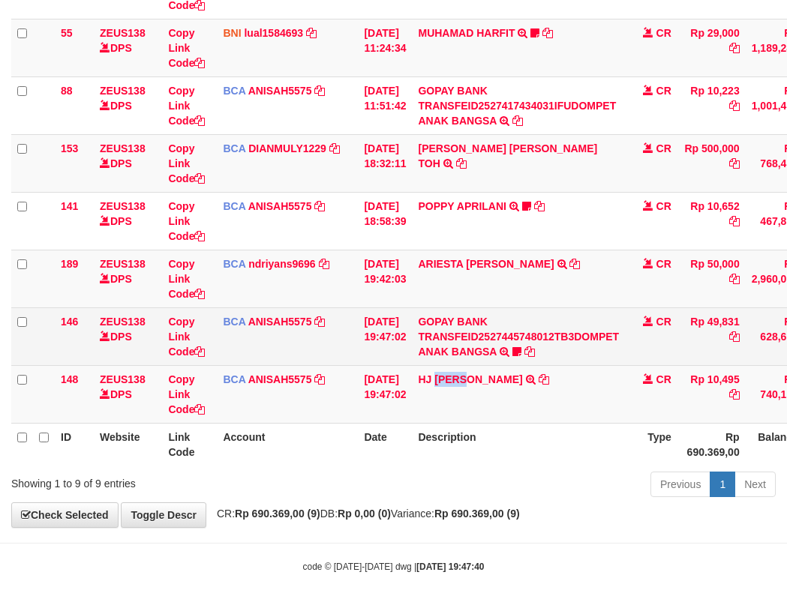
copy link "YUMI"
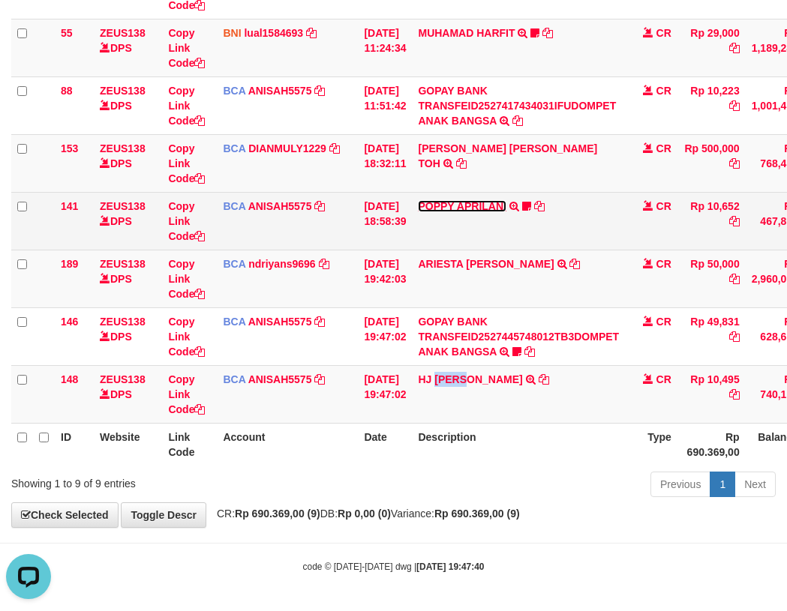
click at [472, 204] on link "POPPY APRILANI" at bounding box center [462, 206] width 88 height 12
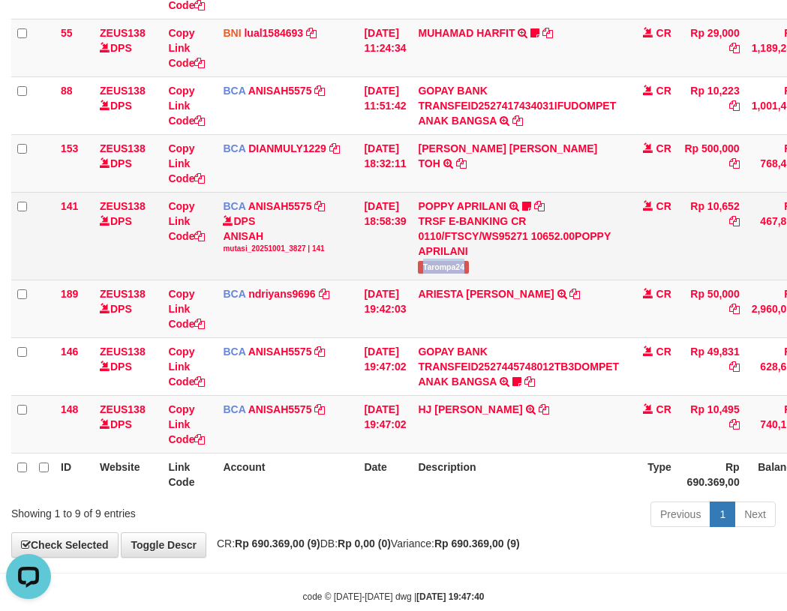
copy span "Tarompa24"
drag, startPoint x: 437, startPoint y: 270, endPoint x: 487, endPoint y: 271, distance: 50.3
click at [487, 271] on td "POPPY APRILANI TRSF E-BANKING CR 0110/FTSCY/WS95271 10652.00POPPY APRILANI Taro…" at bounding box center [518, 236] width 213 height 88
drag, startPoint x: 421, startPoint y: 293, endPoint x: 206, endPoint y: 262, distance: 217.6
click at [401, 296] on td "01/10/2025 19:42:03" at bounding box center [385, 309] width 54 height 58
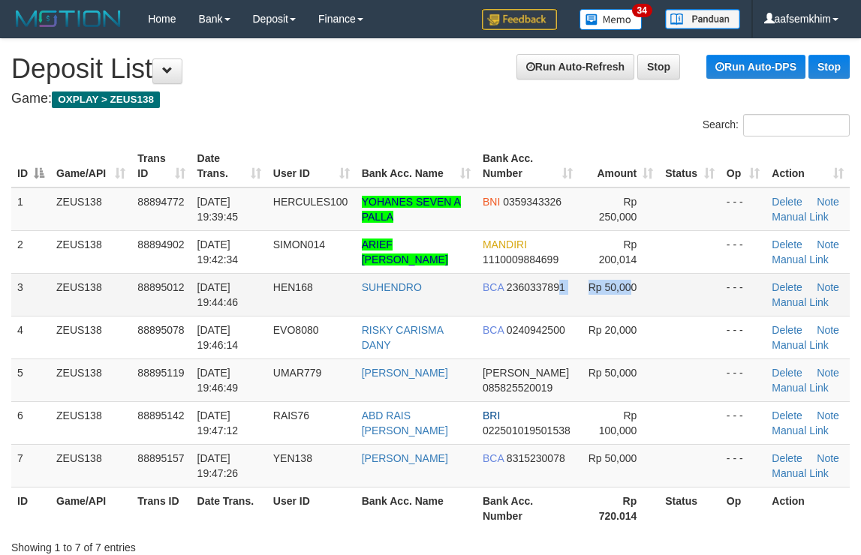
click at [589, 287] on span "Rp 50,000" at bounding box center [612, 287] width 49 height 12
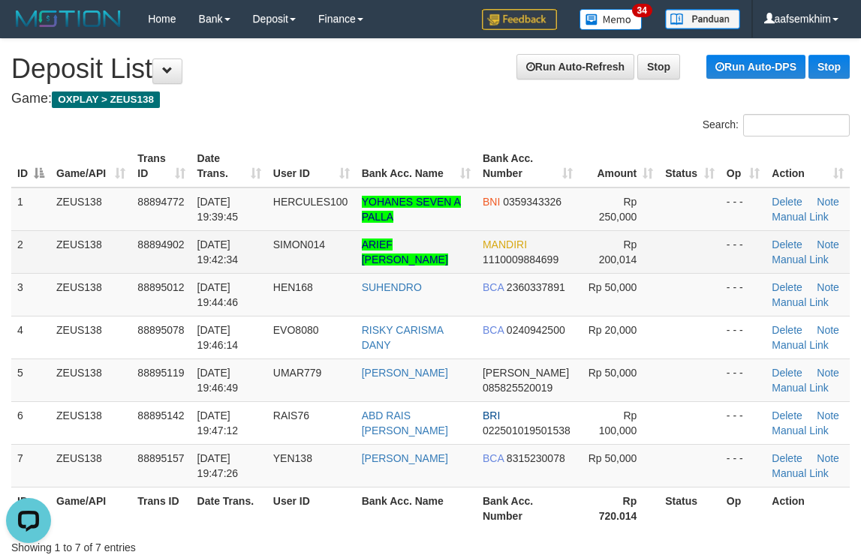
drag, startPoint x: 666, startPoint y: 267, endPoint x: 634, endPoint y: 270, distance: 32.4
click at [634, 270] on tr "2 ZEUS138 88894902 01/10/2025 19:42:34 SIMON014 ARIEF MUSTIKA SURYA MANDIRI 111…" at bounding box center [430, 251] width 838 height 43
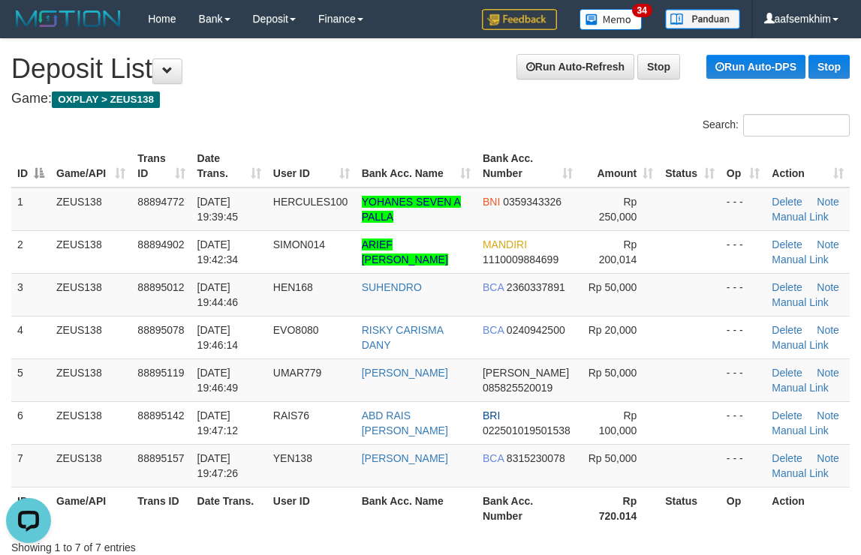
drag, startPoint x: 640, startPoint y: 281, endPoint x: 869, endPoint y: 269, distance: 229.1
click at [749, 275] on tr "3 ZEUS138 88895012 01/10/2025 19:44:46 HEN168 SUHENDRO BCA 2360337891 Rp 50,000…" at bounding box center [430, 294] width 838 height 43
drag, startPoint x: 709, startPoint y: 149, endPoint x: 868, endPoint y: 152, distance: 159.1
click at [738, 147] on th "Op" at bounding box center [742, 166] width 45 height 43
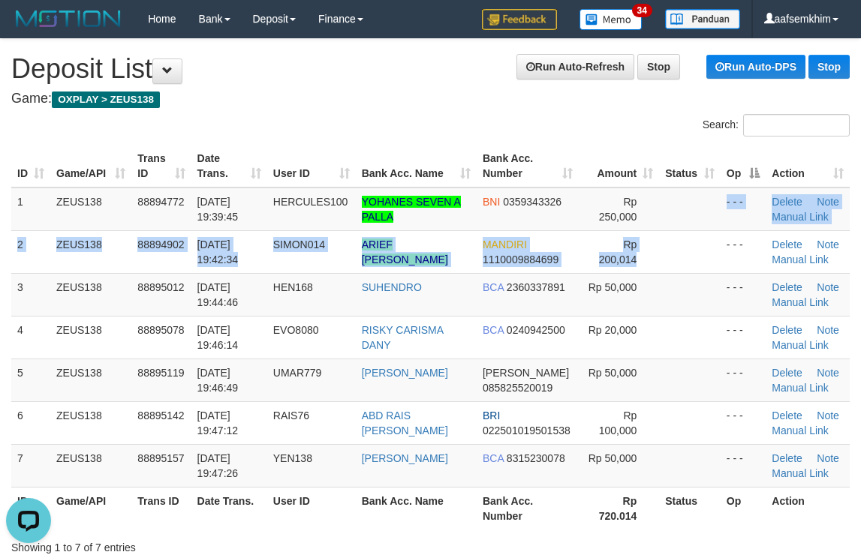
drag, startPoint x: 655, startPoint y: 237, endPoint x: 865, endPoint y: 228, distance: 210.3
click at [720, 227] on tbody "1 ZEUS138 88894772 01/10/2025 19:39:45 HERCULES100 YOHANES SEVEN A PALLA BNI 03…" at bounding box center [430, 338] width 838 height 300
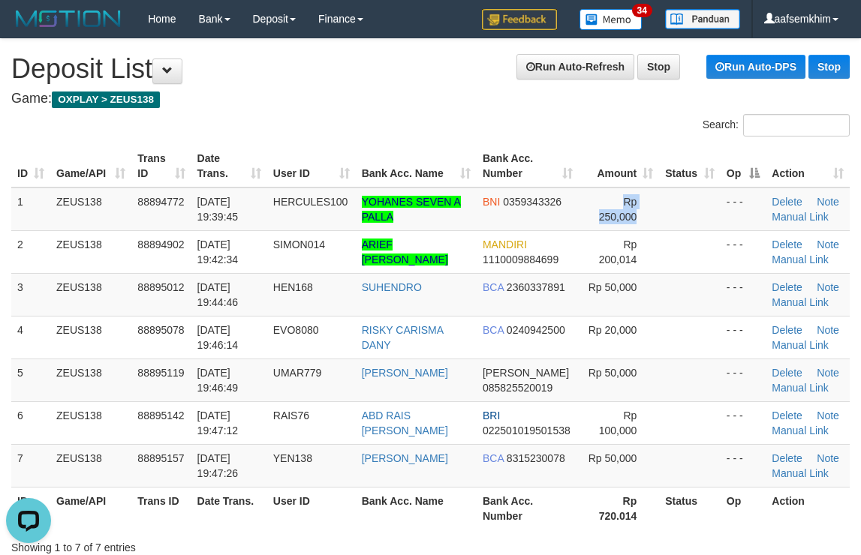
drag, startPoint x: 608, startPoint y: 202, endPoint x: 869, endPoint y: 212, distance: 260.5
click at [743, 205] on tr "1 ZEUS138 88894772 01/10/2025 19:39:45 HERCULES100 YOHANES SEVEN A PALLA BNI 03…" at bounding box center [430, 210] width 838 height 44
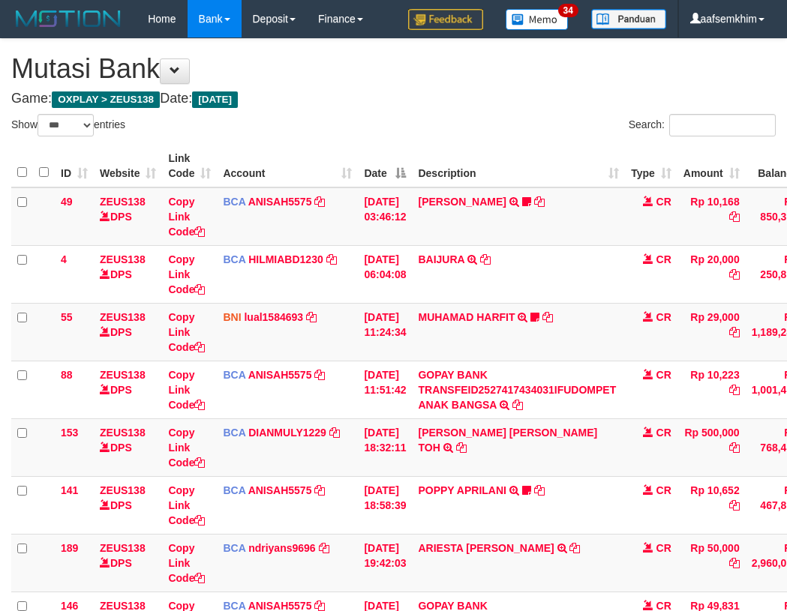
select select "***"
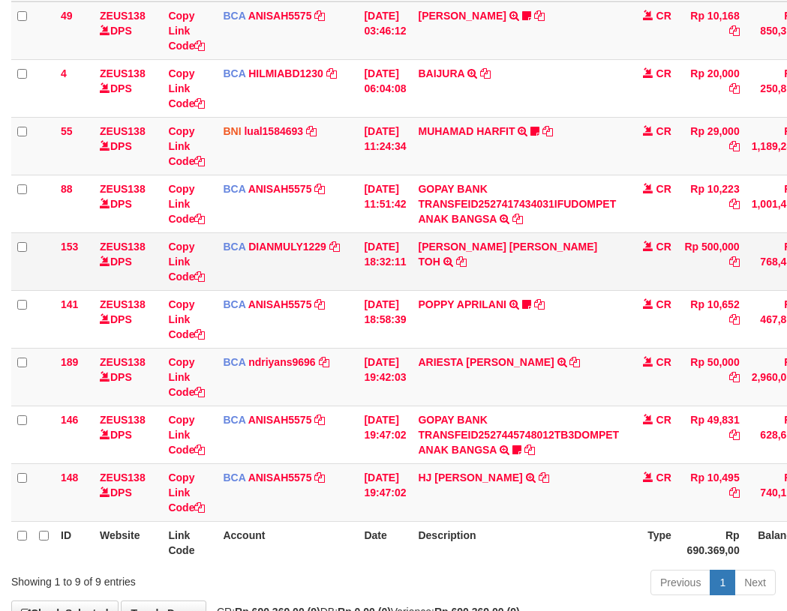
click at [341, 274] on td "BCA DIANMULY1229 DPS [PERSON_NAME] mutasi_20251001_3826 | 153 mutasi_20251001_3…" at bounding box center [287, 262] width 141 height 58
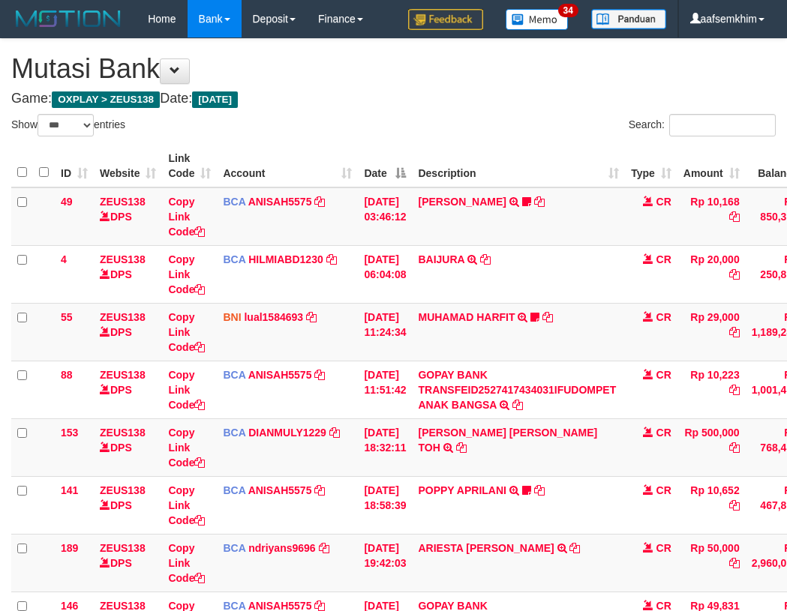
select select "***"
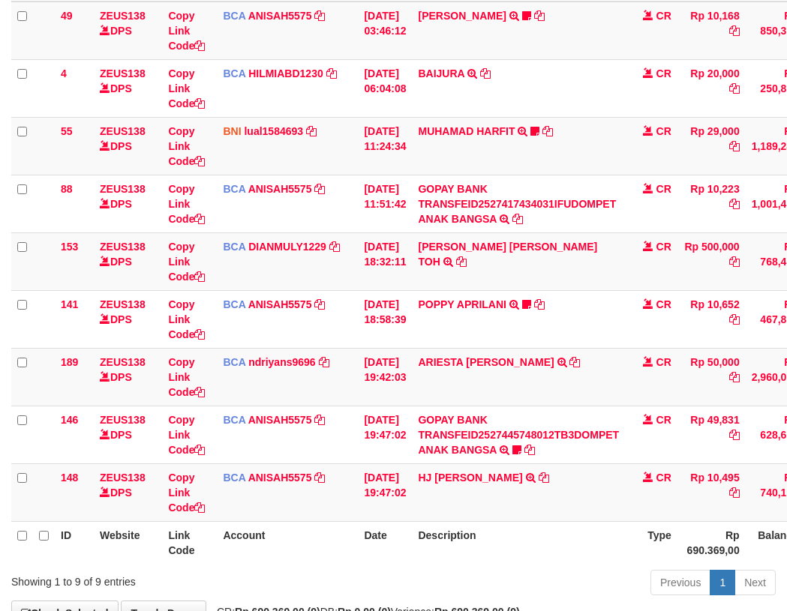
scroll to position [284, 0]
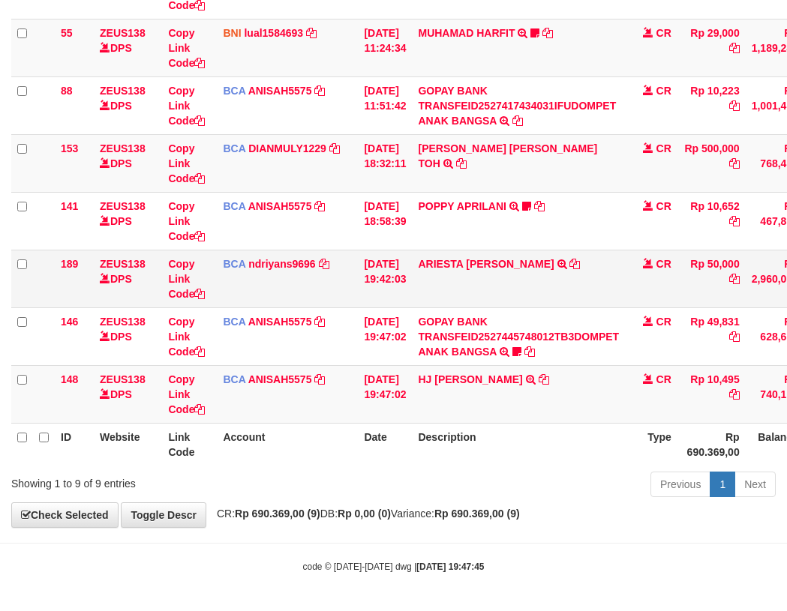
drag, startPoint x: 307, startPoint y: 298, endPoint x: 287, endPoint y: 299, distance: 19.6
click at [304, 299] on td "BCA ndriyans9696 DPS ANDRIYANSYAH mutasi_20251001_3291 | 189 mutasi_20251001_32…" at bounding box center [287, 279] width 141 height 58
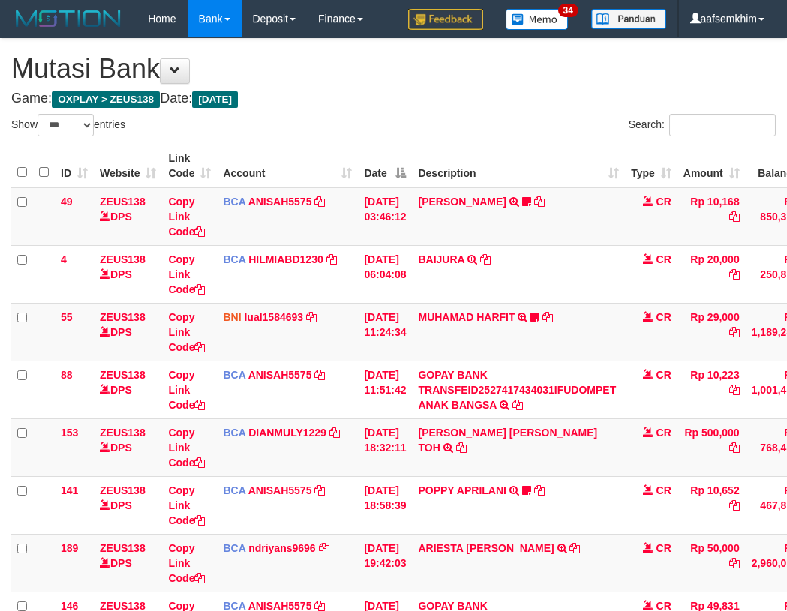
select select "***"
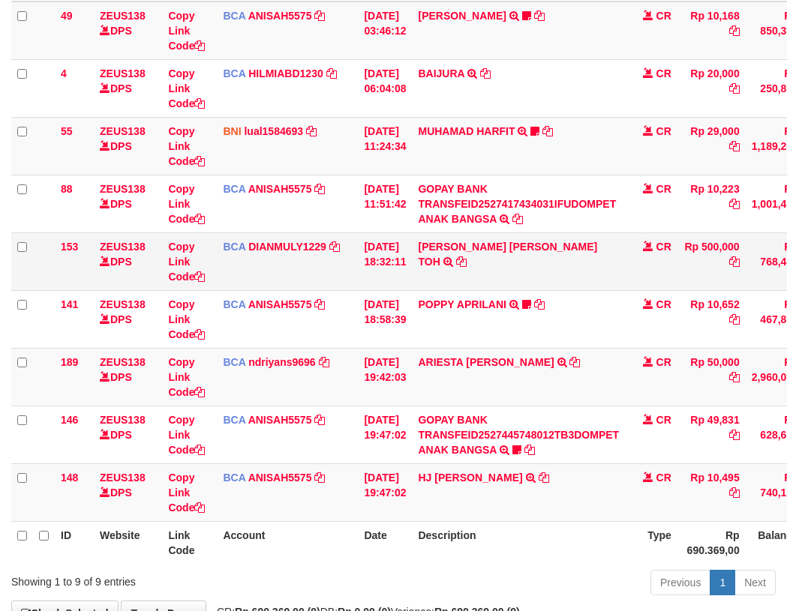
click at [299, 283] on td "BCA DIANMULY1229 DPS [PERSON_NAME] mutasi_20251001_3826 | 153 mutasi_20251001_3…" at bounding box center [287, 262] width 141 height 58
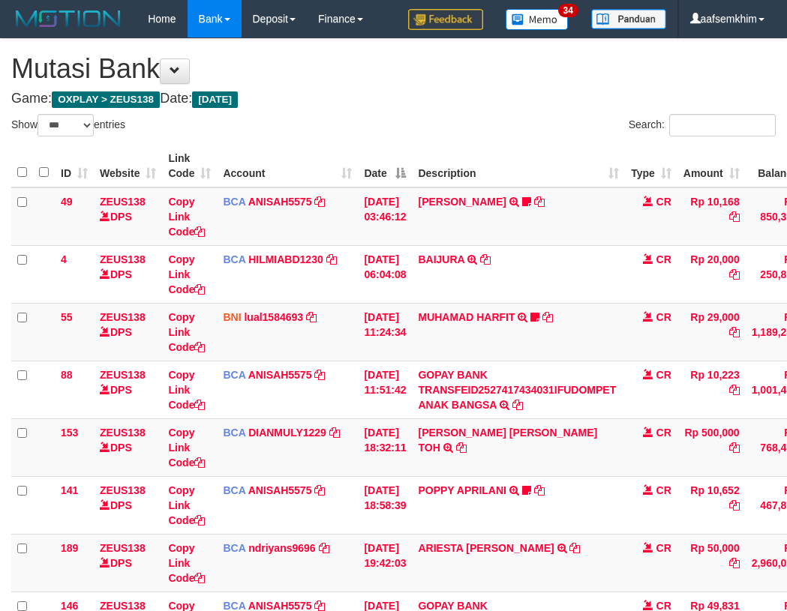
select select "***"
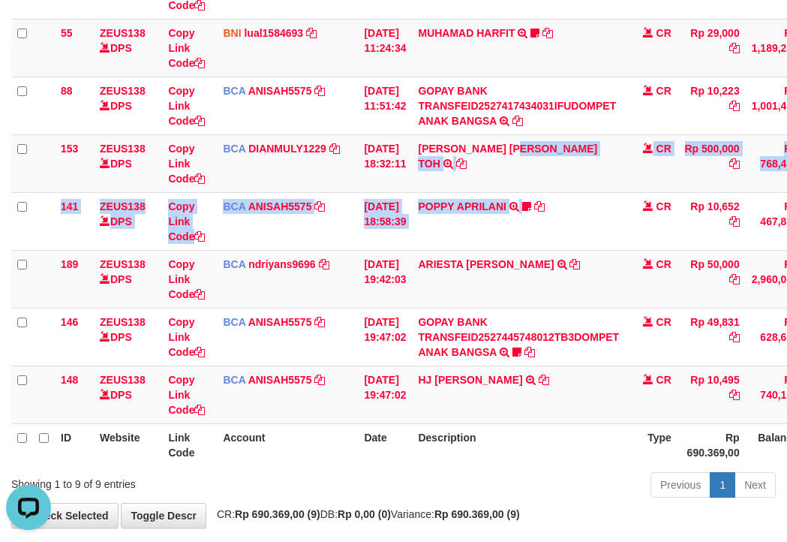
drag, startPoint x: 541, startPoint y: 244, endPoint x: 5, endPoint y: 224, distance: 536.0
click at [537, 244] on tbody "49 ZEUS138 DPS Copy Link Code BCA ANISAH5575 DPS [PERSON_NAME] mutasi_20251001_…" at bounding box center [460, 163] width 898 height 521
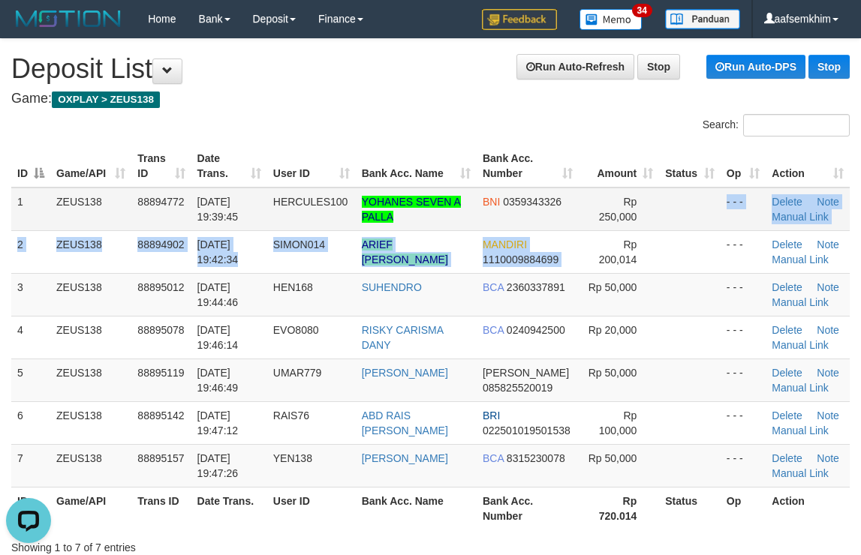
drag, startPoint x: 595, startPoint y: 236, endPoint x: 704, endPoint y: 210, distance: 112.5
click at [620, 227] on td "Rp 250,000" at bounding box center [618, 210] width 81 height 44
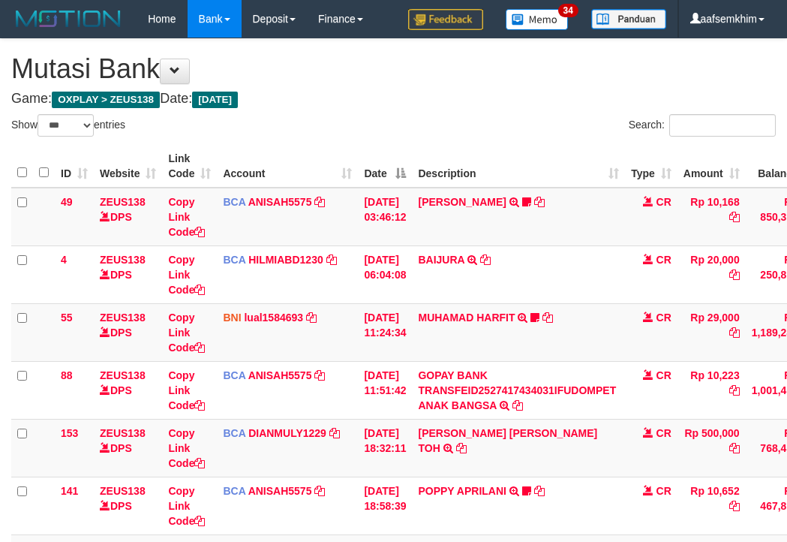
select select "***"
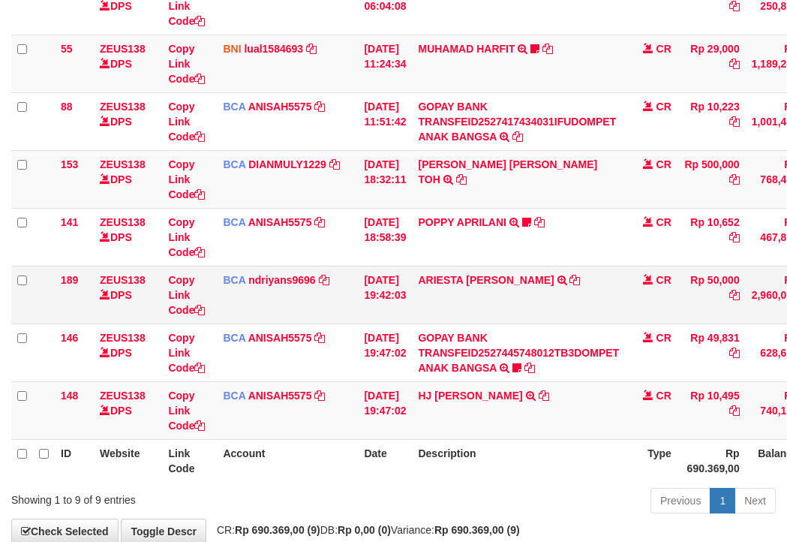
click at [333, 289] on td "BCA ndriyans9696 DPS ANDRIYANSYAH mutasi_20251001_3291 | 189 mutasi_20251001_32…" at bounding box center [287, 295] width 141 height 58
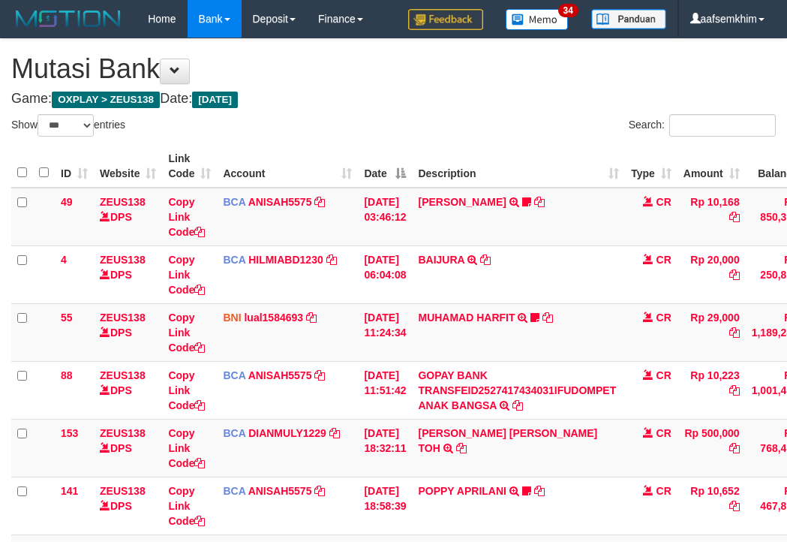
select select "***"
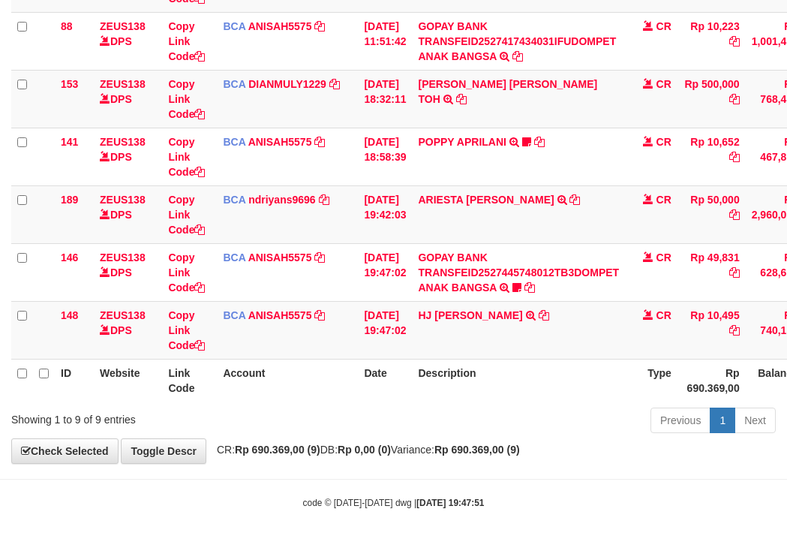
scroll to position [354, 0]
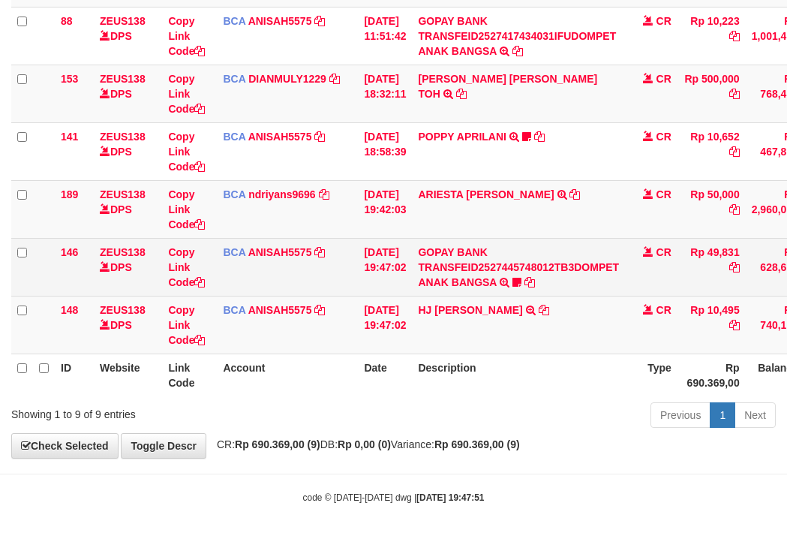
click at [467, 289] on td "GOPAY BANK TRANSFEID2527445748012TB3DOMPET ANAK BANGSA TRSF E-BANKING CR 0110/F…" at bounding box center [518, 267] width 213 height 58
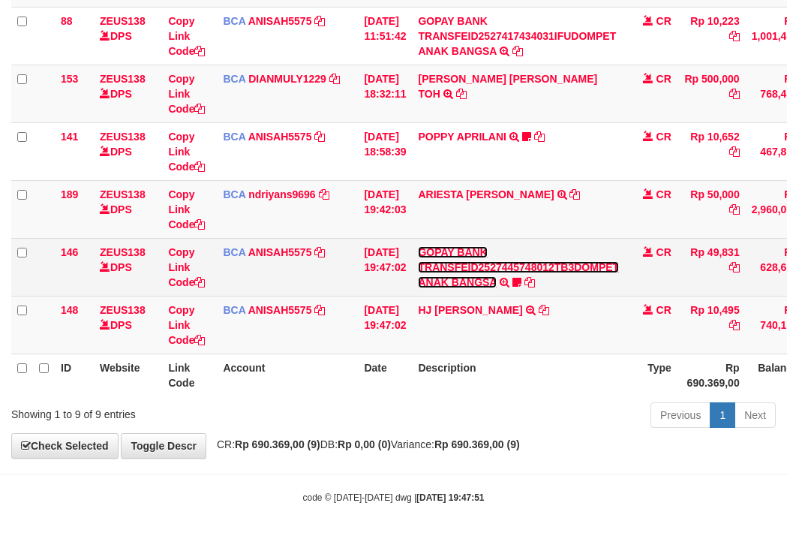
click at [459, 278] on link "GOPAY BANK TRANSFEID2527445748012TB3DOMPET ANAK BANGSA" at bounding box center [518, 267] width 201 height 42
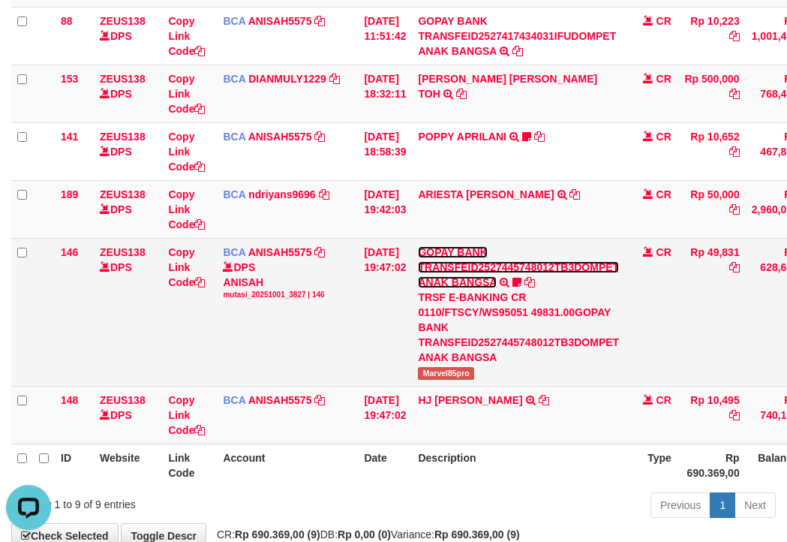
scroll to position [0, 0]
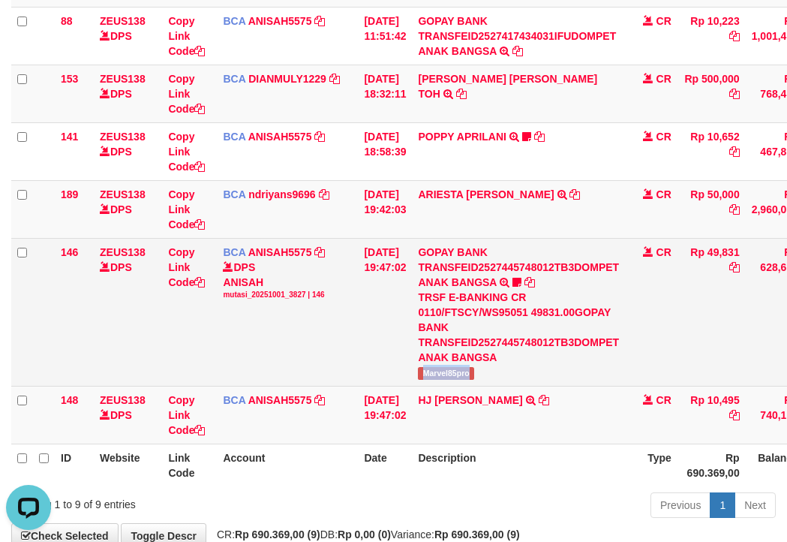
click at [509, 371] on td "GOPAY BANK TRANSFEID2527445748012TB3DOMPET ANAK BANGSA TRSF E-BANKING CR 0110/F…" at bounding box center [518, 312] width 213 height 148
copy span "Marvel85pro"
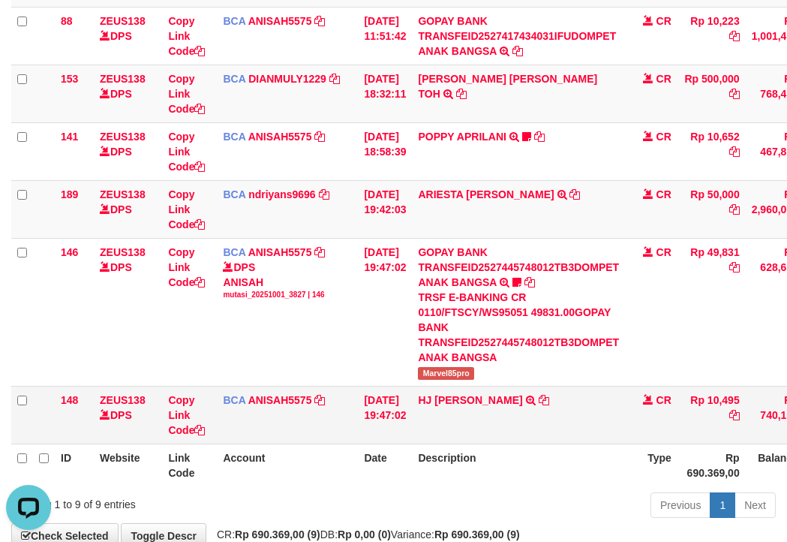
click at [466, 413] on td "HJ YUMI MUTIAH TRSF E-BANKING CR 0110/FTSCY/WS95031 10495.00HJ YUMI MUTIAH" at bounding box center [518, 415] width 213 height 58
copy link "YUMI"
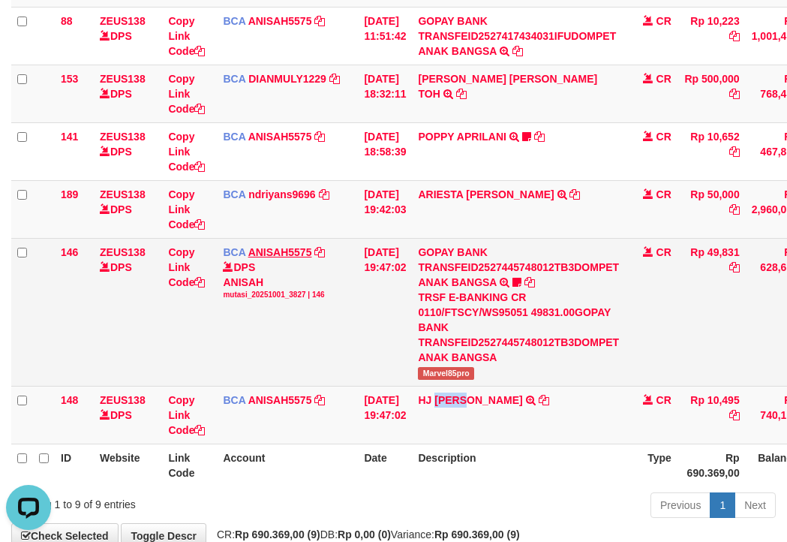
drag, startPoint x: 353, startPoint y: 259, endPoint x: 250, endPoint y: 248, distance: 103.3
click at [343, 260] on div "DPS ANISAH mutasi_20251001_3827 | 146" at bounding box center [287, 280] width 129 height 41
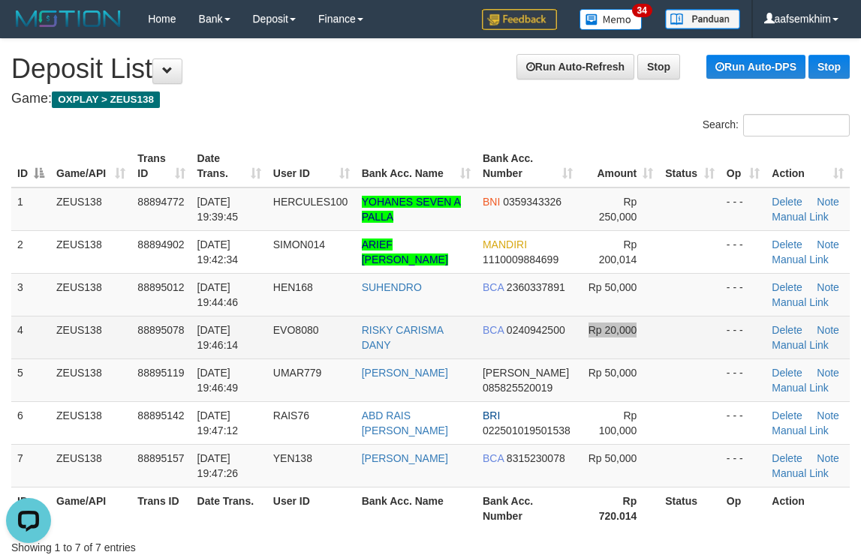
click at [666, 328] on td at bounding box center [690, 337] width 62 height 43
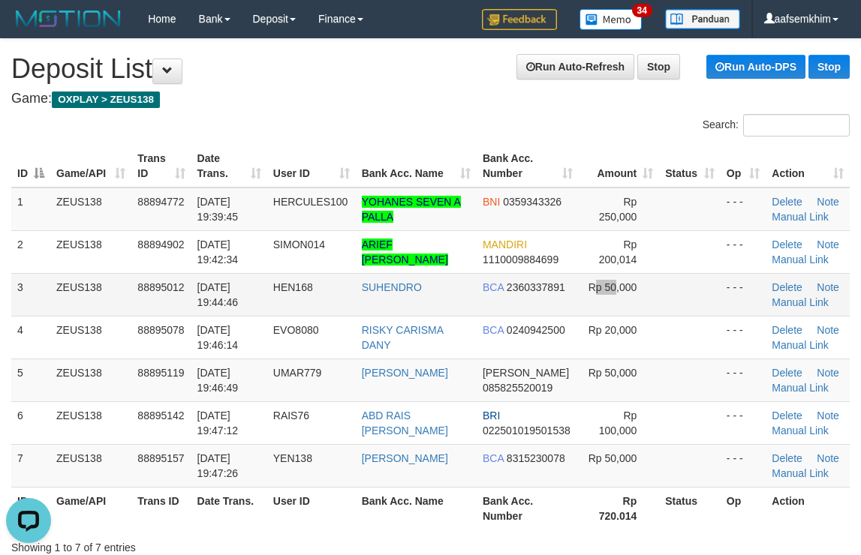
click at [589, 281] on span "Rp 50,000" at bounding box center [612, 287] width 49 height 12
drag, startPoint x: 521, startPoint y: 290, endPoint x: 867, endPoint y: 249, distance: 347.5
click at [573, 280] on tr "3 ZEUS138 88895012 01/10/2025 19:44:46 HEN168 SUHENDRO BCA 2360337891 Rp 50,000…" at bounding box center [430, 294] width 838 height 43
drag, startPoint x: 566, startPoint y: 218, endPoint x: 614, endPoint y: 202, distance: 51.5
click at [567, 215] on tr "1 ZEUS138 88894772 01/10/2025 19:39:45 HERCULES100 YOHANES SEVEN A PALLA BNI 03…" at bounding box center [430, 210] width 838 height 44
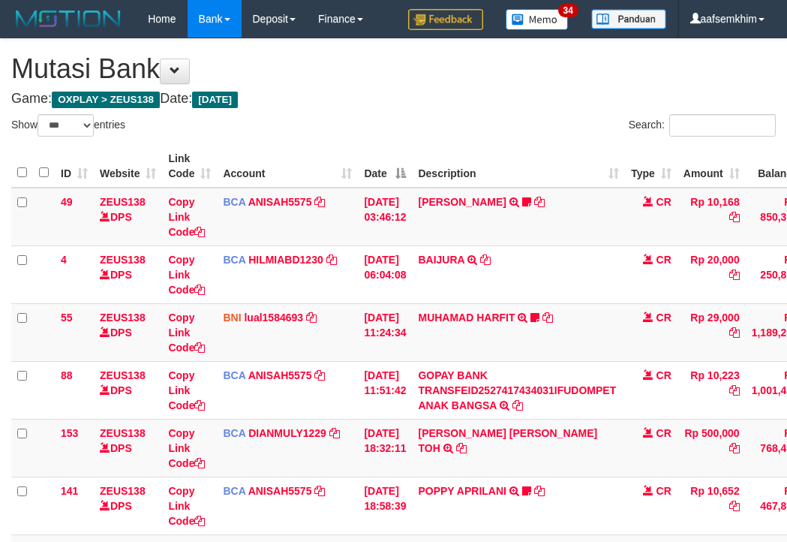
select select "***"
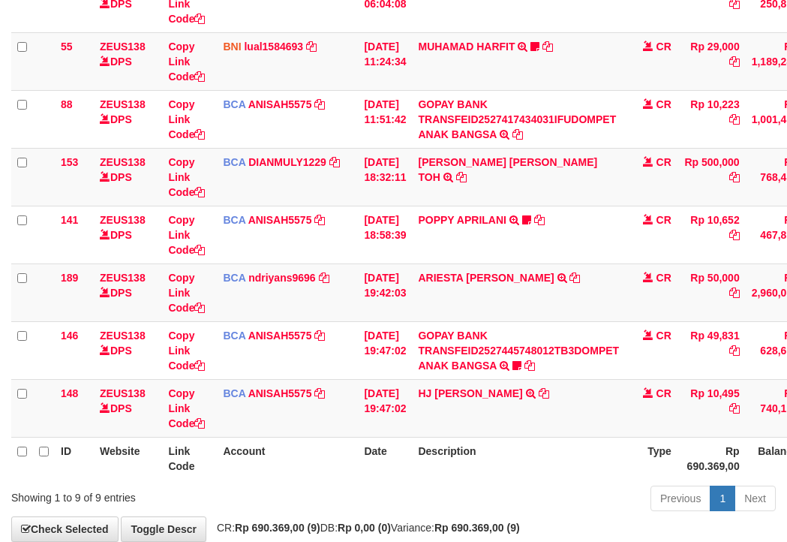
click at [294, 290] on td "BCA ndriyans9696 DPS ANDRIYANSYAH mutasi_20251001_3291 | 189 mutasi_20251001_32…" at bounding box center [287, 292] width 141 height 58
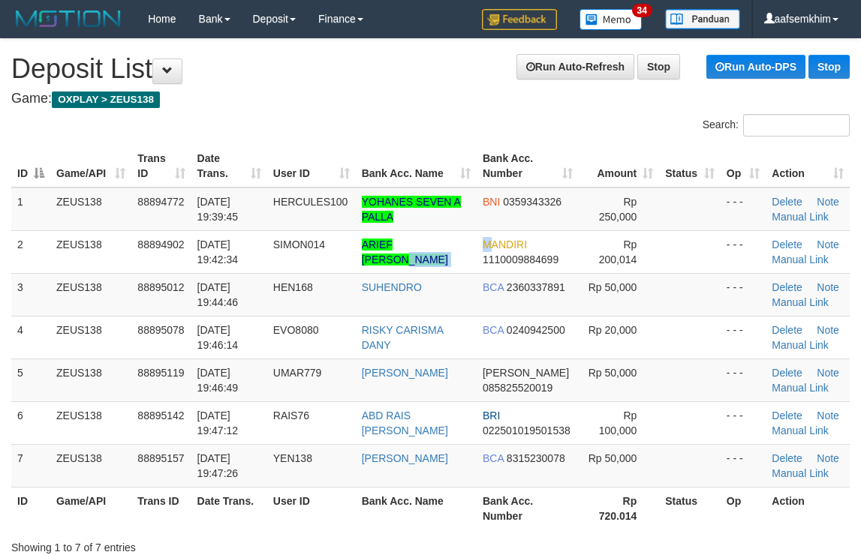
drag, startPoint x: 456, startPoint y: 245, endPoint x: 871, endPoint y: 232, distance: 415.1
click at [617, 236] on tr "2 ZEUS138 88894902 01/10/2025 19:42:34 SIMON014 ARIEF MUSTIKA SURYA MANDIRI 111…" at bounding box center [430, 251] width 838 height 43
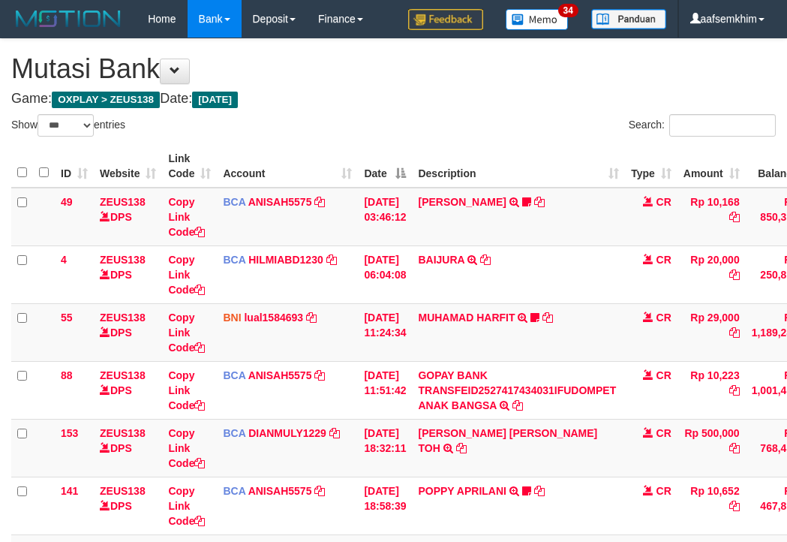
select select "***"
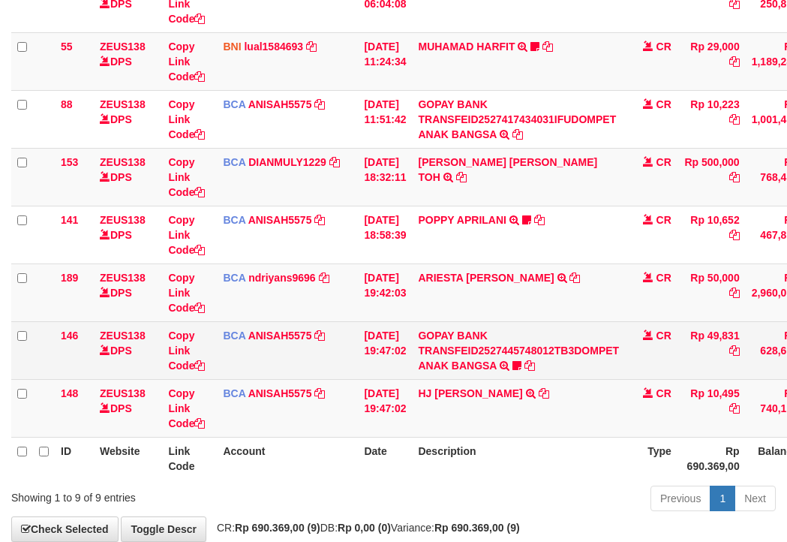
click at [409, 312] on tr "189 ZEUS138 DPS Copy Link Code BCA ndriyans9696 DPS ANDRIYANSYAH mutasi_2025100…" at bounding box center [460, 292] width 898 height 58
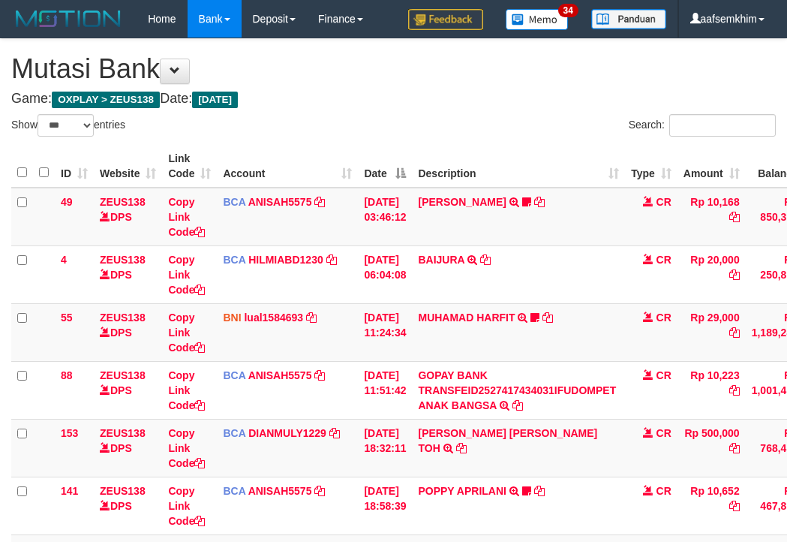
select select "***"
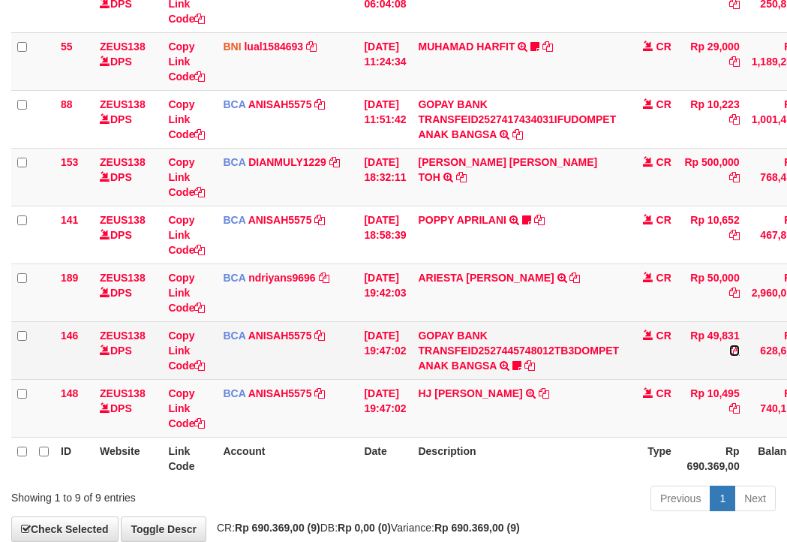
click at [740, 346] on icon at bounding box center [734, 350] width 11 height 11
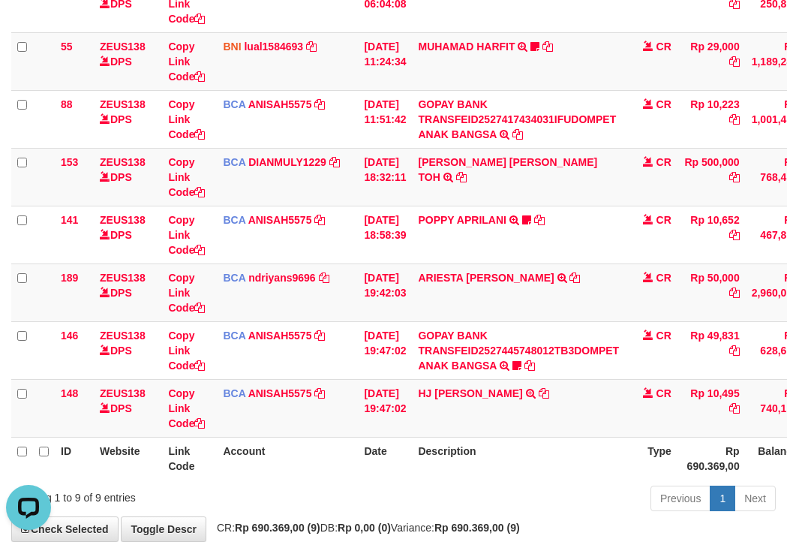
scroll to position [0, 0]
drag, startPoint x: 288, startPoint y: 353, endPoint x: 3, endPoint y: 311, distance: 288.3
click at [283, 353] on td "BCA ANISAH5575 DPS ANISAH mutasi_20251001_3827 | 146 mutasi_20251001_3827 | 146" at bounding box center [287, 350] width 141 height 58
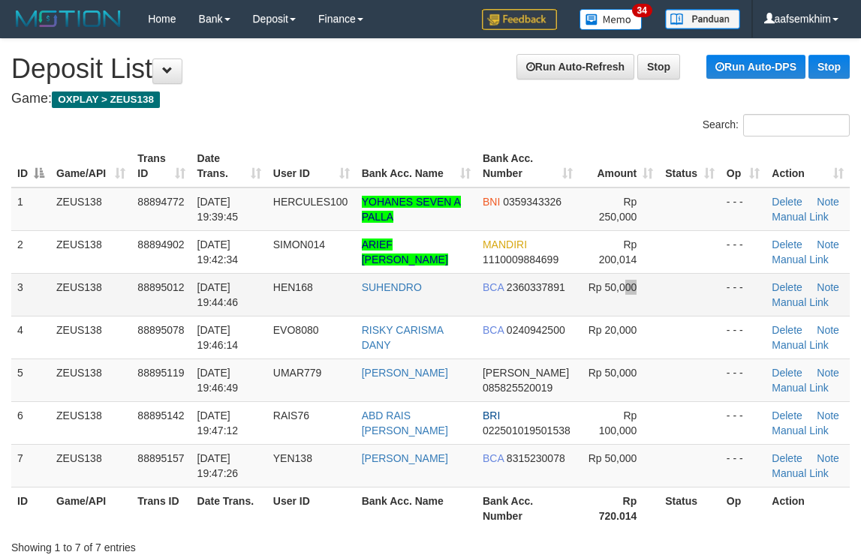
click at [618, 274] on tr "3 ZEUS138 88895012 [DATE] 19:44:46 HEN168 SUHENDRO BCA 2360337891 Rp 50,000 - -…" at bounding box center [430, 294] width 838 height 43
click at [369, 215] on td "YOHANES SEVEN A PALLA" at bounding box center [416, 210] width 121 height 44
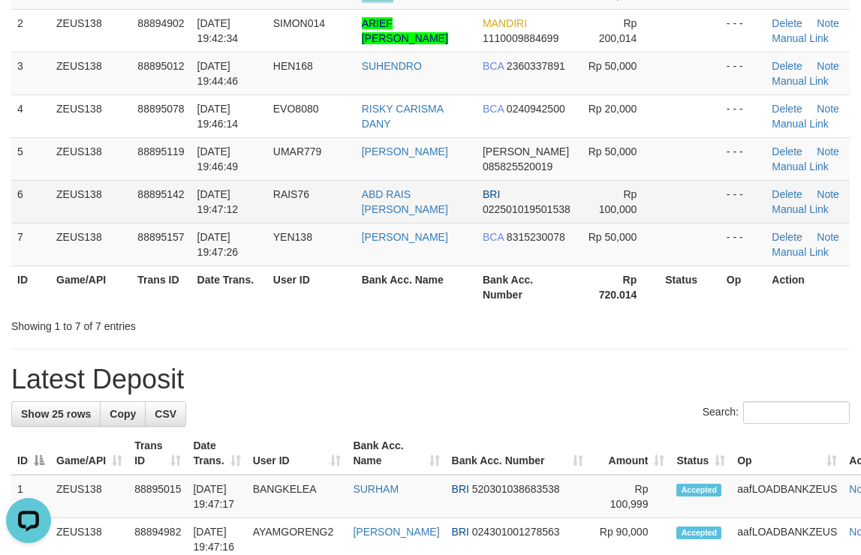
scroll to position [300, 0]
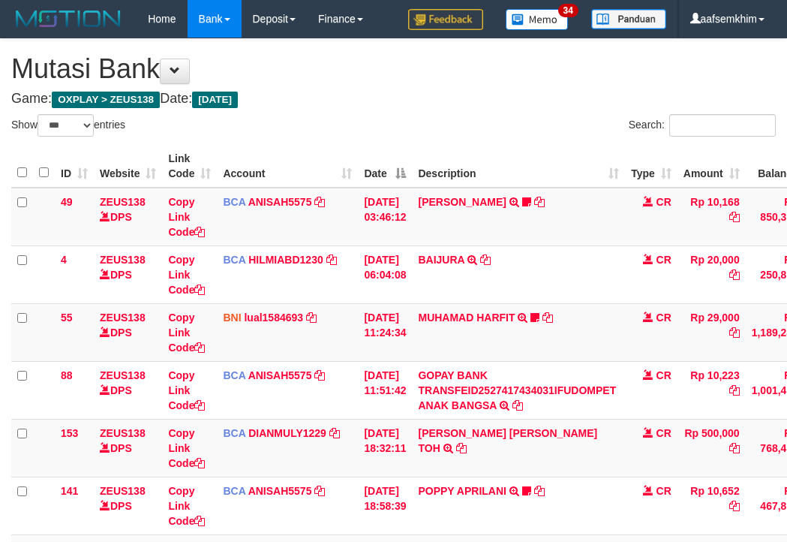
select select "***"
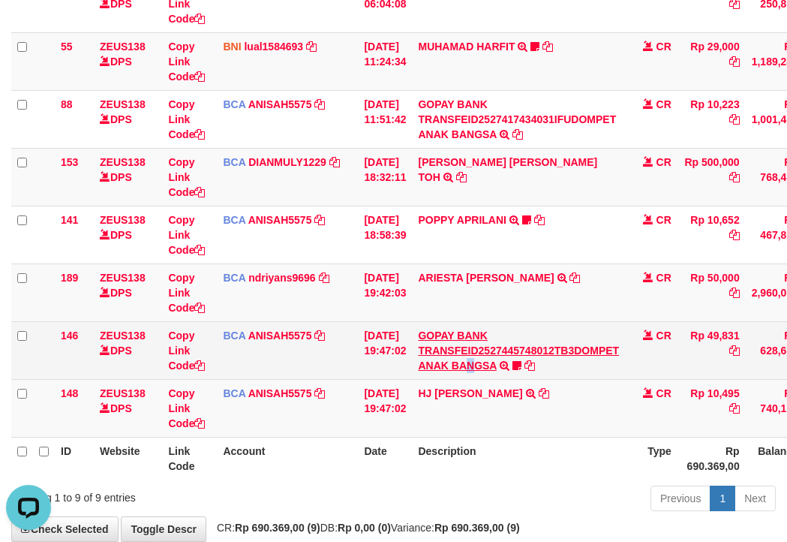
click at [484, 360] on td "GOPAY BANK TRANSFEID2527445748012TB3DOMPET ANAK BANGSA TRSF E-BANKING CR 0110/F…" at bounding box center [518, 350] width 213 height 58
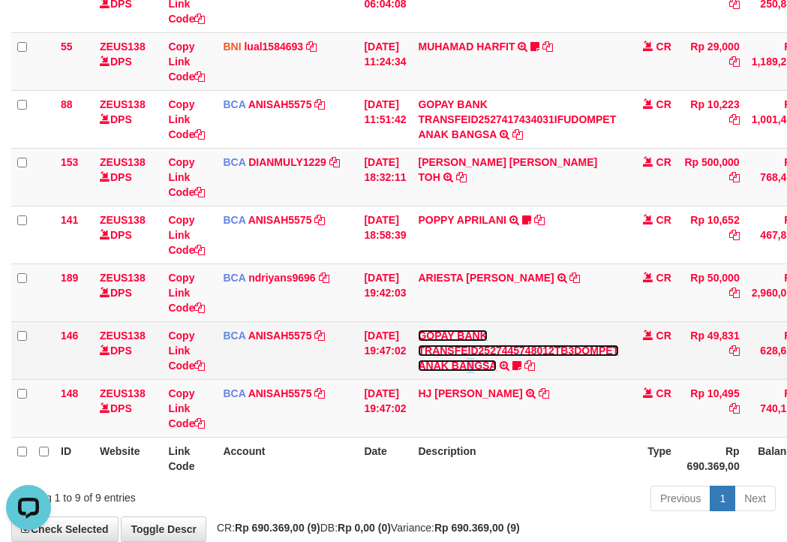
click at [467, 353] on link "GOPAY BANK TRANSFEID2527445748012TB3DOMPET ANAK BANGSA" at bounding box center [518, 350] width 201 height 42
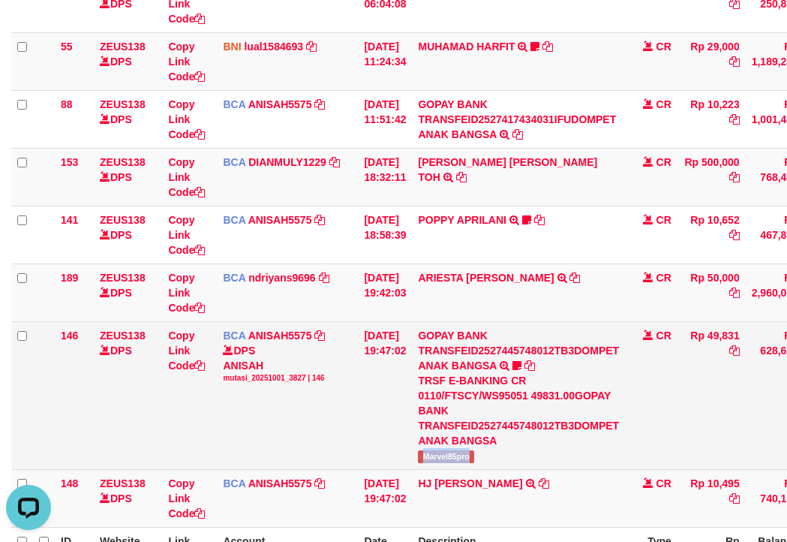
drag, startPoint x: 524, startPoint y: 457, endPoint x: 64, endPoint y: 371, distance: 467.8
click at [495, 457] on td "GOPAY BANK TRANSFEID2527445748012TB3DOMPET ANAK BANGSA TRSF E-BANKING CR 0110/F…" at bounding box center [518, 395] width 213 height 148
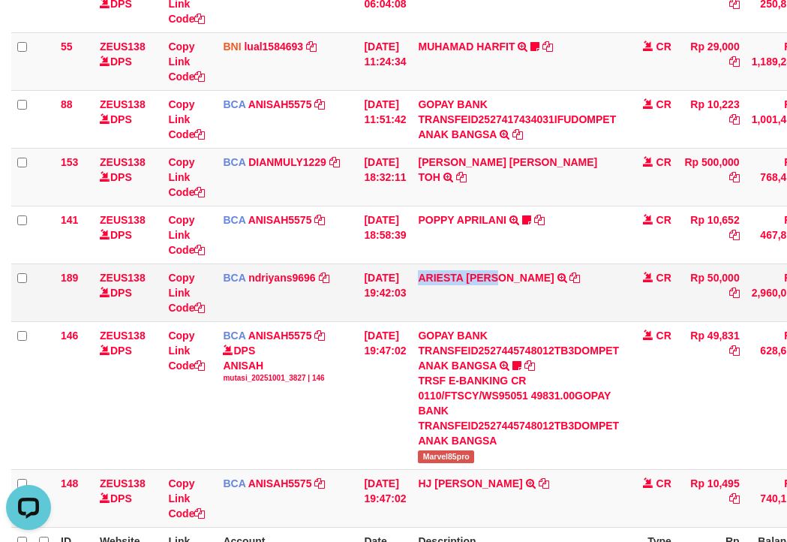
drag, startPoint x: 443, startPoint y: 312, endPoint x: 509, endPoint y: 300, distance: 67.8
click at [509, 300] on td "ARIESTA HERU PRAKO TRSF E-BANKING CR 10/01 ZP6P1 ARIESTA HERU PRAKO" at bounding box center [518, 292] width 213 height 58
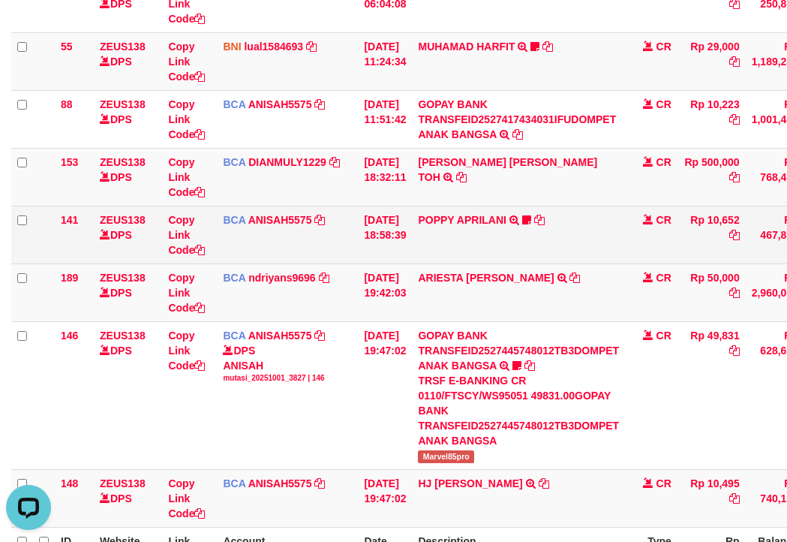
drag, startPoint x: 202, startPoint y: 223, endPoint x: 88, endPoint y: 249, distance: 117.0
click at [204, 224] on td "Copy Link Code" at bounding box center [189, 235] width 55 height 58
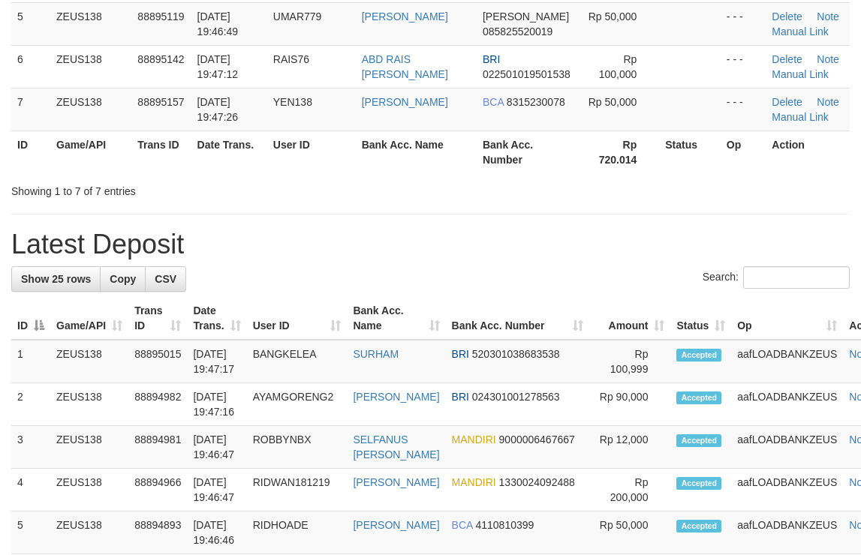
scroll to position [300, 0]
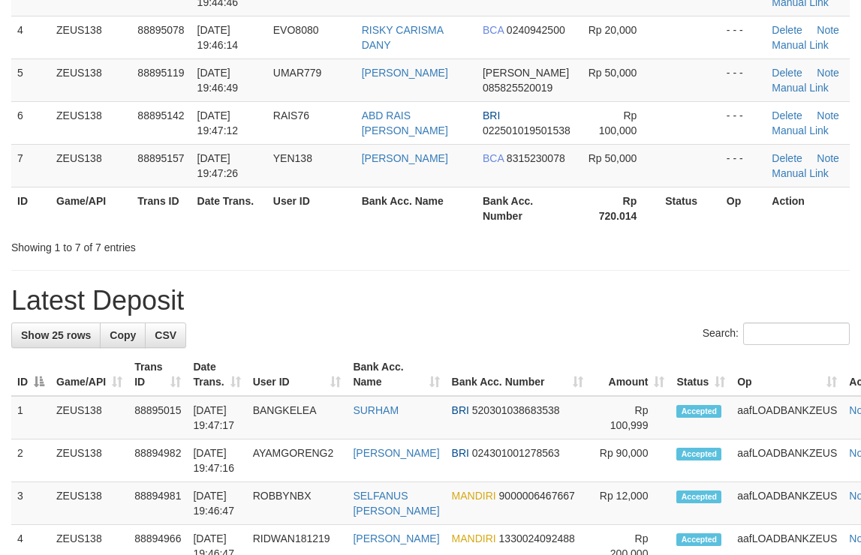
drag, startPoint x: 404, startPoint y: 278, endPoint x: 316, endPoint y: 283, distance: 88.7
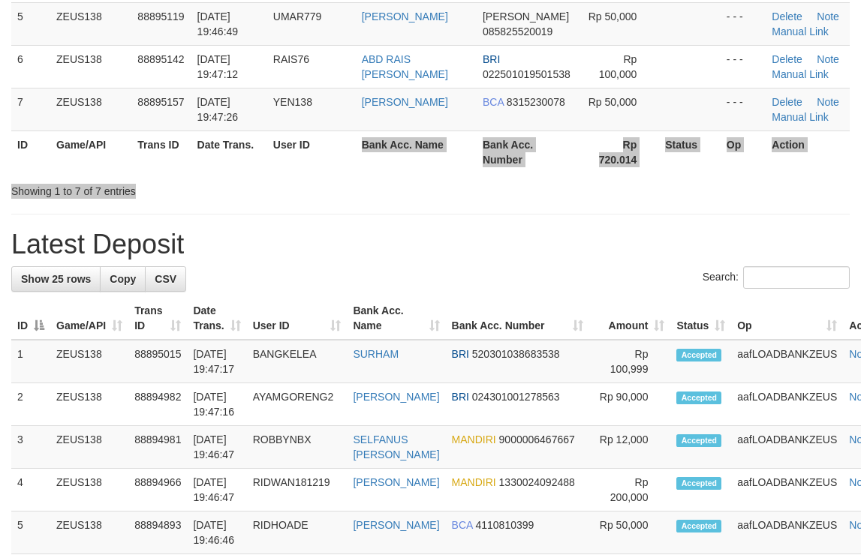
scroll to position [300, 0]
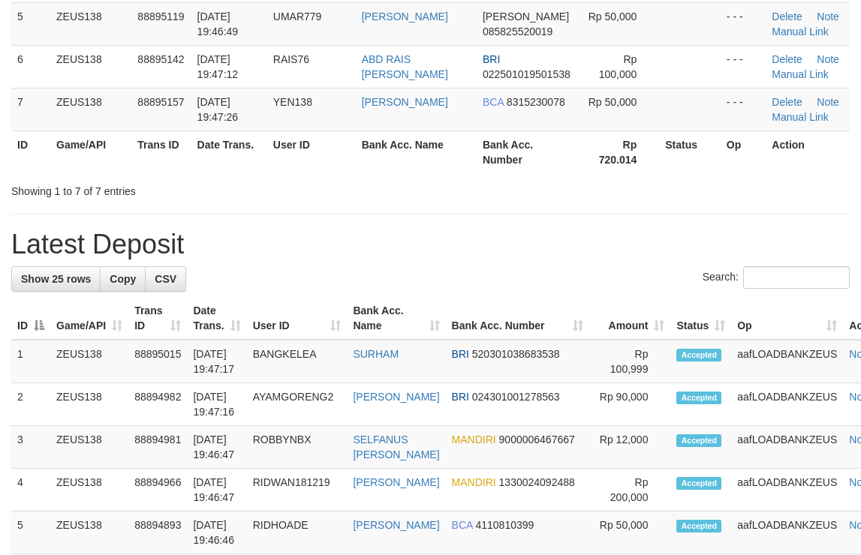
drag, startPoint x: 656, startPoint y: 257, endPoint x: 702, endPoint y: 257, distance: 45.8
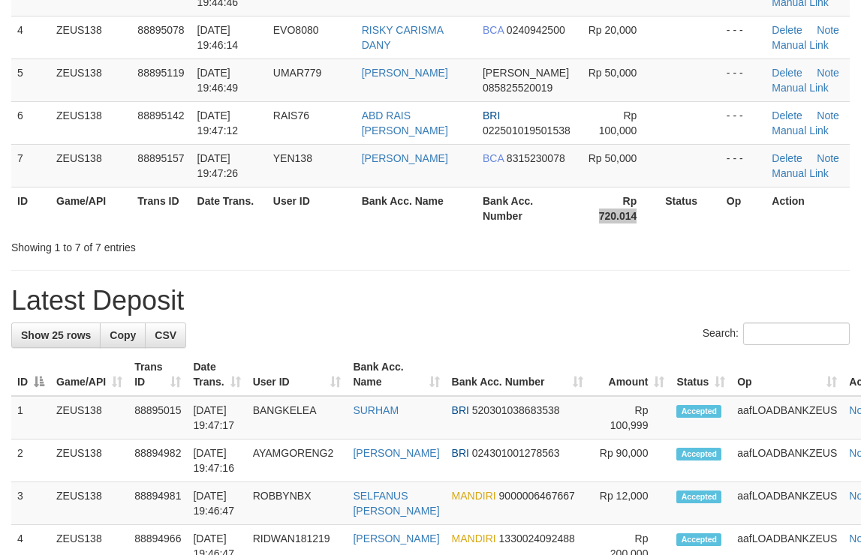
click at [578, 219] on th "Rp 720.014" at bounding box center [618, 208] width 81 height 43
drag, startPoint x: 524, startPoint y: 223, endPoint x: 867, endPoint y: 218, distance: 342.1
click at [591, 219] on tr "ID Game/API Trans ID Date Trans. User ID Bank Acc. Name Bank Acc. Number Rp 720…" at bounding box center [430, 208] width 838 height 43
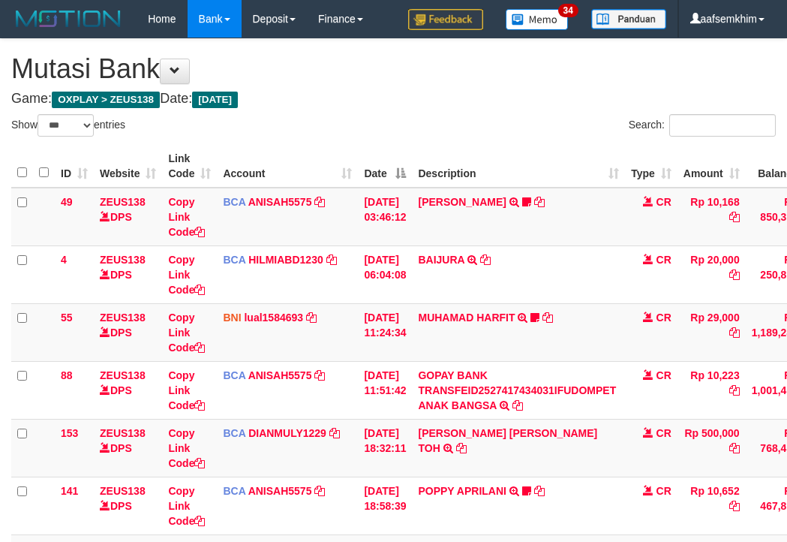
select select "***"
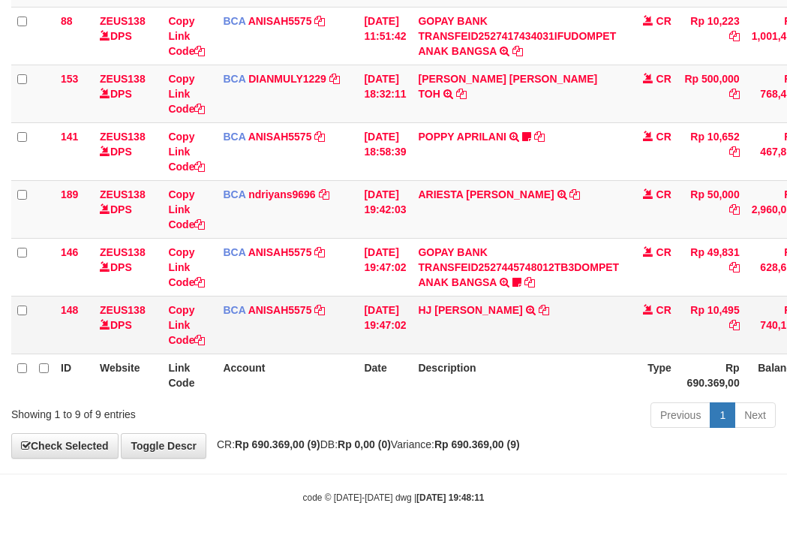
click at [443, 329] on td "HJ YUMI MUTIAH TRSF E-BANKING CR 0110/FTSCY/WS95031 10495.00HJ YUMI MUTIAH" at bounding box center [518, 325] width 213 height 58
click at [460, 332] on td "HJ YUMI MUTIAH TRSF E-BANKING CR 0110/FTSCY/WS95031 10495.00HJ YUMI MUTIAH" at bounding box center [518, 325] width 213 height 58
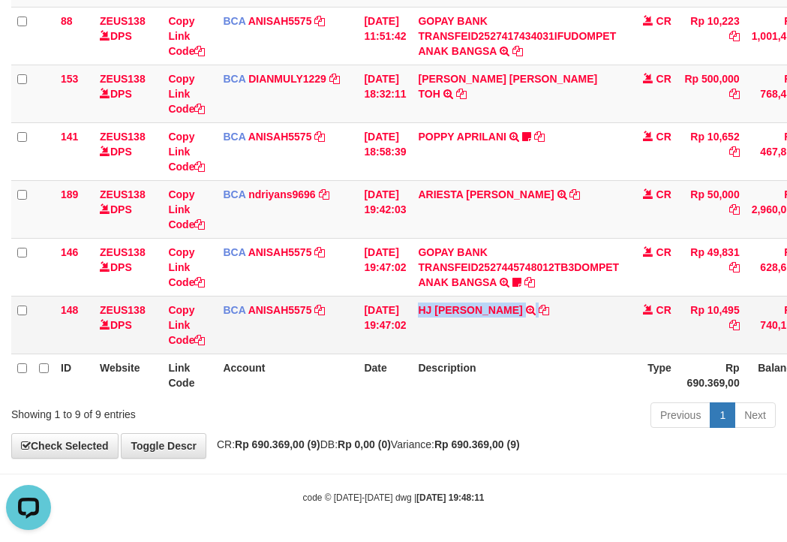
drag, startPoint x: 460, startPoint y: 332, endPoint x: 335, endPoint y: 341, distance: 124.9
click at [459, 332] on td "HJ YUMI MUTIAH TRSF E-BANKING CR 0110/FTSCY/WS95031 10495.00HJ YUMI MUTIAH" at bounding box center [518, 325] width 213 height 58
copy td "HJ YUMI MUTIAH"
drag, startPoint x: 249, startPoint y: 373, endPoint x: 119, endPoint y: 373, distance: 129.8
click at [245, 373] on th "Account" at bounding box center [287, 374] width 141 height 43
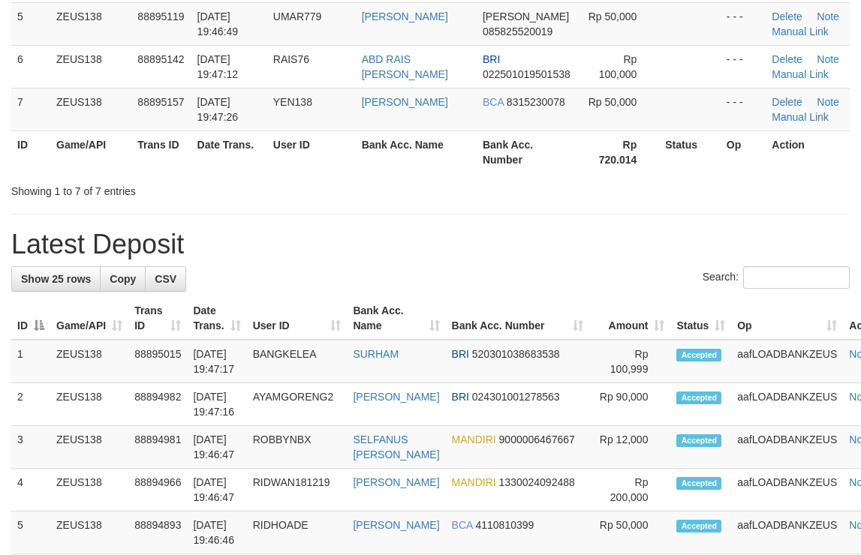
scroll to position [300, 0]
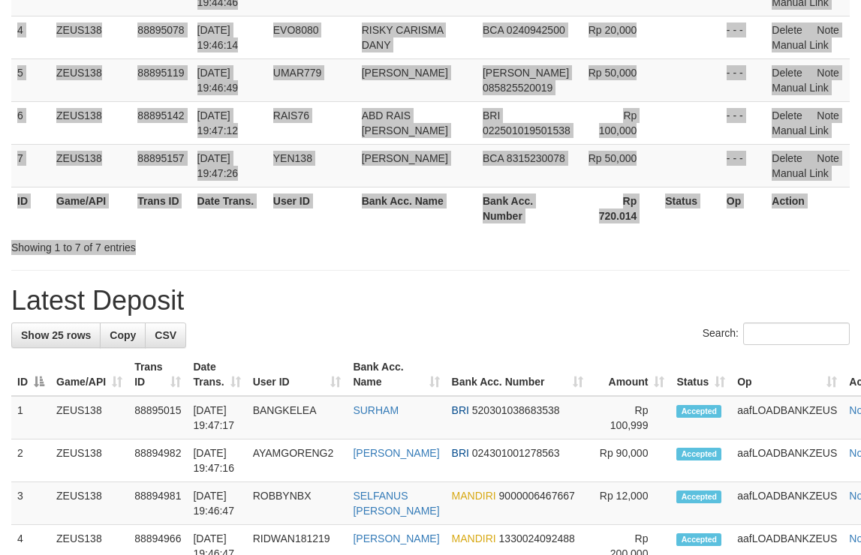
click at [623, 233] on div "Search: ID Game/API Trans ID Date Trans. User ID Bank Acc. Name Bank Acc. Numbe…" at bounding box center [430, 34] width 838 height 441
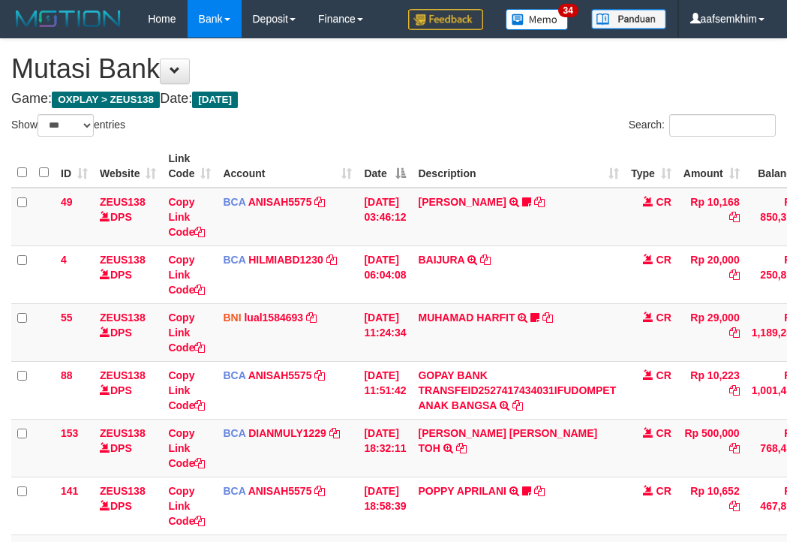
select select "***"
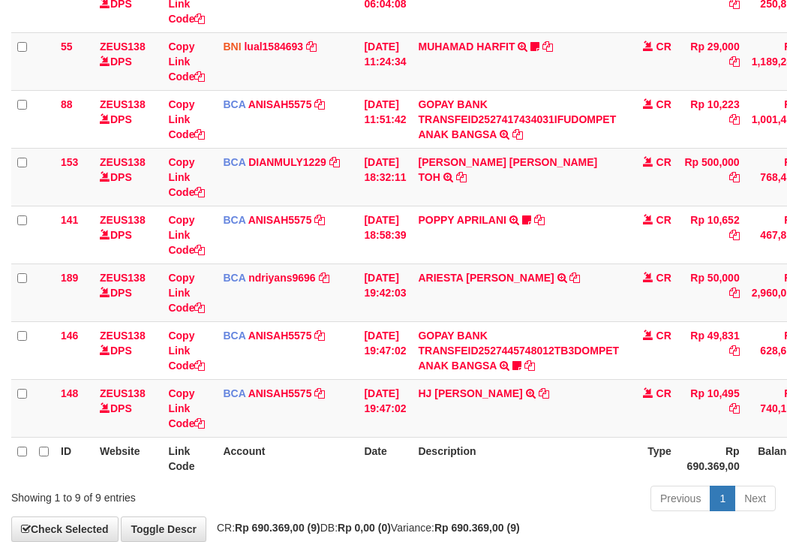
scroll to position [354, 0]
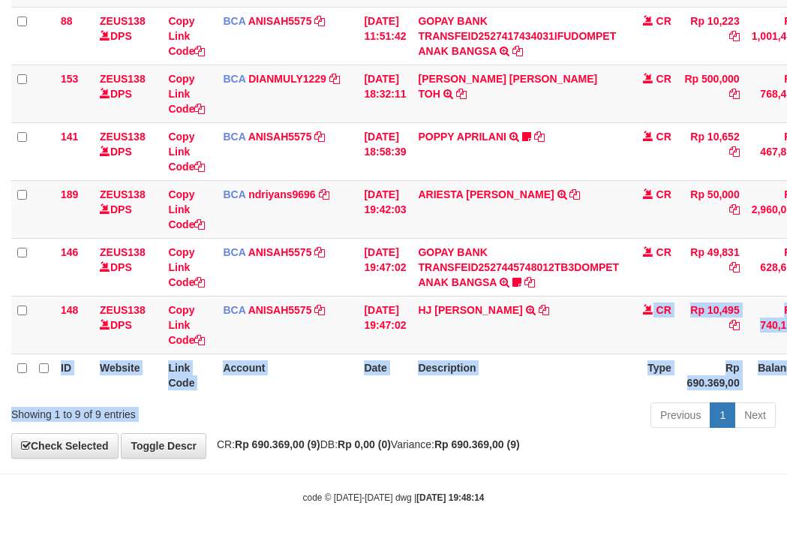
click at [545, 410] on div "Show ** ** ** *** entries Search: ID Website Link Code Account Date Description…" at bounding box center [393, 96] width 764 height 673
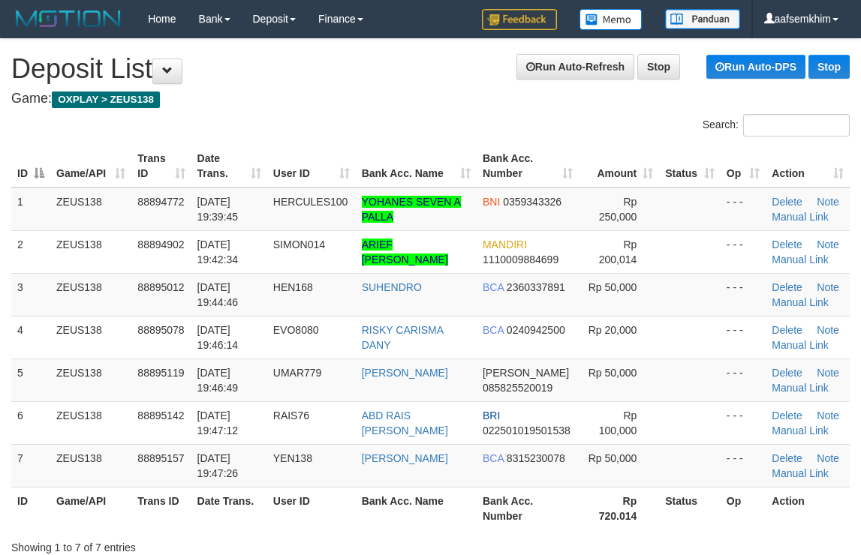
scroll to position [357, 0]
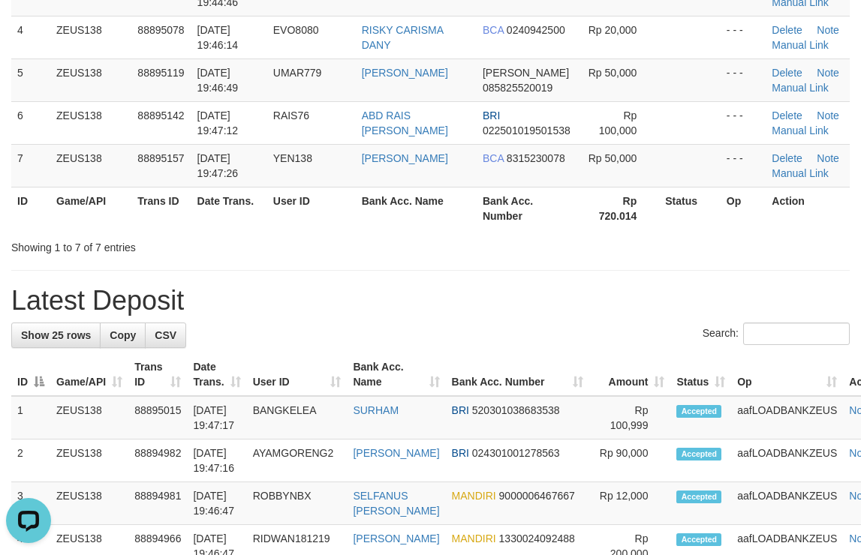
drag, startPoint x: 610, startPoint y: 213, endPoint x: 695, endPoint y: 221, distance: 85.1
click at [668, 220] on tr "ID Game/API Trans ID Date Trans. User ID Bank Acc. Name Bank Acc. Number Rp 720…" at bounding box center [430, 208] width 838 height 43
drag, startPoint x: 582, startPoint y: 223, endPoint x: 599, endPoint y: 221, distance: 16.6
click at [595, 223] on th "Rp 720.014" at bounding box center [618, 208] width 81 height 43
drag, startPoint x: 454, startPoint y: 158, endPoint x: 431, endPoint y: 149, distance: 24.5
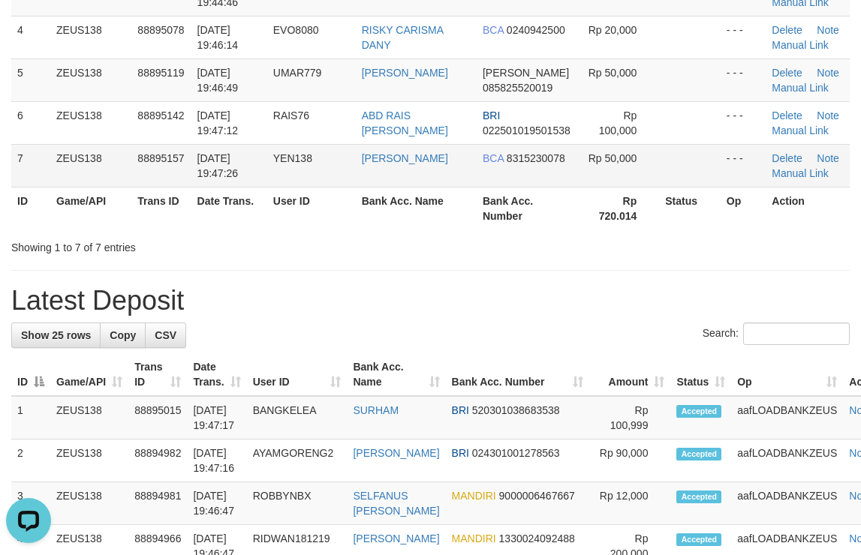
click at [461, 155] on td "BRYAN RONALD XAPER" at bounding box center [416, 165] width 121 height 43
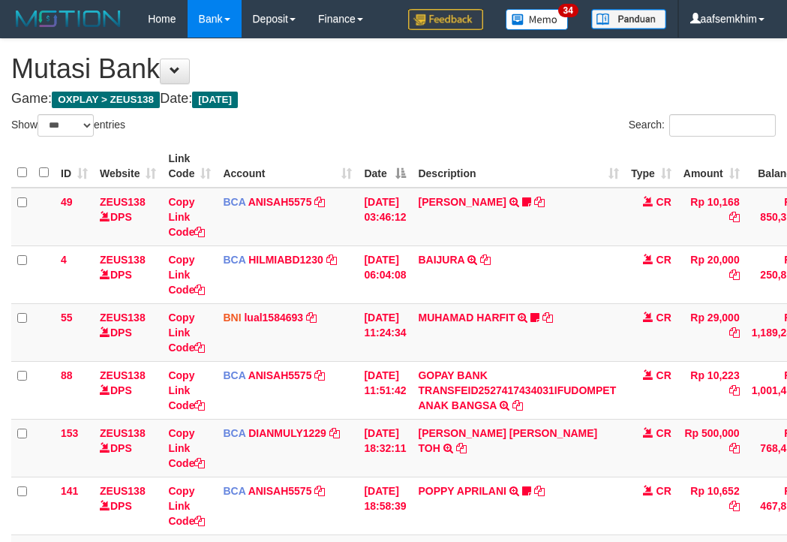
select select "***"
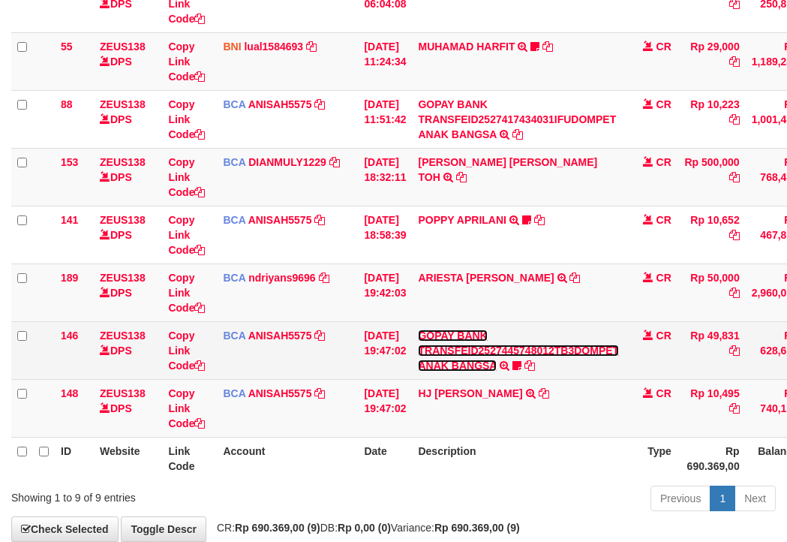
click at [460, 331] on link "GOPAY BANK TRANSFEID2527445748012TB3DOMPET ANAK BANGSA" at bounding box center [518, 350] width 201 height 42
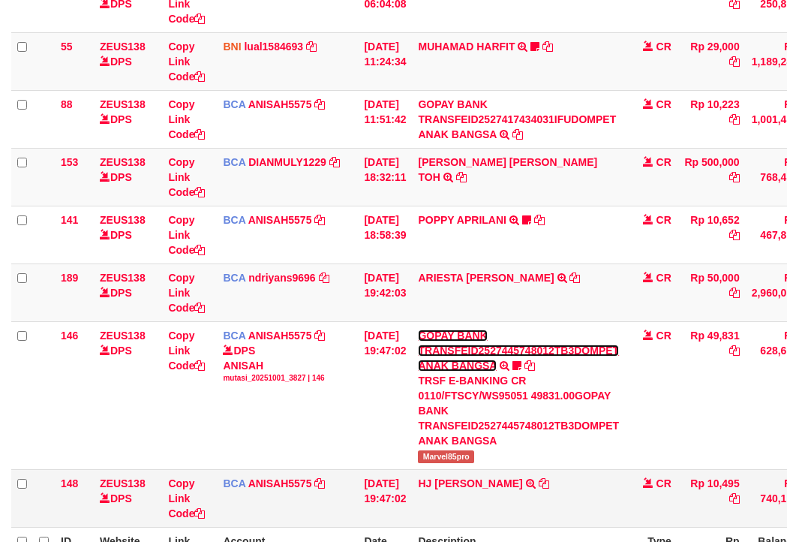
scroll to position [354, 0]
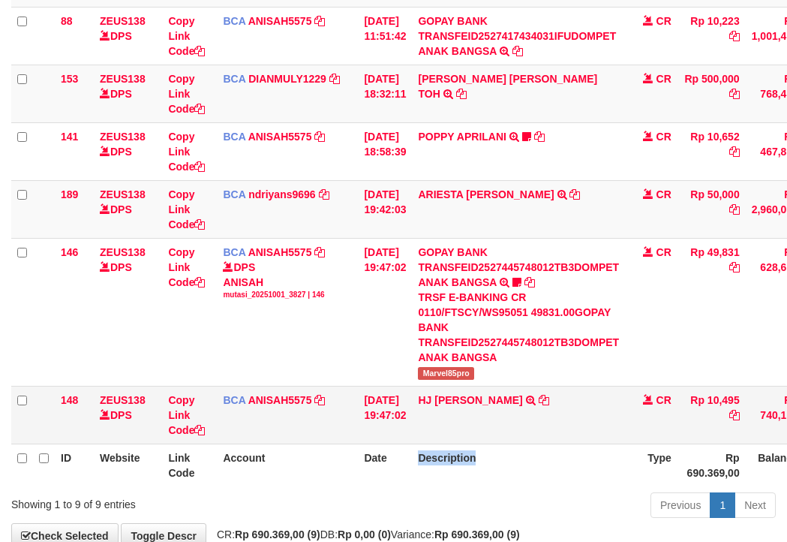
drag, startPoint x: 472, startPoint y: 449, endPoint x: 479, endPoint y: 389, distance: 59.7
click at [485, 442] on table "ID Website Link Code Account Date Description Type Amount Balance Status Action…" at bounding box center [460, 138] width 898 height 695
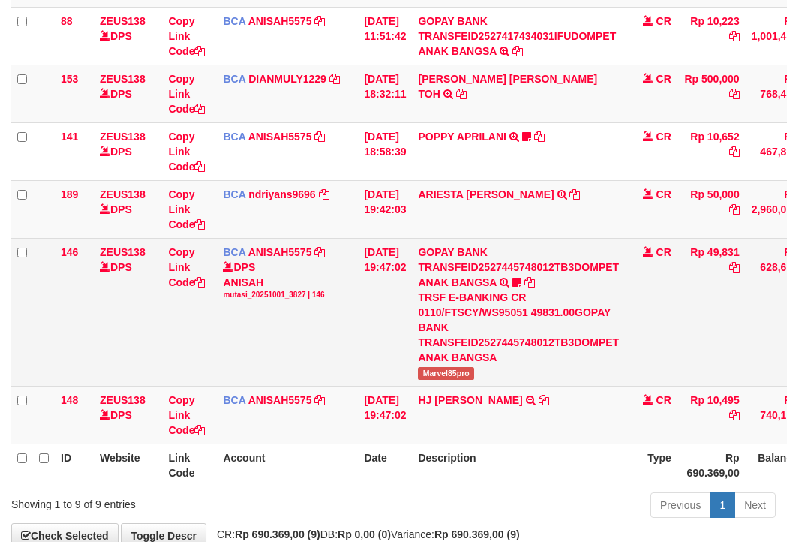
click at [466, 372] on span "Marvel85pro" at bounding box center [446, 373] width 56 height 13
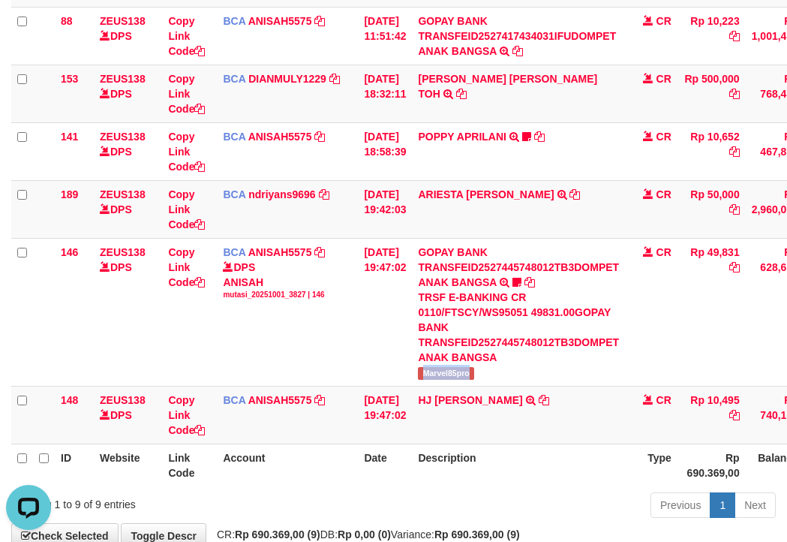
copy span "Marvel85pro"
drag, startPoint x: 448, startPoint y: 215, endPoint x: 410, endPoint y: 213, distance: 38.3
click at [506, 218] on td "ARIESTA HERU PRAKO TRSF E-BANKING CR 10/01 ZP6P1 ARIESTA HERU PRAKO" at bounding box center [518, 209] width 213 height 58
copy link "IESTA HERU"
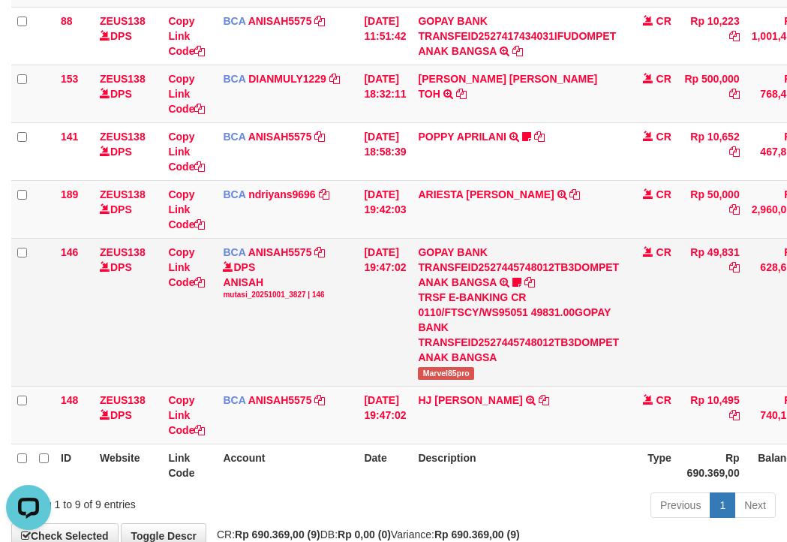
click at [215, 298] on td "Copy Link Code" at bounding box center [189, 312] width 55 height 148
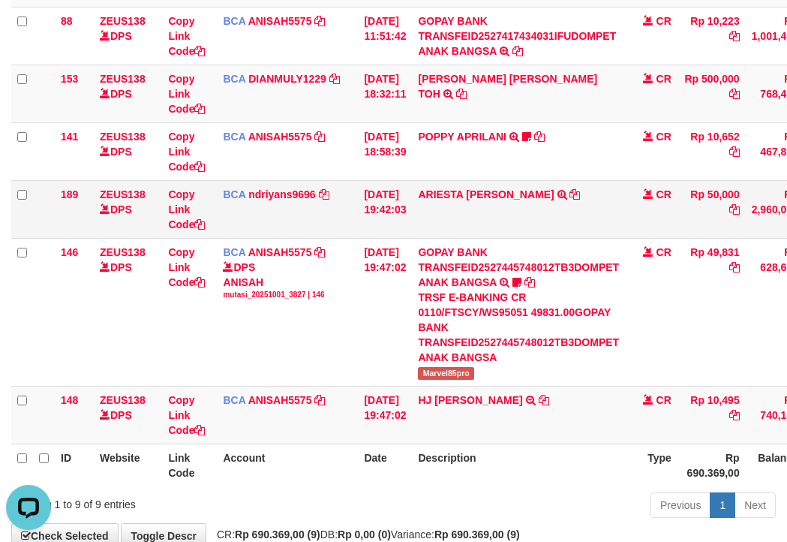
drag, startPoint x: 55, startPoint y: 227, endPoint x: 36, endPoint y: 222, distance: 19.3
click at [52, 225] on tr "189 ZEUS138 DPS Copy Link Code BCA ndriyans9696 DPS ANDRIYANSYAH mutasi_2025100…" at bounding box center [460, 209] width 898 height 58
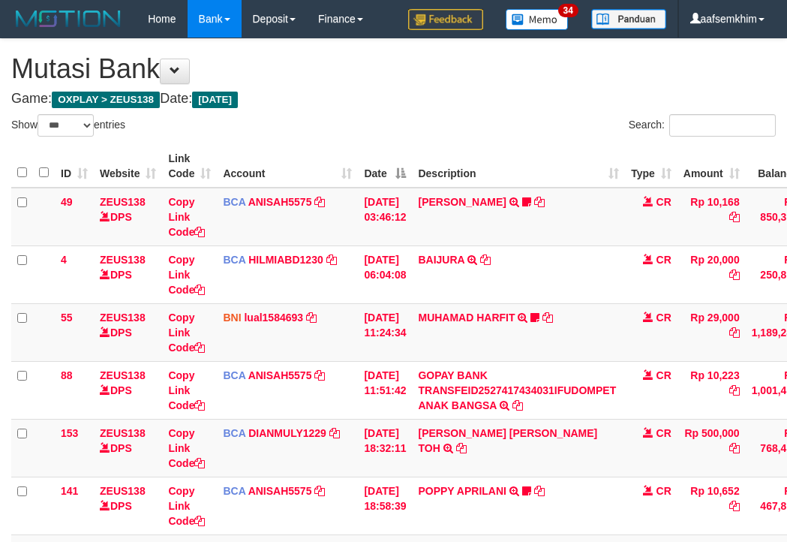
select select "***"
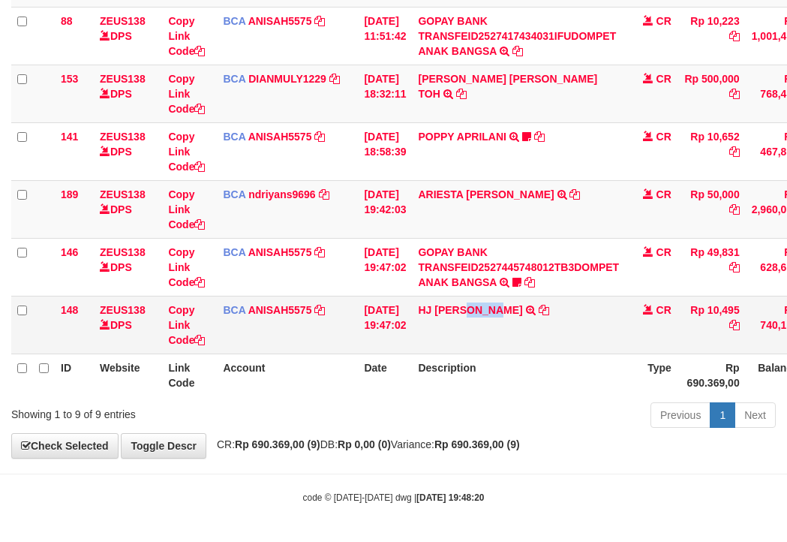
click at [508, 330] on td "HJ YUMI MUTIAH TRSF E-BANKING CR 0110/FTSCY/WS95031 10495.00HJ YUMI MUTIAH" at bounding box center [518, 325] width 213 height 58
drag, startPoint x: 431, startPoint y: 329, endPoint x: 506, endPoint y: 332, distance: 75.1
click at [506, 332] on td "HJ YUMI MUTIAH TRSF E-BANKING CR 0110/FTSCY/WS95031 10495.00HJ YUMI MUTIAH" at bounding box center [518, 325] width 213 height 58
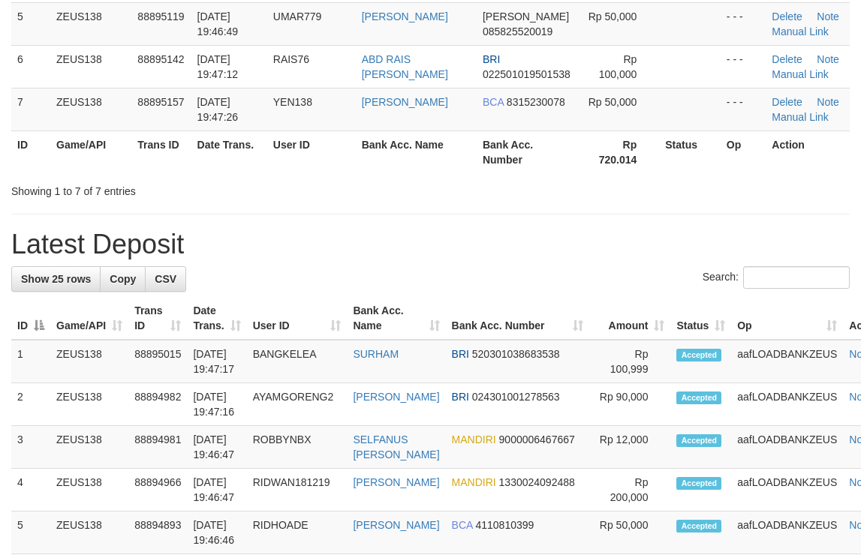
scroll to position [300, 0]
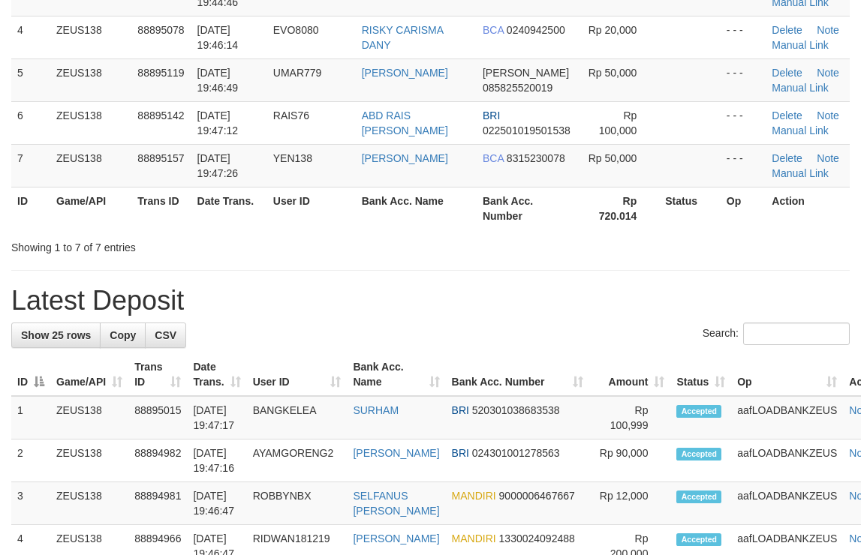
drag, startPoint x: 528, startPoint y: 199, endPoint x: 632, endPoint y: 189, distance: 104.0
click at [528, 198] on th "Bank Acc. Number" at bounding box center [527, 208] width 102 height 43
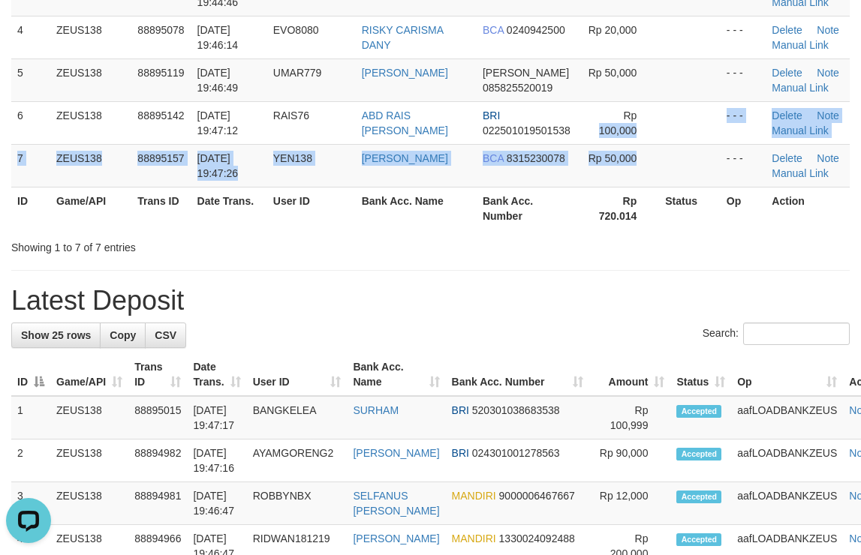
drag, startPoint x: 609, startPoint y: 137, endPoint x: 869, endPoint y: 174, distance: 262.3
click at [740, 151] on tbody "1 ZEUS138 88894772 [DATE] 19:39:45 HERCULES100 YOHANES SEVEN A PALLA BNI 035934…" at bounding box center [430, 37] width 838 height 300
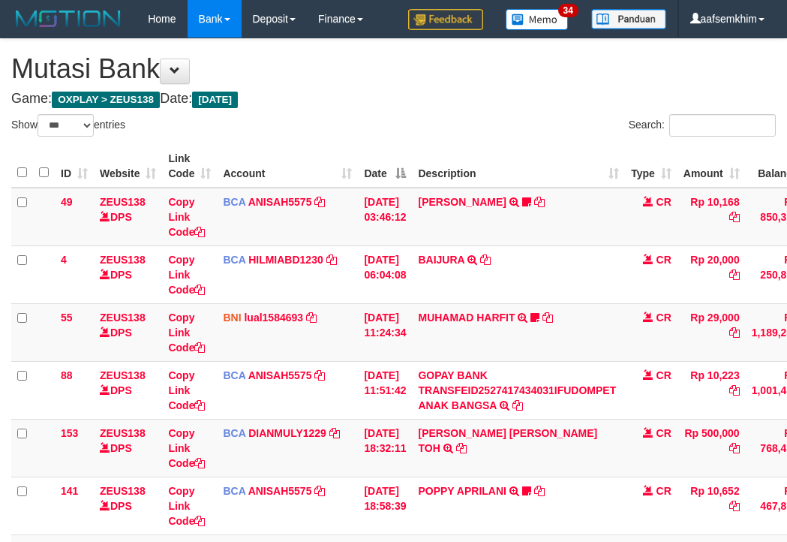
select select "***"
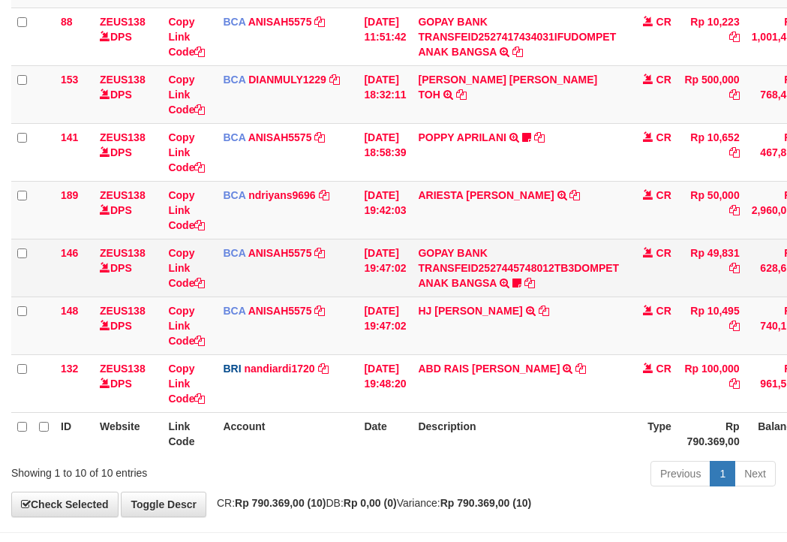
scroll to position [354, 0]
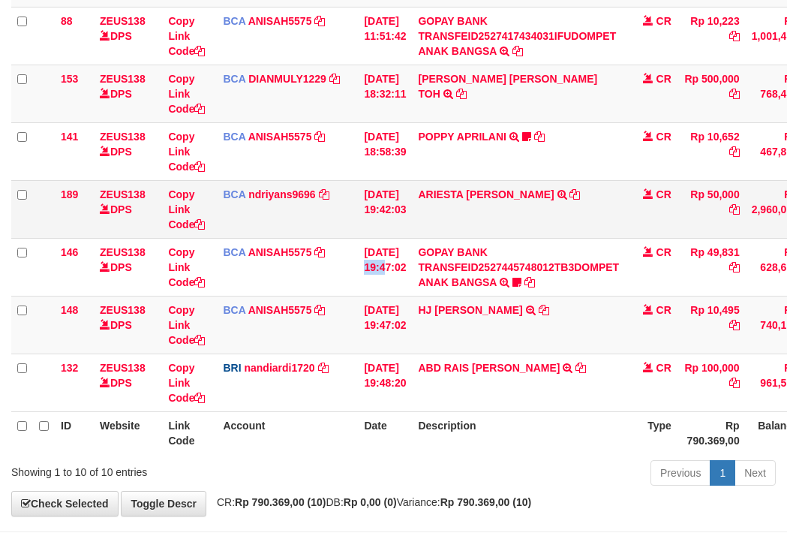
drag, startPoint x: 371, startPoint y: 257, endPoint x: 48, endPoint y: 208, distance: 326.4
click at [386, 257] on td "[DATE] 19:47:02" at bounding box center [385, 267] width 54 height 58
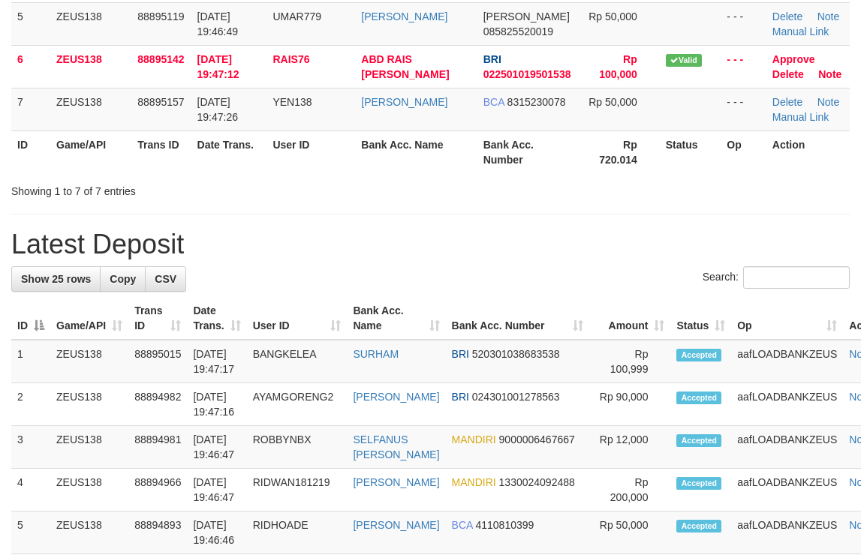
scroll to position [300, 0]
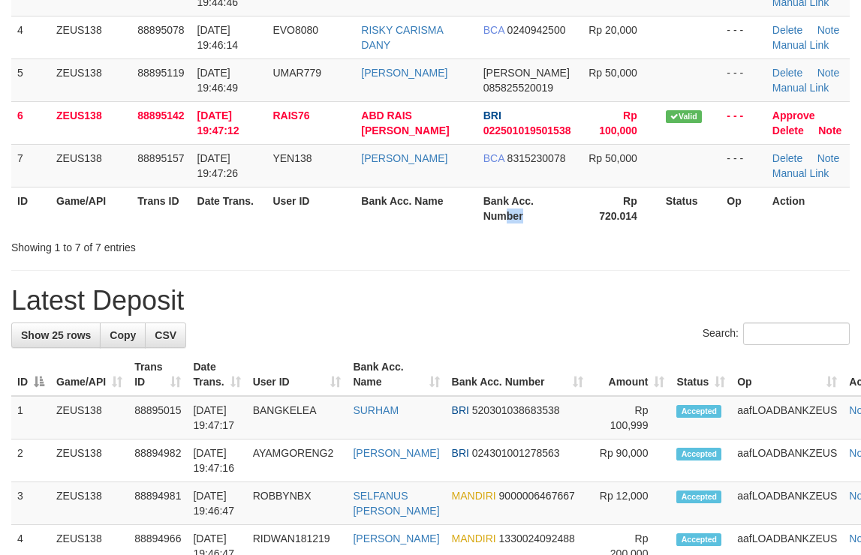
click at [501, 215] on th "Bank Acc. Number" at bounding box center [528, 208] width 102 height 43
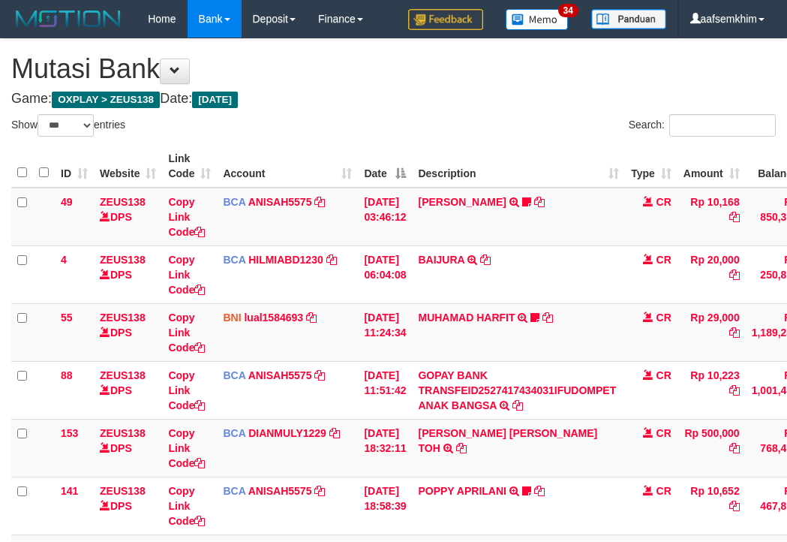
select select "***"
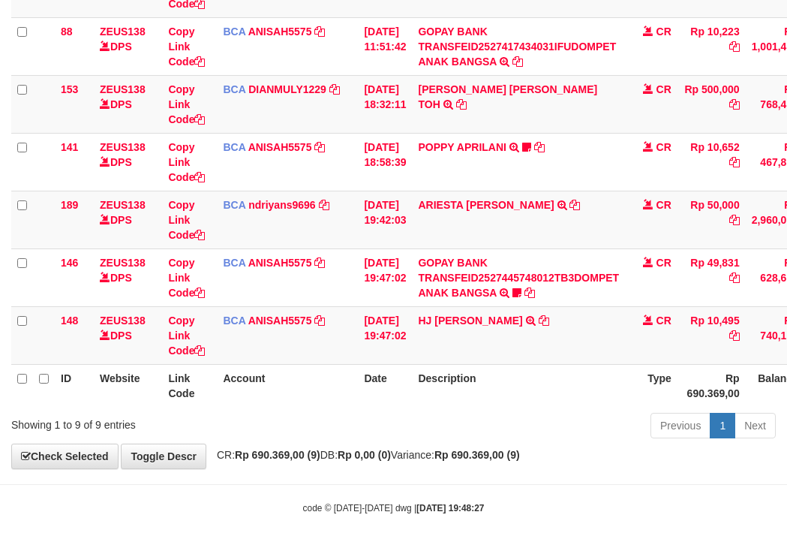
scroll to position [354, 0]
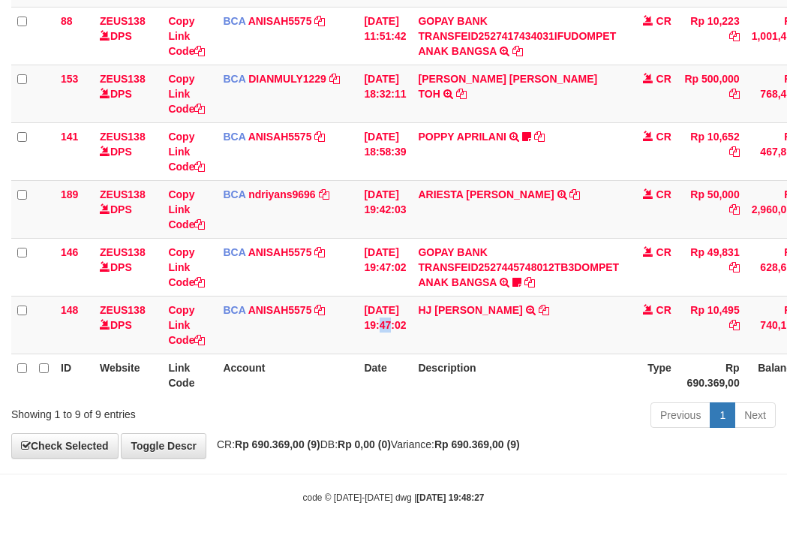
drag, startPoint x: 392, startPoint y: 309, endPoint x: 7, endPoint y: 200, distance: 400.9
click at [330, 294] on tbody "49 ZEUS138 DPS Copy Link Code BCA ANISAH5575 DPS ANISAH mutasi_20251001_3827 | …" at bounding box center [460, 93] width 898 height 521
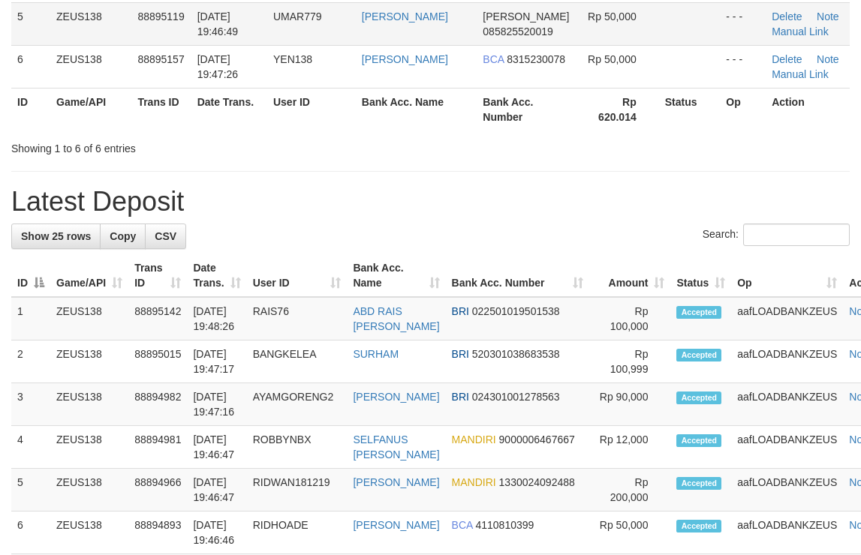
drag, startPoint x: 342, startPoint y: 59, endPoint x: 523, endPoint y: 80, distance: 181.9
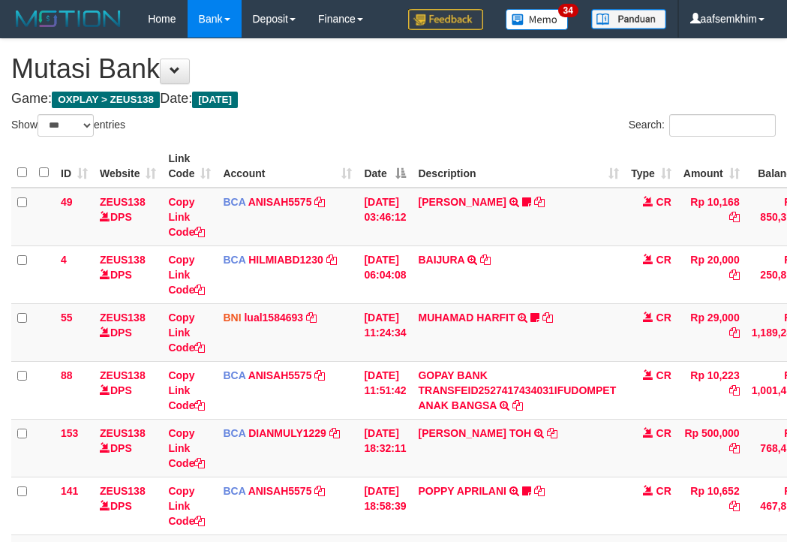
select select "***"
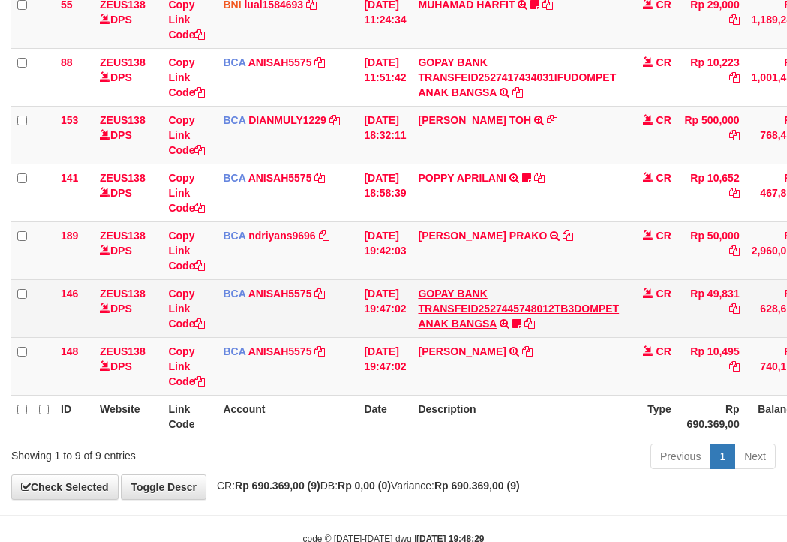
scroll to position [354, 0]
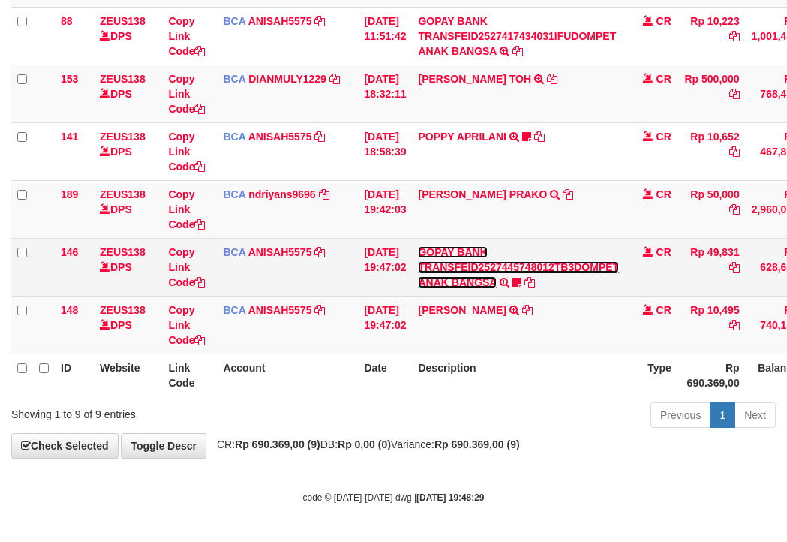
click at [474, 286] on link "GOPAY BANK TRANSFEID2527445748012TB3DOMPET ANAK BANGSA" at bounding box center [518, 267] width 201 height 42
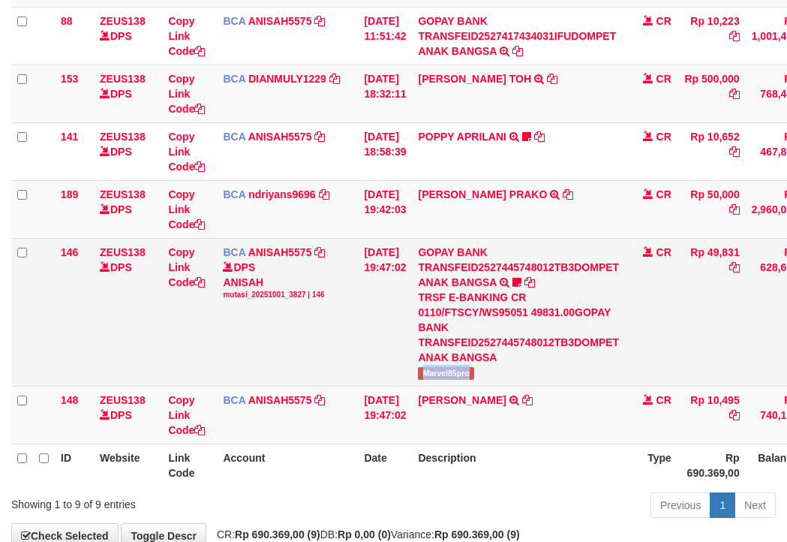
drag, startPoint x: 488, startPoint y: 377, endPoint x: 457, endPoint y: 359, distance: 35.3
click at [528, 374] on td "GOPAY BANK TRANSFEID2527445748012TB3DOMPET ANAK BANGSA TRSF E-BANKING CR 0110/F…" at bounding box center [518, 312] width 213 height 148
copy span "Marvel85pro"
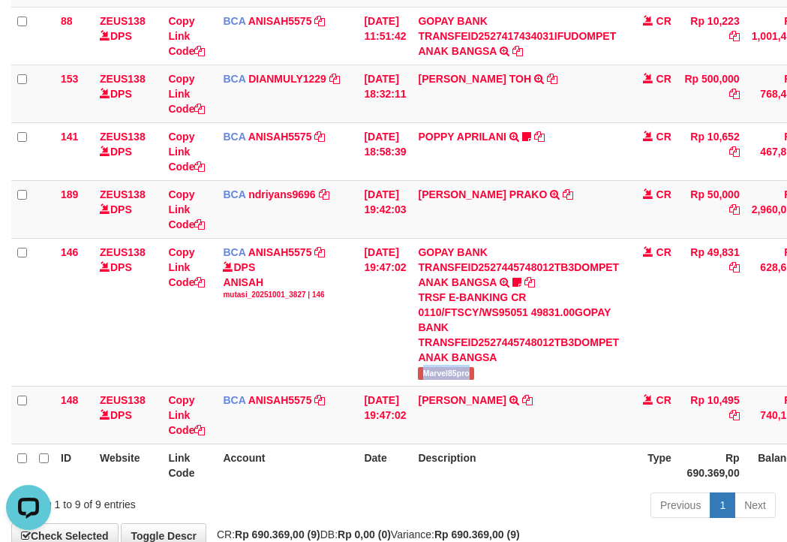
scroll to position [0, 0]
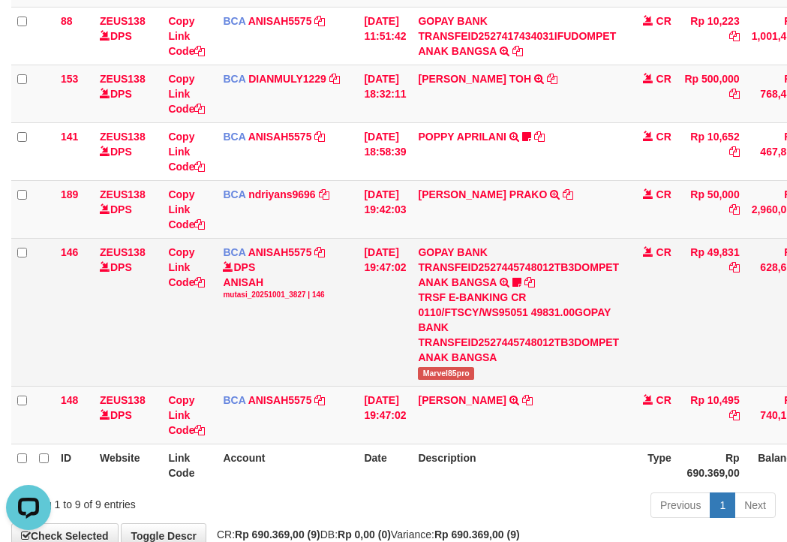
click at [217, 251] on tr "146 ZEUS138 DPS Copy Link Code BCA ANISAH5575 DPS ANISAH mutasi_20251001_3827 |…" at bounding box center [460, 312] width 898 height 148
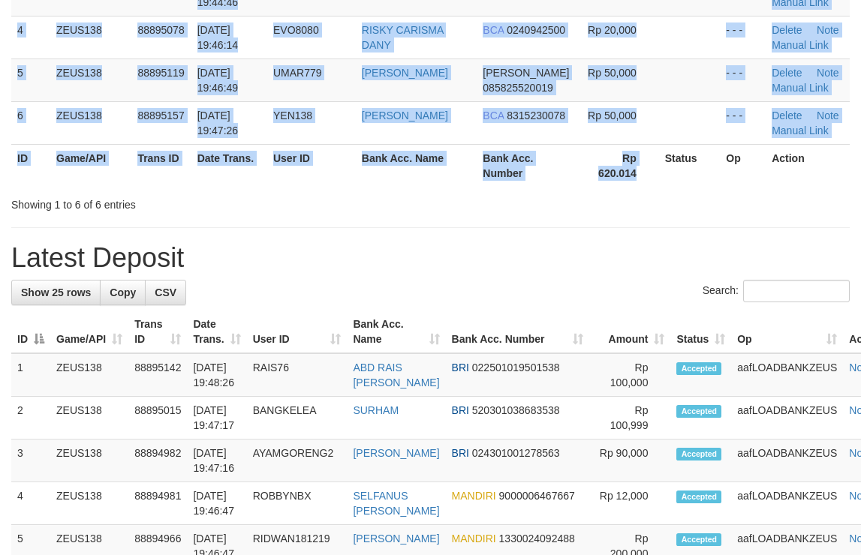
click at [826, 205] on div "Search: ID Game/API Trans ID Date Trans. User ID Bank Acc. Name Bank Acc. Numbe…" at bounding box center [430, 13] width 838 height 398
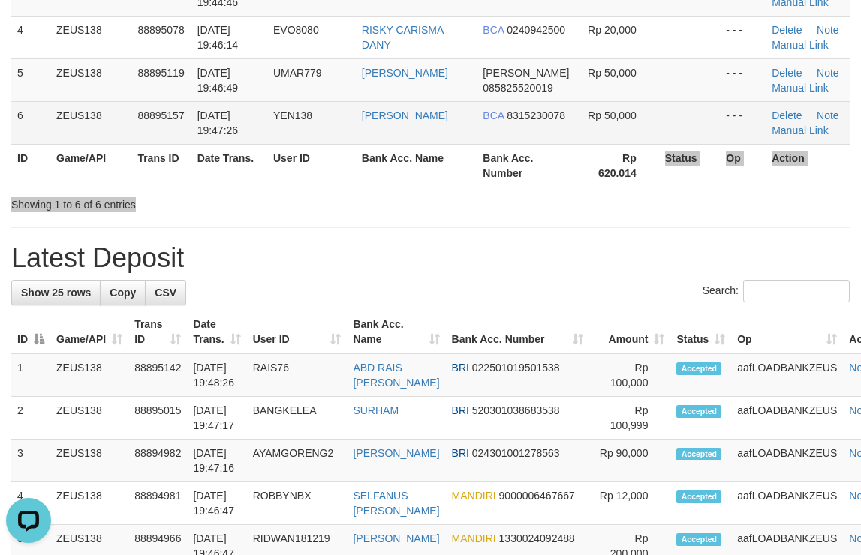
scroll to position [213, 0]
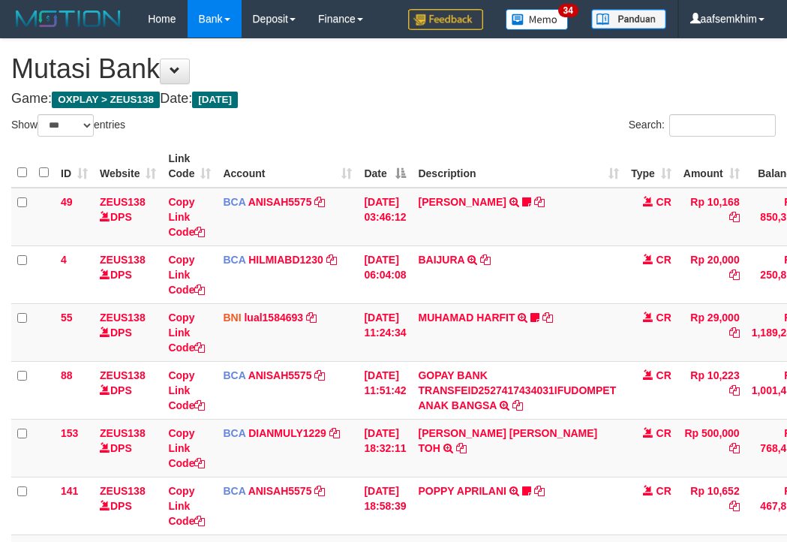
select select "***"
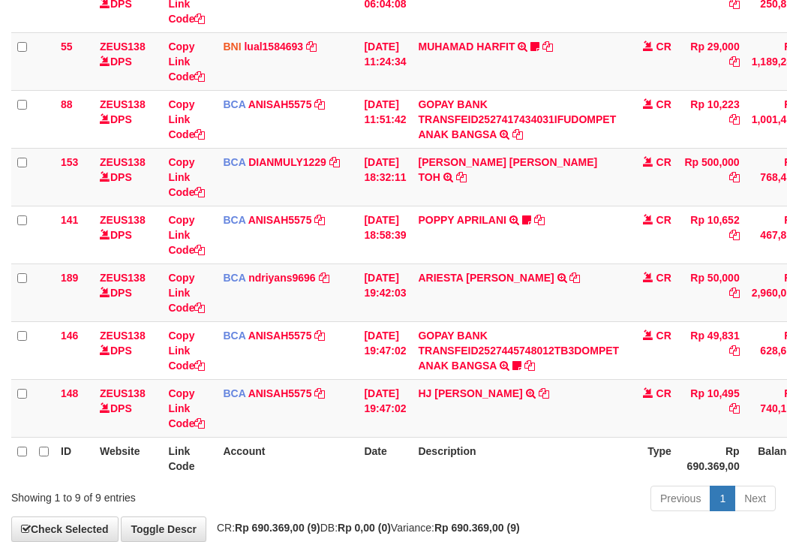
scroll to position [354, 0]
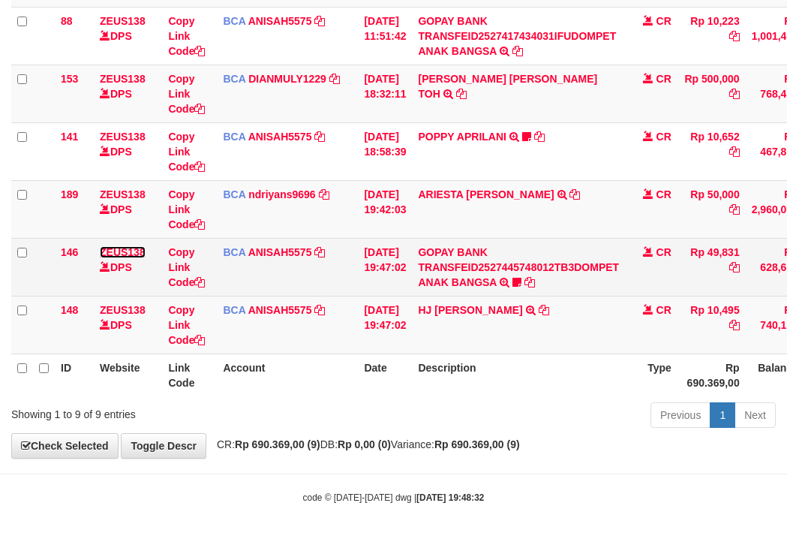
click at [128, 246] on link "ZEUS138" at bounding box center [123, 252] width 46 height 12
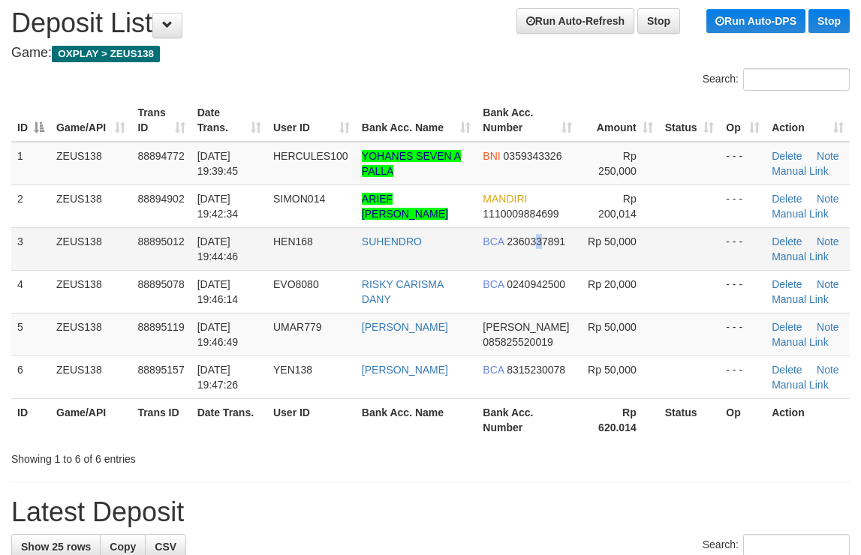
click at [539, 250] on tbody "1 ZEUS138 88894772 [DATE] 19:39:45 HERCULES100 YOHANES SEVEN A PALLA BNI 035934…" at bounding box center [430, 270] width 838 height 257
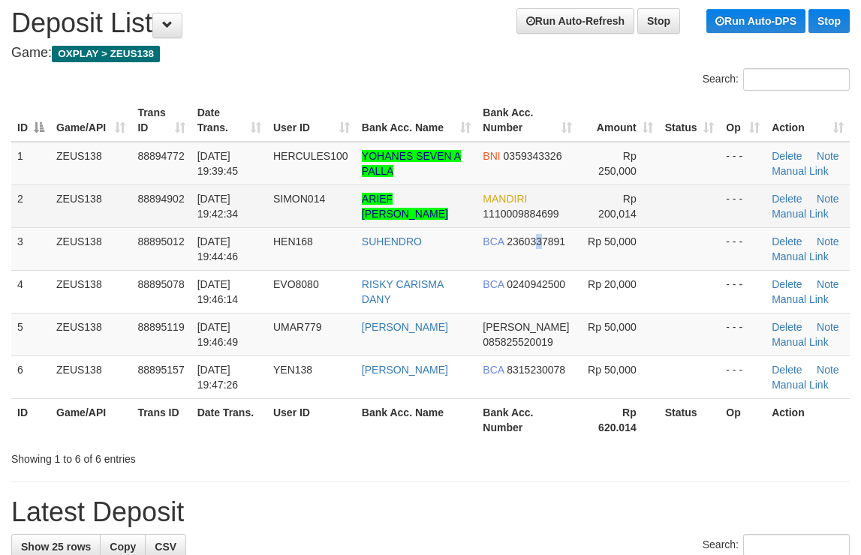
scroll to position [46, 0]
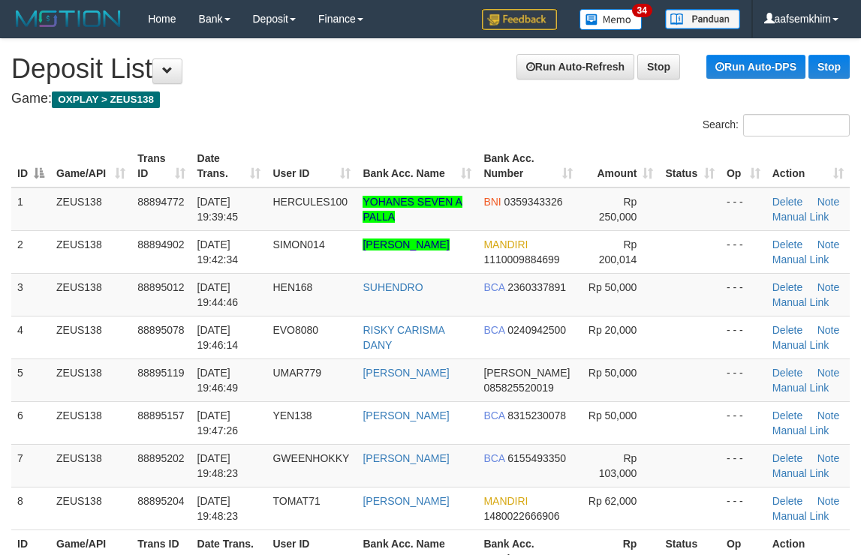
scroll to position [46, 0]
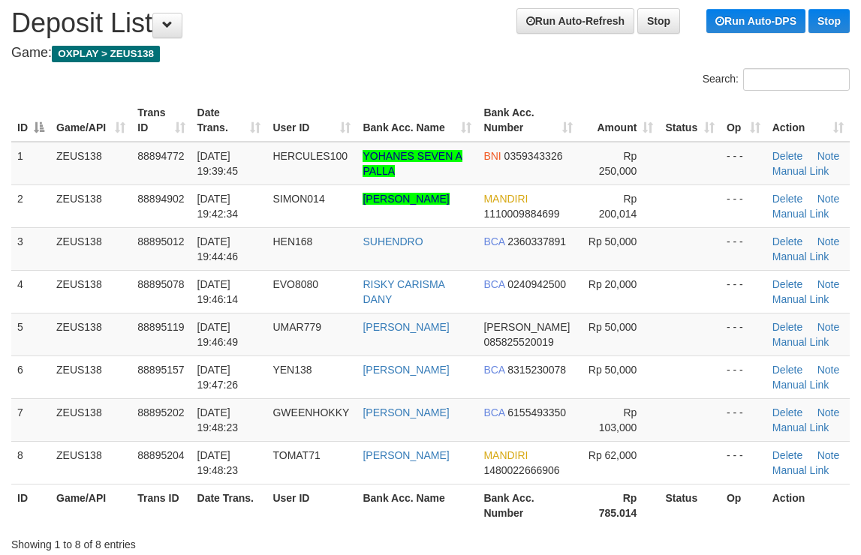
drag, startPoint x: 668, startPoint y: 191, endPoint x: 868, endPoint y: 225, distance: 203.1
click at [809, 215] on tr "2 ZEUS138 88894902 [DATE] 19:42:34 SIMON014 [PERSON_NAME] [PERSON_NAME] 1110009…" at bounding box center [430, 206] width 838 height 43
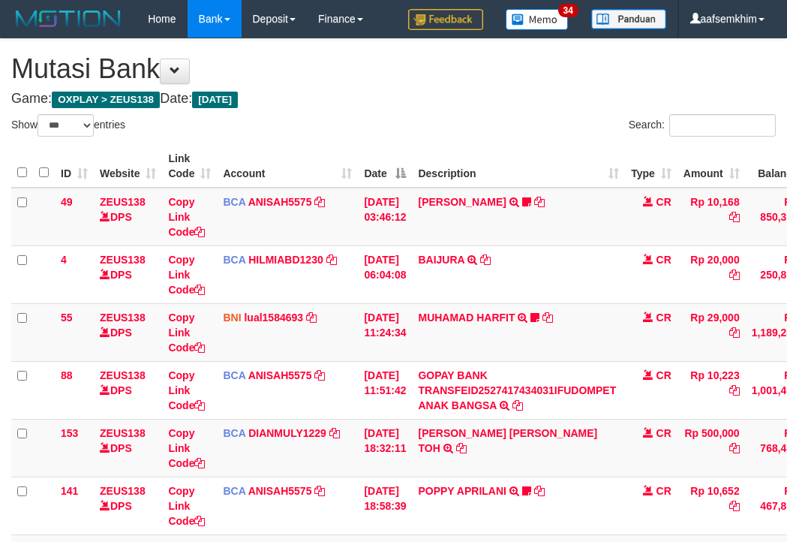
select select "***"
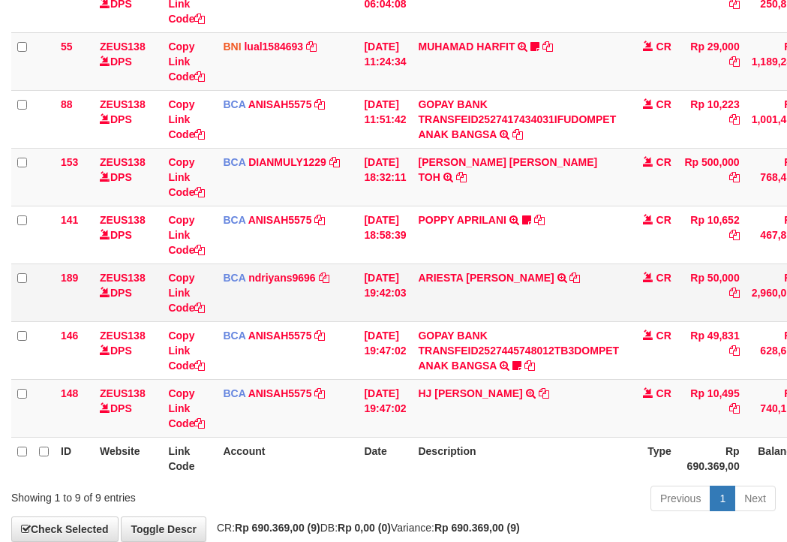
drag, startPoint x: 263, startPoint y: 268, endPoint x: 244, endPoint y: 272, distance: 19.1
click at [260, 269] on td "BCA ndriyans9696 DPS ANDRIYANSYAH mutasi_20251001_3291 | 189 mutasi_20251001_32…" at bounding box center [287, 292] width 141 height 58
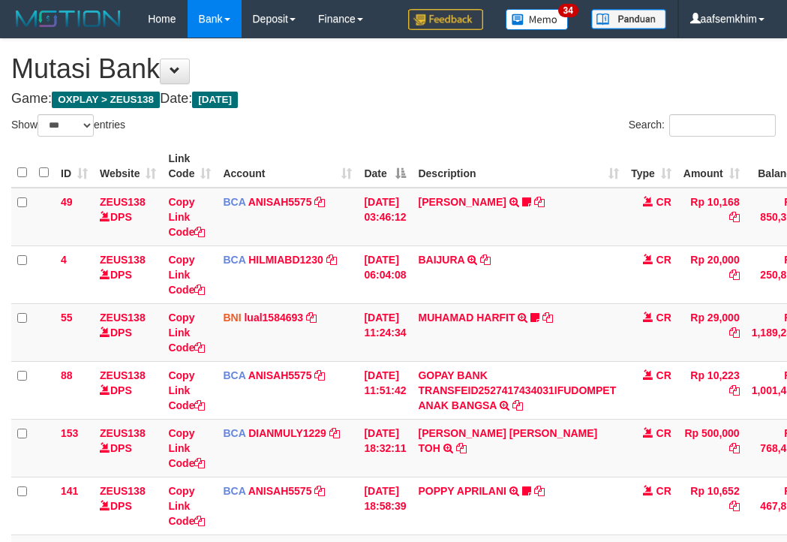
select select "***"
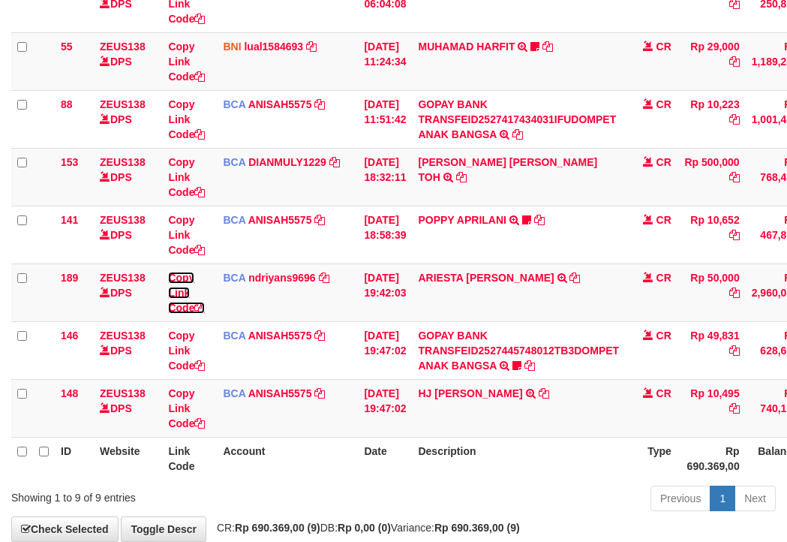
scroll to position [354, 0]
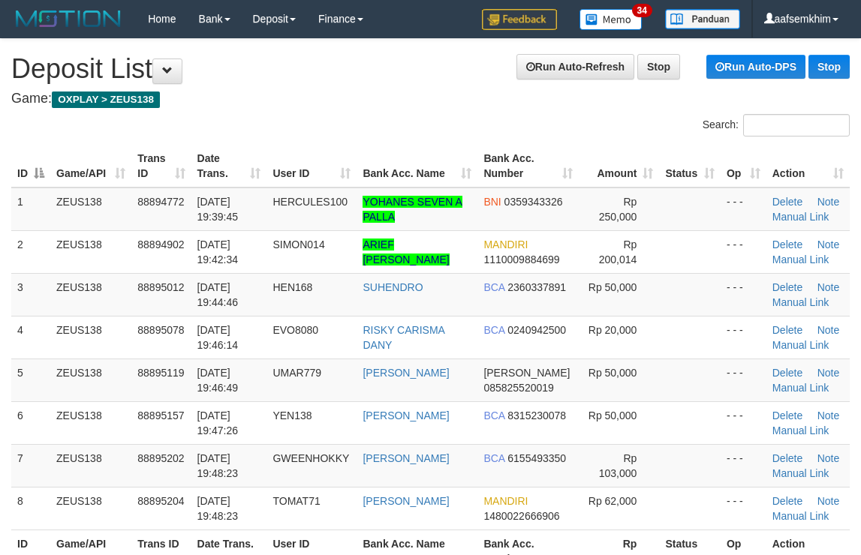
scroll to position [46, 0]
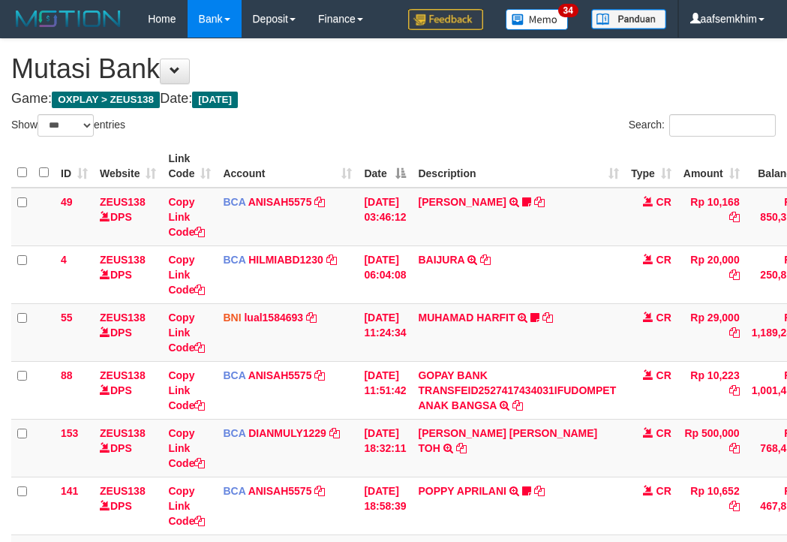
select select "***"
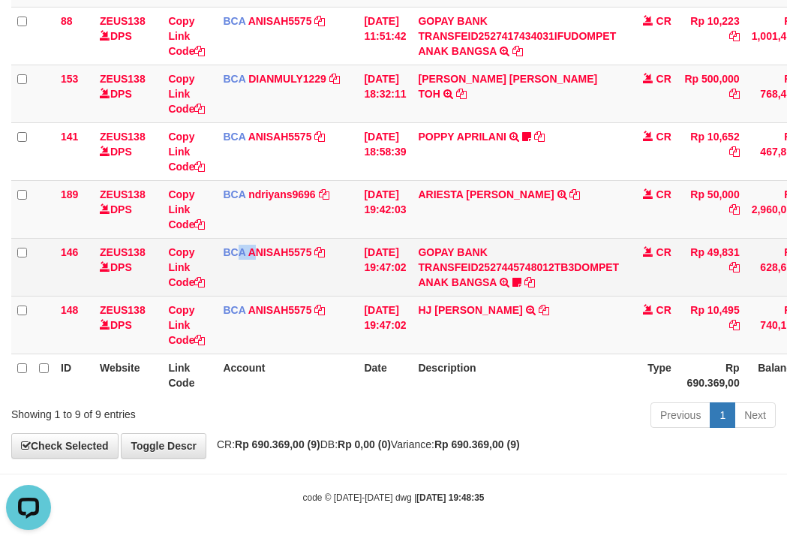
drag, startPoint x: 227, startPoint y: 275, endPoint x: 187, endPoint y: 270, distance: 40.9
click at [209, 273] on tr "146 ZEUS138 DPS Copy Link Code BCA ANISAH5575 DPS [PERSON_NAME] mutasi_20251001…" at bounding box center [460, 267] width 898 height 58
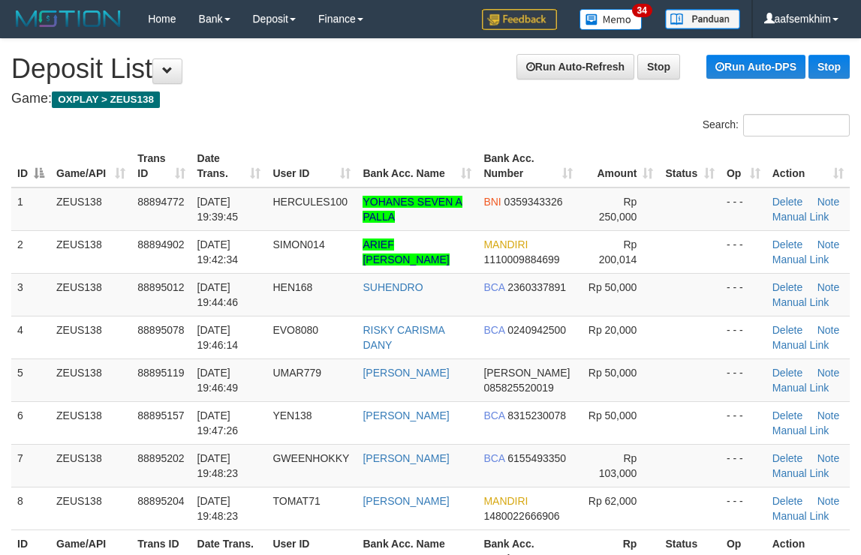
scroll to position [46, 0]
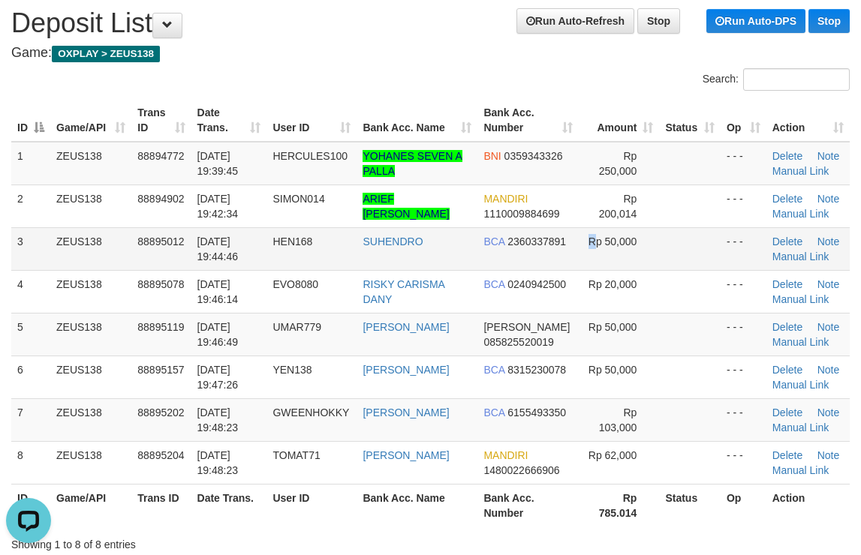
drag, startPoint x: 579, startPoint y: 232, endPoint x: 615, endPoint y: 229, distance: 36.1
click at [611, 229] on td "Rp 50,000" at bounding box center [618, 248] width 80 height 43
drag, startPoint x: 471, startPoint y: 242, endPoint x: 868, endPoint y: 237, distance: 396.9
click at [564, 233] on td "BCA 2360337891" at bounding box center [527, 248] width 101 height 43
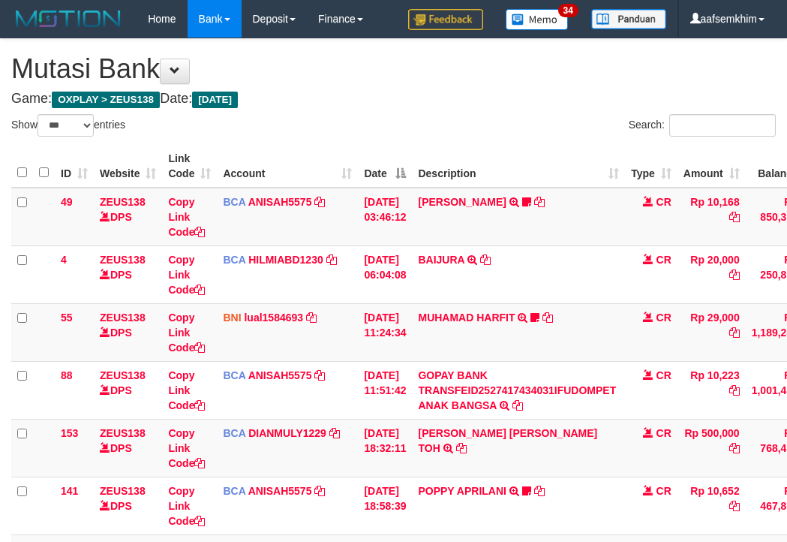
select select "***"
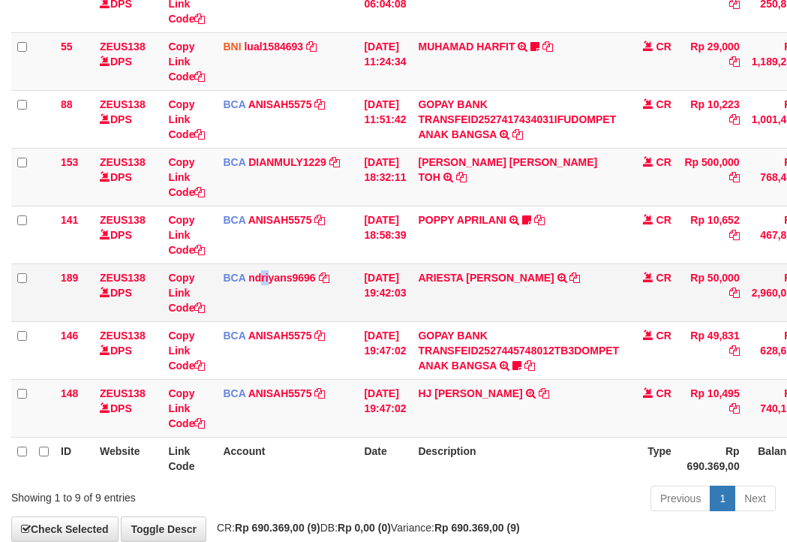
click at [250, 275] on td "BCA ndriyans9696 DPS ANDRIYANSYAH mutasi_20251001_3291 | 189 mutasi_20251001_32…" at bounding box center [287, 292] width 141 height 58
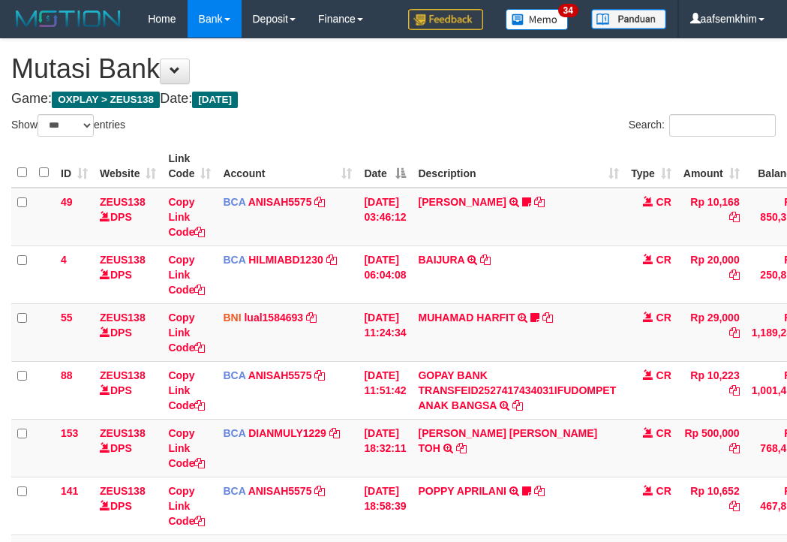
select select "***"
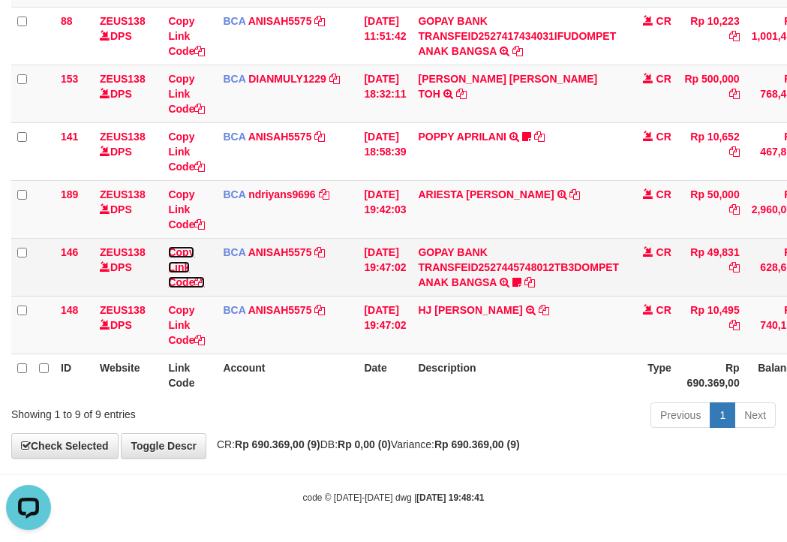
click at [203, 281] on icon at bounding box center [199, 282] width 11 height 11
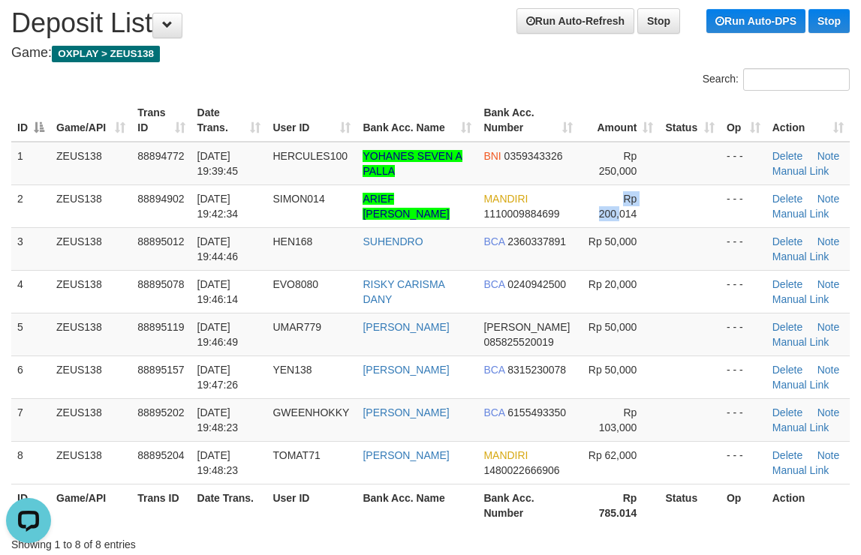
drag, startPoint x: 574, startPoint y: 198, endPoint x: 860, endPoint y: 210, distance: 286.1
click at [647, 197] on td "Rp 200,014" at bounding box center [618, 206] width 80 height 43
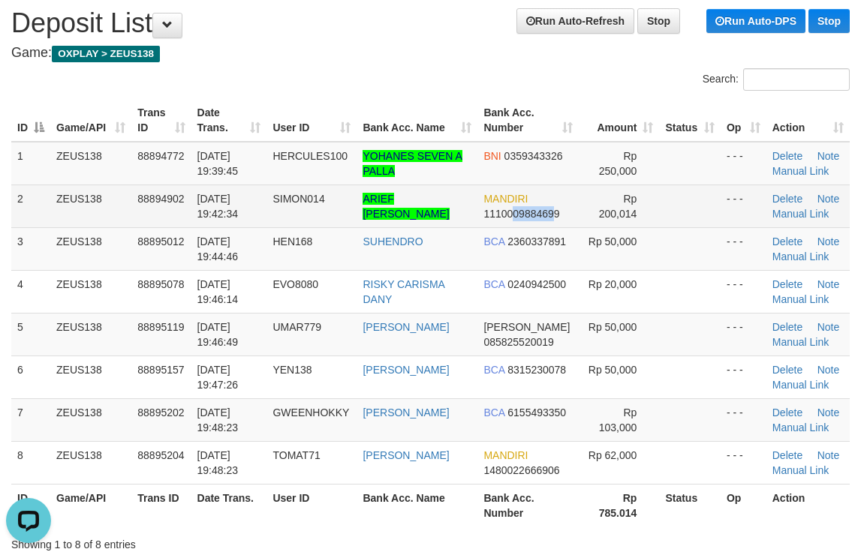
drag, startPoint x: 511, startPoint y: 211, endPoint x: 657, endPoint y: 204, distance: 146.4
click at [536, 206] on td "MANDIRI 1110009884699" at bounding box center [527, 206] width 101 height 43
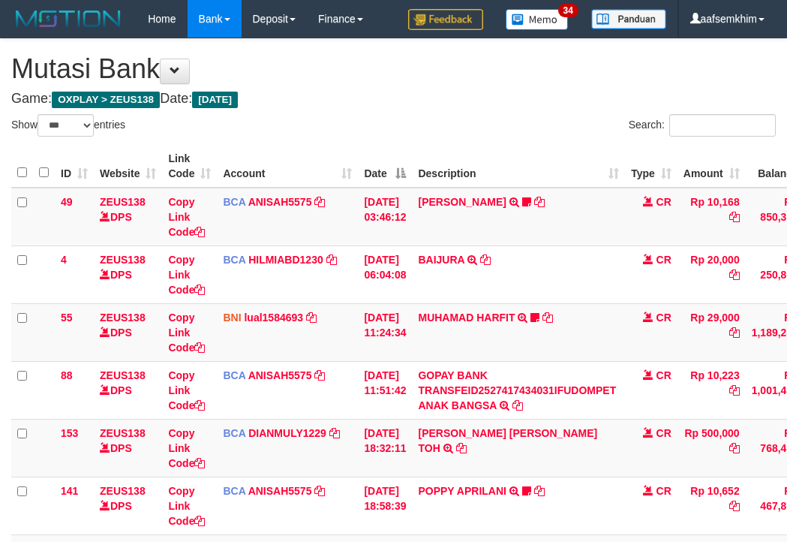
select select "***"
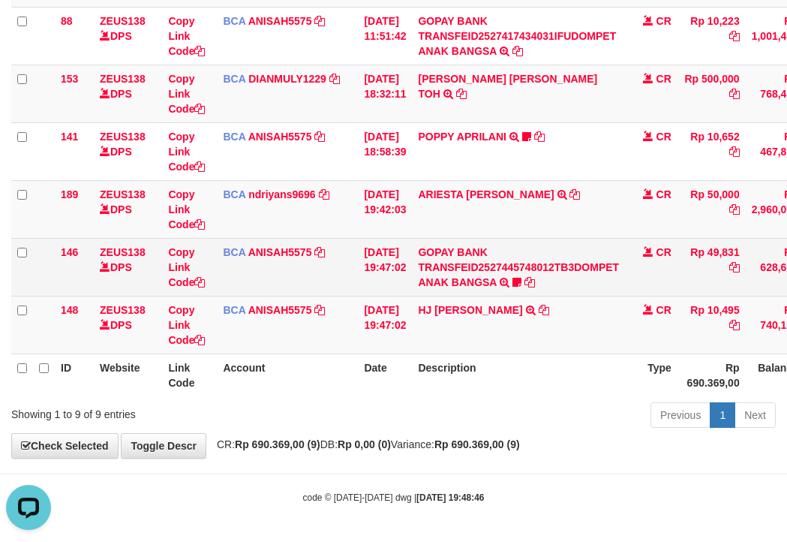
drag, startPoint x: 203, startPoint y: 274, endPoint x: 182, endPoint y: 273, distance: 21.0
click at [198, 274] on td "Copy Link Code" at bounding box center [189, 267] width 55 height 58
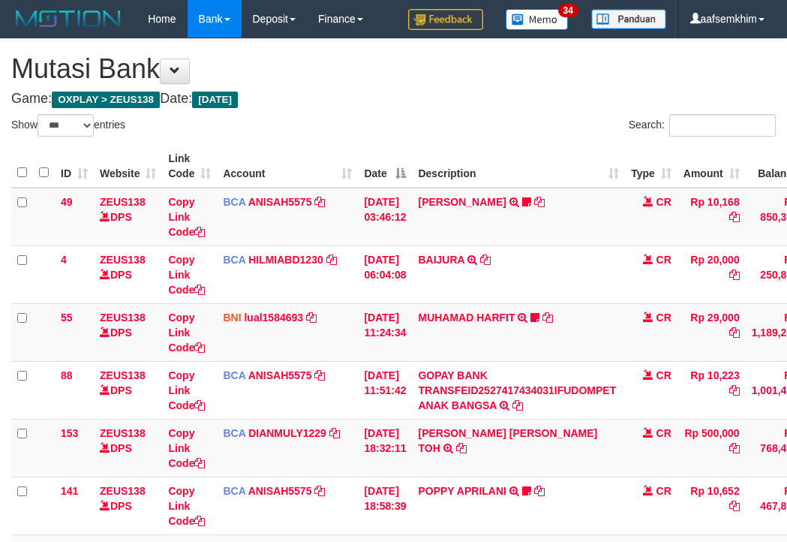
select select "***"
click at [215, 476] on tr "141 ZEUS138 DPS Copy Link Code BCA ANISAH5575 DPS ANISAH mutasi_20251001_3827 |…" at bounding box center [460, 505] width 898 height 58
select select "***"
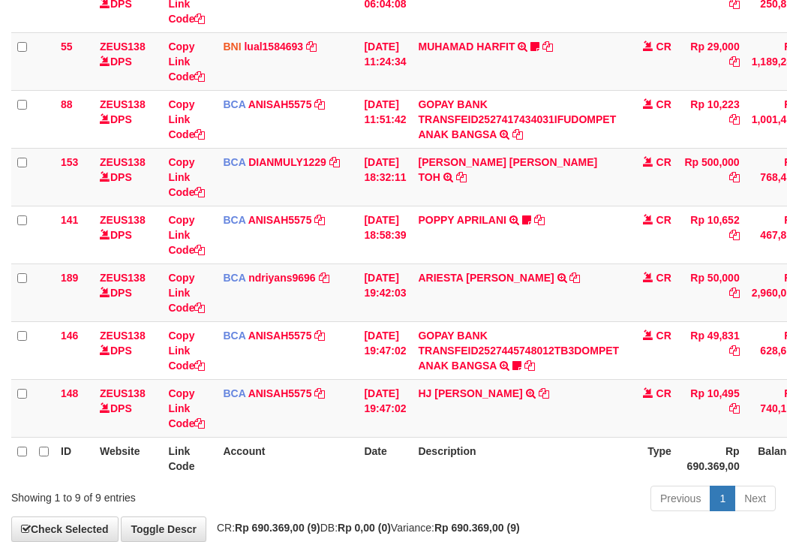
click at [314, 273] on td "BCA ndriyans9696 DPS ANDRIYANSYAH mutasi_20251001_3291 | 189 mutasi_20251001_32…" at bounding box center [287, 292] width 141 height 58
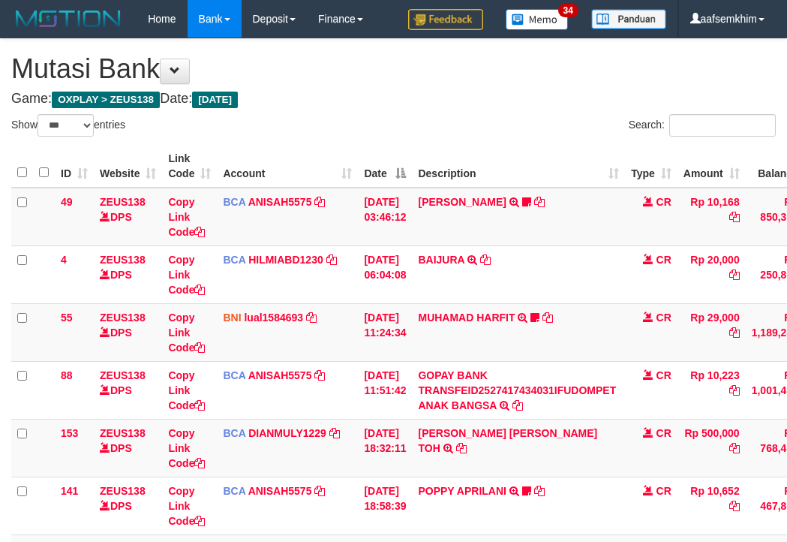
select select "***"
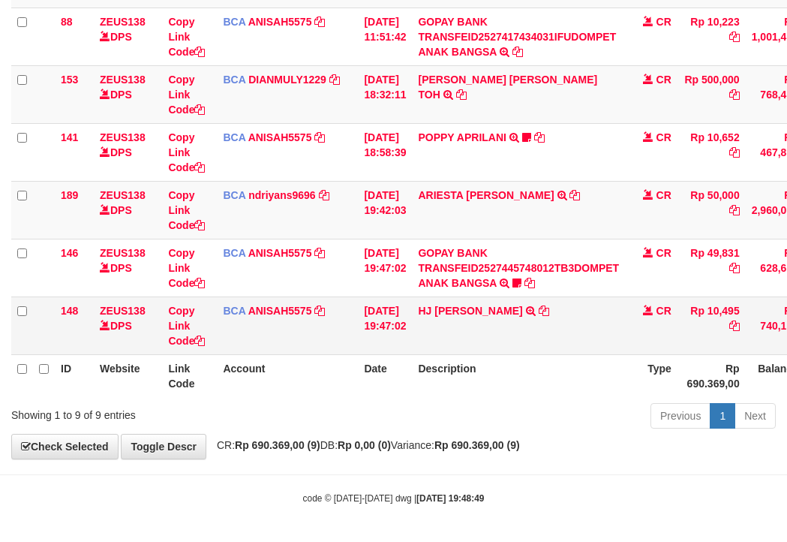
scroll to position [354, 0]
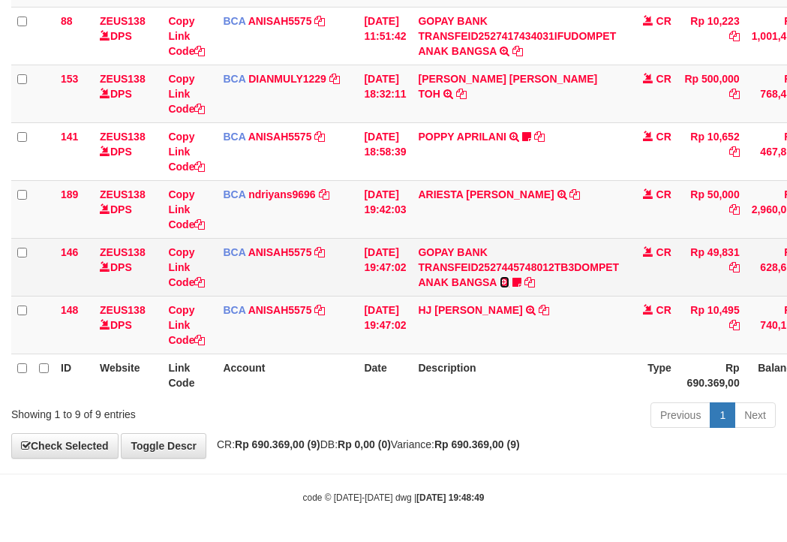
click at [509, 281] on icon at bounding box center [505, 282] width 10 height 11
click at [521, 281] on icon at bounding box center [516, 282] width 9 height 11
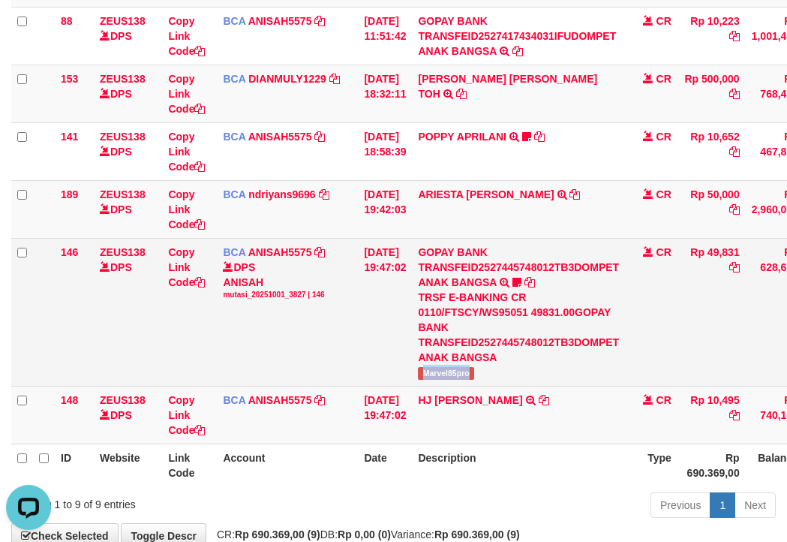
drag, startPoint x: 430, startPoint y: 374, endPoint x: 500, endPoint y: 376, distance: 69.8
click at [500, 376] on td "GOPAY BANK TRANSFEID2527445748012TB3DOMPET ANAK BANGSA TRSF E-BANKING CR 0110/F…" at bounding box center [518, 312] width 213 height 148
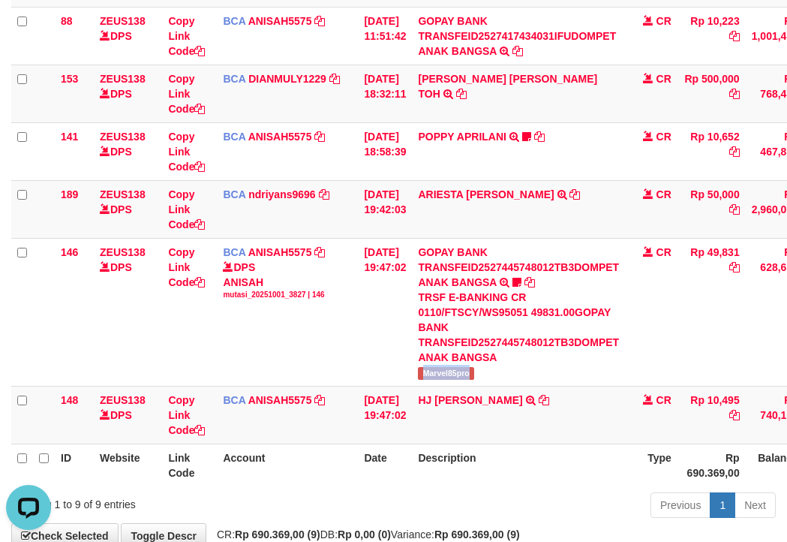
copy span "Marvel85pro"
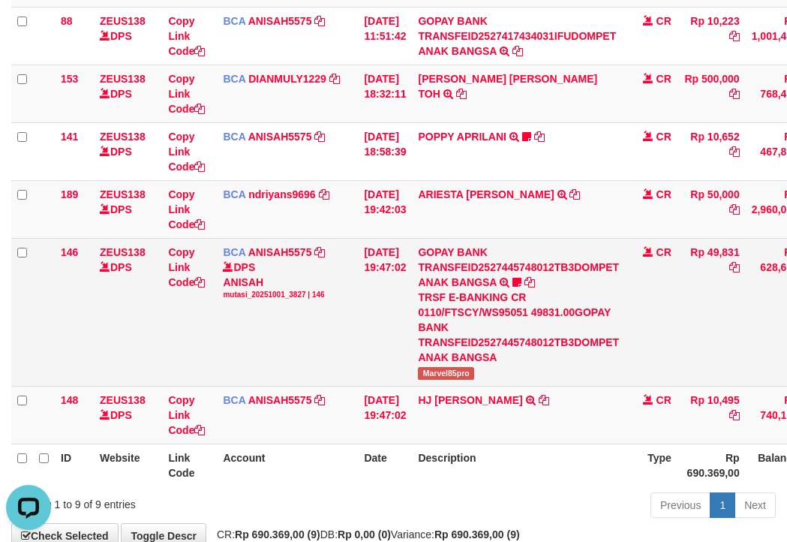
click at [146, 272] on td "ZEUS138 DPS" at bounding box center [128, 312] width 68 height 148
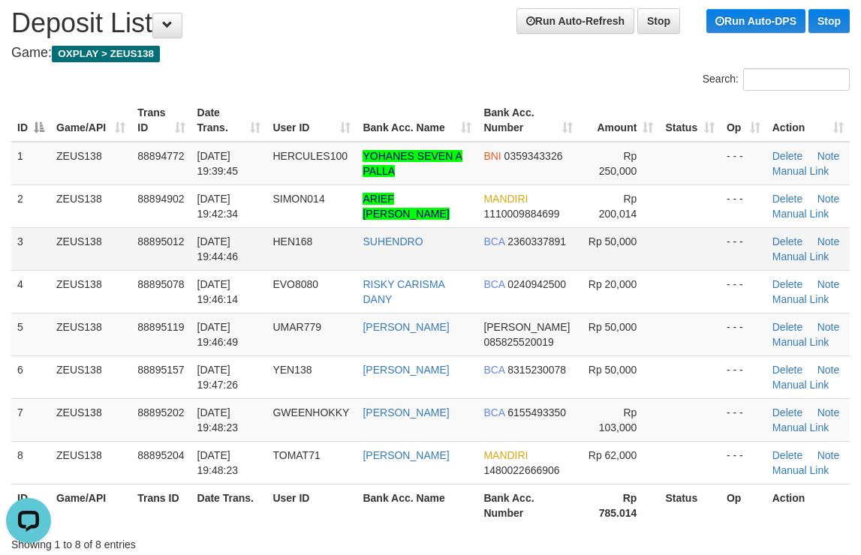
click at [650, 261] on td "Rp 50,000" at bounding box center [618, 248] width 80 height 43
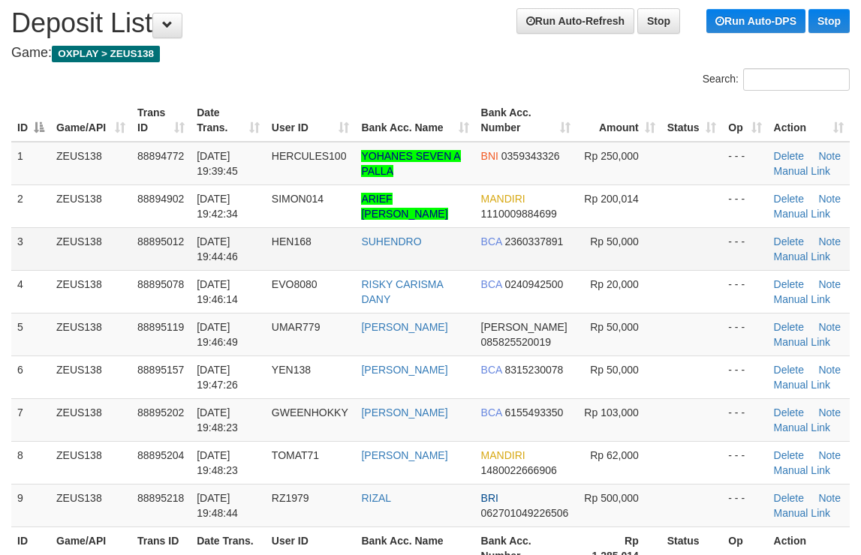
scroll to position [46, 0]
click at [645, 235] on td "Rp 50,000" at bounding box center [618, 248] width 85 height 43
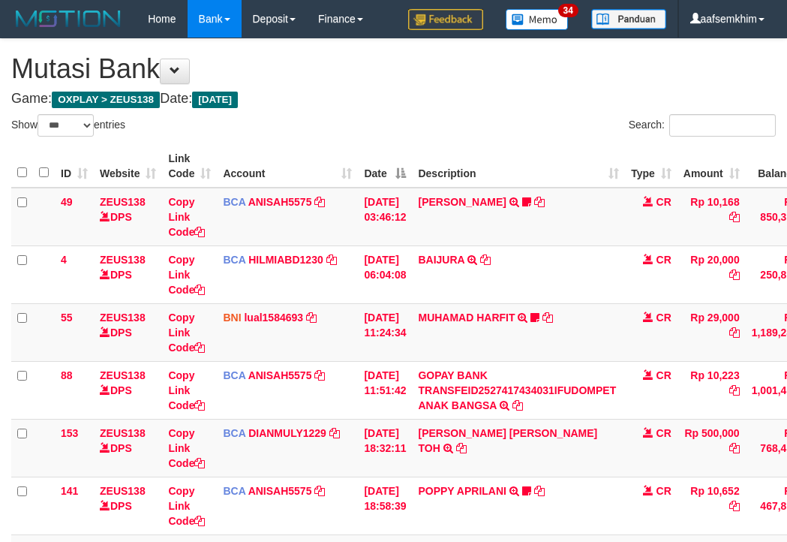
select select "***"
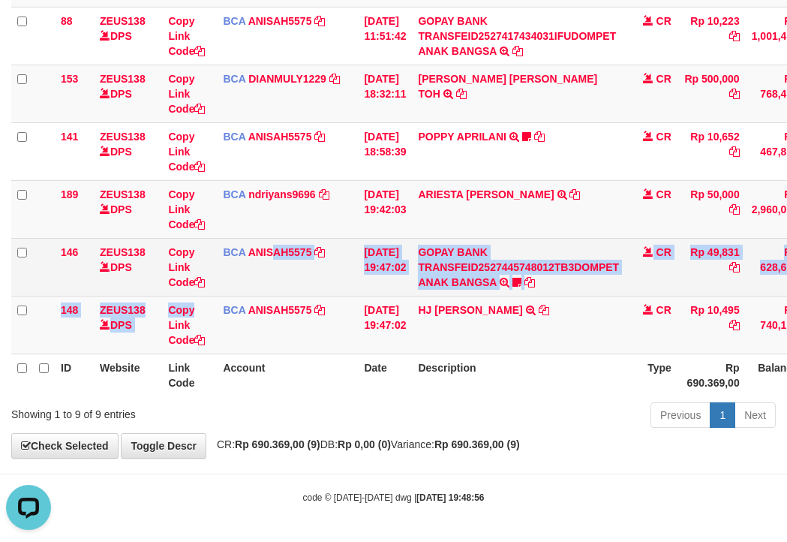
click at [205, 281] on tbody "49 ZEUS138 DPS Copy Link Code BCA ANISAH5575 DPS [PERSON_NAME] mutasi_20251001_…" at bounding box center [460, 93] width 898 height 521
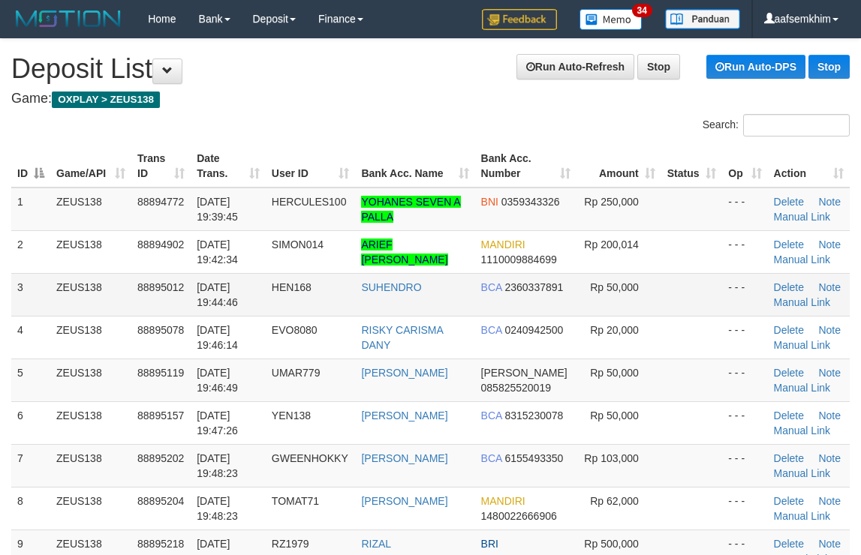
scroll to position [46, 0]
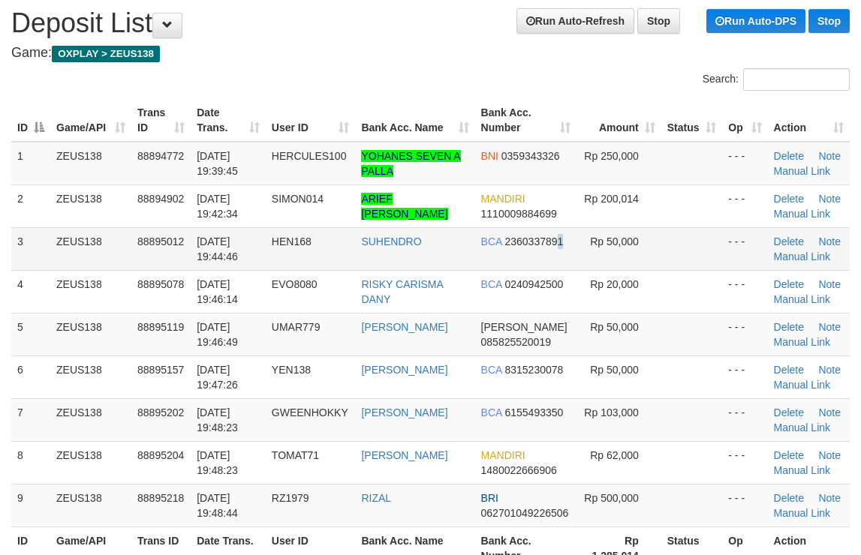
drag, startPoint x: 560, startPoint y: 228, endPoint x: 545, endPoint y: 230, distance: 15.2
click at [550, 230] on td "BCA 2360337891" at bounding box center [526, 248] width 102 height 43
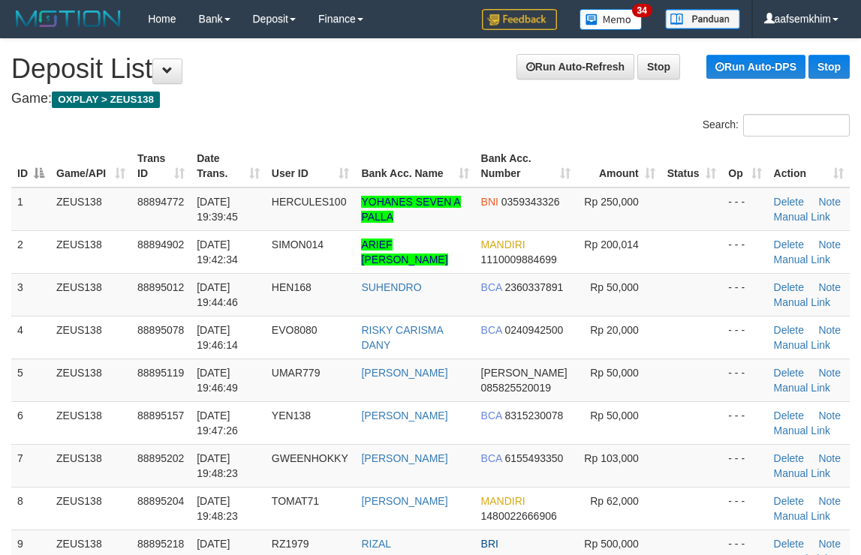
scroll to position [46, 0]
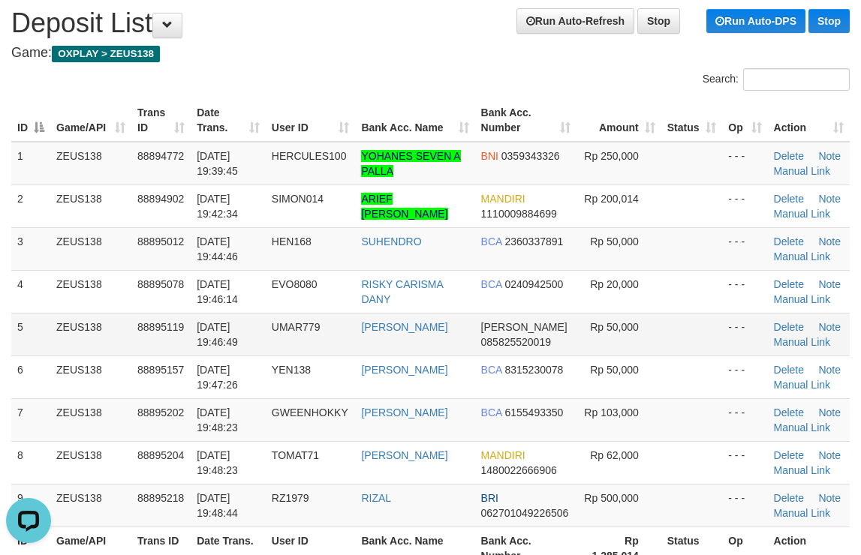
drag, startPoint x: 407, startPoint y: 346, endPoint x: 624, endPoint y: 334, distance: 217.1
click at [449, 342] on tbody "1 ZEUS138 88894772 [DATE] 19:39:45 HERCULES100 YOHANES SEVEN A PALLA BNI 035934…" at bounding box center [430, 335] width 838 height 386
drag, startPoint x: 446, startPoint y: 188, endPoint x: 871, endPoint y: 206, distance: 425.8
click at [482, 182] on tbody "1 ZEUS138 88894772 01/10/2025 19:39:45 HERCULES100 YOHANES SEVEN A PALLA BNI 03…" at bounding box center [430, 335] width 838 height 386
drag, startPoint x: 464, startPoint y: 260, endPoint x: 866, endPoint y: 242, distance: 401.7
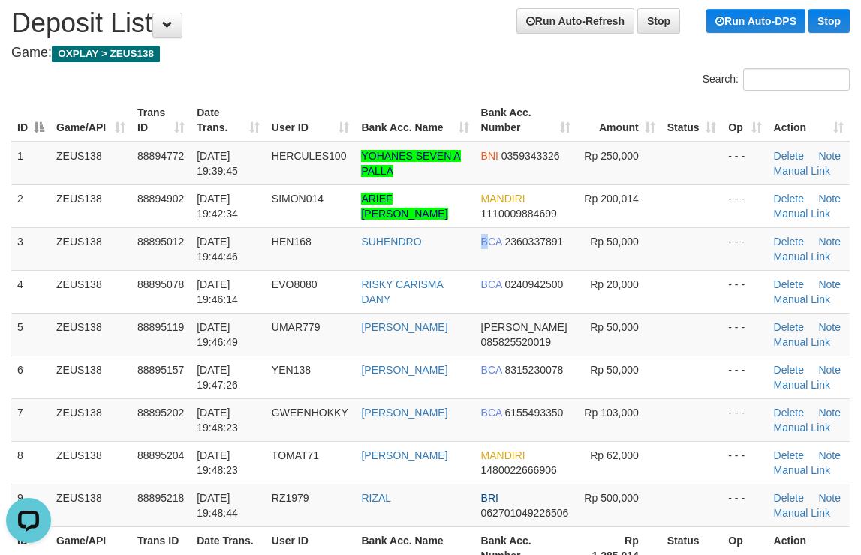
click at [540, 236] on td "BCA 2360337891" at bounding box center [526, 248] width 102 height 43
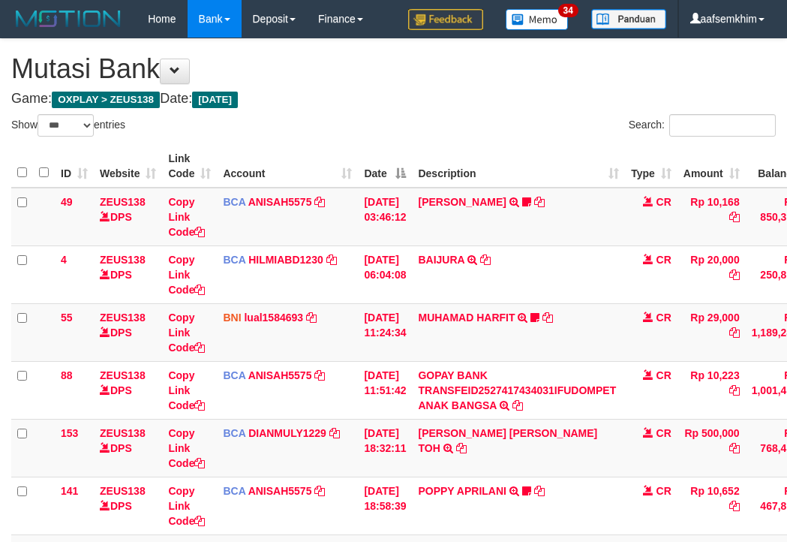
select select "***"
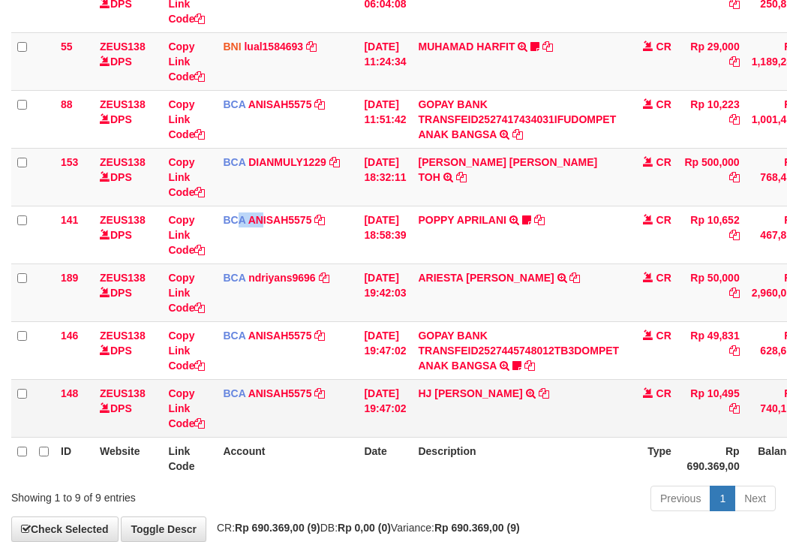
scroll to position [354, 0]
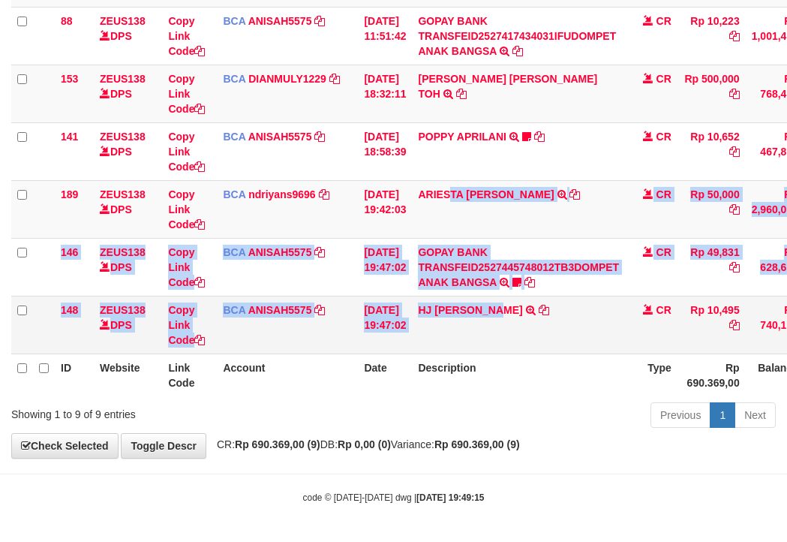
drag, startPoint x: 504, startPoint y: 325, endPoint x: 517, endPoint y: 334, distance: 15.6
click at [507, 329] on tbody "49 ZEUS138 DPS Copy Link Code BCA ANISAH5575 DPS [PERSON_NAME] mutasi_20251001_…" at bounding box center [460, 93] width 898 height 521
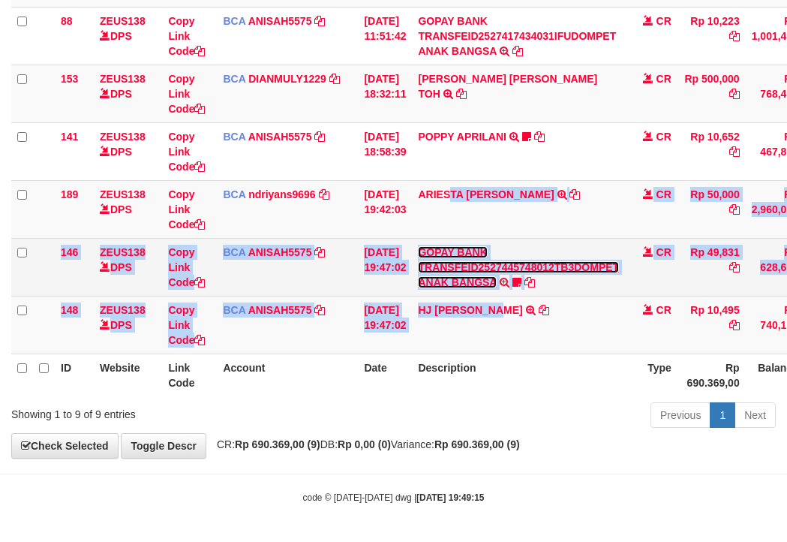
click at [465, 276] on link "GOPAY BANK TRANSFEID2527445748012TB3DOMPET ANAK BANGSA" at bounding box center [518, 267] width 201 height 42
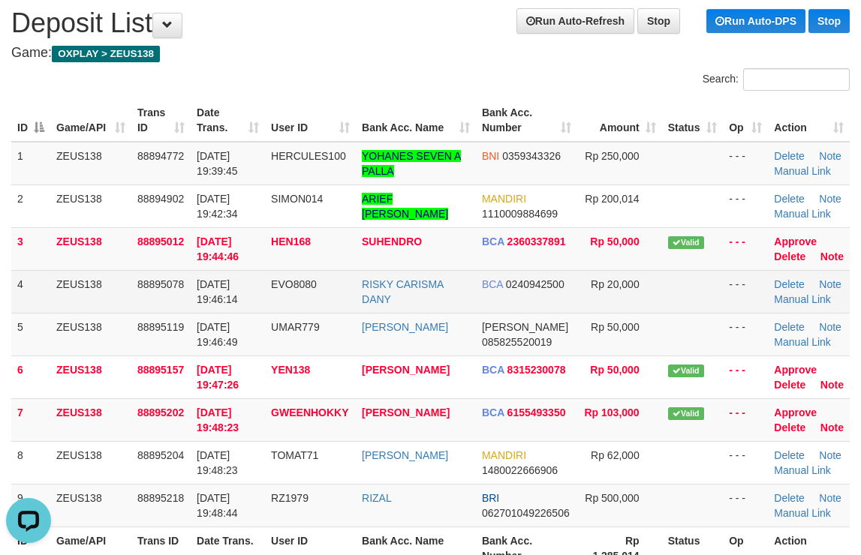
click at [689, 272] on td at bounding box center [693, 291] width 62 height 43
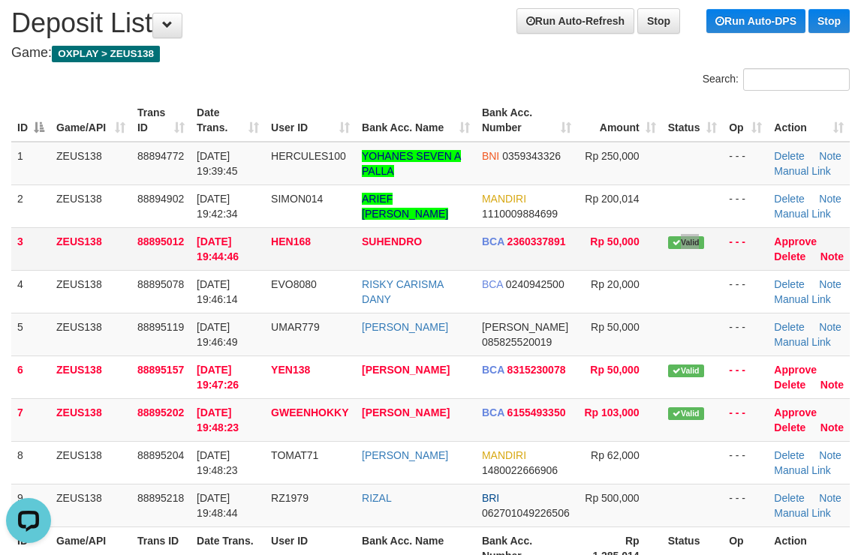
click at [673, 264] on td "Valid" at bounding box center [693, 248] width 62 height 43
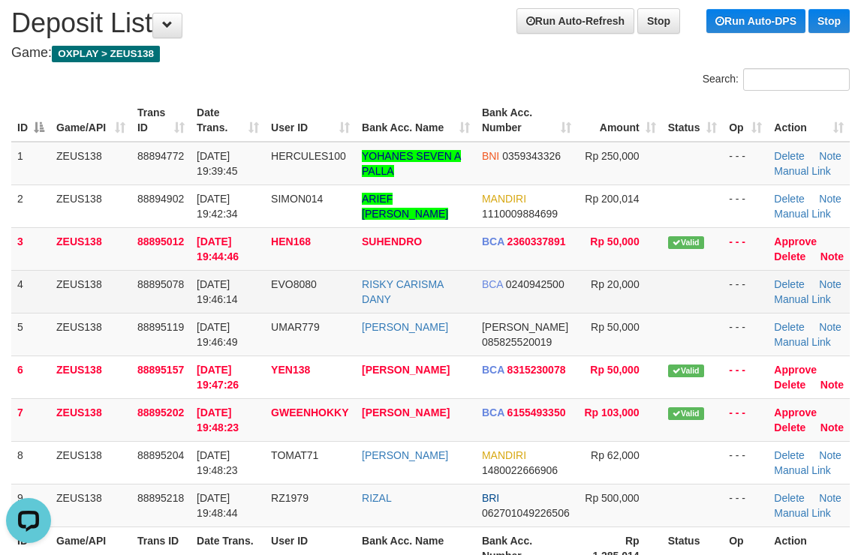
click at [535, 270] on td "BCA 0240942500" at bounding box center [526, 291] width 101 height 43
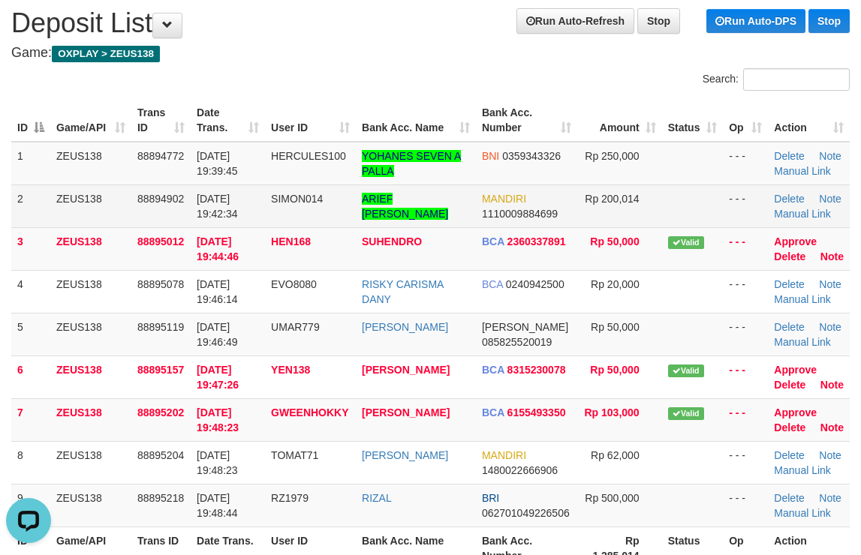
click at [699, 203] on td at bounding box center [693, 206] width 62 height 43
drag, startPoint x: 717, startPoint y: 211, endPoint x: 868, endPoint y: 220, distance: 151.1
click at [719, 211] on tr "2 ZEUS138 88894902 01/10/2025 19:42:34 SIMON014 ARIEF MUSTIKA SURYA MANDIRI 111…" at bounding box center [430, 206] width 838 height 43
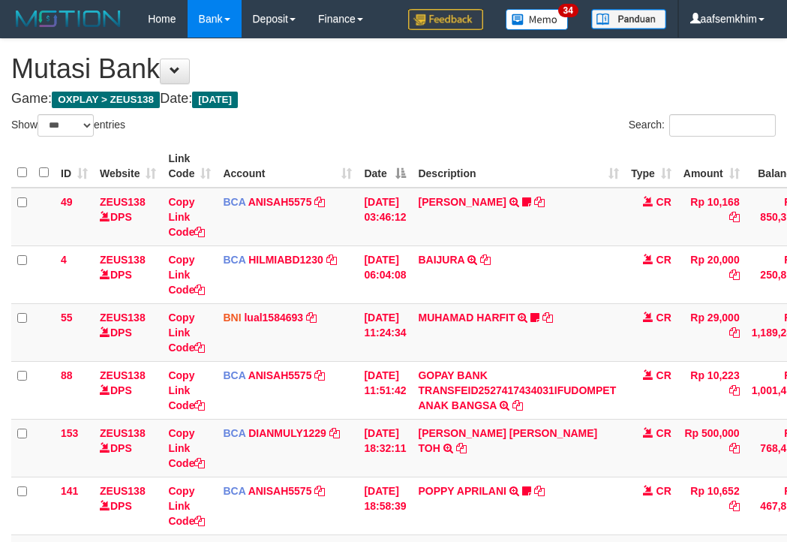
select select "***"
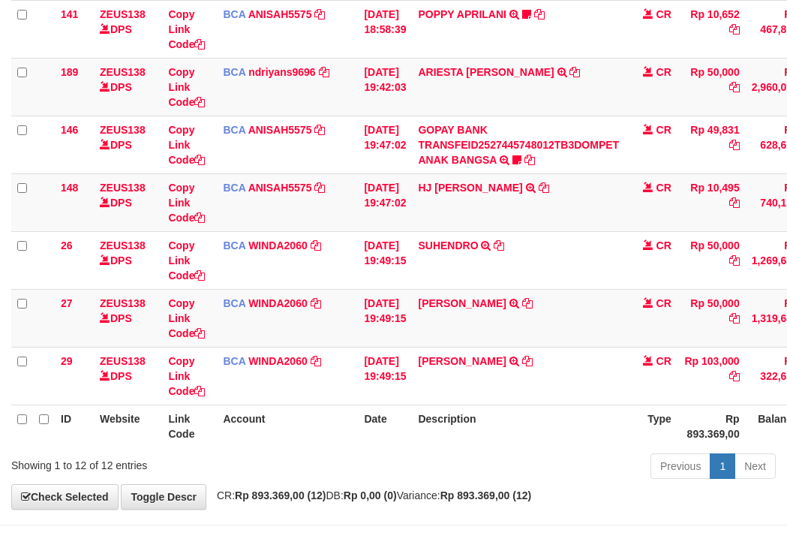
scroll to position [503, 0]
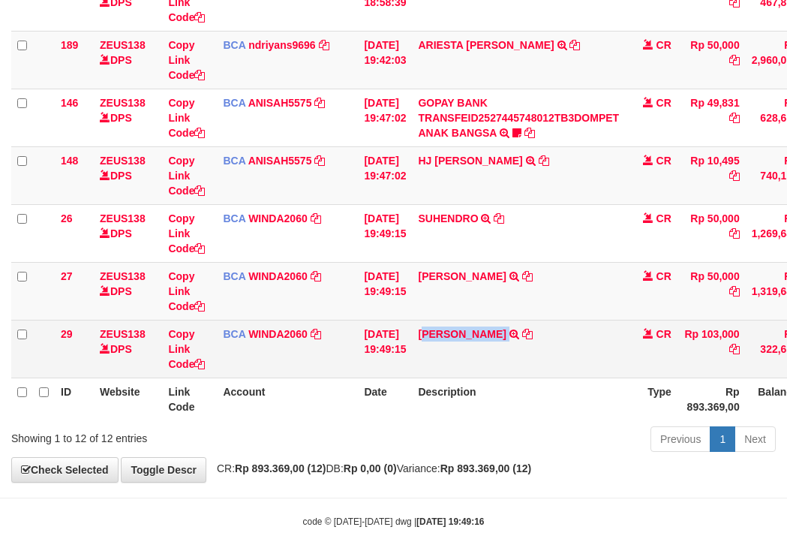
drag, startPoint x: 492, startPoint y: 362, endPoint x: 545, endPoint y: 359, distance: 53.3
click at [545, 359] on td "[PERSON_NAME] TRSF E-BANKING CR 0110/FTSCY/WS95031 103000.00[PERSON_NAME]" at bounding box center [518, 349] width 213 height 58
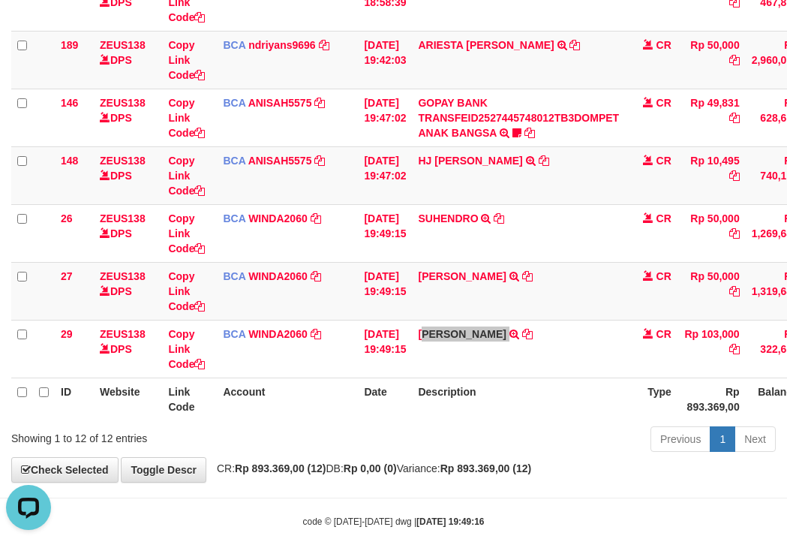
scroll to position [0, 0]
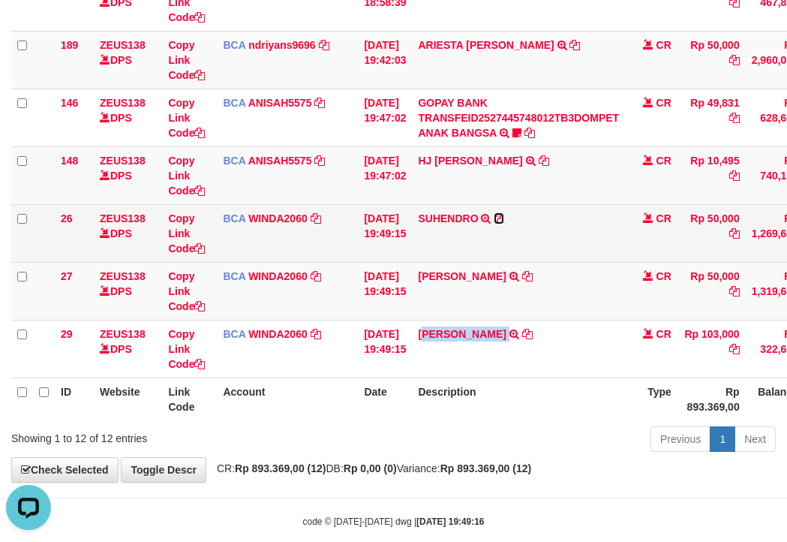
click at [504, 214] on icon at bounding box center [499, 218] width 11 height 11
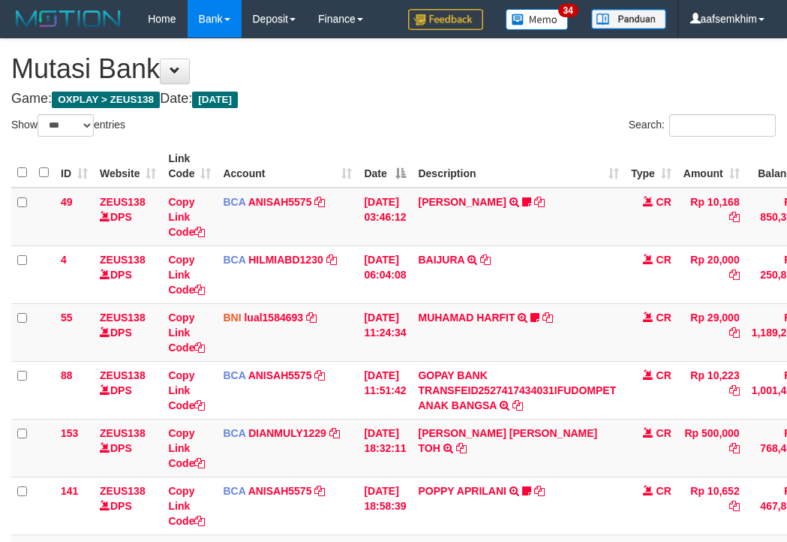
select select "***"
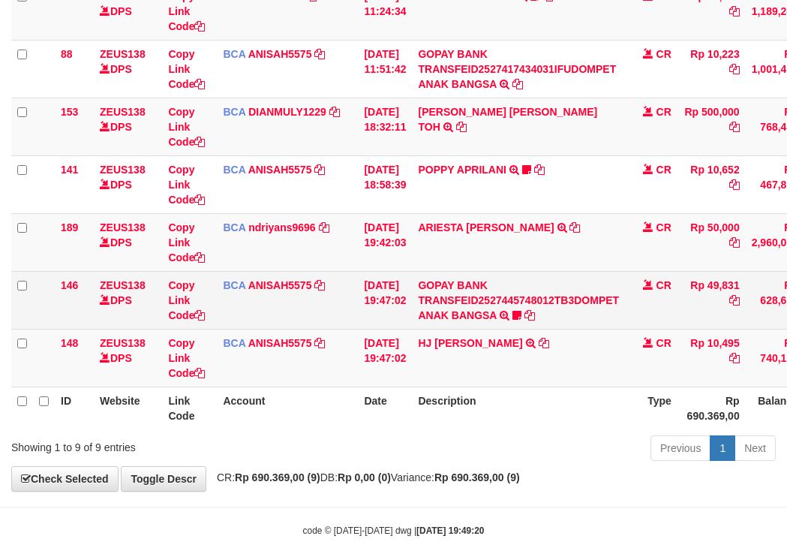
scroll to position [354, 0]
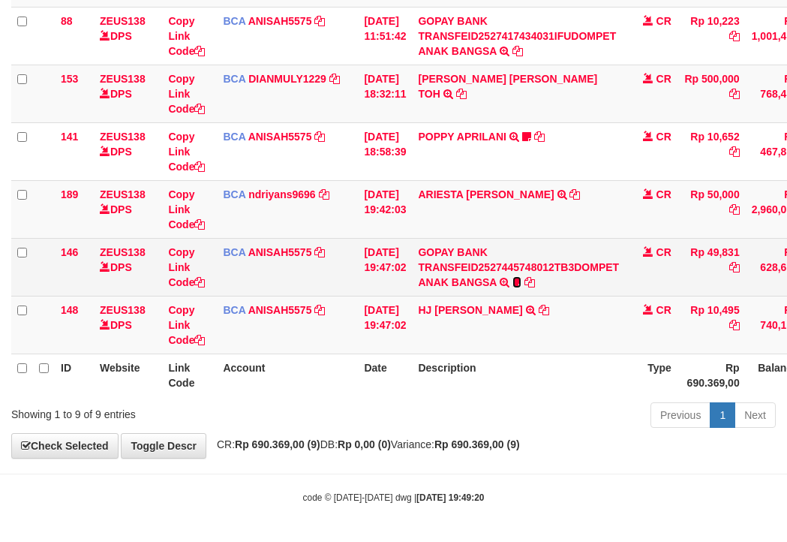
click at [521, 280] on icon at bounding box center [516, 282] width 9 height 11
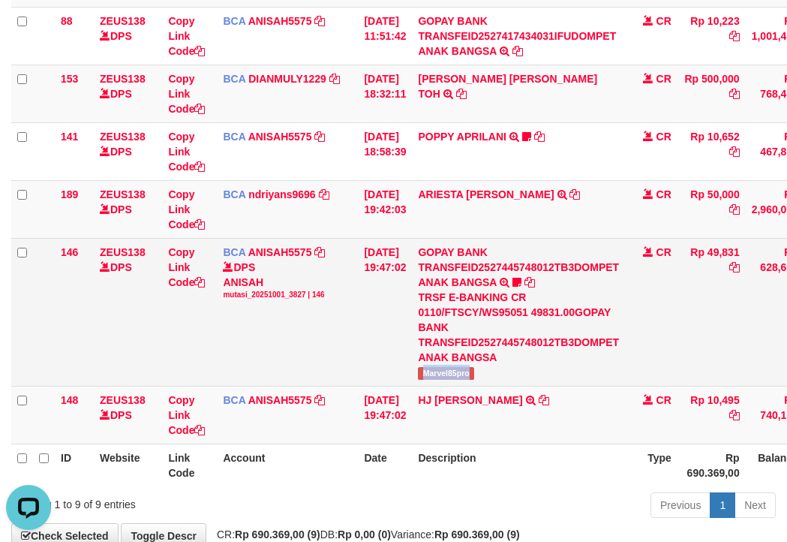
scroll to position [0, 0]
drag, startPoint x: 494, startPoint y: 375, endPoint x: 433, endPoint y: 356, distance: 63.6
click at [504, 363] on td "GOPAY BANK TRANSFEID2527445748012TB3DOMPET ANAK BANGSA TRSF E-BANKING CR 0110/F…" at bounding box center [518, 312] width 213 height 148
click at [740, 267] on icon at bounding box center [734, 267] width 11 height 11
drag, startPoint x: 196, startPoint y: 261, endPoint x: 106, endPoint y: 248, distance: 91.0
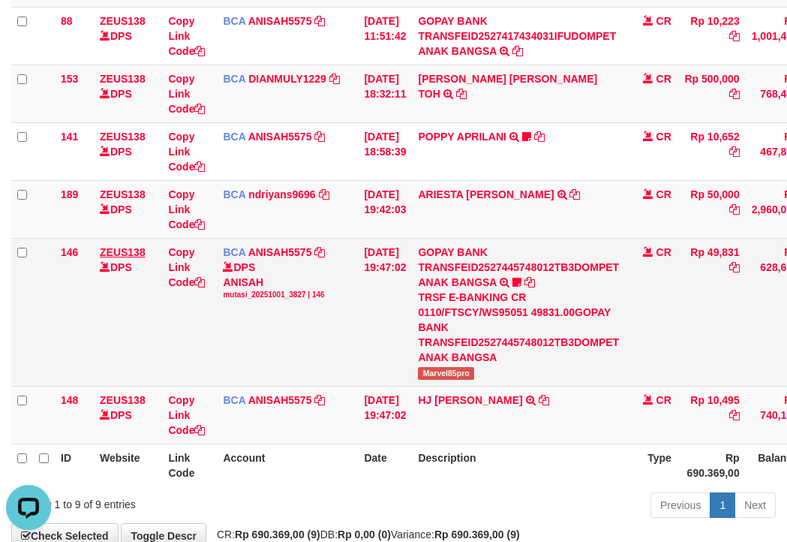
click at [189, 260] on td "Copy Link Code" at bounding box center [189, 312] width 55 height 148
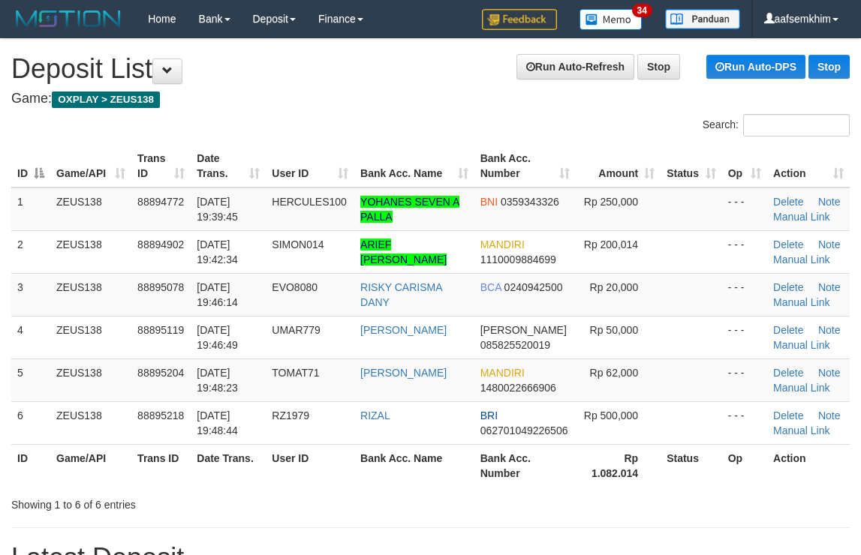
scroll to position [46, 0]
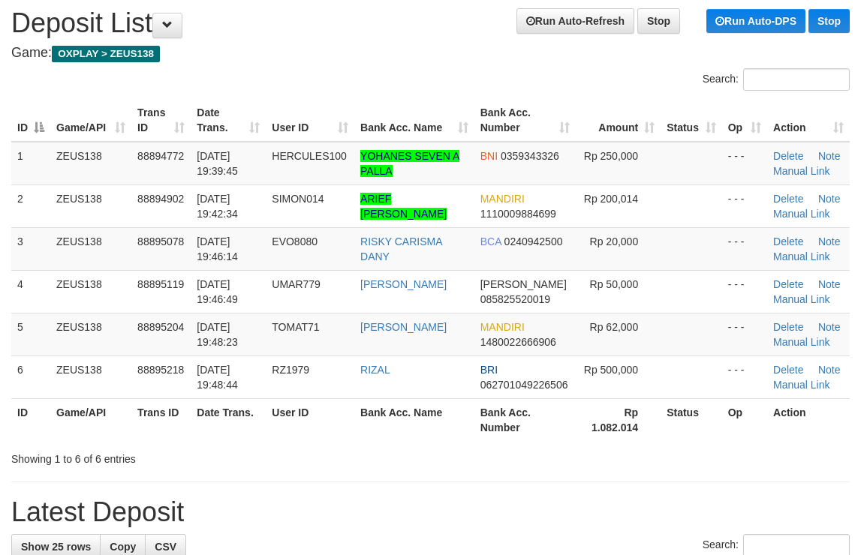
drag, startPoint x: 0, startPoint y: 0, endPoint x: 871, endPoint y: 217, distance: 897.6
click at [700, 182] on tr "1 ZEUS138 88894772 01/10/2025 19:39:45 HERCULES100 YOHANES SEVEN A PALLA BNI 03…" at bounding box center [430, 164] width 838 height 44
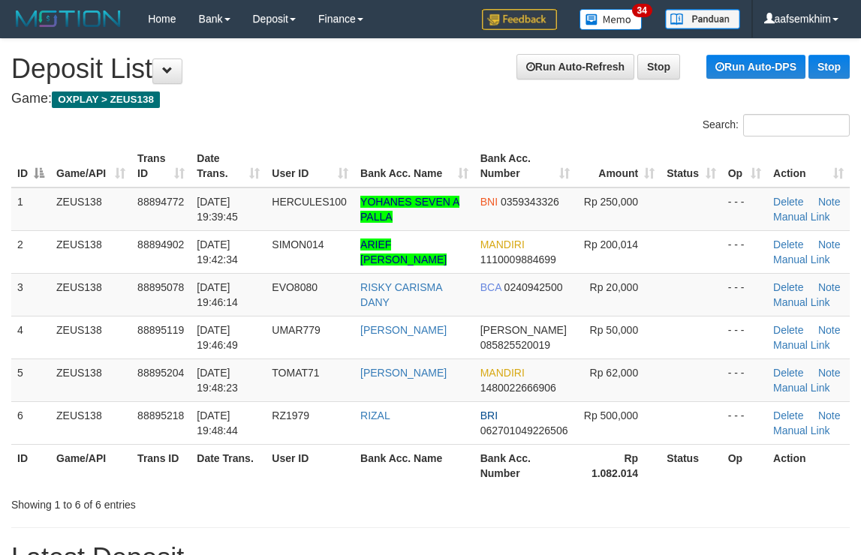
scroll to position [46, 0]
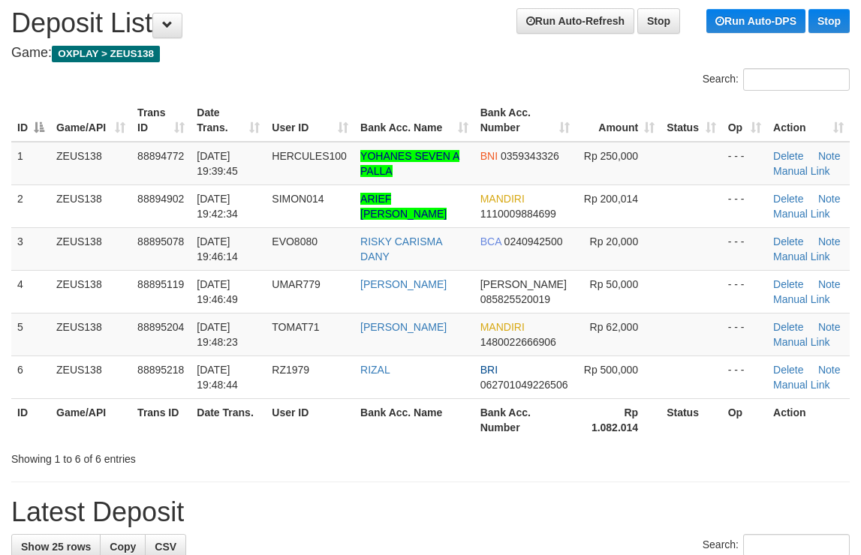
click at [661, 183] on td at bounding box center [691, 164] width 62 height 44
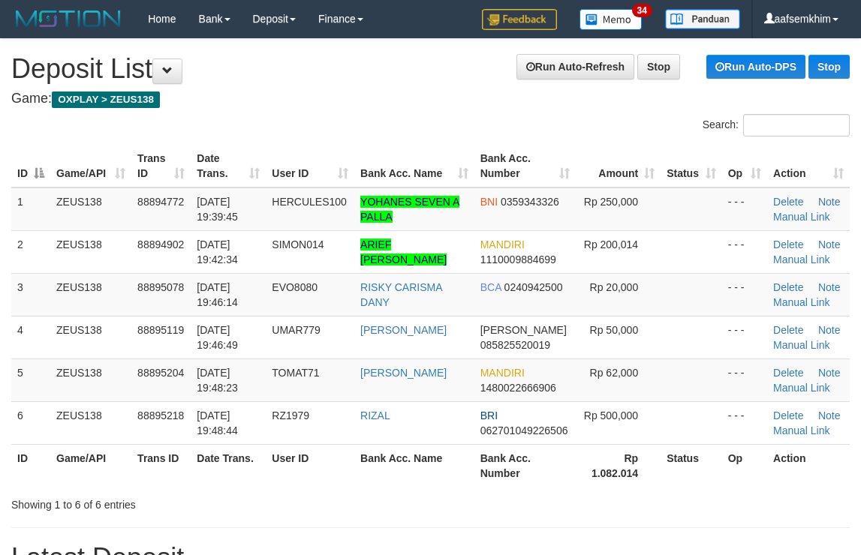
scroll to position [46, 0]
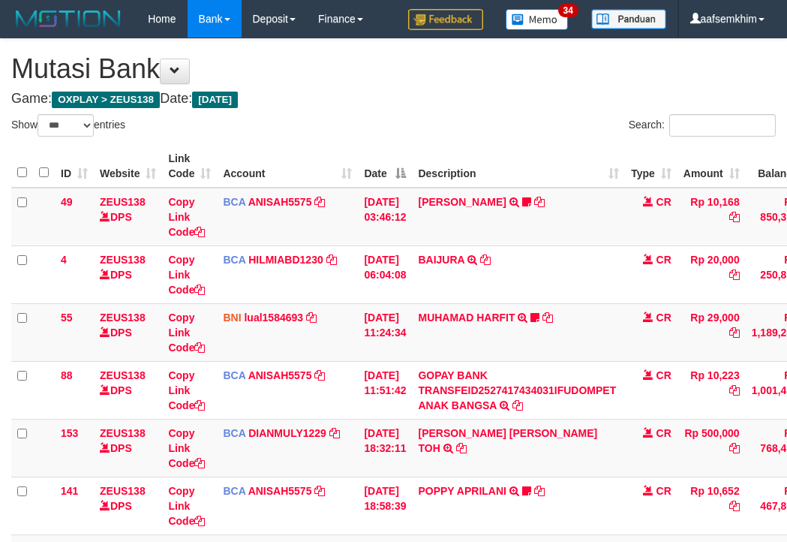
select select "***"
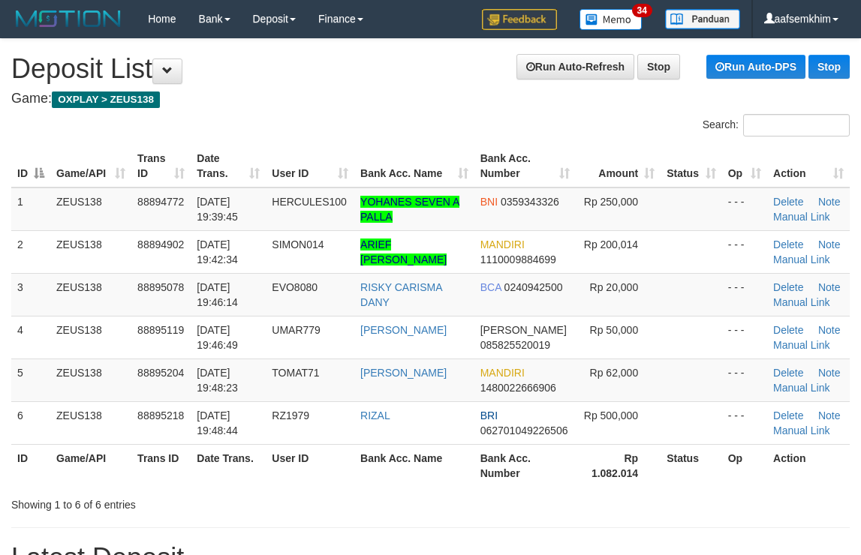
scroll to position [46, 0]
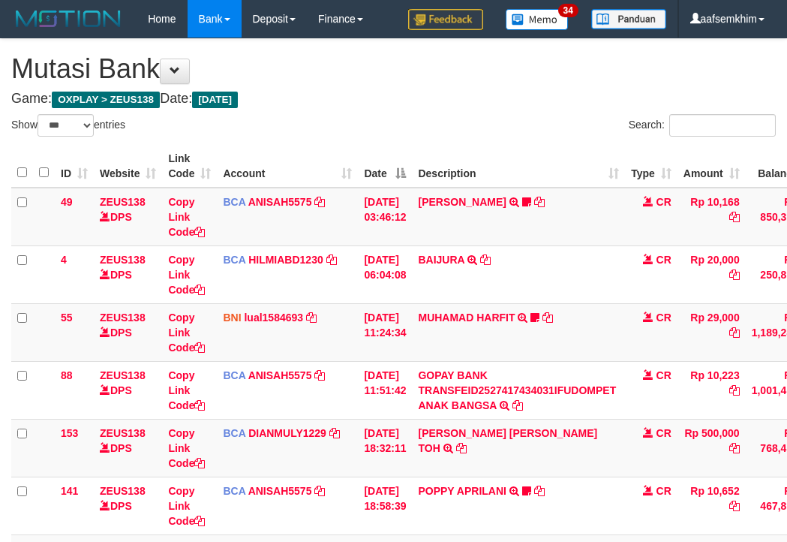
select select "***"
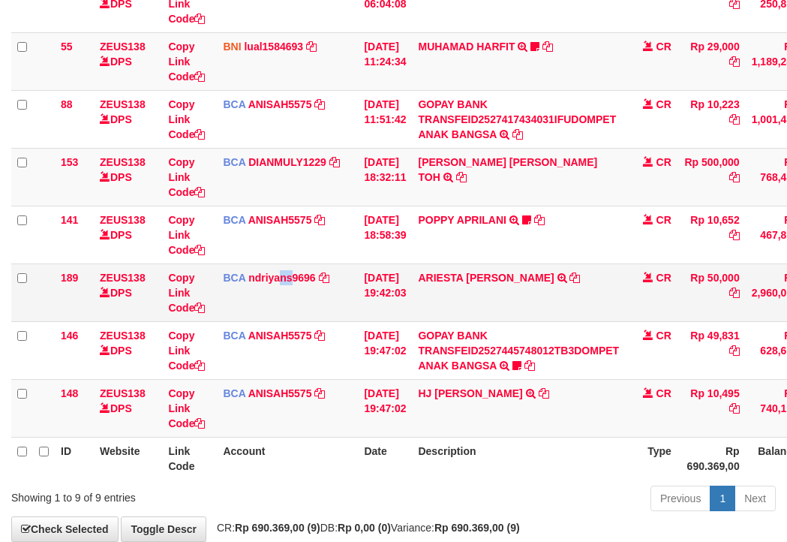
drag, startPoint x: 281, startPoint y: 269, endPoint x: 292, endPoint y: 267, distance: 10.6
click at [292, 267] on td "BCA ndriyans9696 DPS ANDRIYANSYAH mutasi_20251001_3291 | 189 mutasi_20251001_32…" at bounding box center [287, 292] width 141 height 58
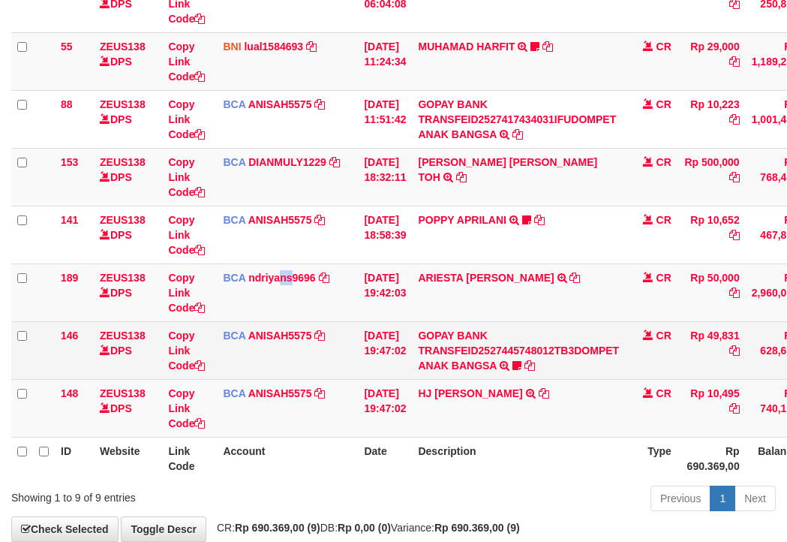
scroll to position [354, 0]
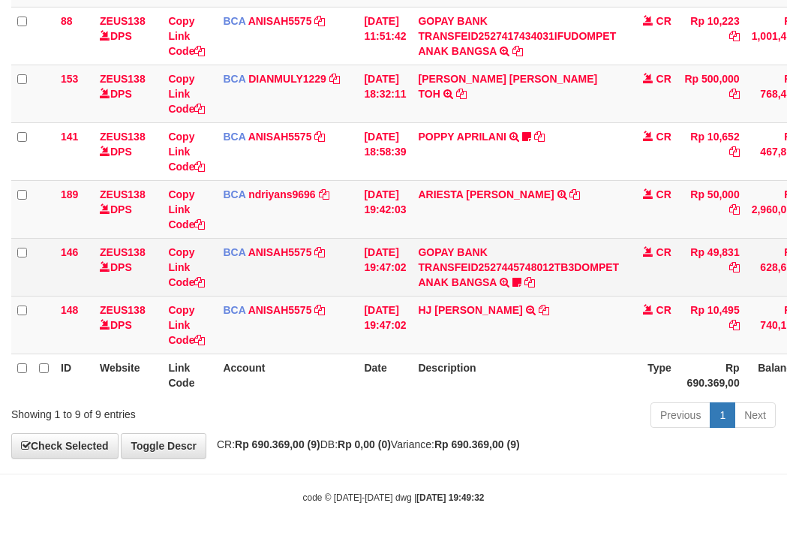
click at [287, 268] on td "BCA ANISAH5575 DPS ANISAH mutasi_20251001_3827 | 146 mutasi_20251001_3827 | 146" at bounding box center [287, 267] width 141 height 58
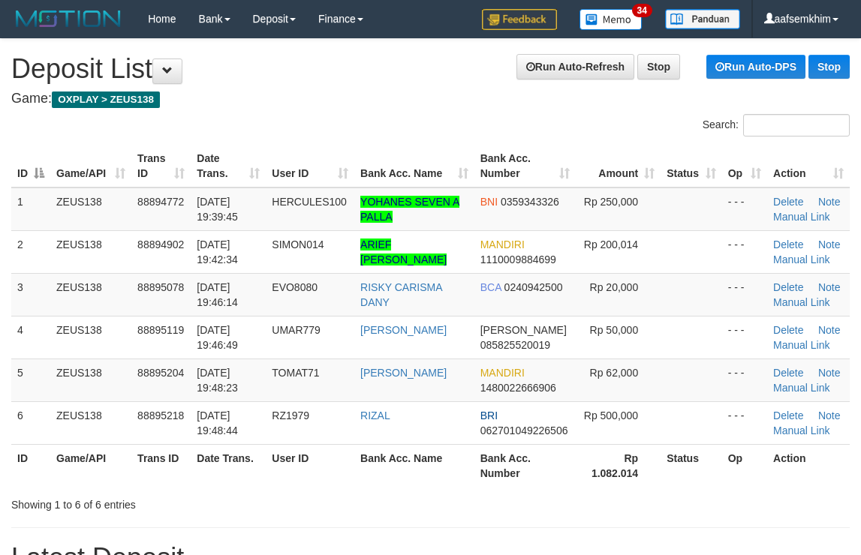
scroll to position [46, 0]
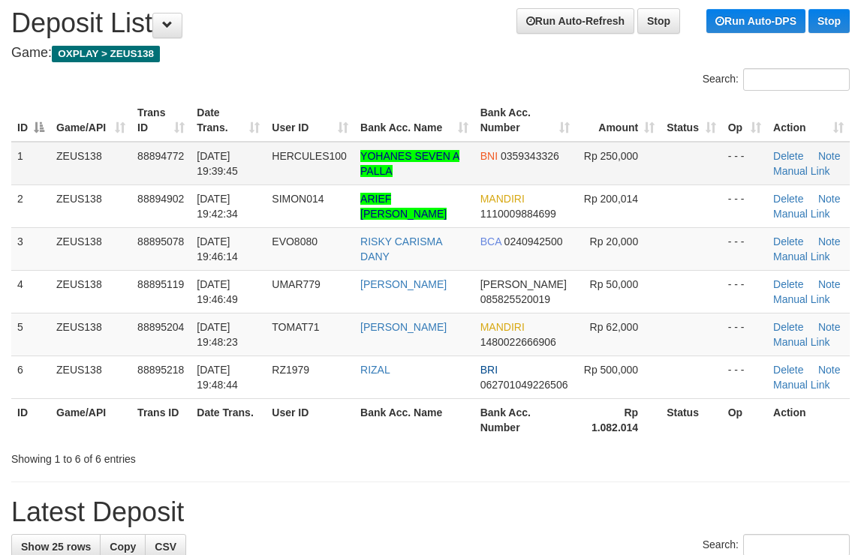
click at [703, 164] on td at bounding box center [691, 164] width 62 height 44
click at [711, 163] on td at bounding box center [691, 164] width 62 height 44
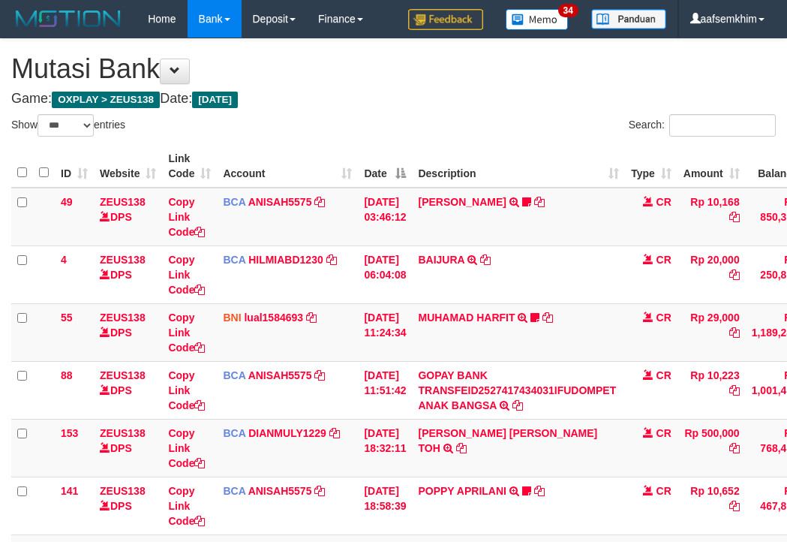
select select "***"
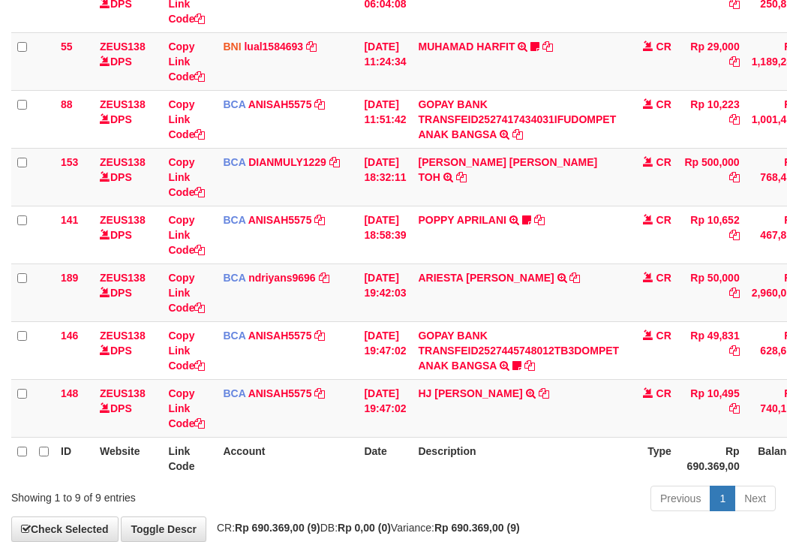
scroll to position [354, 0]
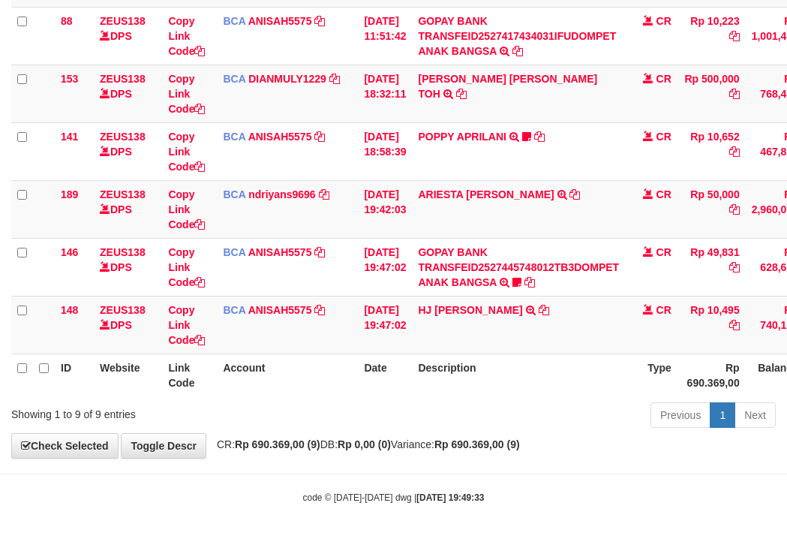
click at [553, 404] on div "Show ** ** ** *** entries Search: ID Website Link Code Account Date Description…" at bounding box center [393, 96] width 764 height 673
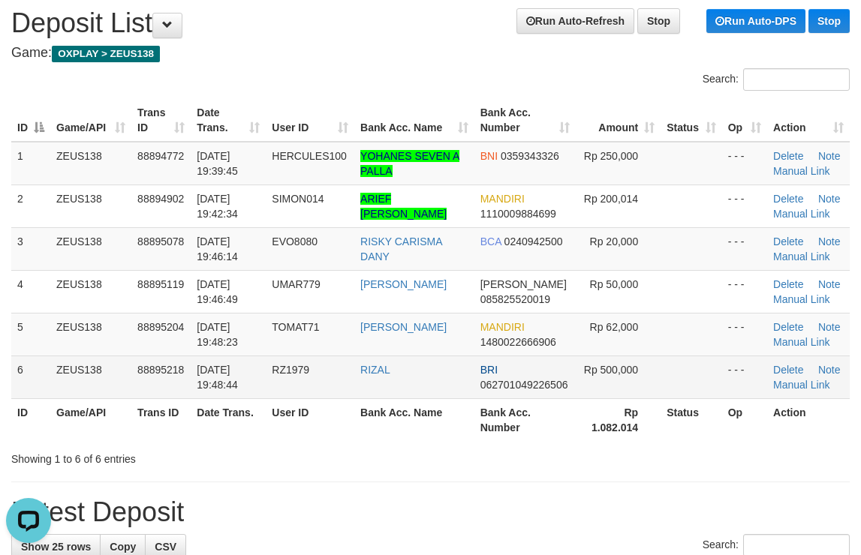
click at [699, 390] on td at bounding box center [691, 377] width 62 height 43
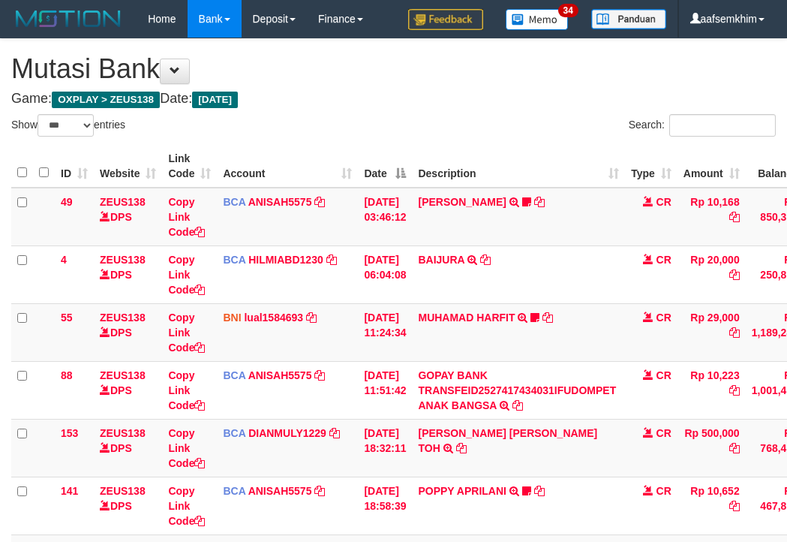
select select "***"
